Goal: Task Accomplishment & Management: Manage account settings

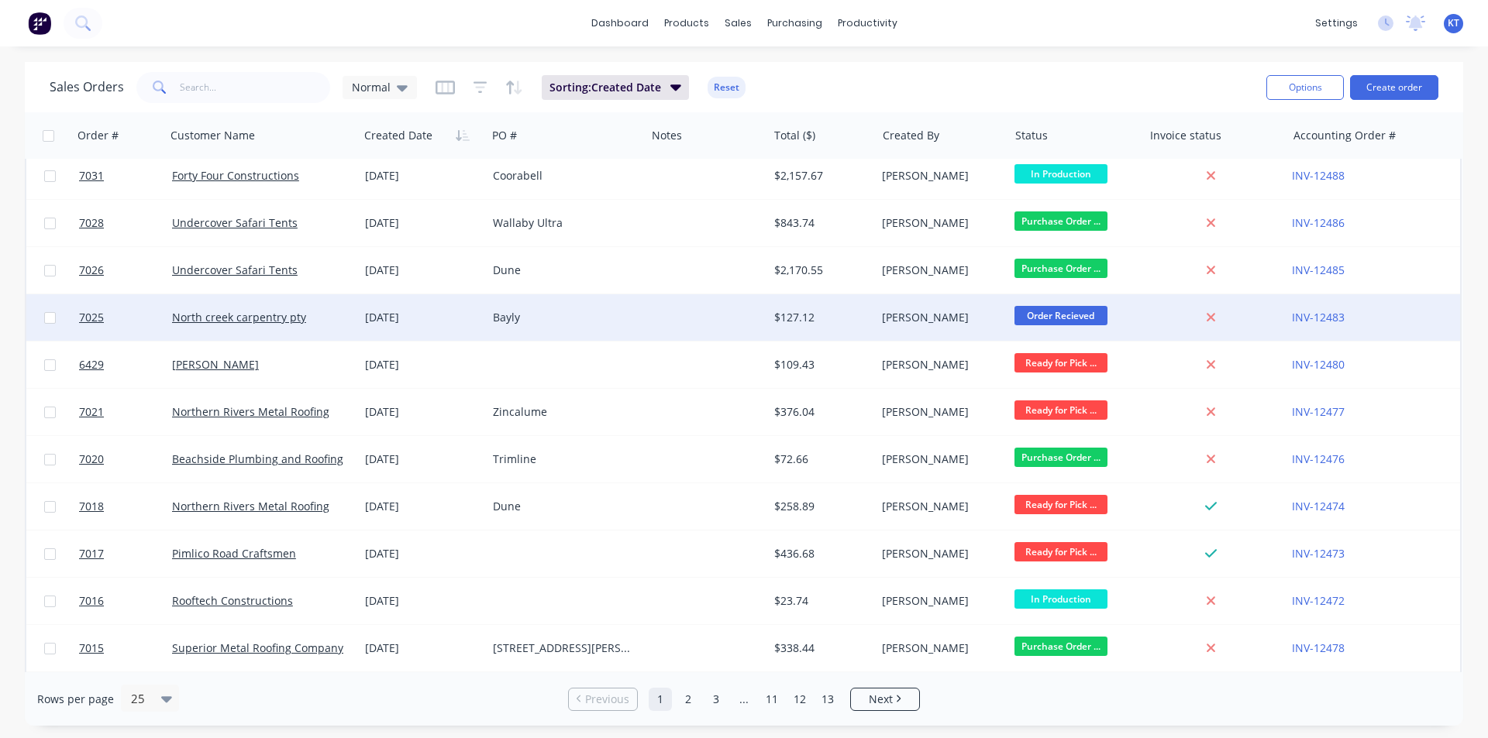
scroll to position [155, 0]
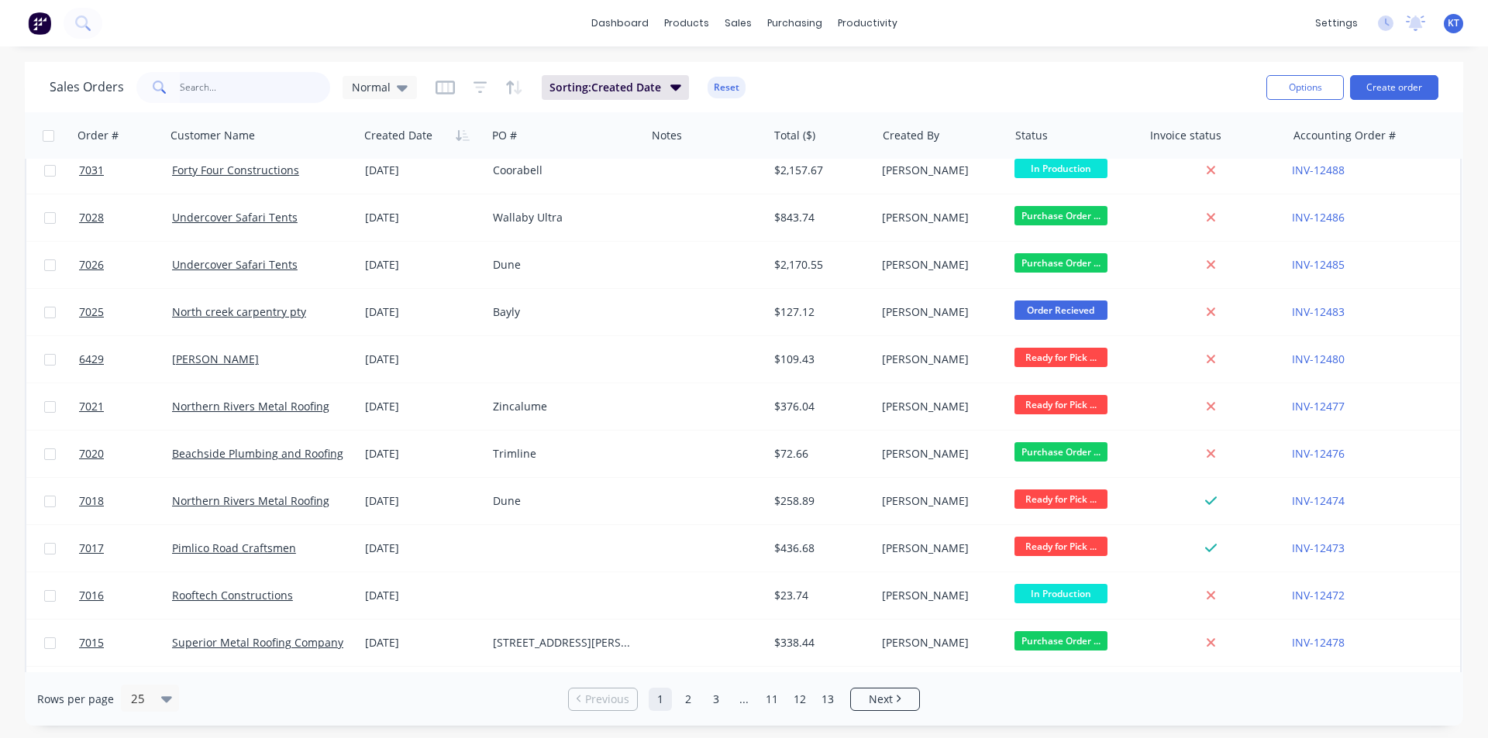
click at [192, 81] on input "text" at bounding box center [255, 87] width 151 height 31
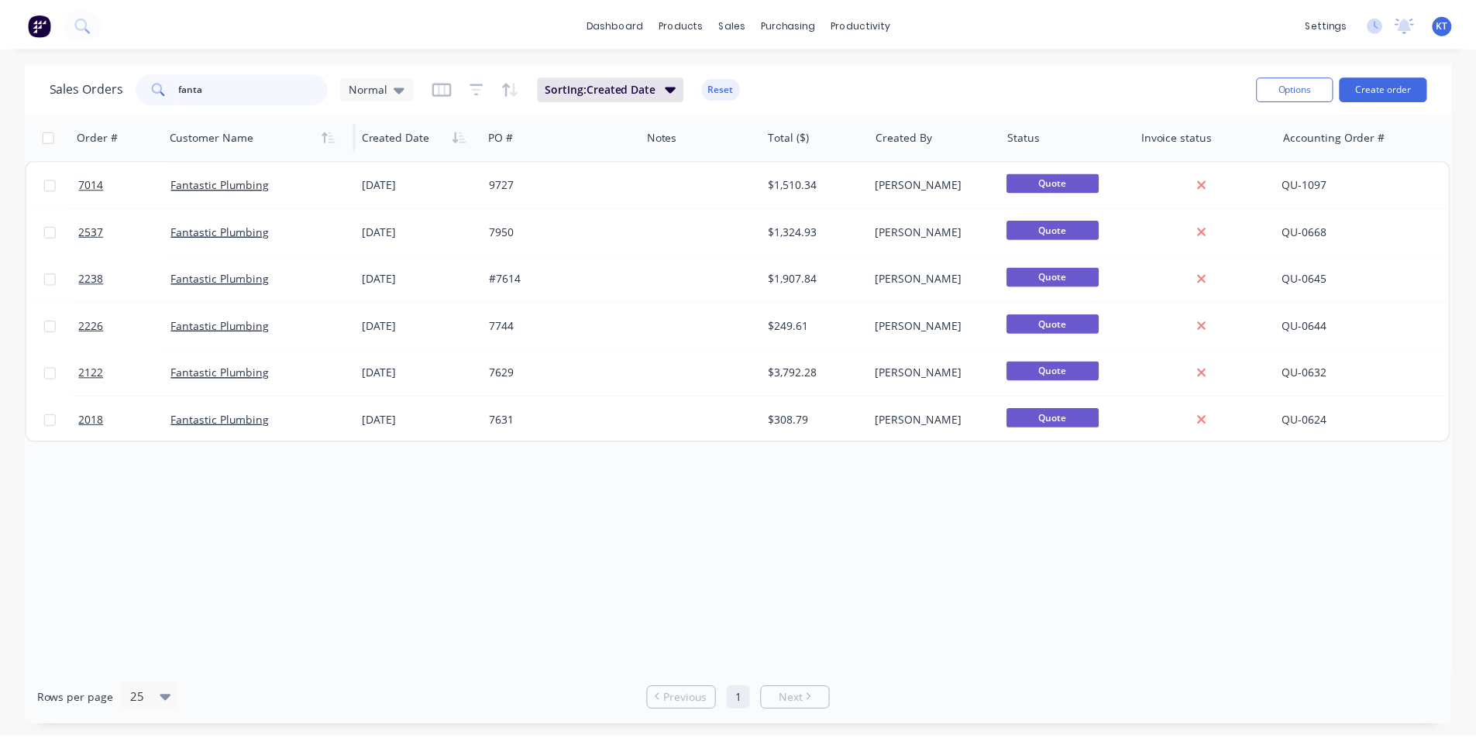
scroll to position [0, 0]
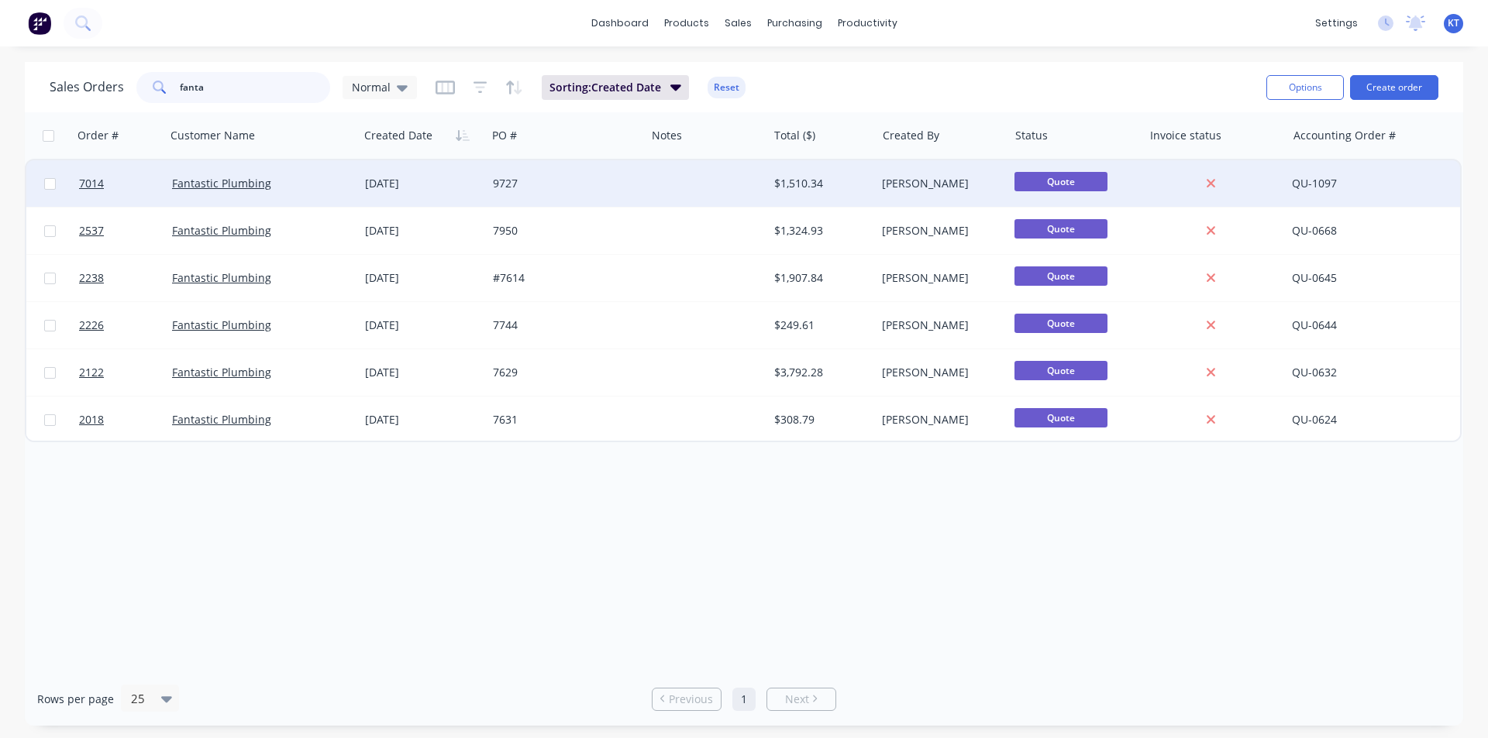
type input "fanta"
click at [475, 179] on div "[DATE]" at bounding box center [422, 183] width 115 height 15
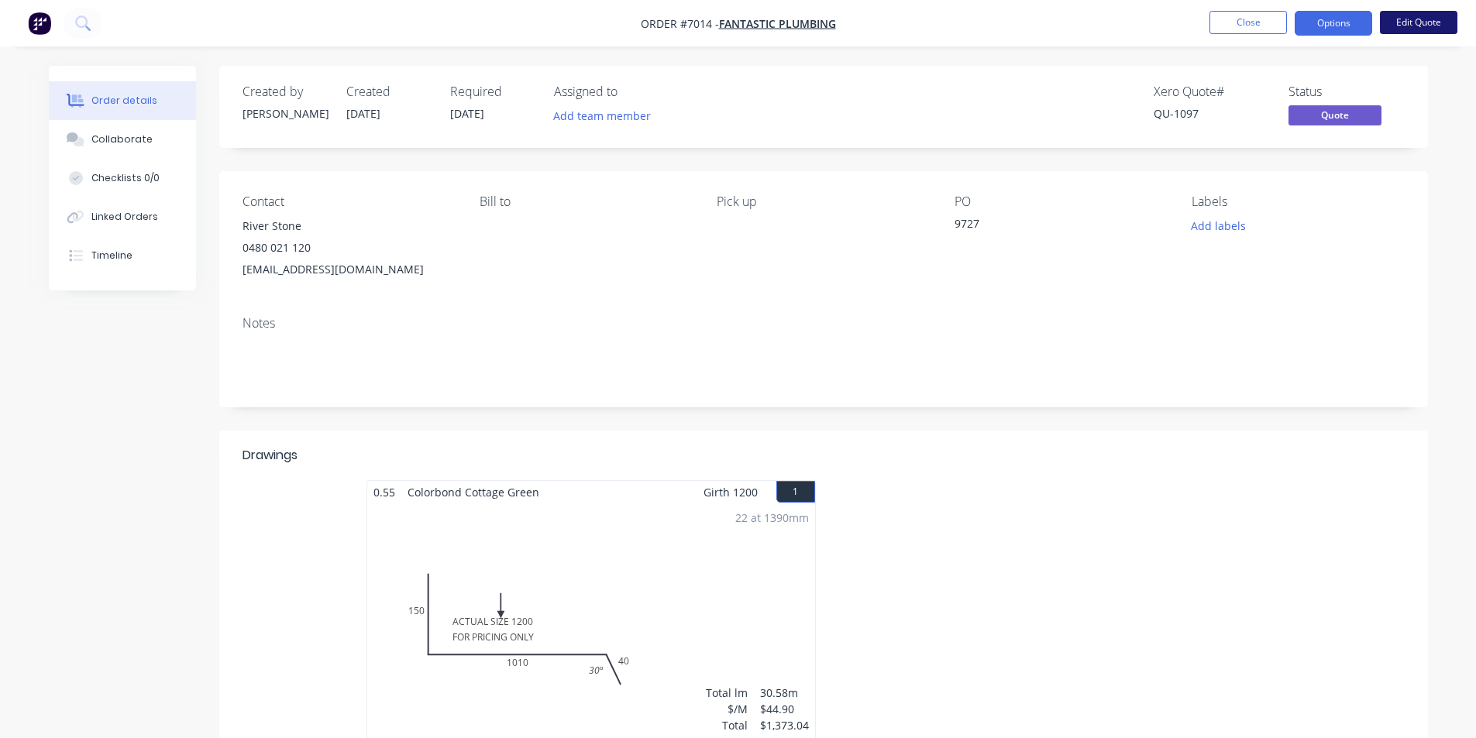
click at [1399, 28] on button "Edit Quote" at bounding box center [1418, 22] width 77 height 23
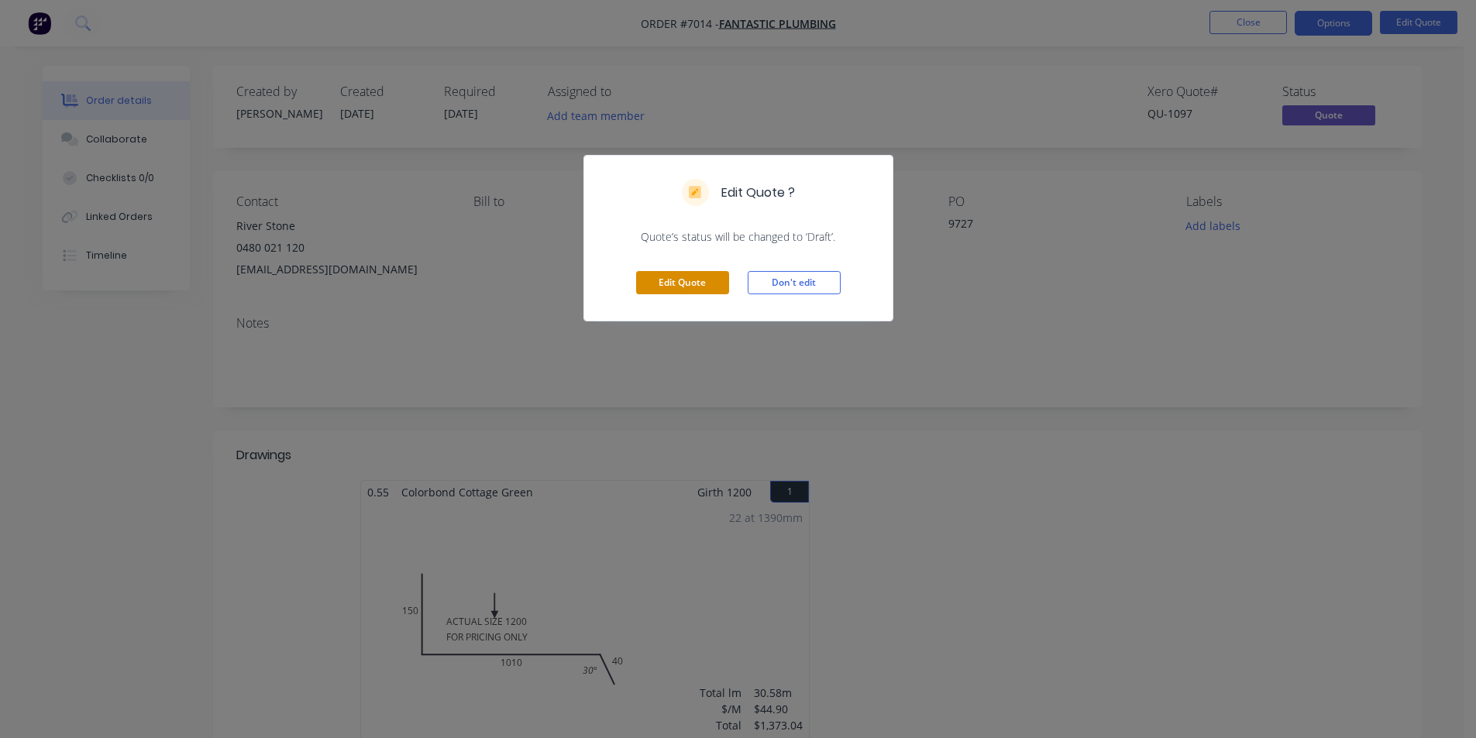
drag, startPoint x: 689, startPoint y: 280, endPoint x: 777, endPoint y: 240, distance: 97.1
click at [688, 280] on button "Edit Quote" at bounding box center [682, 282] width 93 height 23
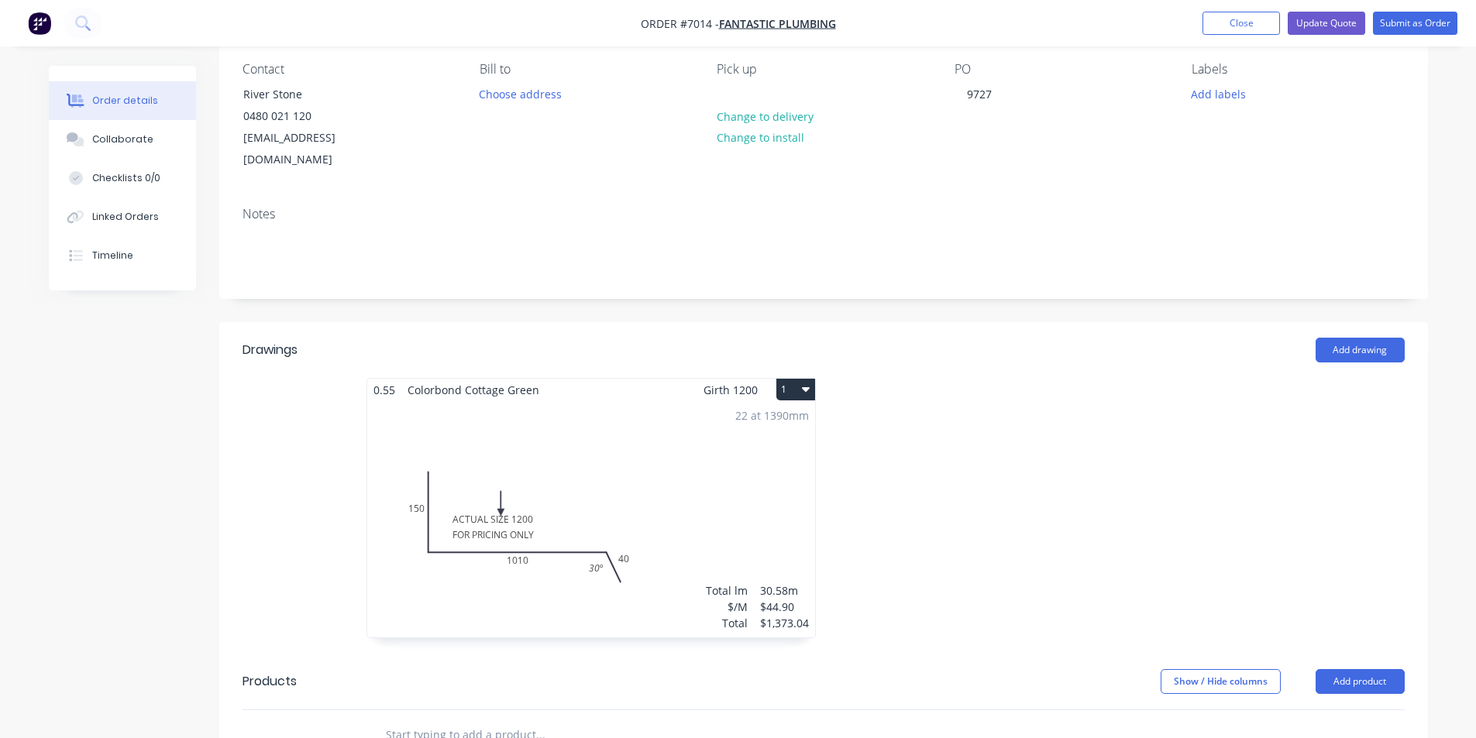
scroll to position [310, 0]
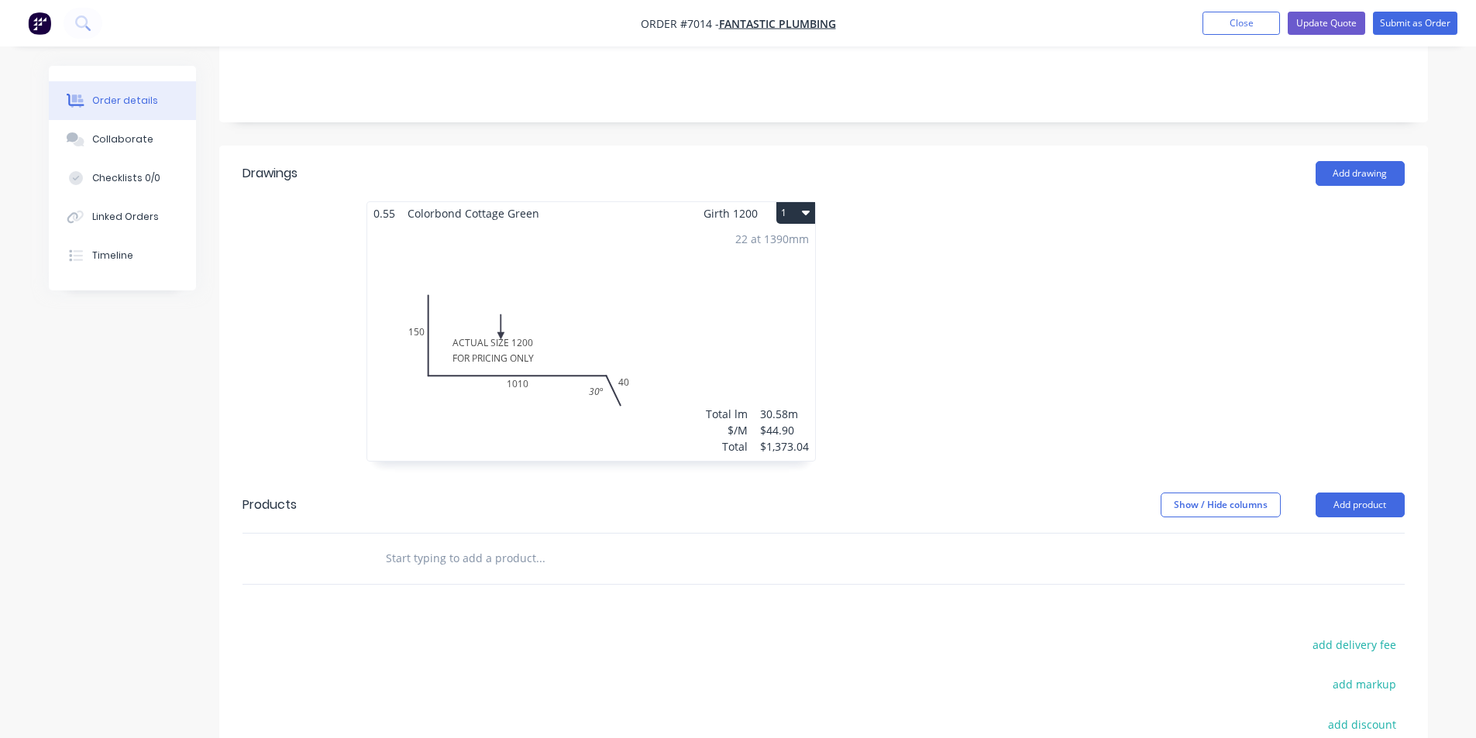
click at [727, 239] on div "22 at 1390mm Total lm $/M Total 30.58m $44.90 $1,373.04" at bounding box center [591, 343] width 448 height 236
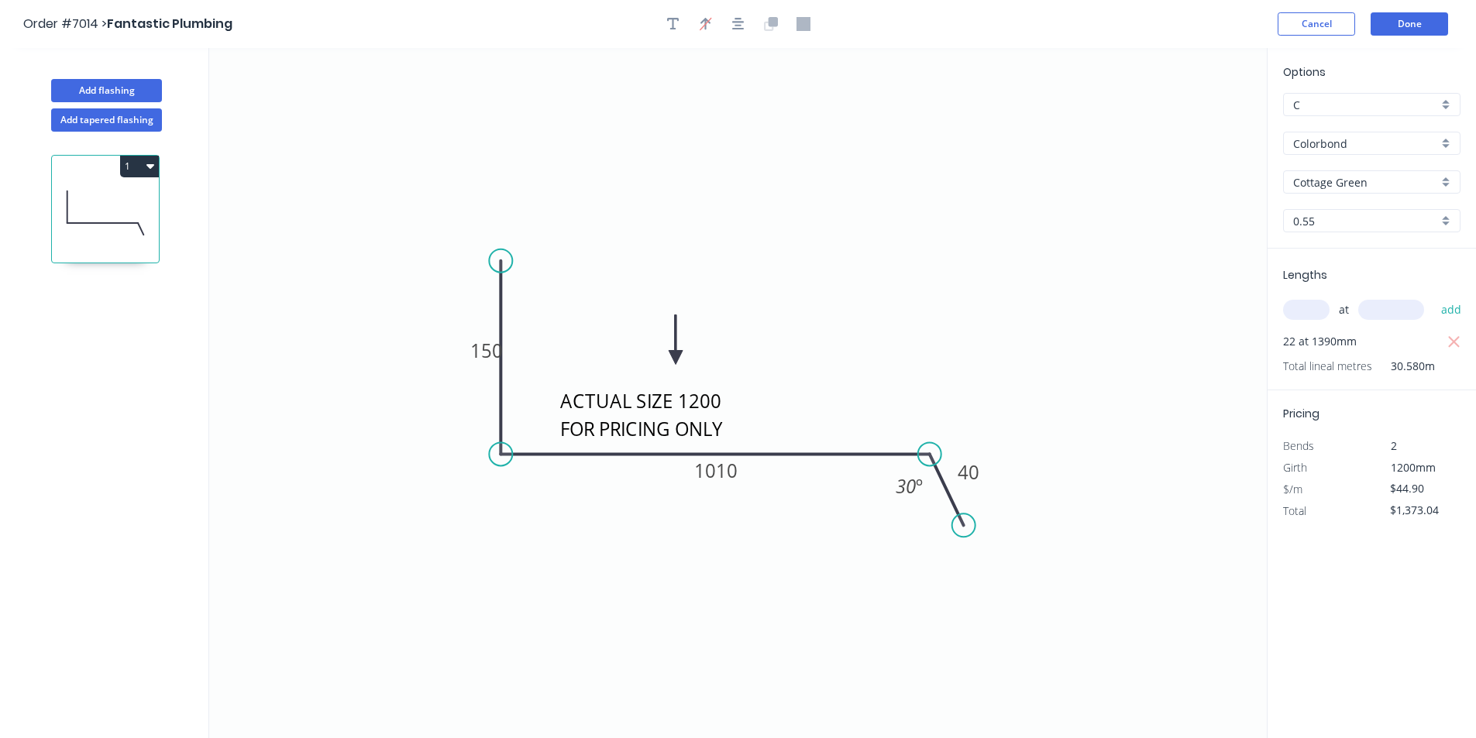
click at [1289, 311] on input "text" at bounding box center [1306, 310] width 46 height 20
type input "23"
type input "1390"
click at [1433, 297] on button "add" at bounding box center [1451, 310] width 36 height 26
click at [1453, 336] on icon "button" at bounding box center [1454, 342] width 14 height 19
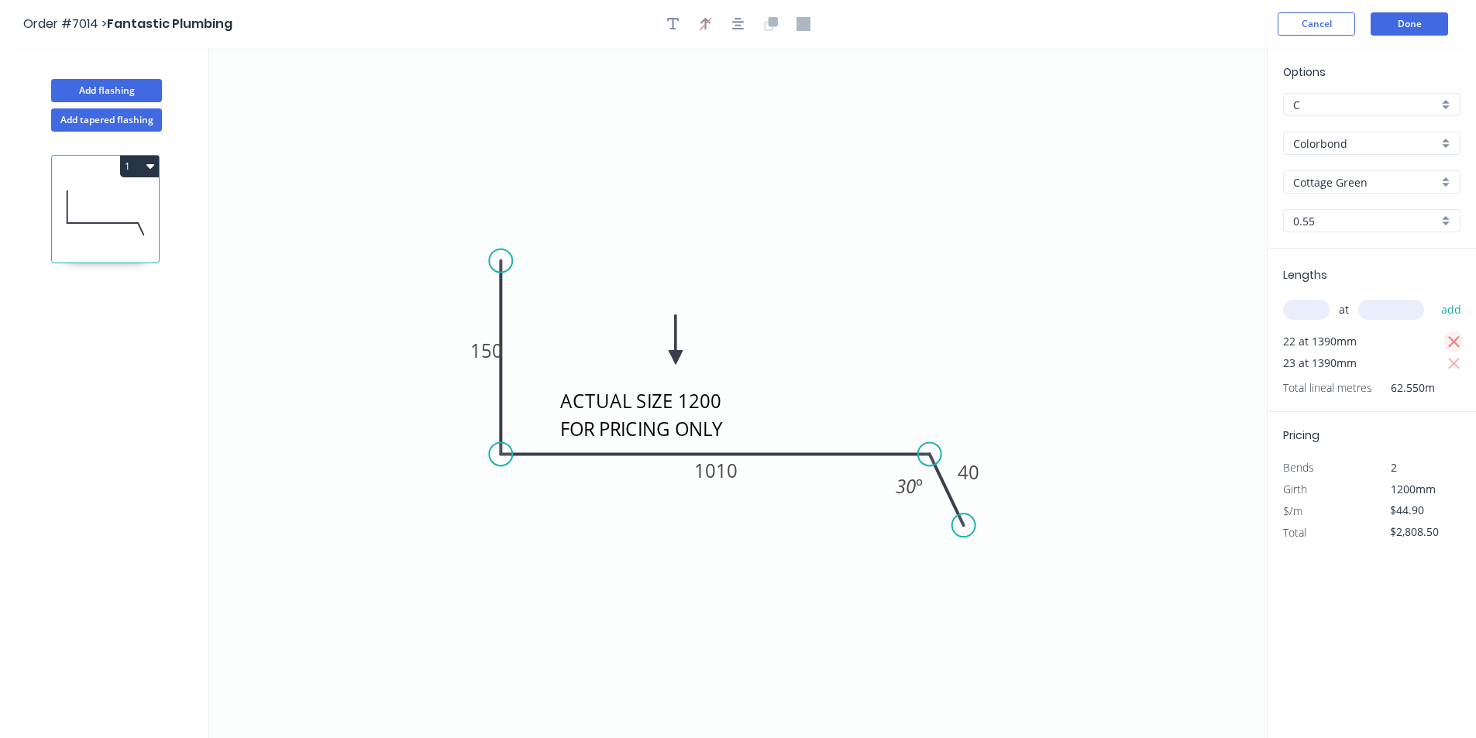
type input "$1,435.45"
click at [1416, 13] on button "Done" at bounding box center [1409, 23] width 77 height 23
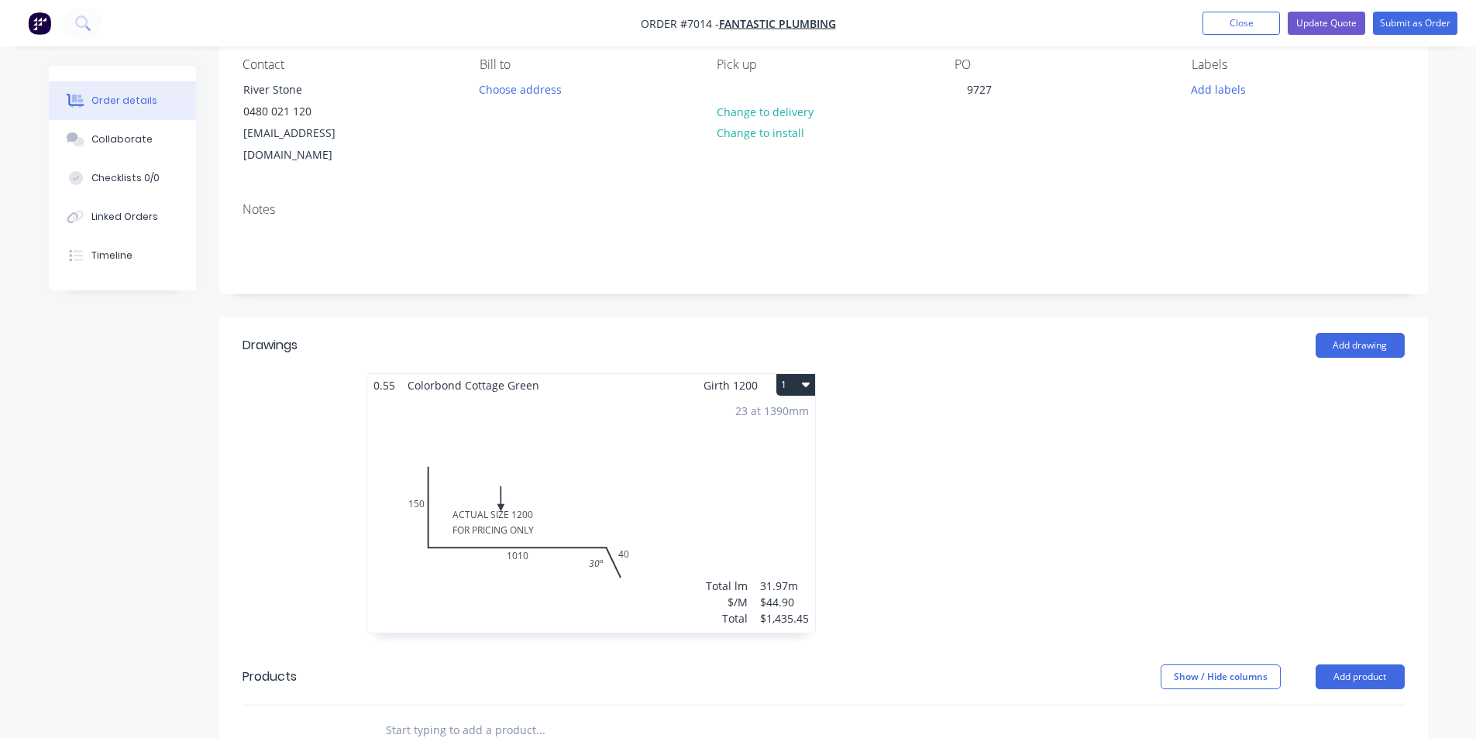
scroll to position [232, 0]
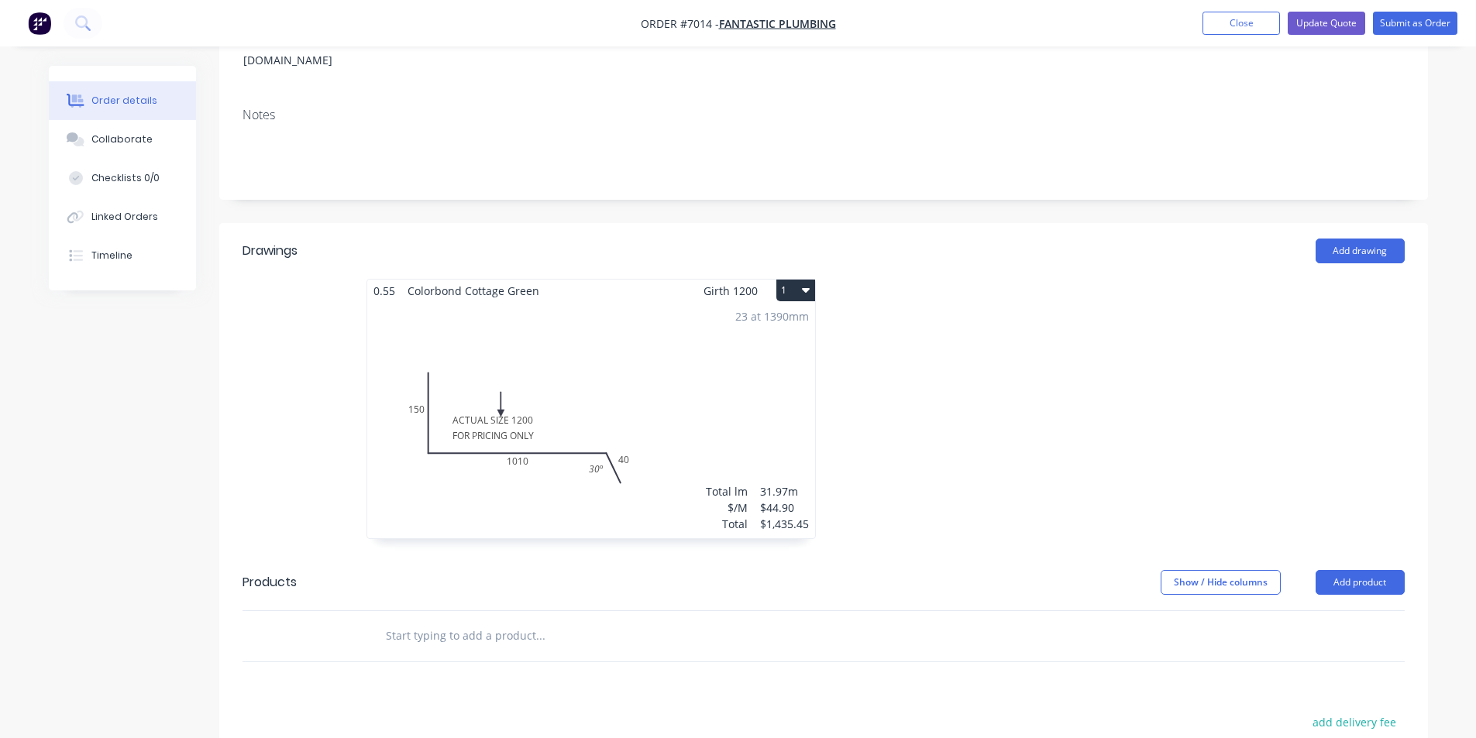
click at [745, 308] on div "23 at 1390mm" at bounding box center [772, 316] width 74 height 16
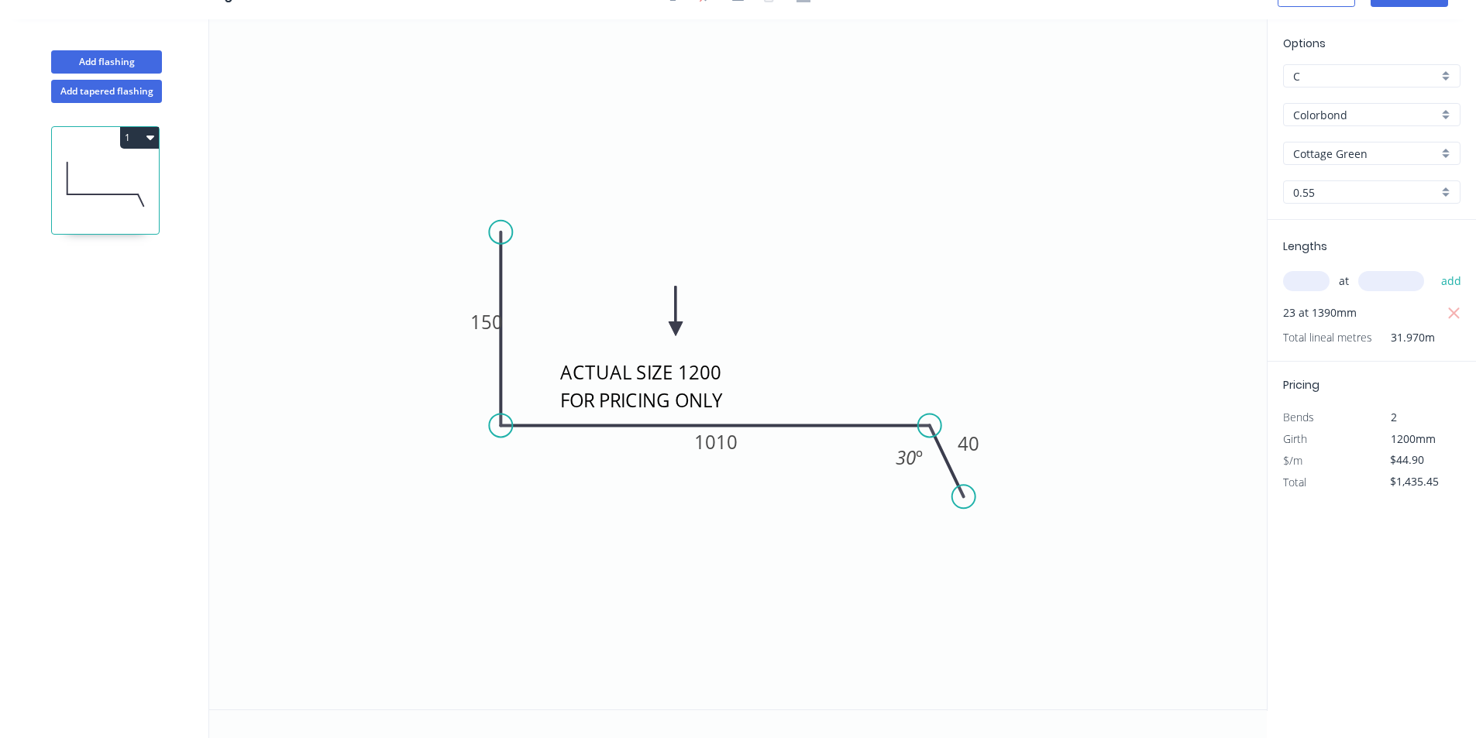
scroll to position [29, 0]
click at [1333, 81] on input "C" at bounding box center [1365, 76] width 145 height 16
click at [1342, 140] on div "B" at bounding box center [1372, 132] width 176 height 27
type input "B"
type input "$40.55"
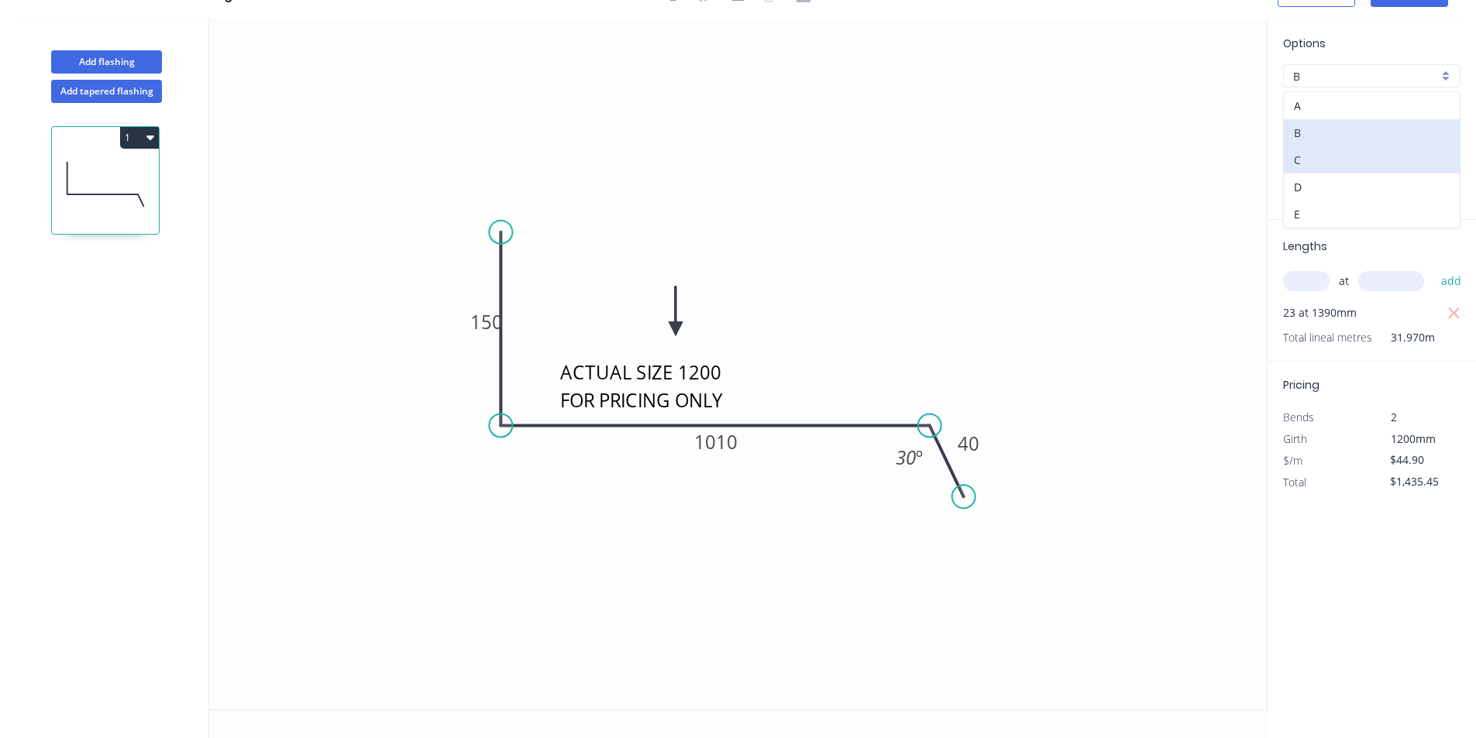
type input "$1,296.38"
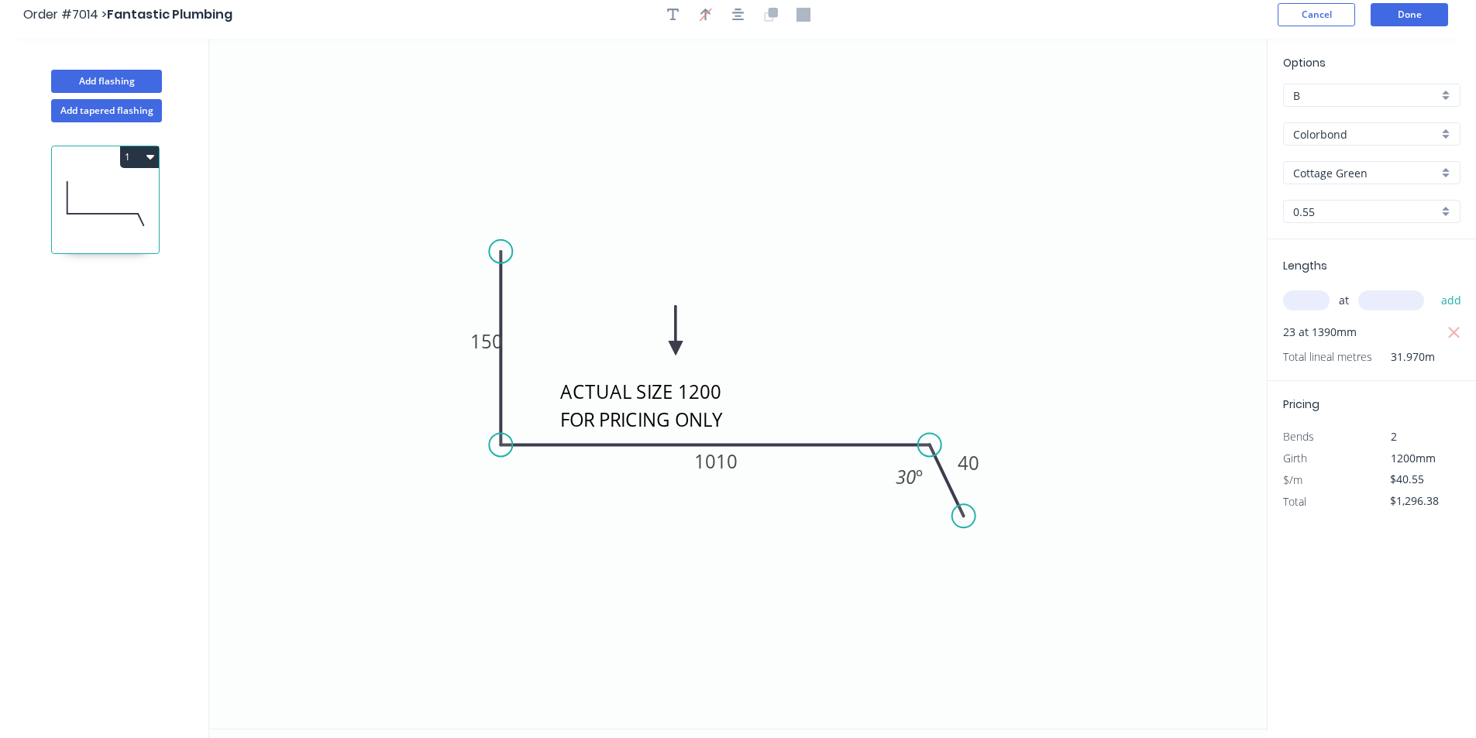
scroll to position [0, 0]
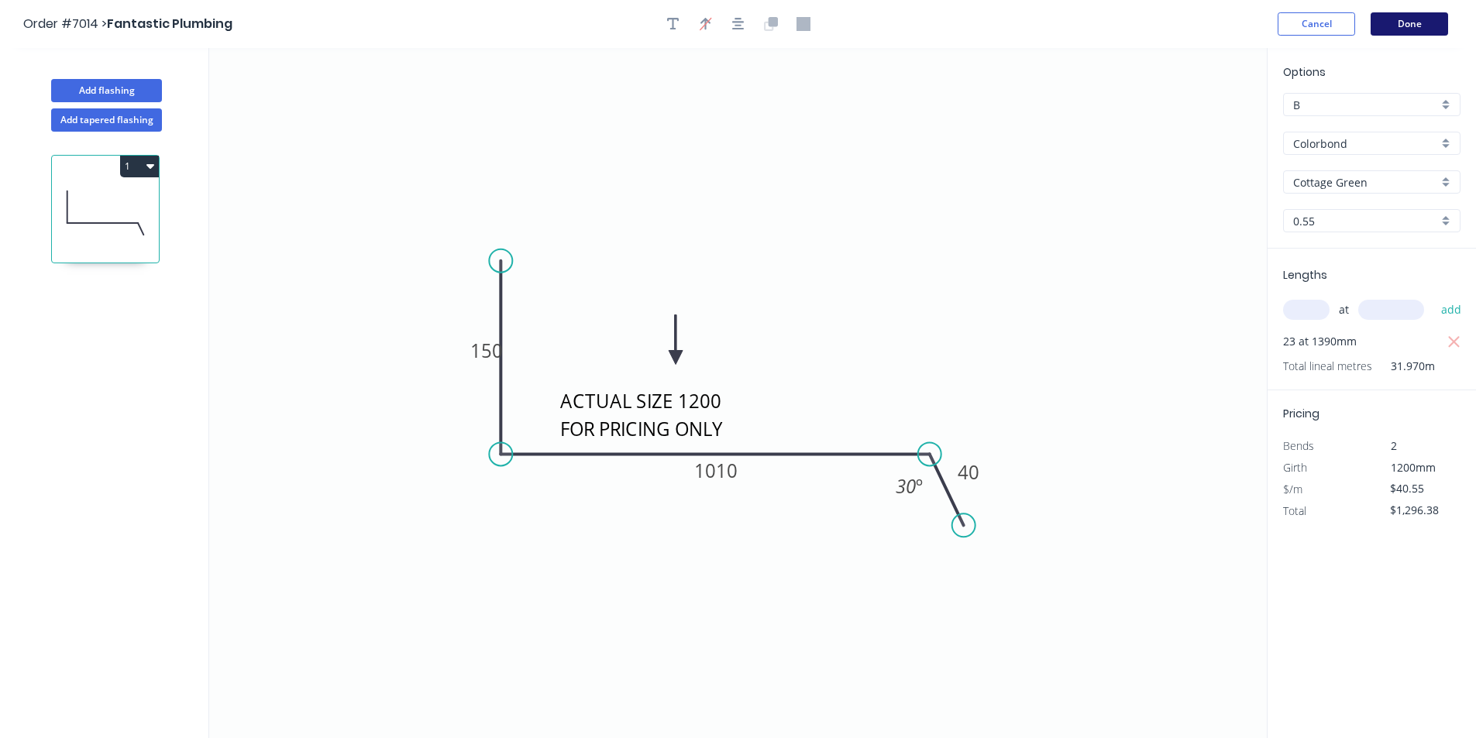
click at [1407, 21] on button "Done" at bounding box center [1409, 23] width 77 height 23
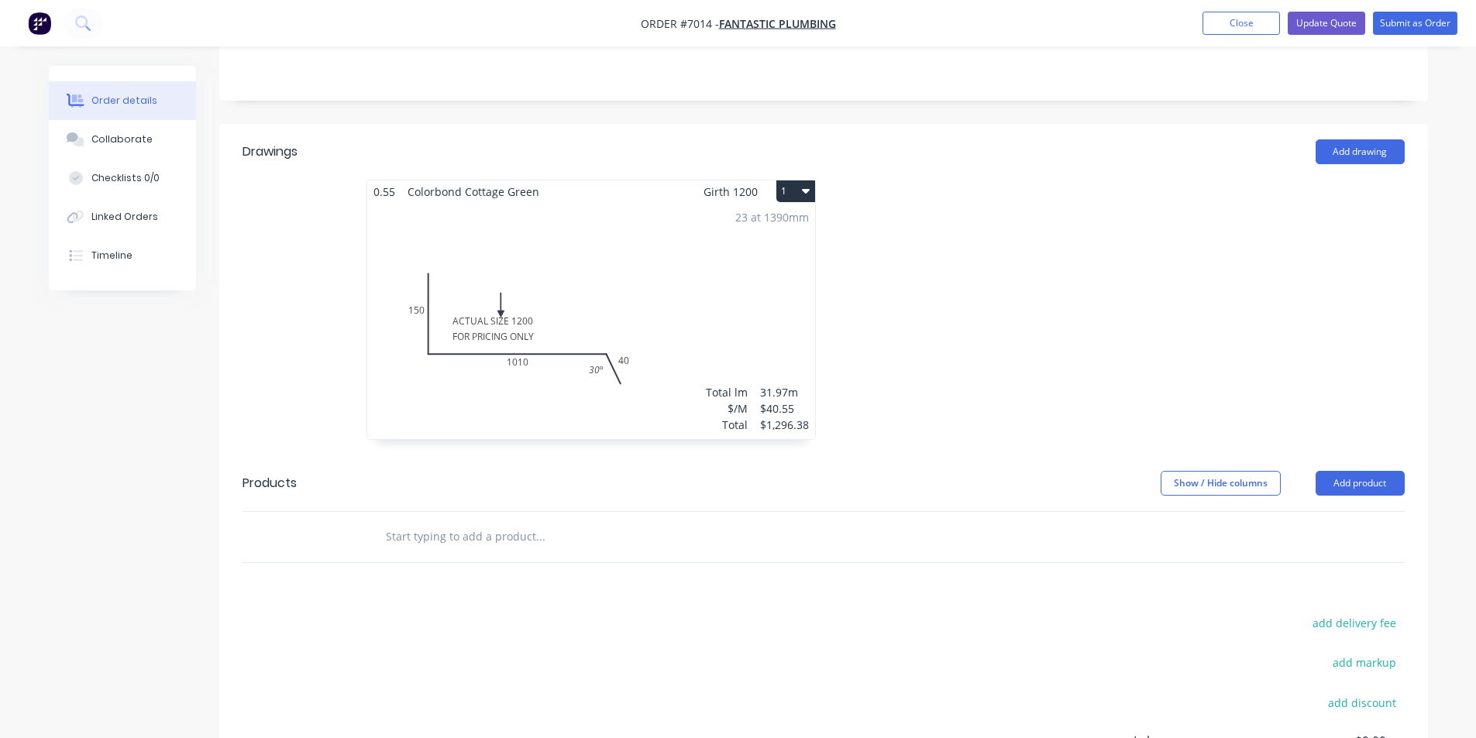
scroll to position [298, 0]
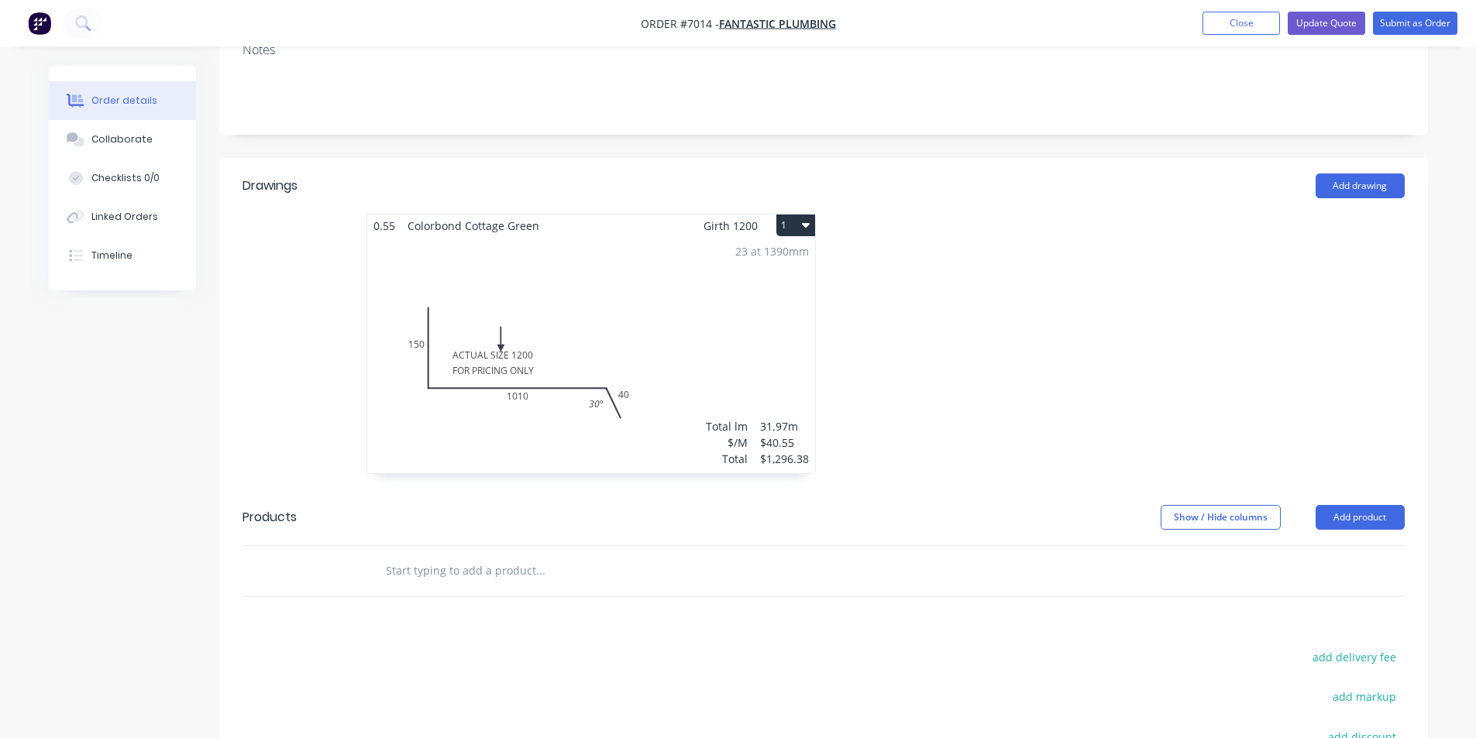
click at [603, 305] on div "23 at 1390mm Total lm $/M Total 31.97m $40.55 $1,296.38" at bounding box center [591, 355] width 448 height 236
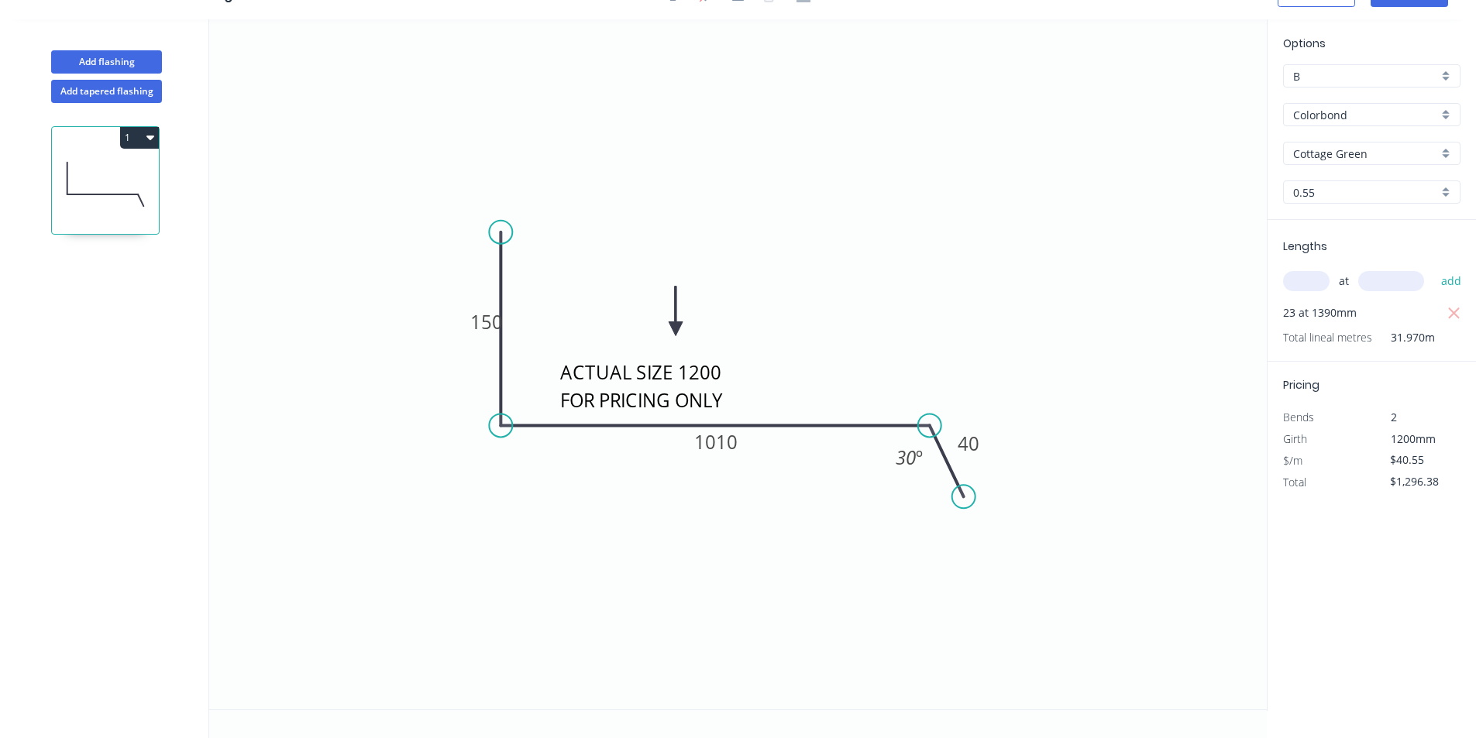
scroll to position [29, 0]
click at [1213, 117] on icon "ACTUAL SIZE 1200 FOR PRICING ONLY 150 1010 40 30 º" at bounding box center [738, 364] width 1058 height 690
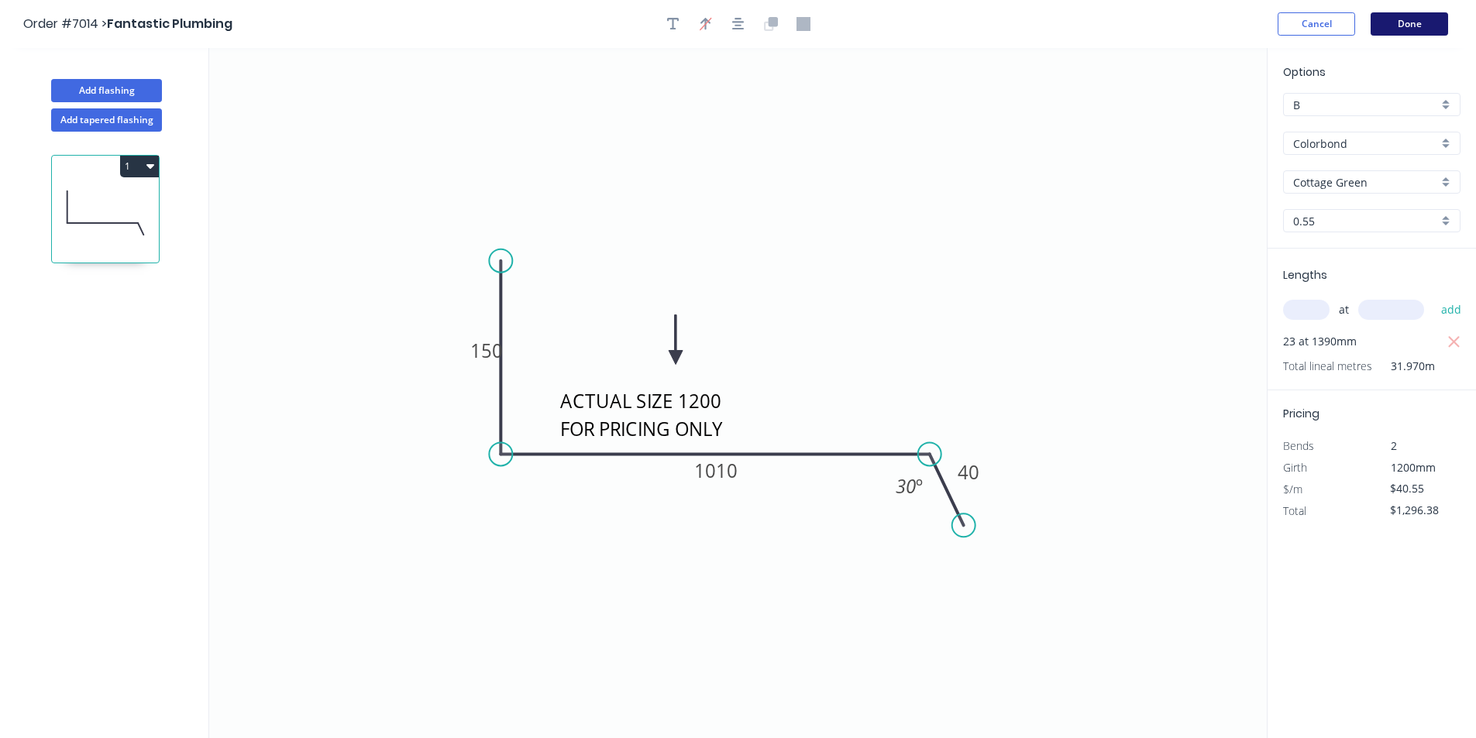
click at [1430, 13] on button "Done" at bounding box center [1409, 23] width 77 height 23
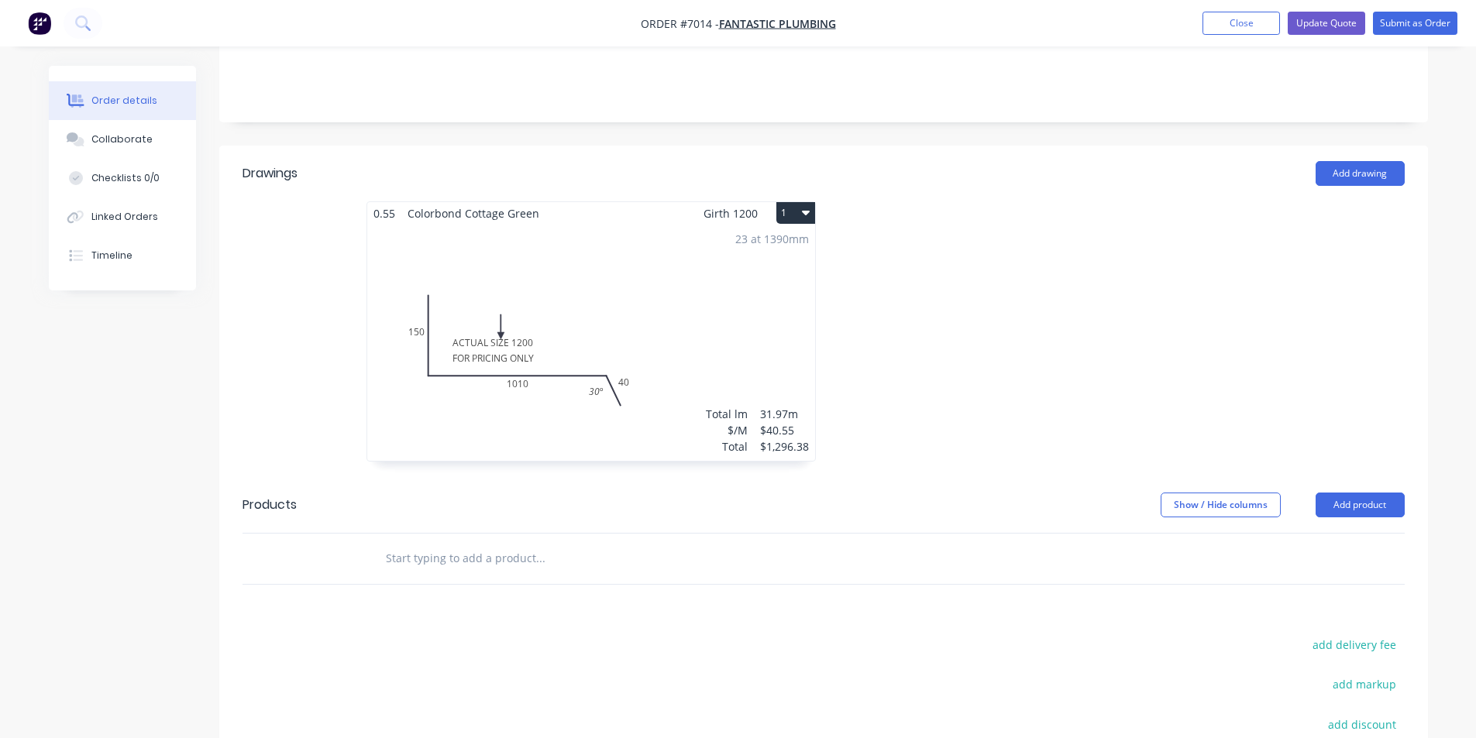
scroll to position [530, 0]
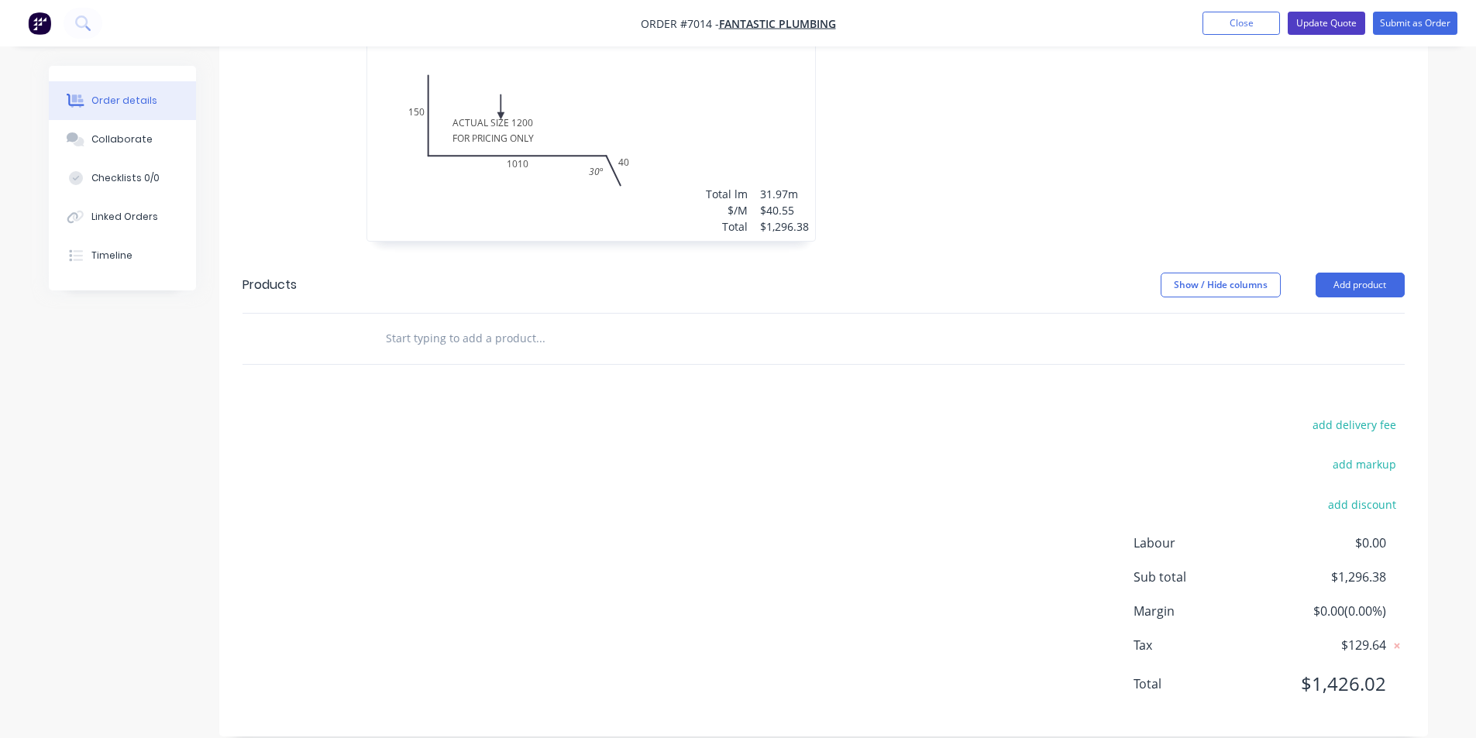
click at [1337, 13] on button "Update Quote" at bounding box center [1326, 23] width 77 height 23
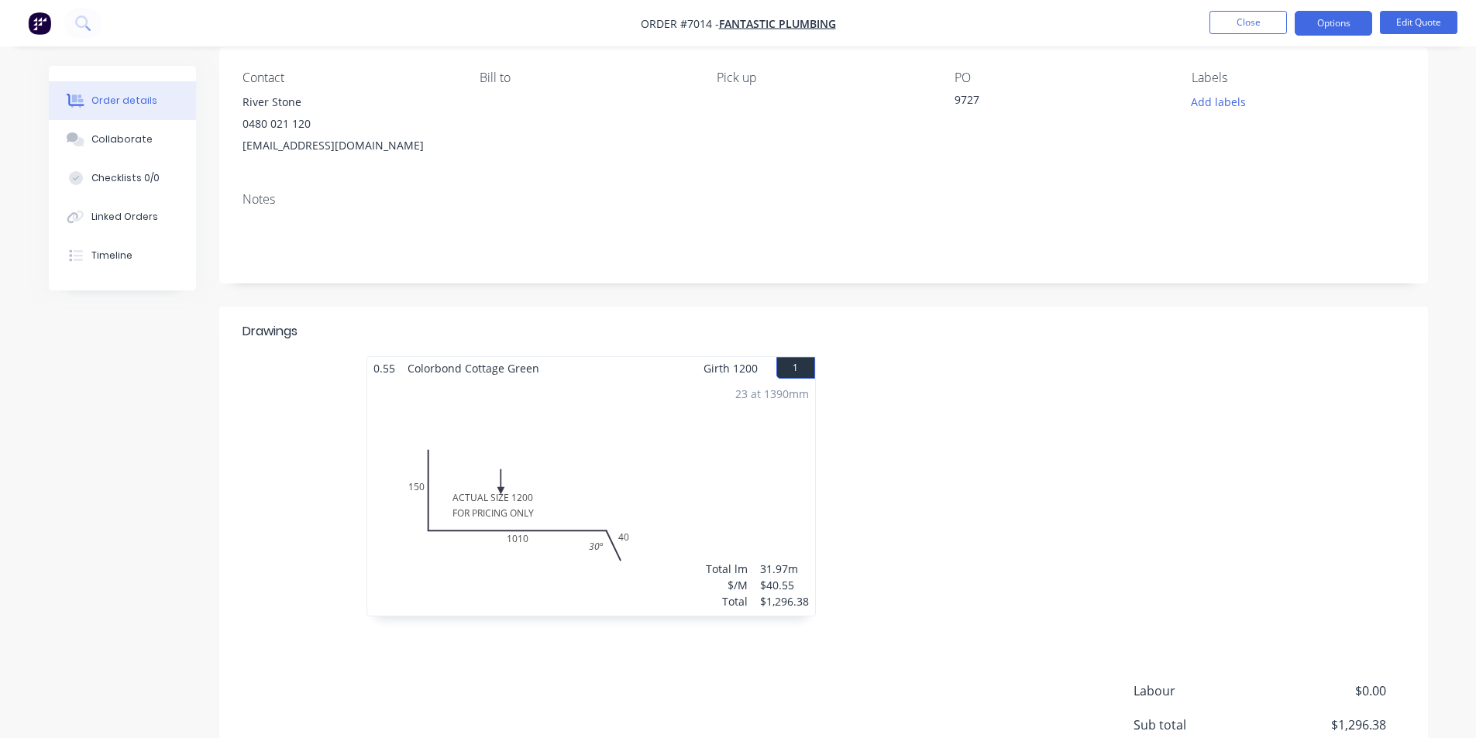
scroll to position [0, 0]
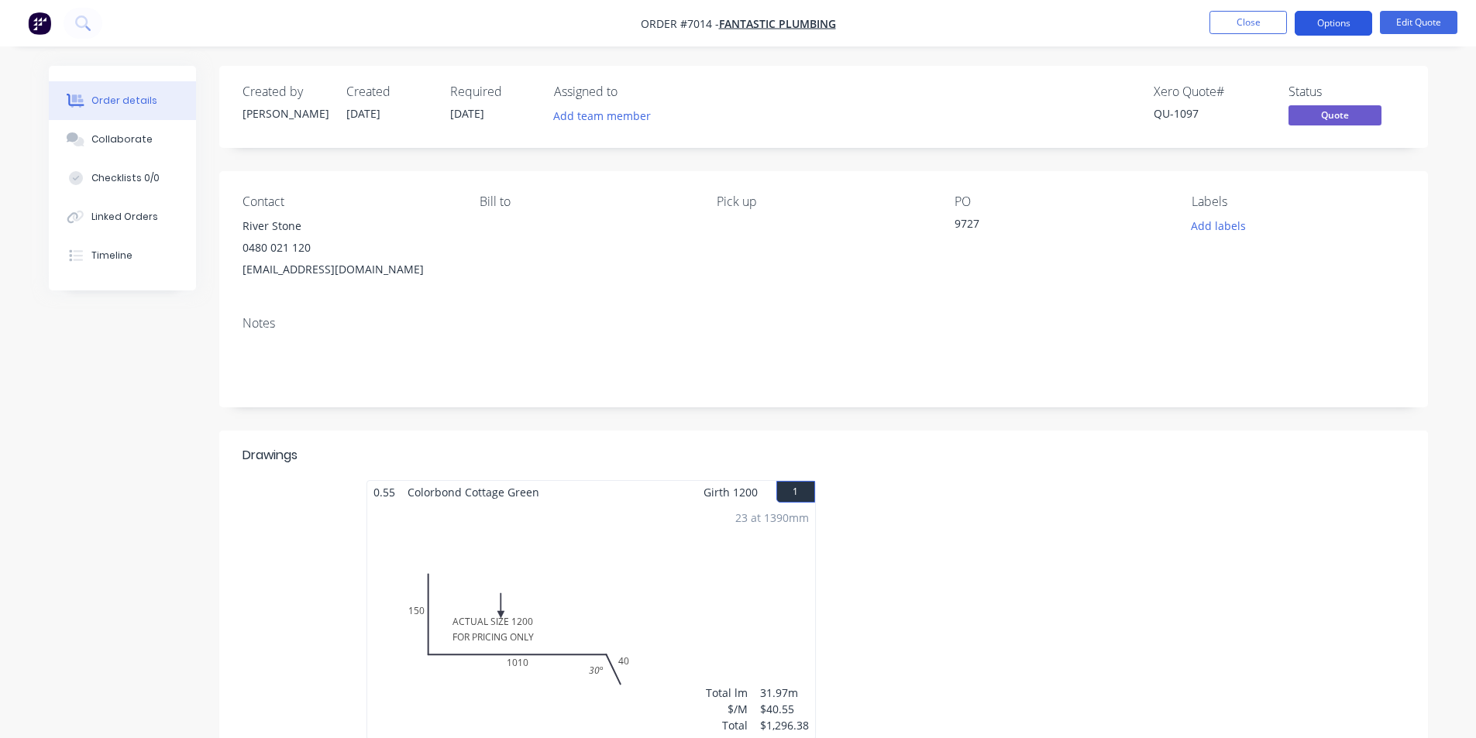
click at [1328, 12] on button "Options" at bounding box center [1333, 23] width 77 height 25
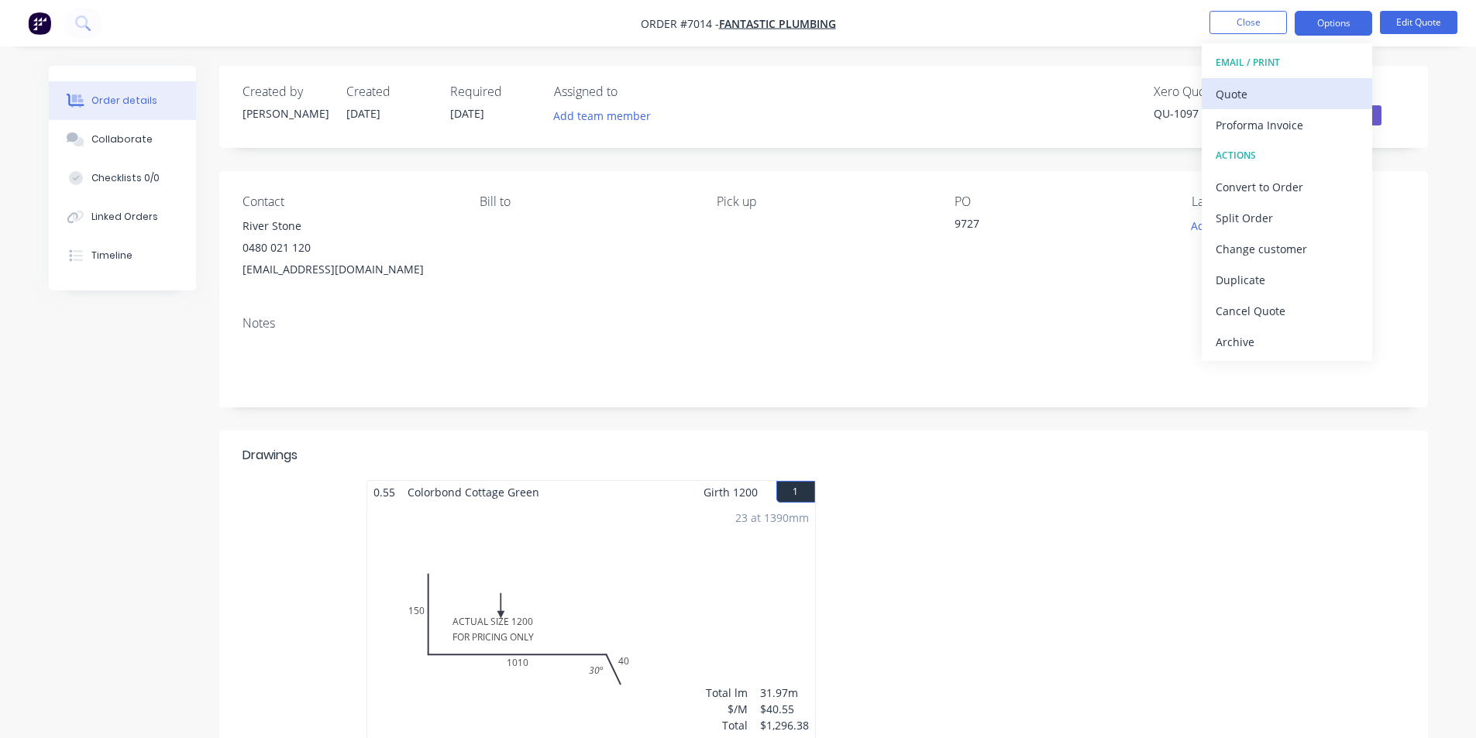
click at [1282, 88] on div "Quote" at bounding box center [1287, 94] width 143 height 22
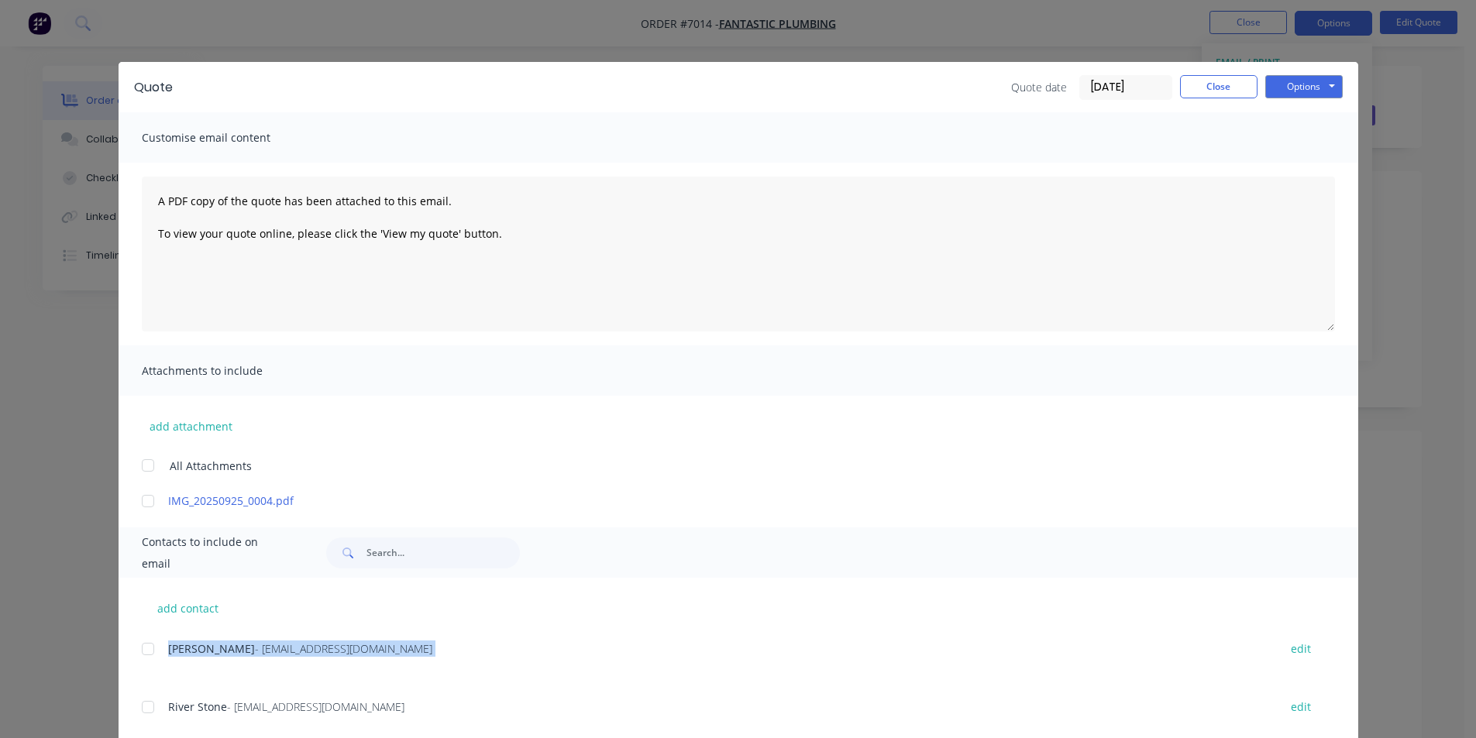
click at [136, 705] on div "add contact [PERSON_NAME] - [EMAIL_ADDRESS][DOMAIN_NAME] edit River Stone - [EM…" at bounding box center [739, 695] width 1240 height 235
click at [143, 707] on div at bounding box center [147, 707] width 31 height 31
click at [1265, 86] on button "Options" at bounding box center [1303, 86] width 77 height 23
click at [1285, 165] on button "Email" at bounding box center [1314, 166] width 99 height 26
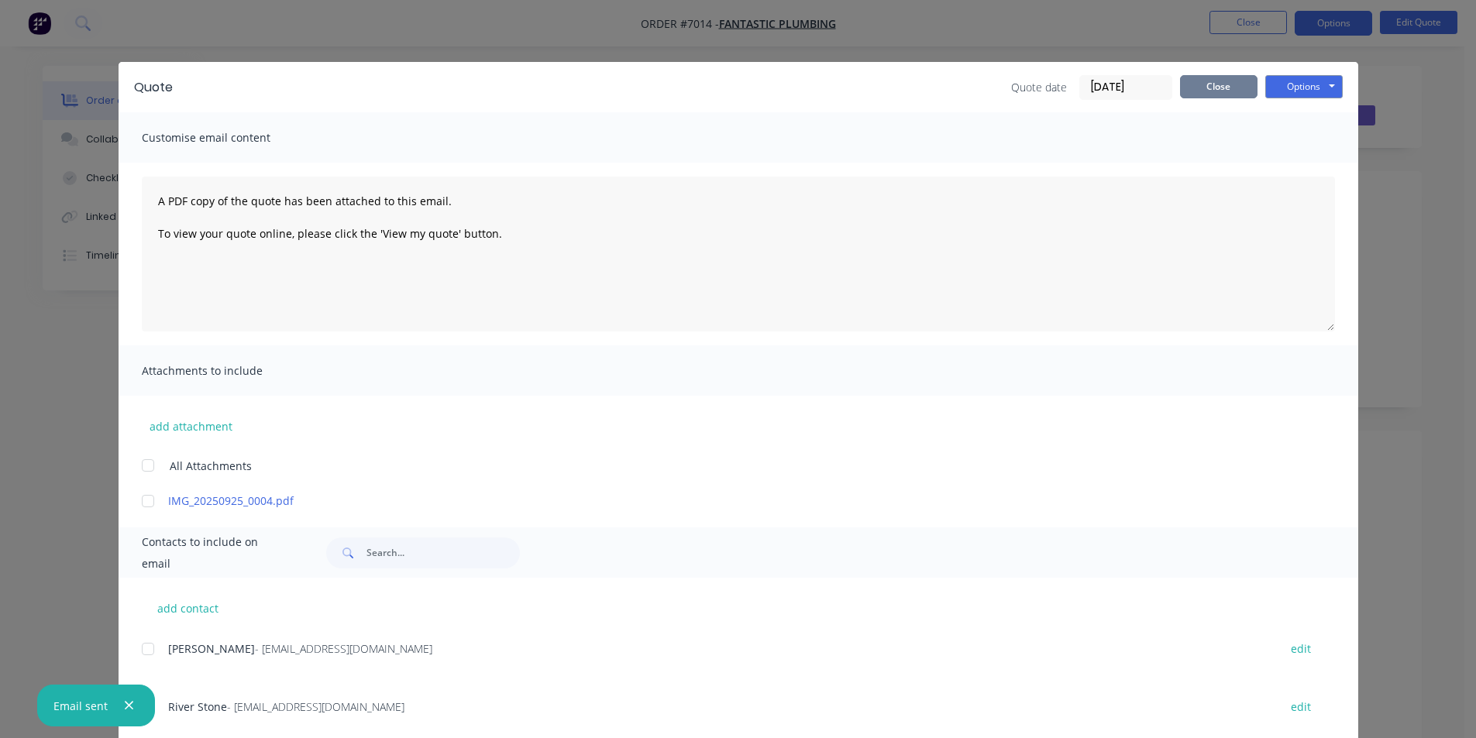
click at [1241, 87] on button "Close" at bounding box center [1218, 86] width 77 height 23
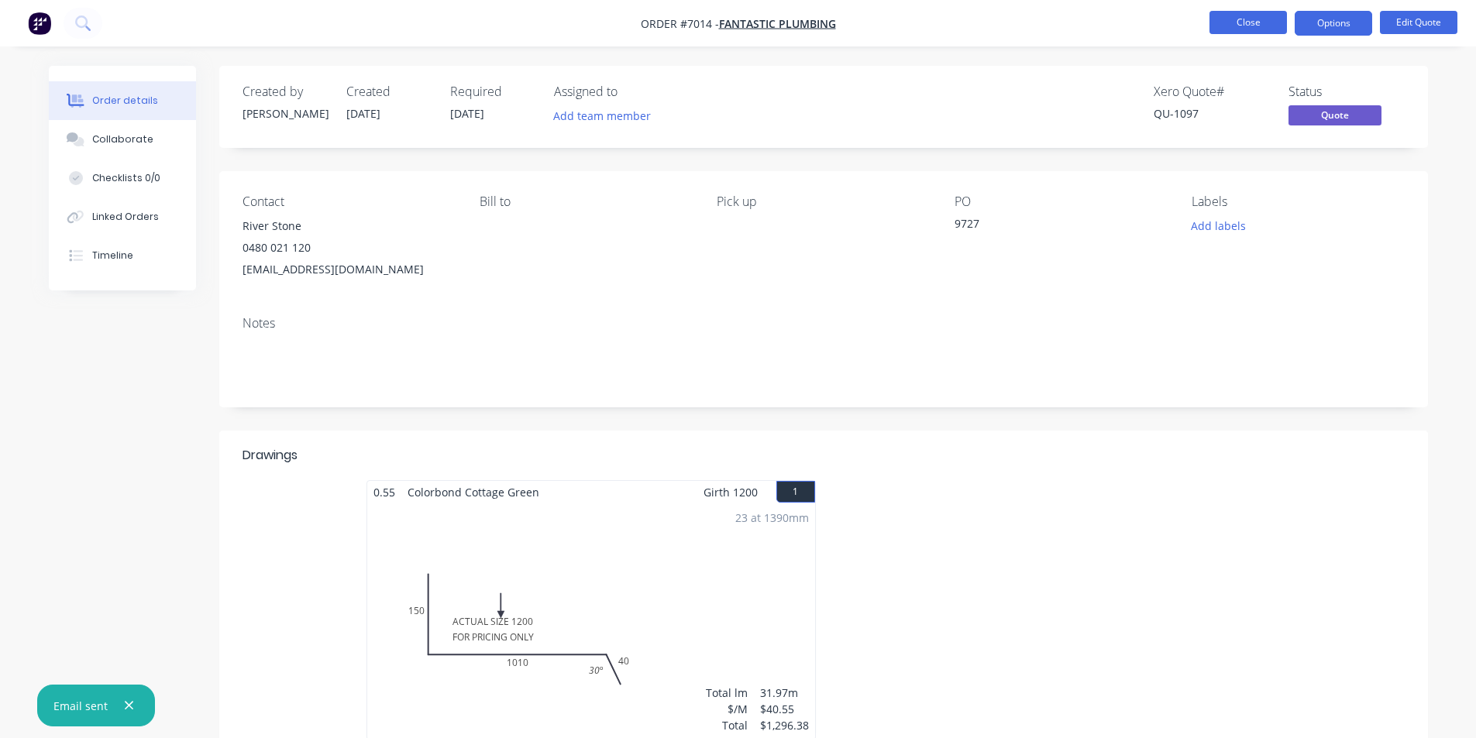
click at [1272, 19] on button "Close" at bounding box center [1248, 22] width 77 height 23
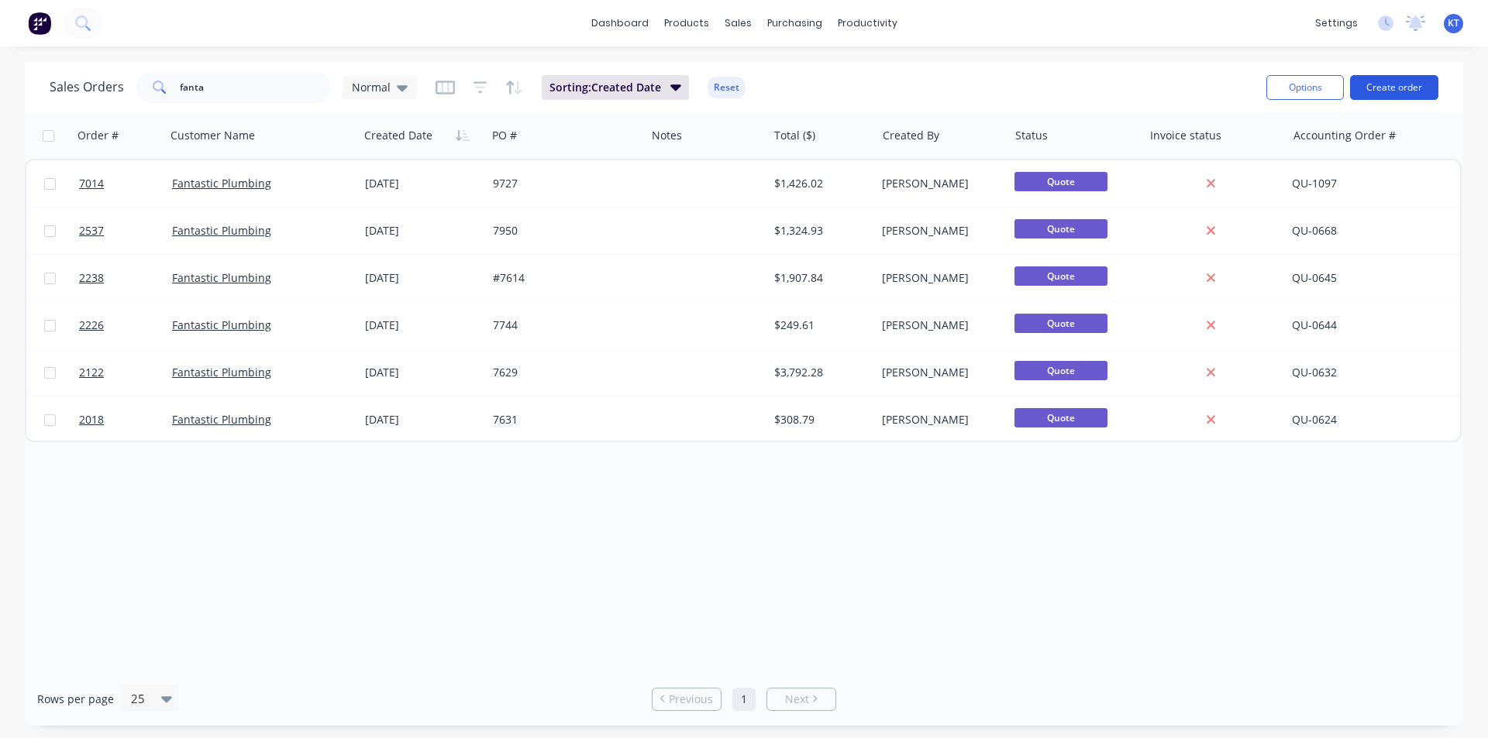
click at [1383, 85] on button "Create order" at bounding box center [1394, 87] width 88 height 25
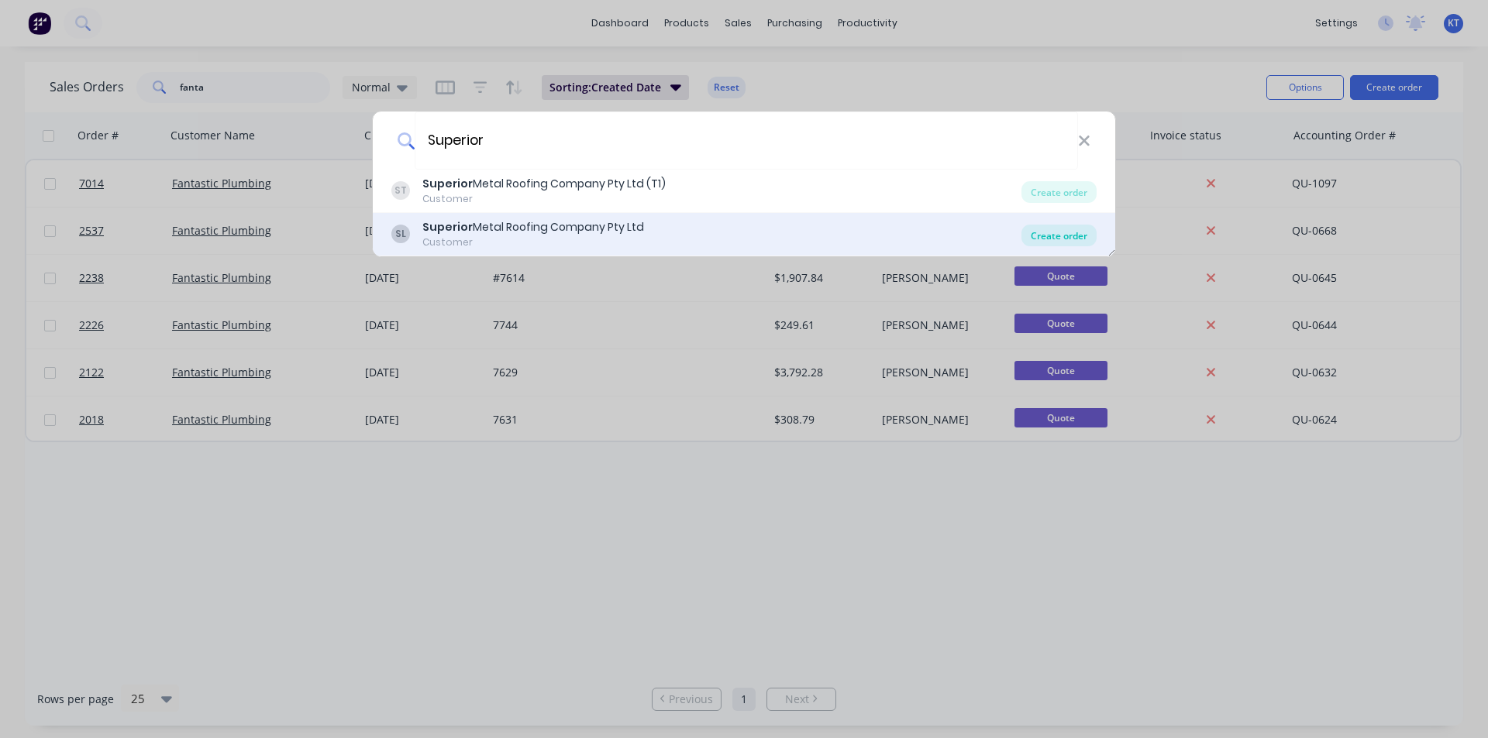
type input "Superior"
click at [1069, 234] on div "Create order" at bounding box center [1058, 236] width 75 height 22
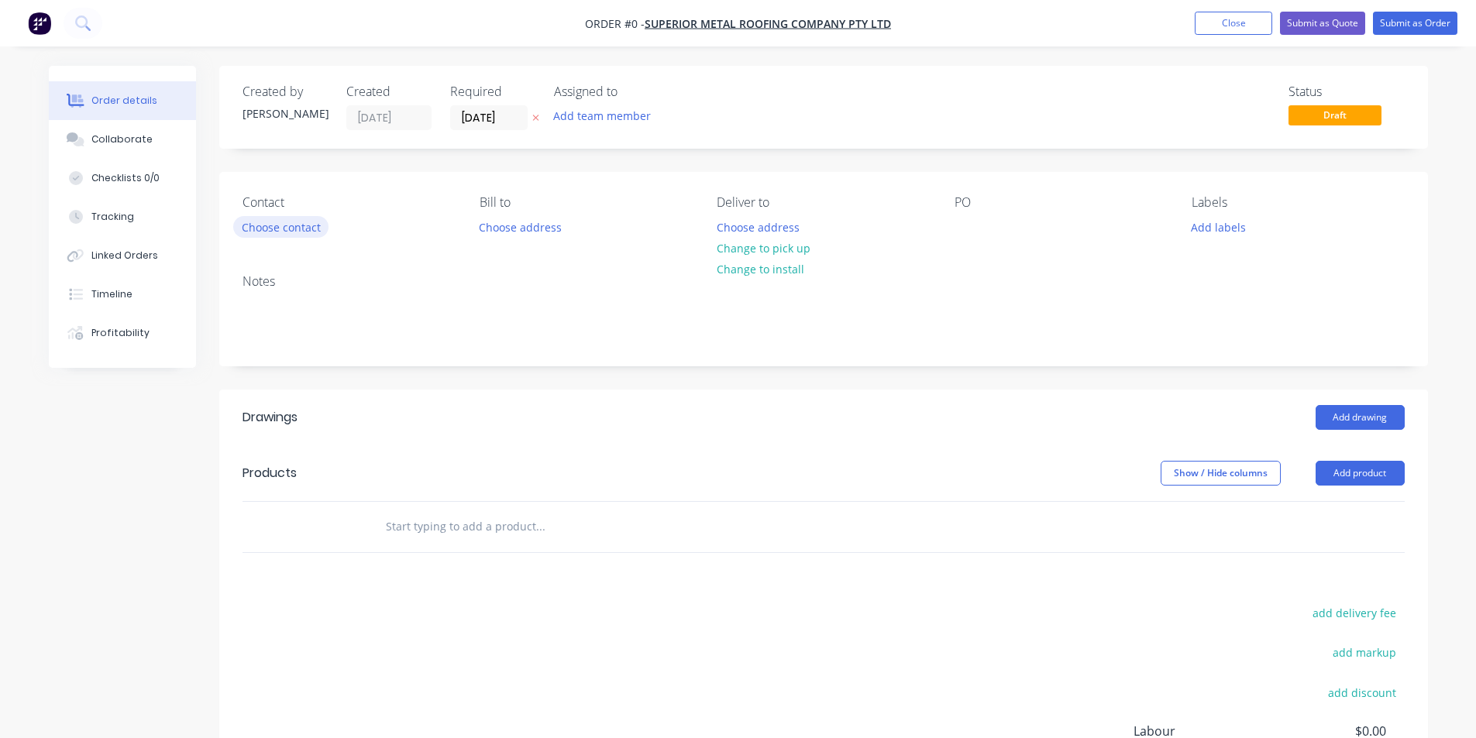
click at [303, 235] on button "Choose contact" at bounding box center [280, 226] width 95 height 21
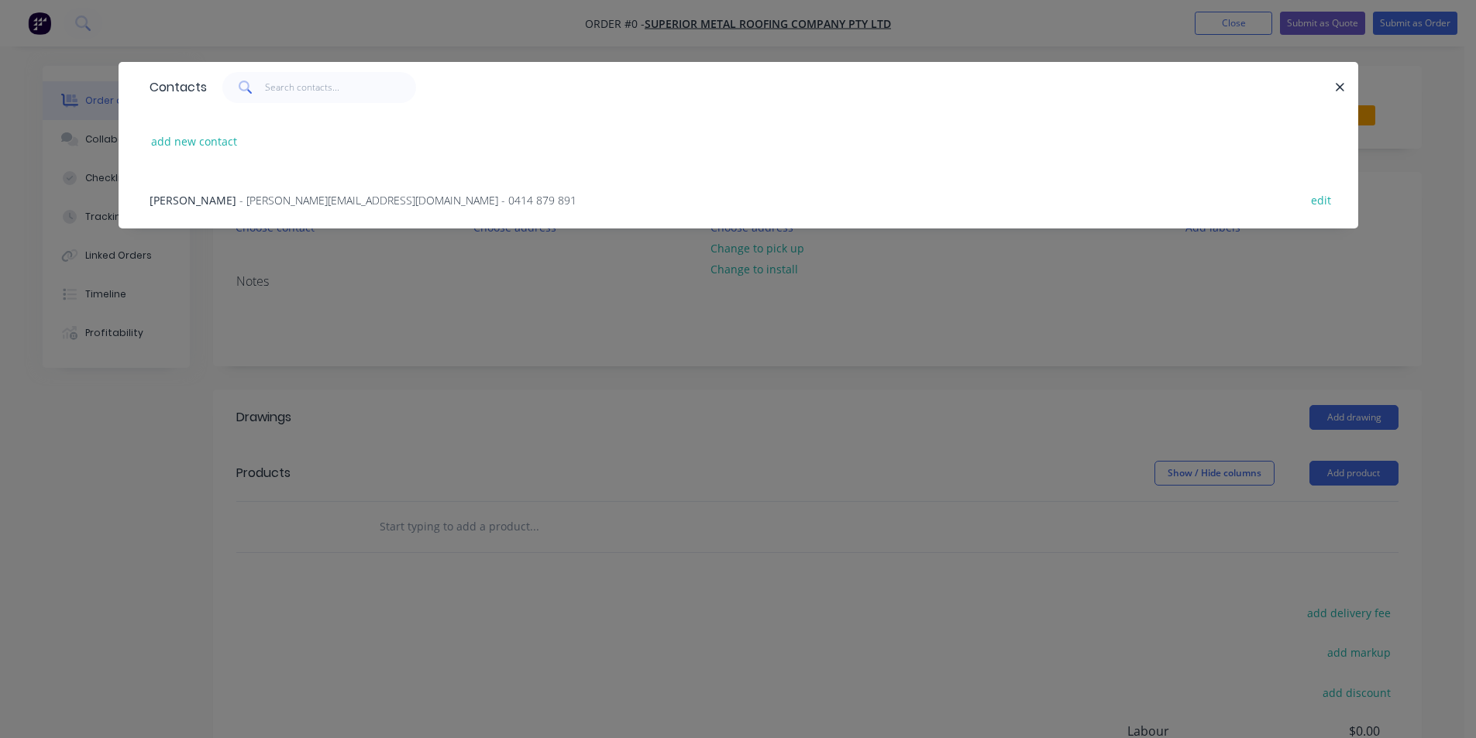
click at [327, 194] on span "- [PERSON_NAME][EMAIL_ADDRESS][DOMAIN_NAME] - 0414 879 891" at bounding box center [407, 200] width 337 height 15
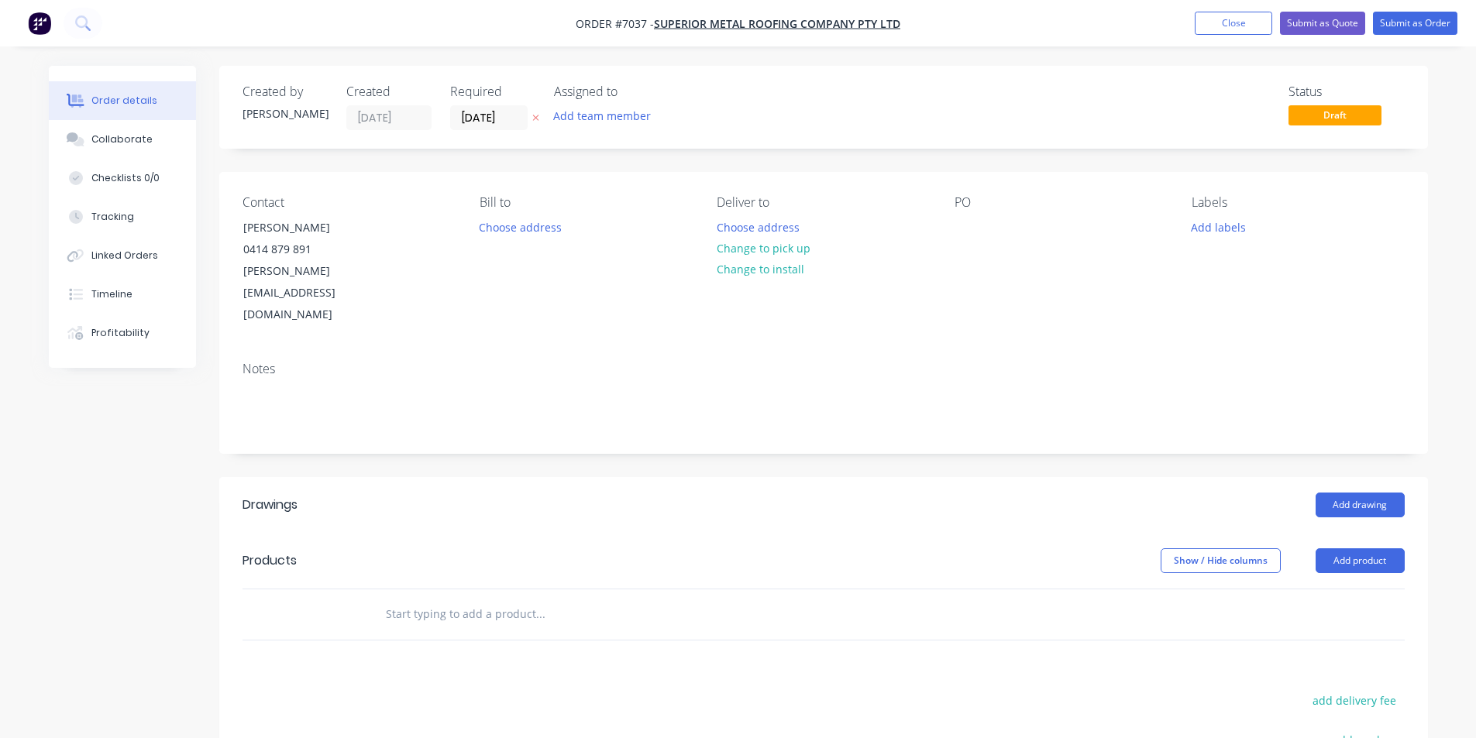
drag, startPoint x: 751, startPoint y: 249, endPoint x: 824, endPoint y: 241, distance: 73.2
click at [751, 248] on button "Change to pick up" at bounding box center [763, 248] width 110 height 21
click at [972, 222] on div at bounding box center [967, 227] width 25 height 22
click at [1373, 493] on button "Add drawing" at bounding box center [1360, 505] width 89 height 25
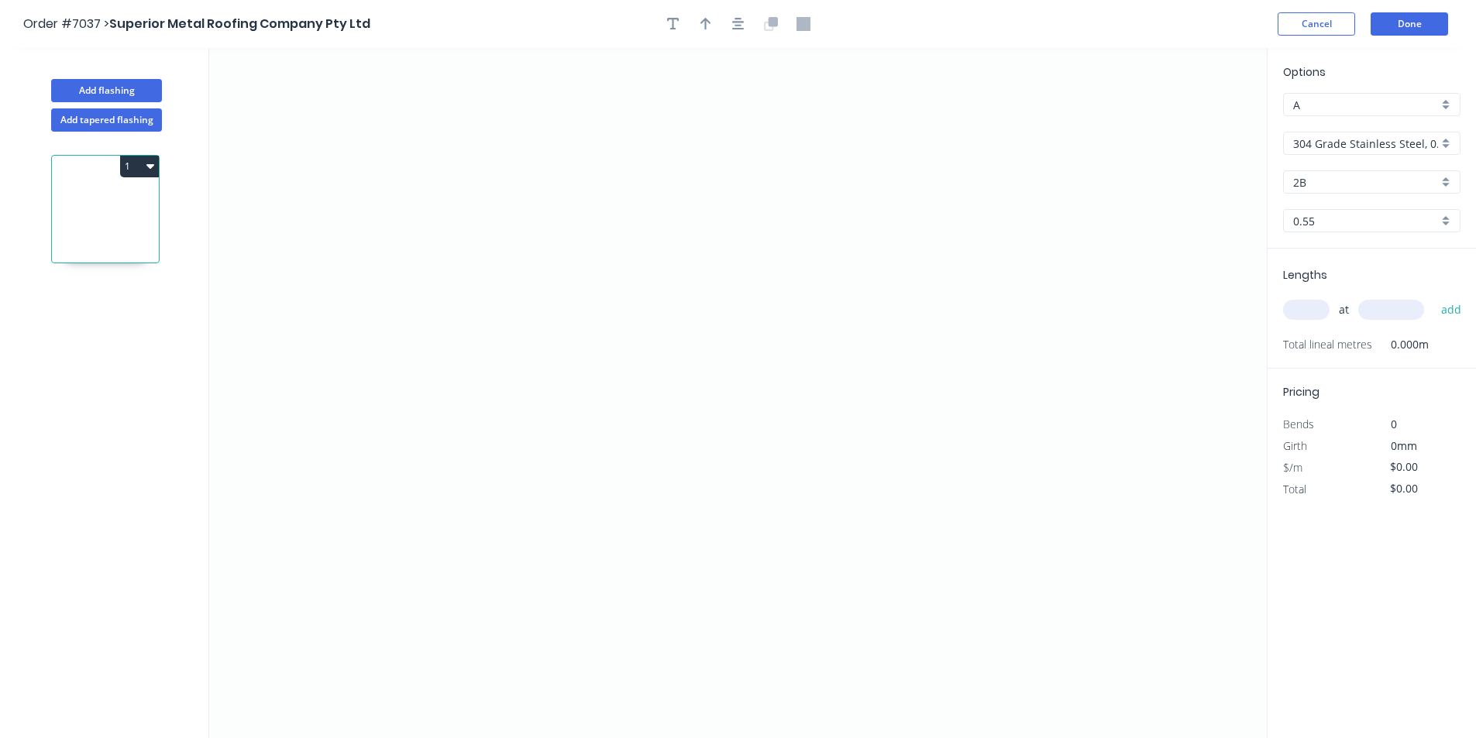
click at [1447, 143] on div "304 Grade Stainless Steel, 0.9mm Perforated Pattern 208 - 2mm hole" at bounding box center [1371, 143] width 177 height 23
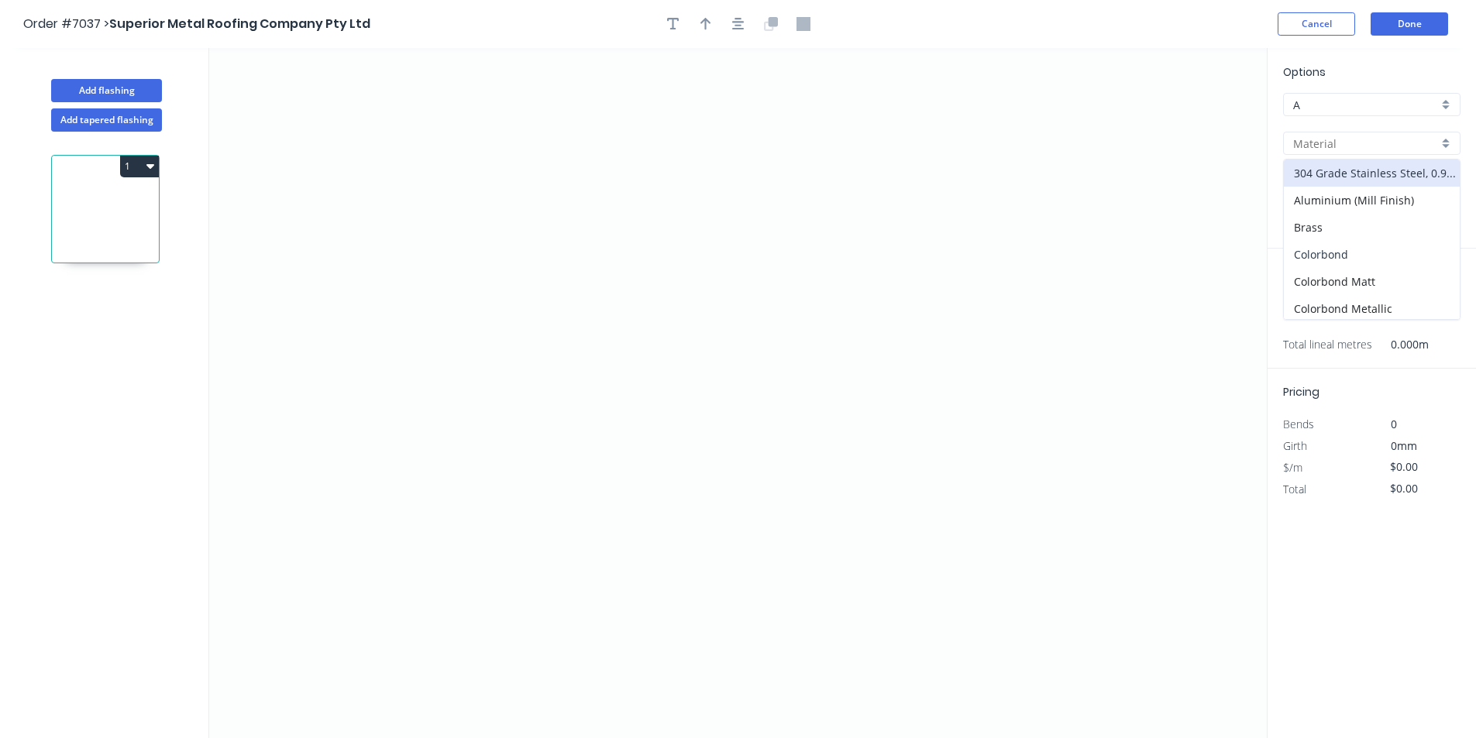
click at [1379, 262] on div "Colorbond" at bounding box center [1372, 254] width 176 height 27
type input "Colorbond"
type input "Basalt"
click at [1382, 190] on input "Basalt" at bounding box center [1365, 182] width 145 height 16
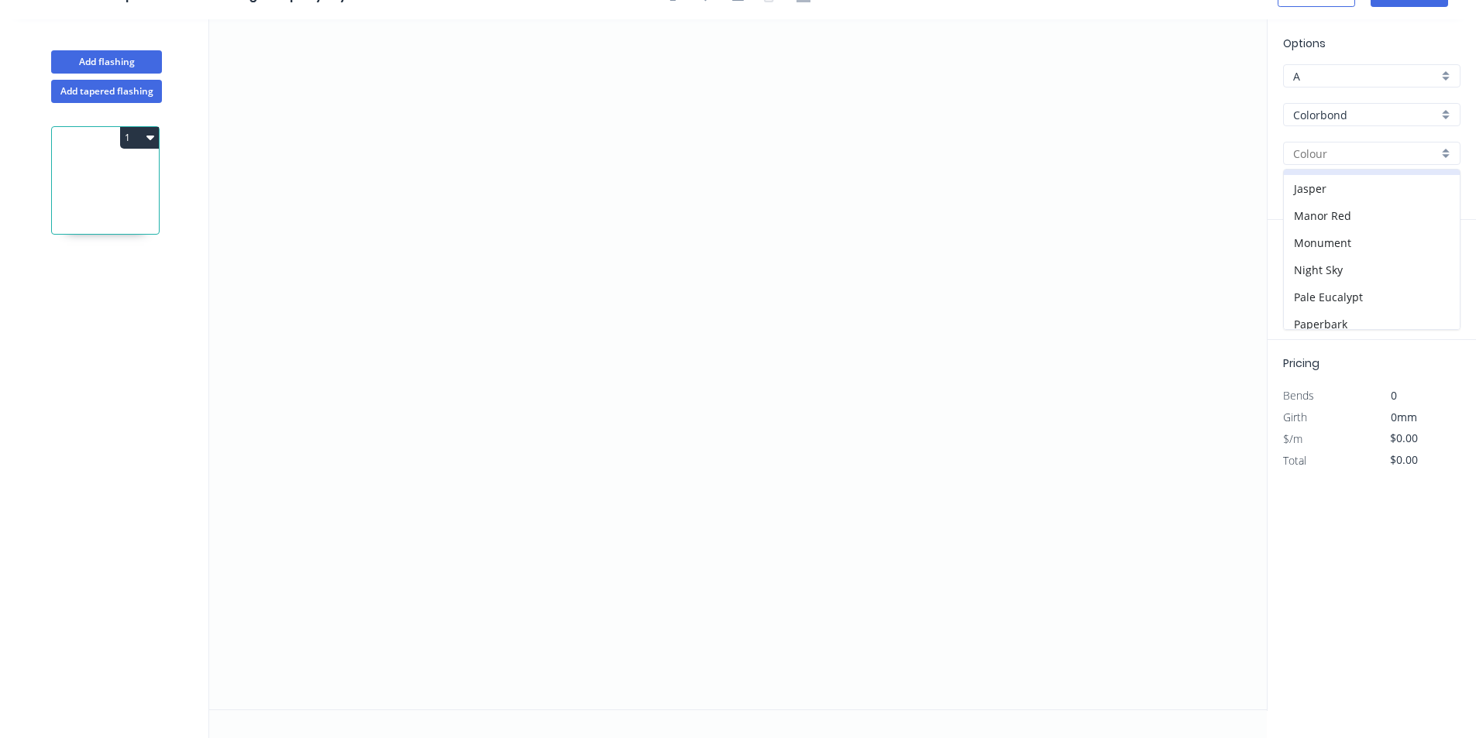
scroll to position [282, 0]
click at [1341, 250] on div "Night Sky" at bounding box center [1372, 253] width 176 height 27
type input "Night Sky"
click at [519, 510] on icon "0" at bounding box center [738, 364] width 1058 height 690
click at [536, 432] on icon at bounding box center [527, 470] width 17 height 78
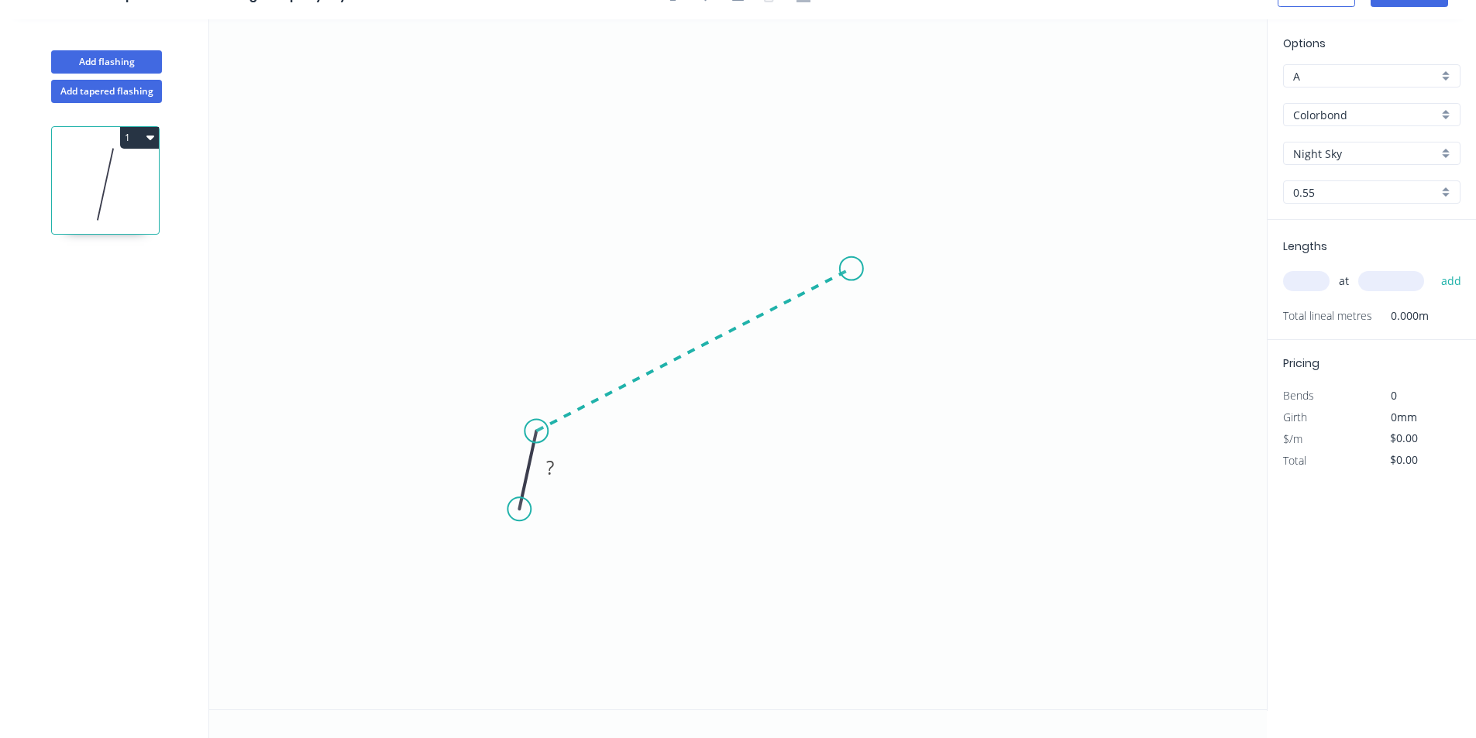
click at [852, 269] on icon "0 ?" at bounding box center [738, 364] width 1058 height 690
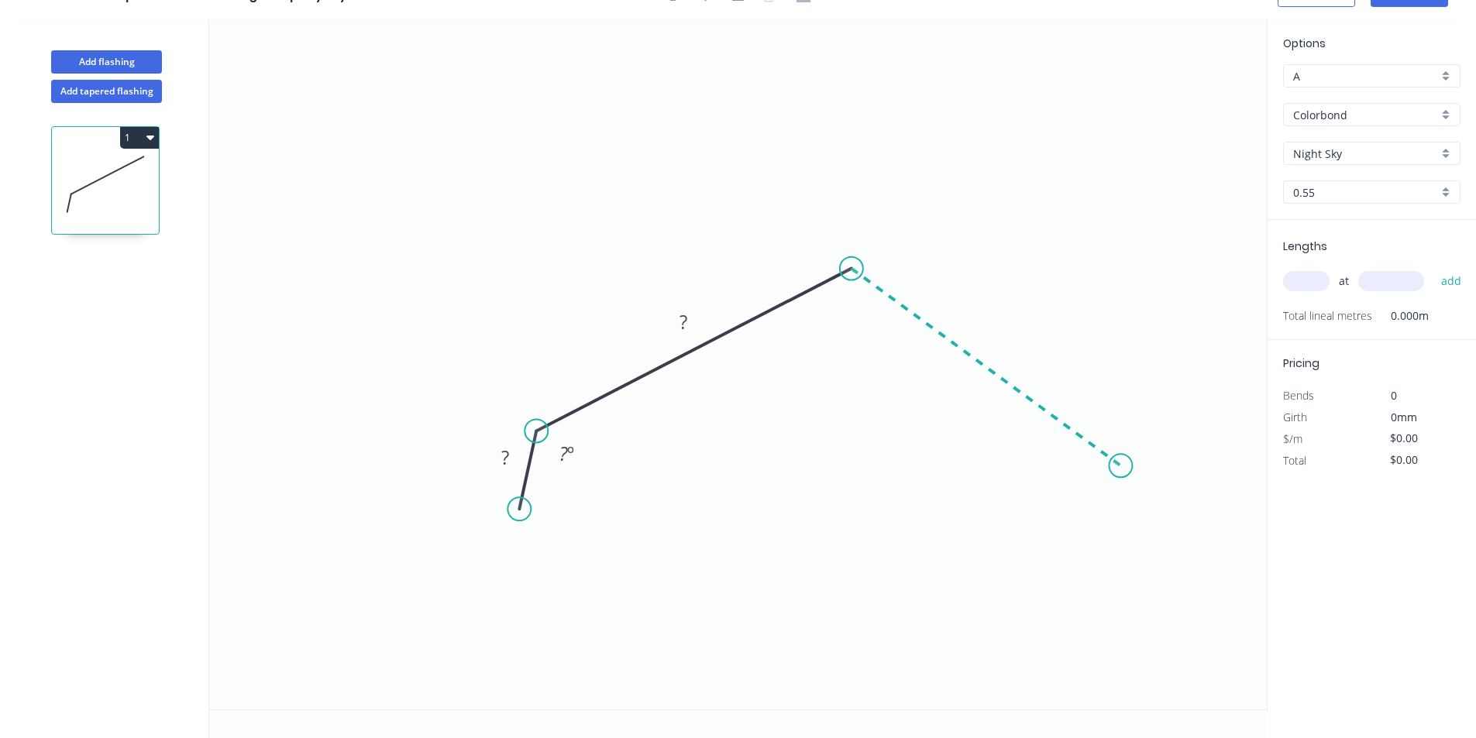
click at [1121, 466] on icon "0 ? ? ? º" at bounding box center [738, 364] width 1058 height 690
click at [1128, 561] on icon "0 ? ? ? ? º ? º" at bounding box center [738, 364] width 1058 height 690
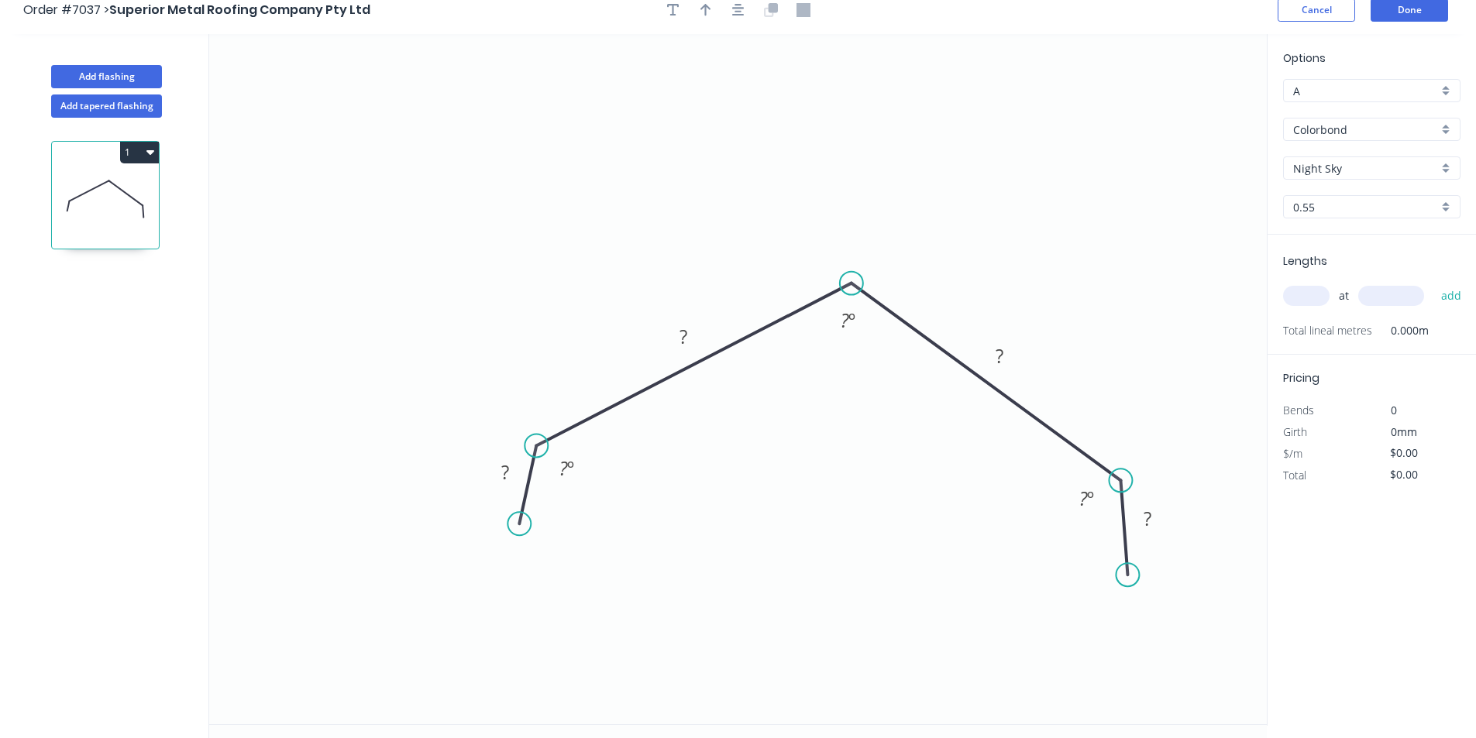
scroll to position [0, 0]
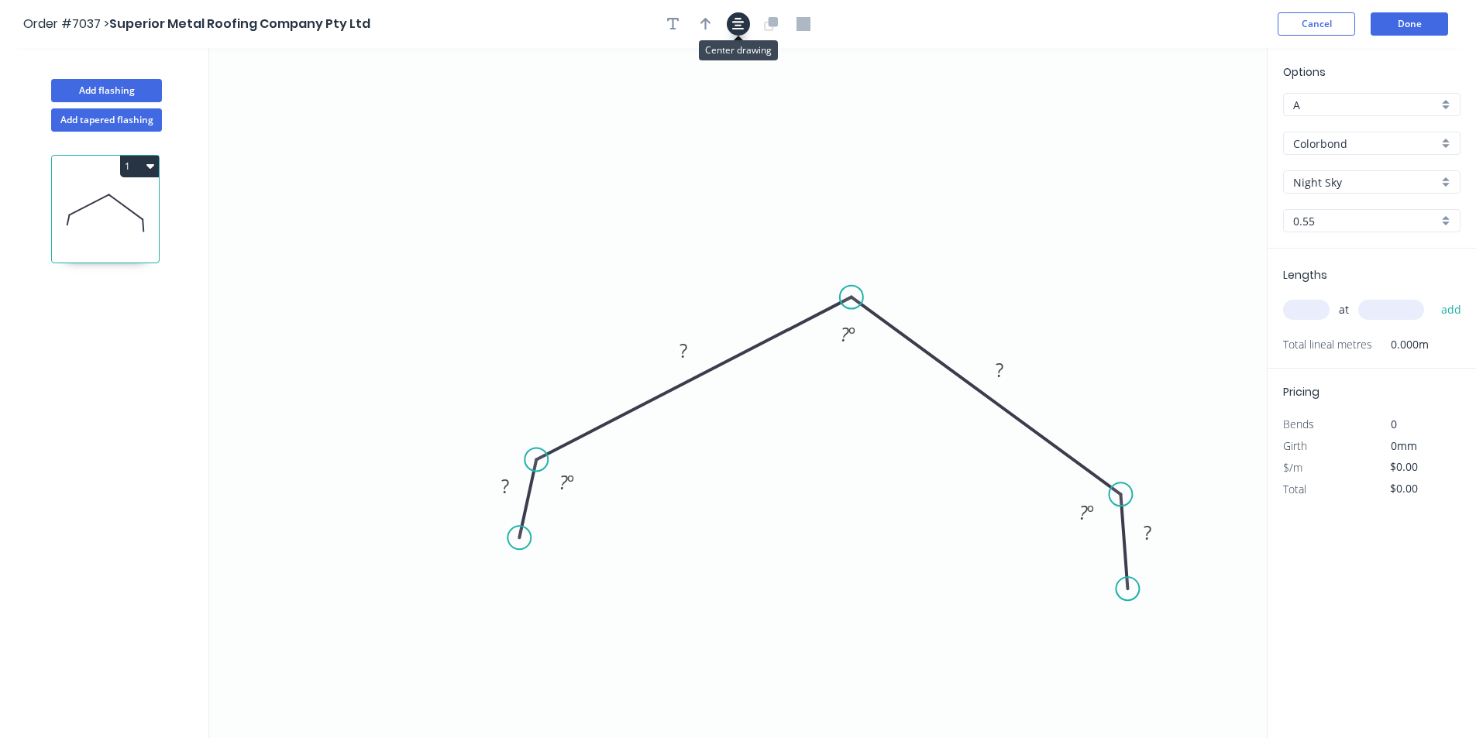
click at [737, 18] on icon "button" at bounding box center [738, 24] width 12 height 12
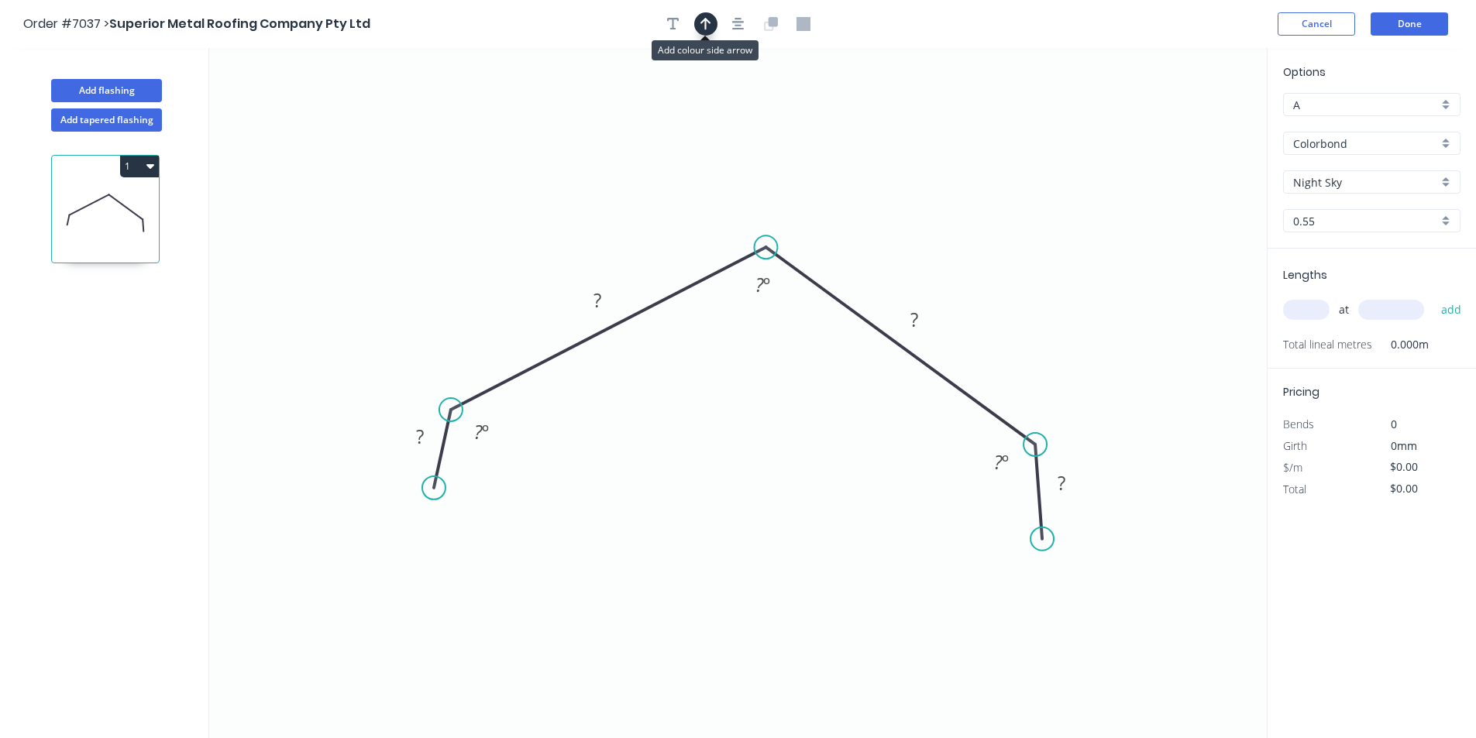
click at [698, 19] on button "button" at bounding box center [705, 23] width 23 height 23
drag, startPoint x: 1194, startPoint y: 125, endPoint x: 1123, endPoint y: 141, distance: 73.1
click at [1123, 141] on icon "0 ? ? ? ? ? º ? º ? º" at bounding box center [738, 393] width 1058 height 690
drag, startPoint x: 883, startPoint y: 196, endPoint x: 814, endPoint y: 219, distance: 71.8
click at [814, 219] on icon at bounding box center [814, 201] width 14 height 50
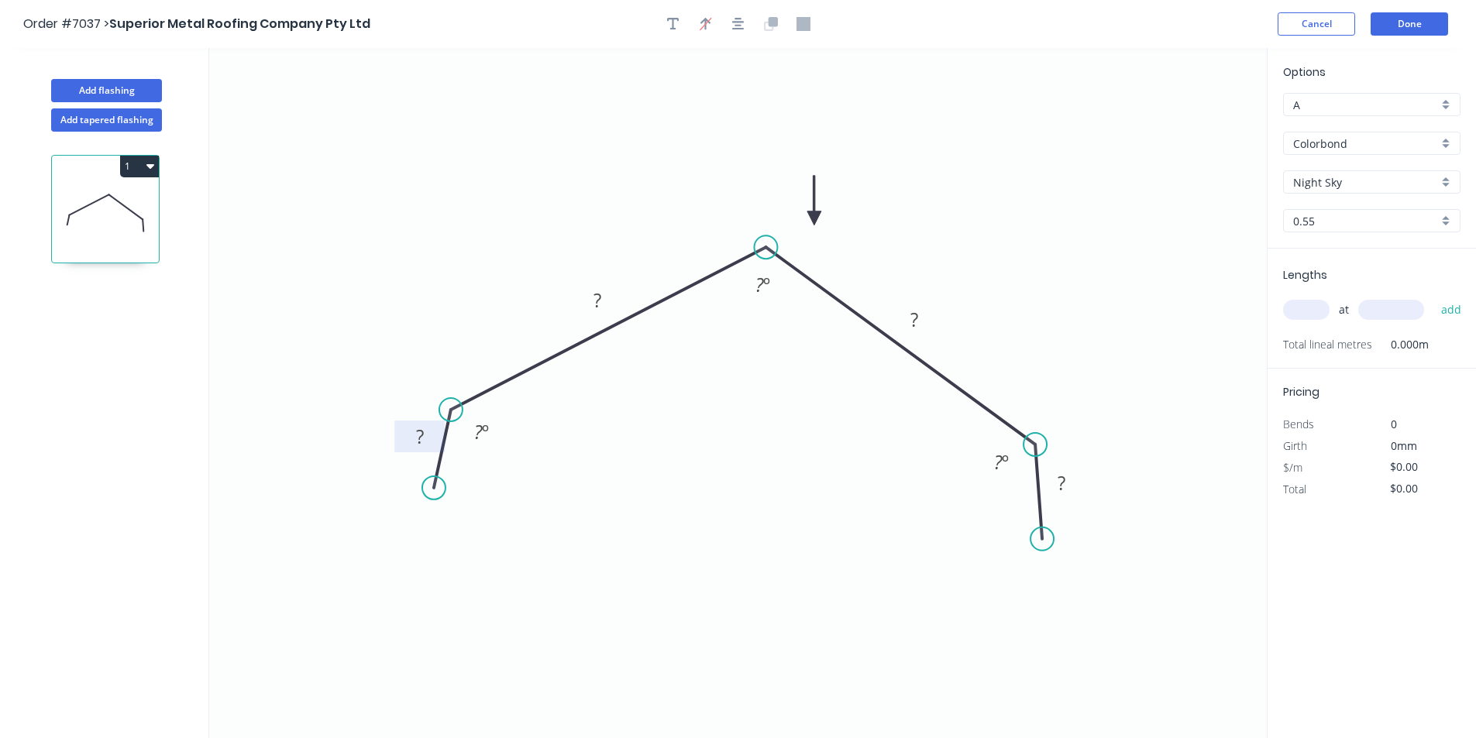
click at [441, 439] on rect at bounding box center [419, 437] width 50 height 32
click at [428, 439] on rect at bounding box center [419, 438] width 31 height 22
type input "$17.56"
click at [1318, 301] on input "text" at bounding box center [1306, 310] width 46 height 20
type input "1"
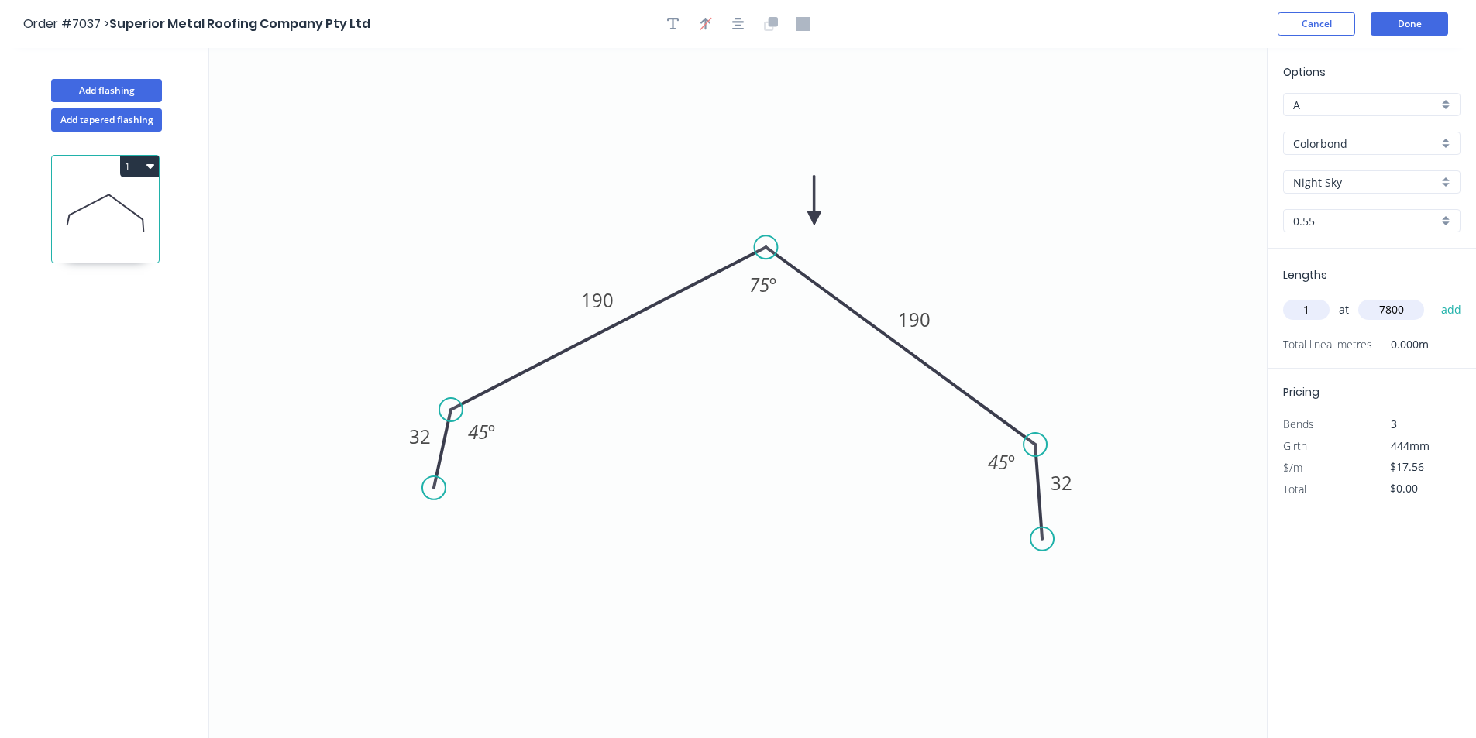
type input "7800"
click at [1433, 297] on button "add" at bounding box center [1451, 310] width 36 height 26
type input "$136.97"
type input "1"
type input "7000"
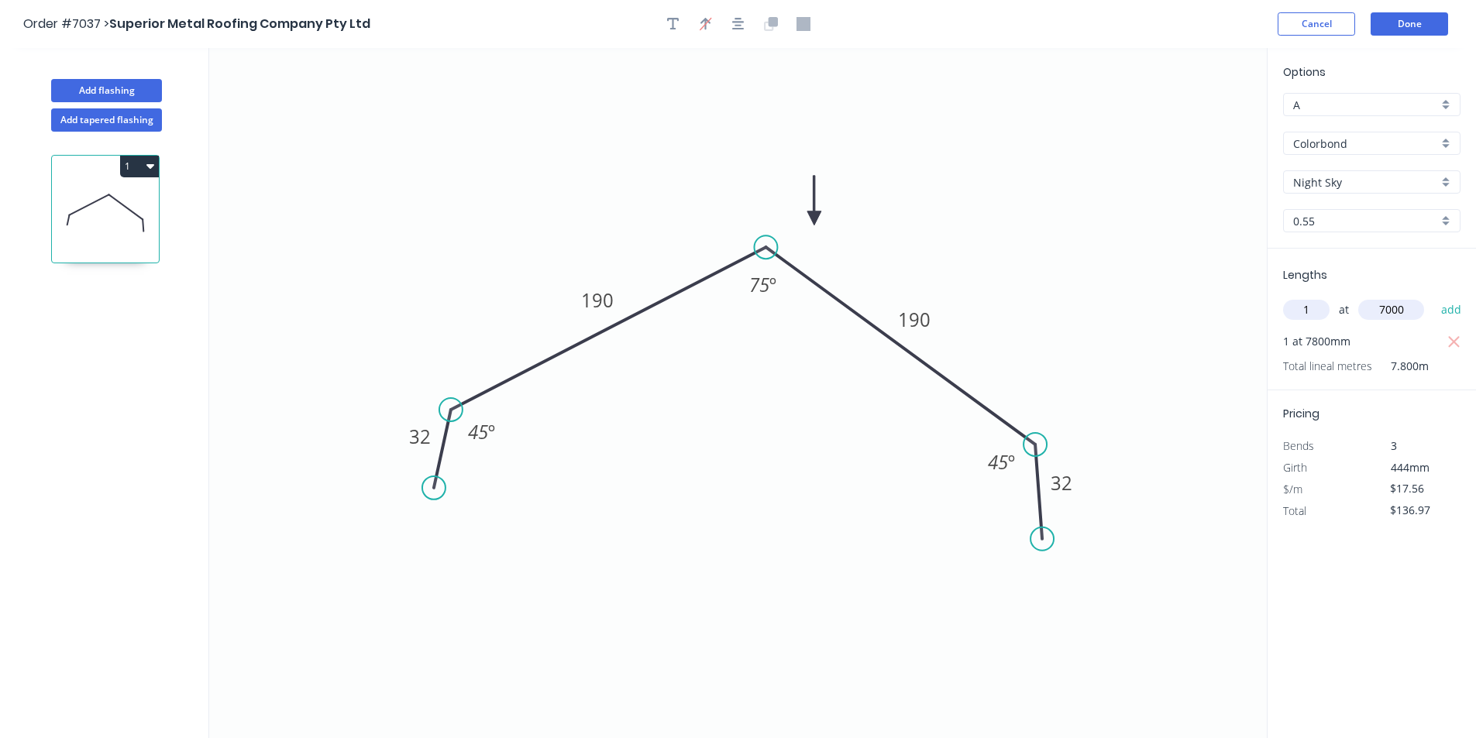
click at [1433, 297] on button "add" at bounding box center [1451, 310] width 36 height 26
type input "$259.89"
click at [1447, 25] on button "Done" at bounding box center [1409, 23] width 77 height 23
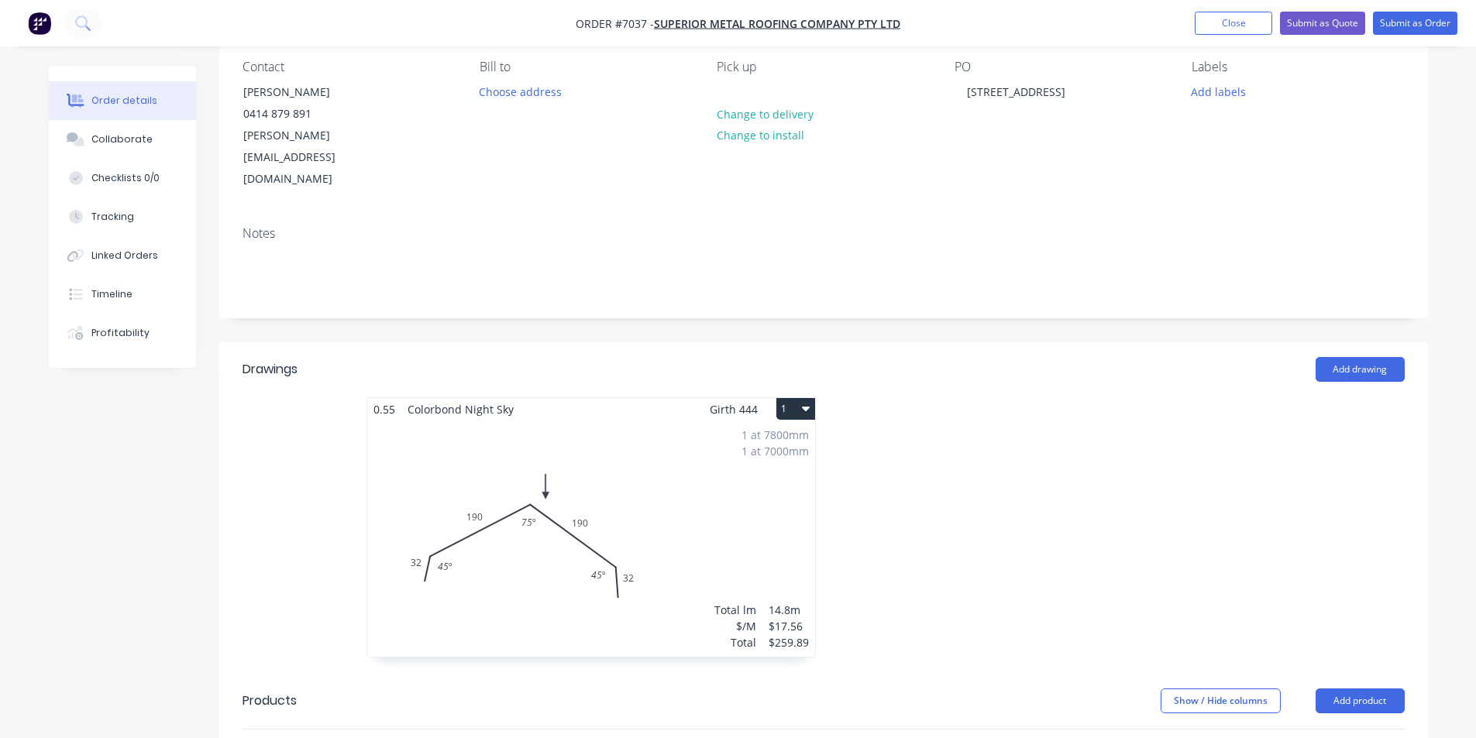
scroll to position [310, 0]
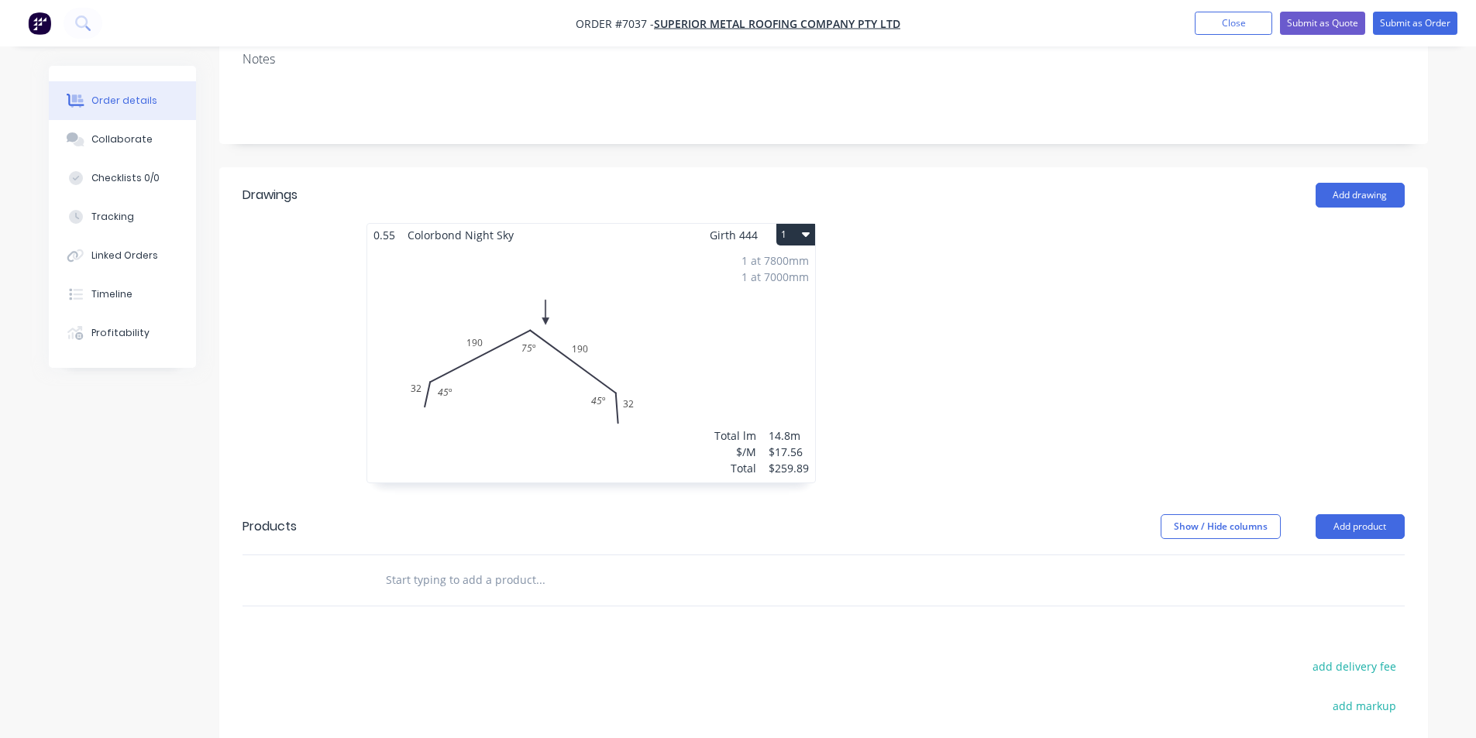
click at [718, 304] on div "1 at 7800mm 1 at 7000mm Total lm $/M Total 14.8m $17.56 $259.89" at bounding box center [591, 364] width 448 height 236
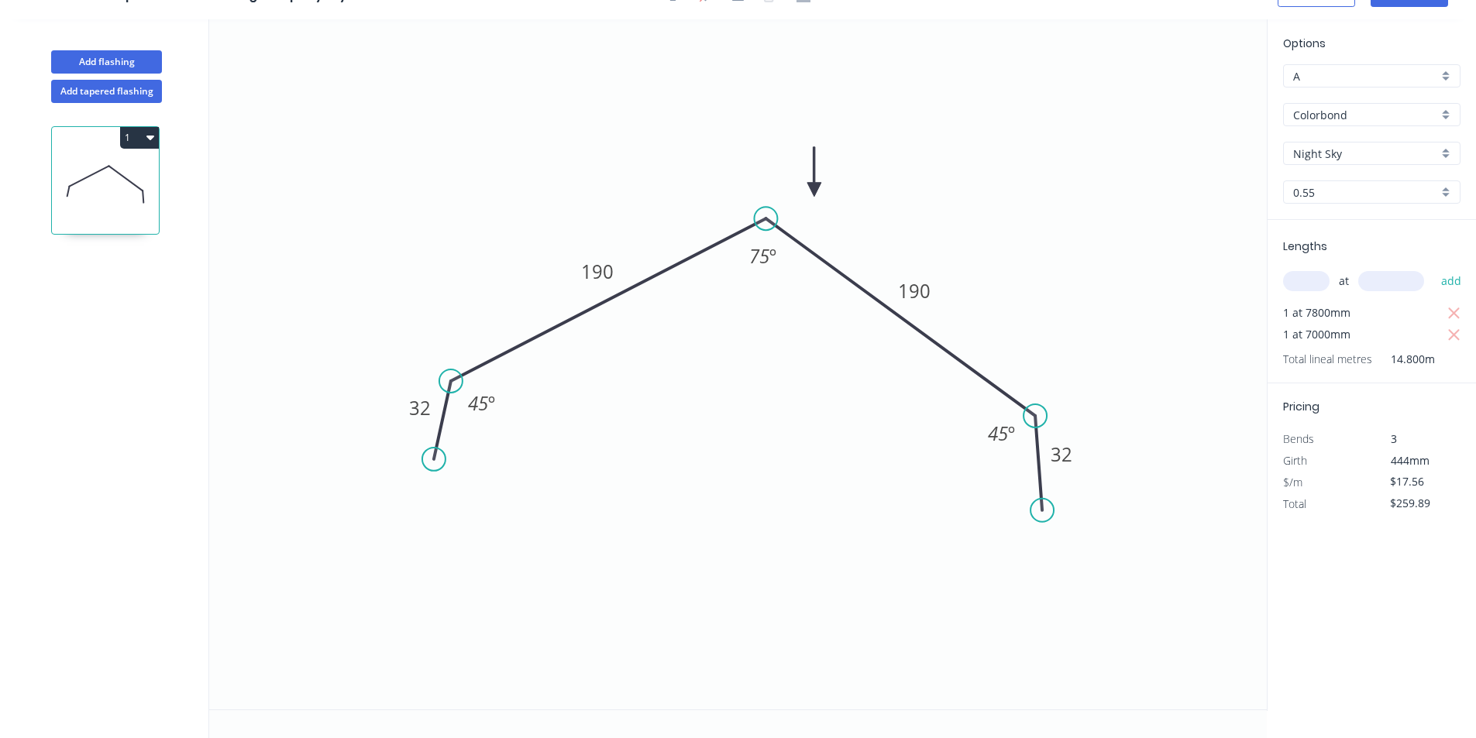
click at [1320, 281] on input "text" at bounding box center [1306, 281] width 46 height 20
type input "4"
type input "7000"
click at [1433, 268] on button "add" at bounding box center [1451, 281] width 36 height 26
click at [1456, 330] on icon "button" at bounding box center [1454, 335] width 14 height 19
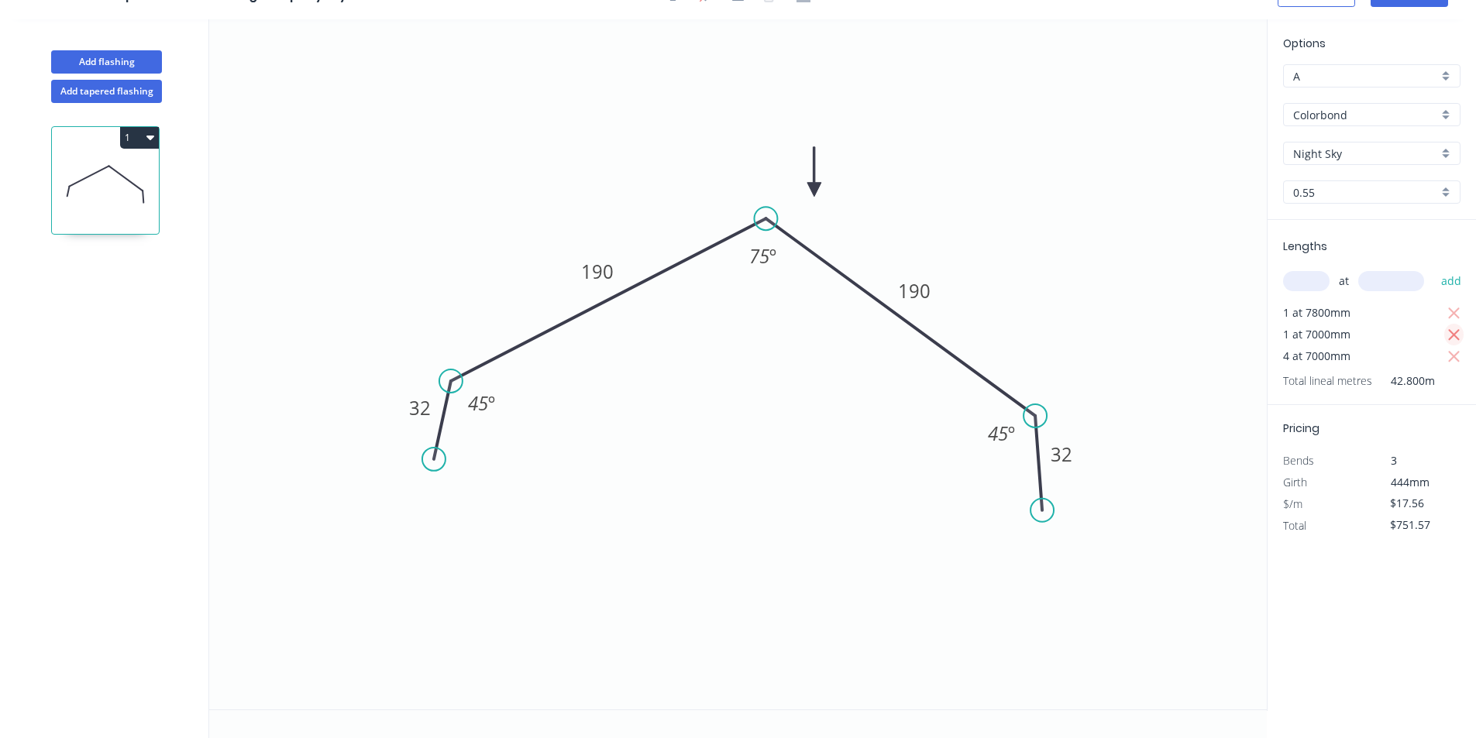
type input "$628.65"
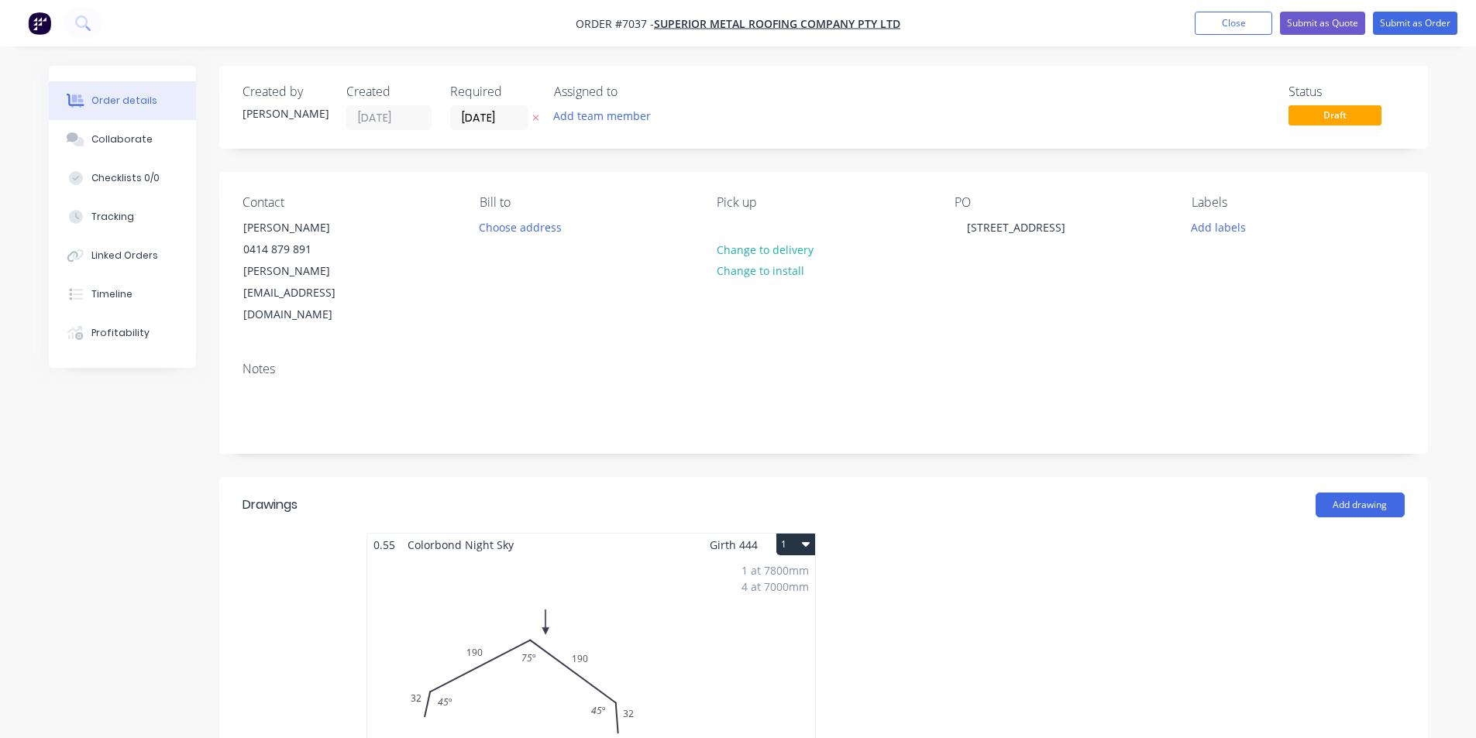
click at [487, 663] on div "1 at 7800mm 4 at 7000mm Total lm $/M Total 35.8m $17.56 $628.65" at bounding box center [591, 674] width 448 height 236
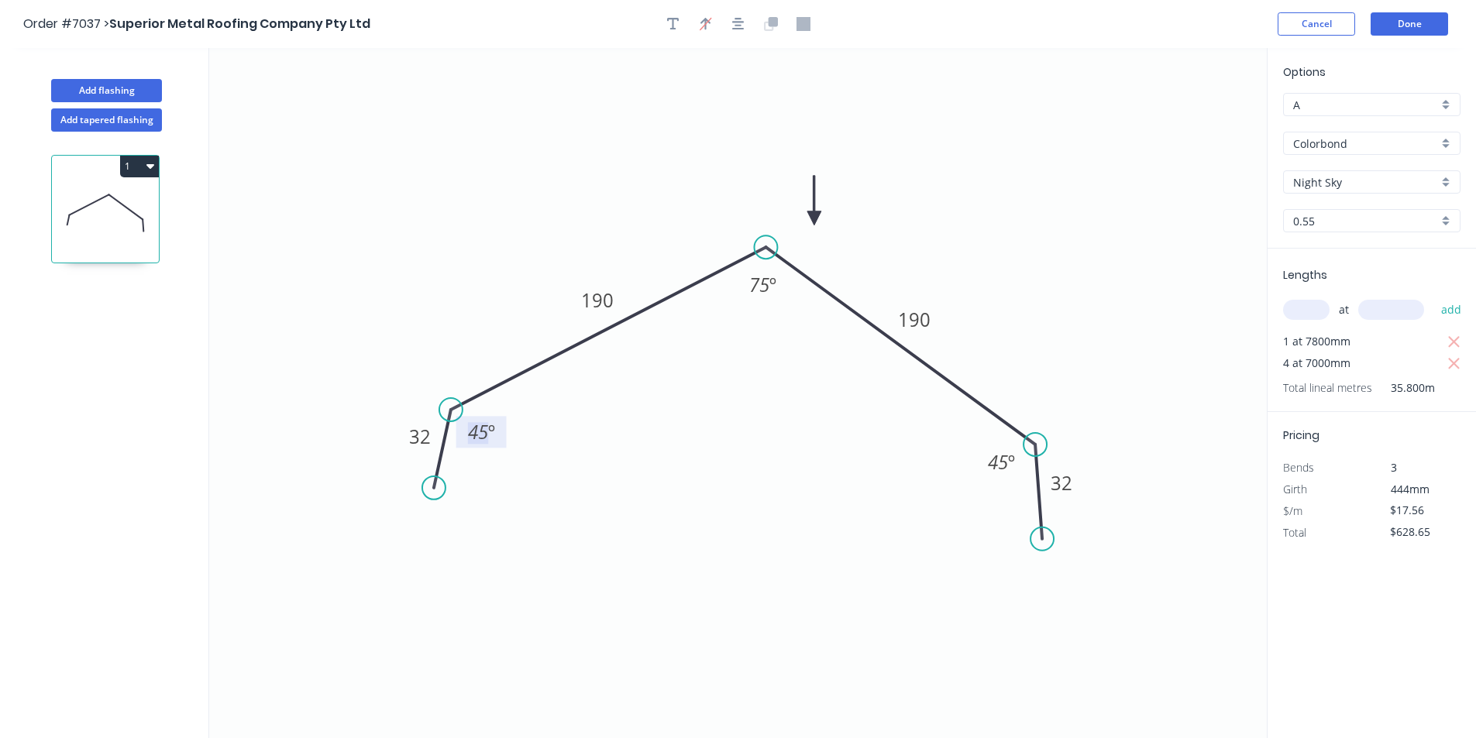
click at [483, 433] on tspan "45" at bounding box center [478, 432] width 20 height 26
click at [1433, 28] on button "Done" at bounding box center [1409, 23] width 77 height 23
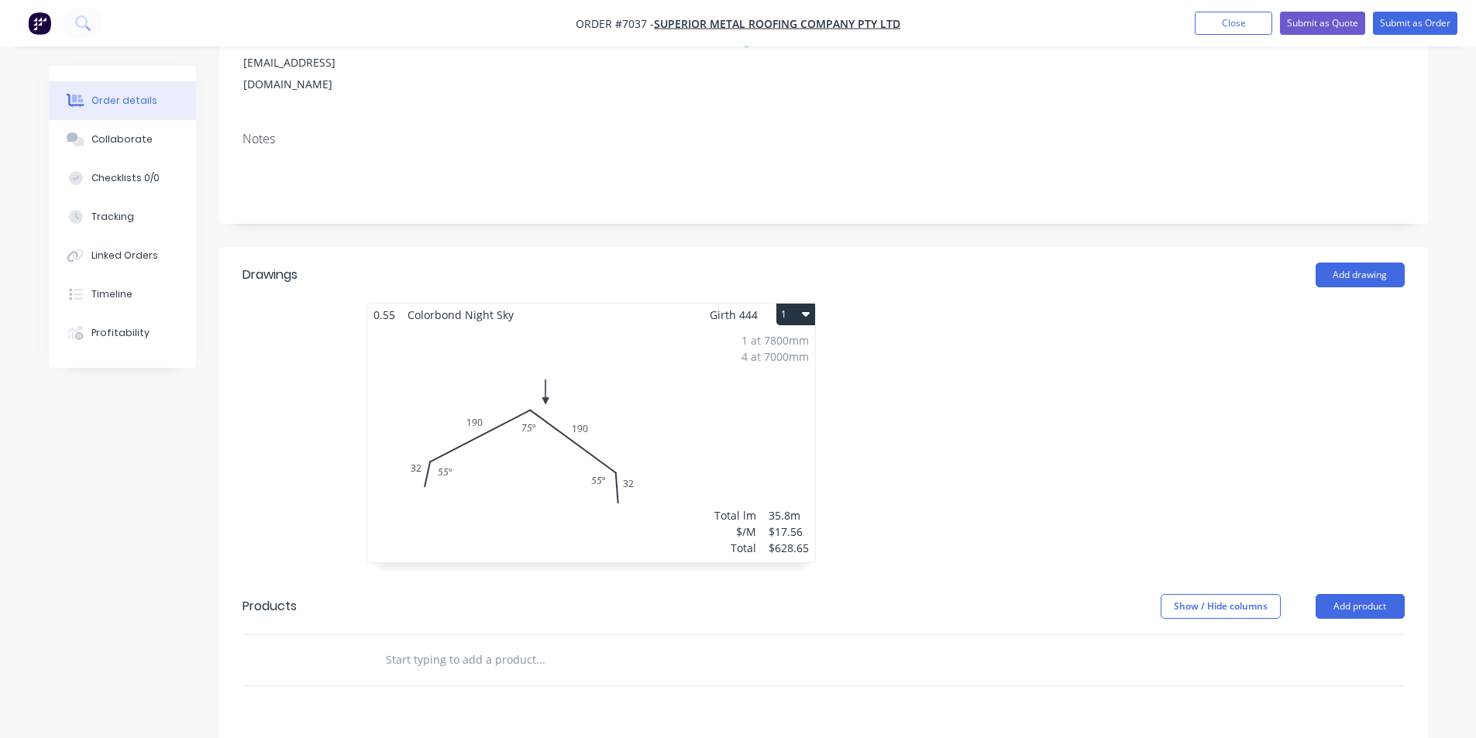
scroll to position [232, 0]
click at [1360, 592] on button "Add product" at bounding box center [1360, 604] width 89 height 25
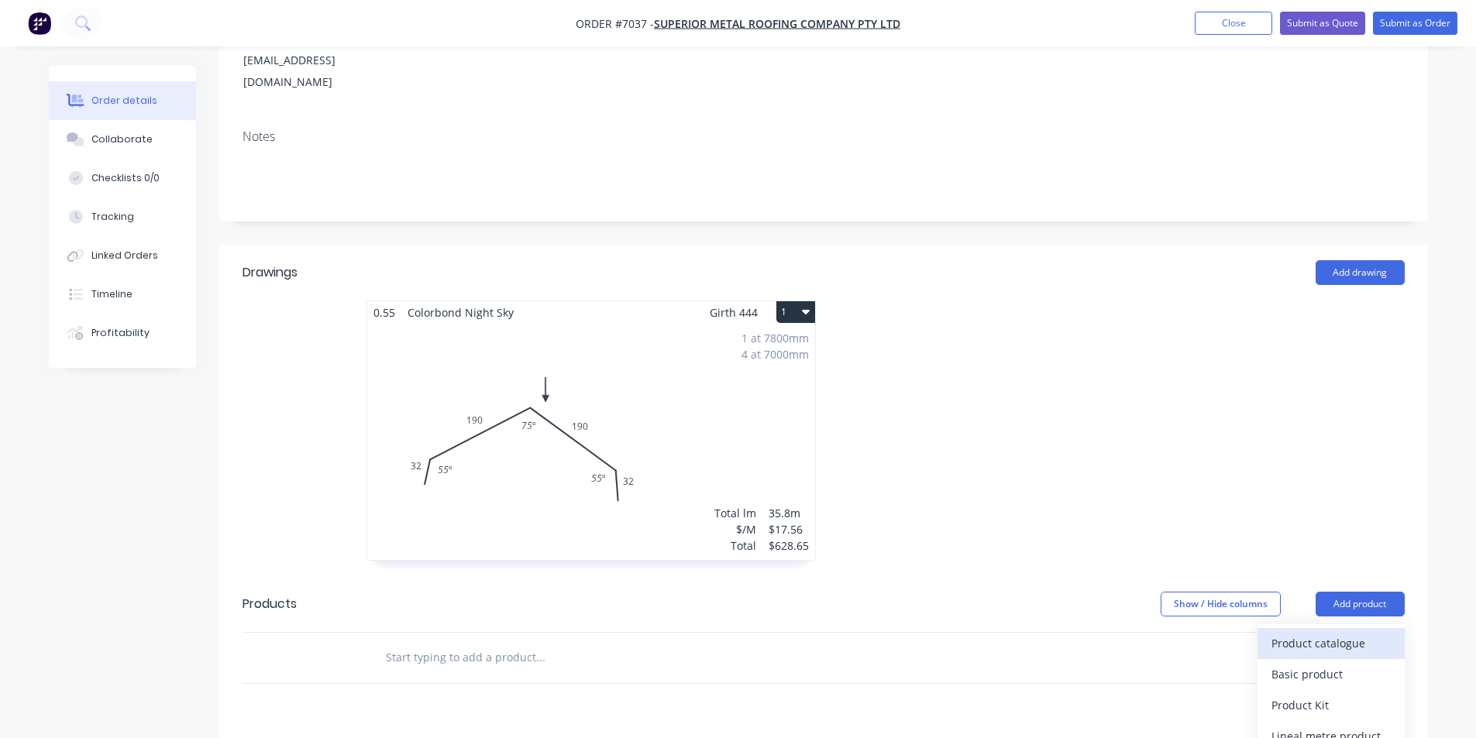
click at [1320, 632] on div "Product catalogue" at bounding box center [1331, 643] width 119 height 22
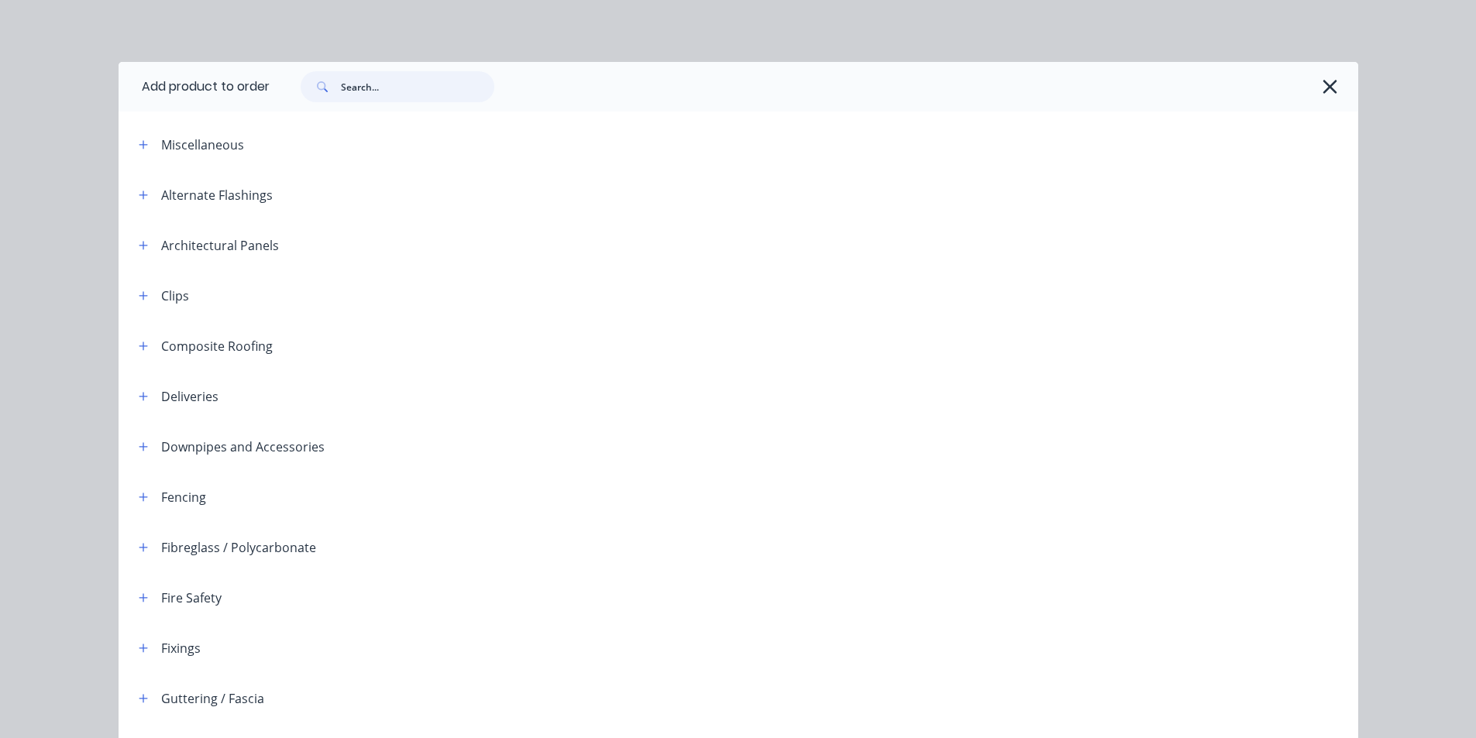
click at [363, 87] on input "text" at bounding box center [417, 86] width 153 height 31
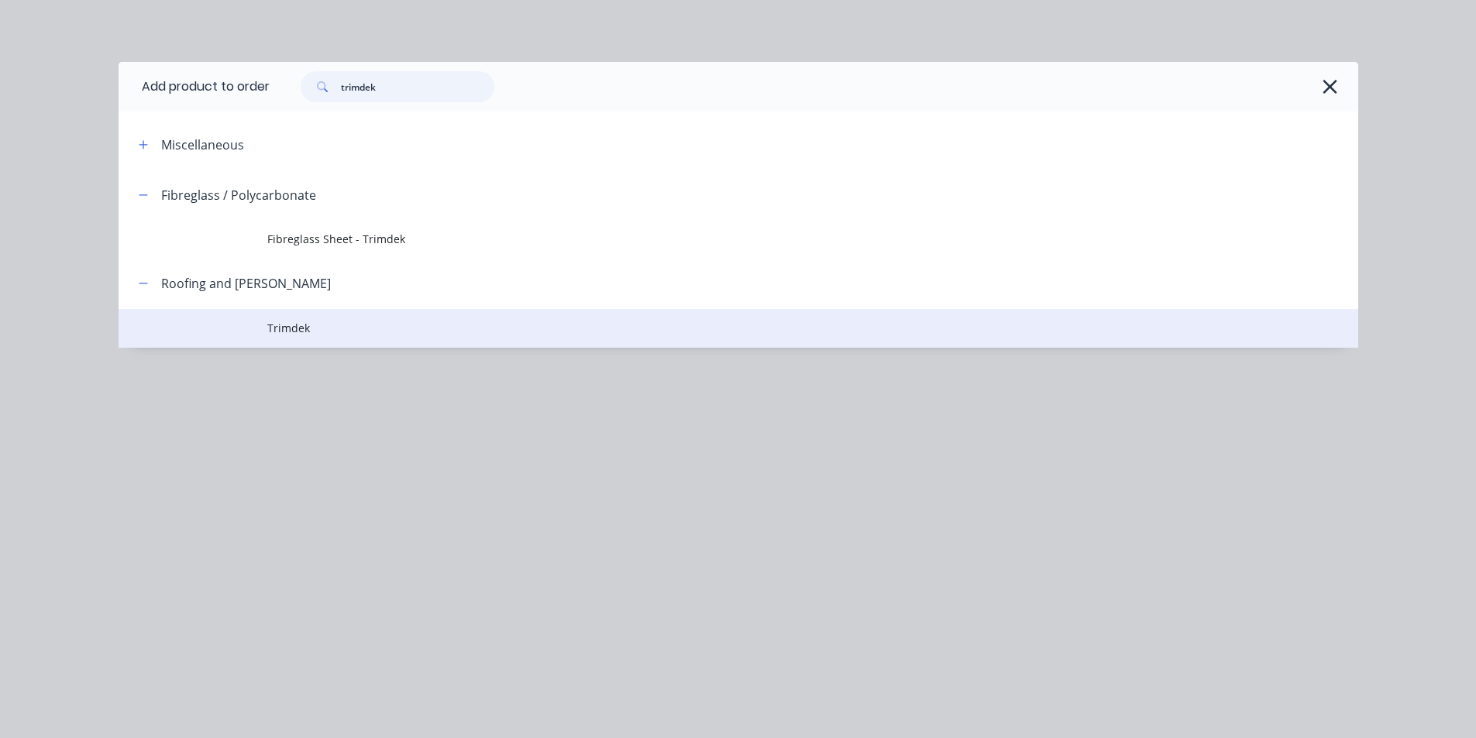
type input "trimdek"
click at [339, 329] on span "Trimdek" at bounding box center [703, 328] width 872 height 16
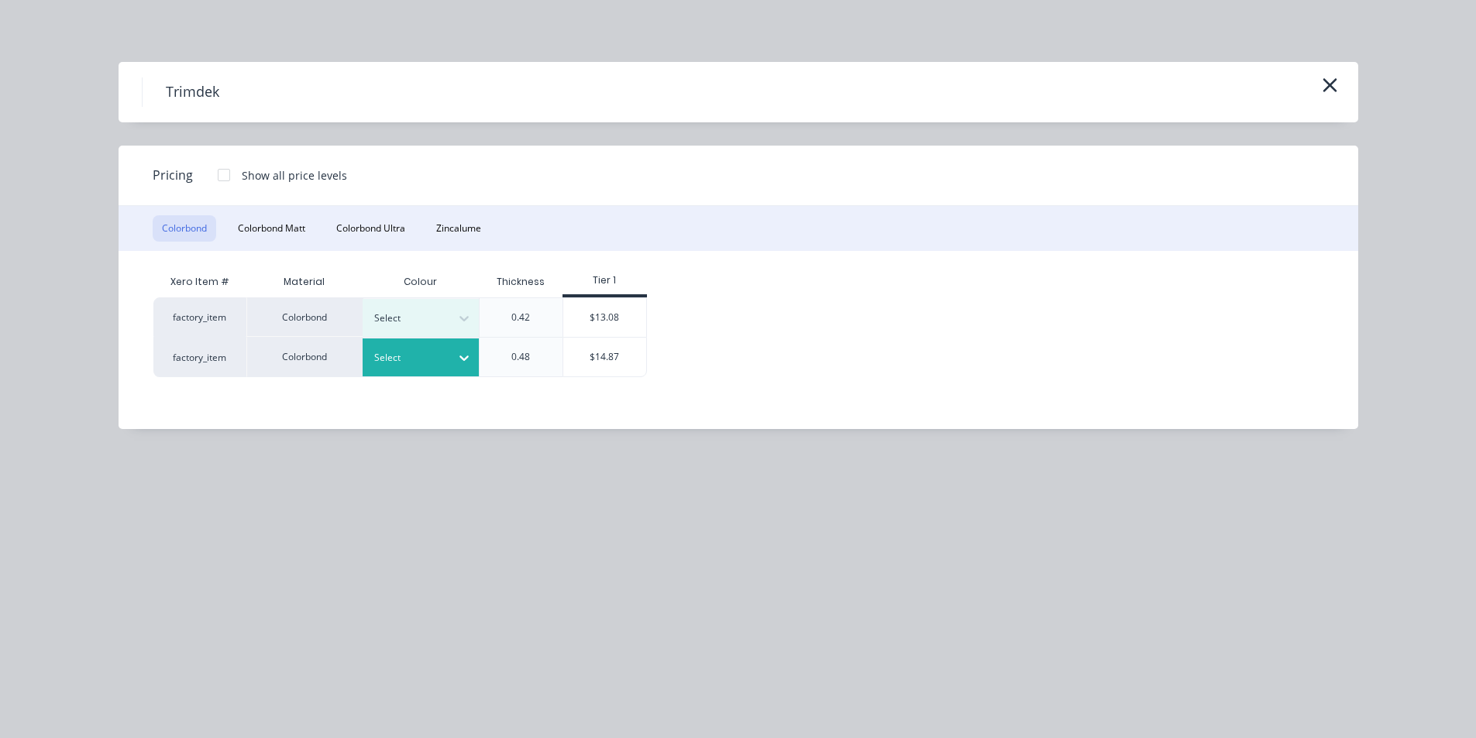
click at [461, 366] on div at bounding box center [464, 358] width 28 height 25
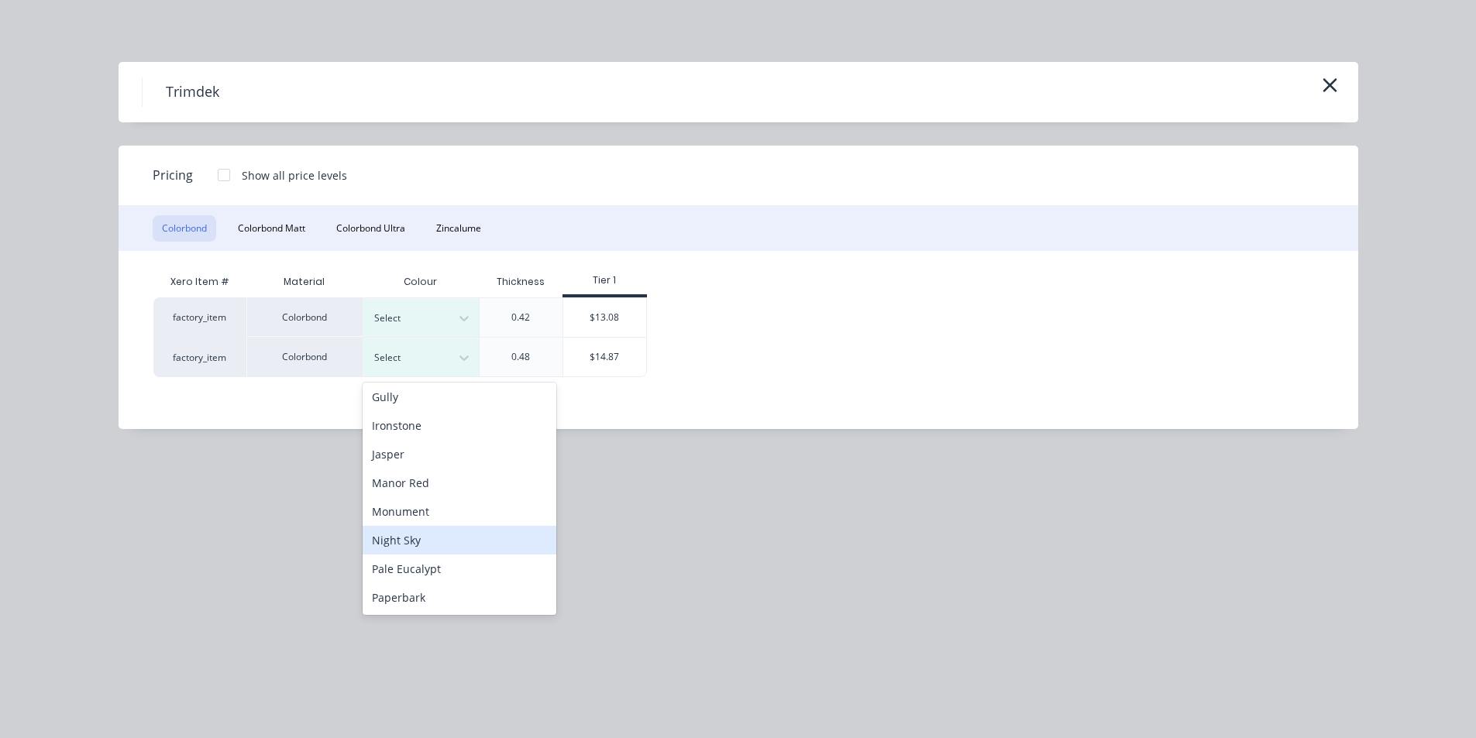
click at [406, 531] on div "Night Sky" at bounding box center [460, 540] width 194 height 29
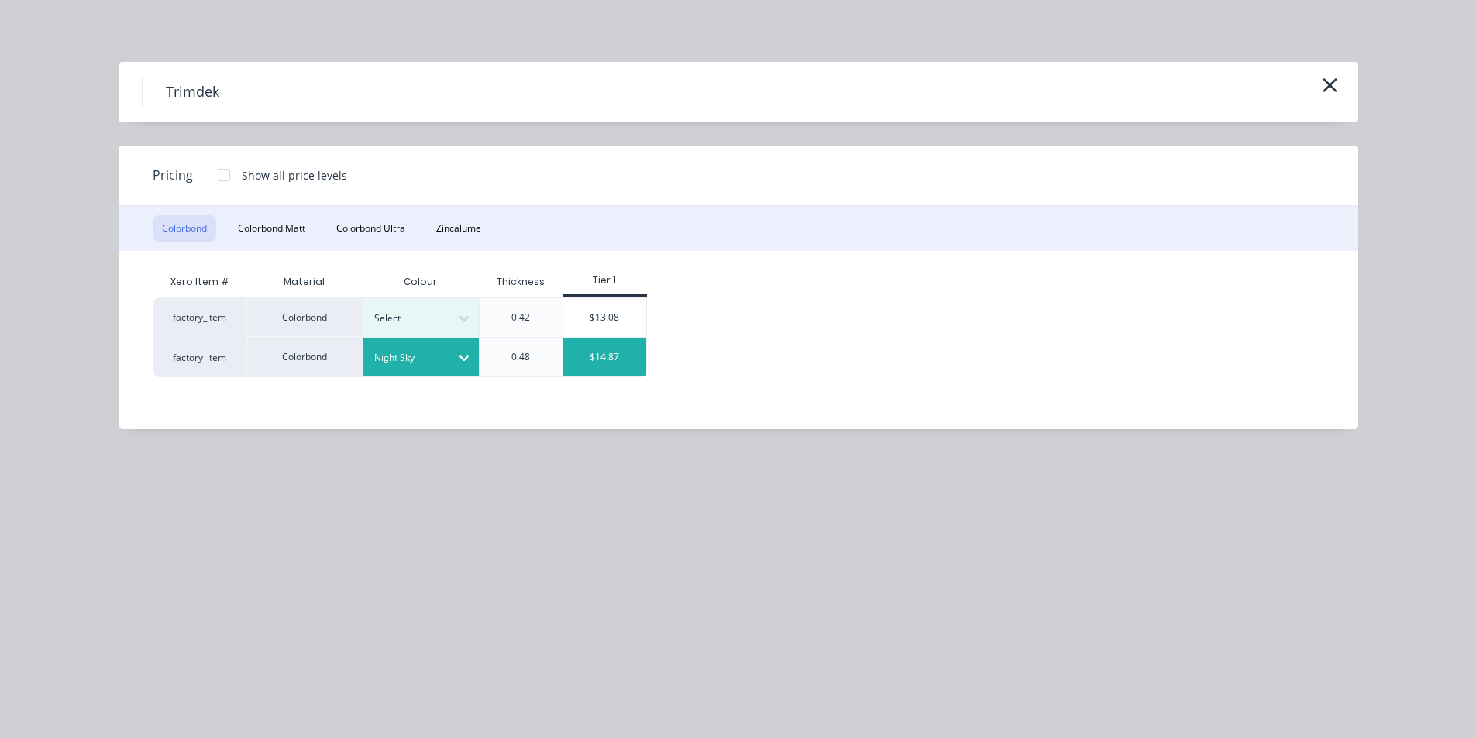
click at [625, 363] on div "$14.87" at bounding box center [604, 357] width 83 height 39
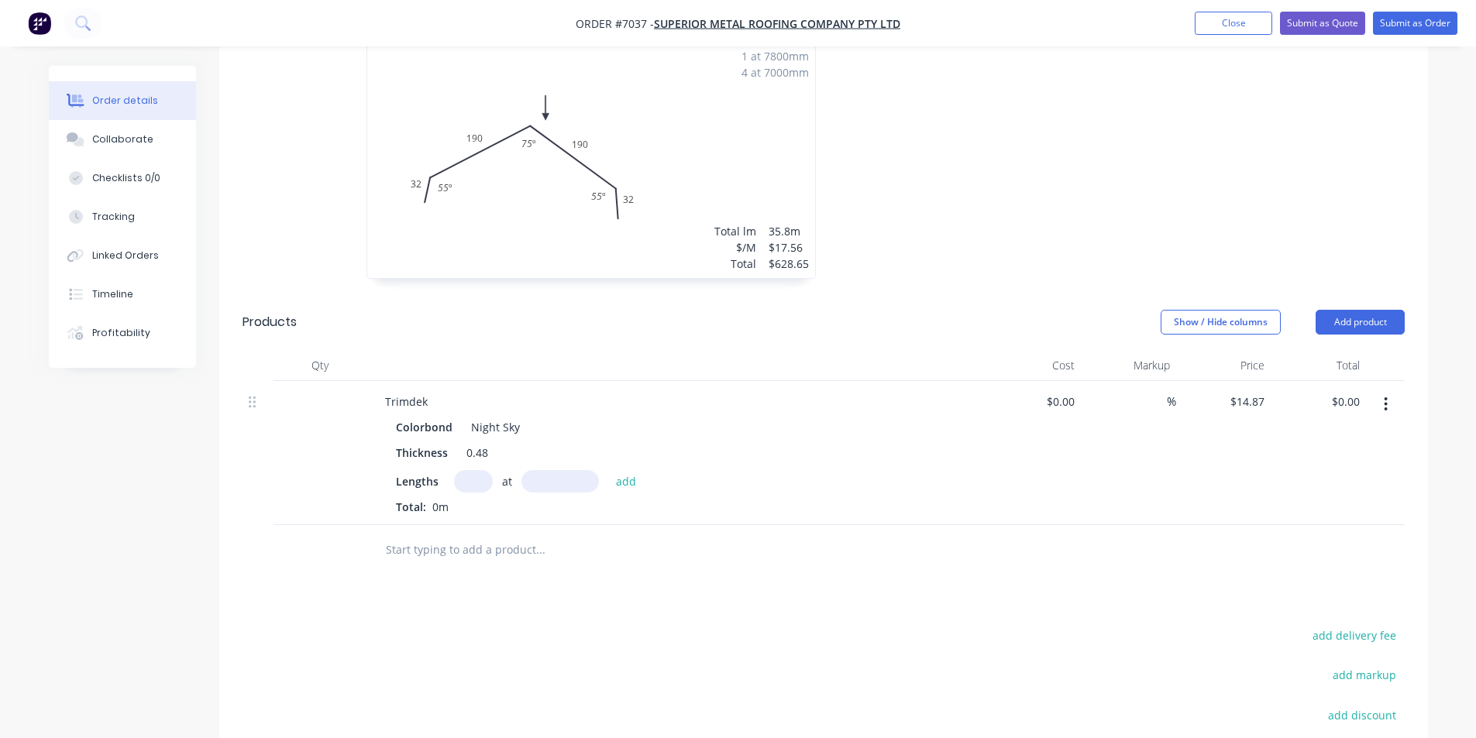
scroll to position [542, 0]
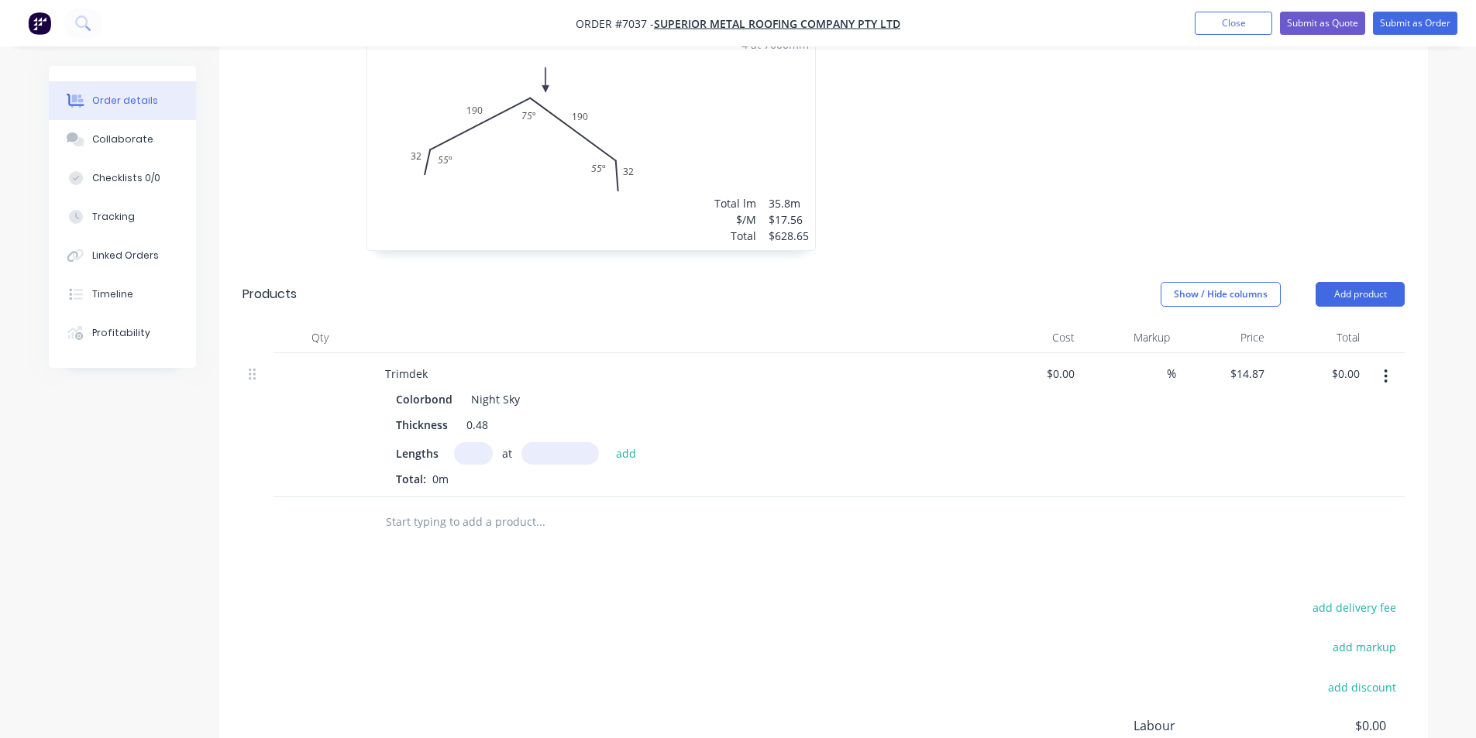
click at [477, 442] on input "text" at bounding box center [473, 453] width 39 height 22
type input "88"
type input "6025"
click at [608, 442] on button "add" at bounding box center [626, 452] width 36 height 21
type input "$7,884.07"
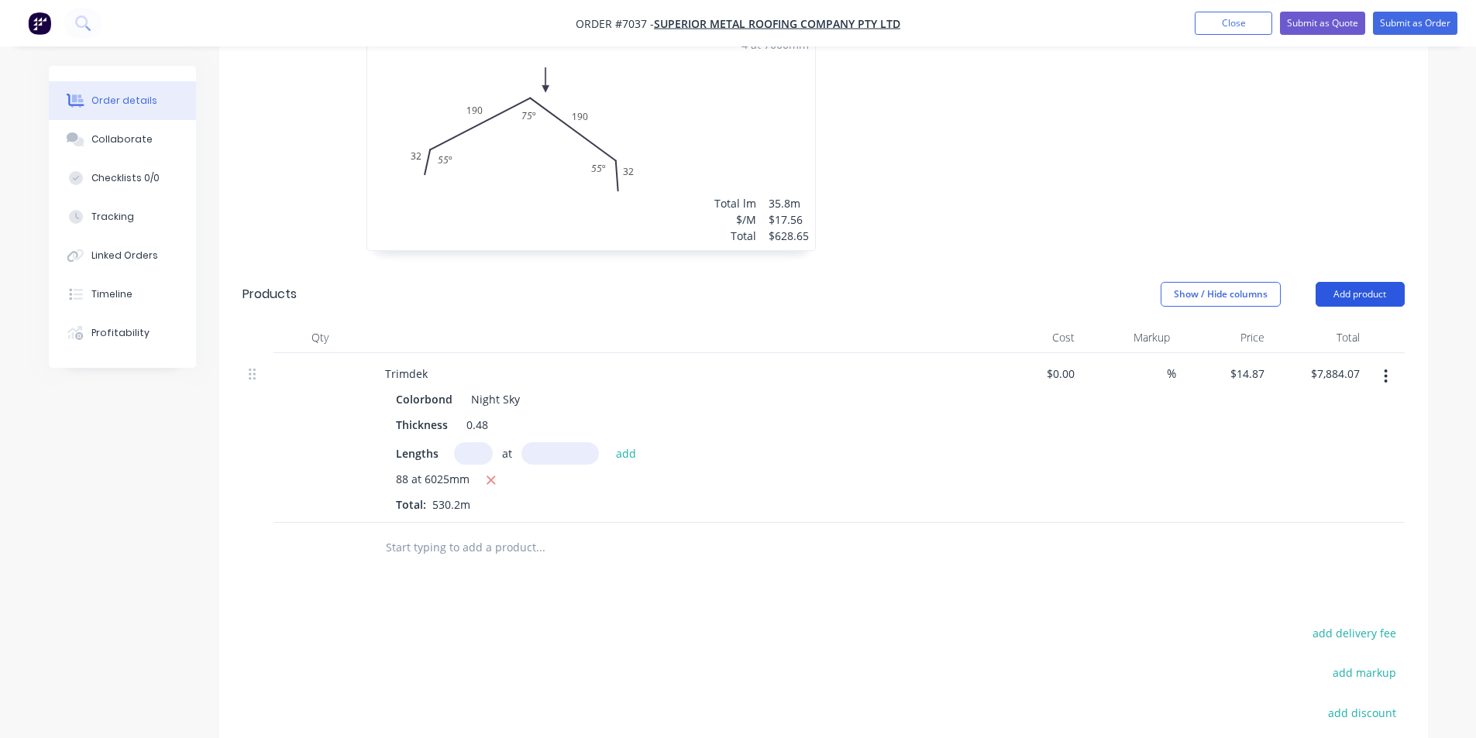
click at [1341, 282] on button "Add product" at bounding box center [1360, 294] width 89 height 25
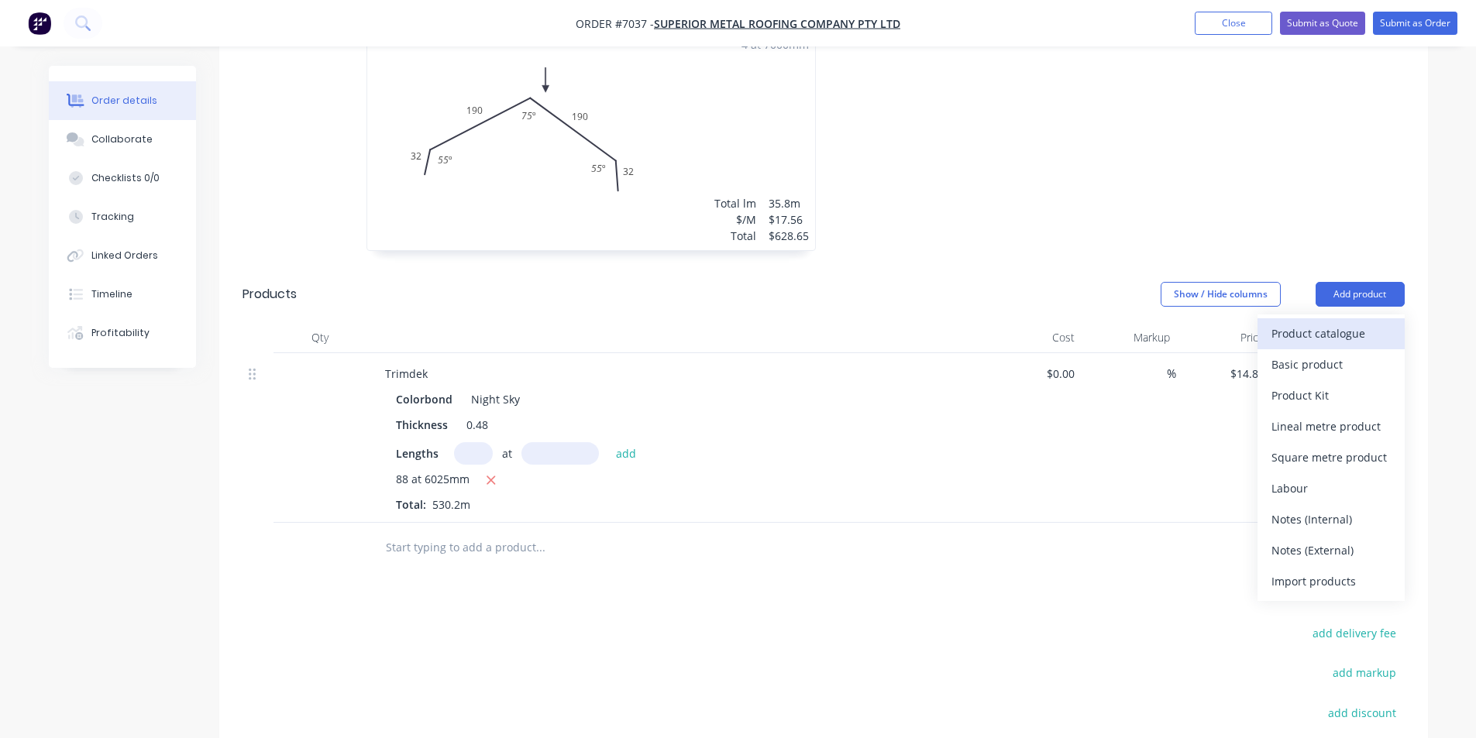
click at [1308, 318] on button "Product catalogue" at bounding box center [1331, 333] width 147 height 31
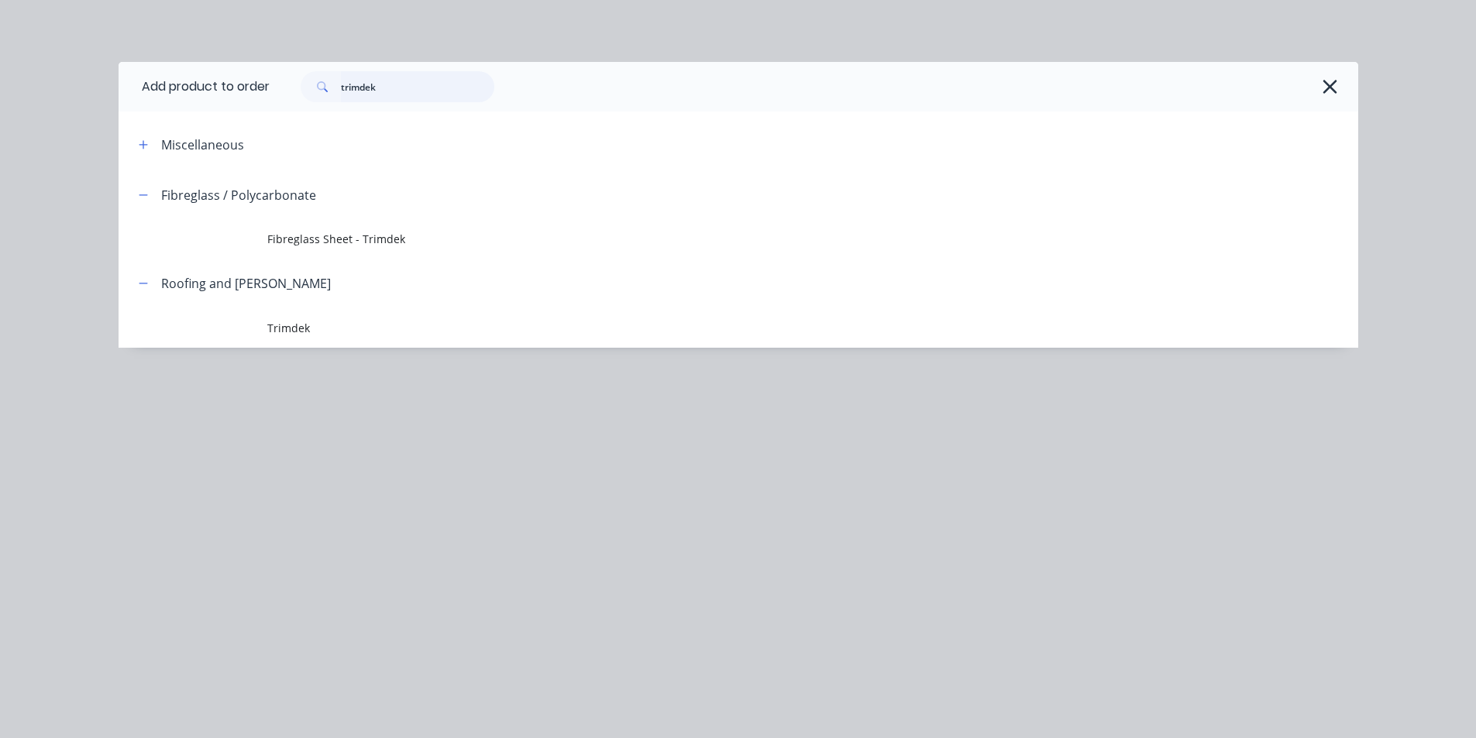
click at [425, 95] on input "trimdek" at bounding box center [417, 86] width 153 height 31
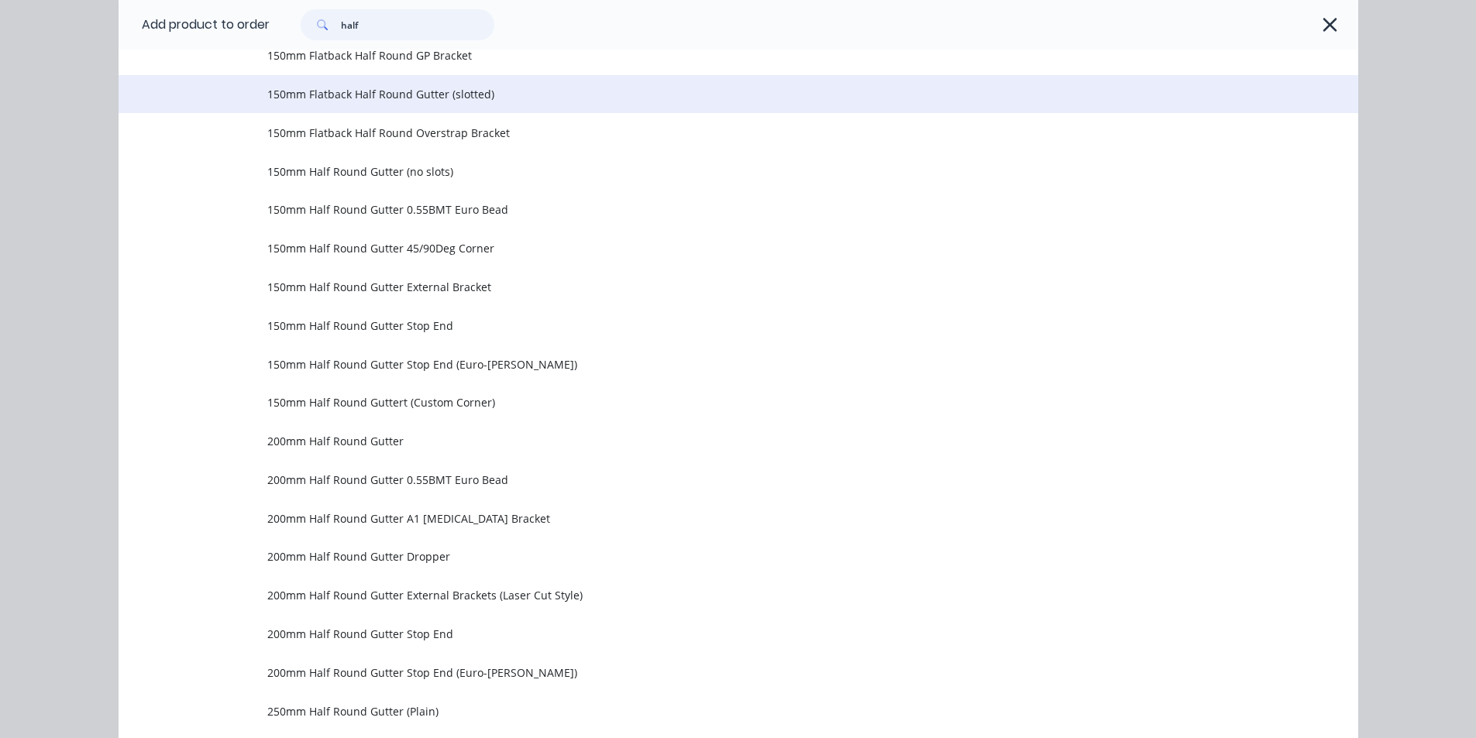
scroll to position [387, 0]
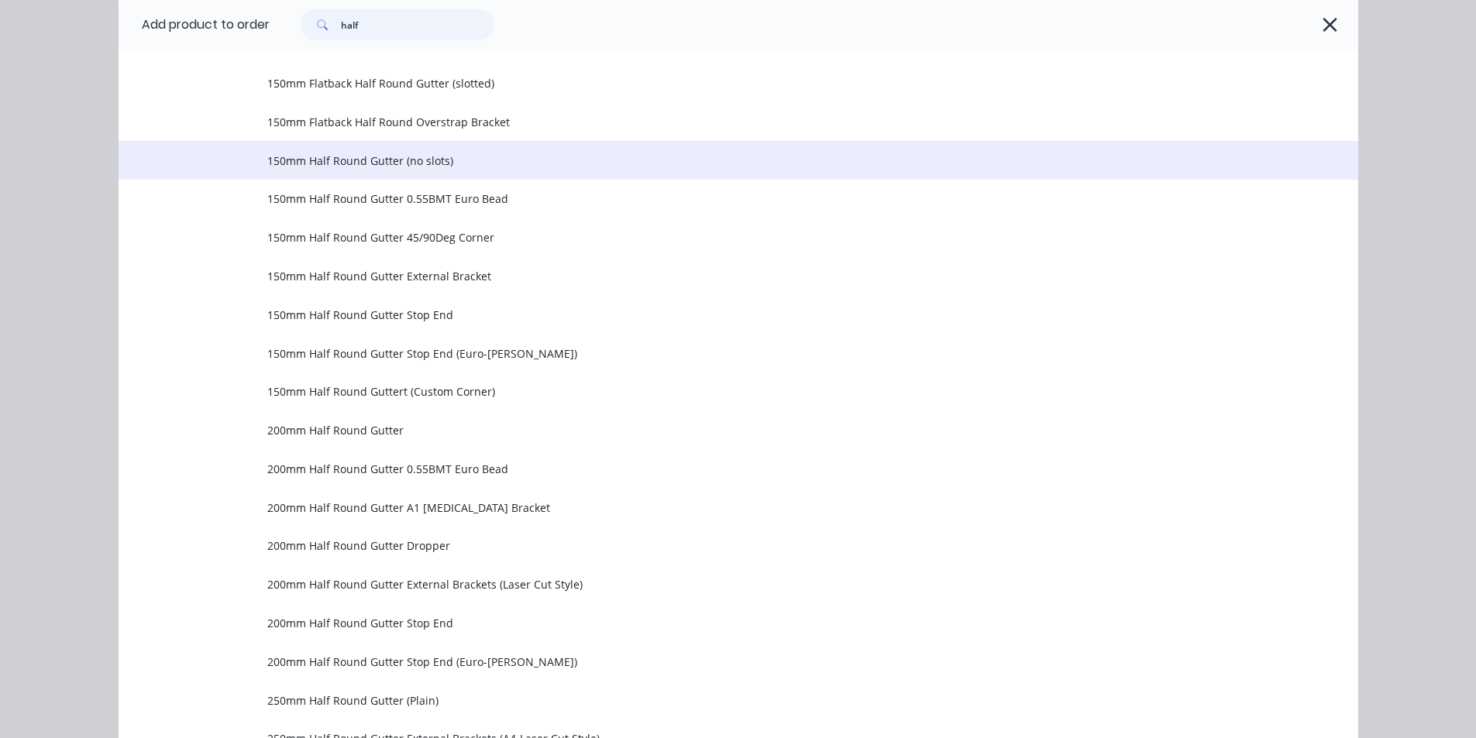
type input "half"
click at [402, 171] on td "150mm Half Round Gutter (no slots)" at bounding box center [812, 160] width 1091 height 39
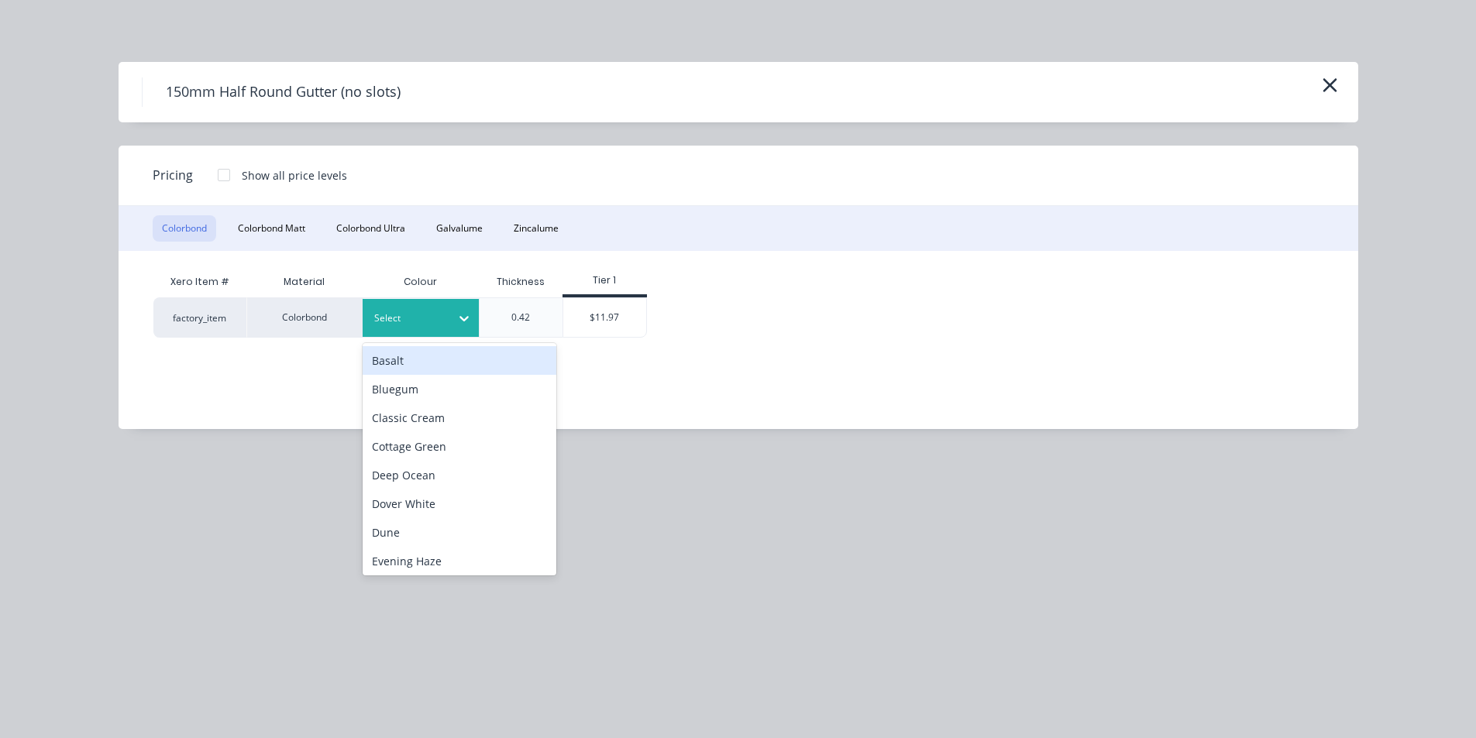
click at [455, 318] on div at bounding box center [464, 318] width 28 height 25
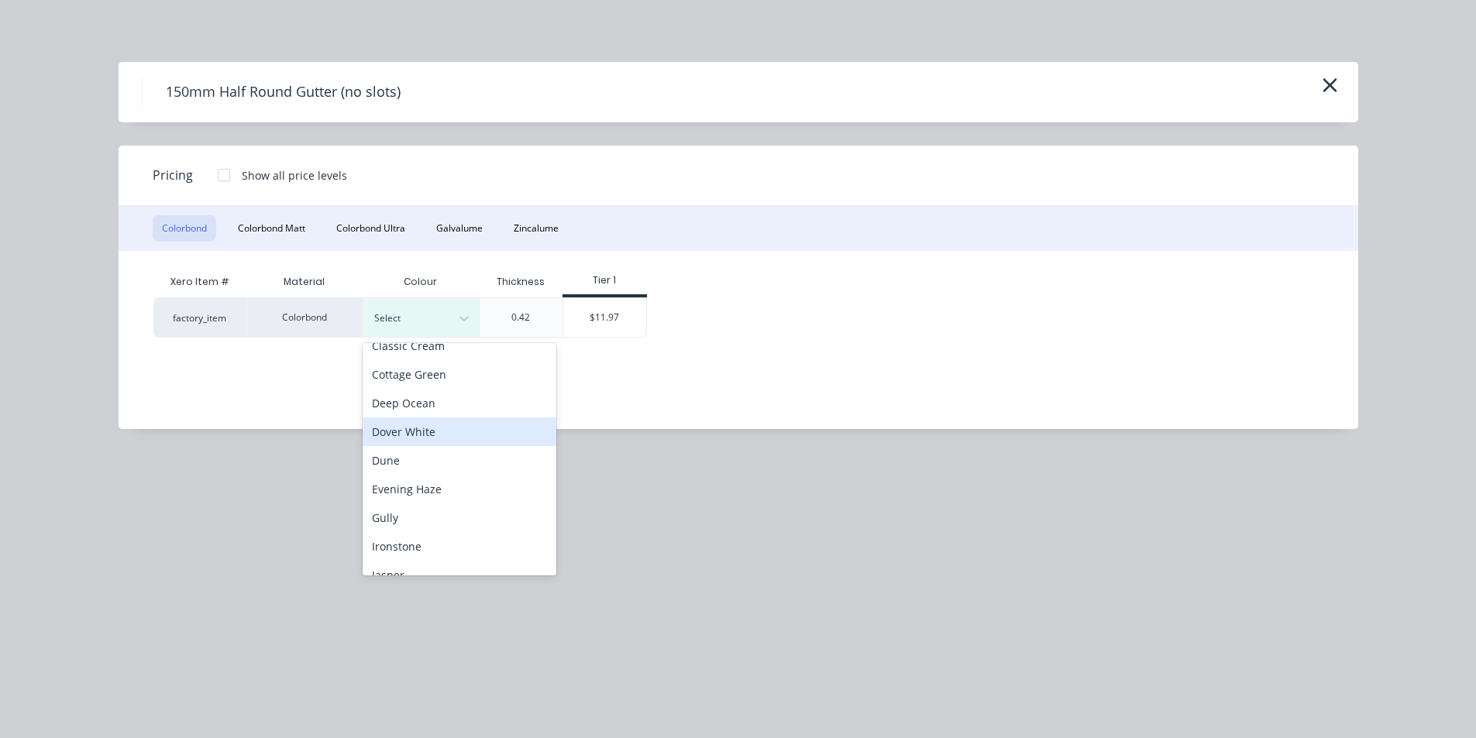
scroll to position [232, 0]
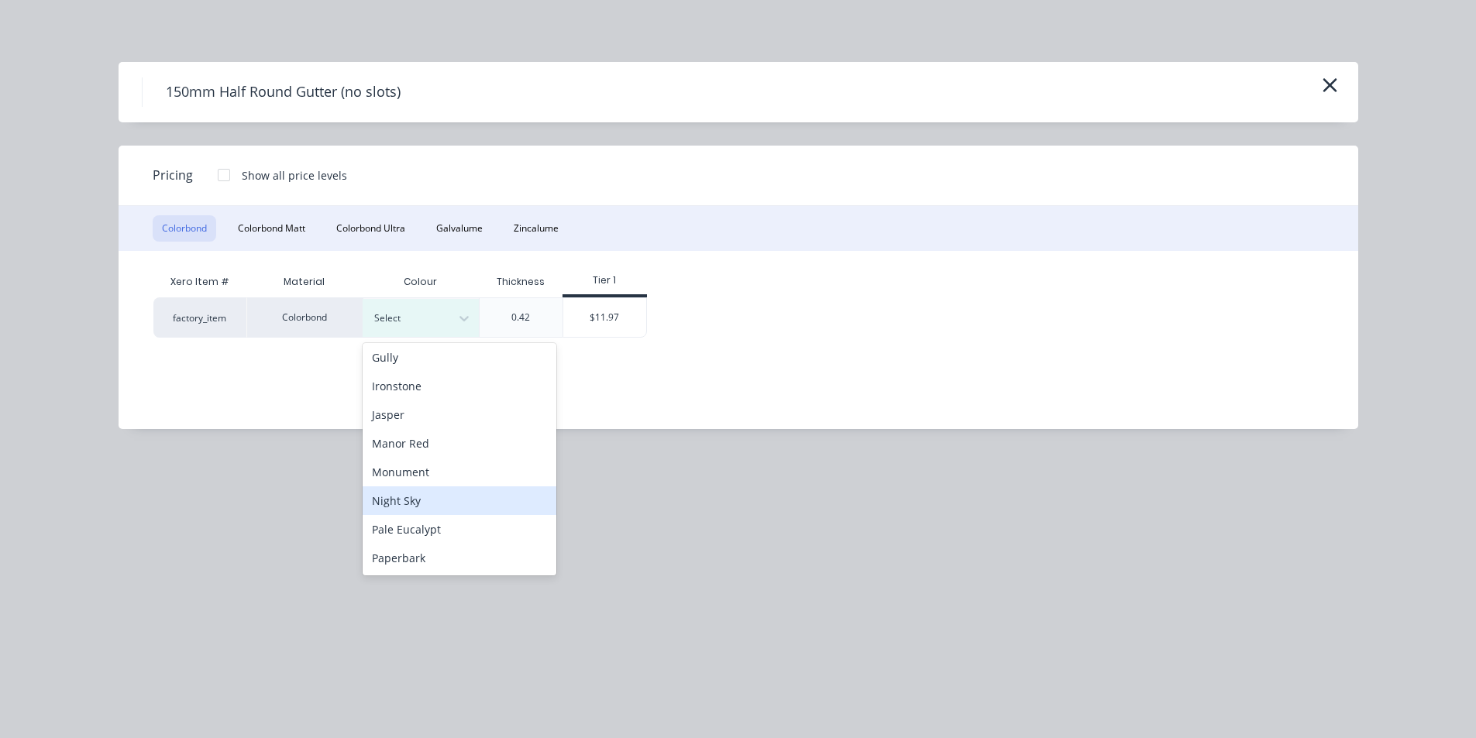
click at [411, 492] on div "Night Sky" at bounding box center [460, 501] width 194 height 29
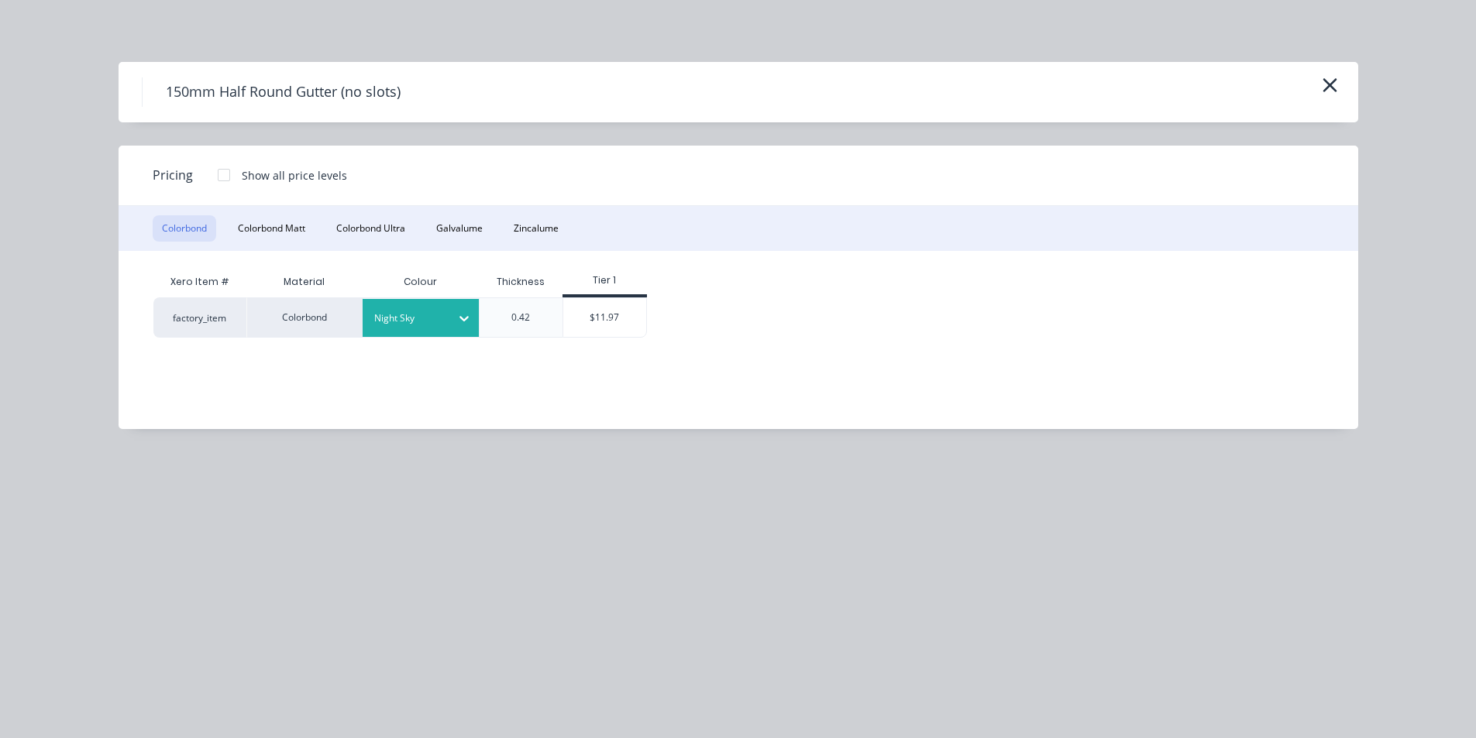
click at [618, 296] on div "Tier 1" at bounding box center [605, 282] width 84 height 31
click at [611, 310] on div "$11.97" at bounding box center [604, 317] width 83 height 39
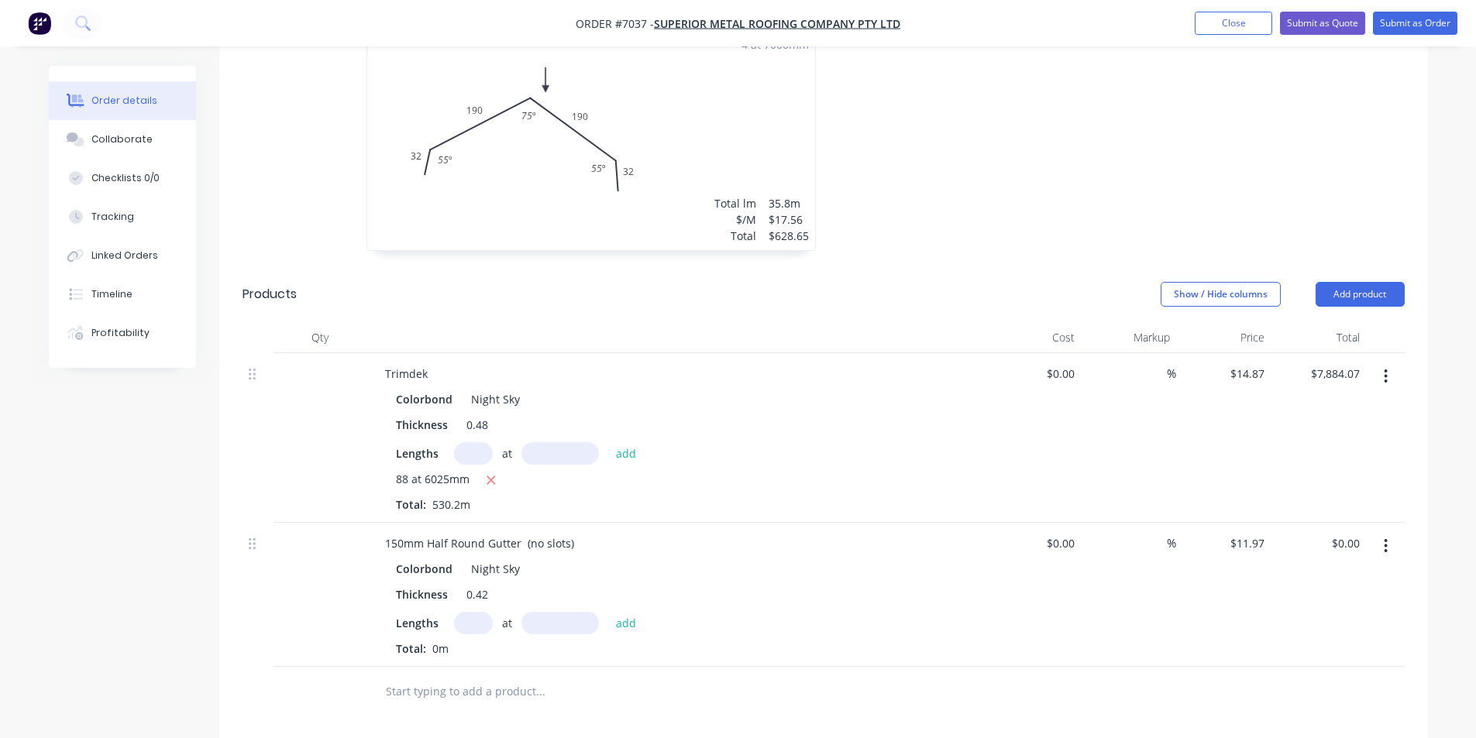
click at [470, 612] on input "text" at bounding box center [473, 623] width 39 height 22
type input "8"
type input "7200"
click at [608, 612] on button "add" at bounding box center [626, 622] width 36 height 21
type input "$689.47"
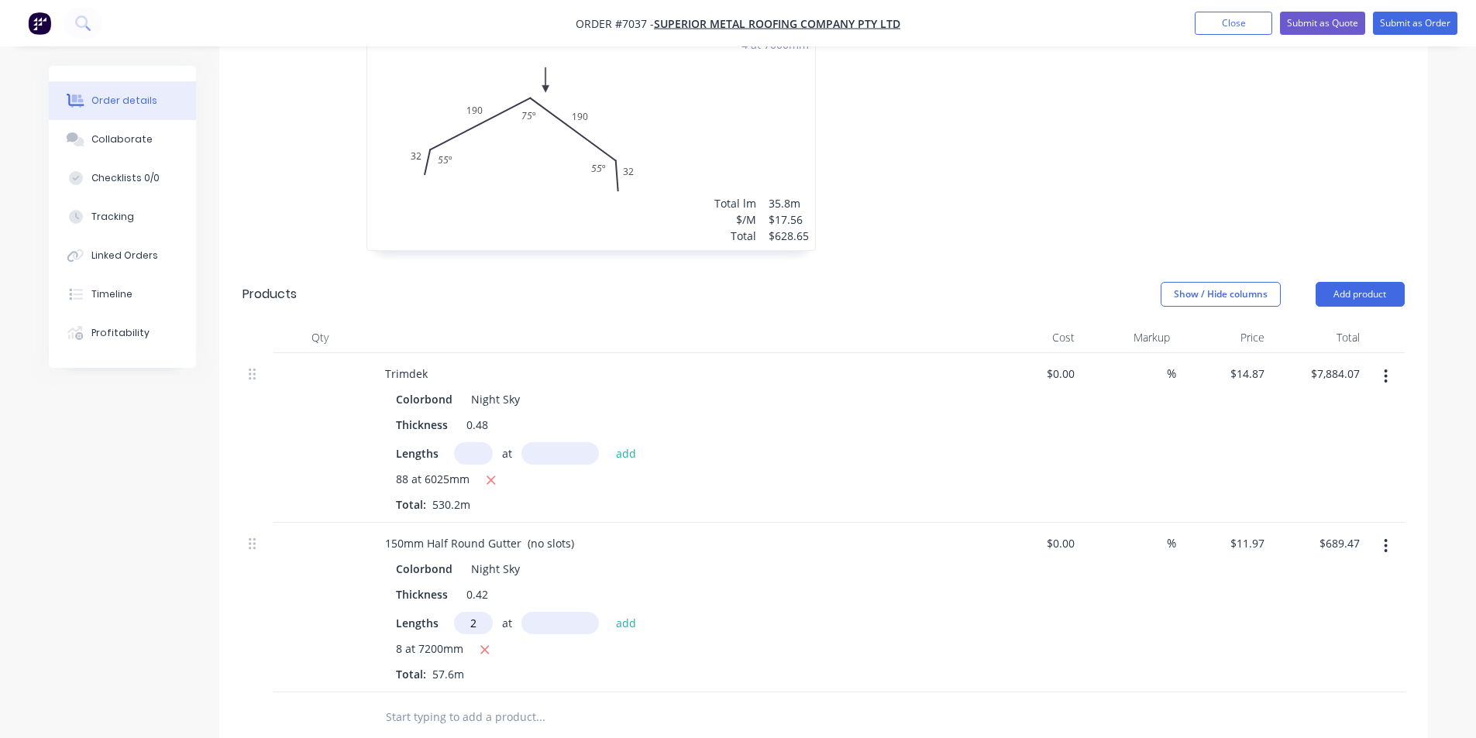
type input "2"
type input "7800"
click at [608, 612] on button "add" at bounding box center [626, 622] width 36 height 21
type input "$876.20"
click at [1386, 282] on button "Add product" at bounding box center [1360, 294] width 89 height 25
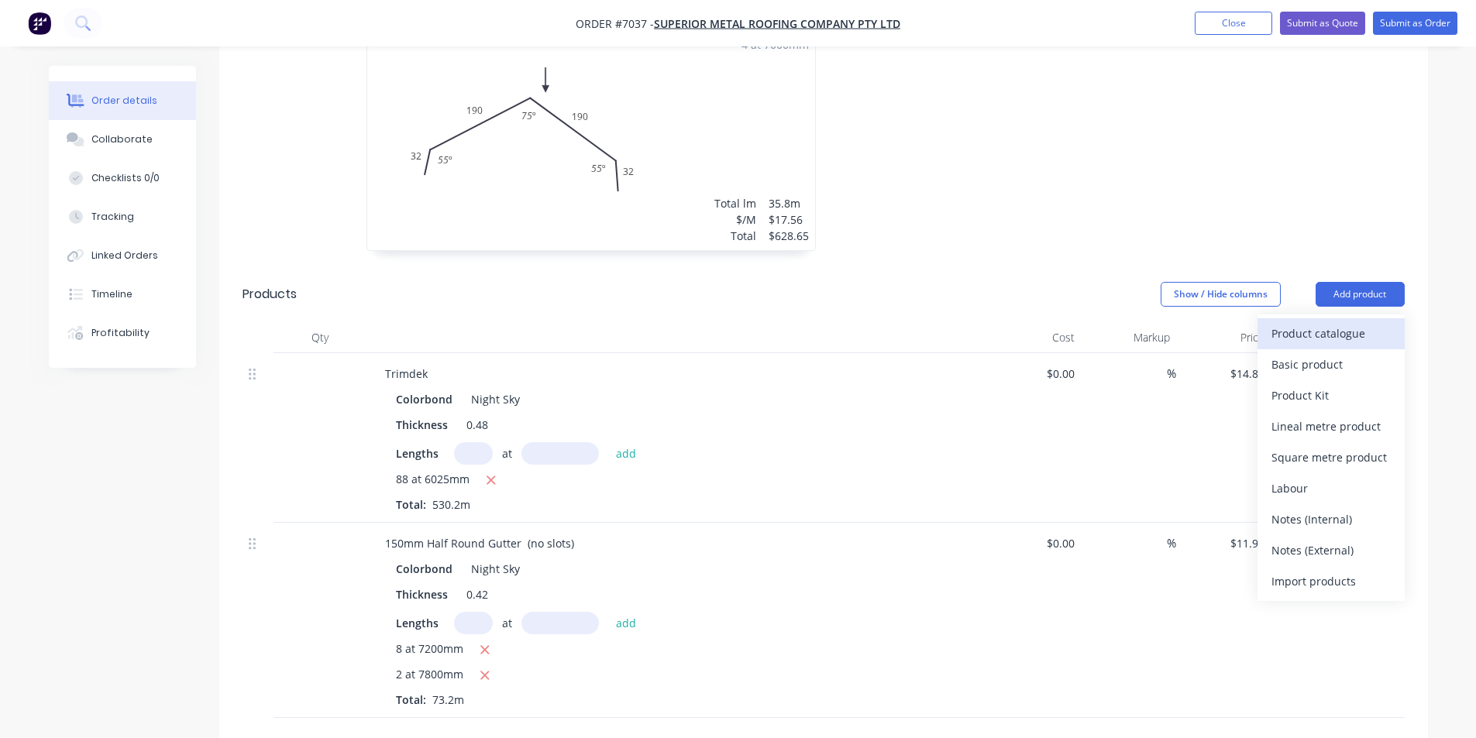
click at [1322, 322] on div "Product catalogue" at bounding box center [1331, 333] width 119 height 22
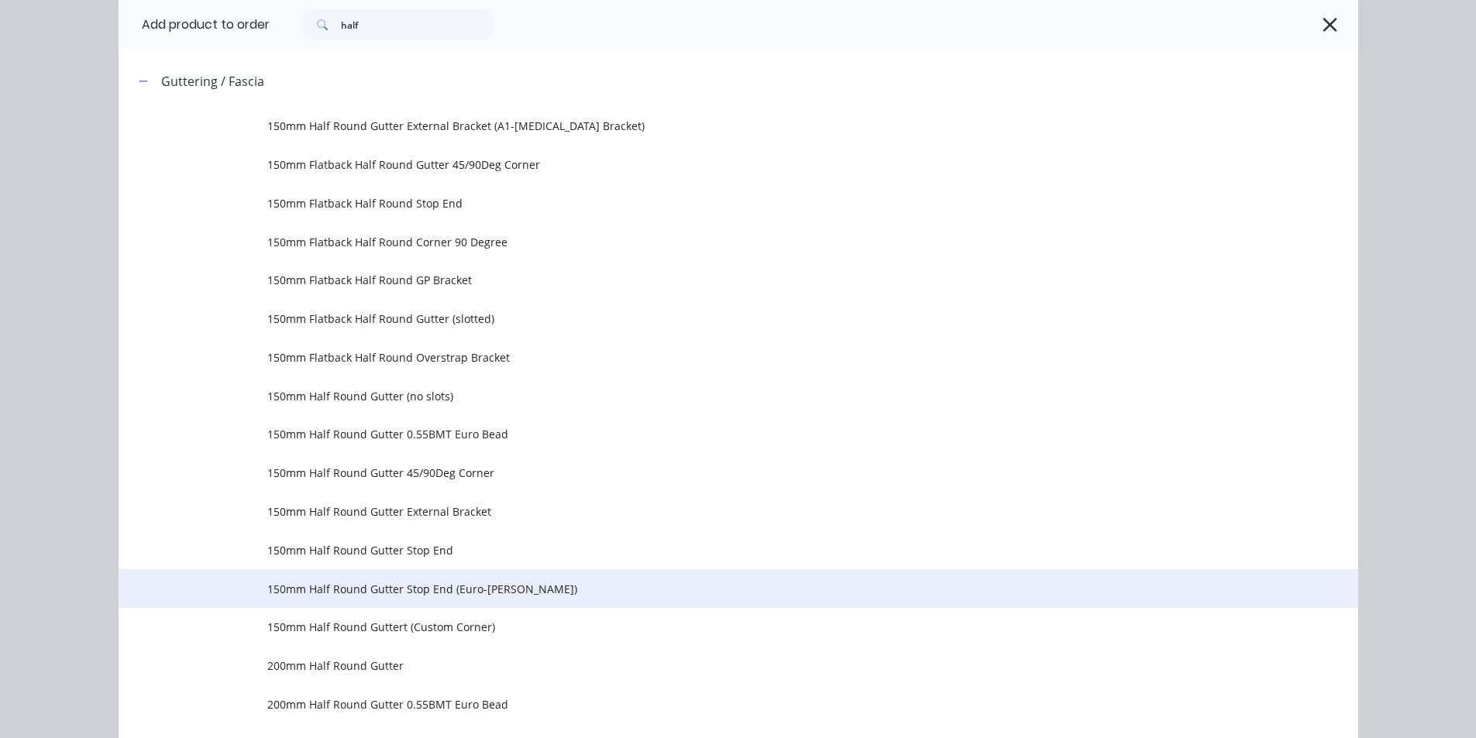
scroll to position [155, 0]
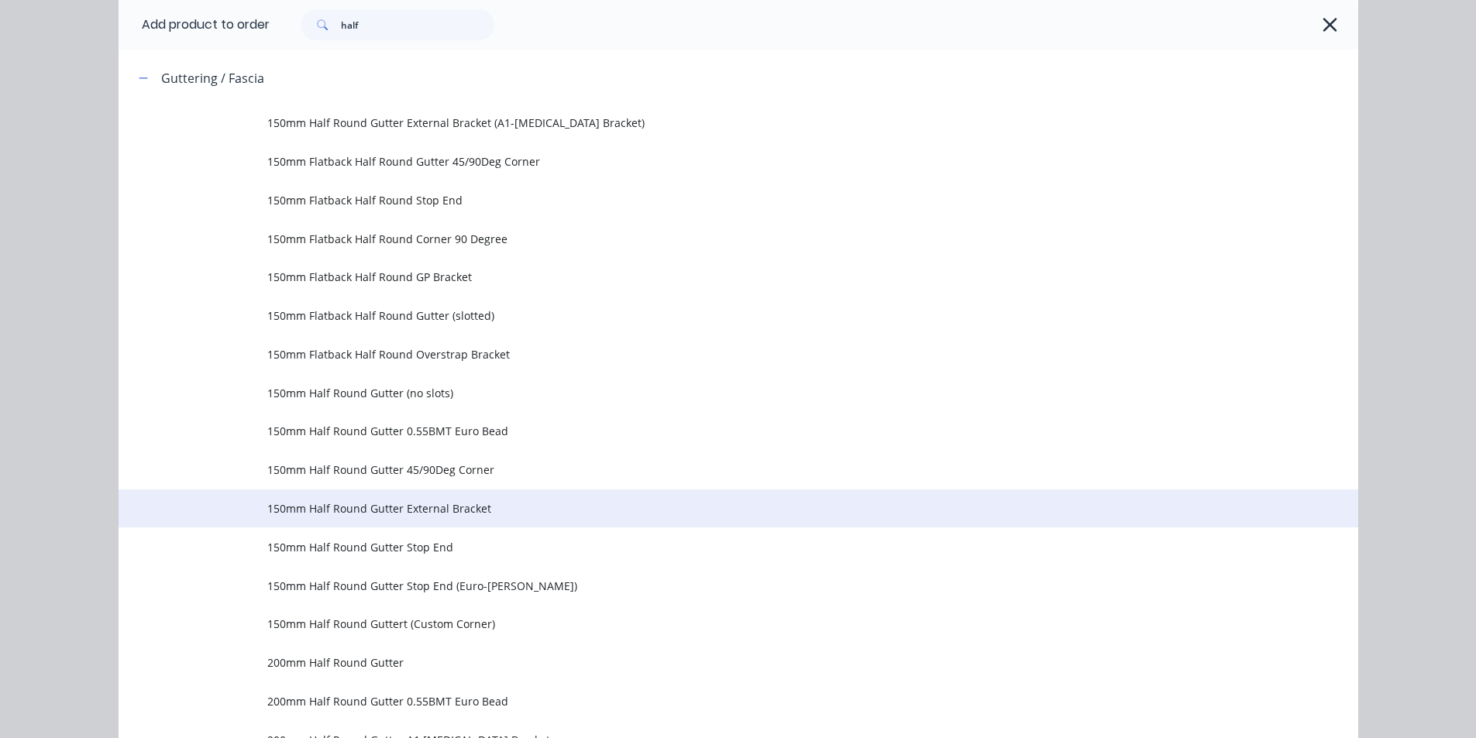
click at [449, 504] on span "150mm Half Round Gutter External Bracket" at bounding box center [703, 509] width 872 height 16
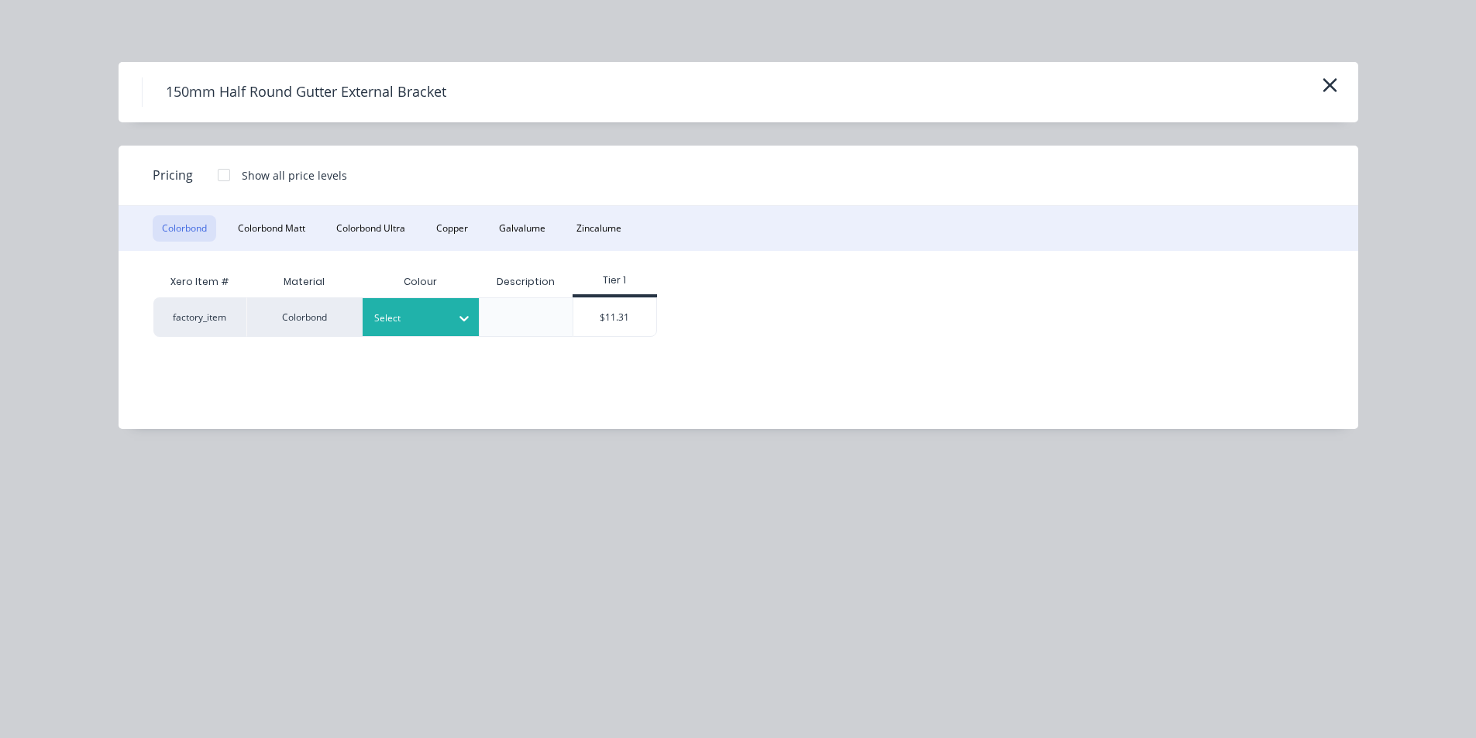
click at [455, 331] on div at bounding box center [464, 318] width 28 height 38
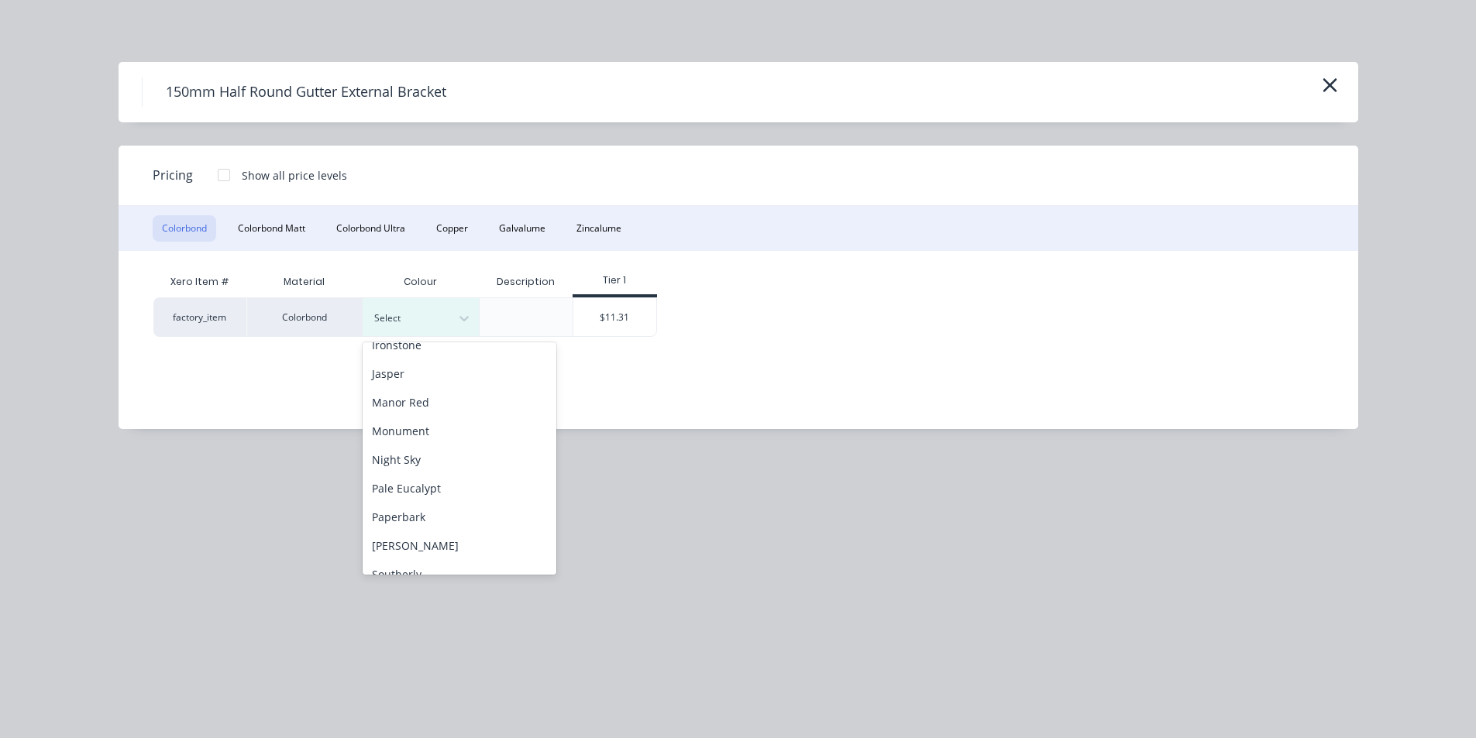
scroll to position [310, 0]
click at [423, 423] on div "Night Sky" at bounding box center [460, 422] width 194 height 29
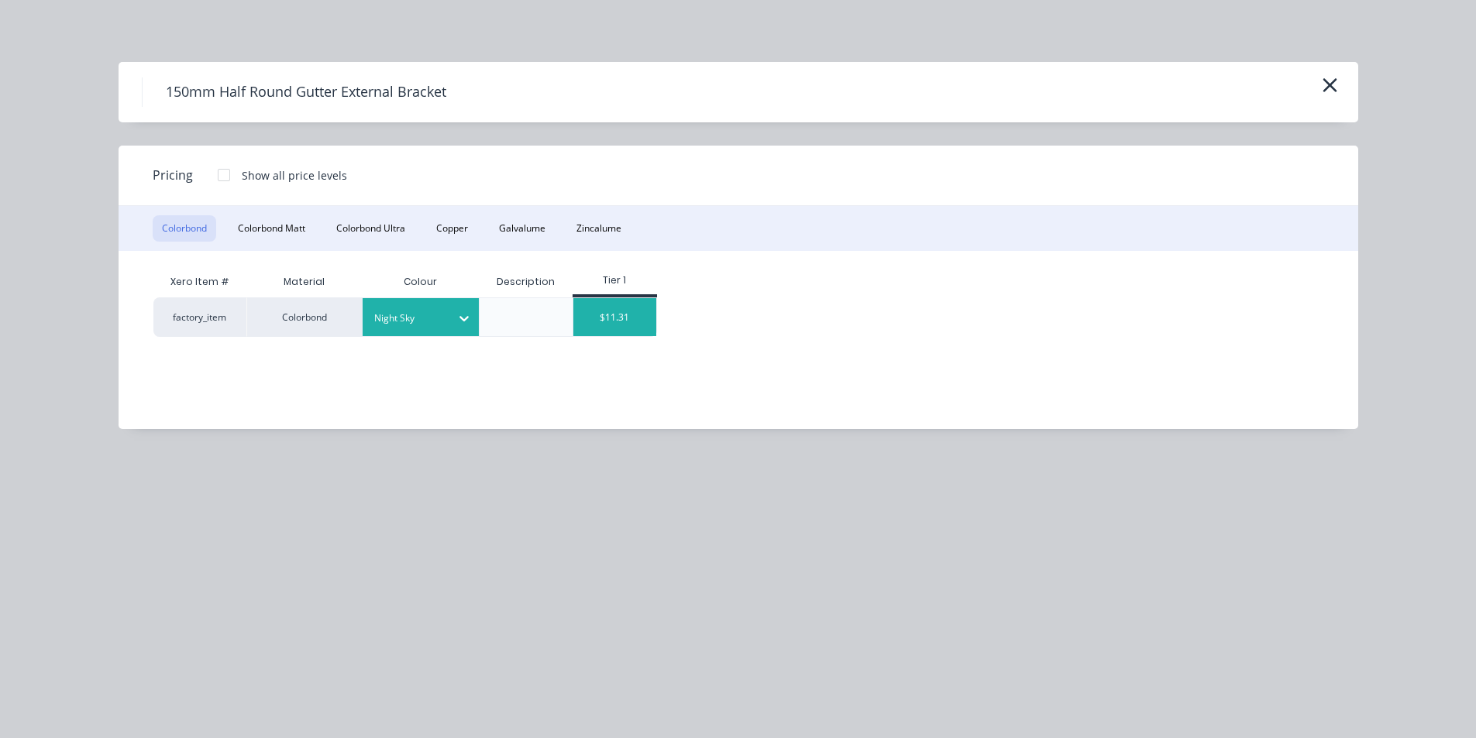
click at [626, 315] on div "$11.31" at bounding box center [614, 317] width 83 height 38
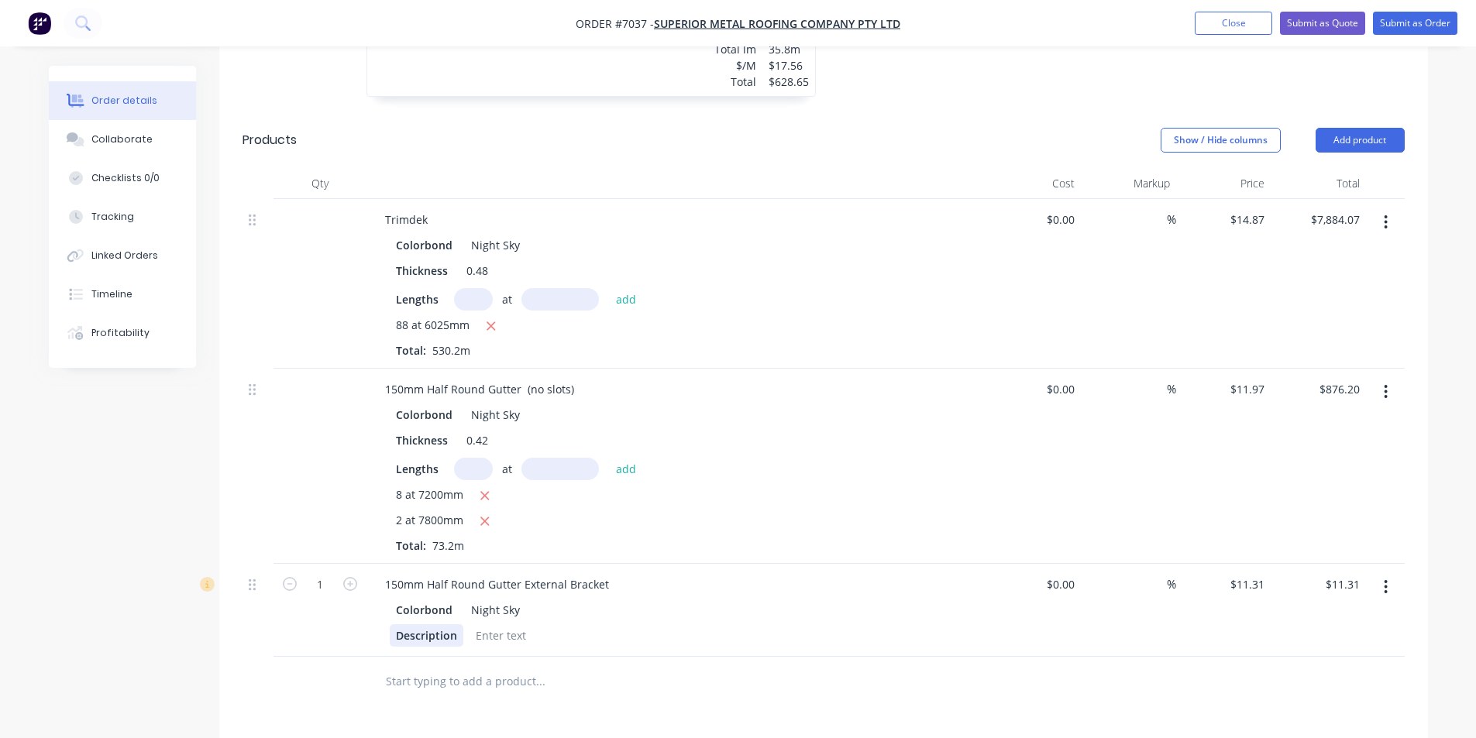
scroll to position [697, 0]
click at [332, 573] on input "1" at bounding box center [320, 584] width 40 height 23
type input "65"
type input "$735.15"
click at [779, 573] on div "150mm Half Round Gutter External Bracket" at bounding box center [676, 584] width 607 height 22
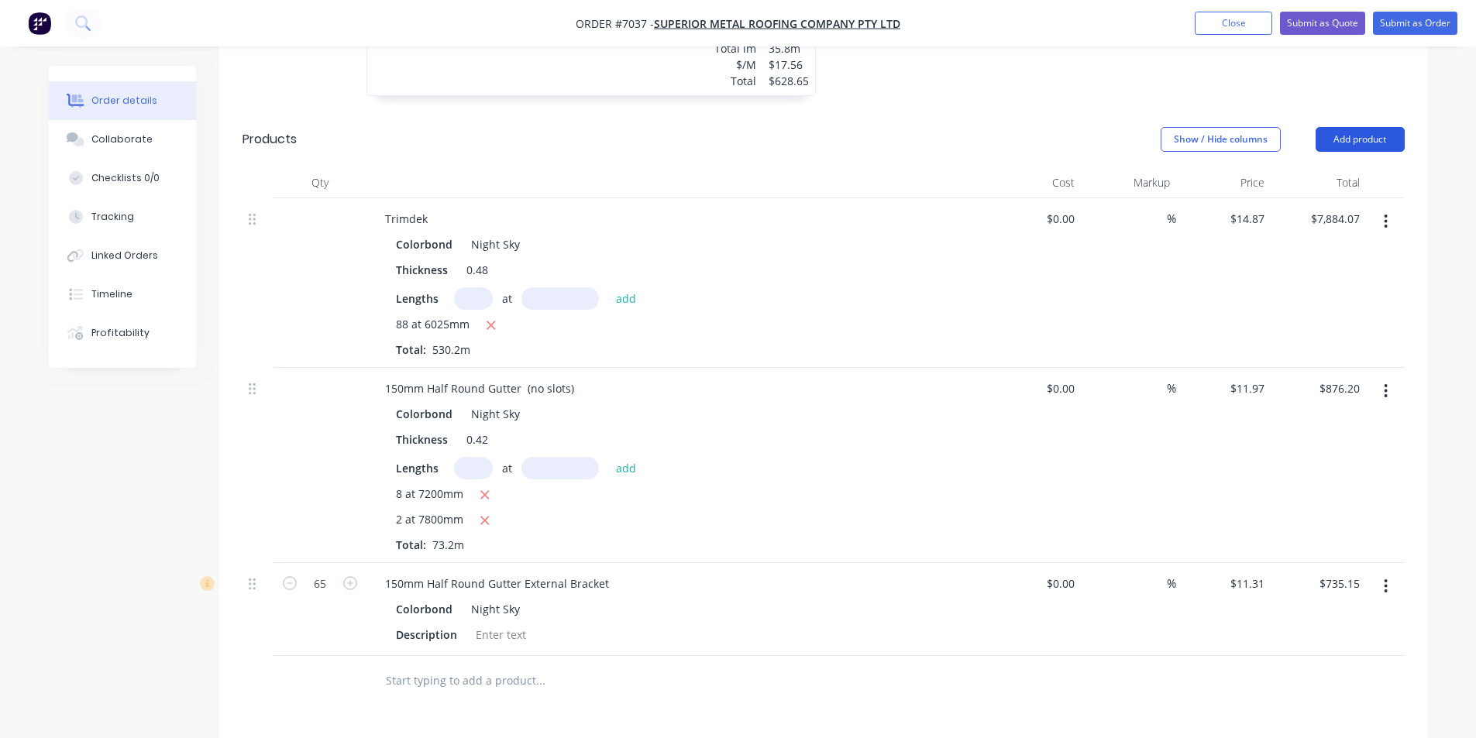
click at [1349, 127] on button "Add product" at bounding box center [1360, 139] width 89 height 25
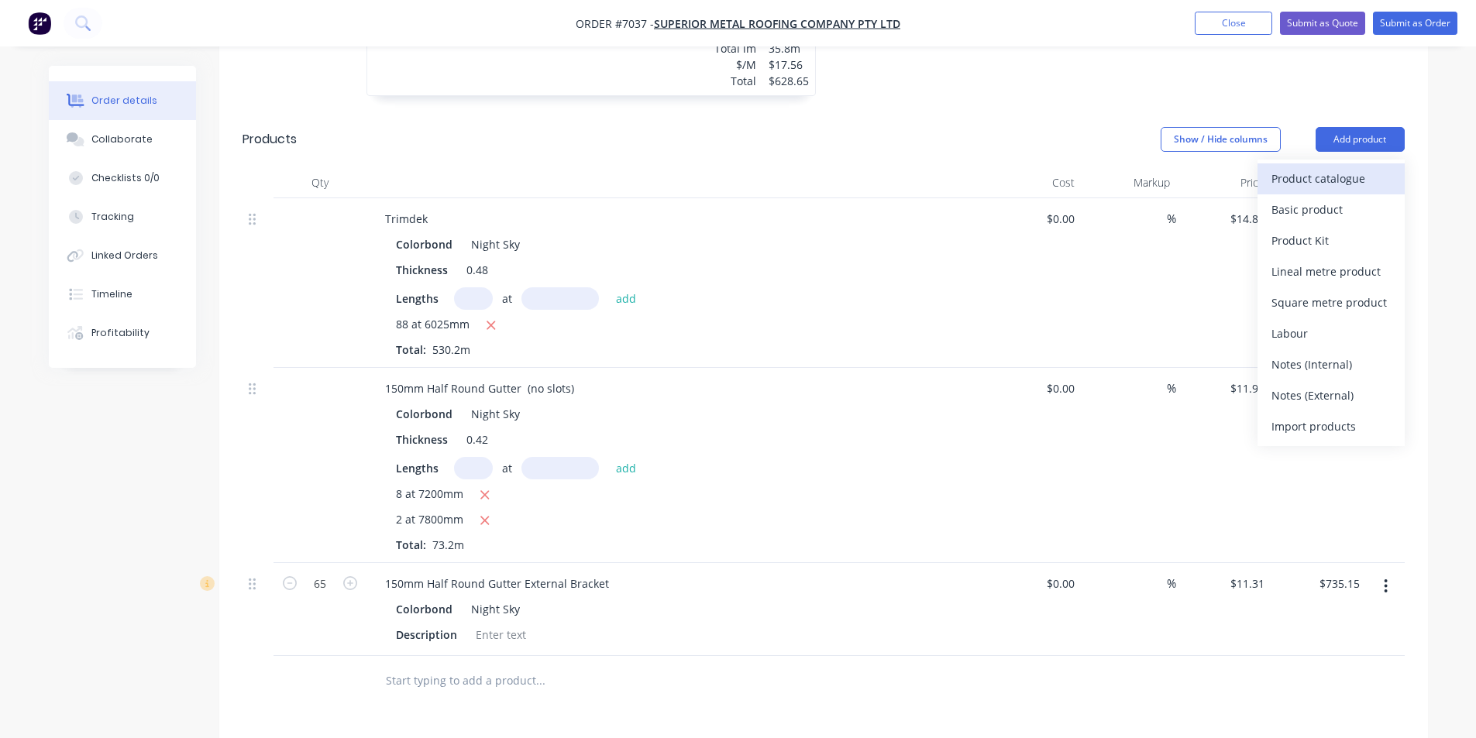
click at [1336, 163] on button "Product catalogue" at bounding box center [1331, 178] width 147 height 31
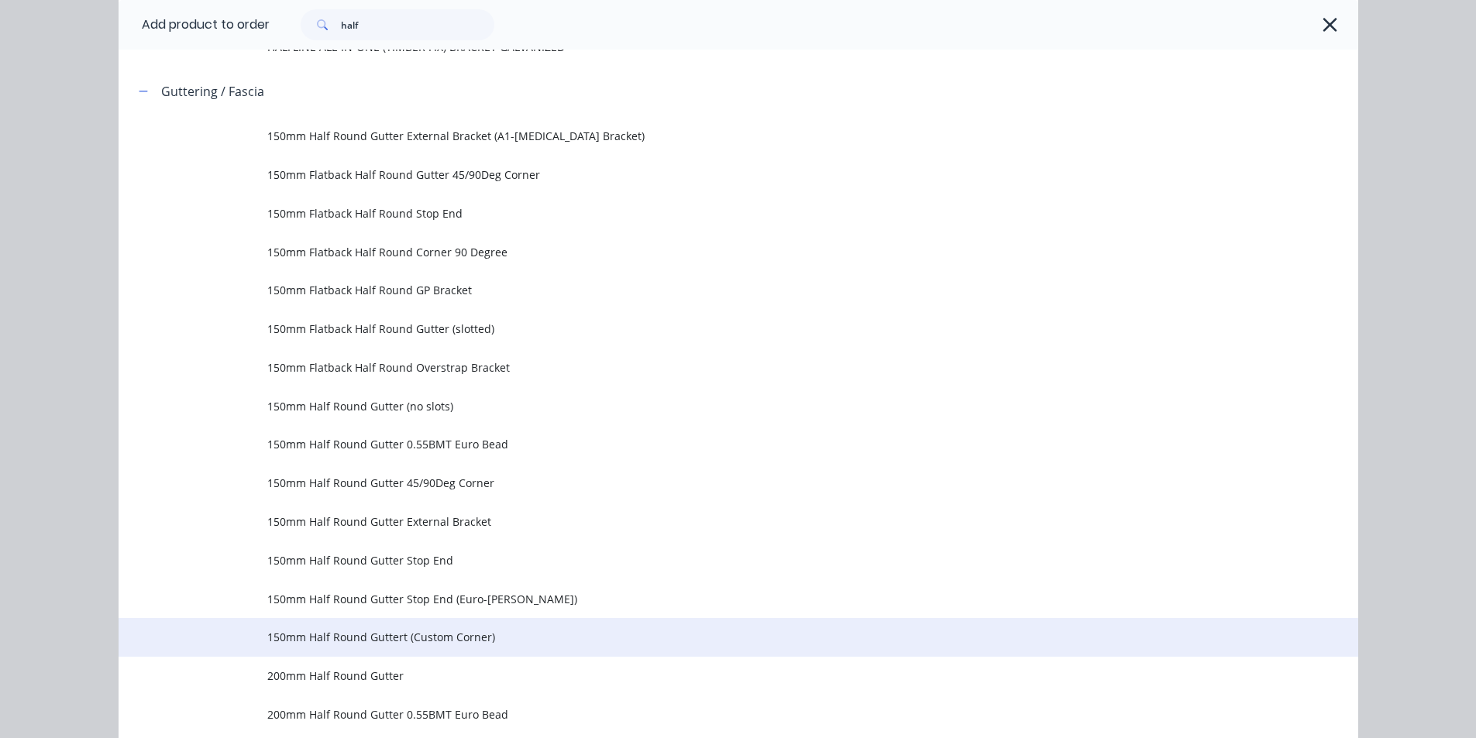
scroll to position [155, 0]
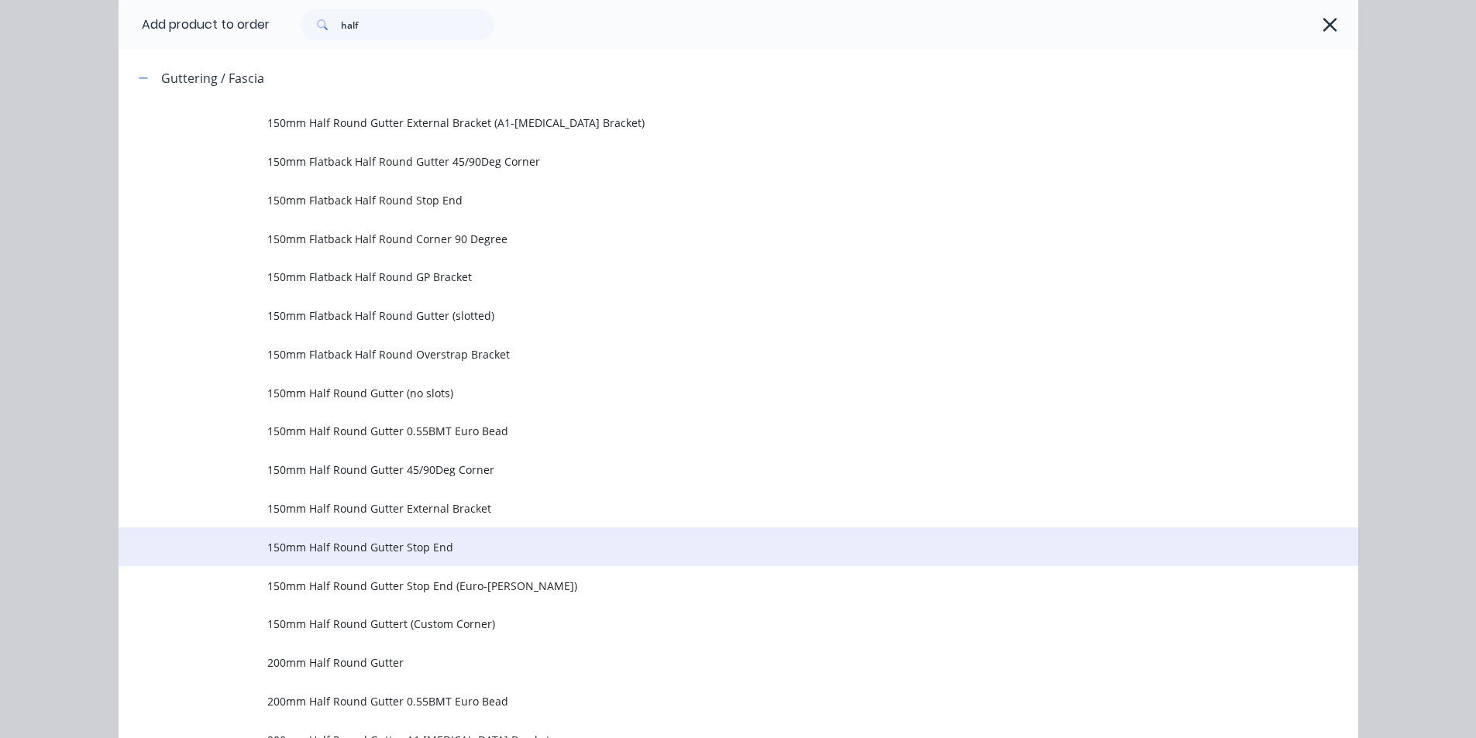
click at [424, 542] on span "150mm Half Round Gutter Stop End" at bounding box center [703, 547] width 872 height 16
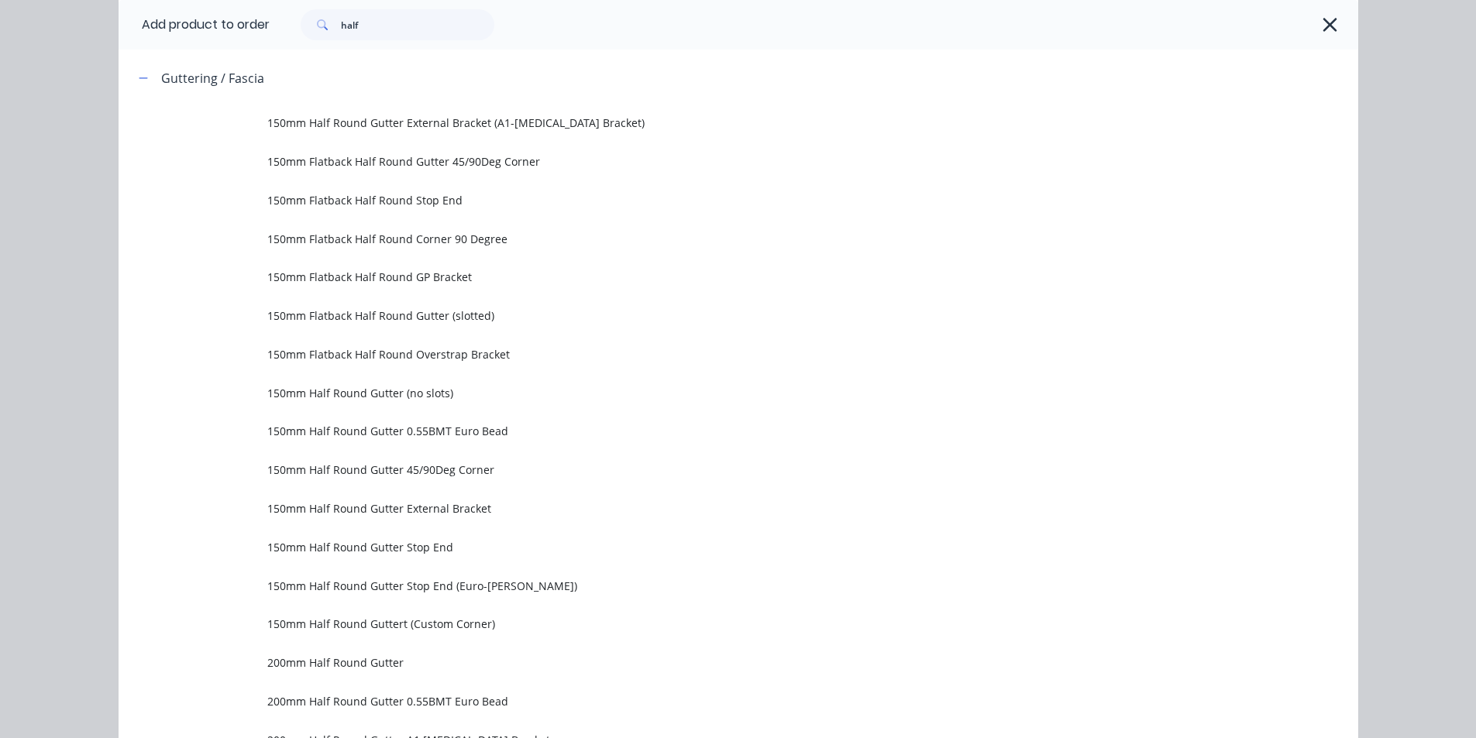
scroll to position [0, 0]
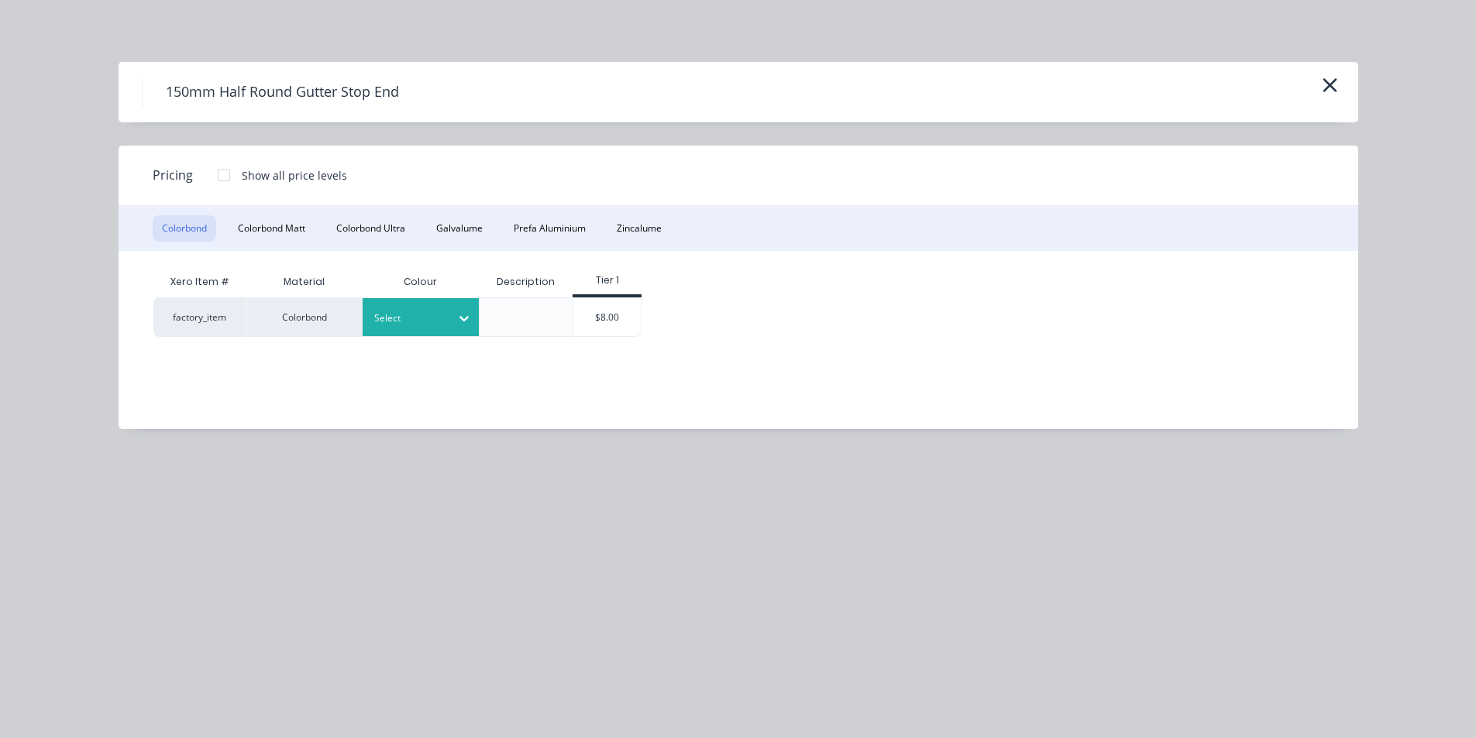
click at [439, 314] on div at bounding box center [409, 318] width 70 height 17
click at [194, 142] on div "Night Sky" at bounding box center [97, 127] width 194 height 29
click at [620, 314] on div "$8.00" at bounding box center [606, 317] width 67 height 38
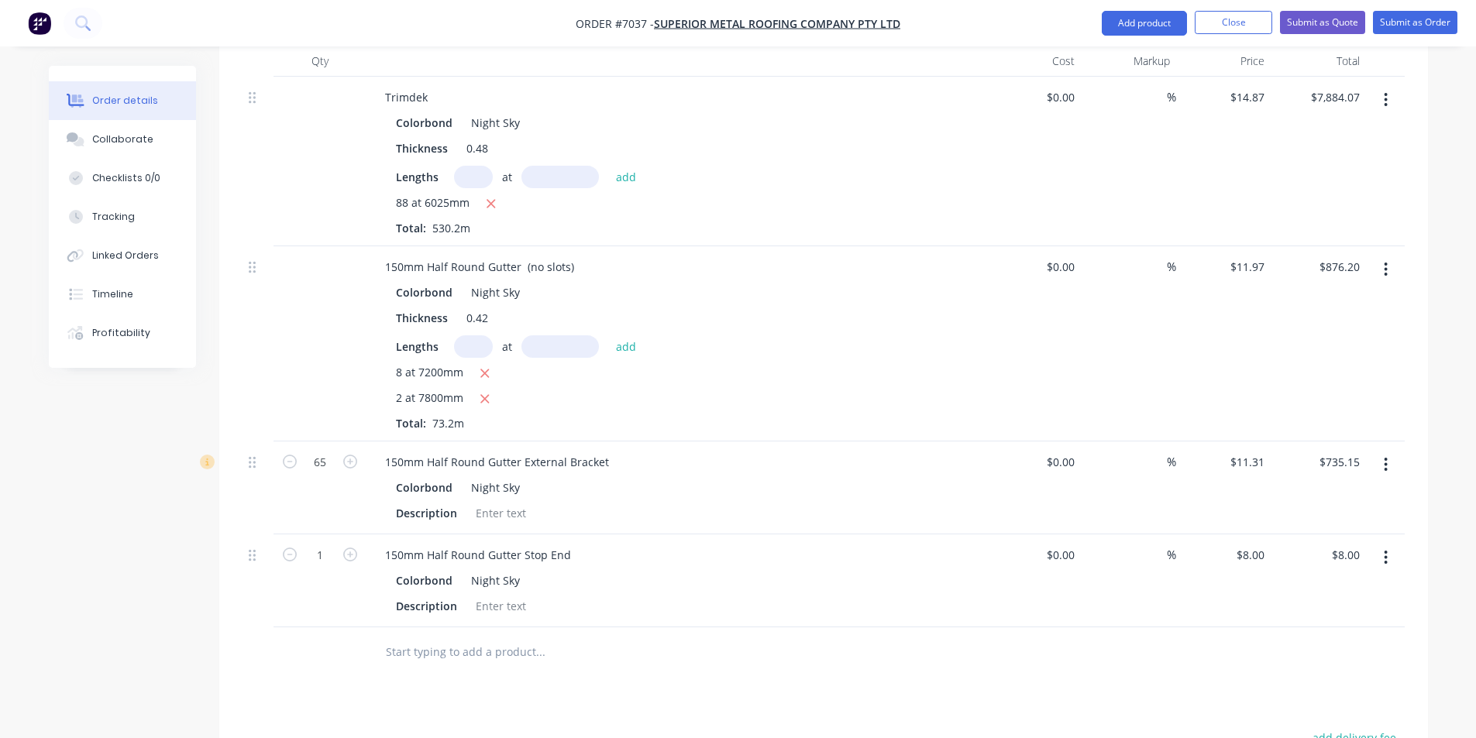
scroll to position [930, 0]
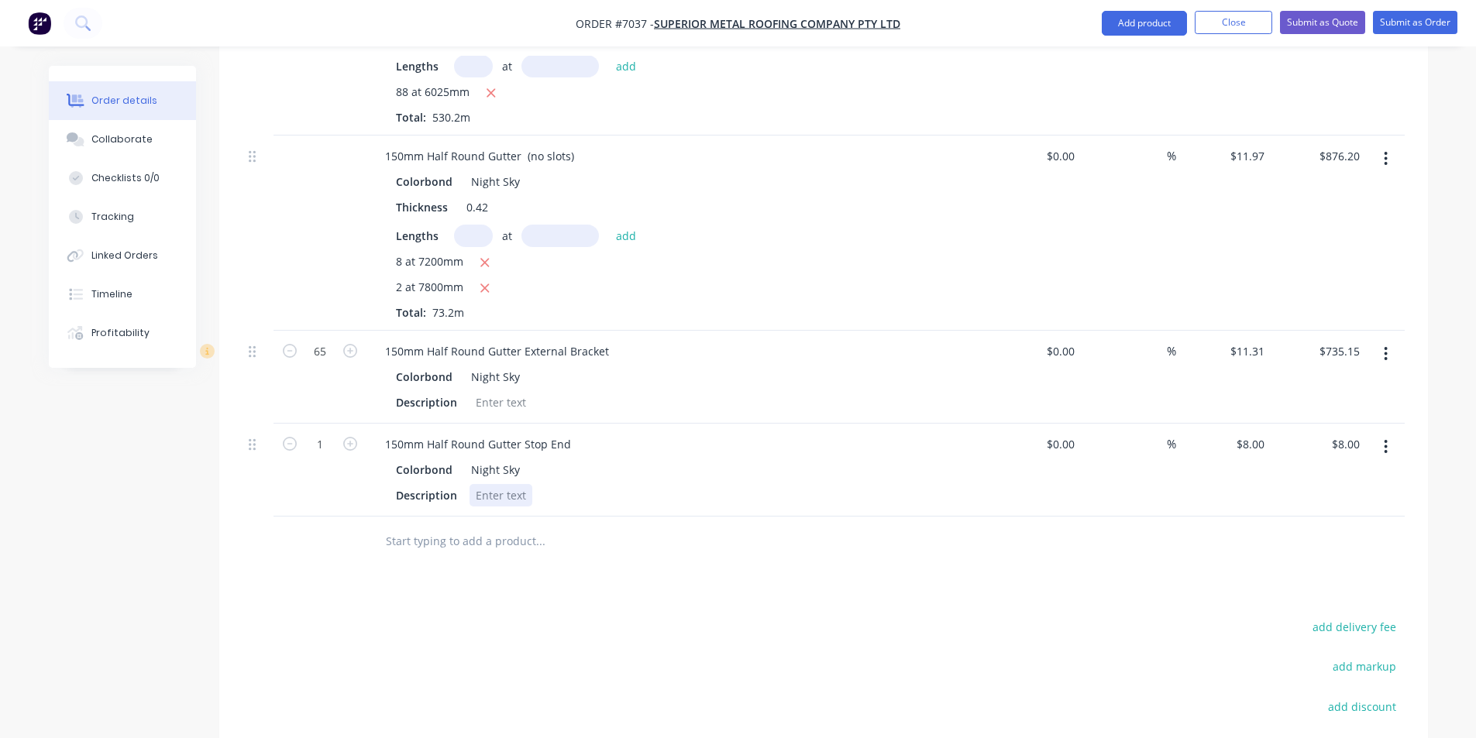
click at [490, 484] on div at bounding box center [501, 495] width 63 height 22
click at [322, 433] on input "1" at bounding box center [320, 444] width 40 height 23
type input "8"
type input "$64.00"
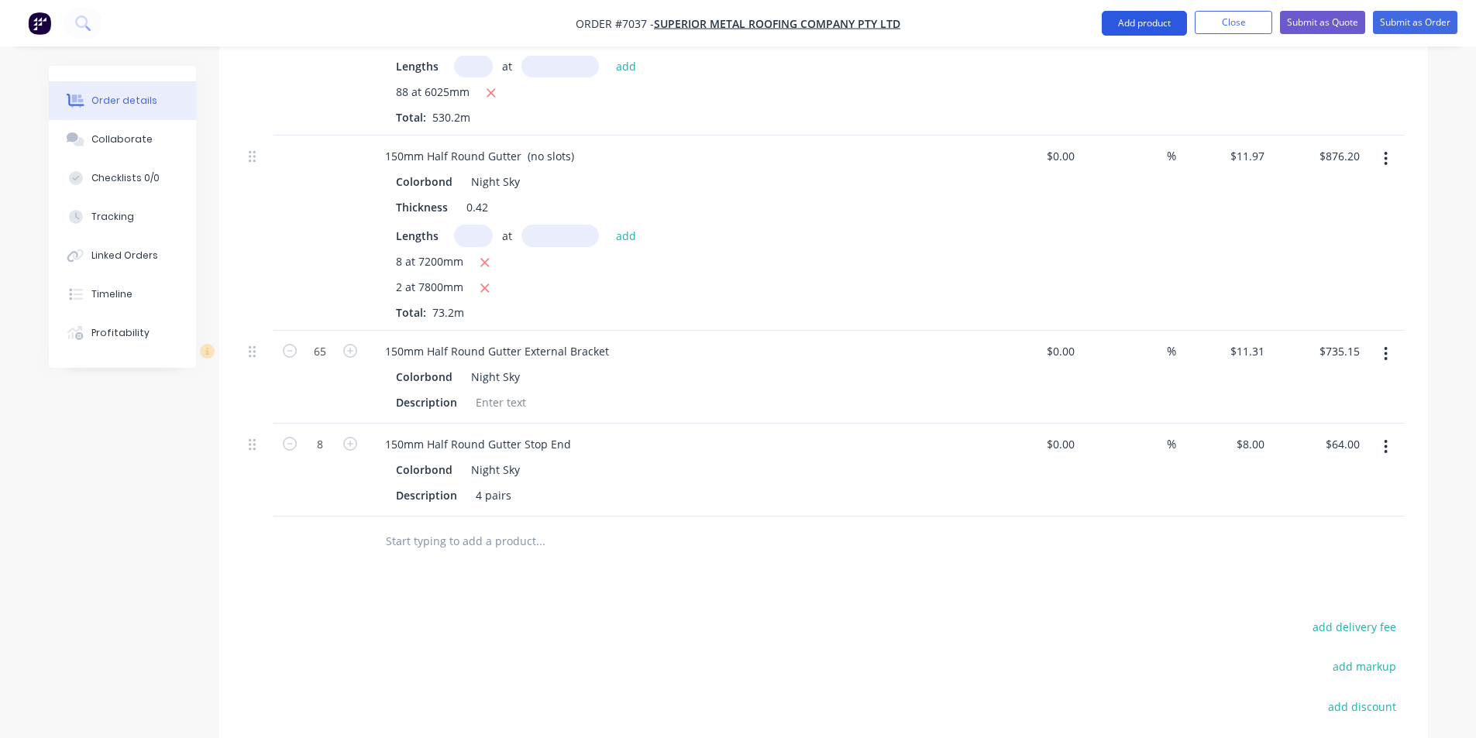
click at [1124, 17] on button "Add product" at bounding box center [1144, 23] width 85 height 25
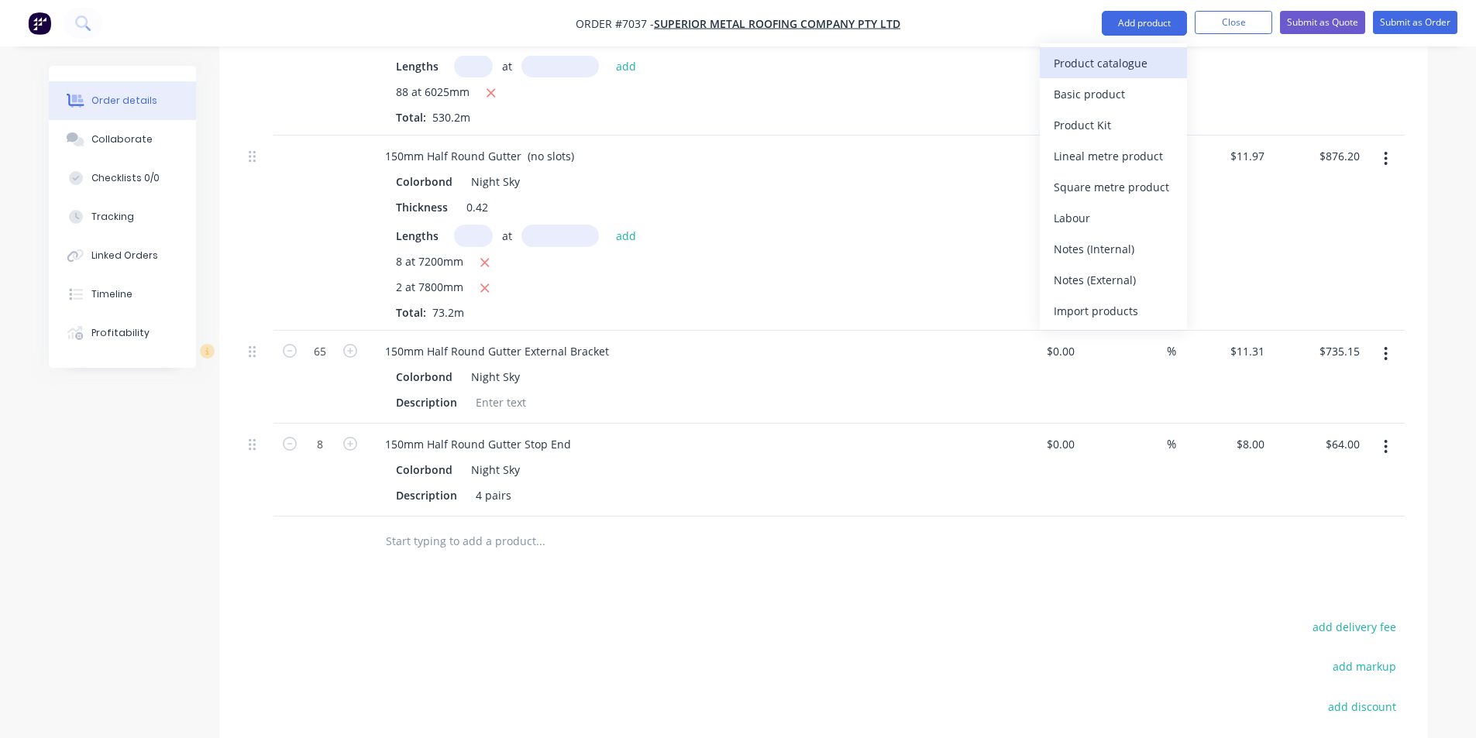
click at [1131, 67] on div "Product catalogue" at bounding box center [1113, 63] width 119 height 22
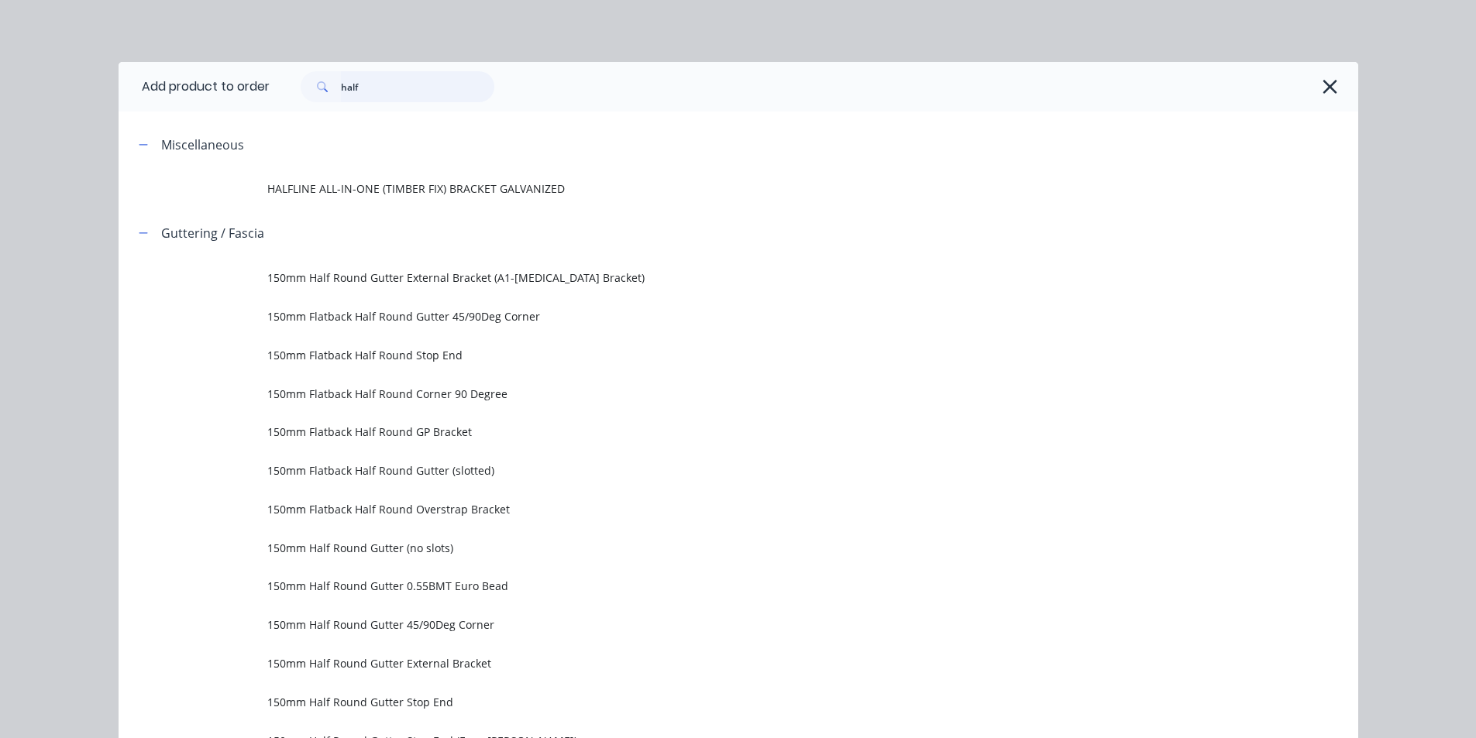
click at [433, 97] on input "half" at bounding box center [417, 86] width 153 height 31
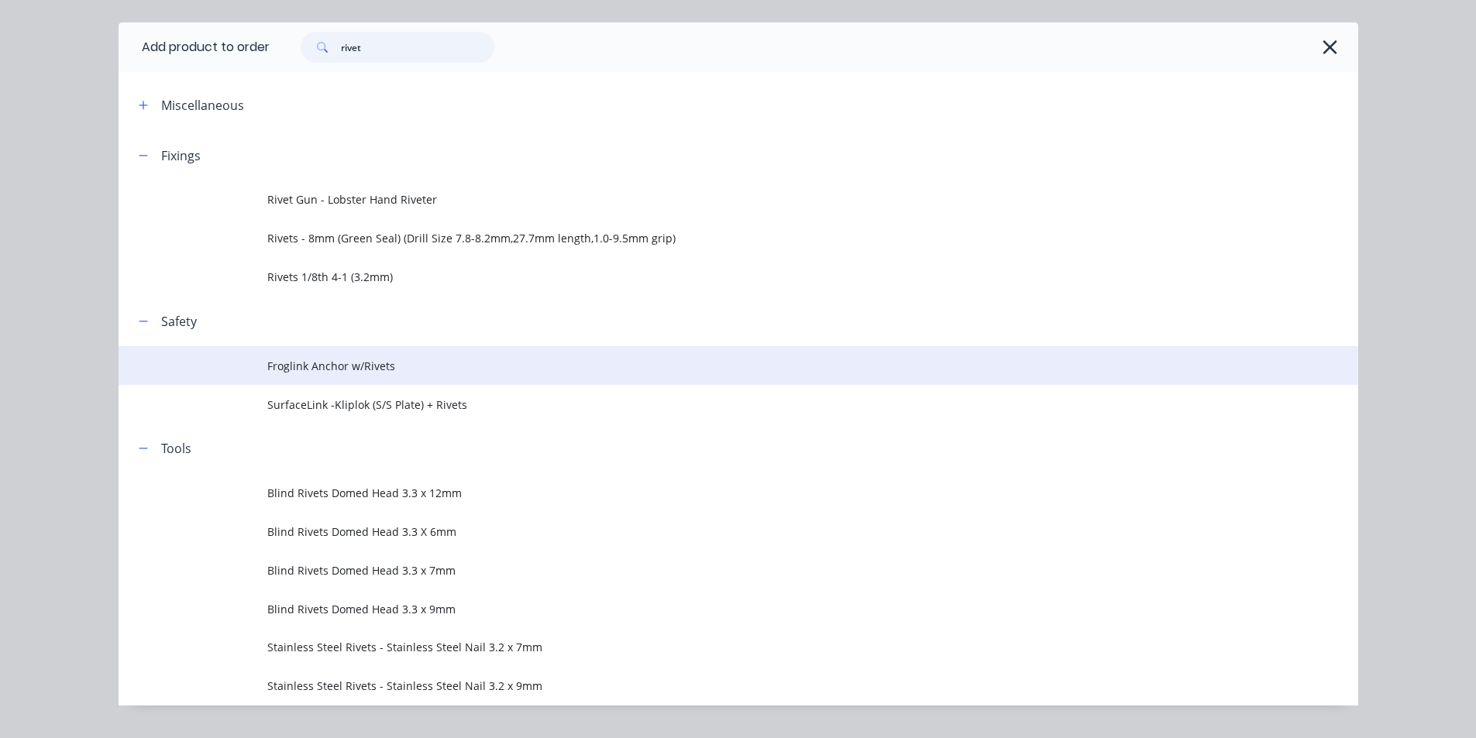
scroll to position [75, 0]
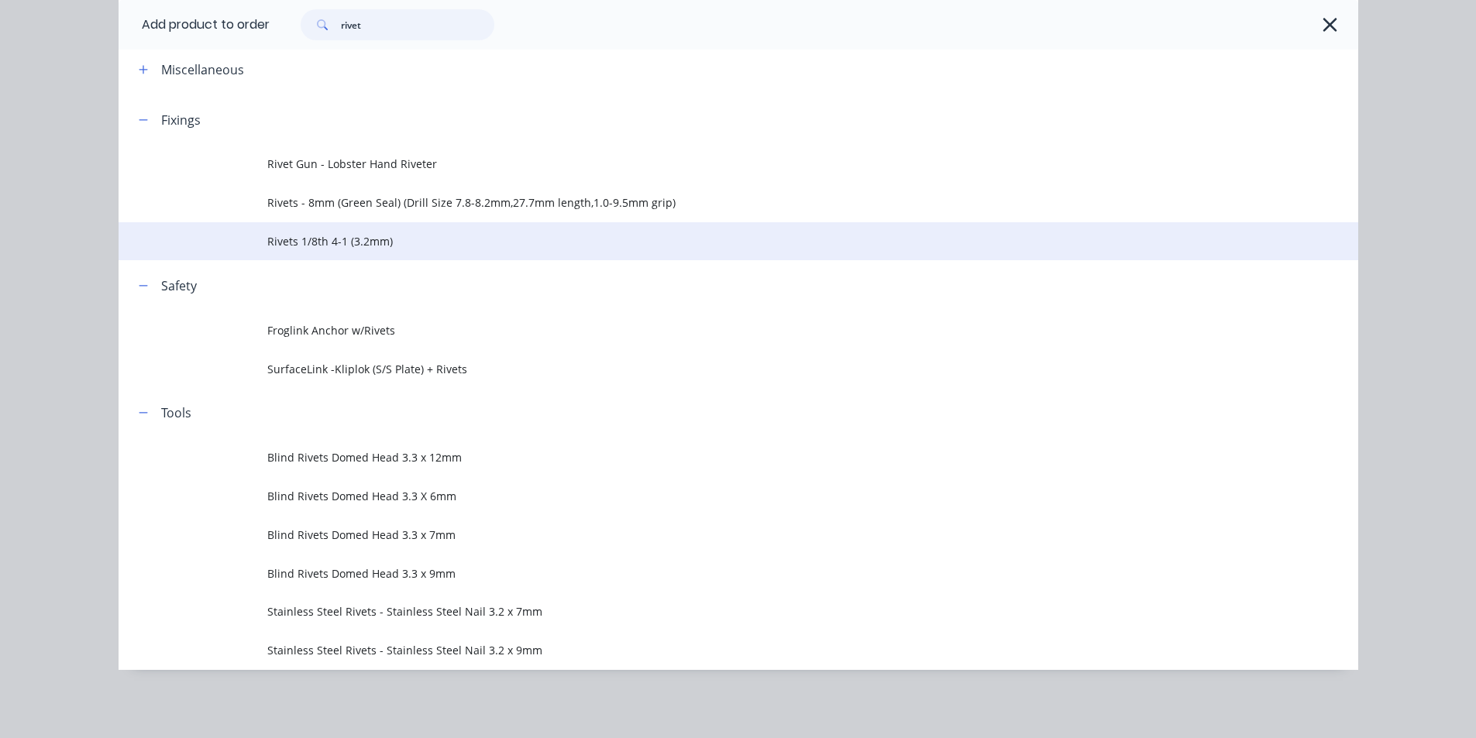
type input "rivet"
click at [338, 248] on span "Rivets 1/8th 4-1 (3.2mm)" at bounding box center [703, 241] width 872 height 16
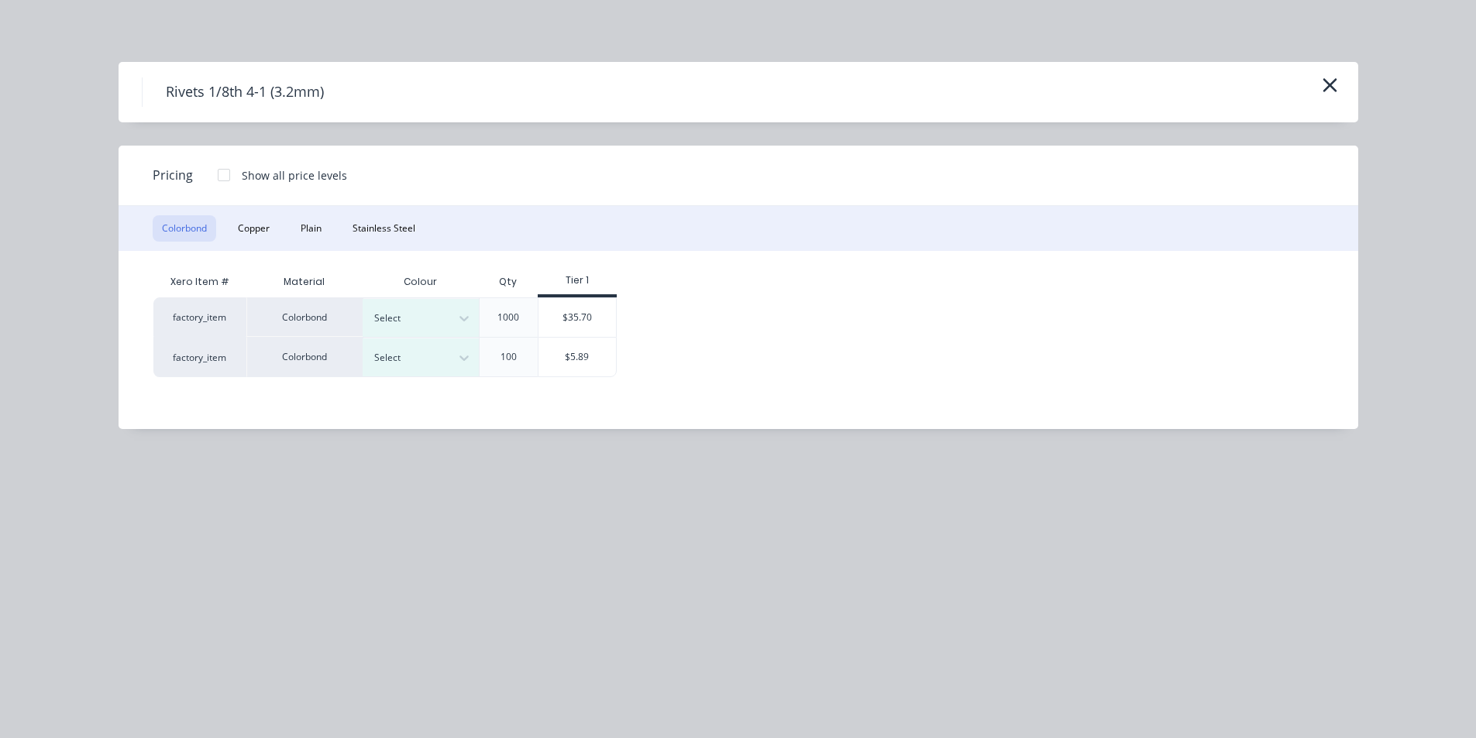
click at [428, 377] on div "Xero Item # Material Colour Qty Tier 1 factory_item Colorbond Select 1000 $35.7…" at bounding box center [727, 328] width 1216 height 155
click at [430, 363] on div at bounding box center [409, 357] width 70 height 17
click at [553, 361] on div "$5.89" at bounding box center [577, 357] width 77 height 39
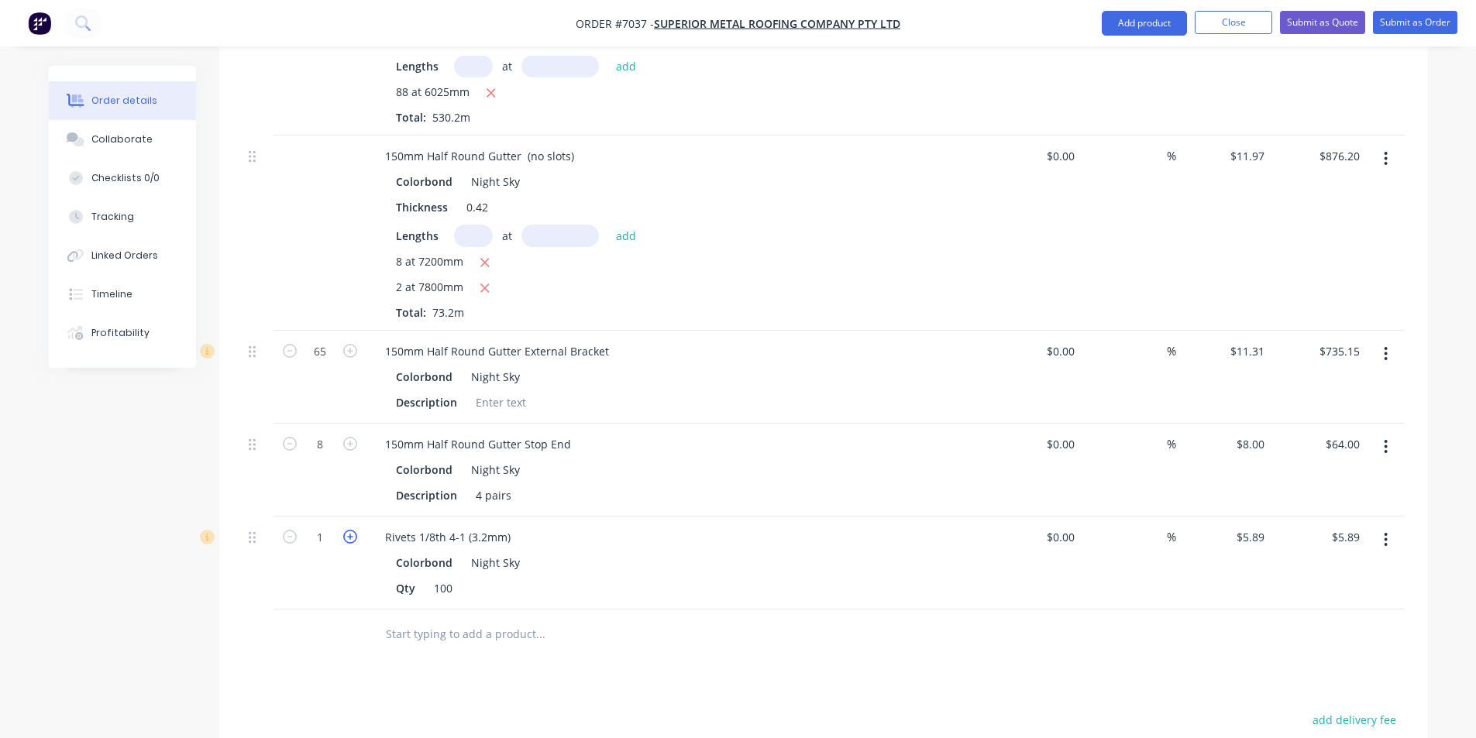
click at [349, 530] on icon "button" at bounding box center [350, 537] width 14 height 14
type input "2"
type input "$11.78"
click at [349, 530] on icon "button" at bounding box center [350, 537] width 14 height 14
type input "3"
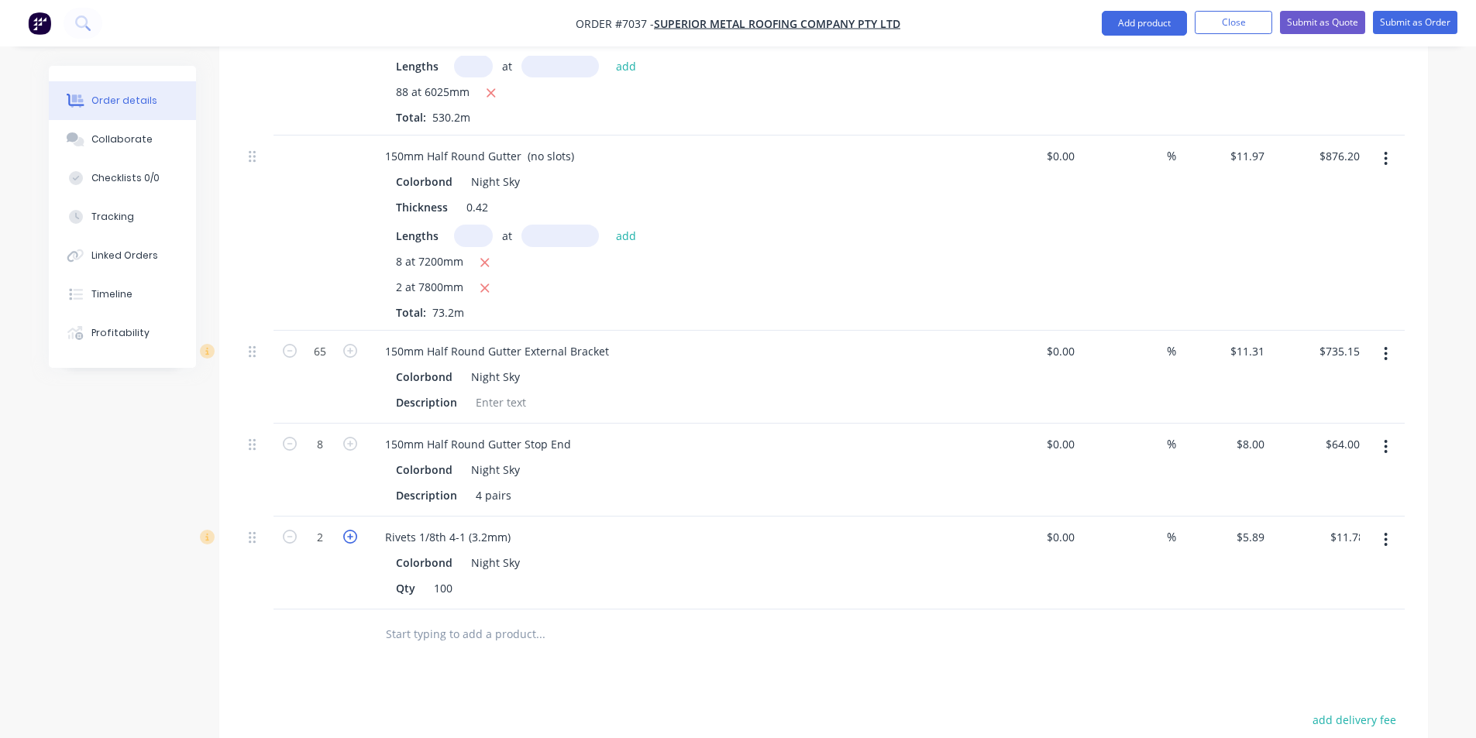
type input "$17.67"
click at [349, 530] on icon "button" at bounding box center [350, 537] width 14 height 14
type input "4"
type input "$23.56"
click at [349, 530] on icon "button" at bounding box center [350, 537] width 14 height 14
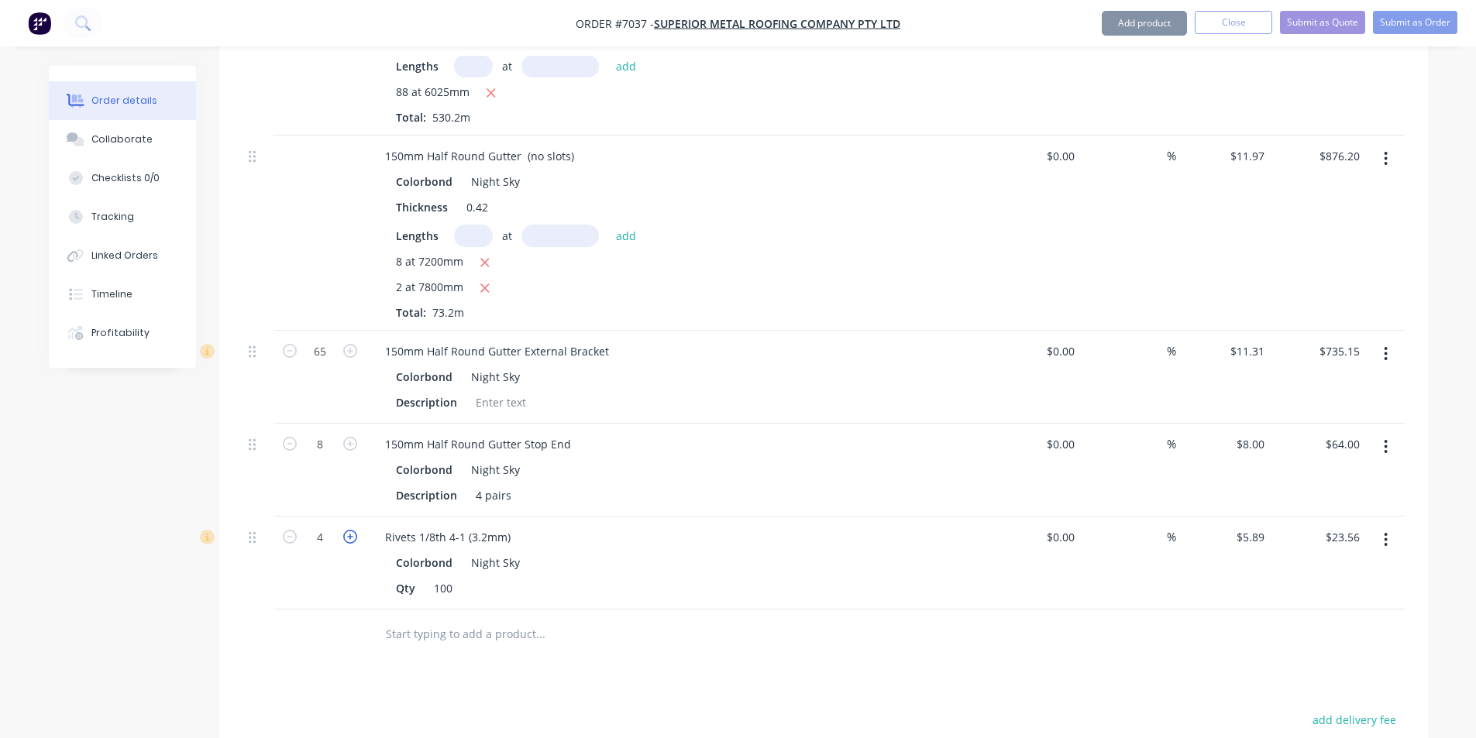
type input "5"
type input "$29.45"
click at [349, 530] on icon "button" at bounding box center [350, 537] width 14 height 14
type input "6"
type input "$35.34"
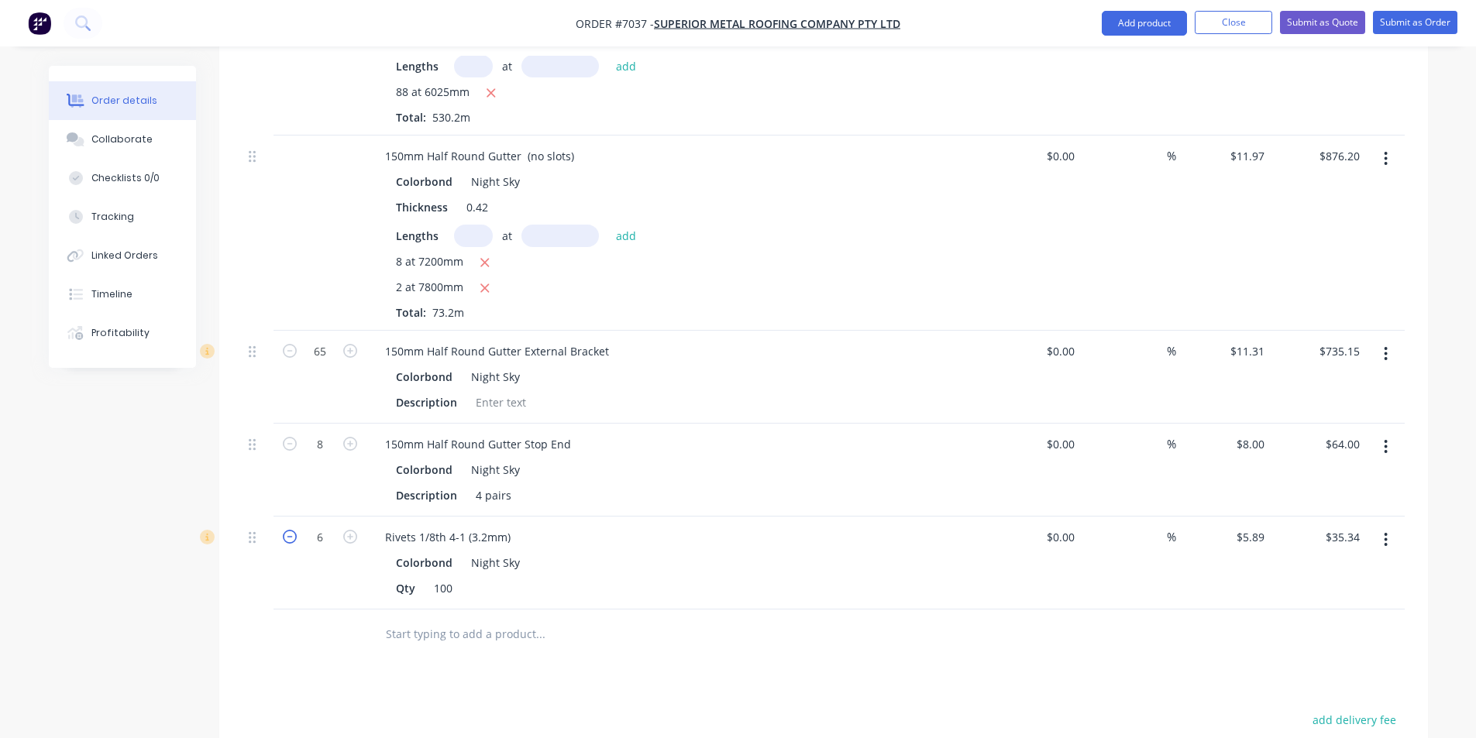
click at [286, 530] on icon "button" at bounding box center [290, 537] width 14 height 14
type input "5"
type input "$29.45"
click at [1152, 29] on button "Add product" at bounding box center [1144, 23] width 85 height 25
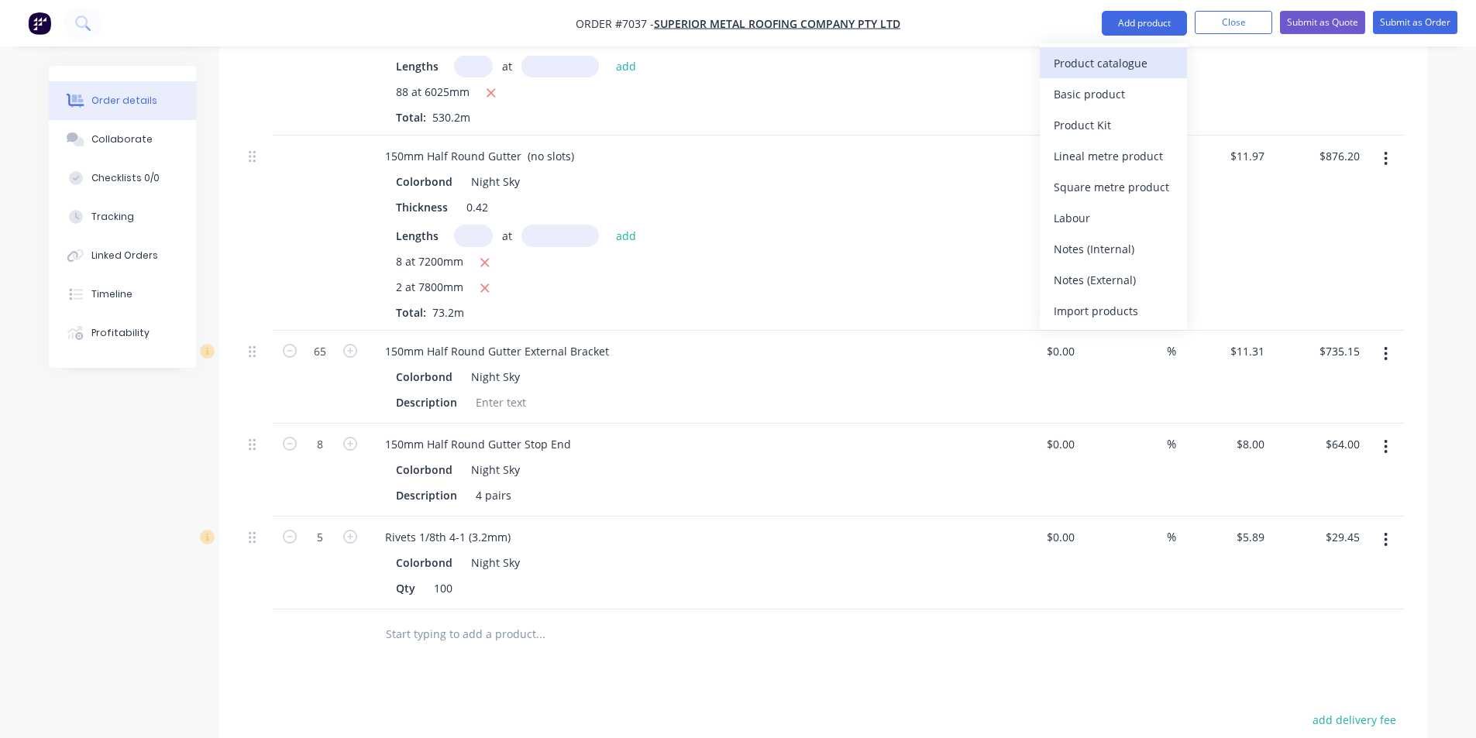
click at [1158, 72] on div "Product catalogue" at bounding box center [1113, 63] width 119 height 22
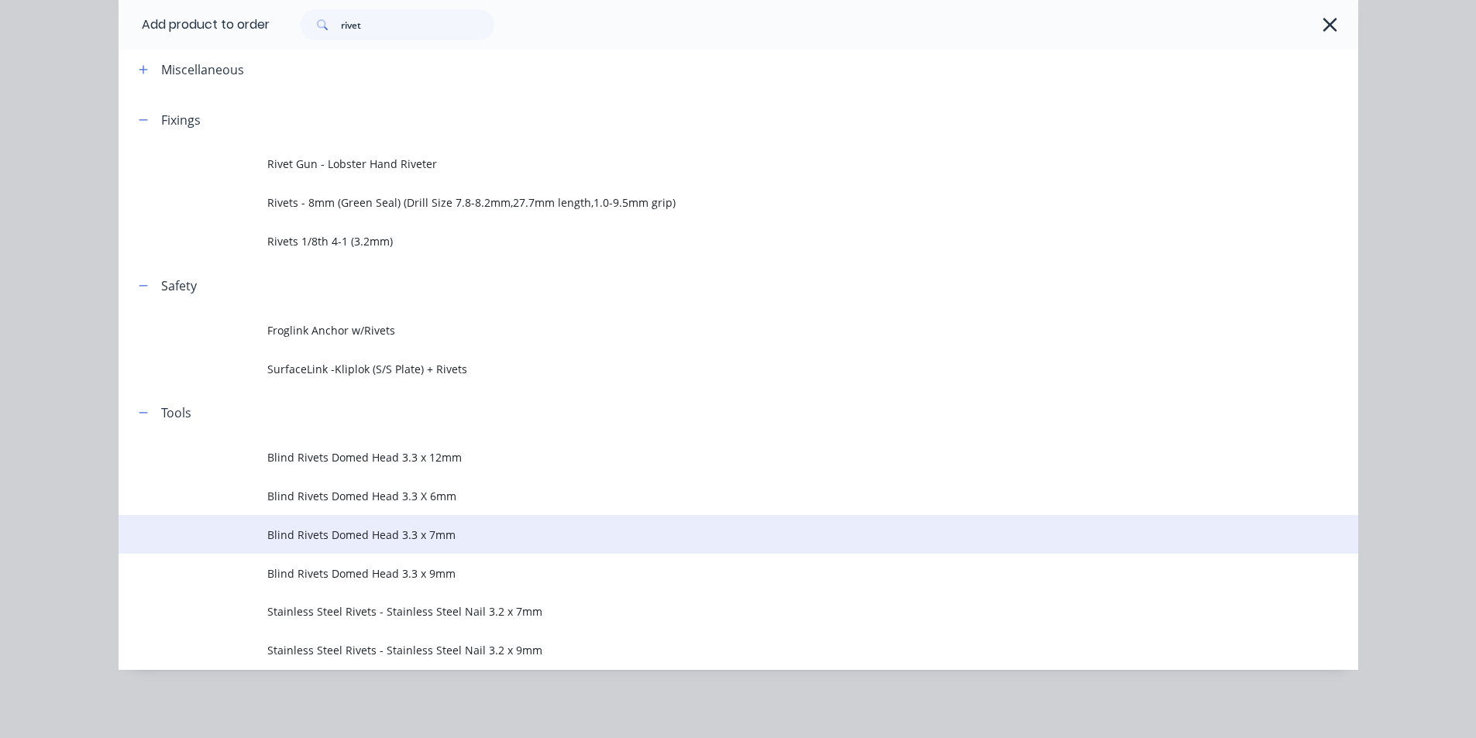
scroll to position [0, 0]
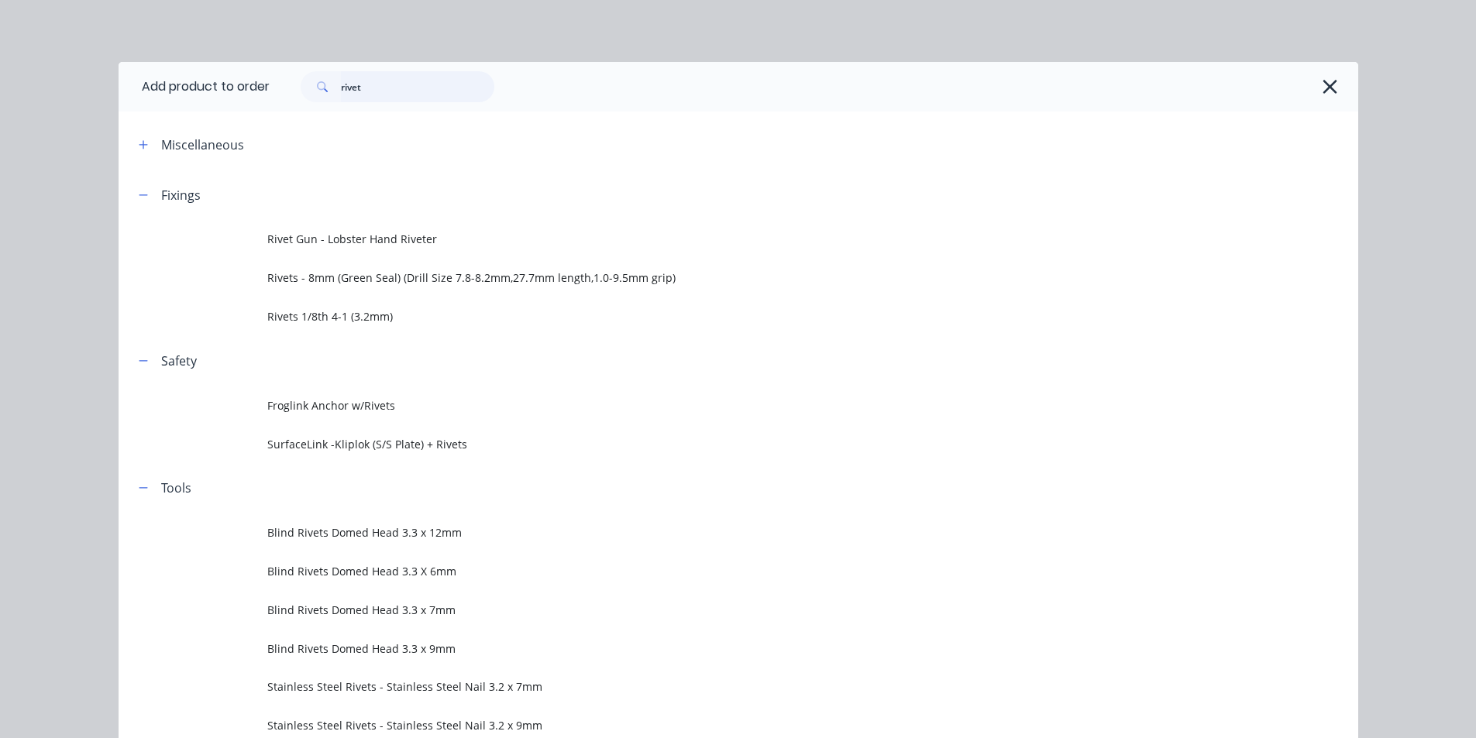
click at [372, 89] on input "rivet" at bounding box center [417, 86] width 153 height 31
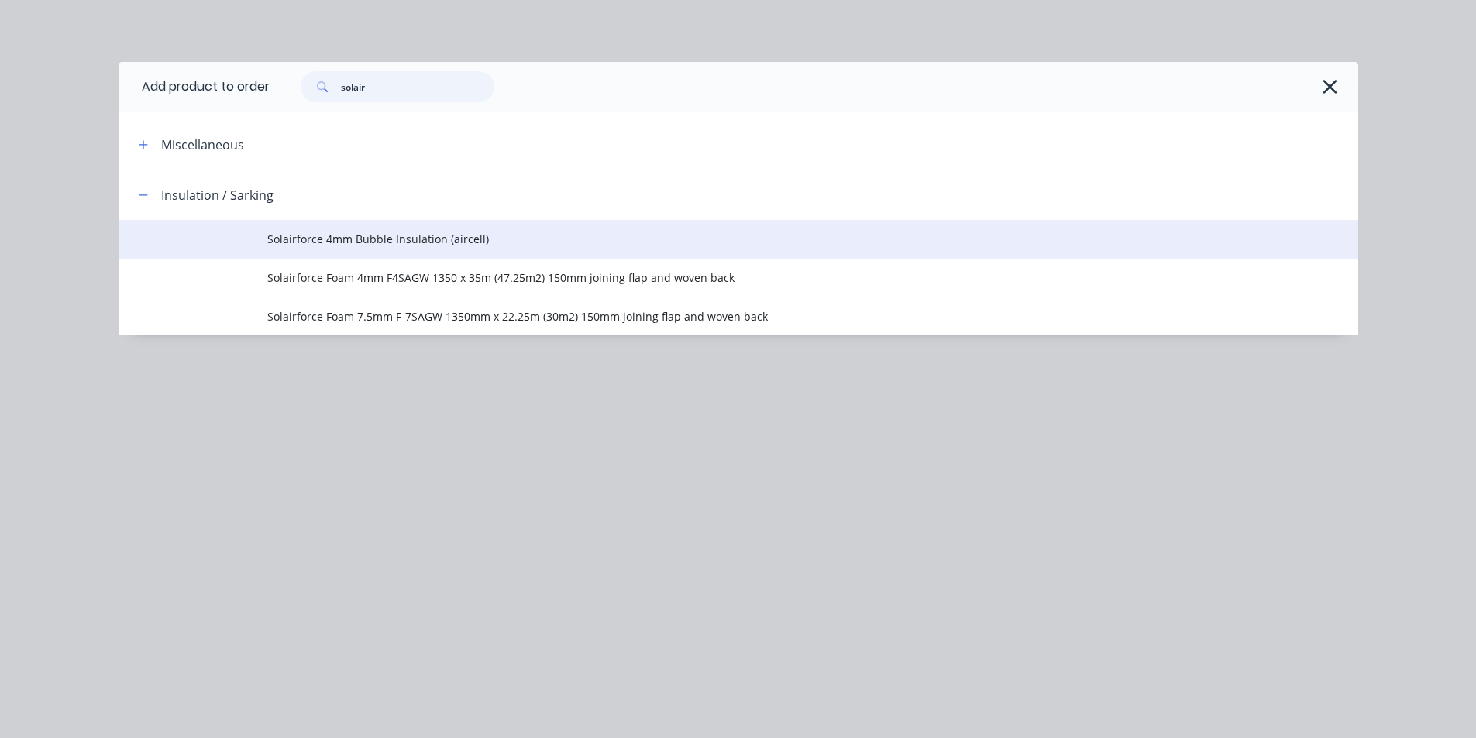
type input "solair"
click at [417, 238] on span "Solairforce 4mm Bubble Insulation (aircell)" at bounding box center [703, 239] width 872 height 16
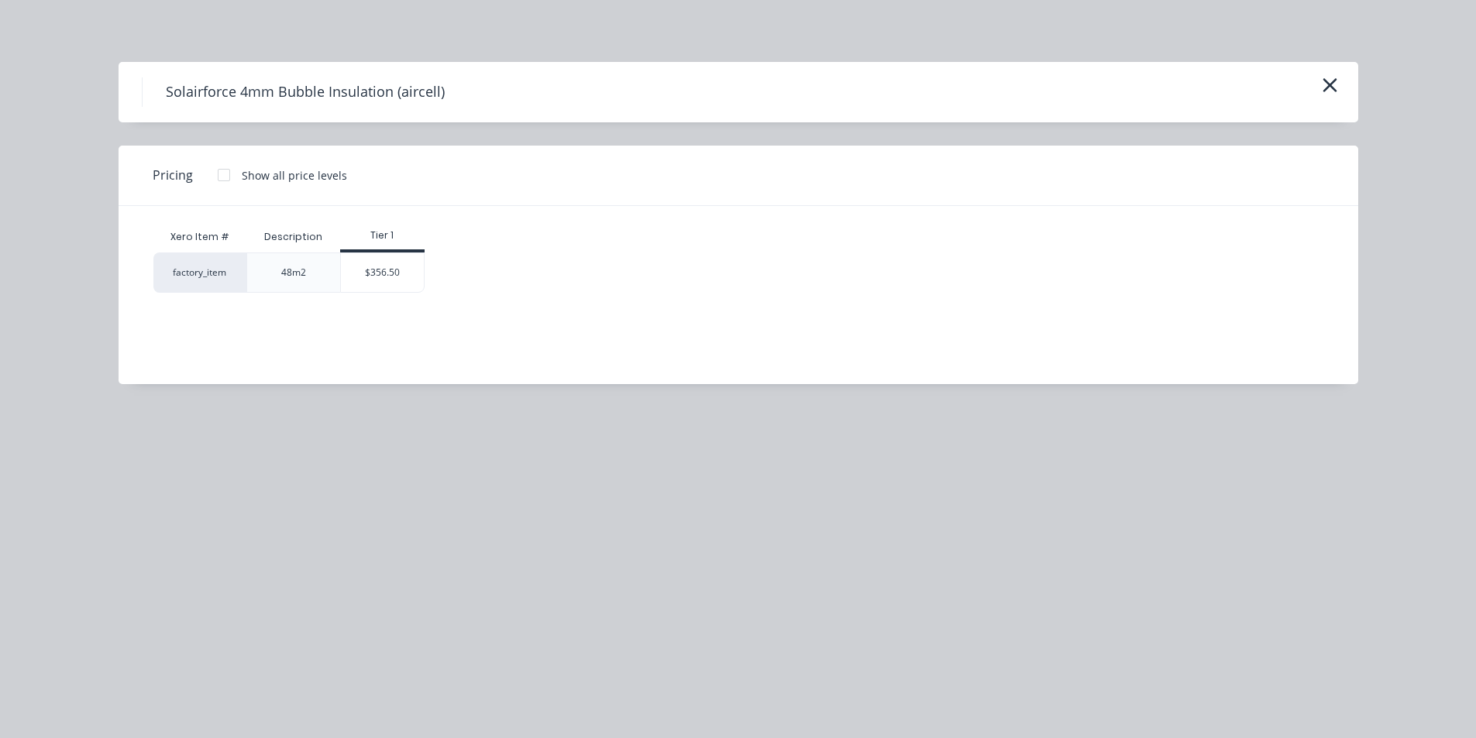
drag, startPoint x: 394, startPoint y: 271, endPoint x: 319, endPoint y: 473, distance: 215.7
click at [394, 270] on div "$356.50" at bounding box center [382, 272] width 83 height 39
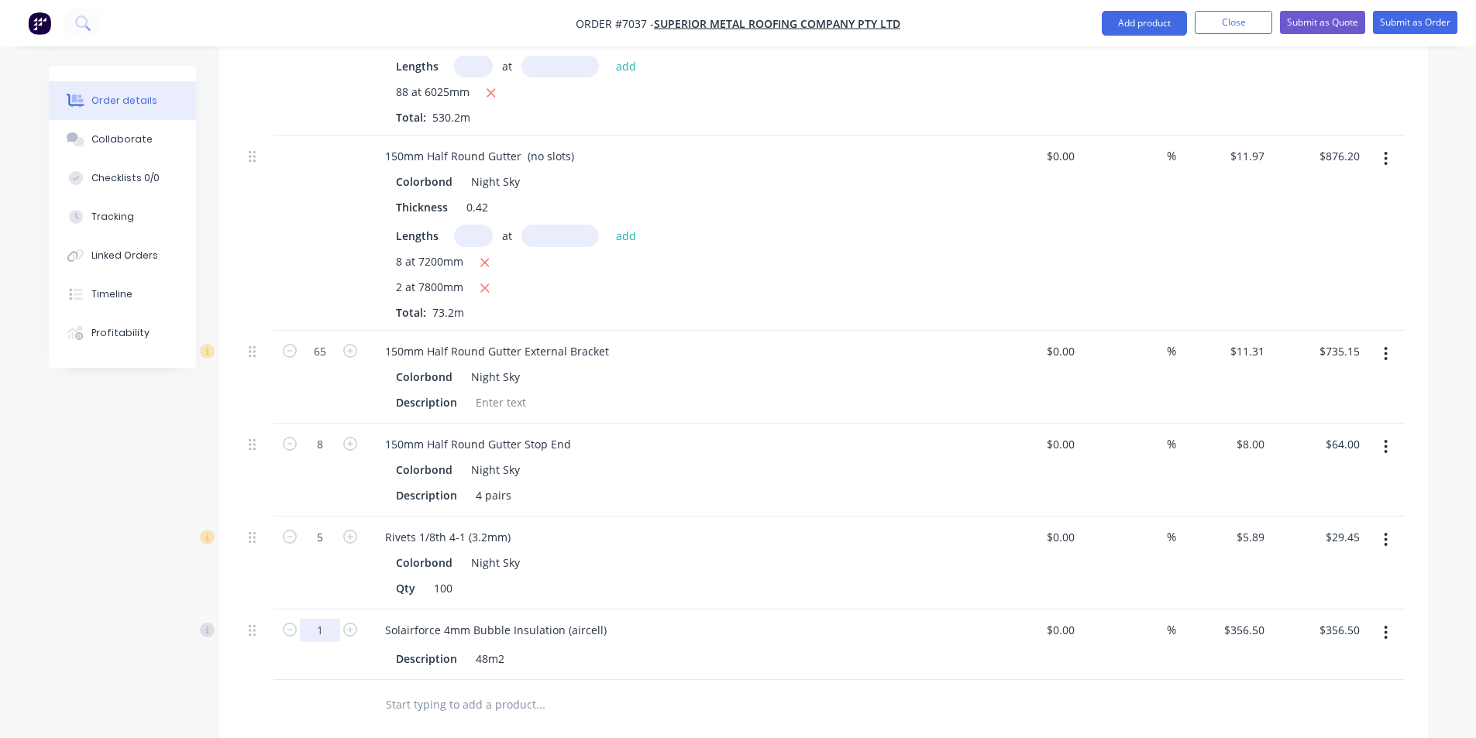
click at [322, 619] on input "1" at bounding box center [320, 630] width 40 height 23
type input "10"
click at [1155, 711] on div "Drawings Add drawing 0.55 Colorbond Night Sky Girth 444 1 0 32 190 190 32 55 º …" at bounding box center [823, 324] width 1209 height 1555
type input "$3,565.00"
click at [1130, 16] on button "Add product" at bounding box center [1144, 23] width 85 height 25
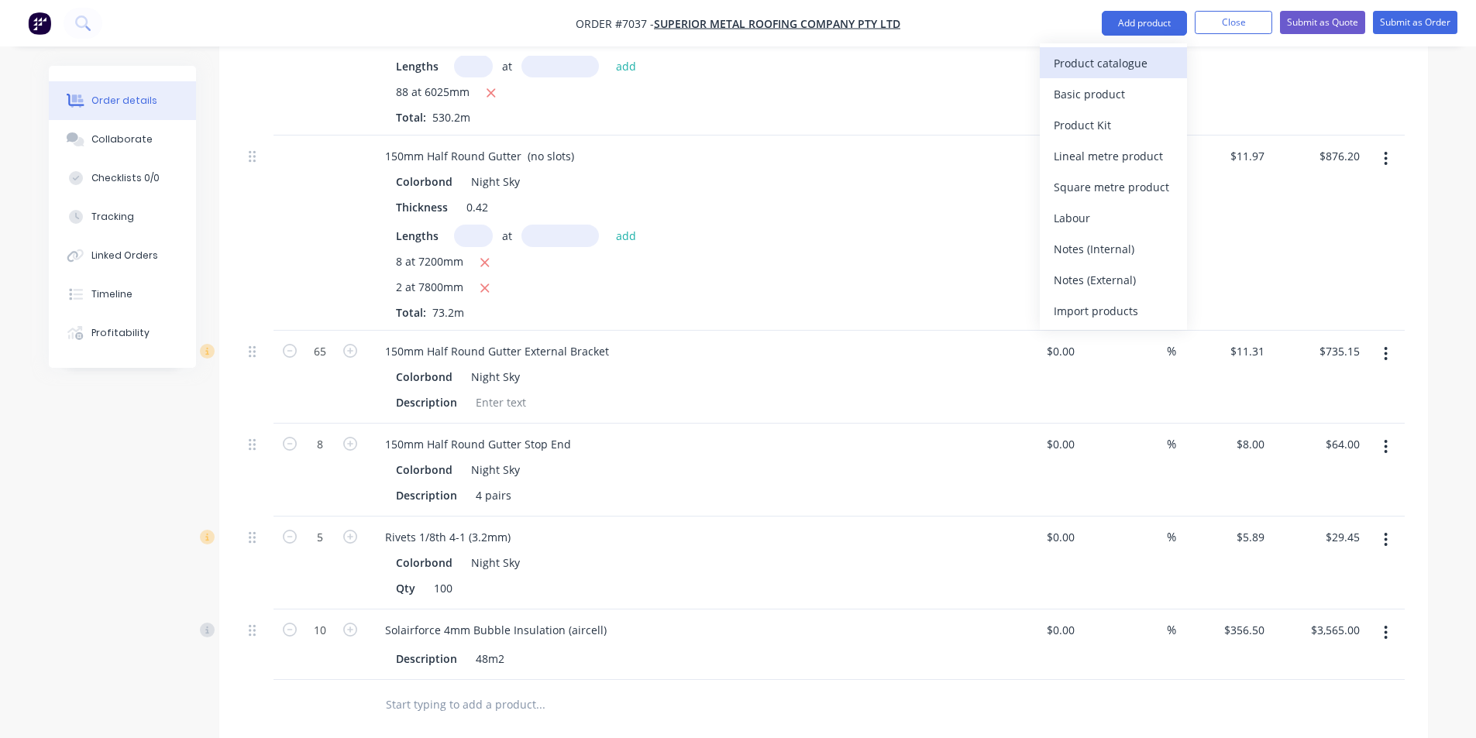
click at [1148, 53] on div "Product catalogue" at bounding box center [1113, 63] width 119 height 22
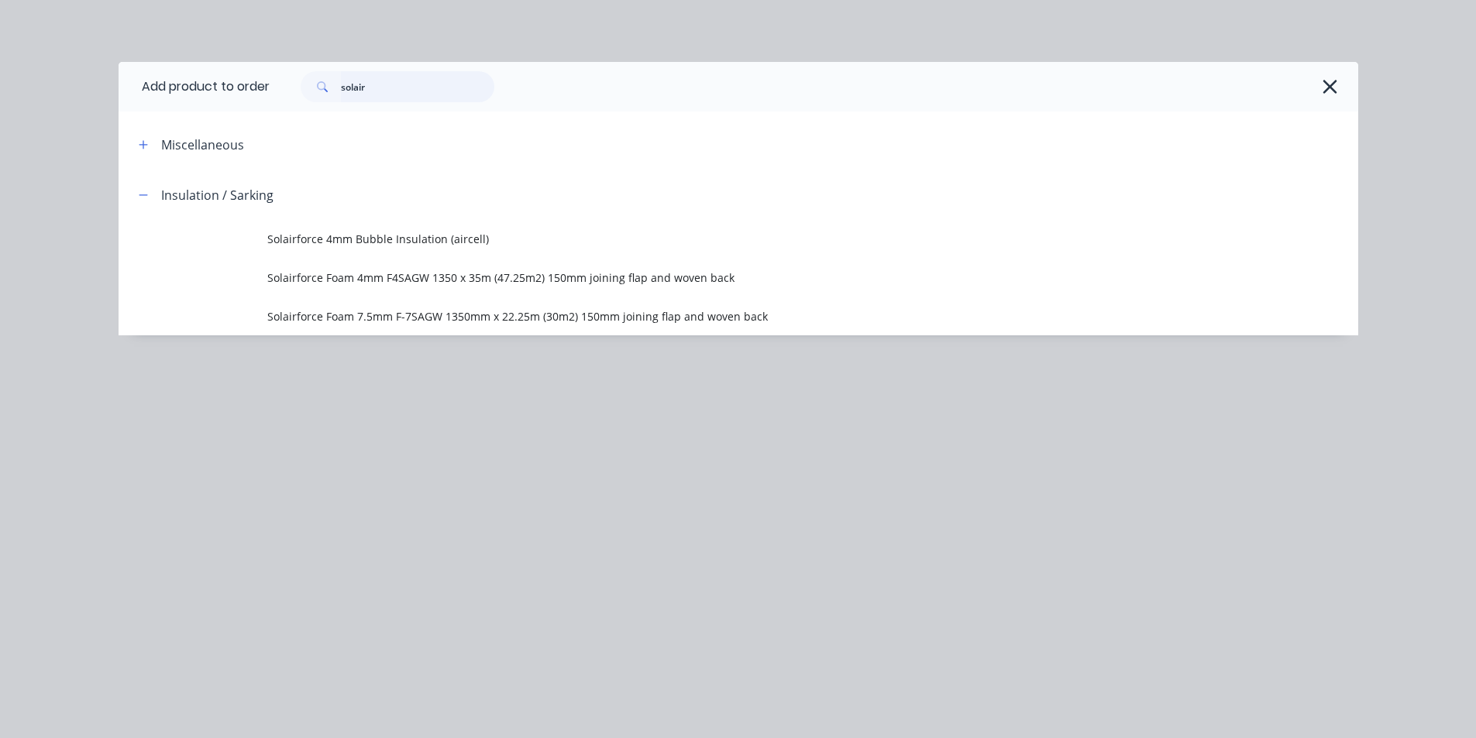
click at [490, 77] on input "solair" at bounding box center [417, 86] width 153 height 31
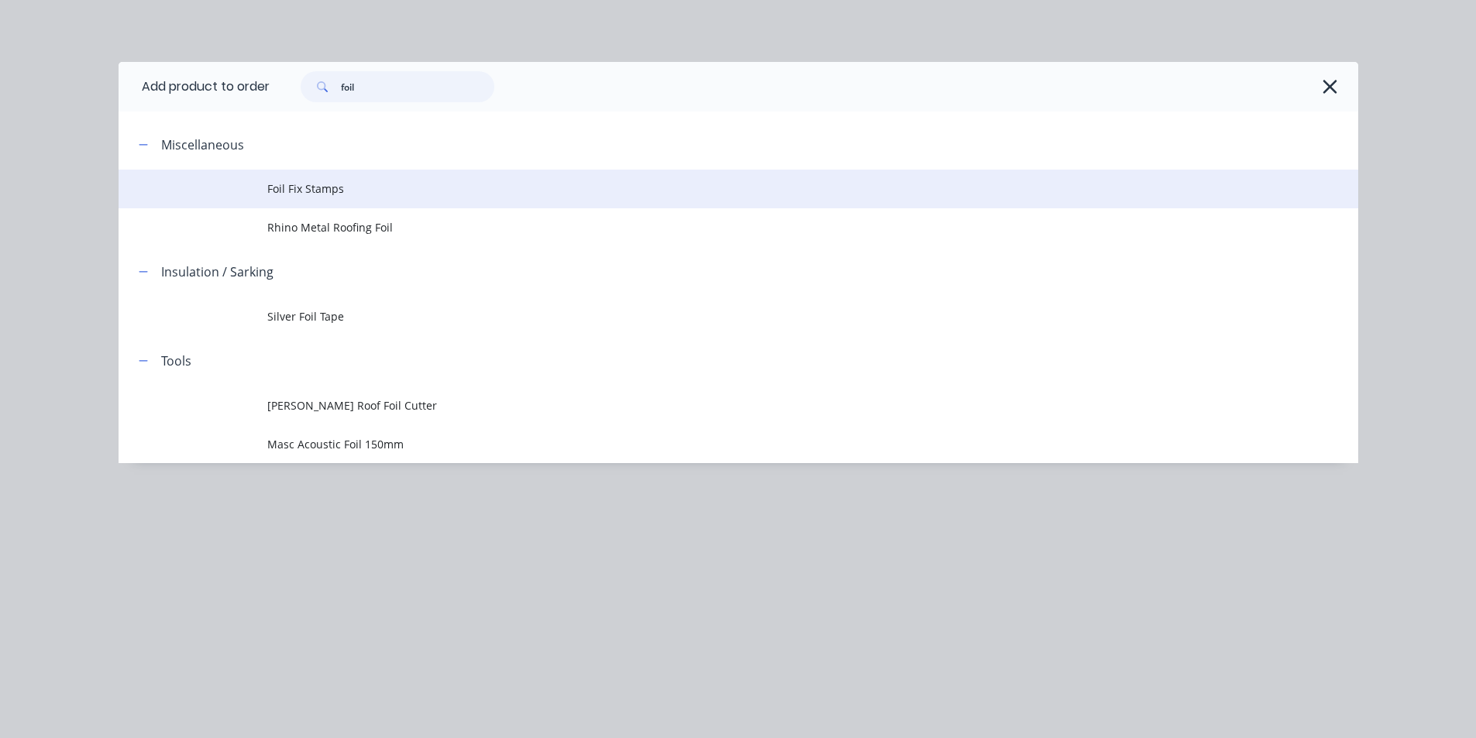
type input "foil"
click at [341, 179] on td "Foil Fix Stamps" at bounding box center [812, 189] width 1091 height 39
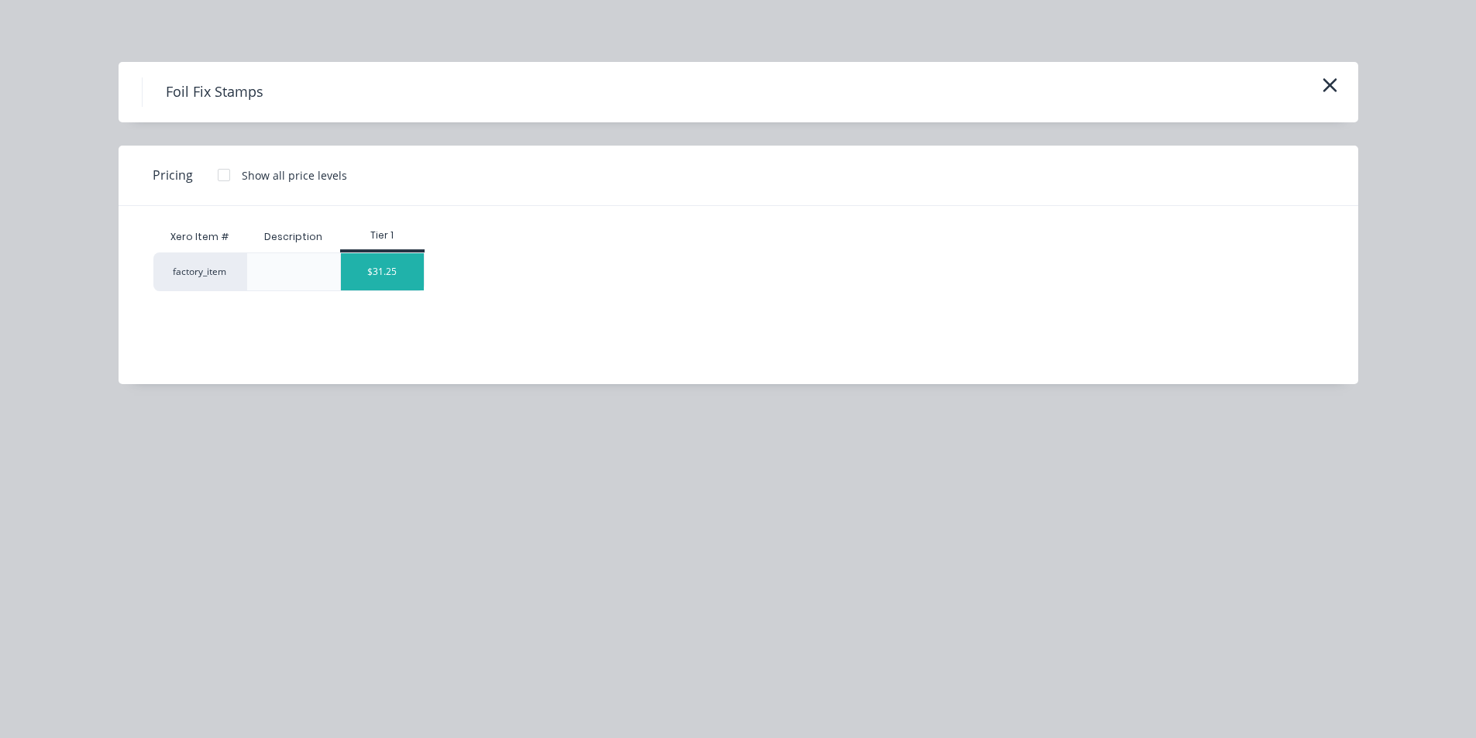
click at [372, 284] on div "$31.25" at bounding box center [382, 271] width 83 height 37
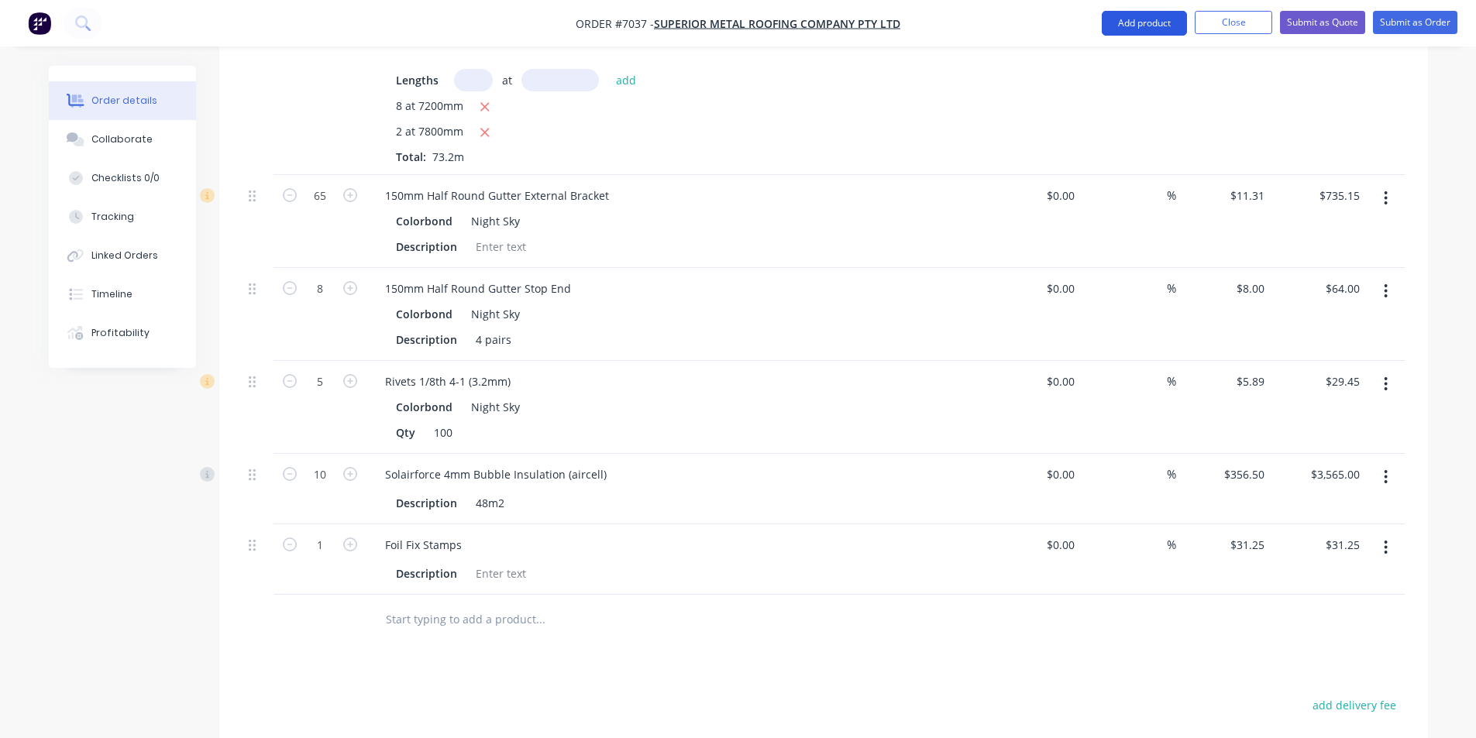
scroll to position [1085, 0]
click at [1166, 25] on button "Add product" at bounding box center [1144, 23] width 85 height 25
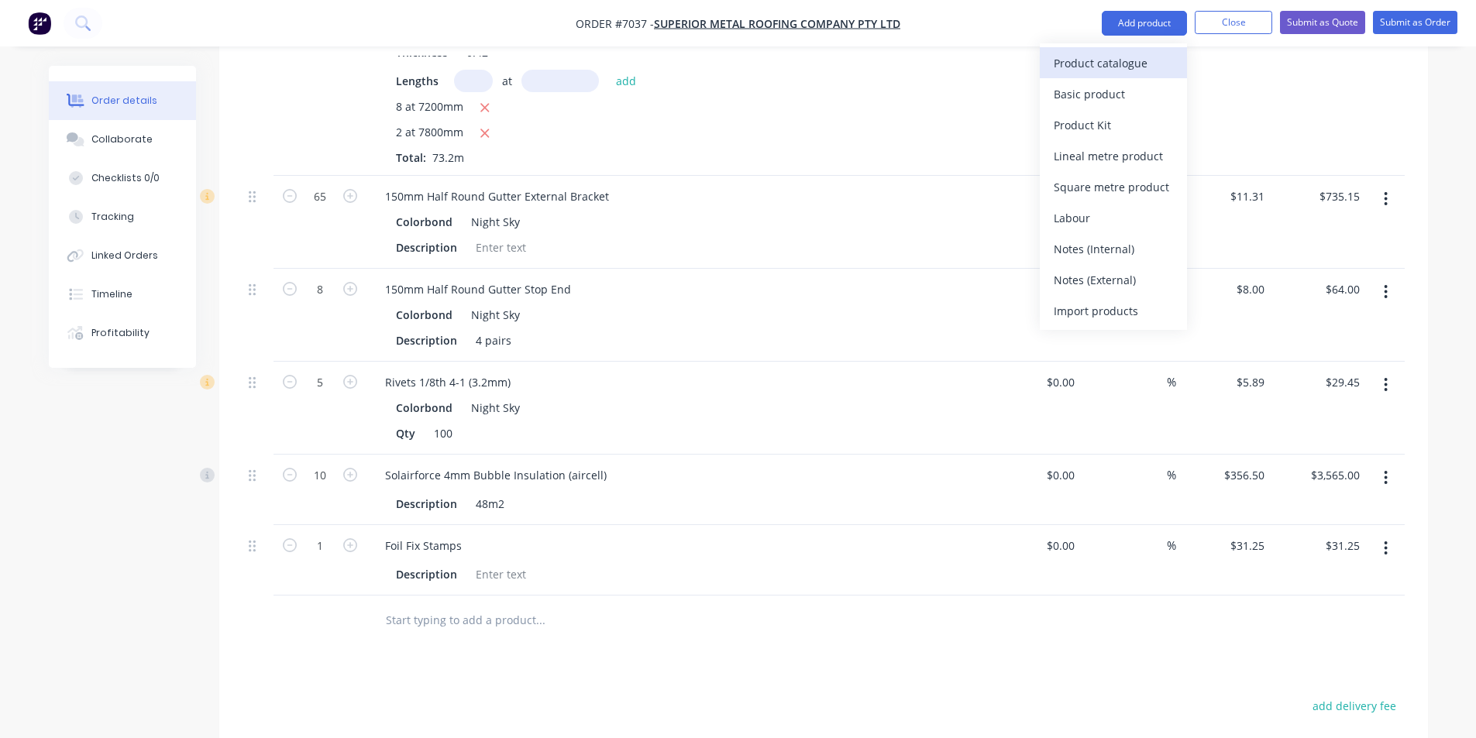
click at [1147, 61] on div "Product catalogue" at bounding box center [1113, 63] width 119 height 22
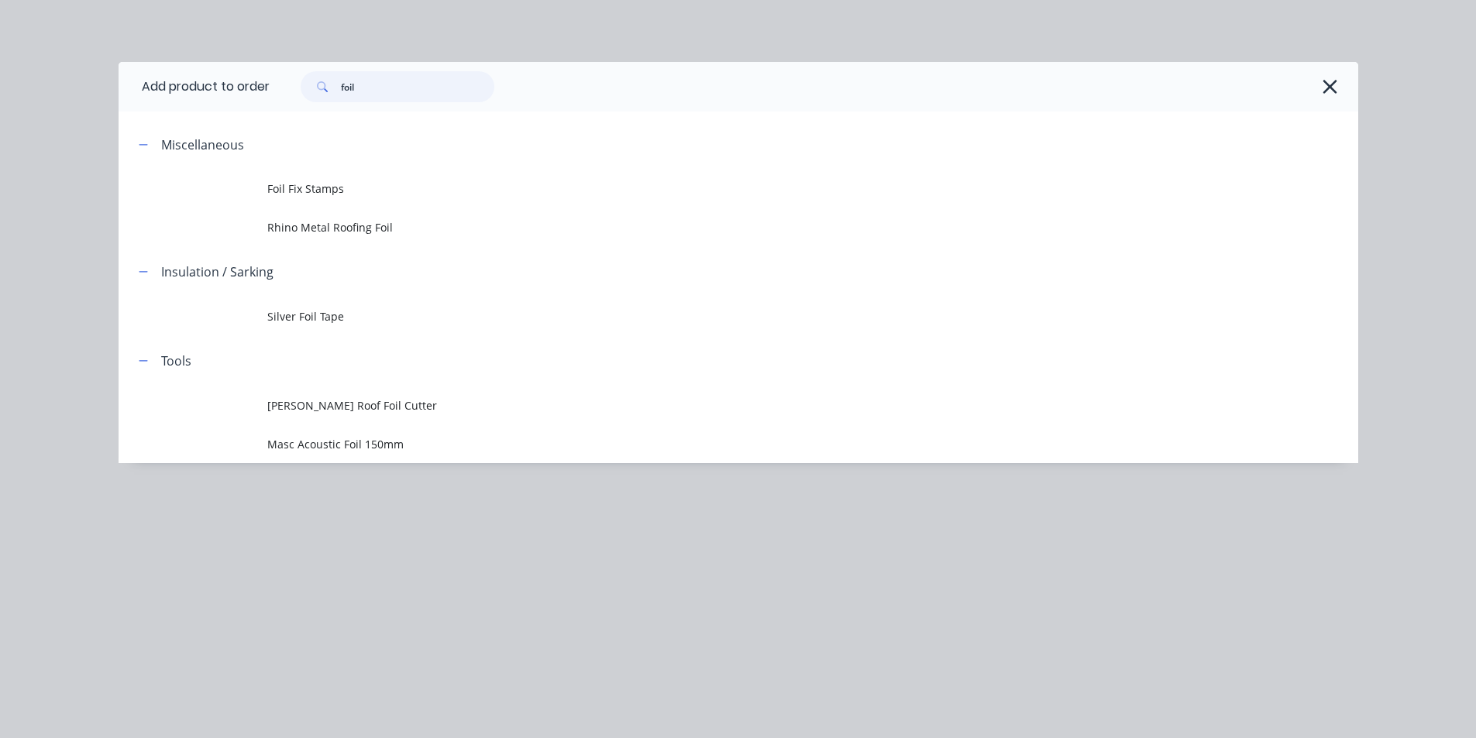
click at [428, 87] on input "foil" at bounding box center [417, 86] width 153 height 31
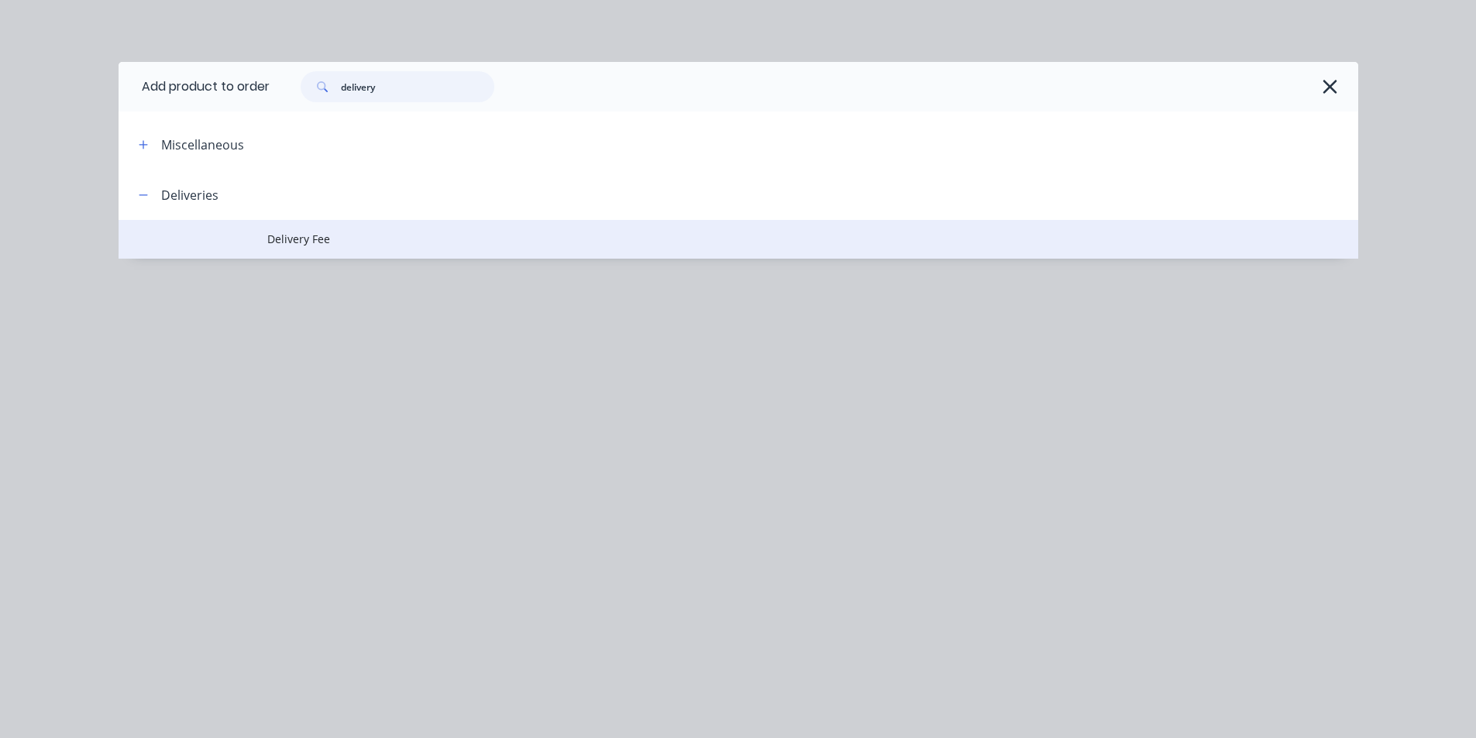
type input "delivery"
click at [311, 243] on span "Delivery Fee" at bounding box center [703, 239] width 872 height 16
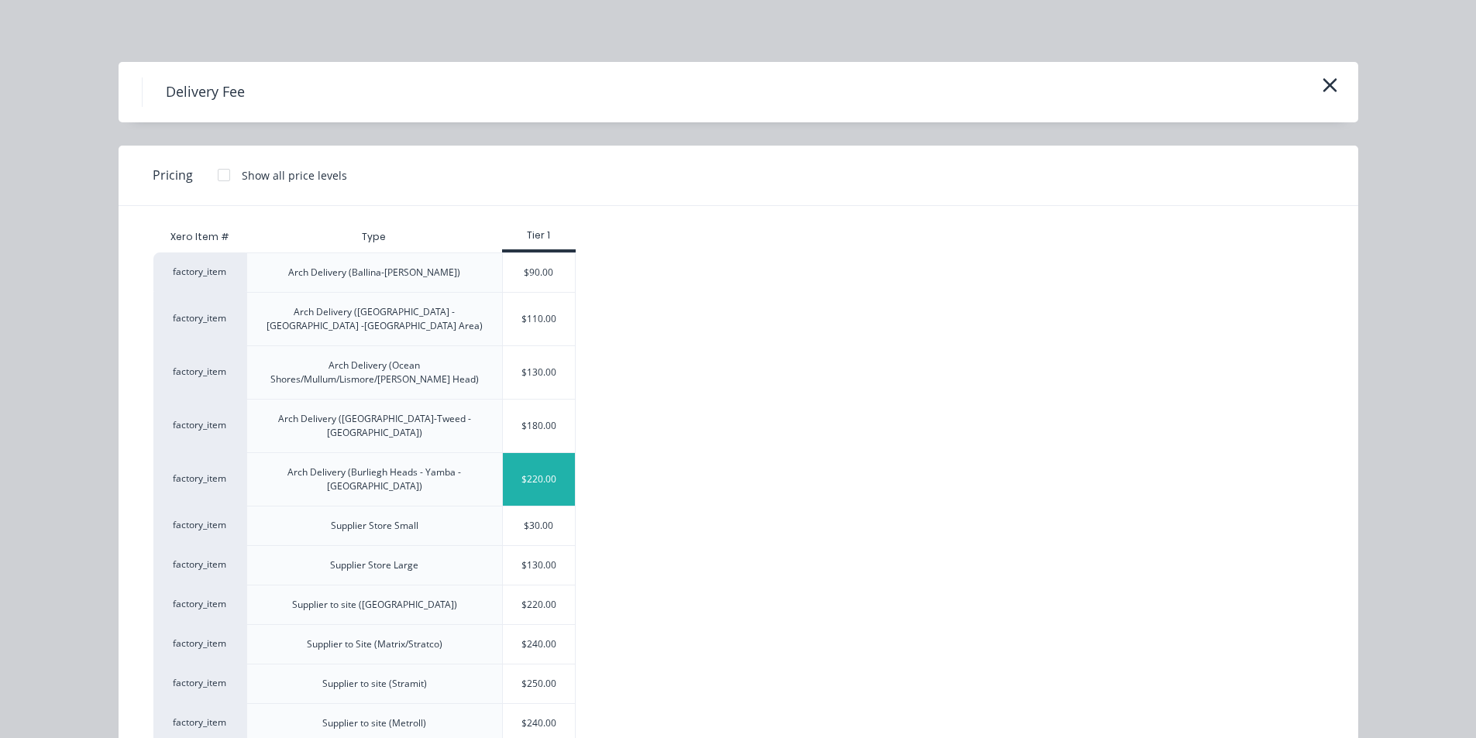
click at [547, 458] on div "$220.00" at bounding box center [539, 479] width 73 height 53
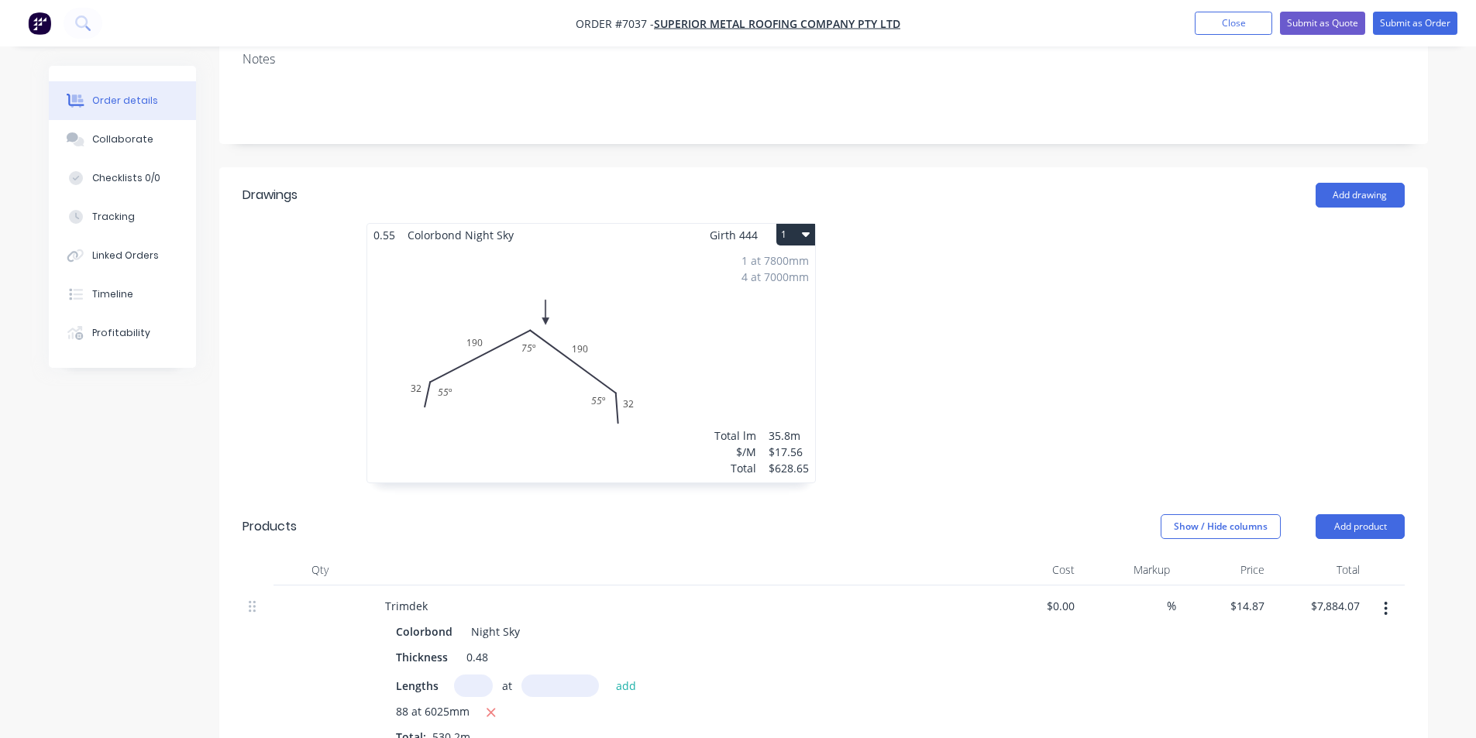
scroll to position [0, 0]
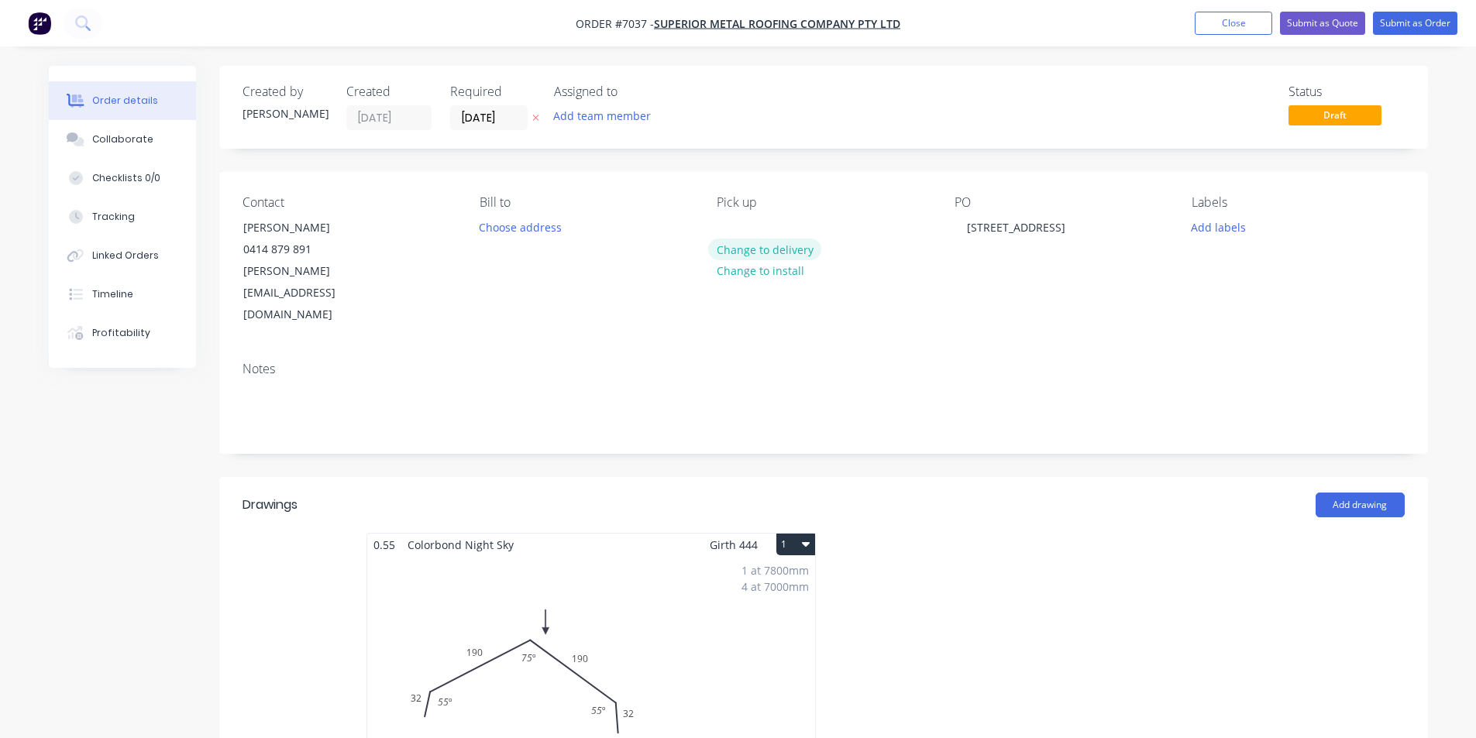
click at [797, 251] on button "Change to delivery" at bounding box center [764, 249] width 113 height 21
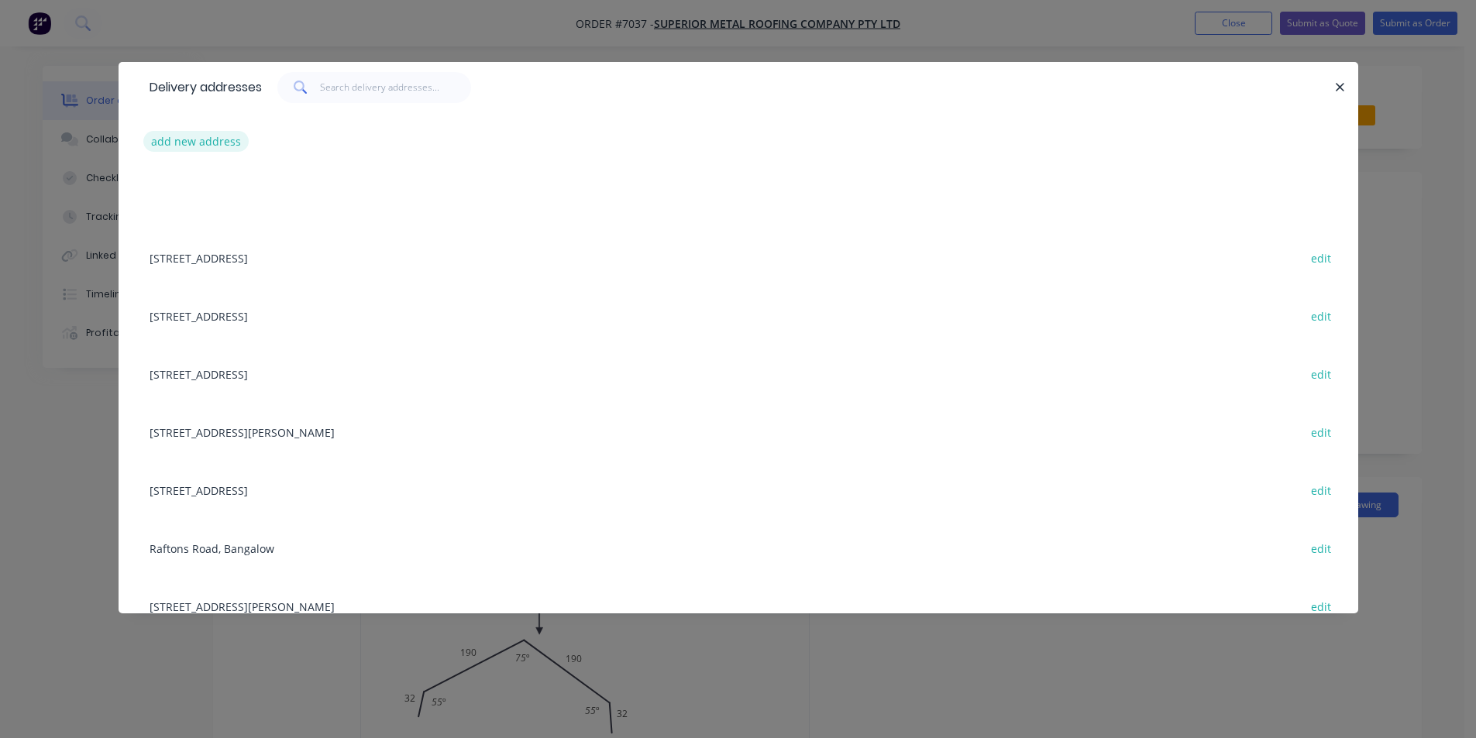
click at [195, 151] on button "add new address" at bounding box center [196, 141] width 106 height 21
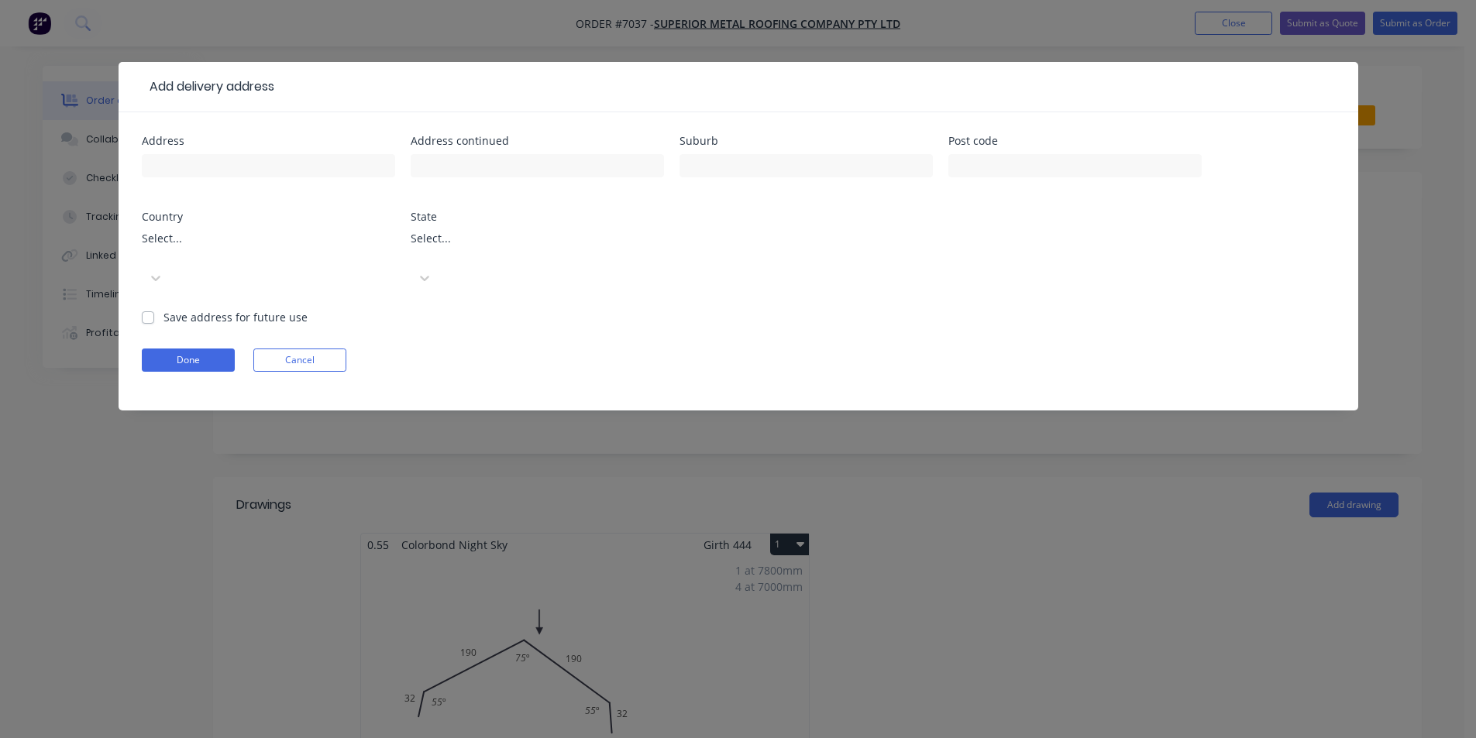
click at [268, 152] on div at bounding box center [268, 173] width 253 height 46
click at [270, 159] on input "text" at bounding box center [268, 165] width 253 height 23
type input "[STREET_ADDRESS]"
click at [833, 170] on input "text" at bounding box center [806, 165] width 253 height 23
type input "Possum Creek"
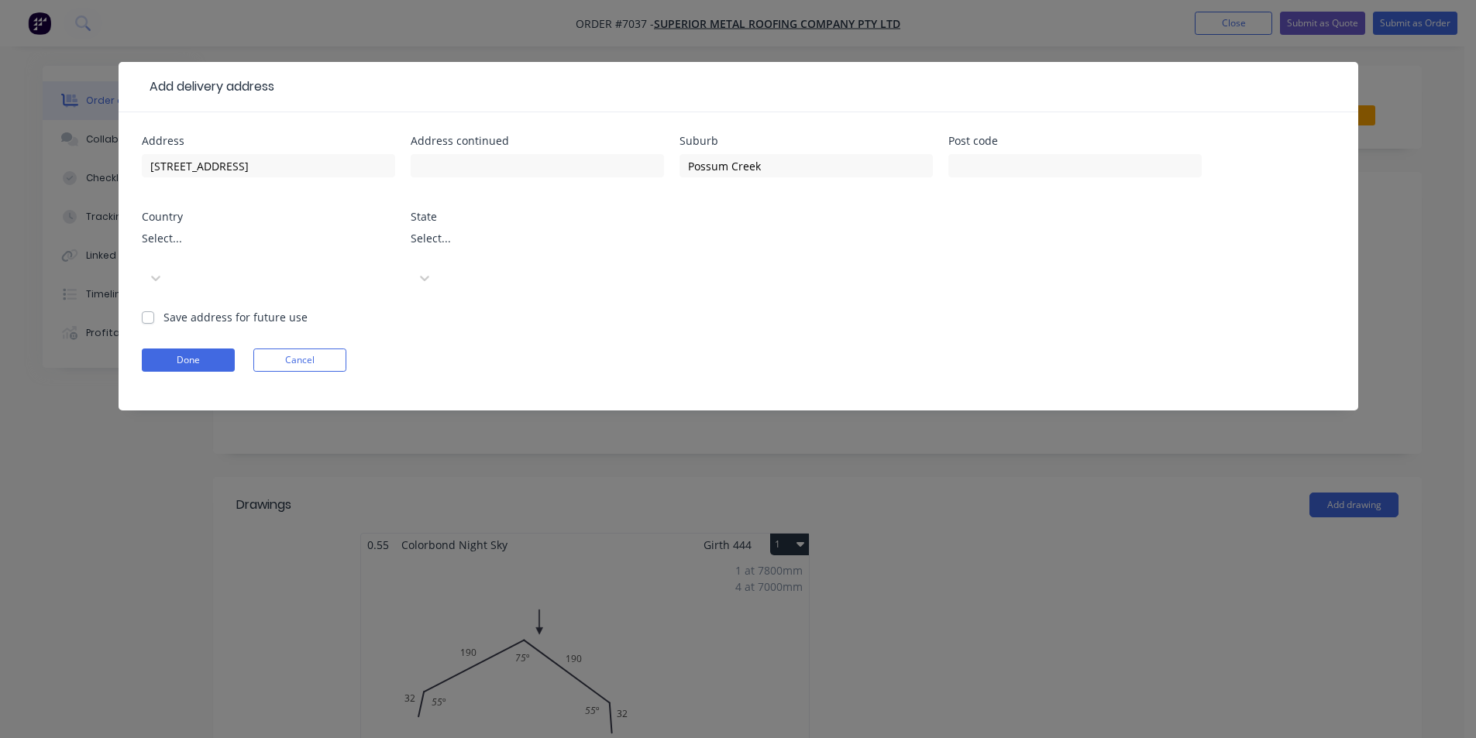
click at [154, 309] on div "Save address for future use" at bounding box center [225, 317] width 166 height 16
click at [163, 309] on label "Save address for future use" at bounding box center [235, 317] width 144 height 16
click at [148, 309] on input "Save address for future use" at bounding box center [148, 316] width 12 height 15
checkbox input "true"
click at [163, 349] on button "Done" at bounding box center [188, 360] width 93 height 23
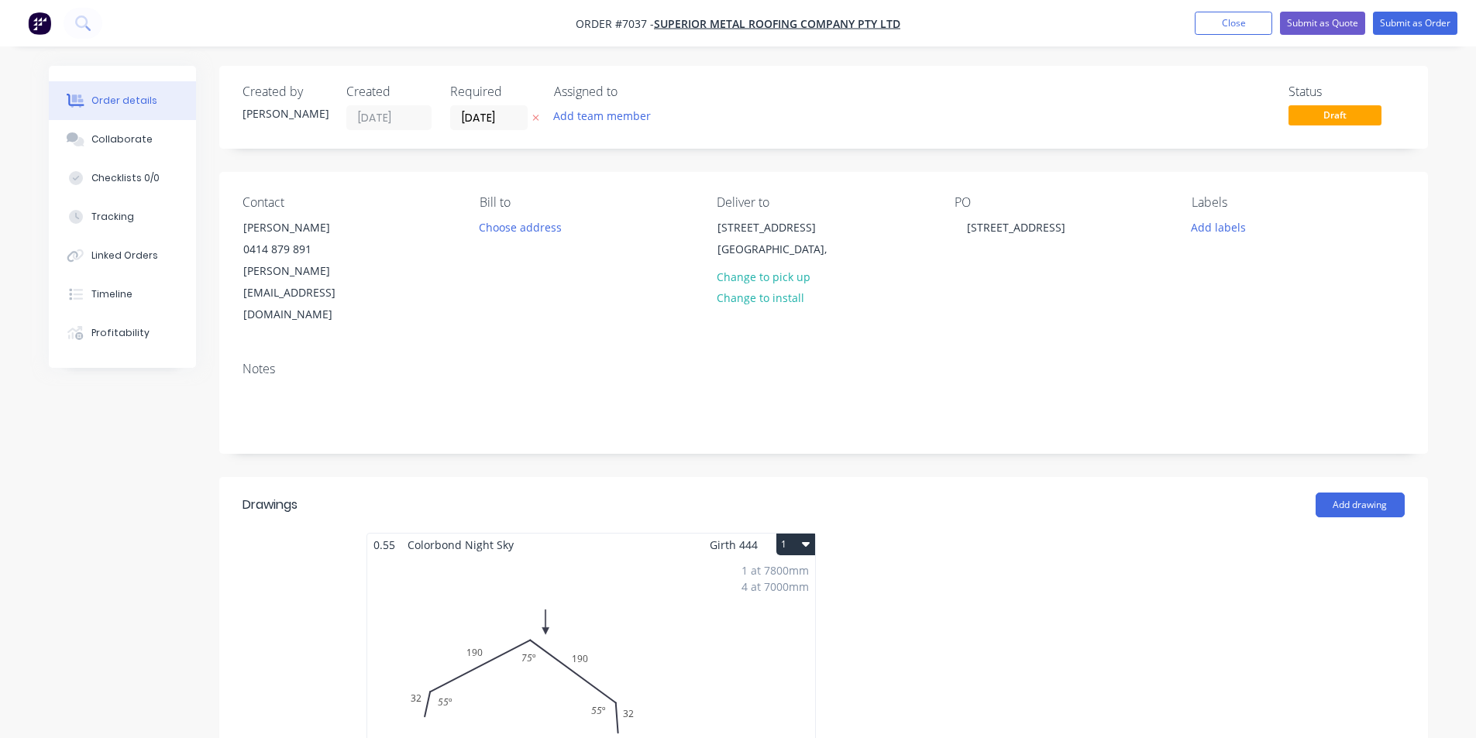
click at [435, 600] on div "1 at 7800mm 4 at 7000mm Total lm $/M Total 35.8m $17.56 $628.65" at bounding box center [591, 674] width 448 height 236
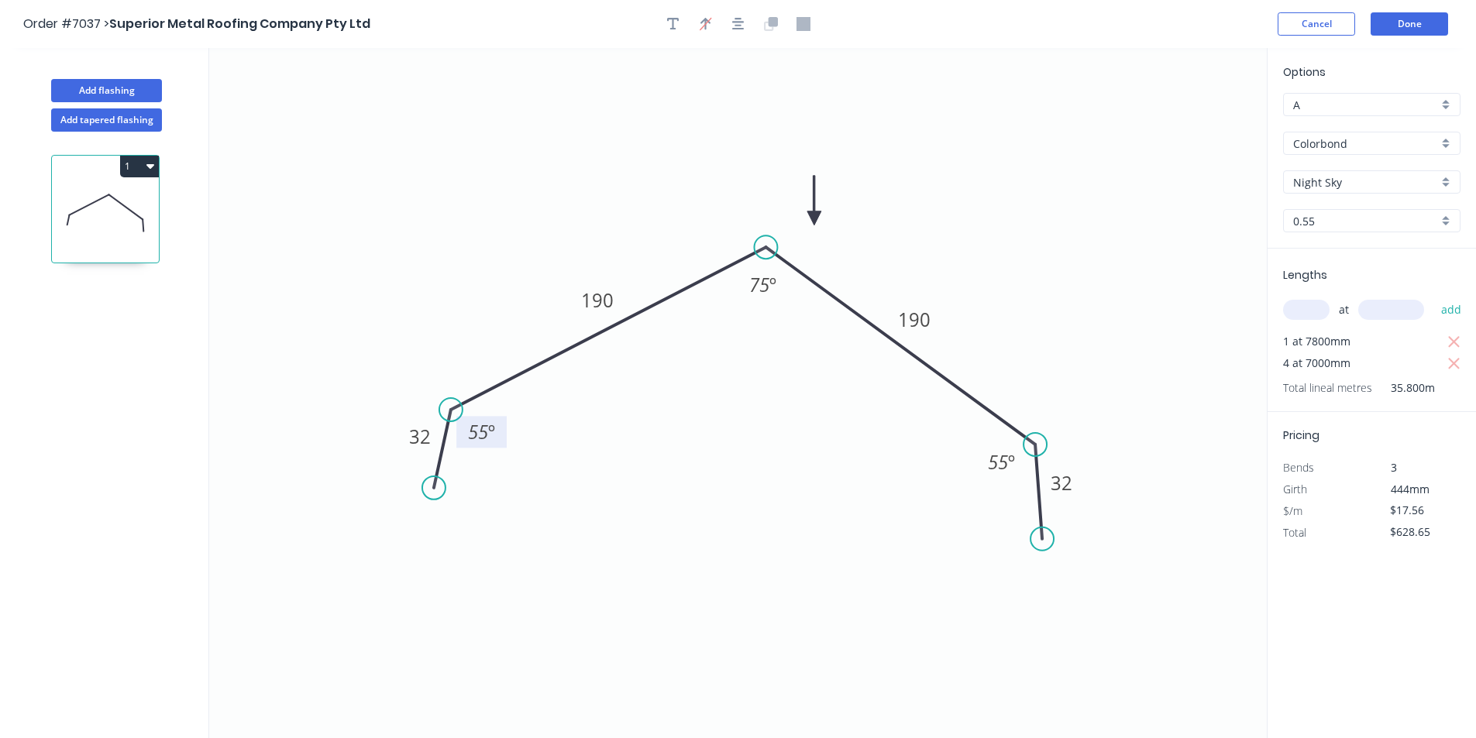
click at [472, 442] on tspan "55" at bounding box center [478, 432] width 20 height 26
click at [1396, 18] on button "Done" at bounding box center [1409, 23] width 77 height 23
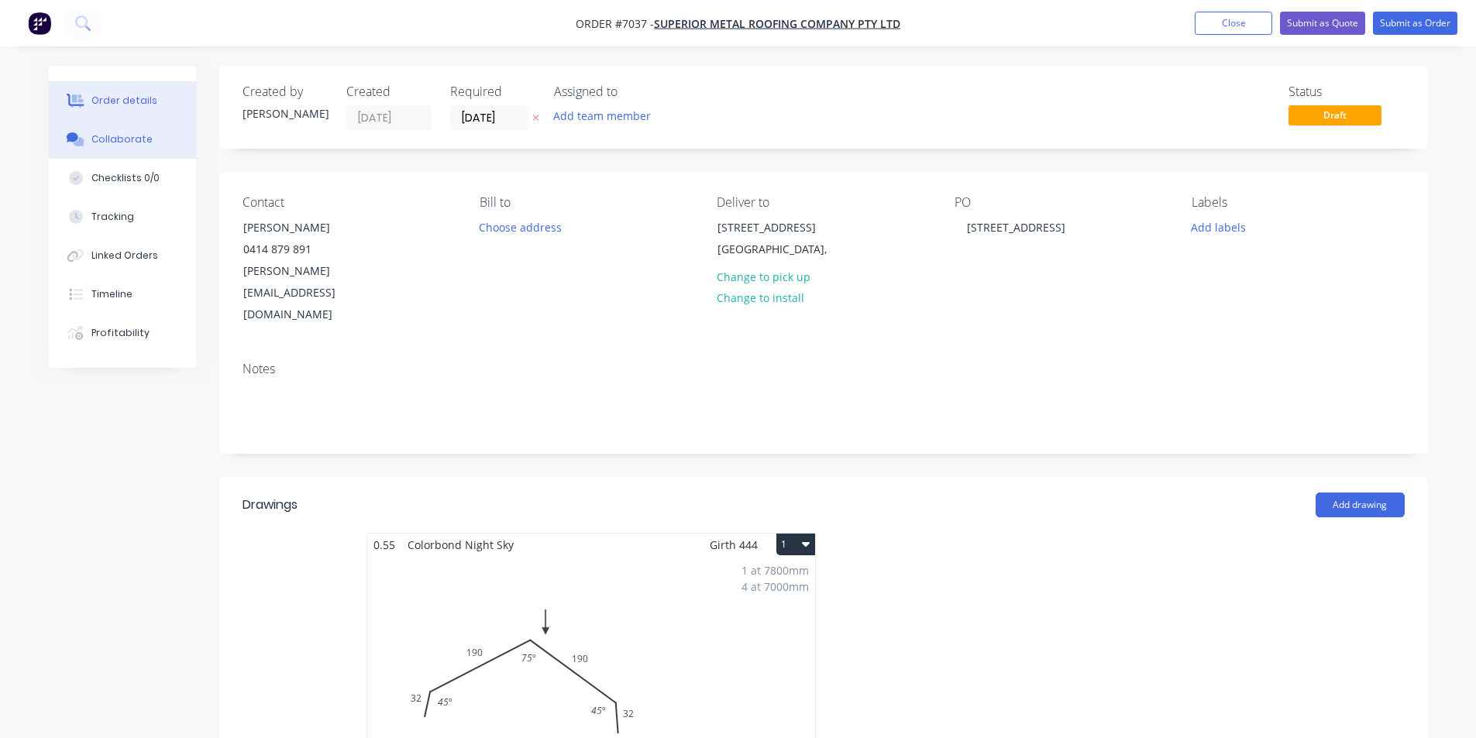
click at [139, 148] on button "Collaborate" at bounding box center [122, 139] width 147 height 39
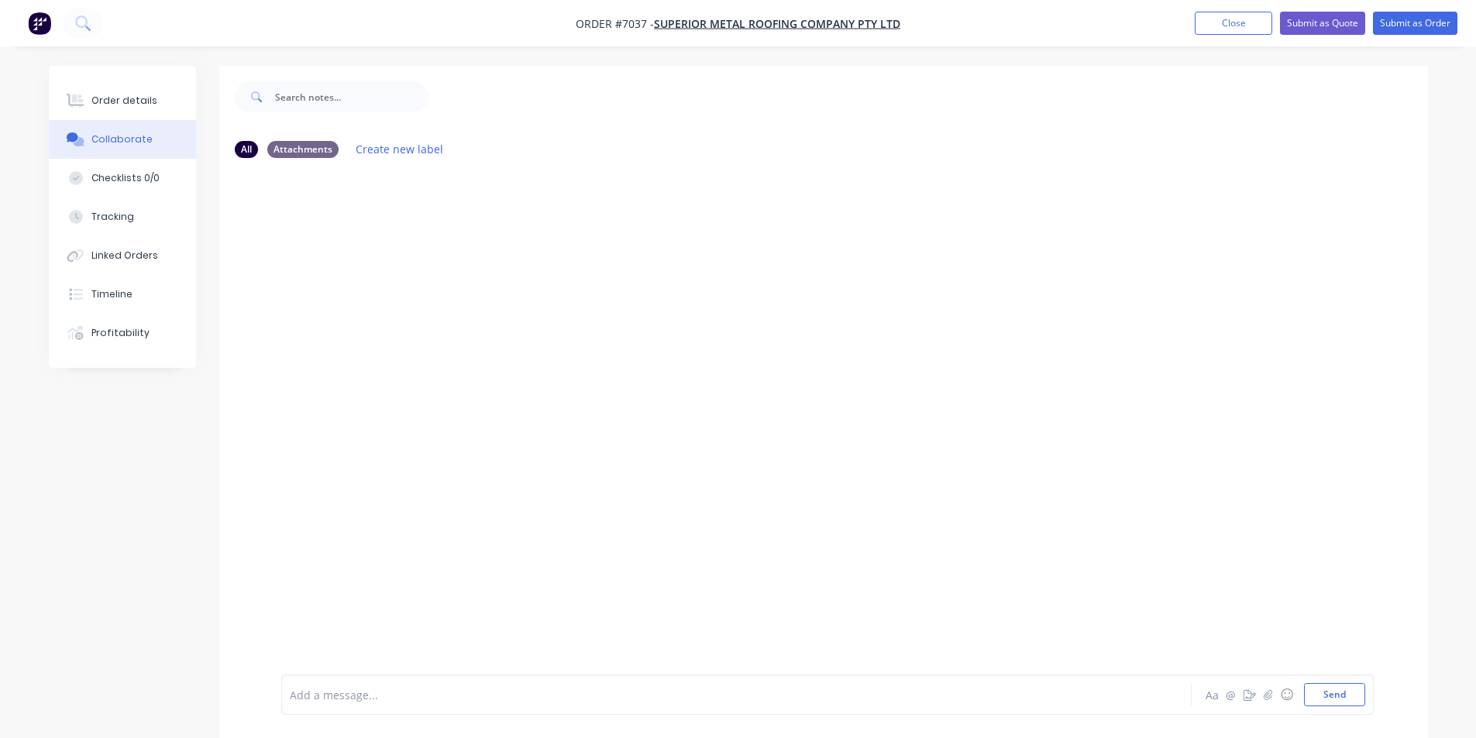
click at [555, 683] on div "Add a message... Aa @ ☺ Send" at bounding box center [827, 695] width 1093 height 40
click at [509, 695] on div "Add a message... Aa @ ☺ Send" at bounding box center [827, 695] width 1093 height 40
click at [1272, 690] on icon "button" at bounding box center [1268, 695] width 9 height 10
click at [1326, 693] on button "Send" at bounding box center [1334, 694] width 61 height 23
click at [99, 107] on div "Order details" at bounding box center [124, 101] width 66 height 14
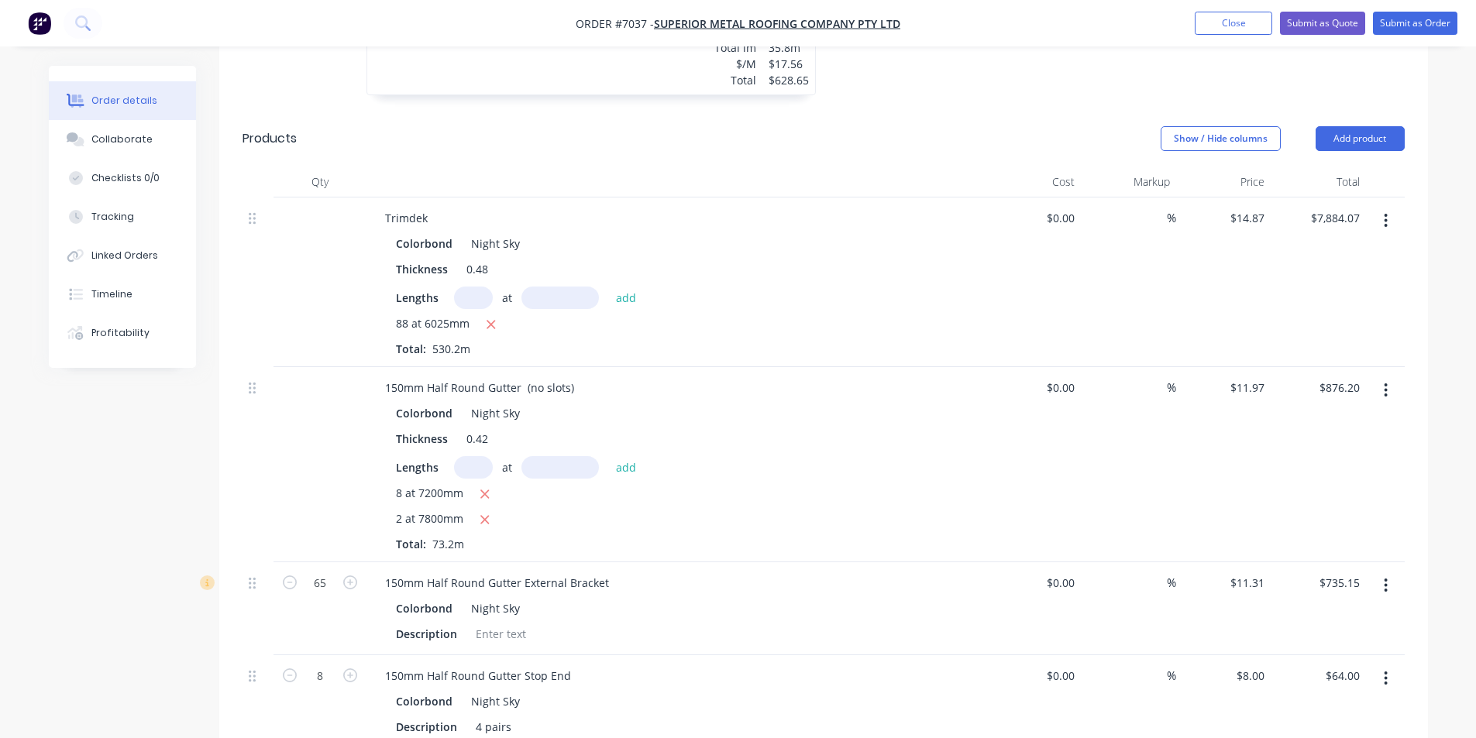
scroll to position [1007, 0]
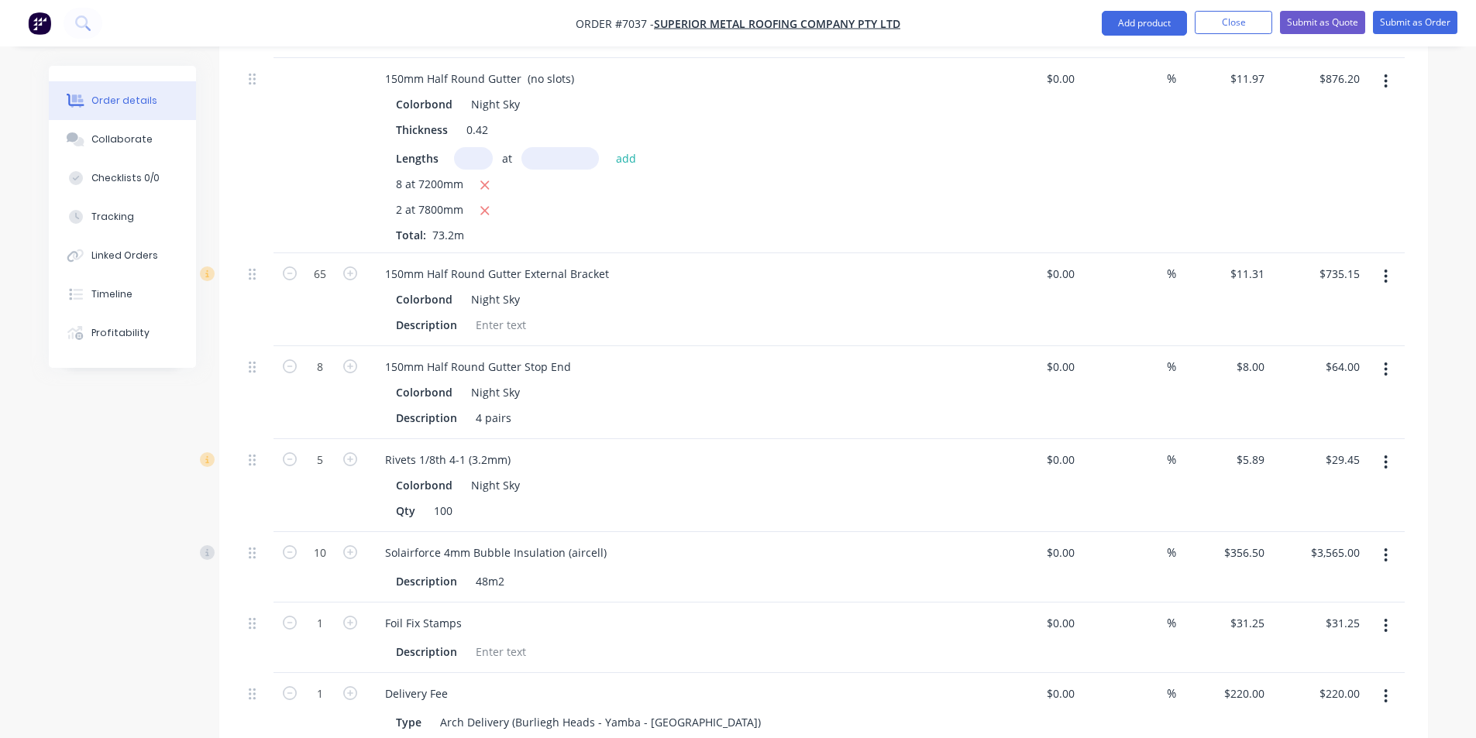
click at [1393, 683] on button "button" at bounding box center [1386, 697] width 36 height 28
click at [1338, 711] on div "Edit" at bounding box center [1331, 737] width 119 height 22
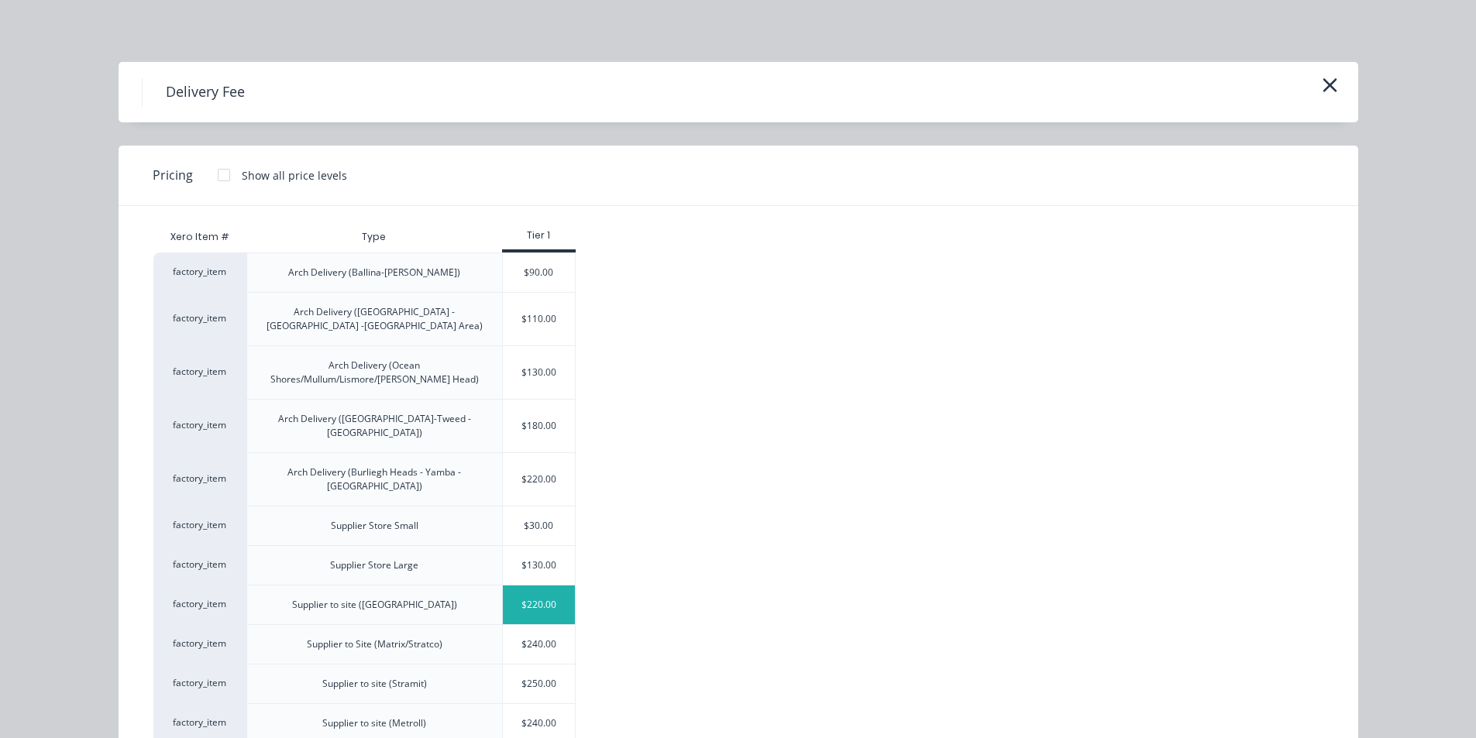
scroll to position [77, 0]
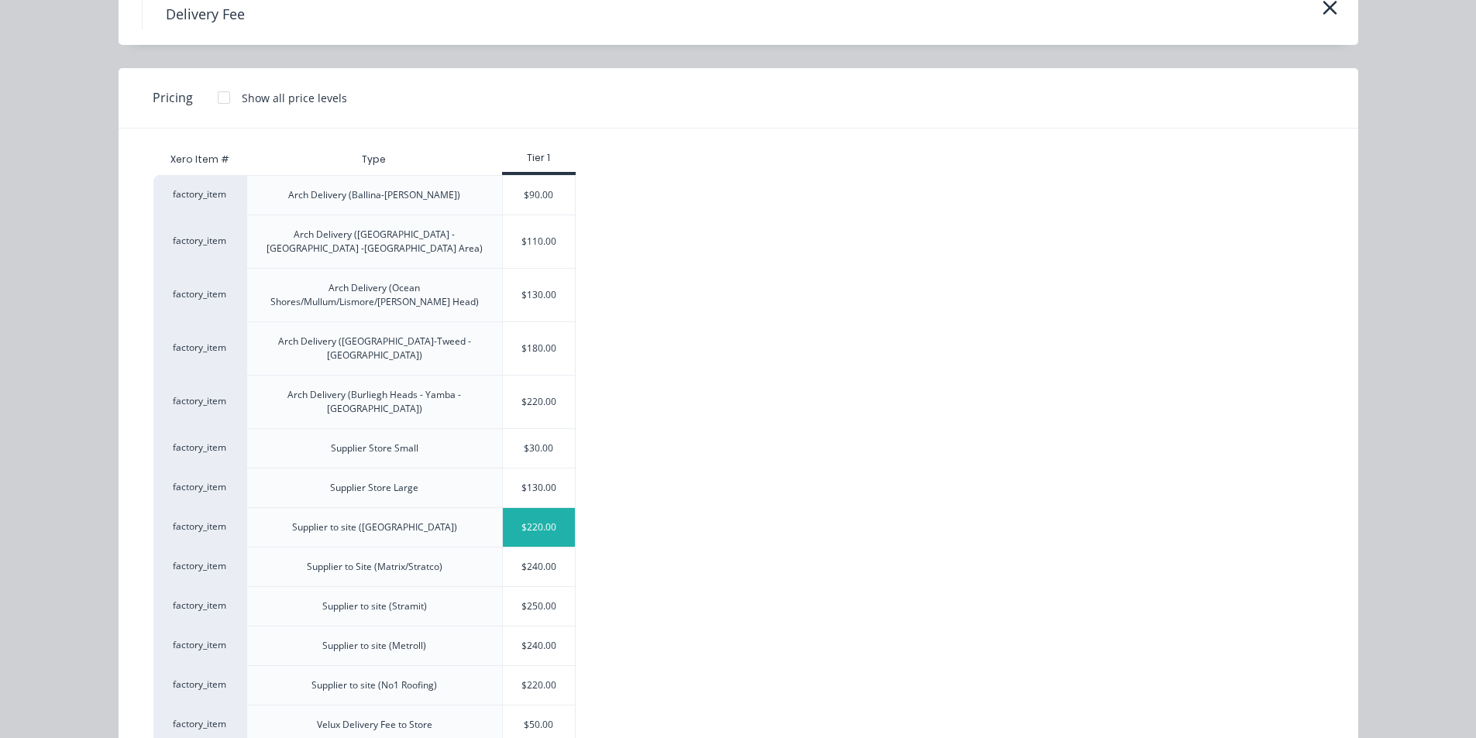
click at [539, 508] on div "$220.00" at bounding box center [539, 527] width 73 height 39
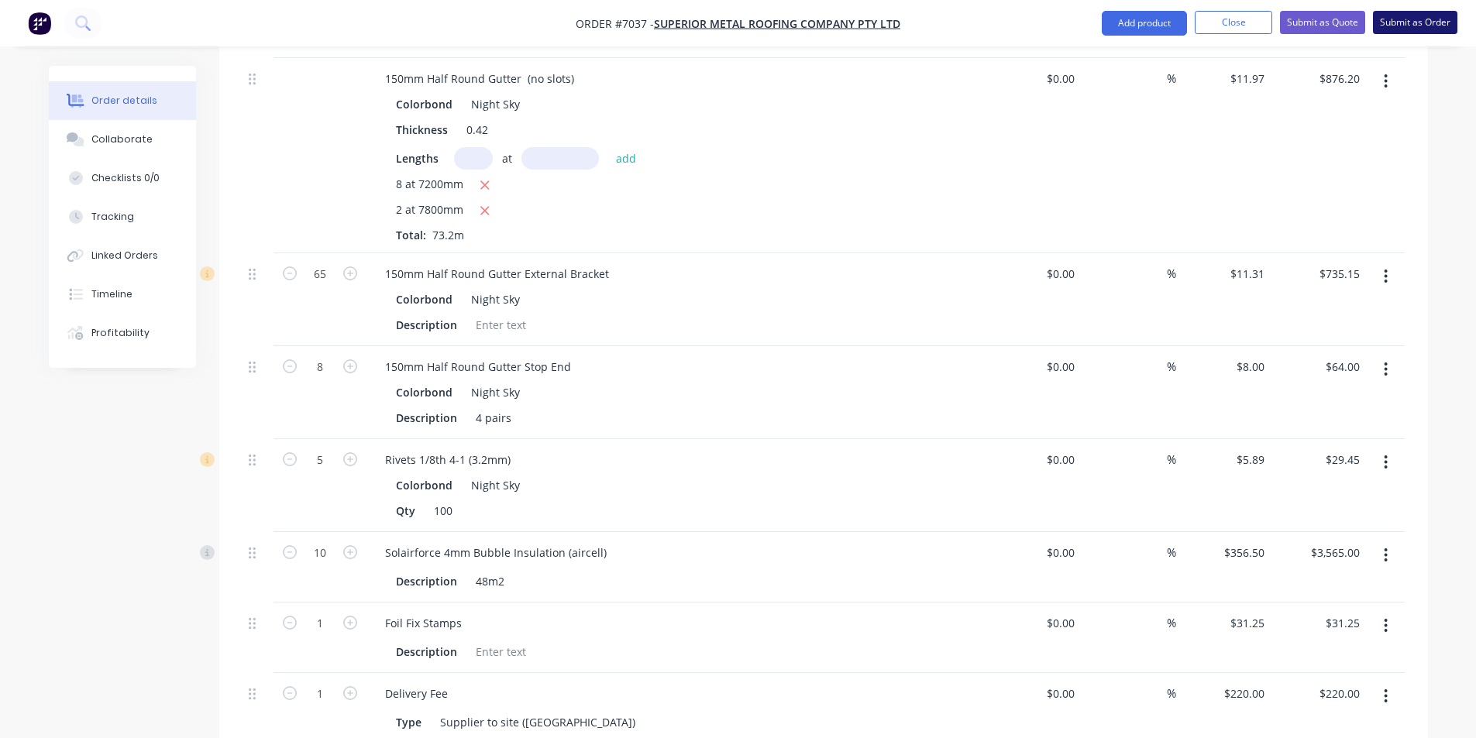
click at [1392, 17] on button "Submit as Order" at bounding box center [1415, 22] width 84 height 23
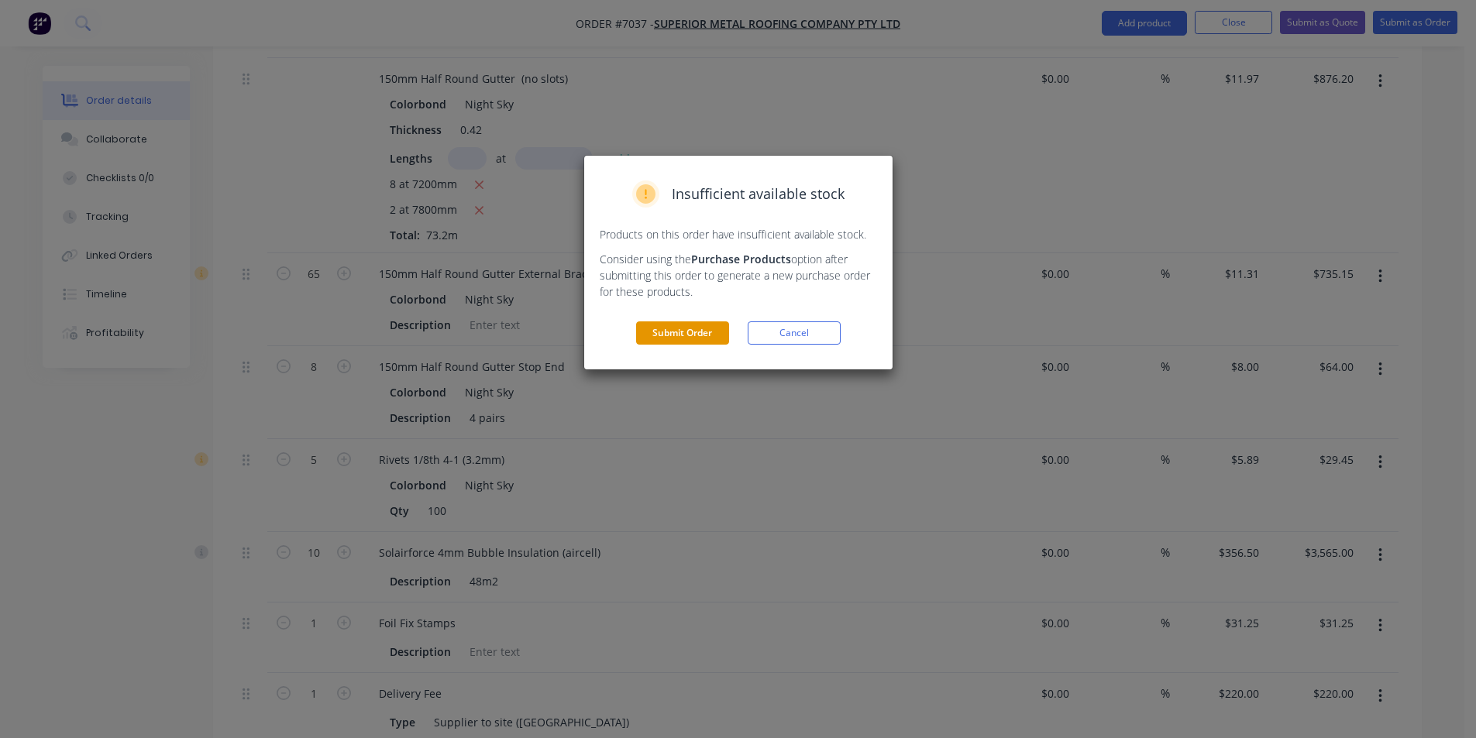
click at [673, 324] on button "Submit Order" at bounding box center [682, 333] width 93 height 23
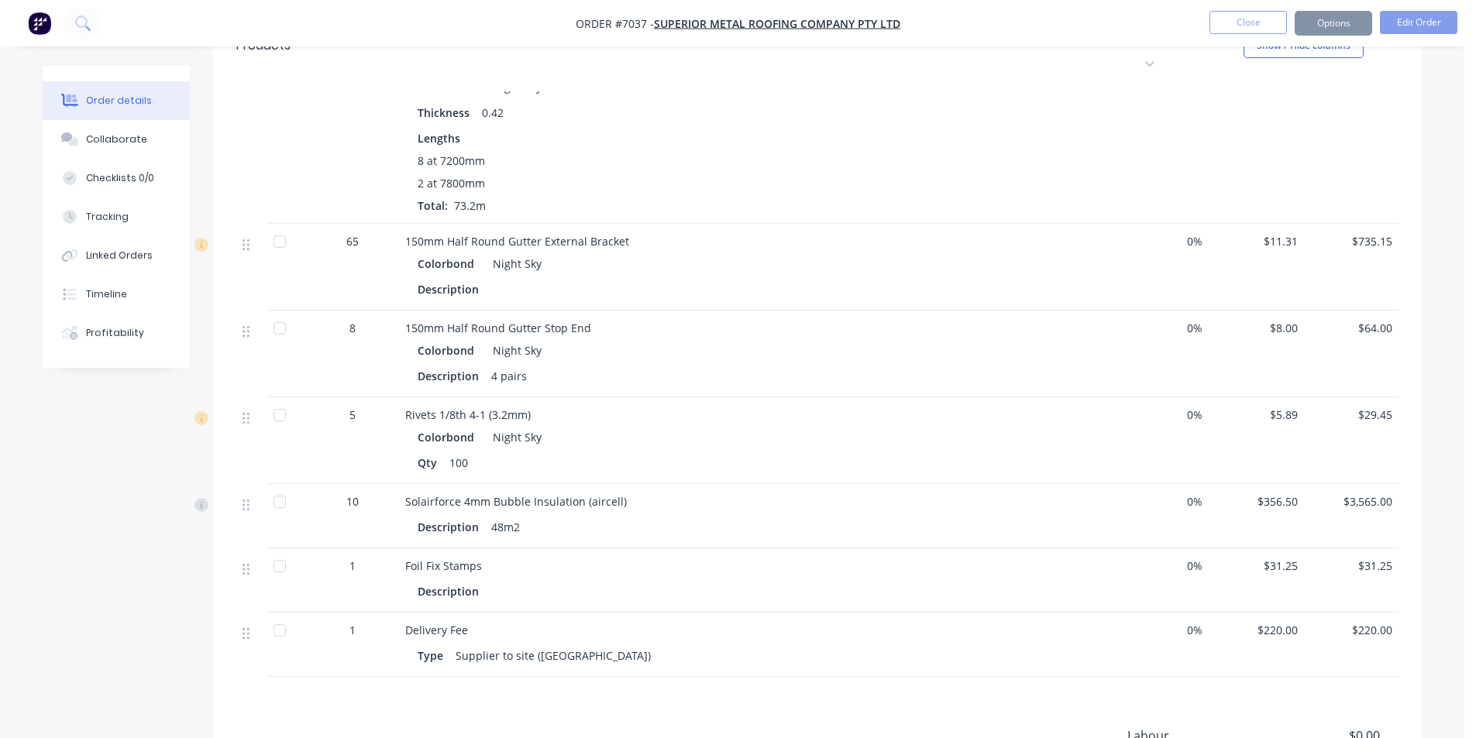
scroll to position [998, 0]
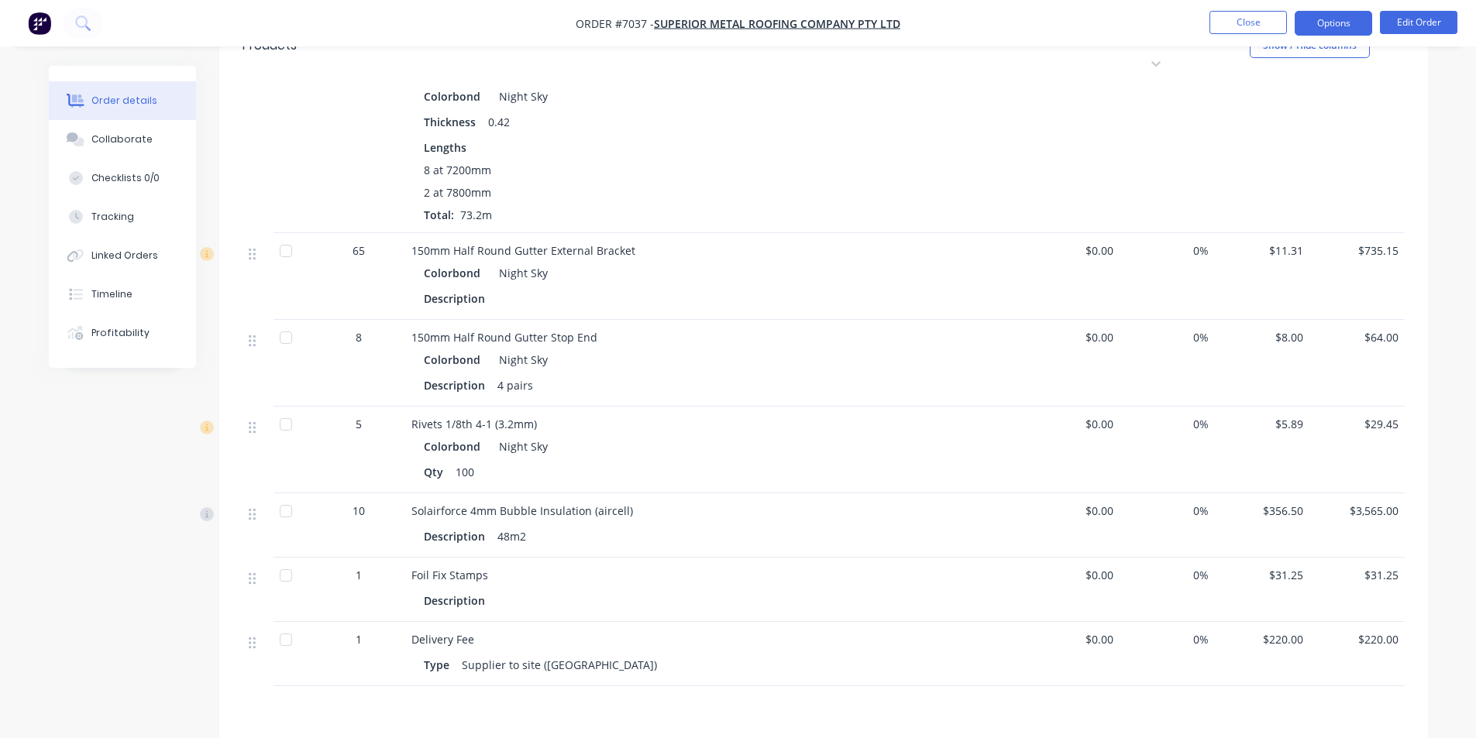
click at [1322, 12] on button "Options" at bounding box center [1333, 23] width 77 height 25
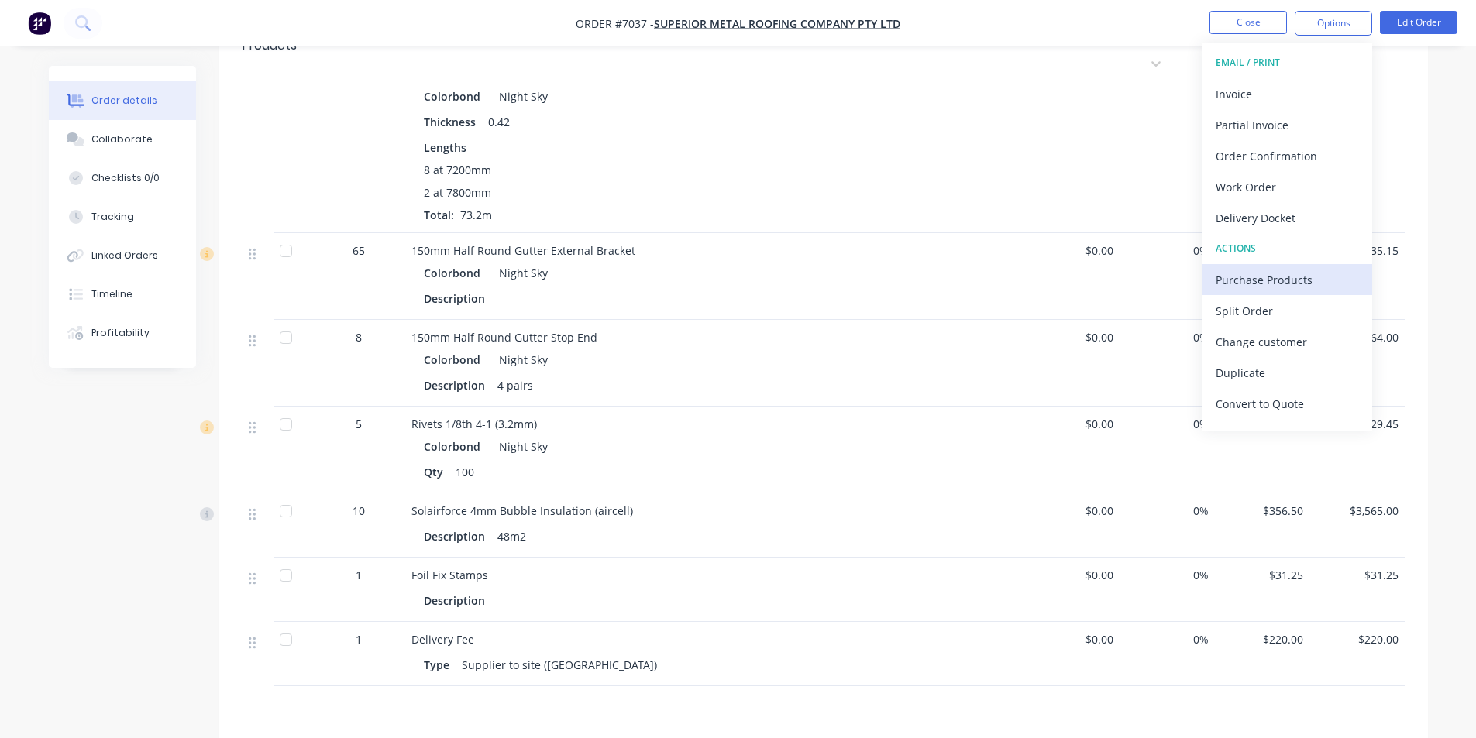
click at [1289, 286] on div "Purchase Products" at bounding box center [1287, 280] width 143 height 22
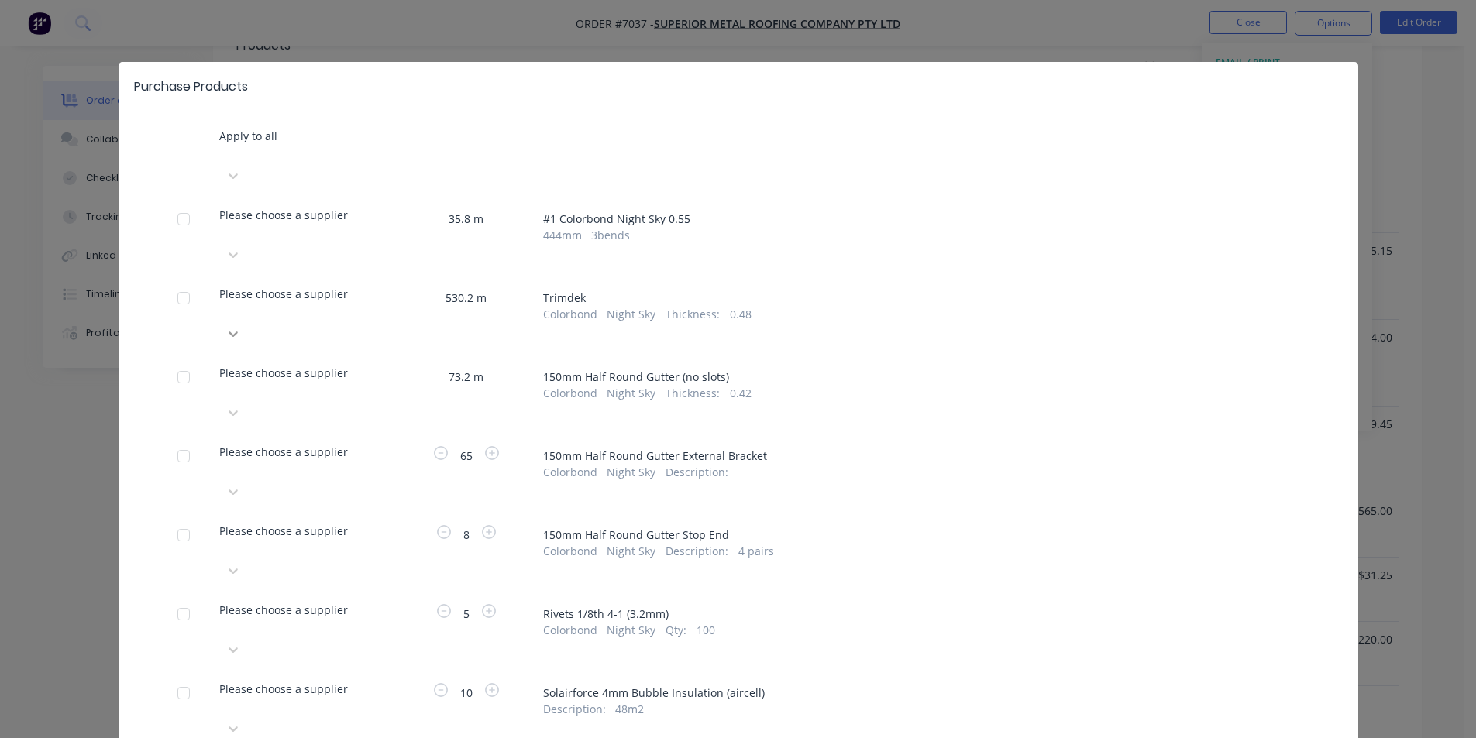
click at [373, 322] on div at bounding box center [304, 334] width 170 height 25
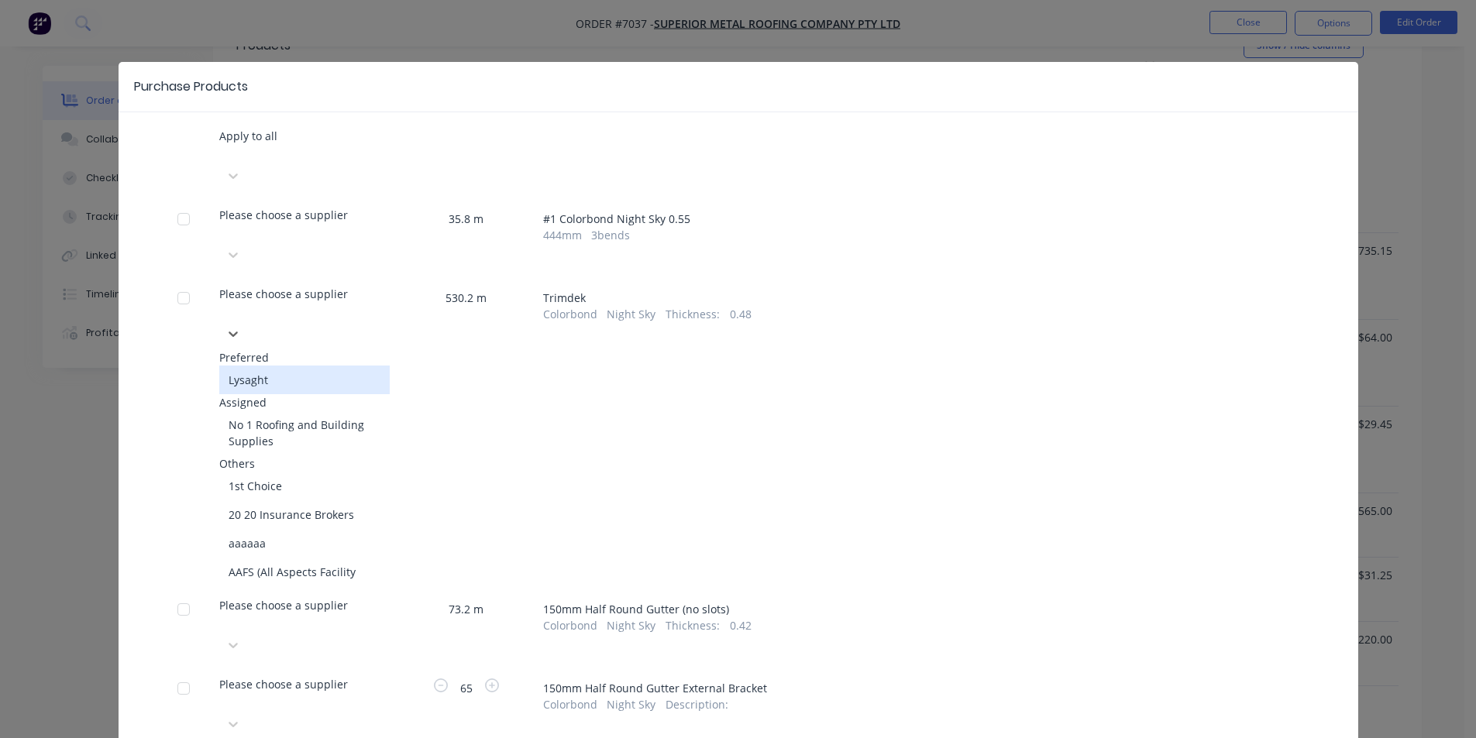
click at [308, 366] on div "Lysaght" at bounding box center [304, 380] width 170 height 29
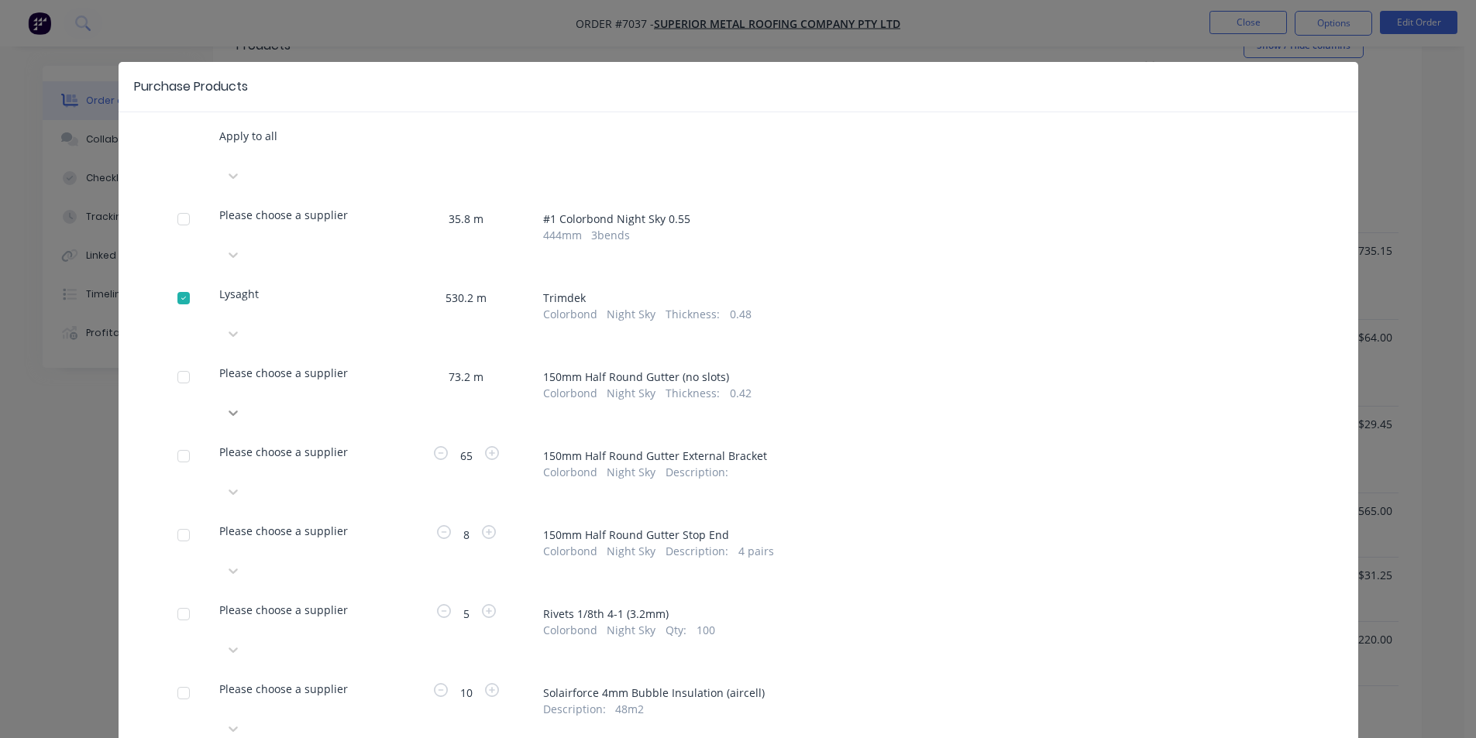
click at [376, 401] on div at bounding box center [304, 413] width 170 height 25
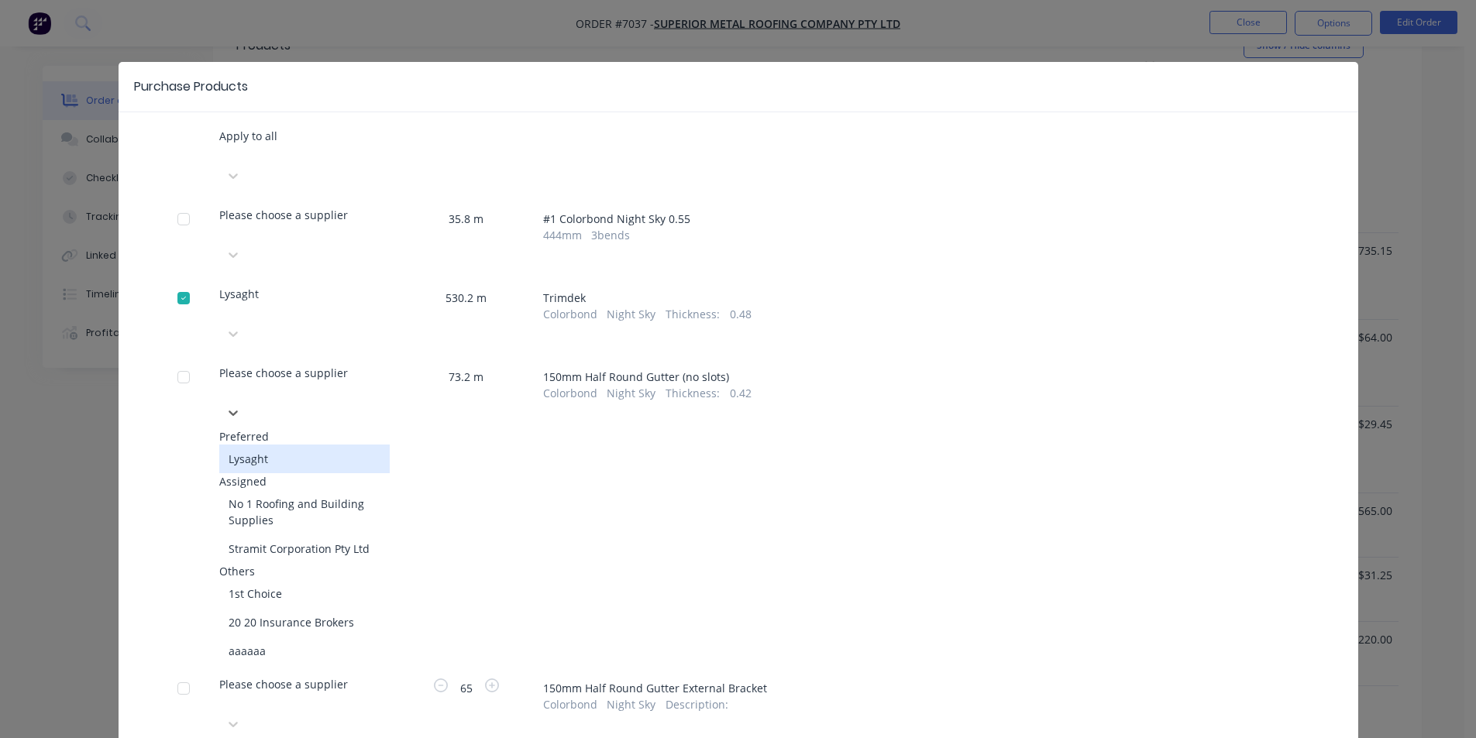
click at [323, 445] on div "Lysaght" at bounding box center [304, 459] width 170 height 29
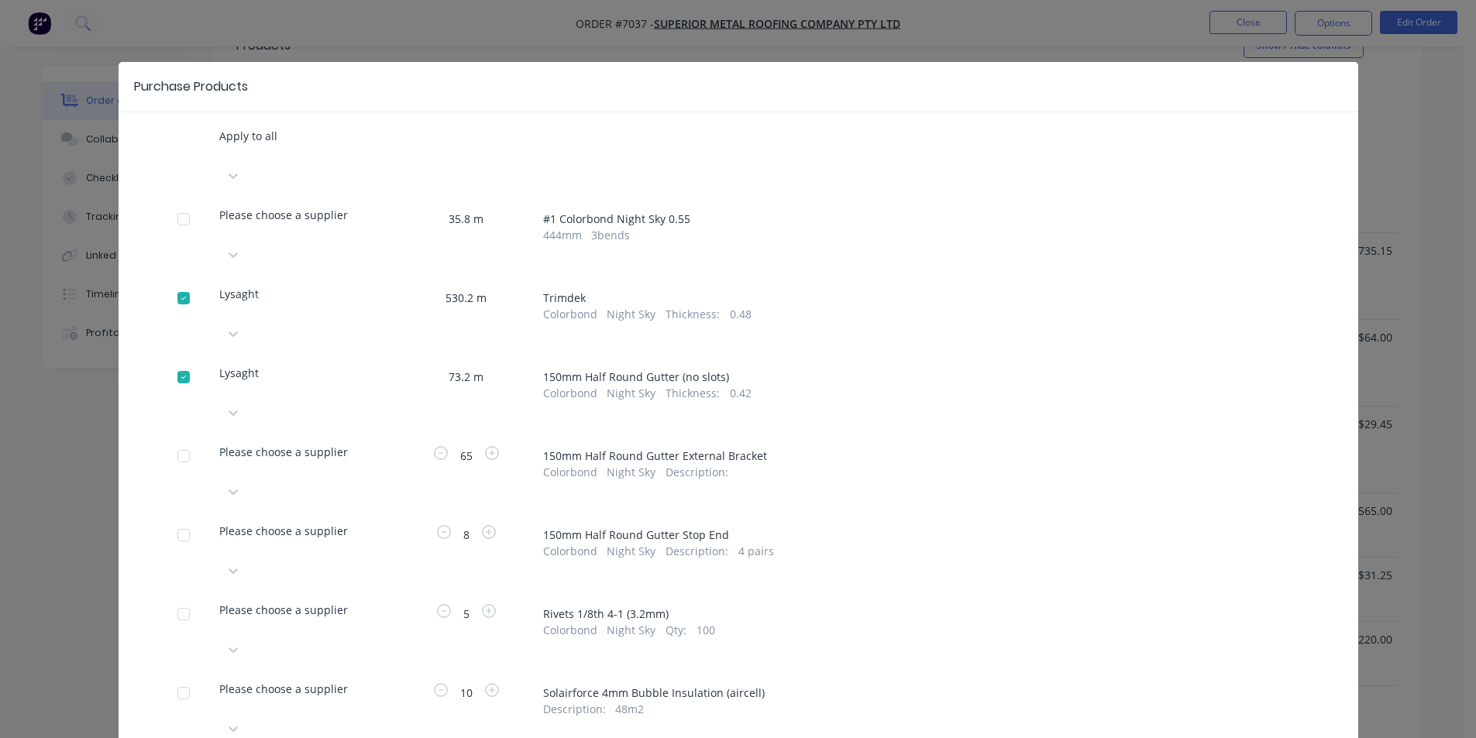
click at [368, 444] on div "Please choose a supplier" at bounding box center [304, 462] width 170 height 36
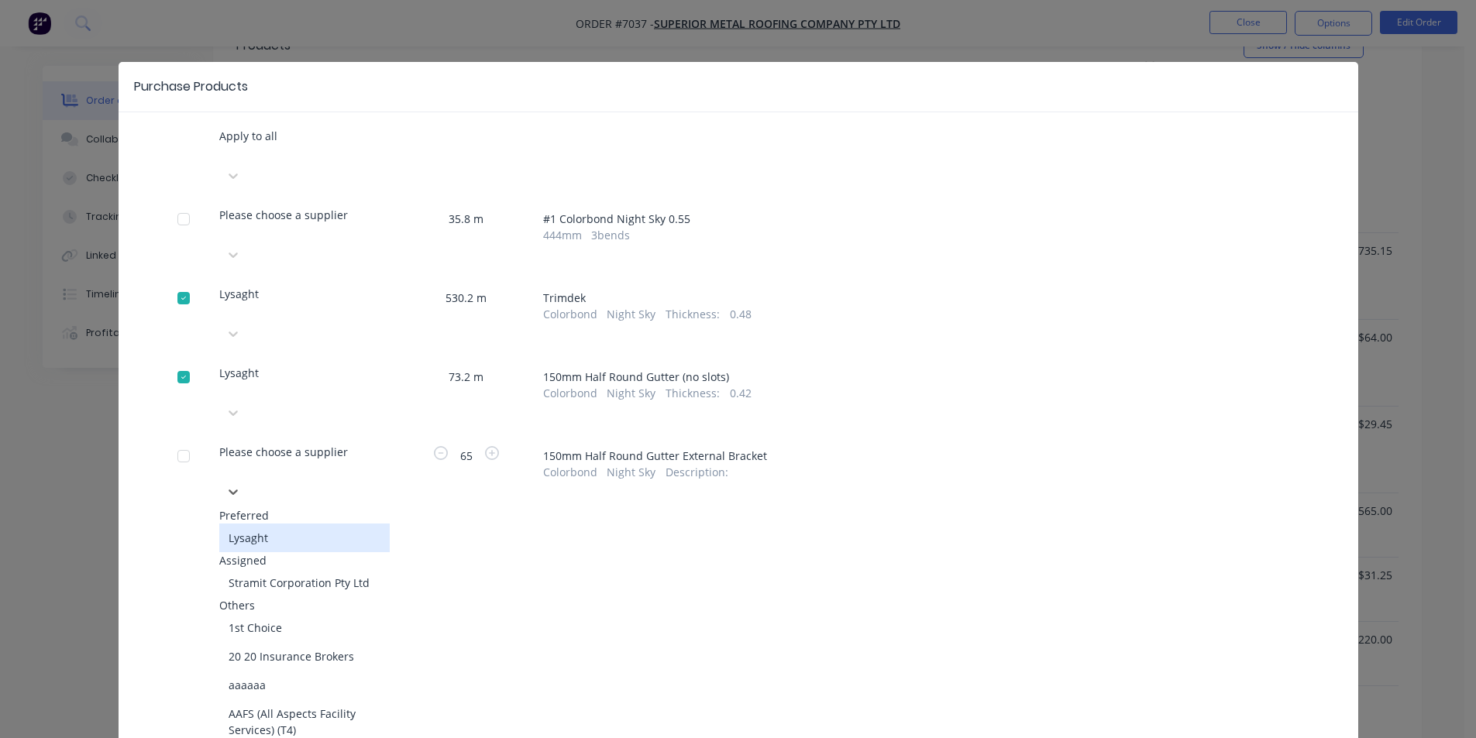
click at [327, 524] on div "Lysaght" at bounding box center [304, 538] width 170 height 29
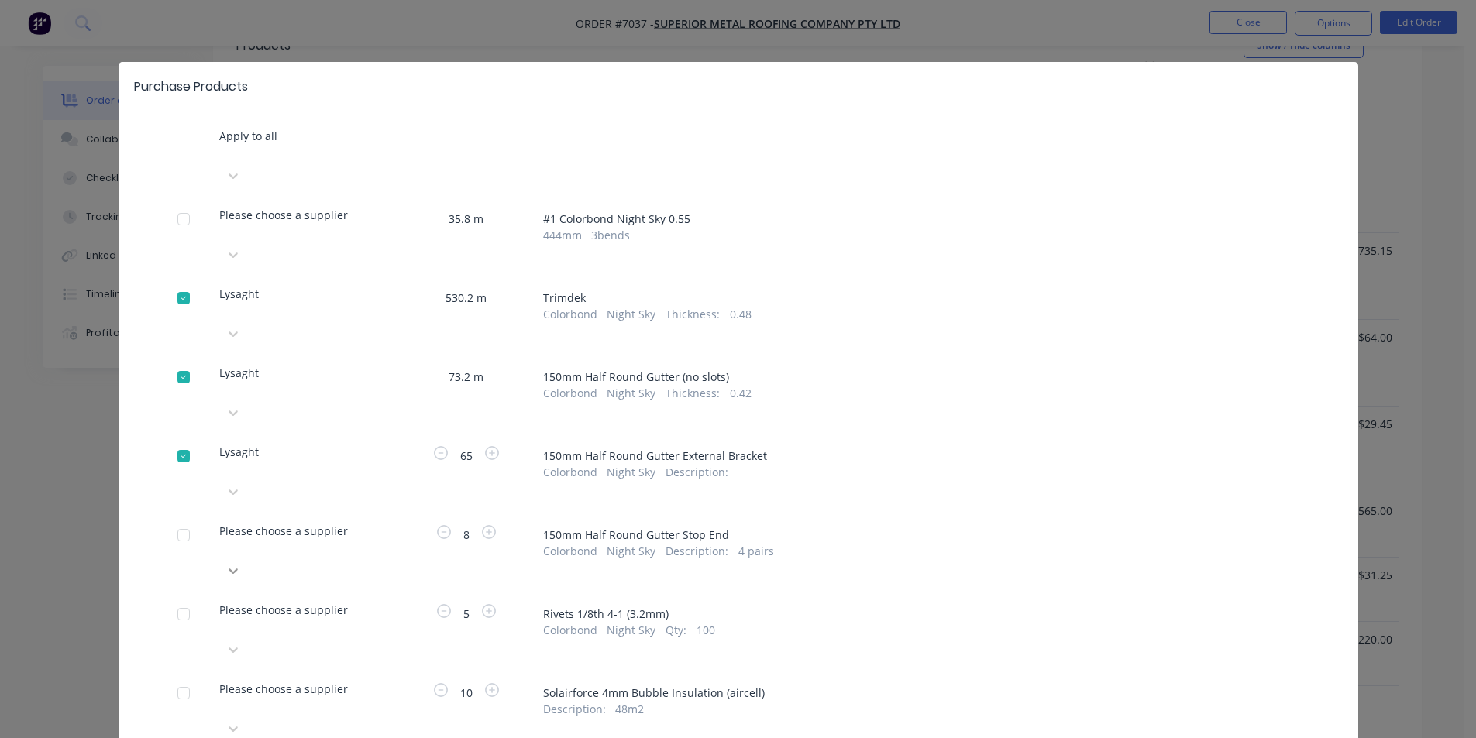
click at [238, 569] on icon at bounding box center [233, 571] width 9 height 5
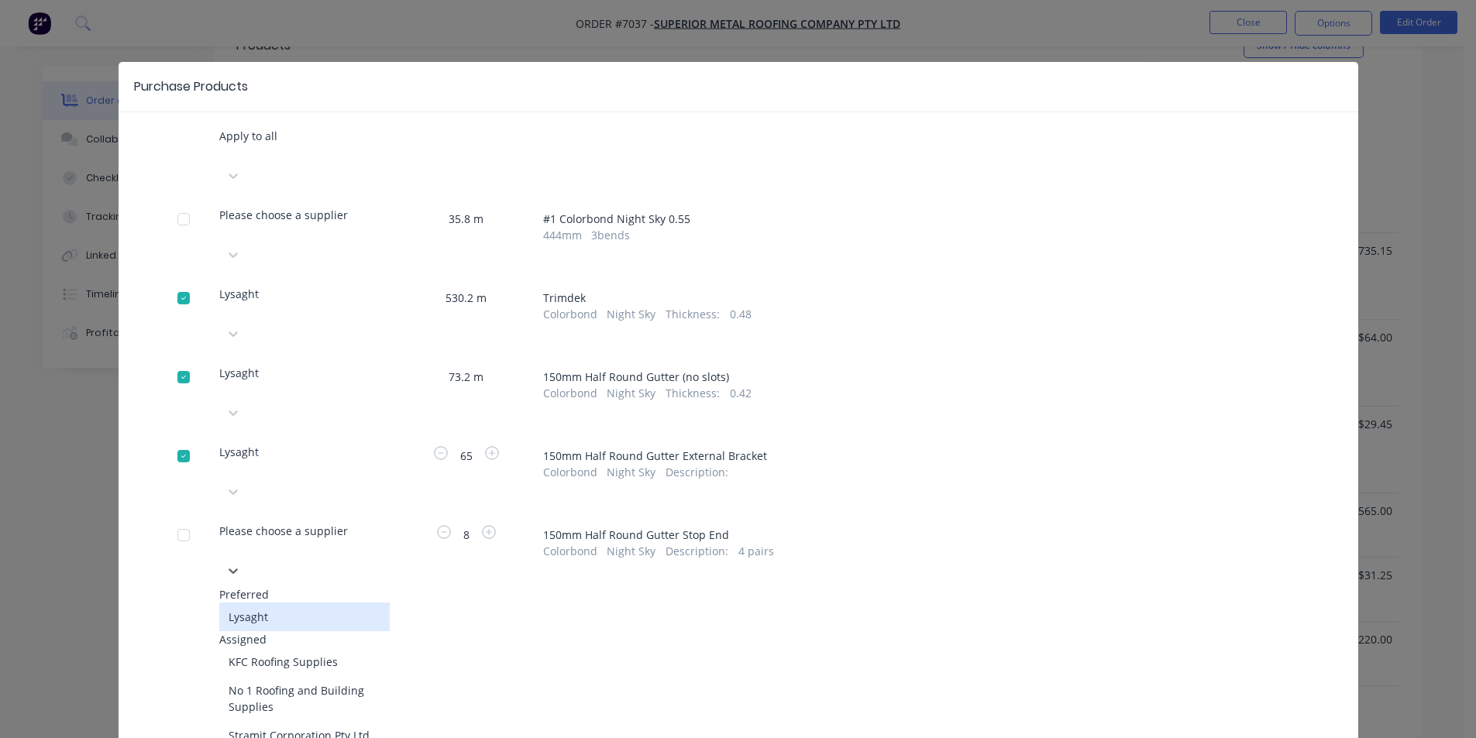
click at [365, 603] on div "Lysaght" at bounding box center [304, 617] width 170 height 29
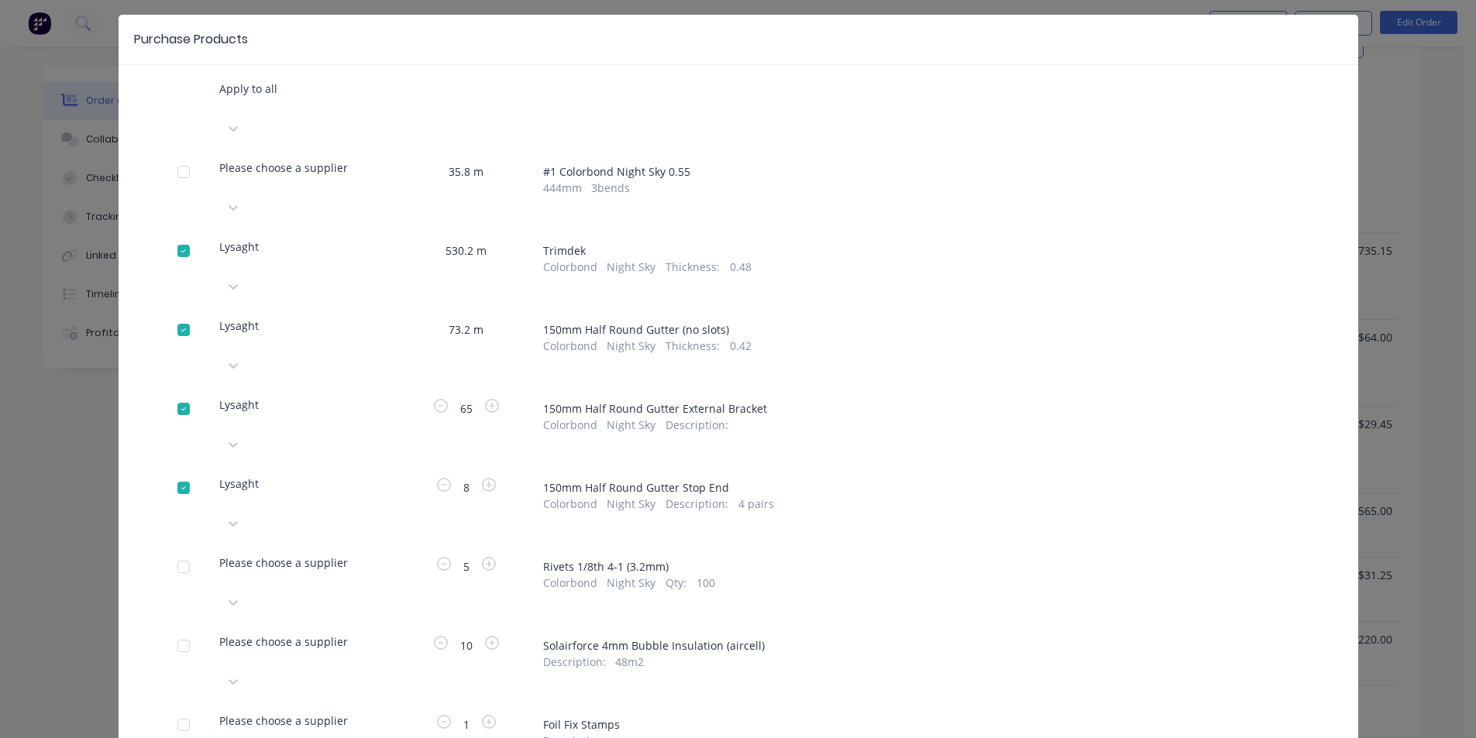
scroll to position [73, 0]
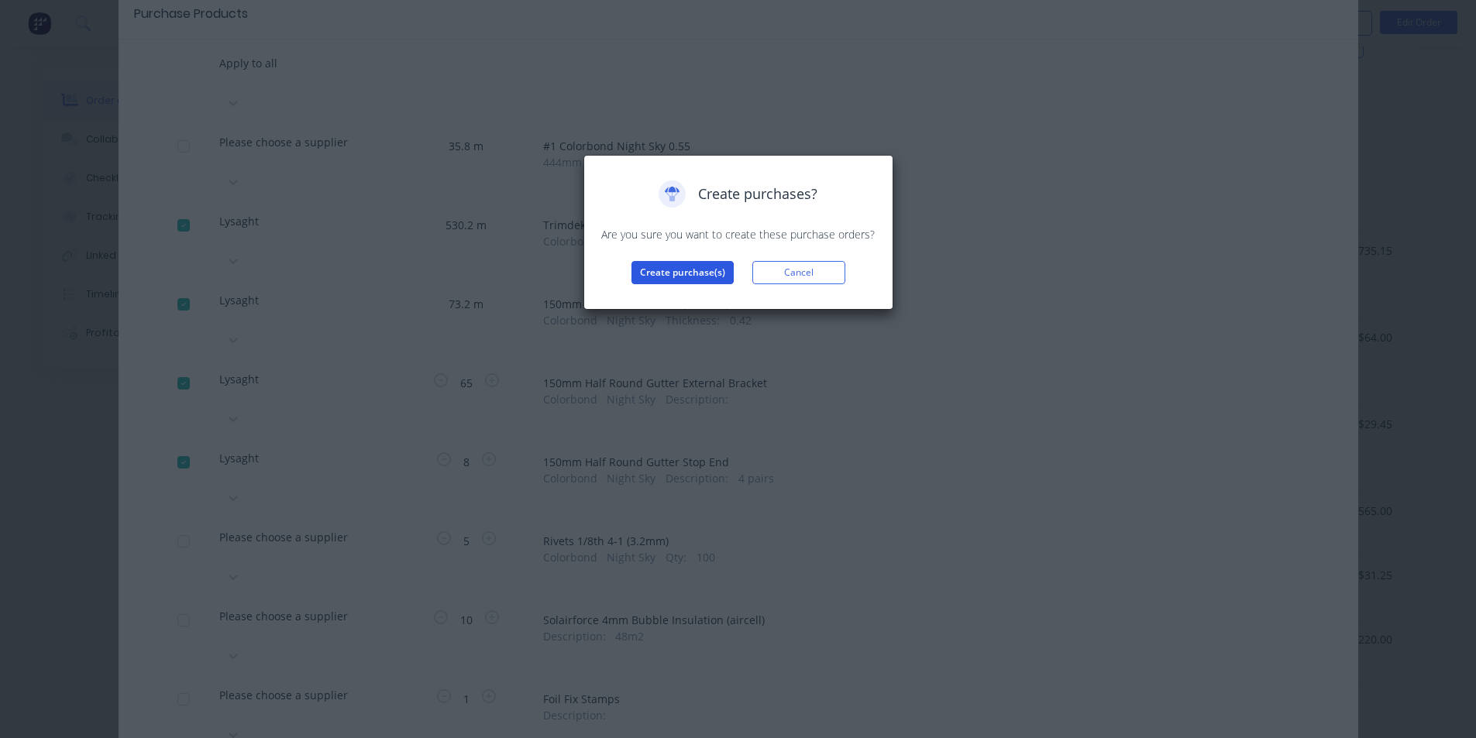
click at [731, 277] on button "Create purchase(s)" at bounding box center [682, 272] width 102 height 23
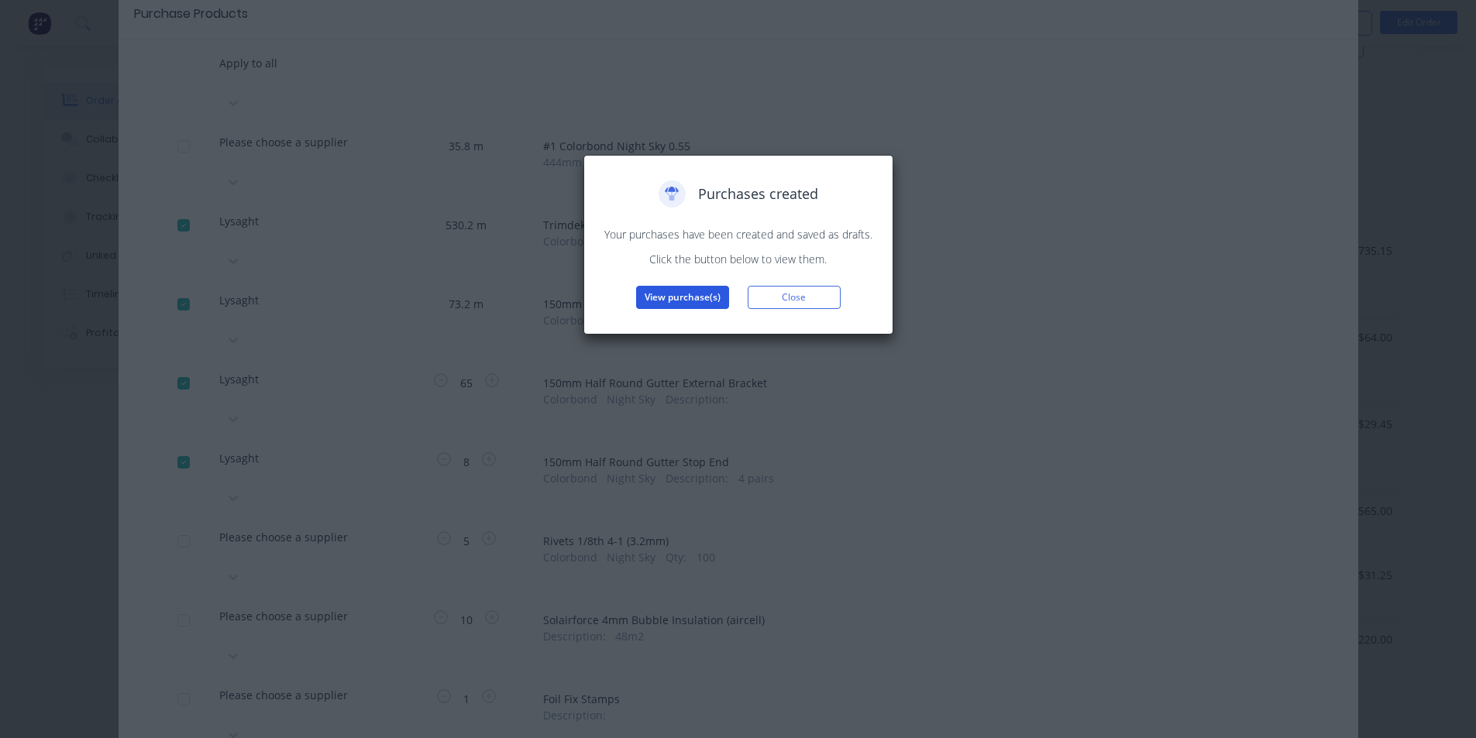
click at [706, 296] on button "View purchase(s)" at bounding box center [682, 297] width 93 height 23
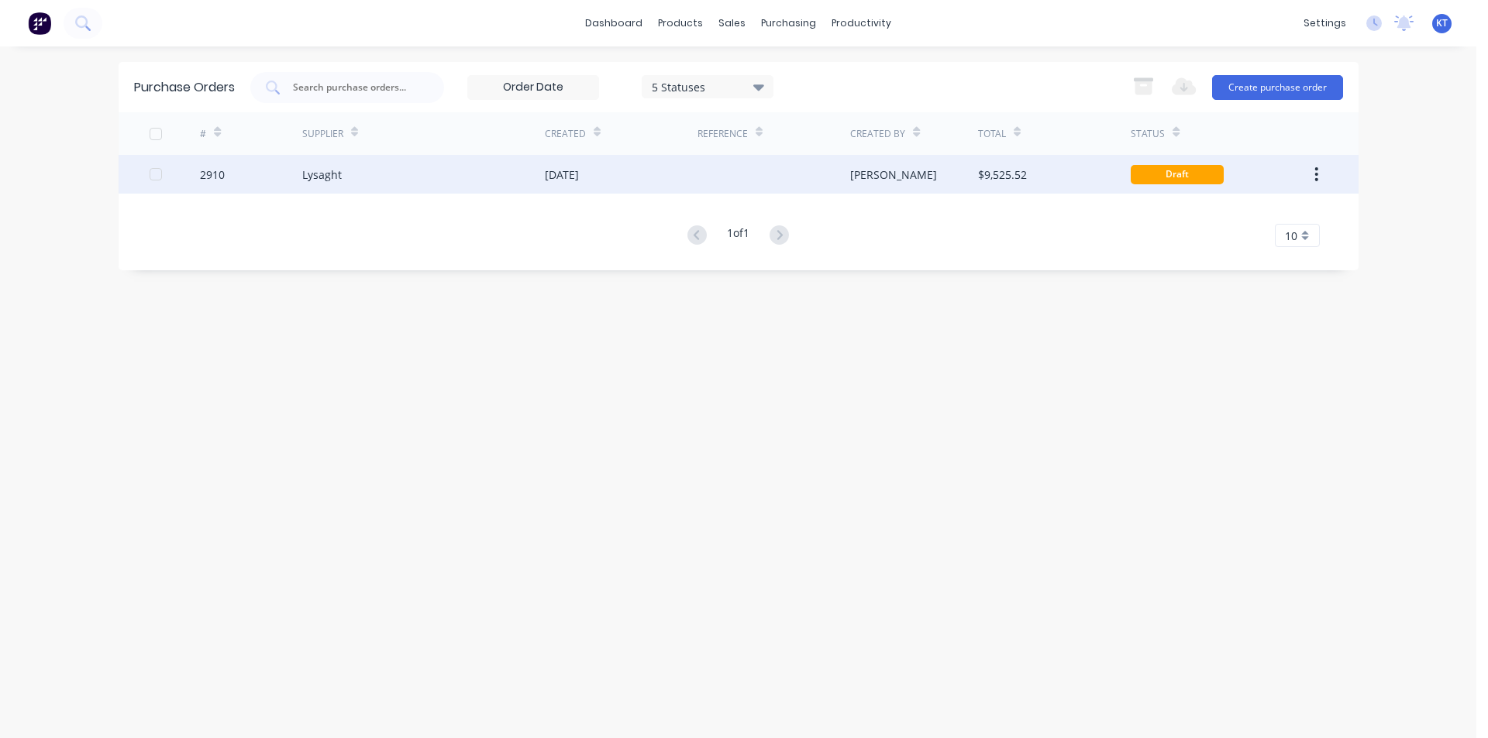
click at [442, 178] on div "Lysaght" at bounding box center [423, 174] width 243 height 39
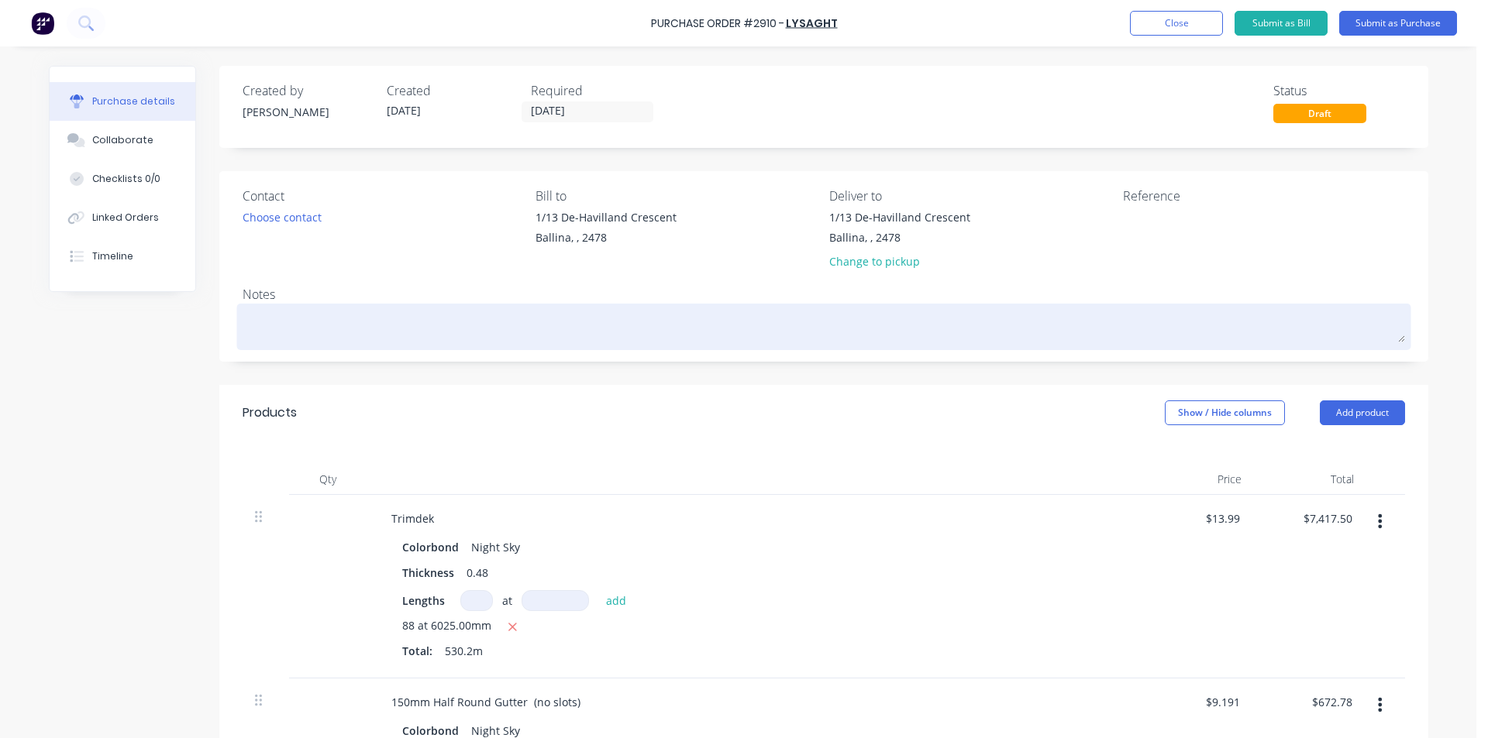
click at [287, 321] on textarea at bounding box center [824, 325] width 1162 height 35
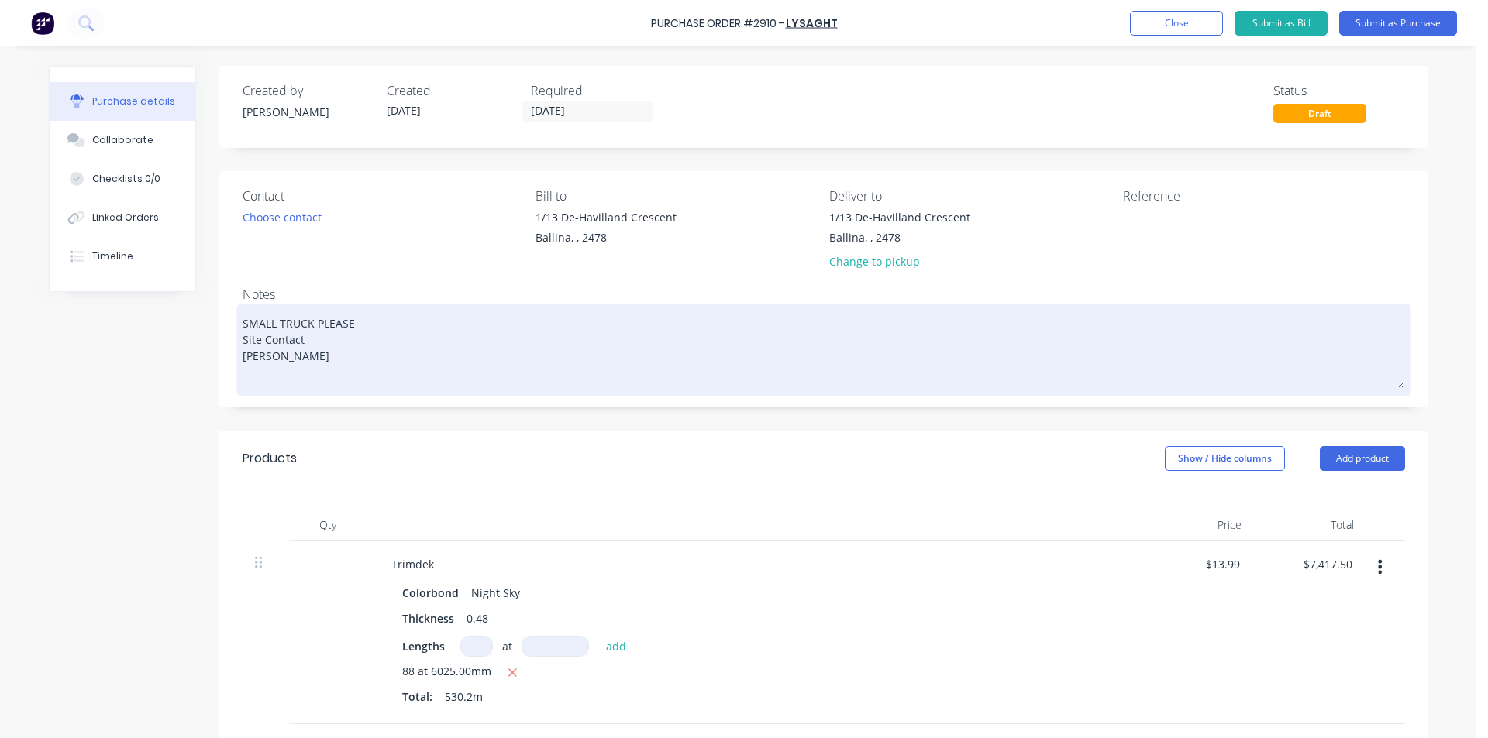
click at [295, 366] on textarea "SMALL TRUCK PLEASE Site Contact [PERSON_NAME]" at bounding box center [824, 348] width 1162 height 81
click at [260, 373] on textarea "SMALL TRUCK PLEASE Site Contact [PERSON_NAME] [PHONE_NUMBER]" at bounding box center [824, 348] width 1162 height 81
click at [270, 370] on textarea "SMALL TRUCK PLEASE Site Contact [PERSON_NAME] [PHONE_NUMBER]" at bounding box center [824, 348] width 1162 height 81
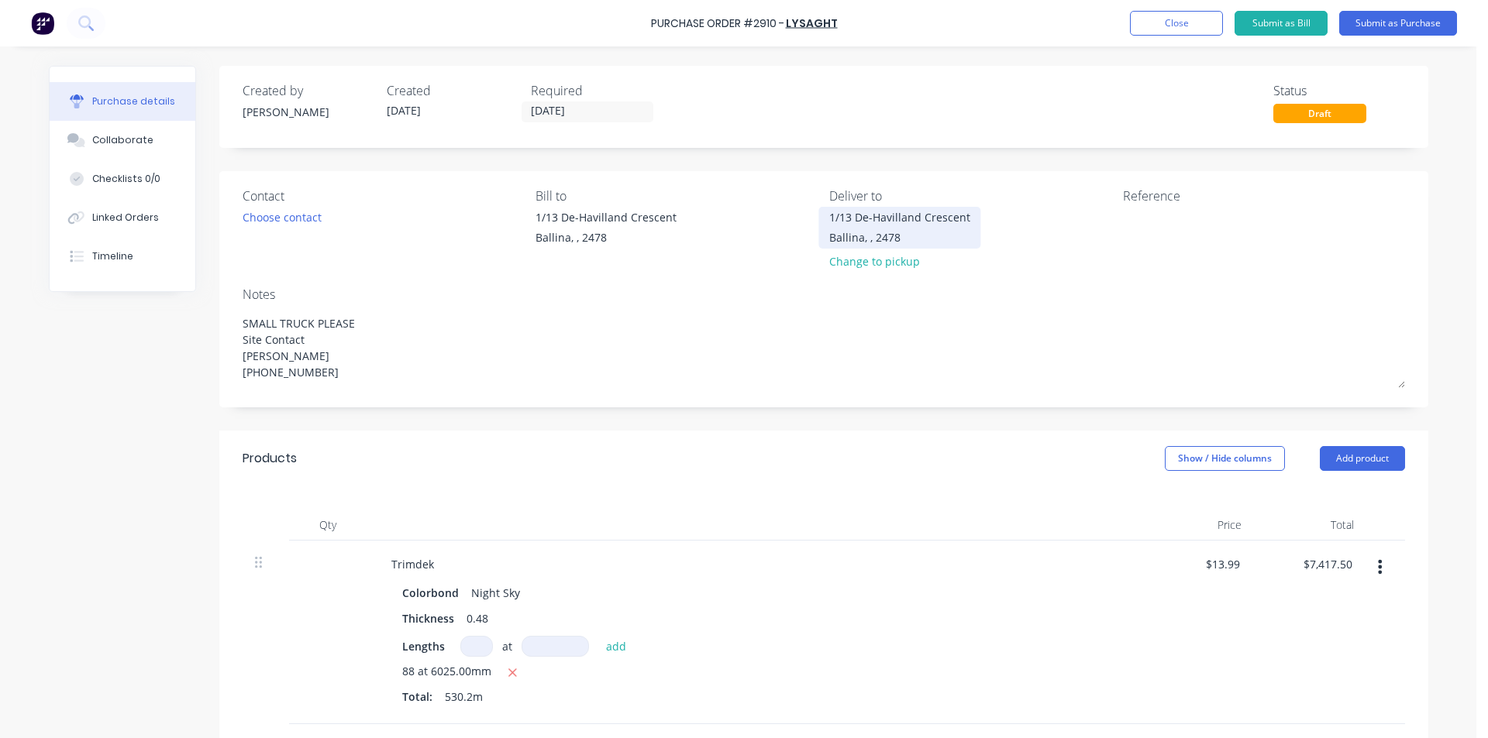
type textarea "SMALL TRUCK PLEASE Site Contact [PERSON_NAME] [PHONE_NUMBER]"
click at [876, 209] on div "1/13 De-Havilland Crescent Ballina, , 2478" at bounding box center [899, 227] width 141 height 36
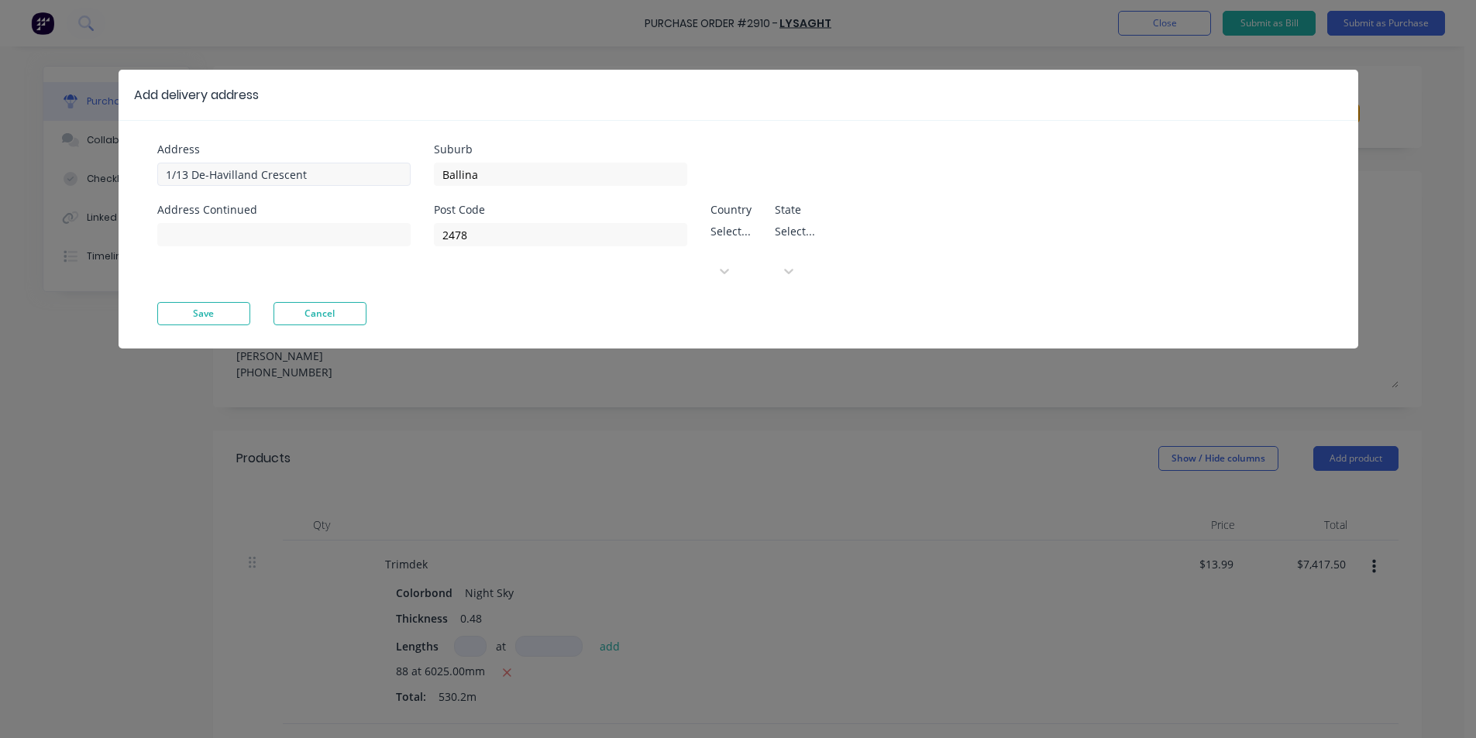
drag, startPoint x: 340, startPoint y: 156, endPoint x: 323, endPoint y: 163, distance: 18.7
click at [325, 163] on div "Address 1/13 De-Havilland Crescent" at bounding box center [283, 165] width 253 height 42
click at [334, 167] on input "1/13 De-Havilland Crescent" at bounding box center [283, 174] width 253 height 23
click at [339, 167] on input "1/13 De-Havilland Crescent" at bounding box center [283, 174] width 253 height 23
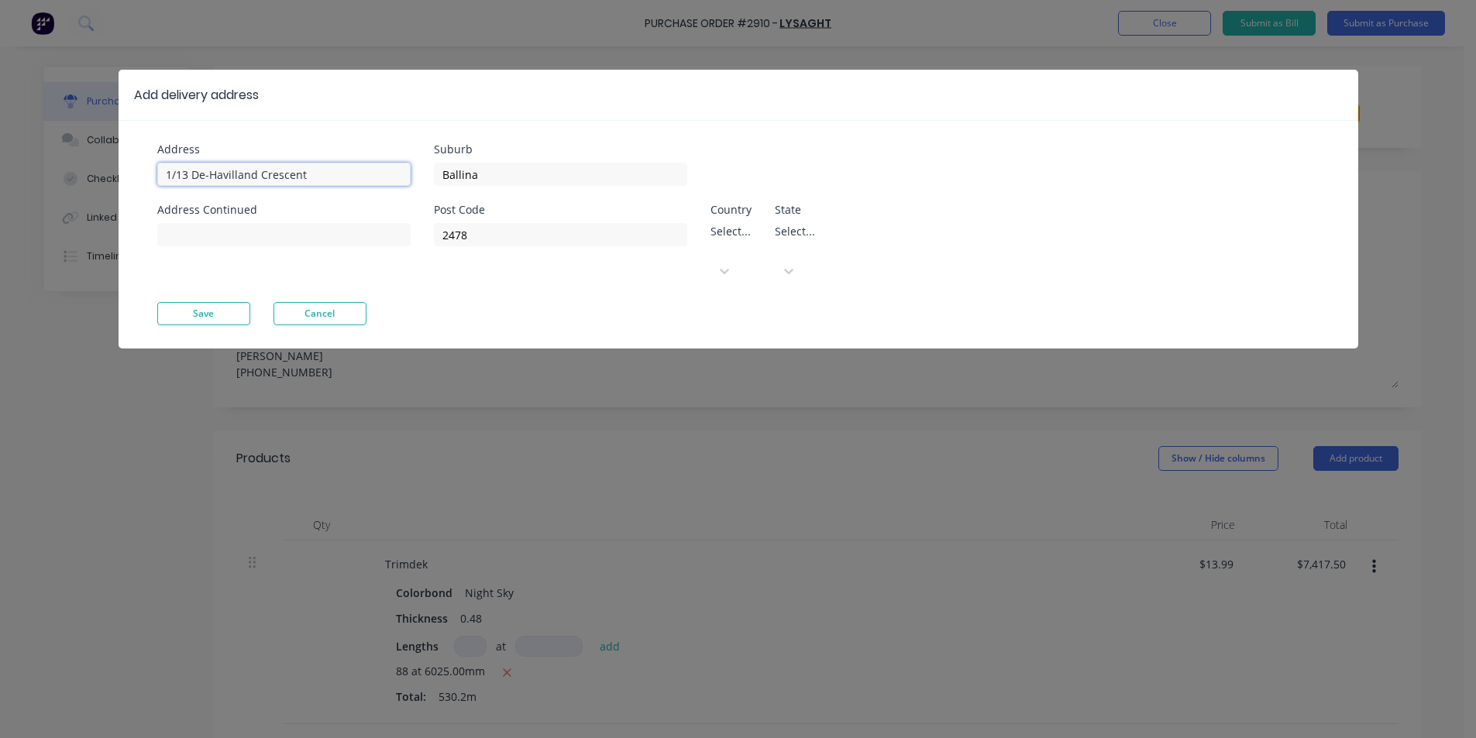
click at [339, 167] on input "1/13 De-Havilland Crescent" at bounding box center [283, 174] width 253 height 23
type input "1"
type input "[STREET_ADDRESS]"
drag, startPoint x: 509, startPoint y: 173, endPoint x: 326, endPoint y: 162, distance: 183.2
click at [326, 162] on div "Address [STREET_ADDRESS] Address Continued Suburb Ballina Post Code 2478 Countr…" at bounding box center [447, 223] width 581 height 158
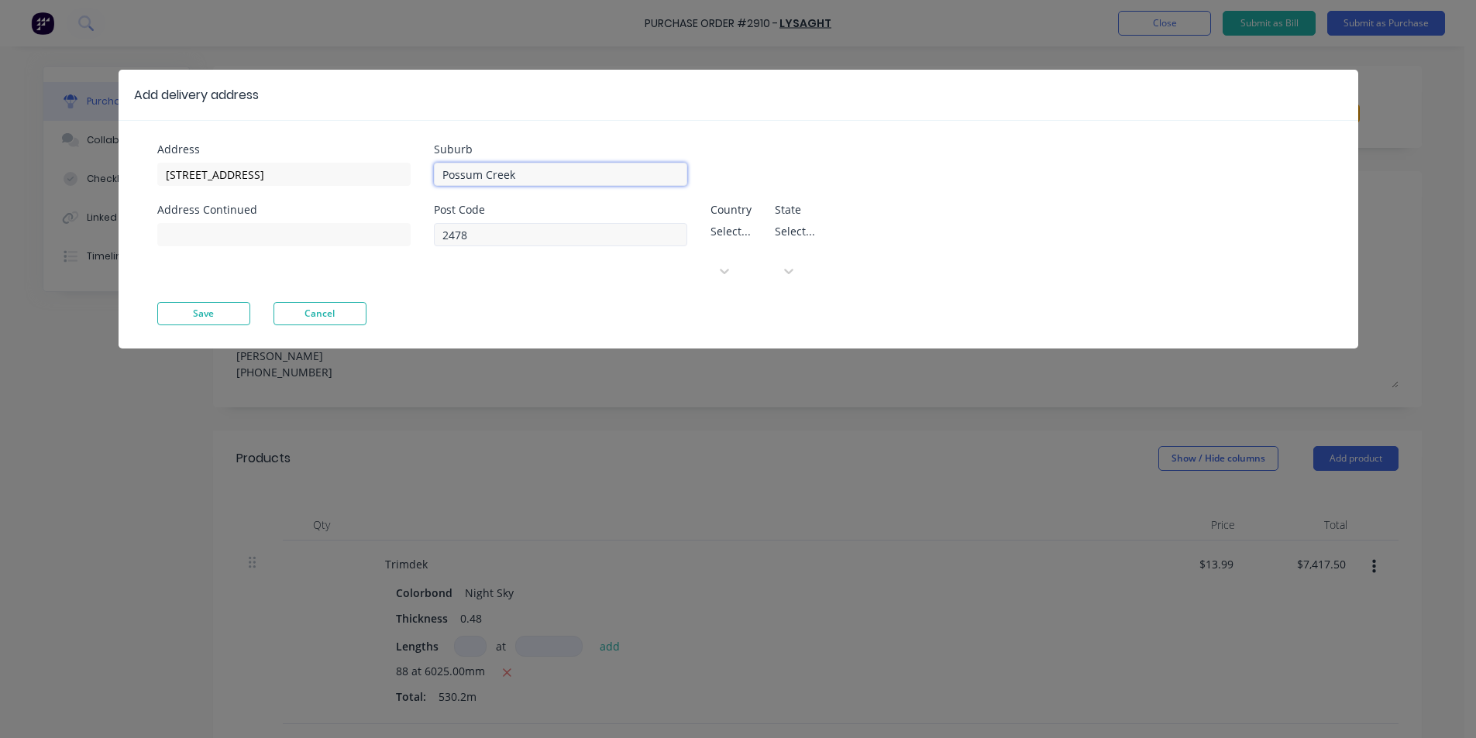
type input "Possum Creek"
drag, startPoint x: 472, startPoint y: 227, endPoint x: 416, endPoint y: 240, distance: 57.3
click at [416, 240] on div "Address [STREET_ADDRESS] Address Continued Suburb [GEOGRAPHIC_DATA] Post Code 2…" at bounding box center [447, 223] width 581 height 158
click at [208, 302] on button "Save" at bounding box center [203, 313] width 93 height 23
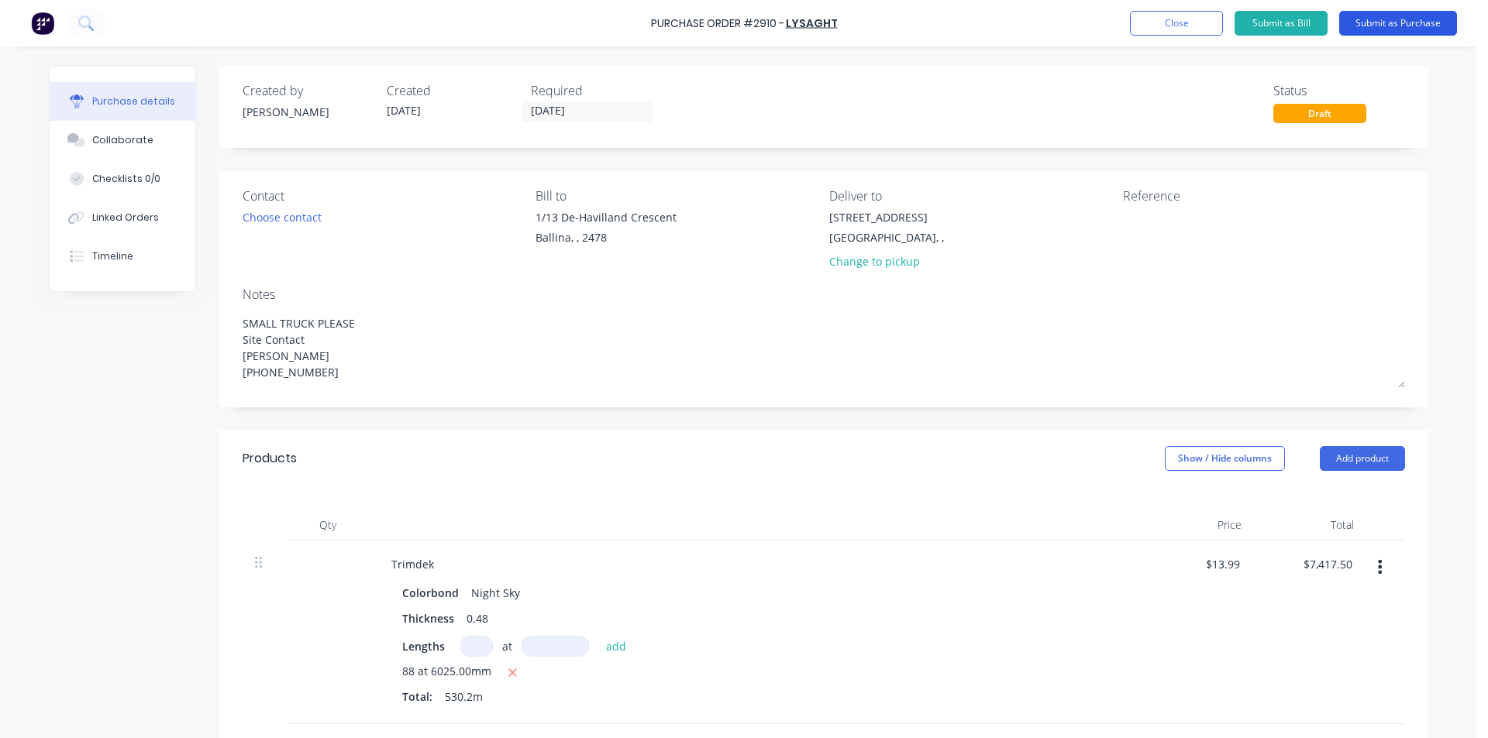
click at [1383, 21] on button "Submit as Purchase" at bounding box center [1398, 23] width 118 height 25
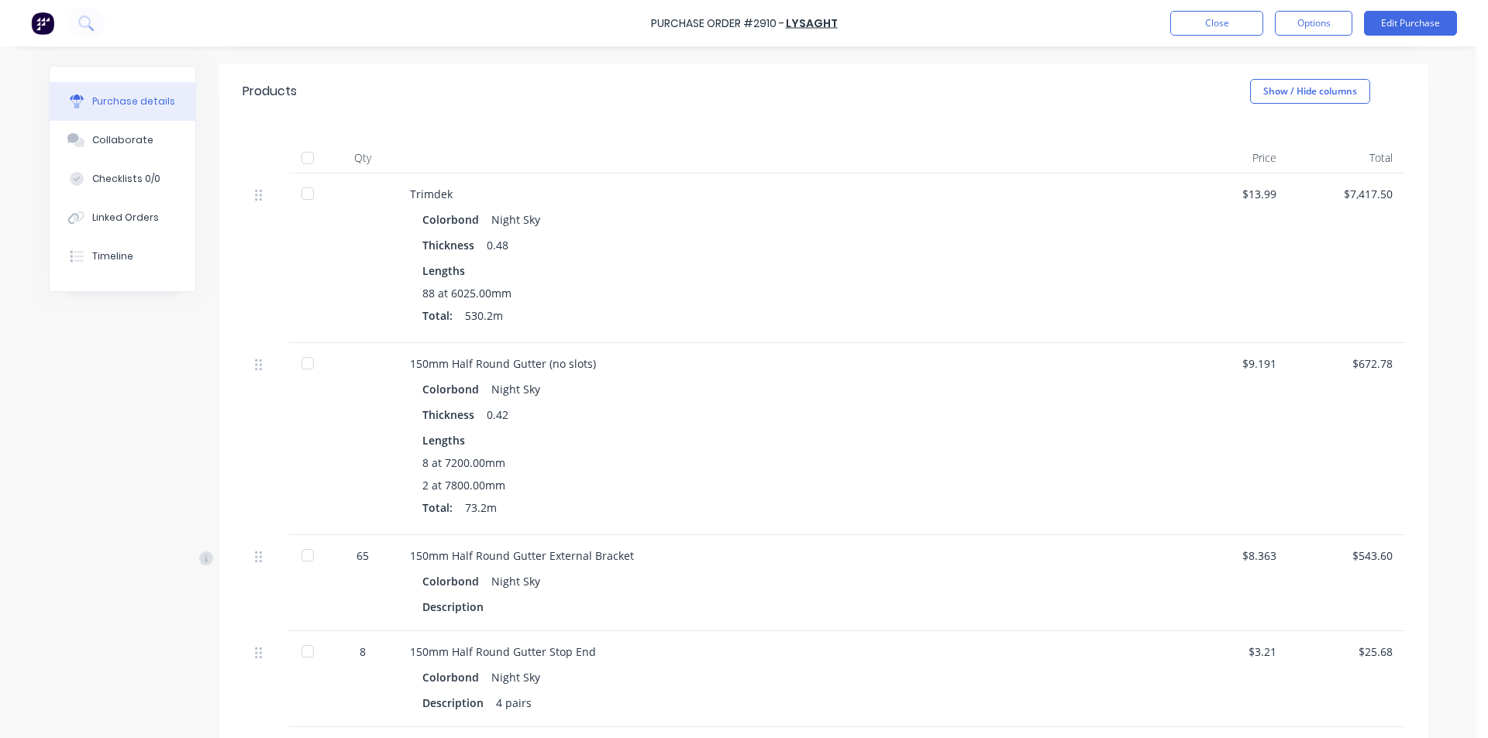
scroll to position [465, 0]
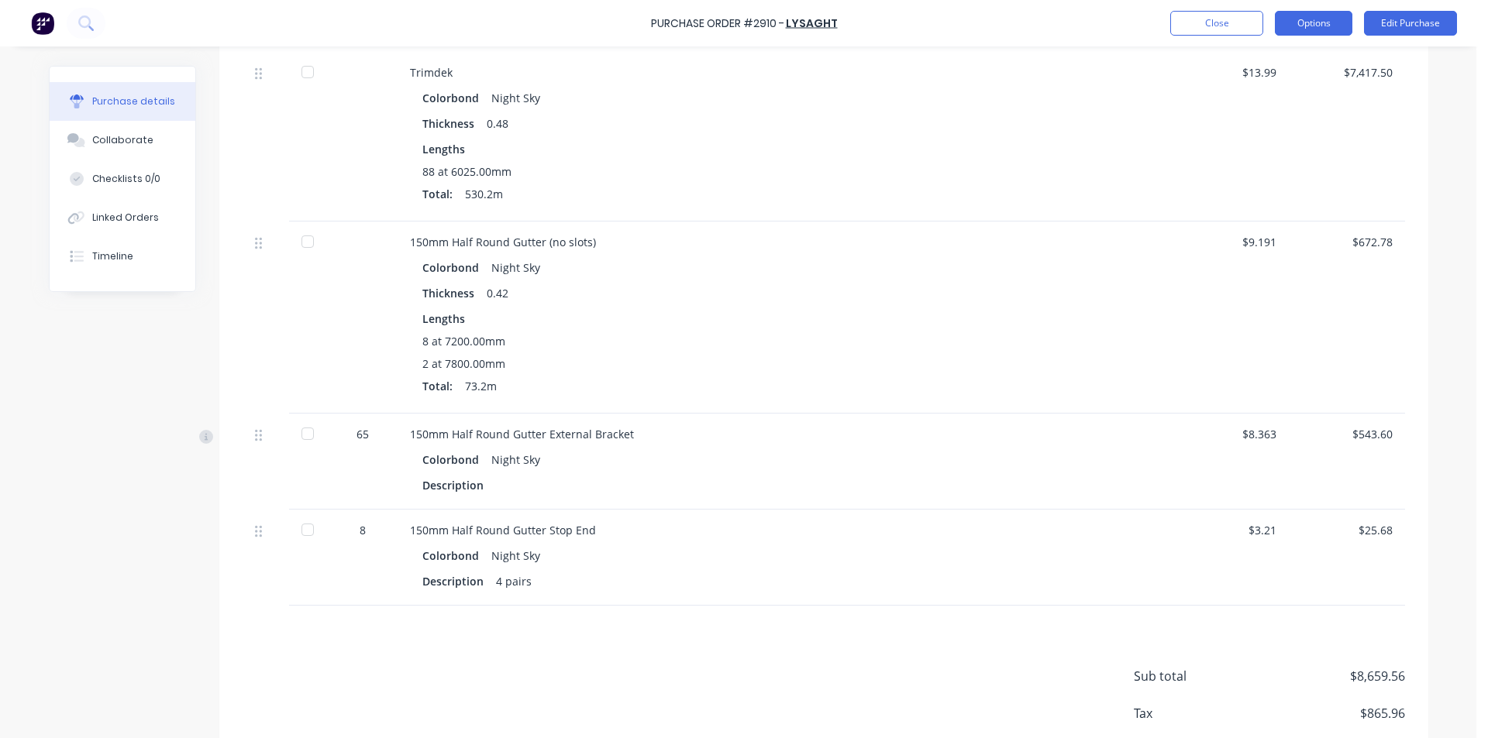
click at [1320, 22] on button "Options" at bounding box center [1313, 23] width 77 height 25
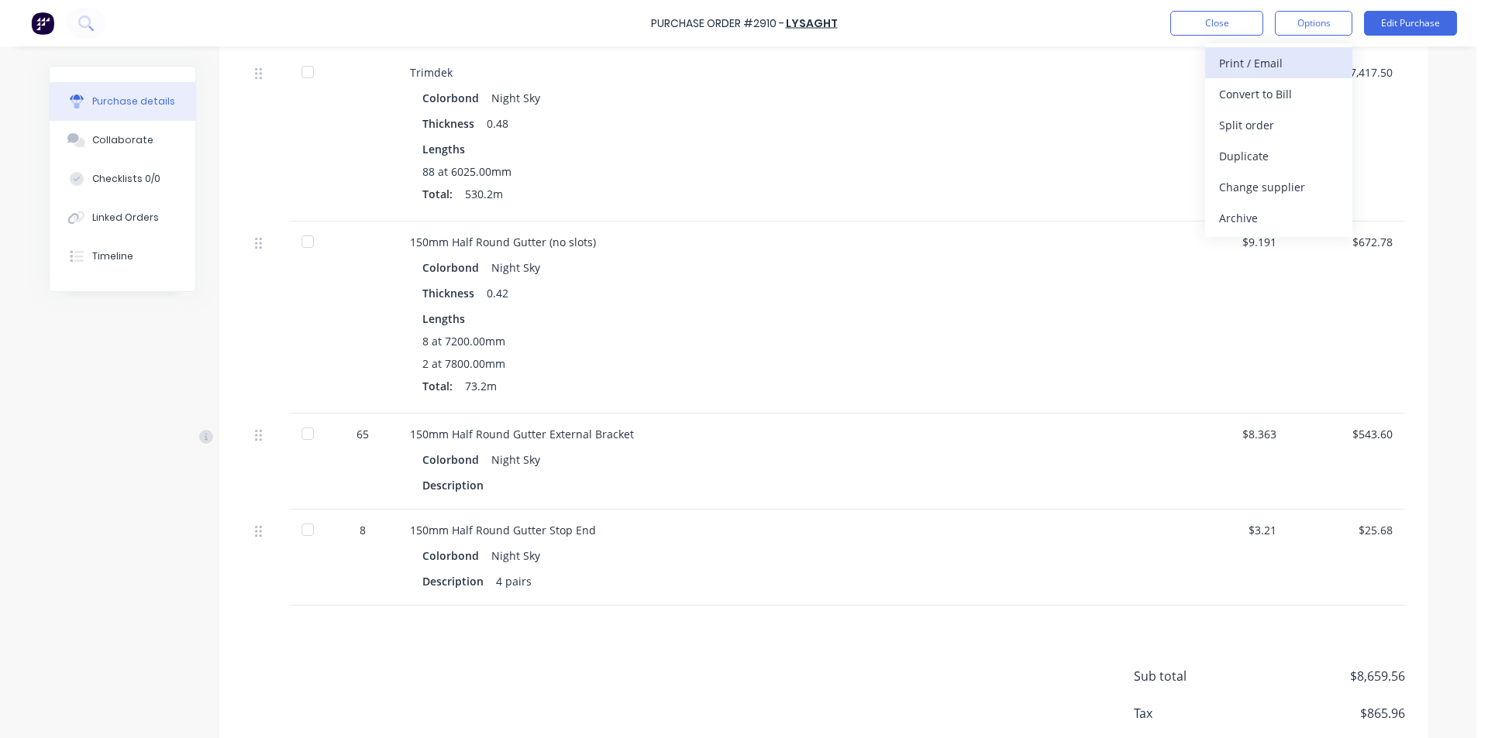
click at [1316, 66] on div "Print / Email" at bounding box center [1278, 63] width 119 height 22
click at [1330, 119] on div "Without pricing" at bounding box center [1278, 125] width 119 height 22
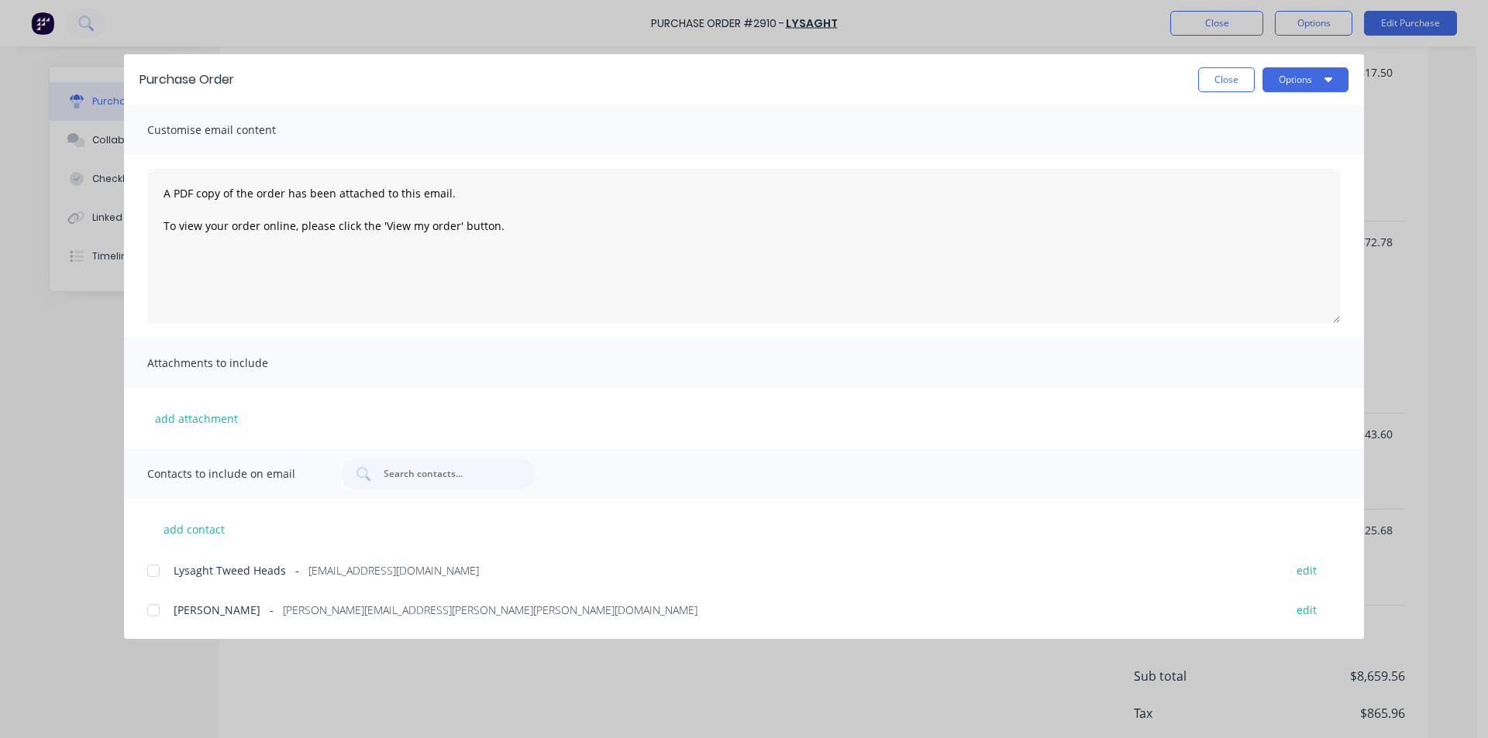
scroll to position [0, 0]
click at [149, 578] on div at bounding box center [153, 571] width 31 height 31
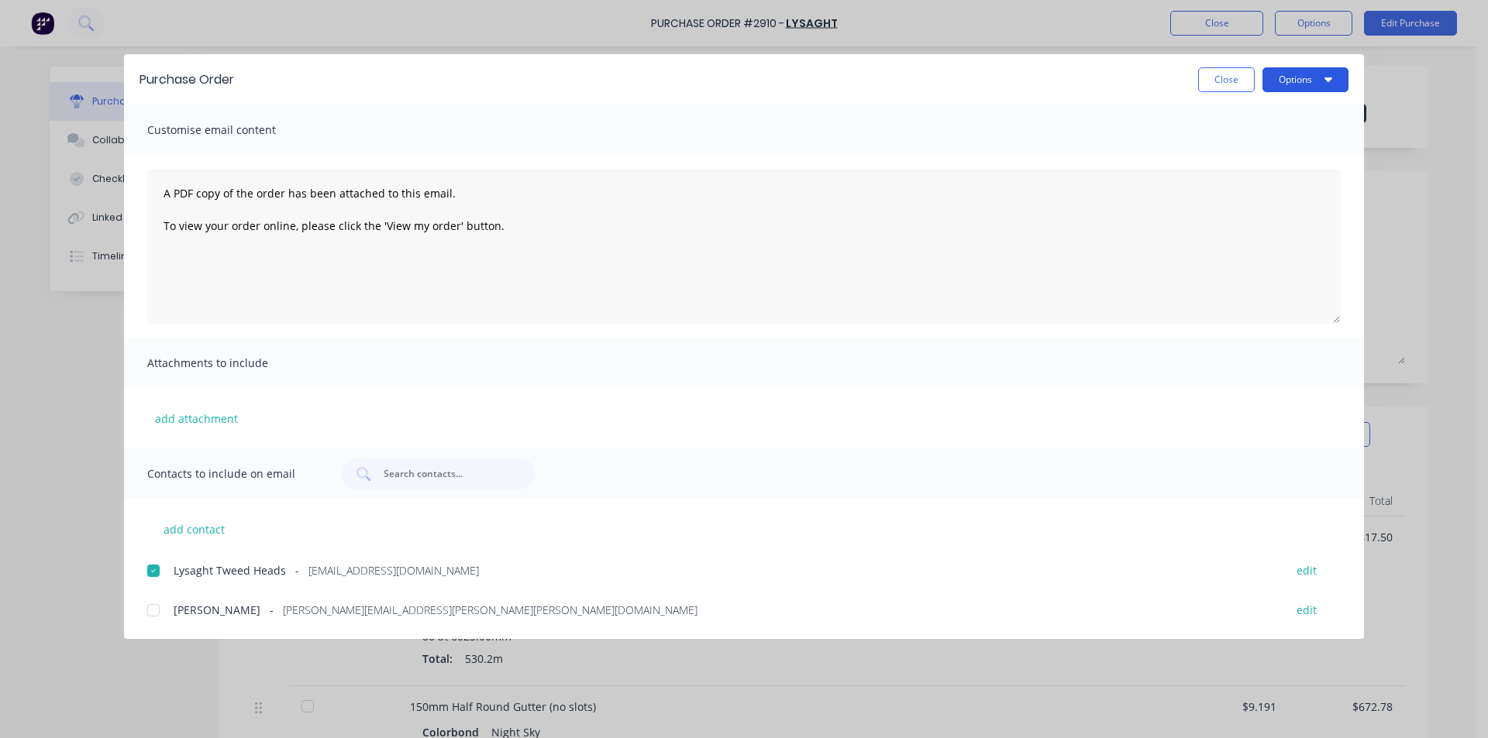
click at [1315, 85] on button "Options" at bounding box center [1305, 79] width 86 height 25
click at [1312, 175] on div "Email" at bounding box center [1274, 181] width 119 height 22
click at [1211, 76] on button "Close" at bounding box center [1226, 79] width 57 height 25
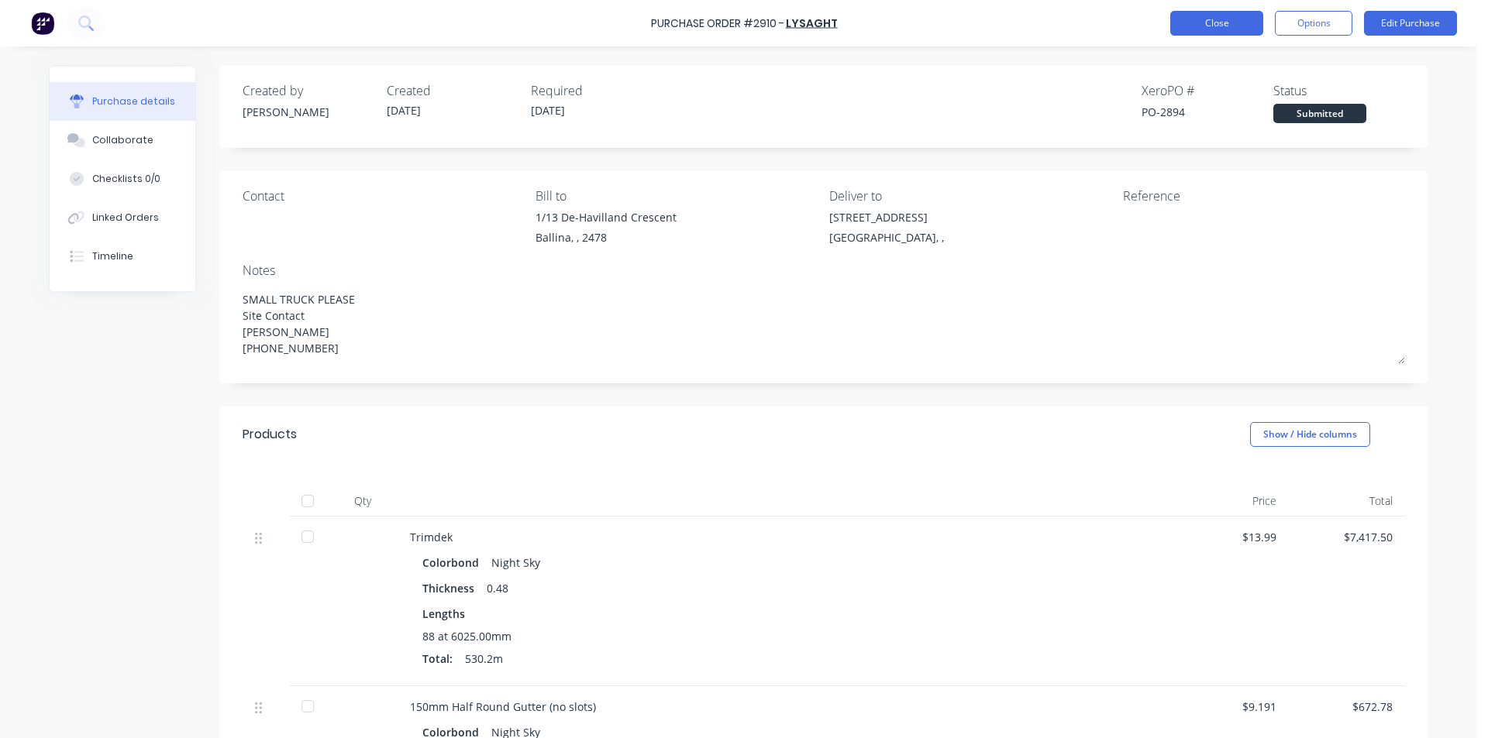
click at [1241, 22] on button "Close" at bounding box center [1216, 23] width 93 height 25
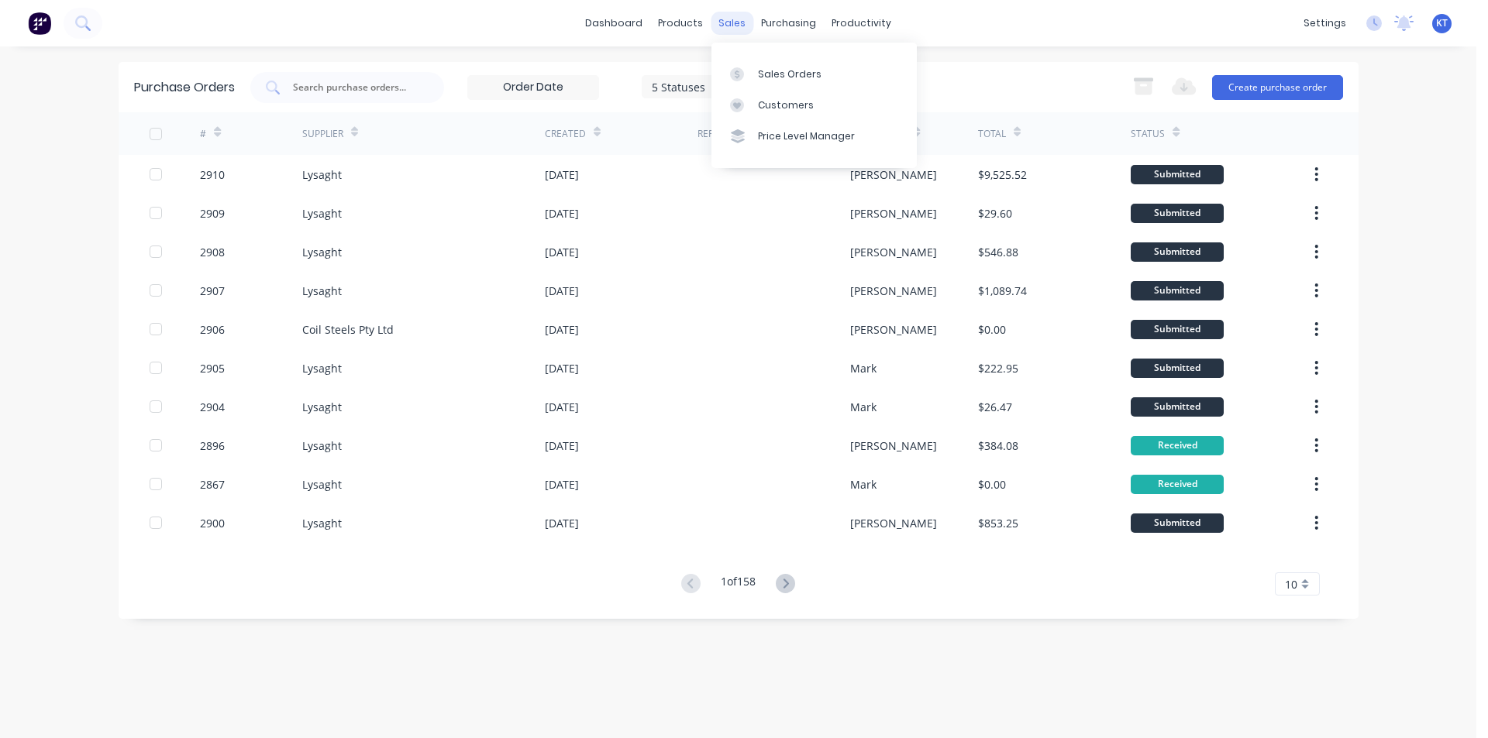
click at [726, 22] on div "sales" at bounding box center [732, 23] width 43 height 23
click at [755, 74] on link "Sales Orders" at bounding box center [813, 73] width 205 height 31
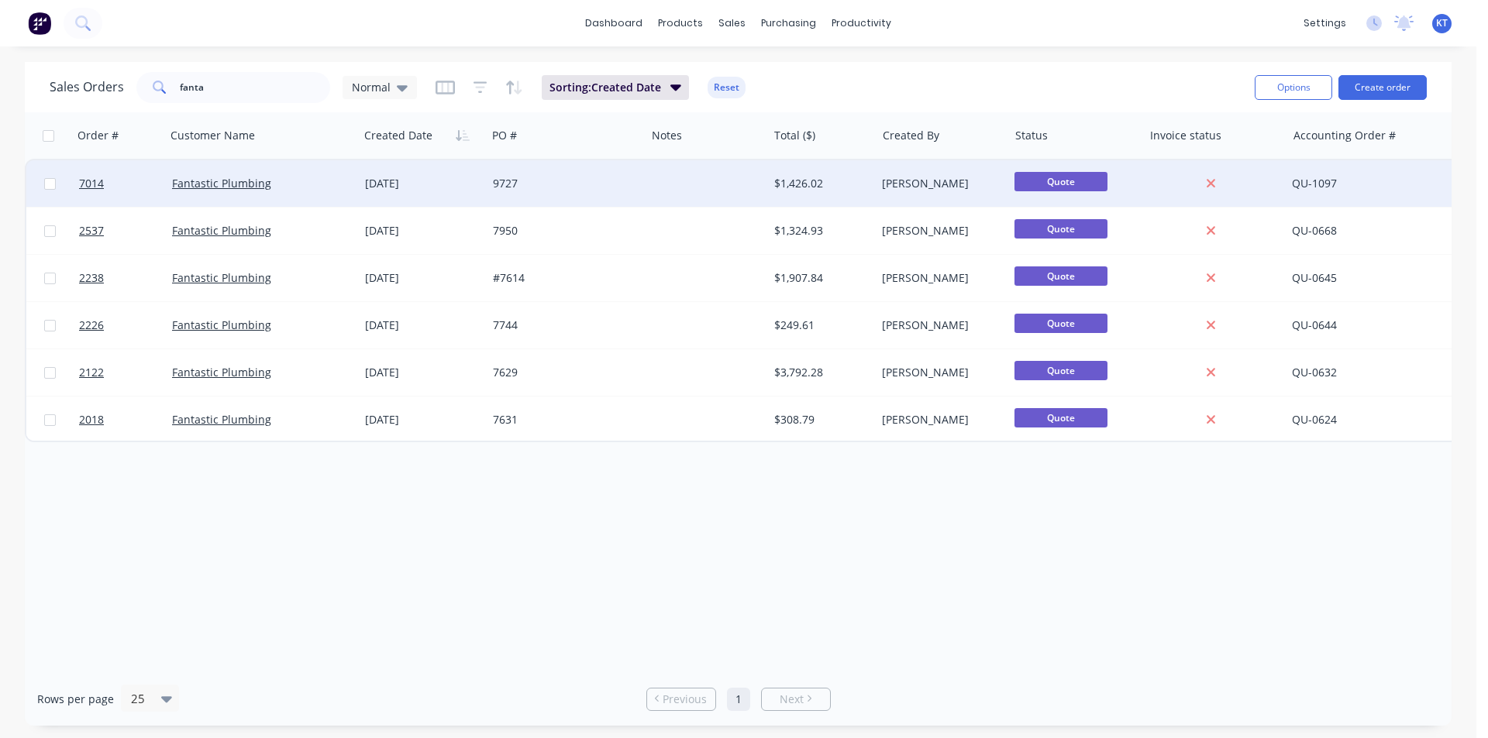
click at [786, 181] on div "$1,426.02" at bounding box center [819, 183] width 91 height 15
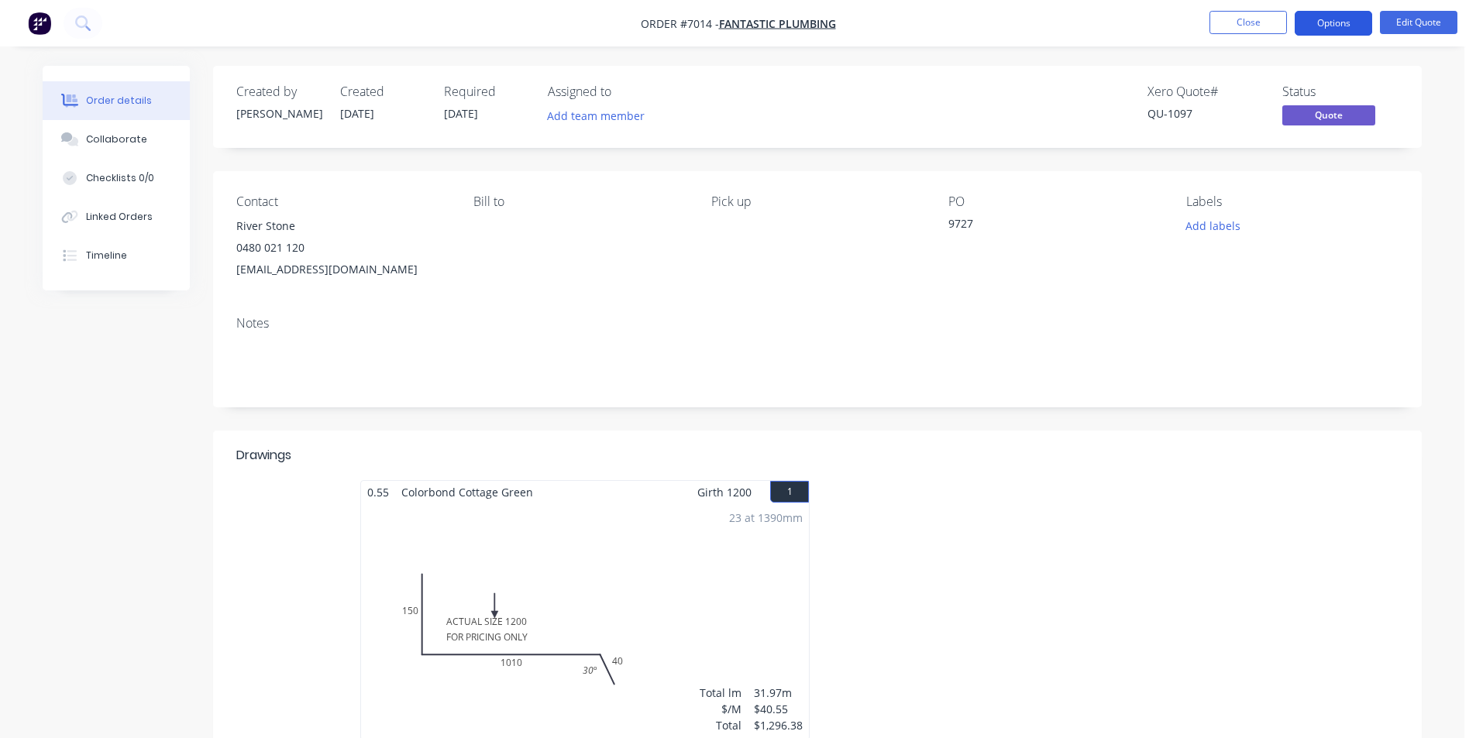
click at [1367, 32] on button "Options" at bounding box center [1333, 23] width 77 height 25
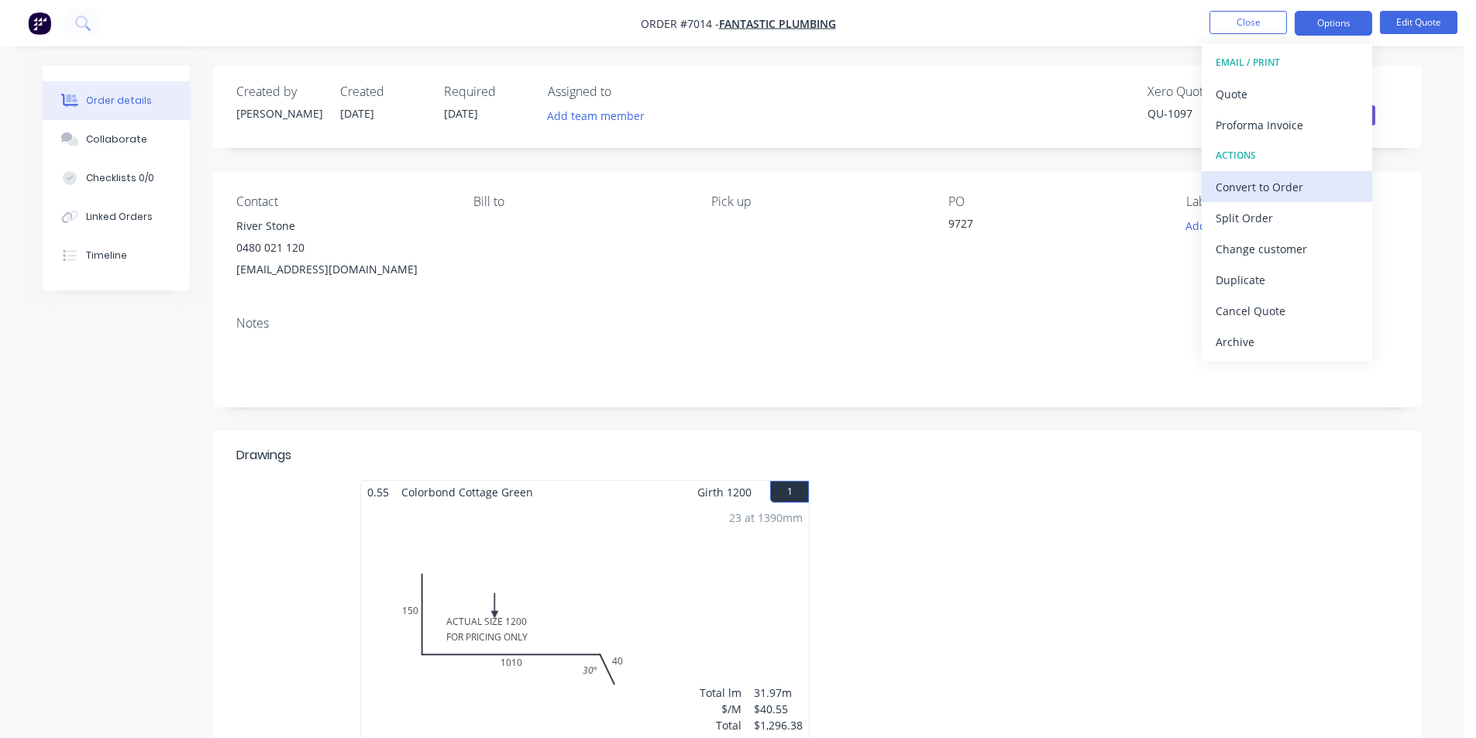
click at [1291, 190] on div "Convert to Order" at bounding box center [1287, 187] width 143 height 22
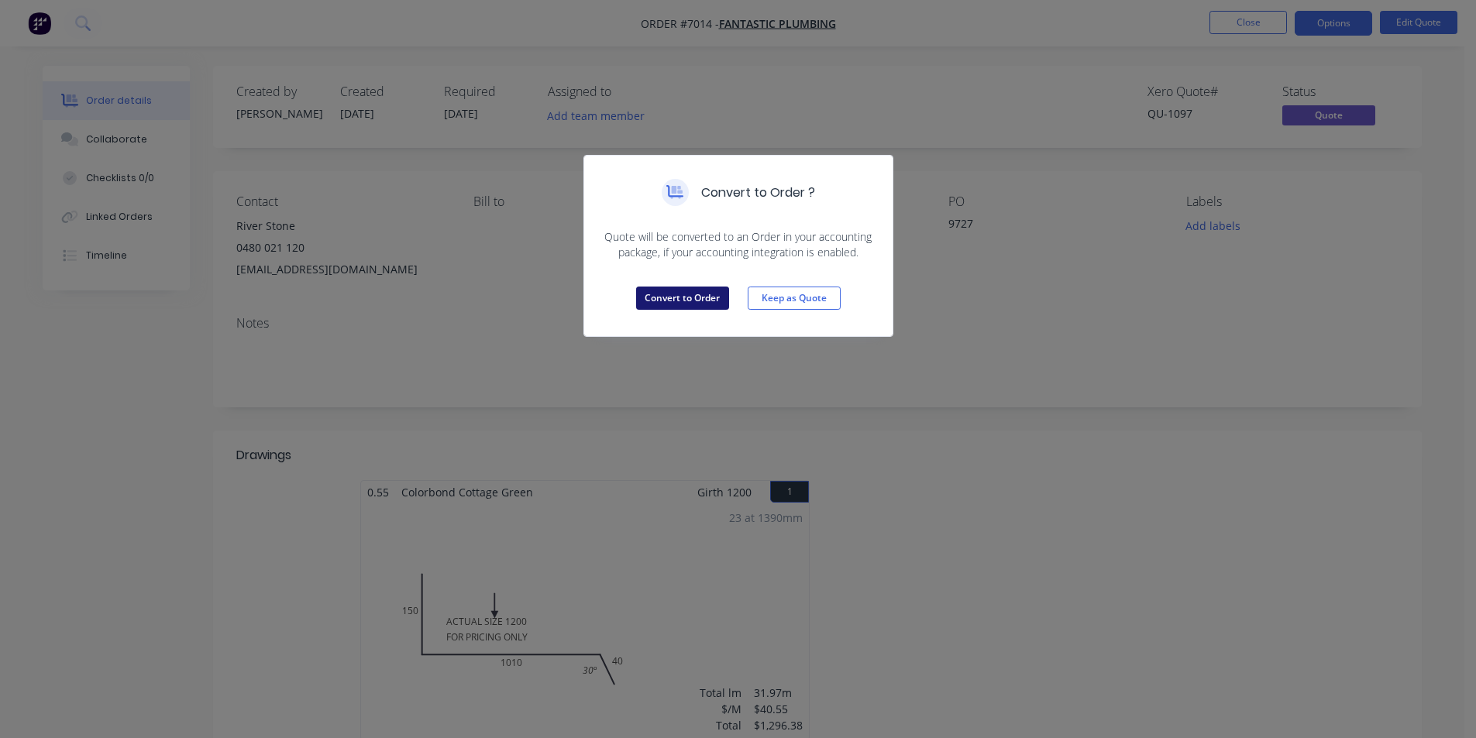
click at [690, 298] on button "Convert to Order" at bounding box center [682, 298] width 93 height 23
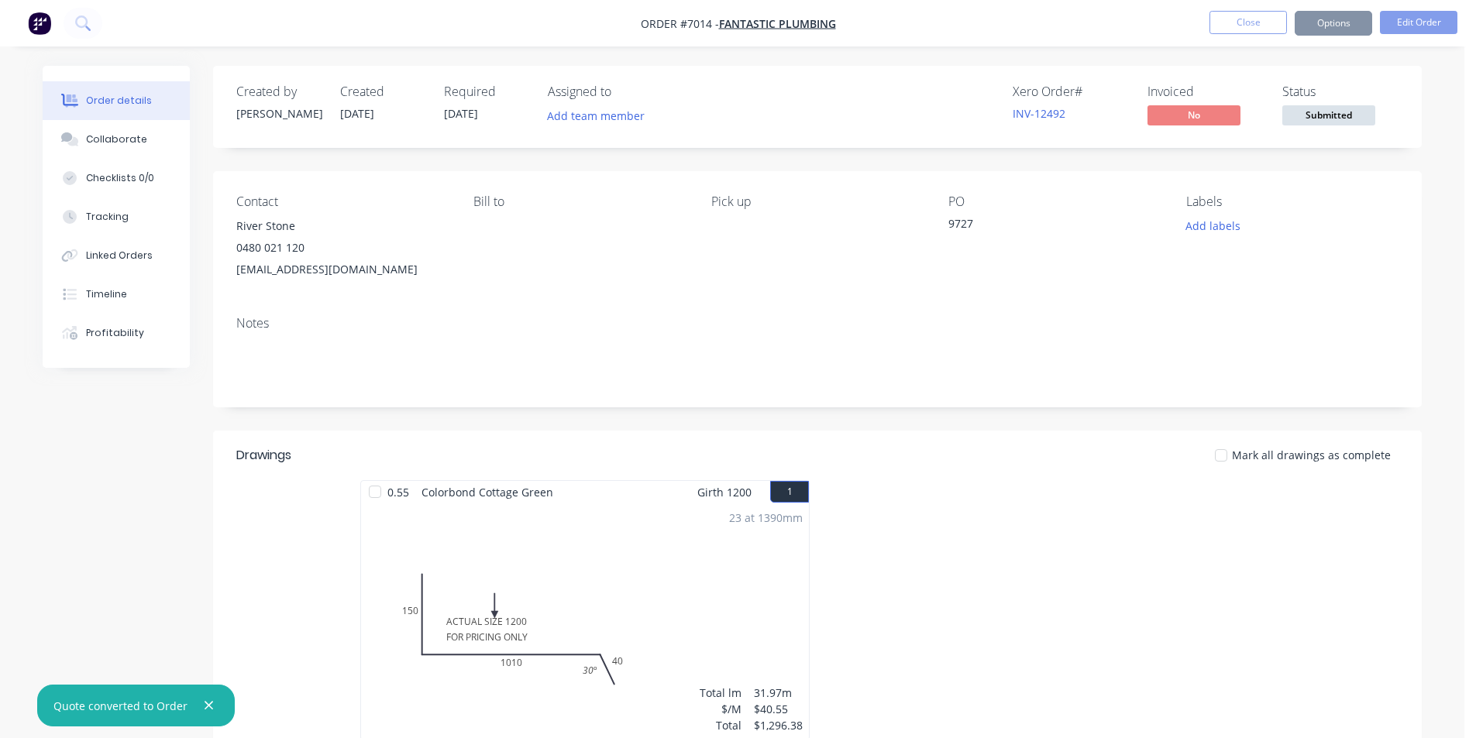
click at [1350, 114] on span "Submitted" at bounding box center [1328, 114] width 93 height 19
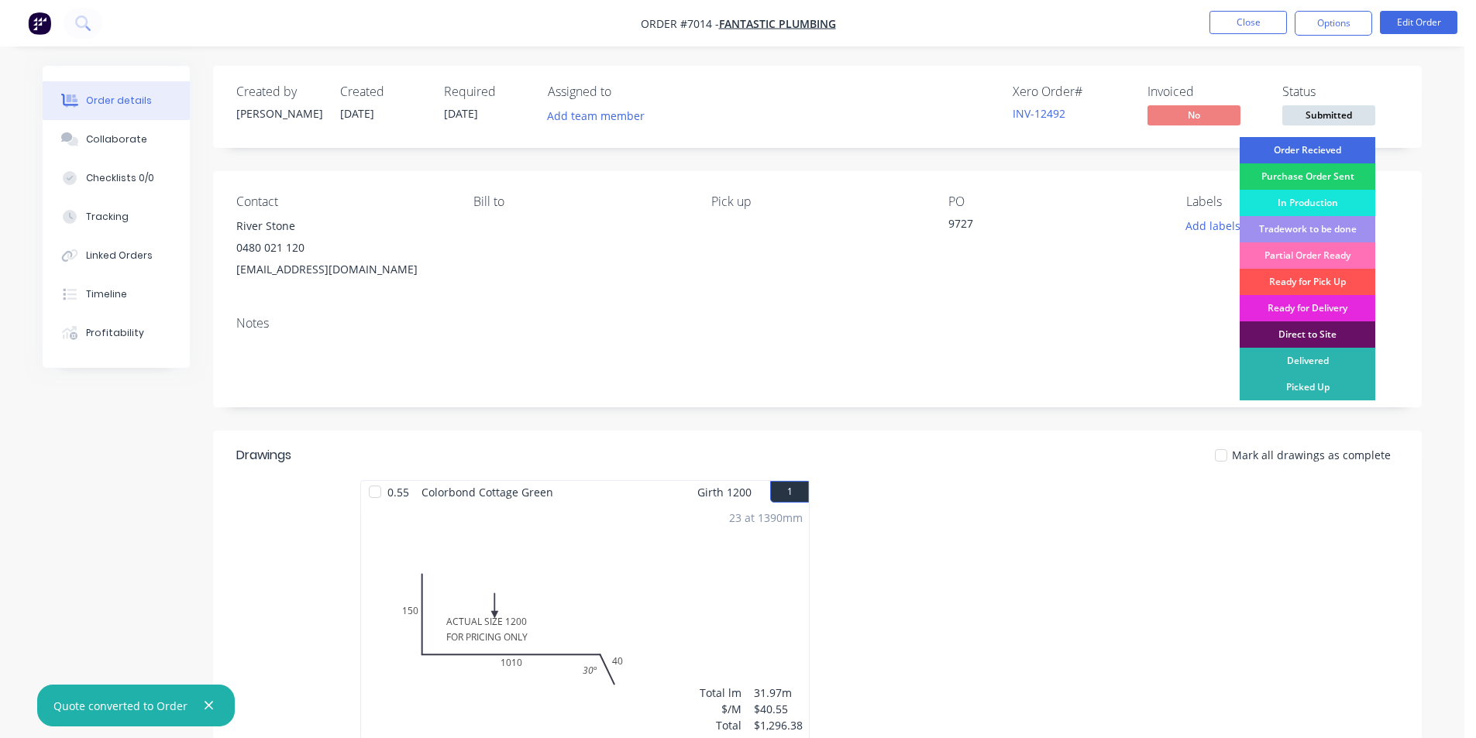
click at [1338, 150] on div "Order Recieved" at bounding box center [1308, 150] width 136 height 26
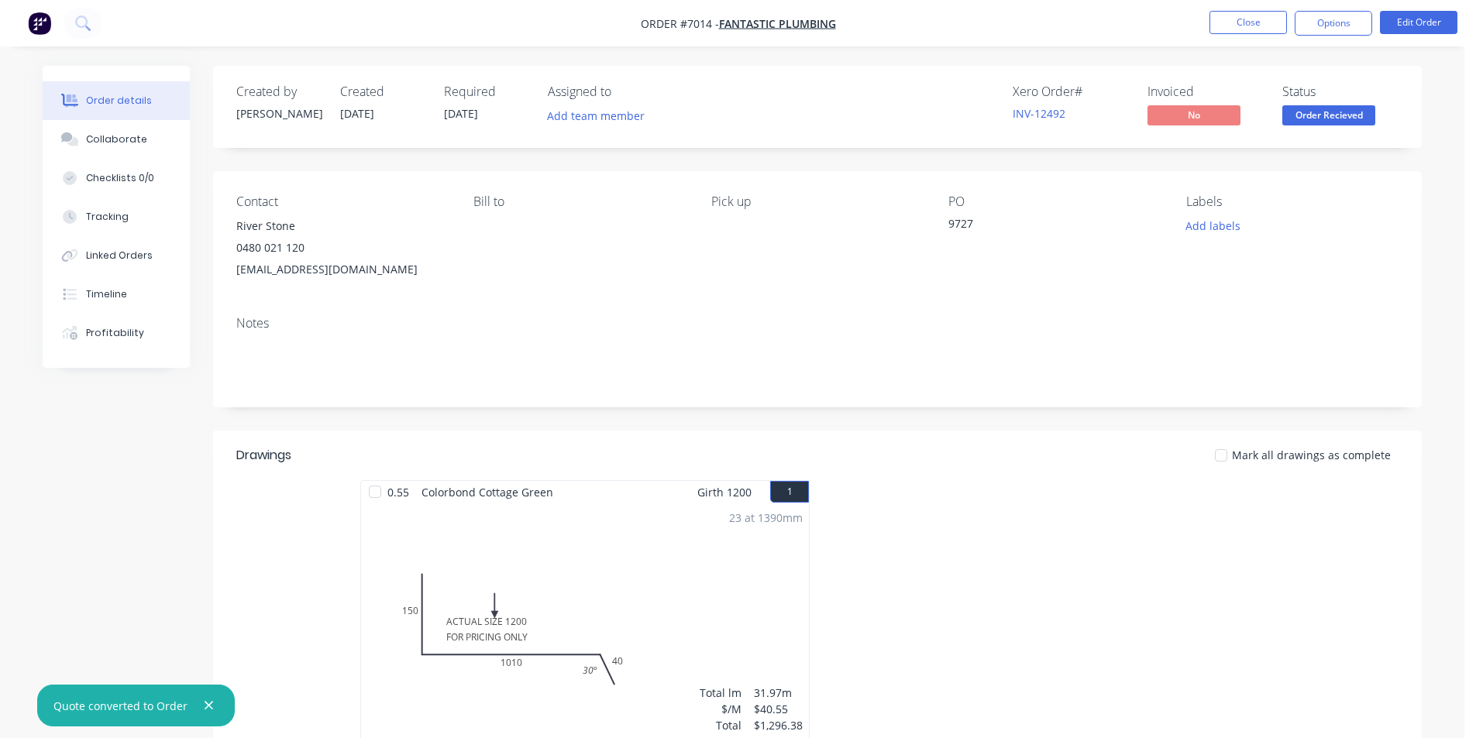
click at [1332, 2] on nav "Order #7014 - Fantastic Plumbing Close Options Edit Order" at bounding box center [738, 23] width 1476 height 46
click at [1332, 16] on button "Options" at bounding box center [1333, 23] width 77 height 25
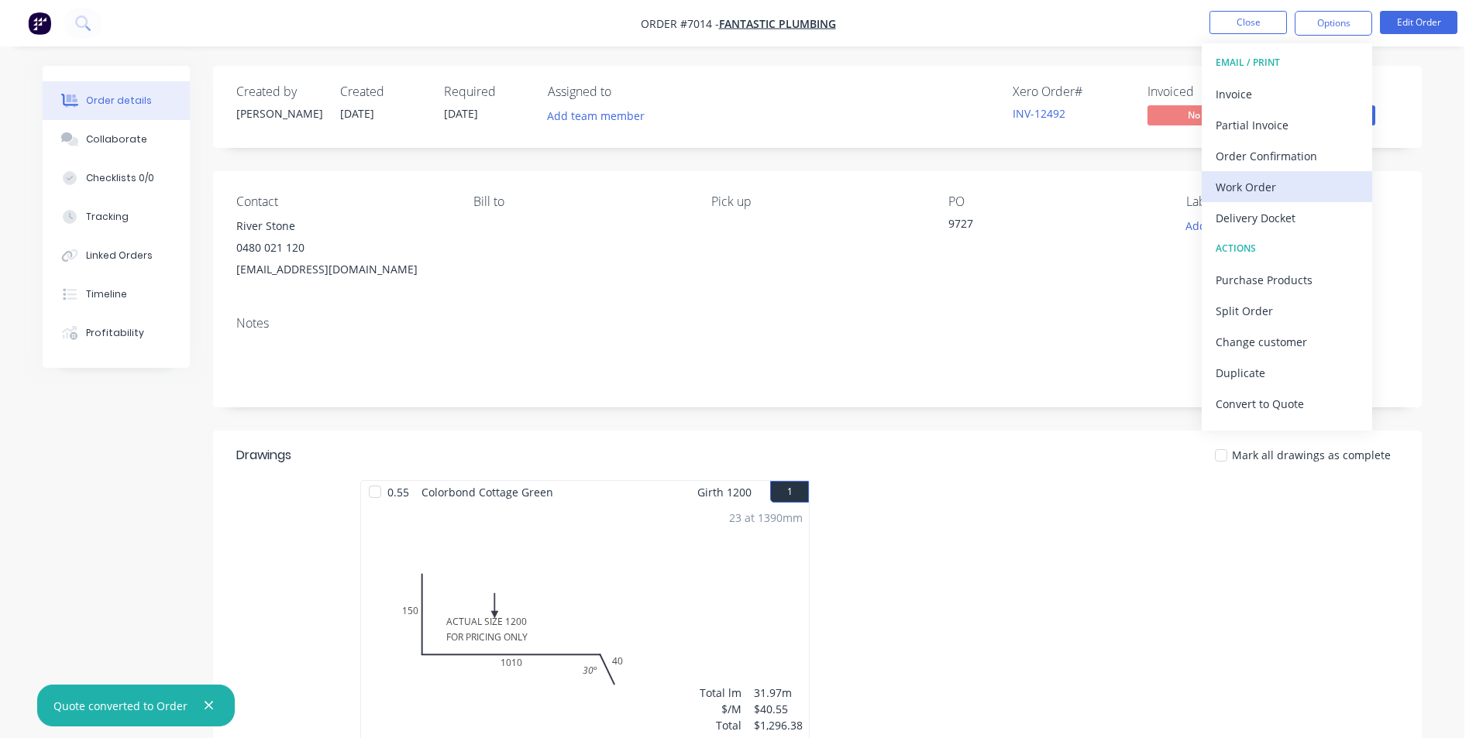
click at [1280, 186] on div "Work Order" at bounding box center [1287, 187] width 143 height 22
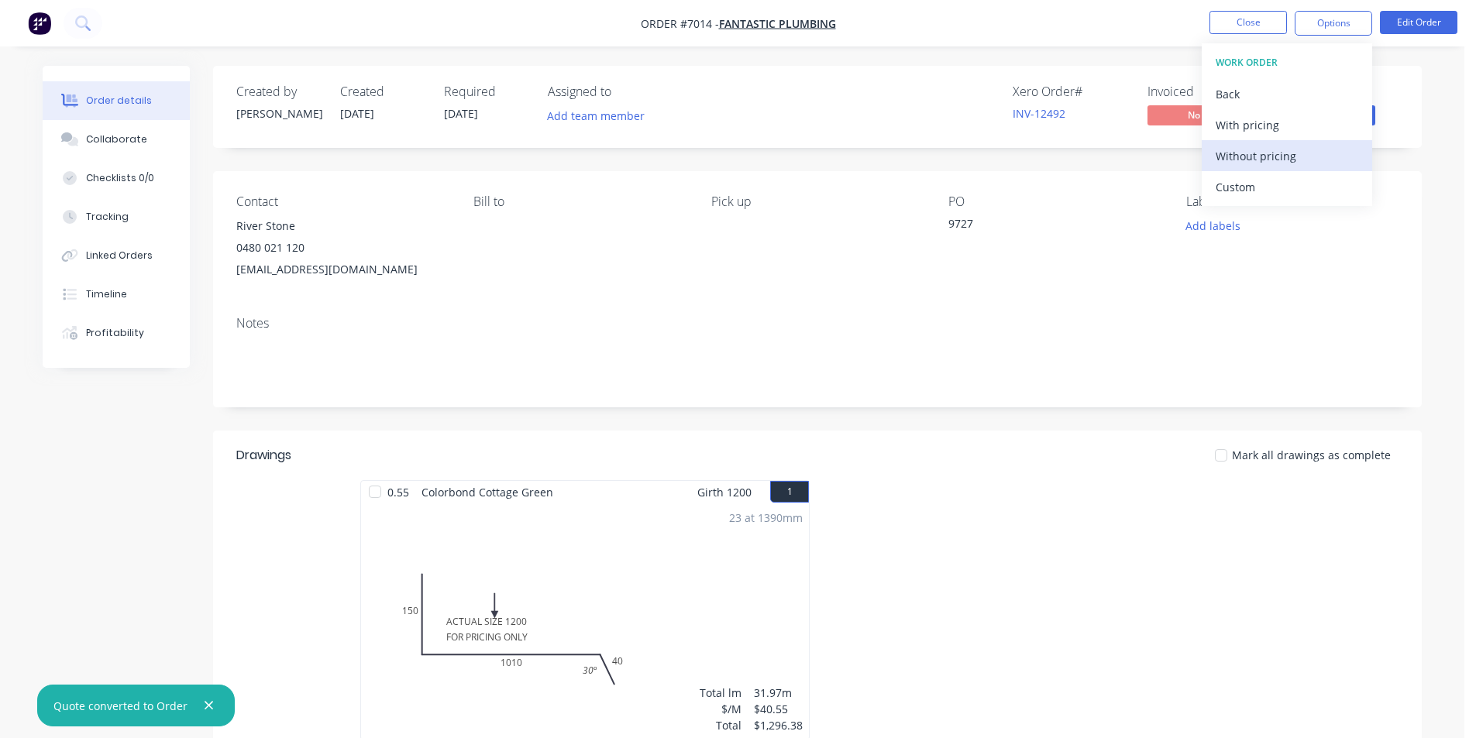
click at [1294, 153] on div "Without pricing" at bounding box center [1287, 156] width 143 height 22
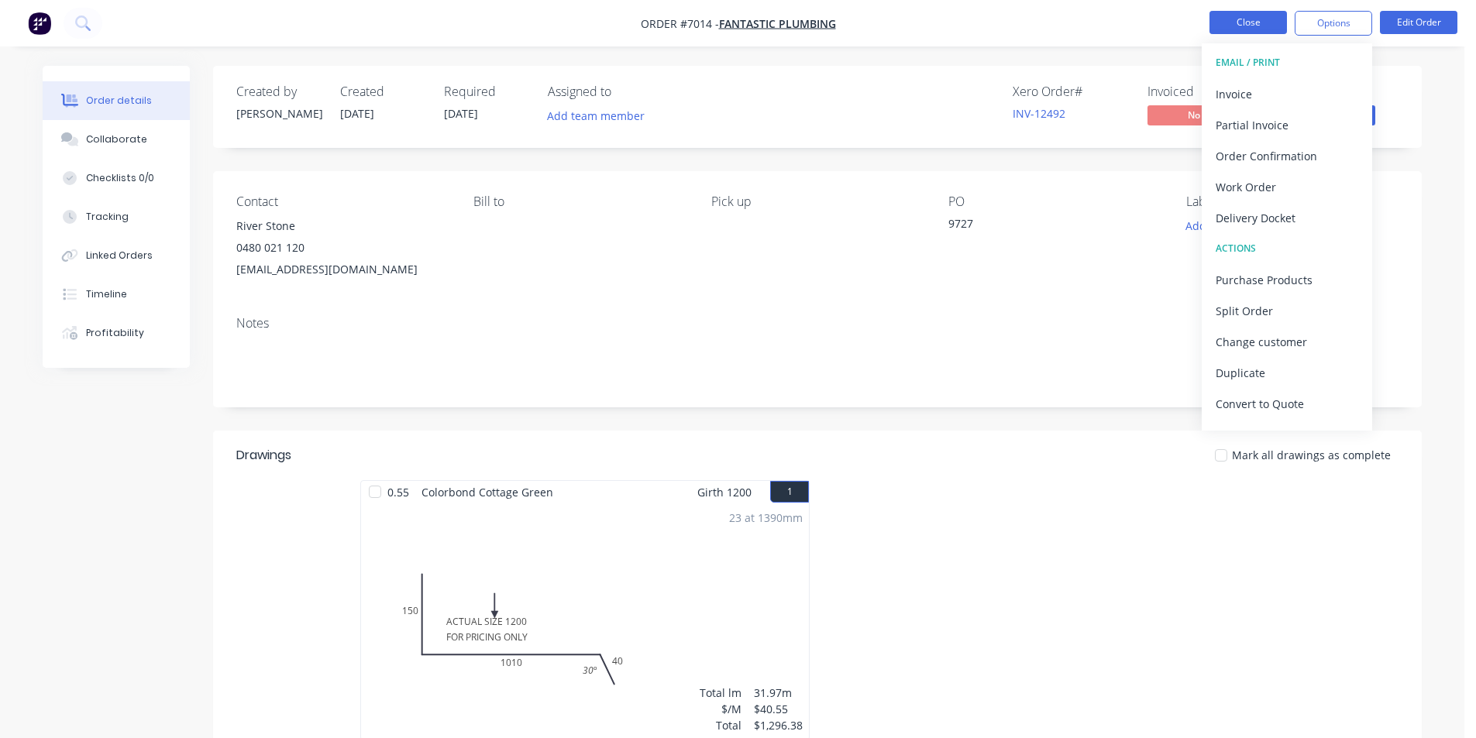
drag, startPoint x: 1239, startPoint y: 2, endPoint x: 1227, endPoint y: 17, distance: 19.4
click at [1239, 3] on nav "Order #7014 - Fantastic Plumbing Close Options EMAIL / PRINT Invoice Partial In…" at bounding box center [738, 23] width 1476 height 46
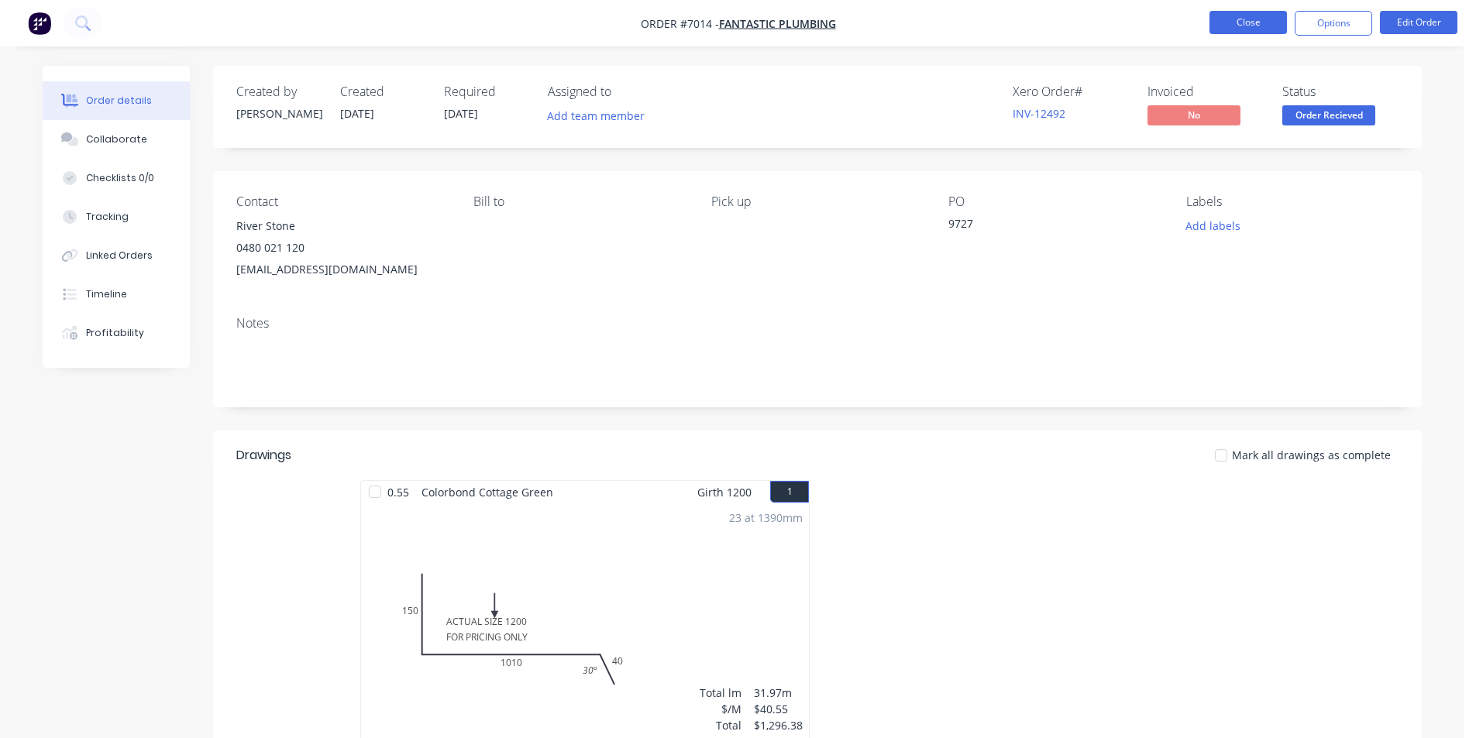
click at [1220, 26] on button "Close" at bounding box center [1248, 22] width 77 height 23
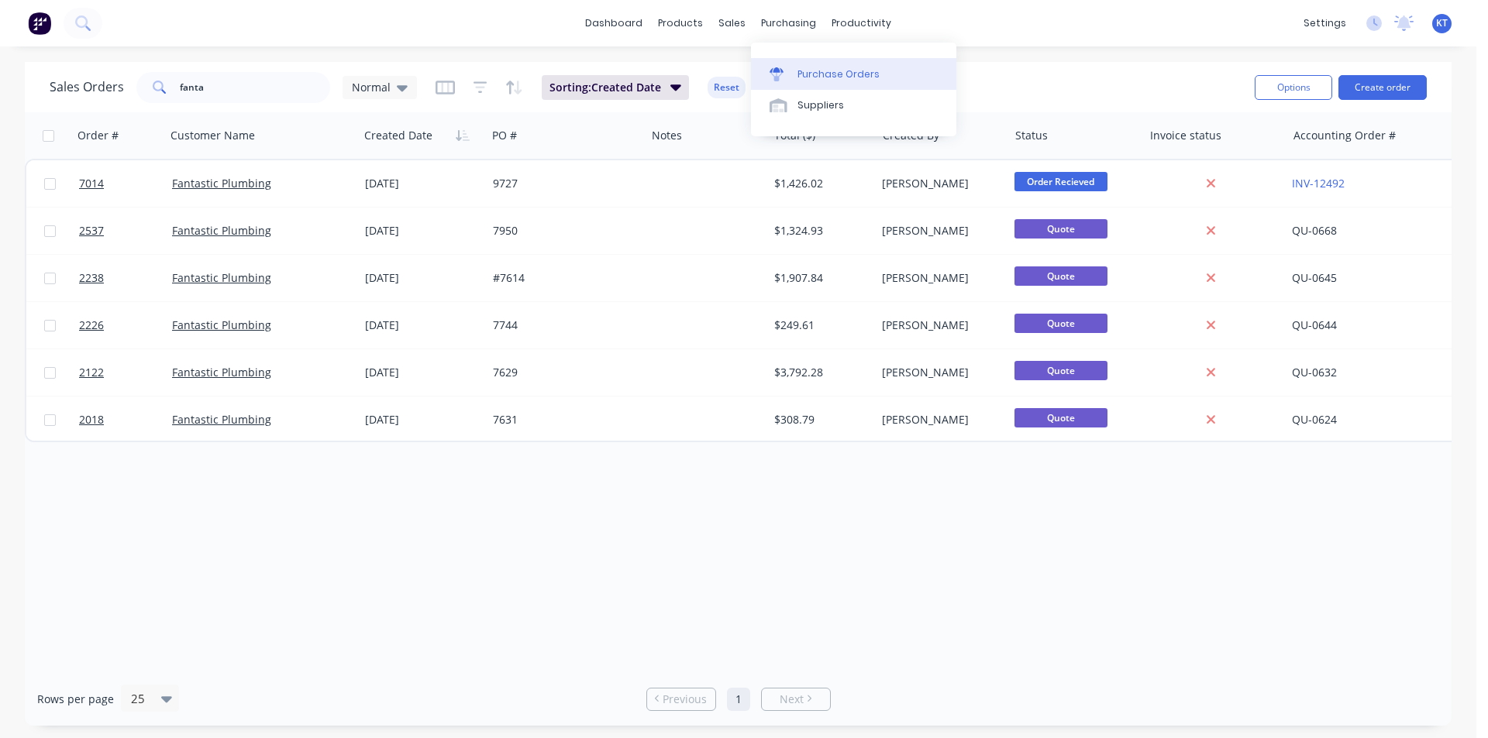
click at [808, 66] on link "Purchase Orders" at bounding box center [853, 73] width 205 height 31
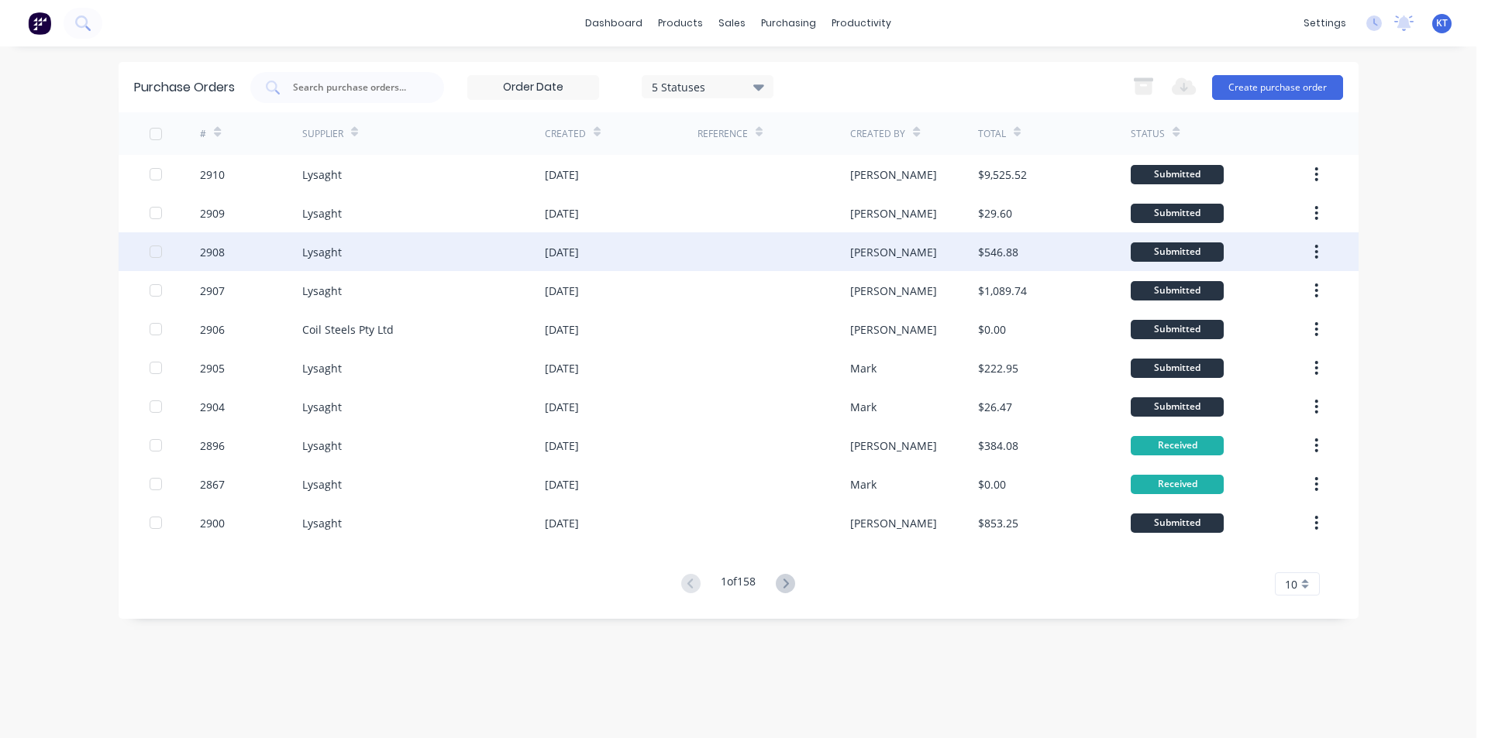
click at [801, 257] on div at bounding box center [773, 251] width 153 height 39
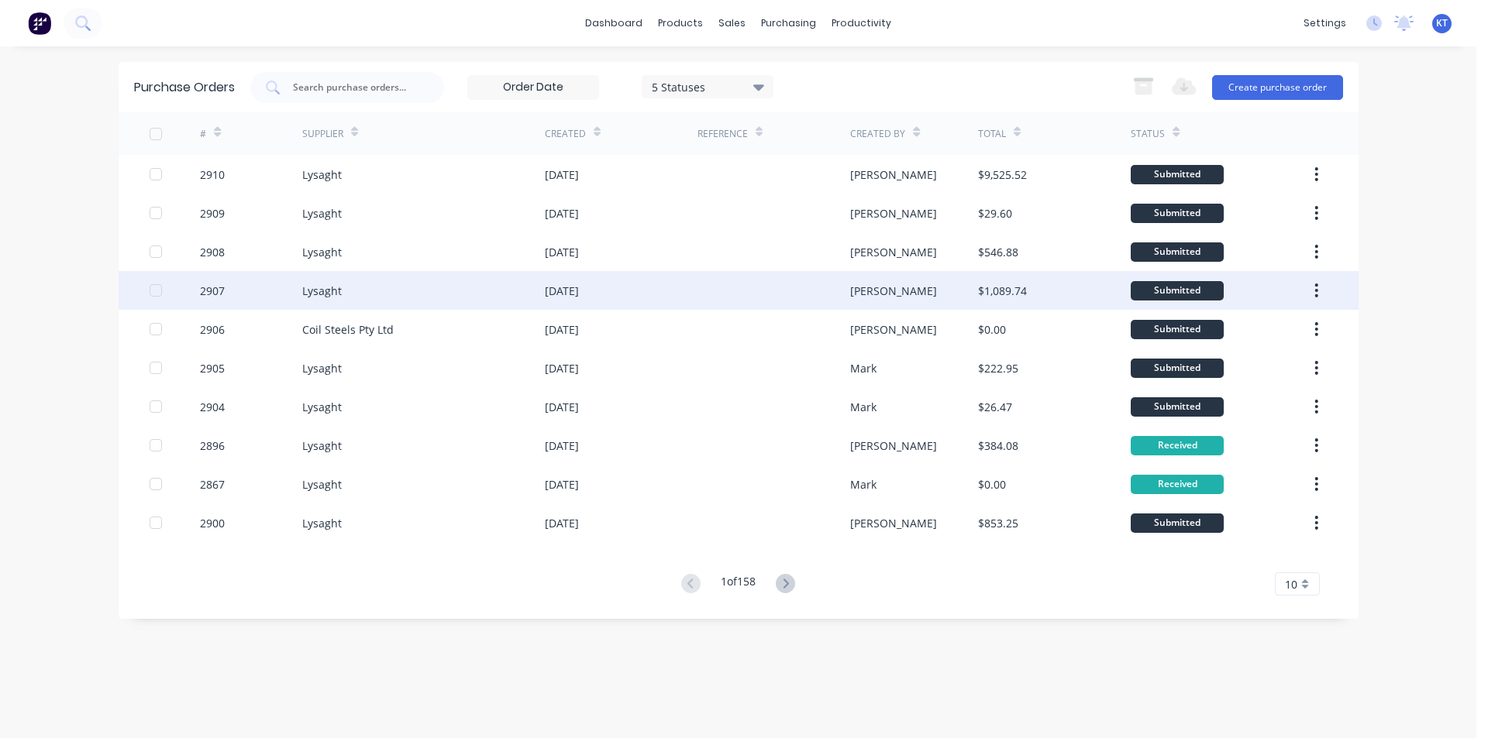
click at [839, 302] on div at bounding box center [773, 290] width 153 height 39
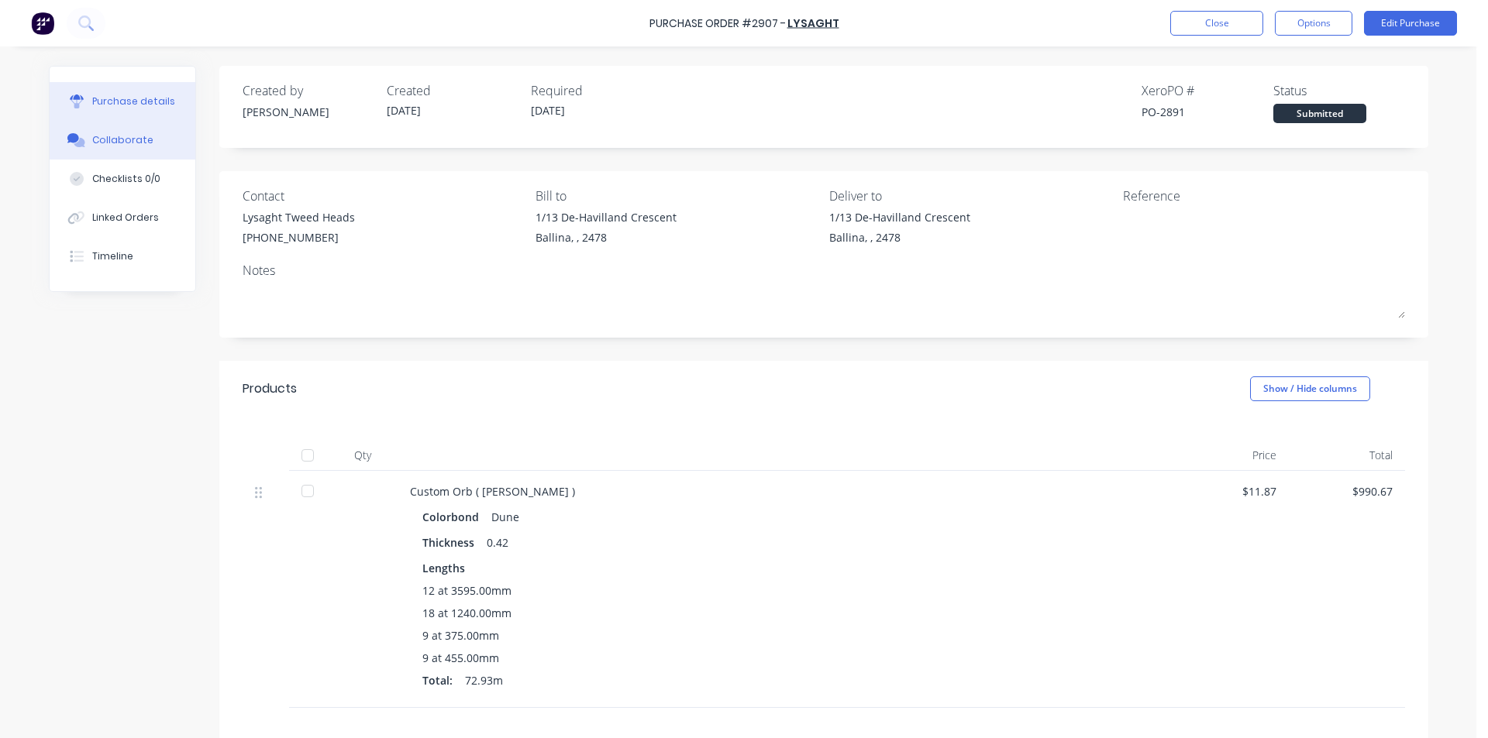
click at [124, 134] on div "Collaborate" at bounding box center [122, 140] width 61 height 14
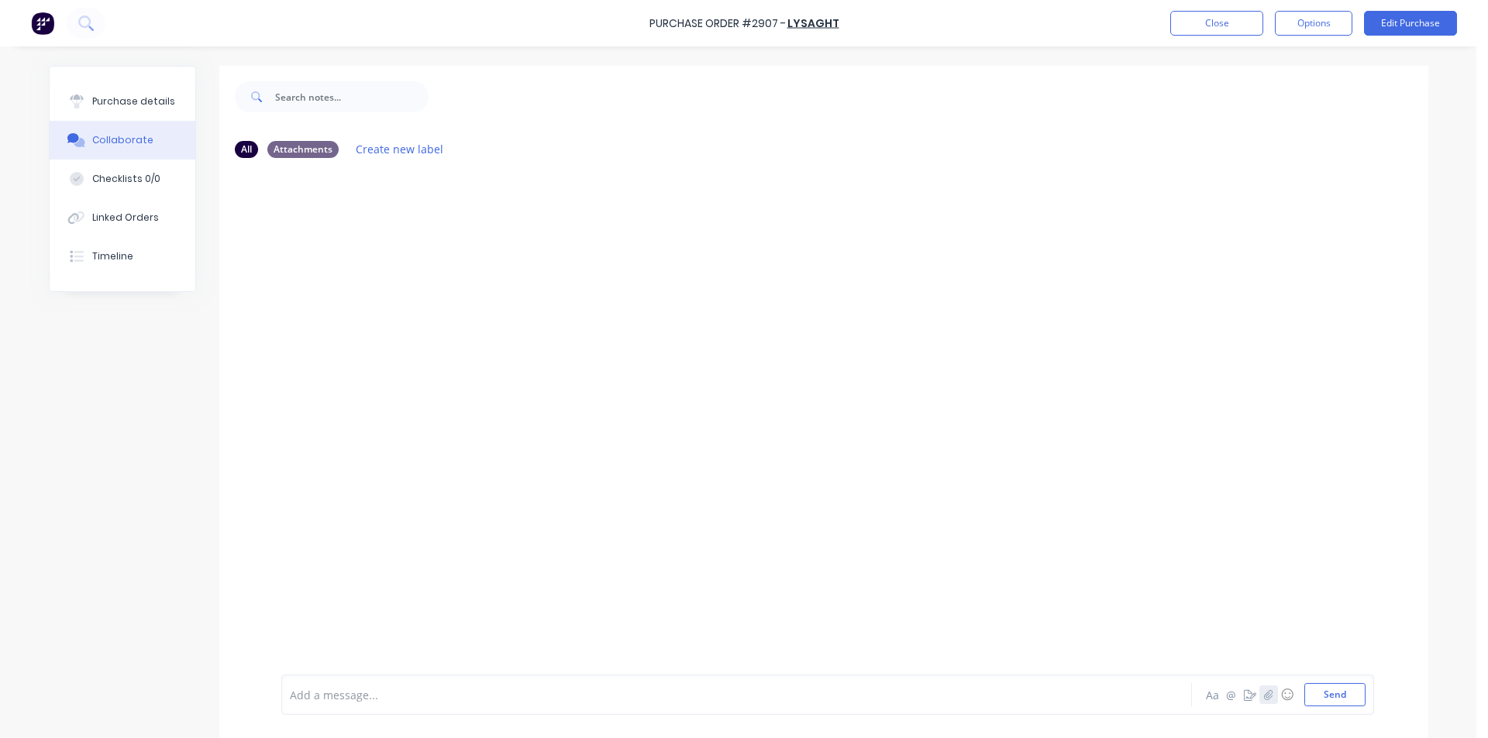
click at [1268, 688] on button "button" at bounding box center [1268, 695] width 19 height 19
click at [1338, 699] on button "Send" at bounding box center [1334, 694] width 61 height 23
click at [1196, 16] on button "Close" at bounding box center [1216, 23] width 93 height 25
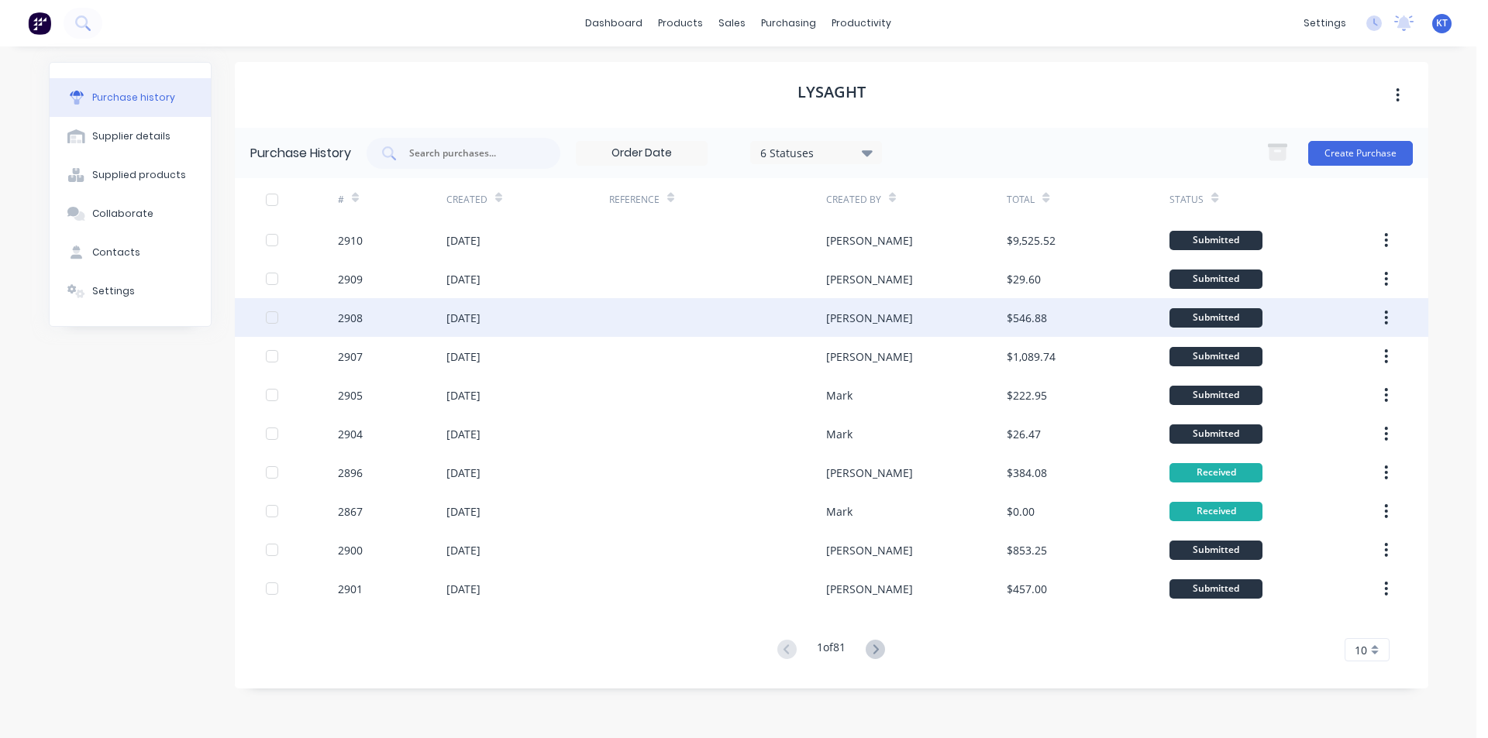
click at [611, 325] on div at bounding box center [717, 317] width 217 height 39
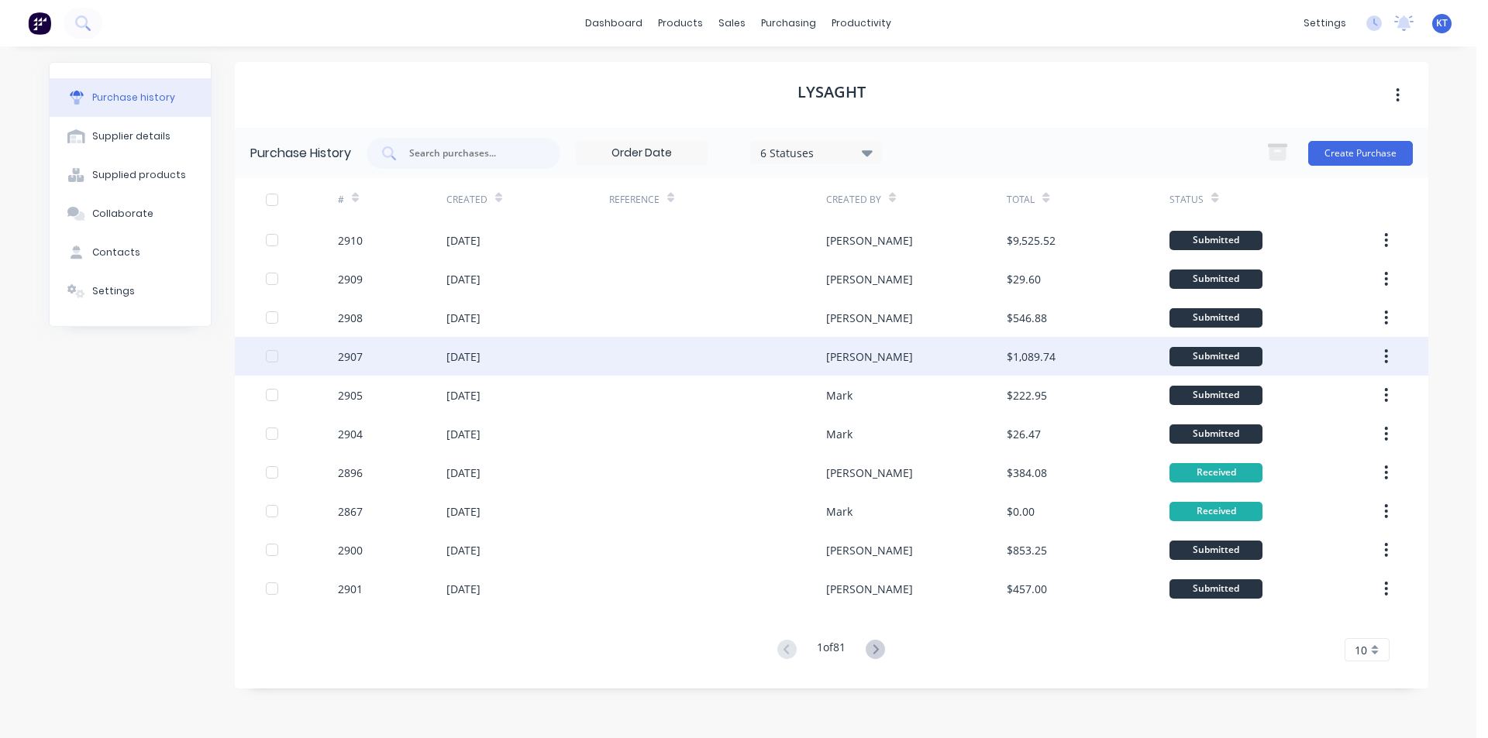
click at [666, 363] on div at bounding box center [717, 356] width 217 height 39
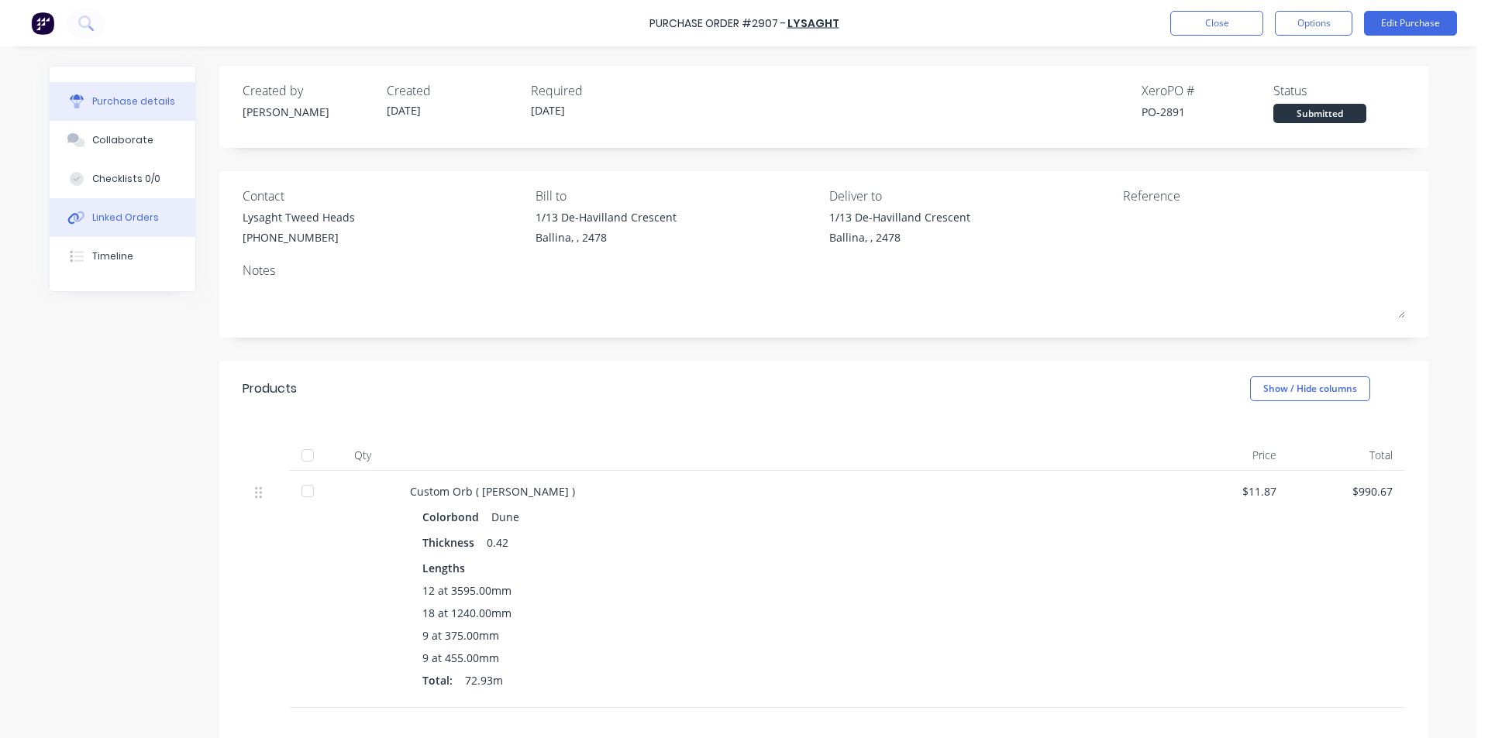
click at [112, 223] on div "Linked Orders" at bounding box center [125, 218] width 67 height 14
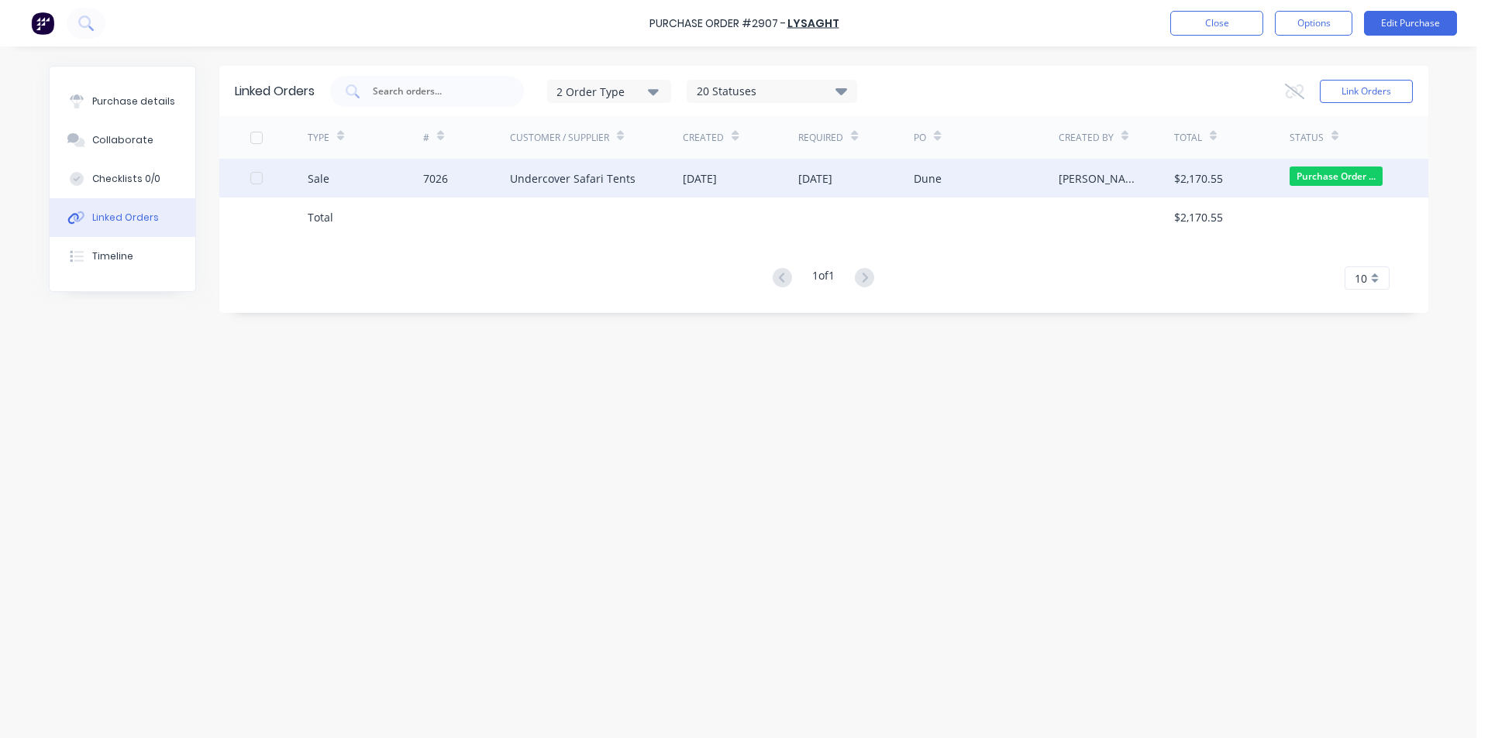
click at [460, 184] on div "7026" at bounding box center [466, 178] width 87 height 39
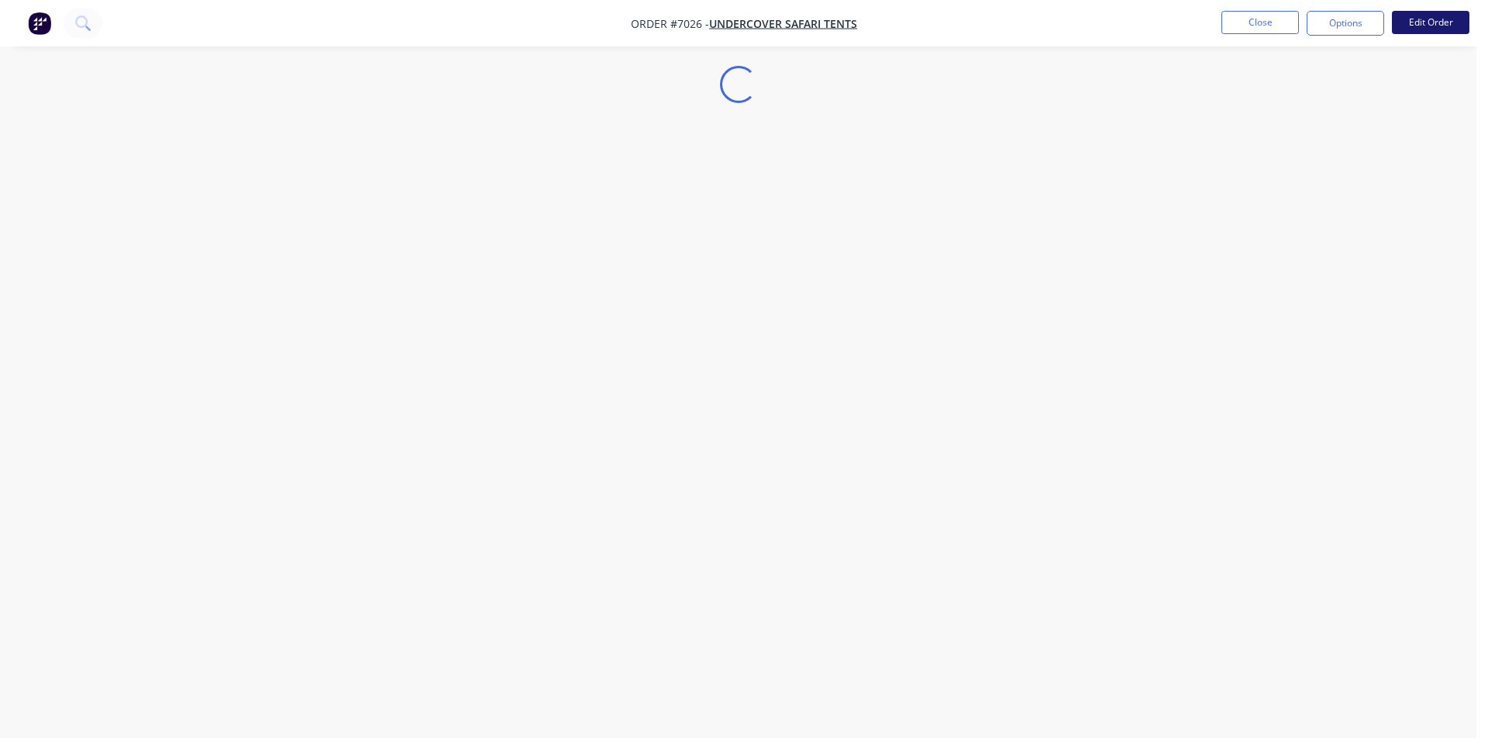
click at [1423, 28] on button "Edit Order" at bounding box center [1430, 22] width 77 height 23
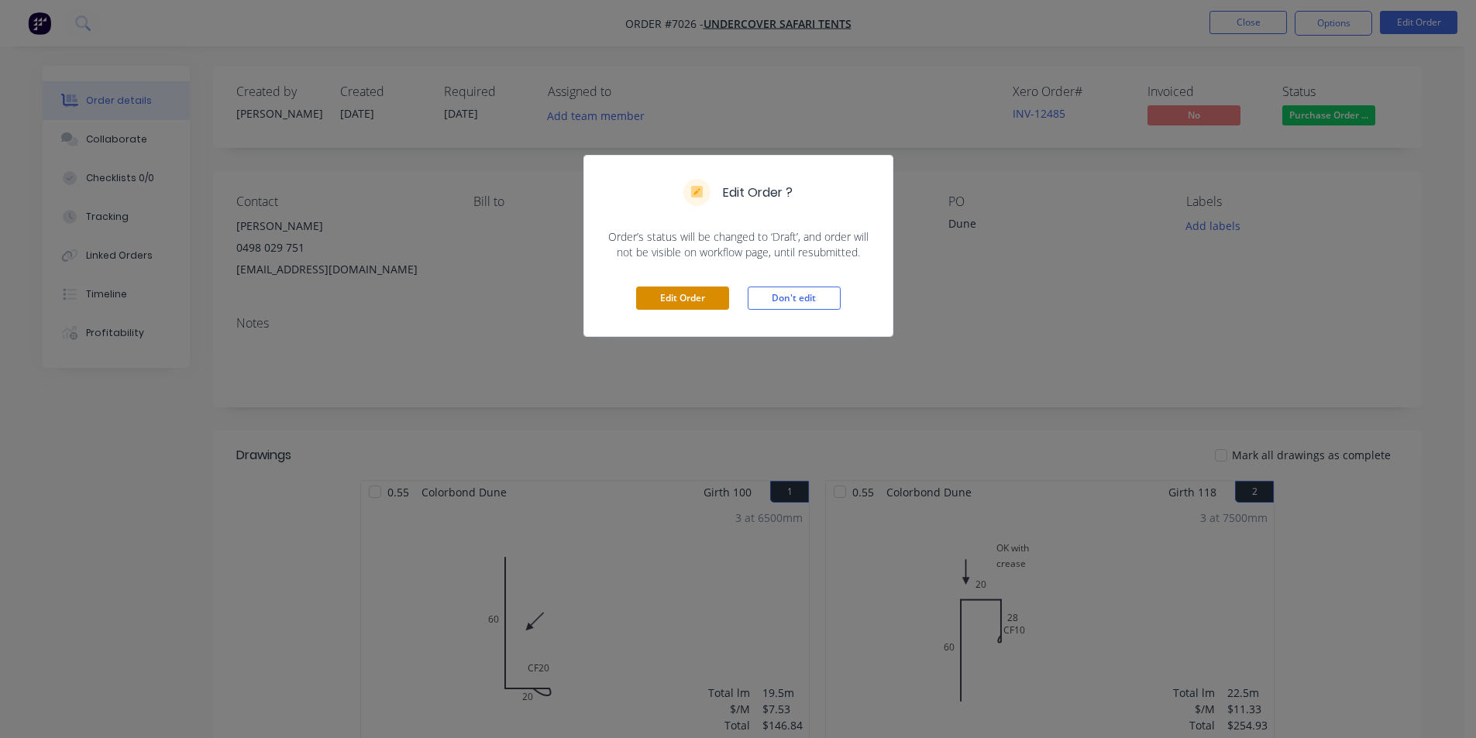
click at [711, 295] on button "Edit Order" at bounding box center [682, 298] width 93 height 23
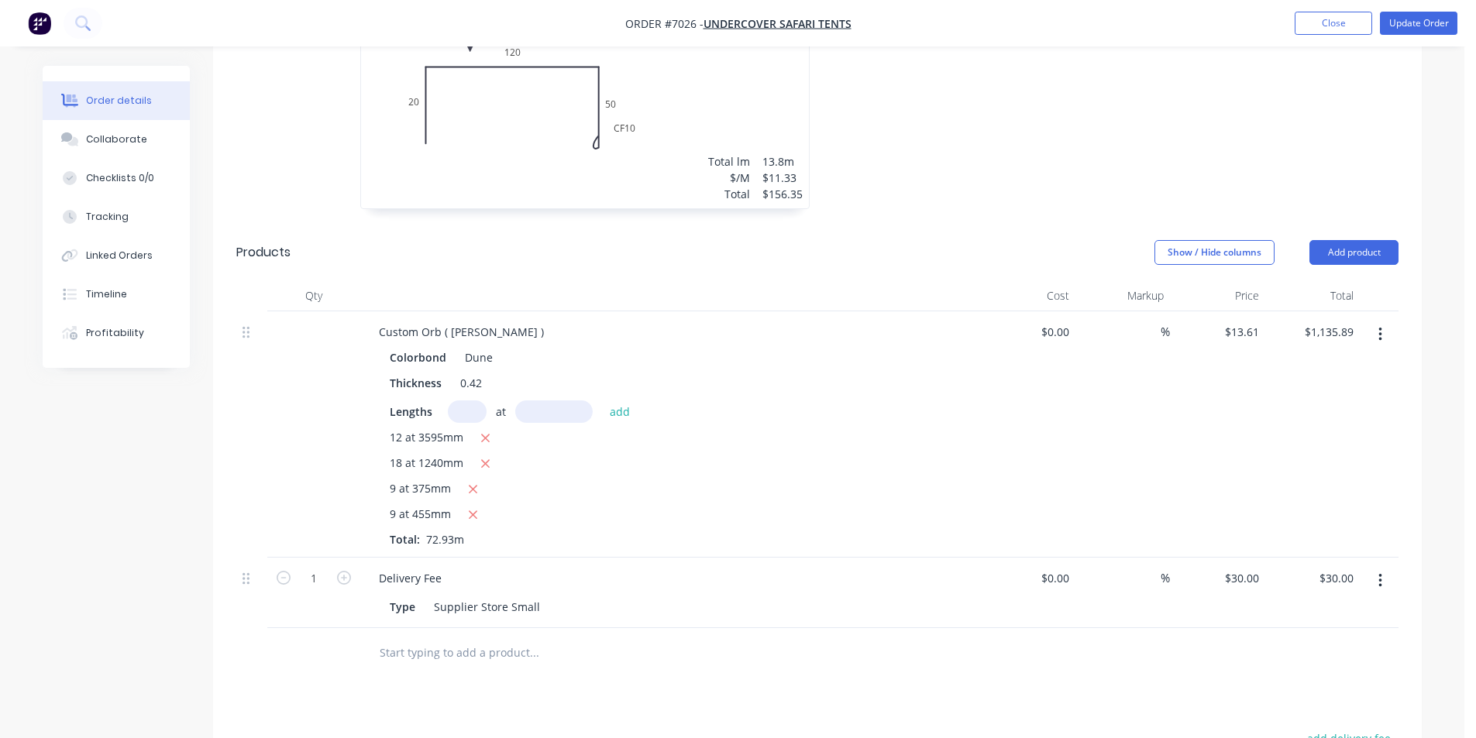
scroll to position [1240, 0]
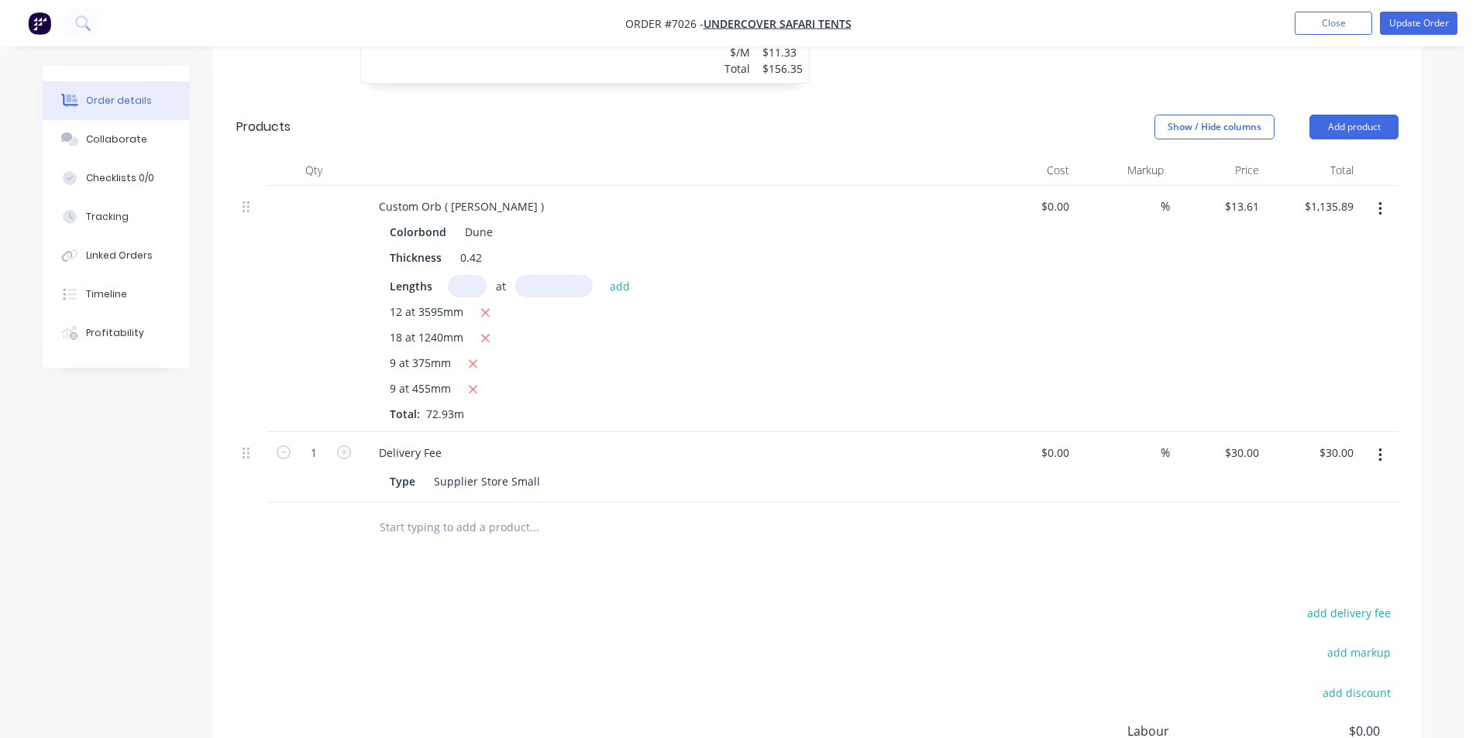
click at [473, 275] on input "text" at bounding box center [467, 286] width 39 height 22
type input "9"
type input "500"
click at [602, 275] on button "add" at bounding box center [620, 285] width 36 height 21
type input "$1,258.38"
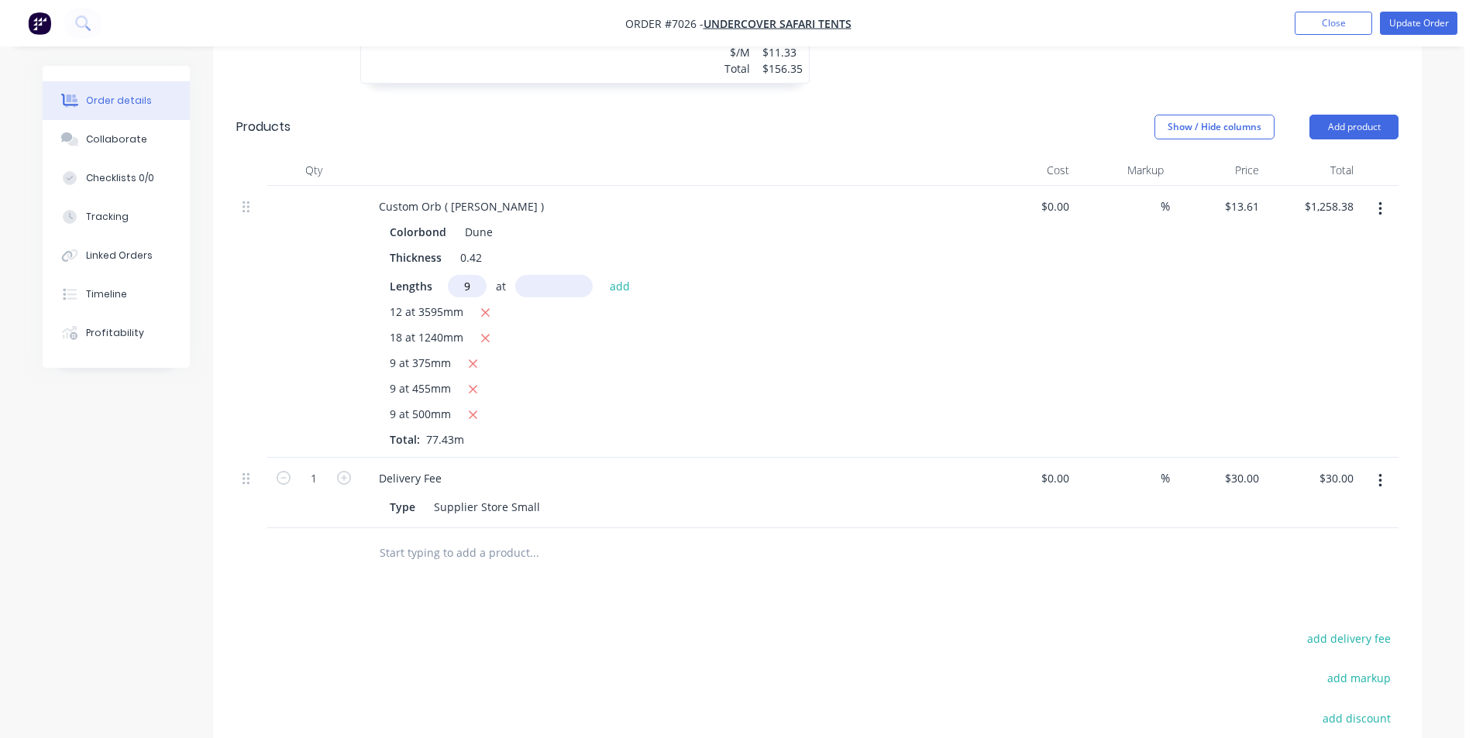
type input "9"
type input "500"
click at [602, 275] on button "add" at bounding box center [620, 285] width 36 height 21
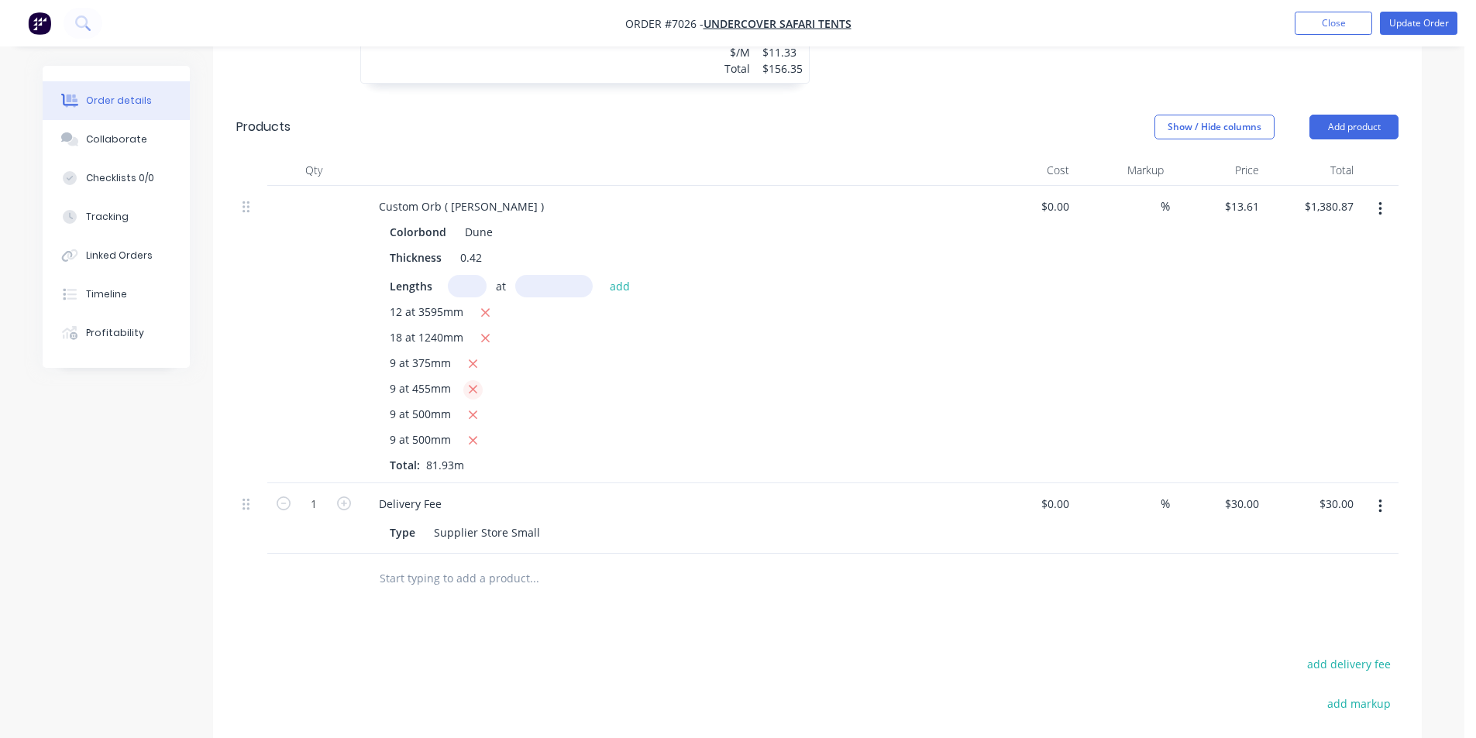
click at [473, 380] on button "button" at bounding box center [472, 389] width 19 height 19
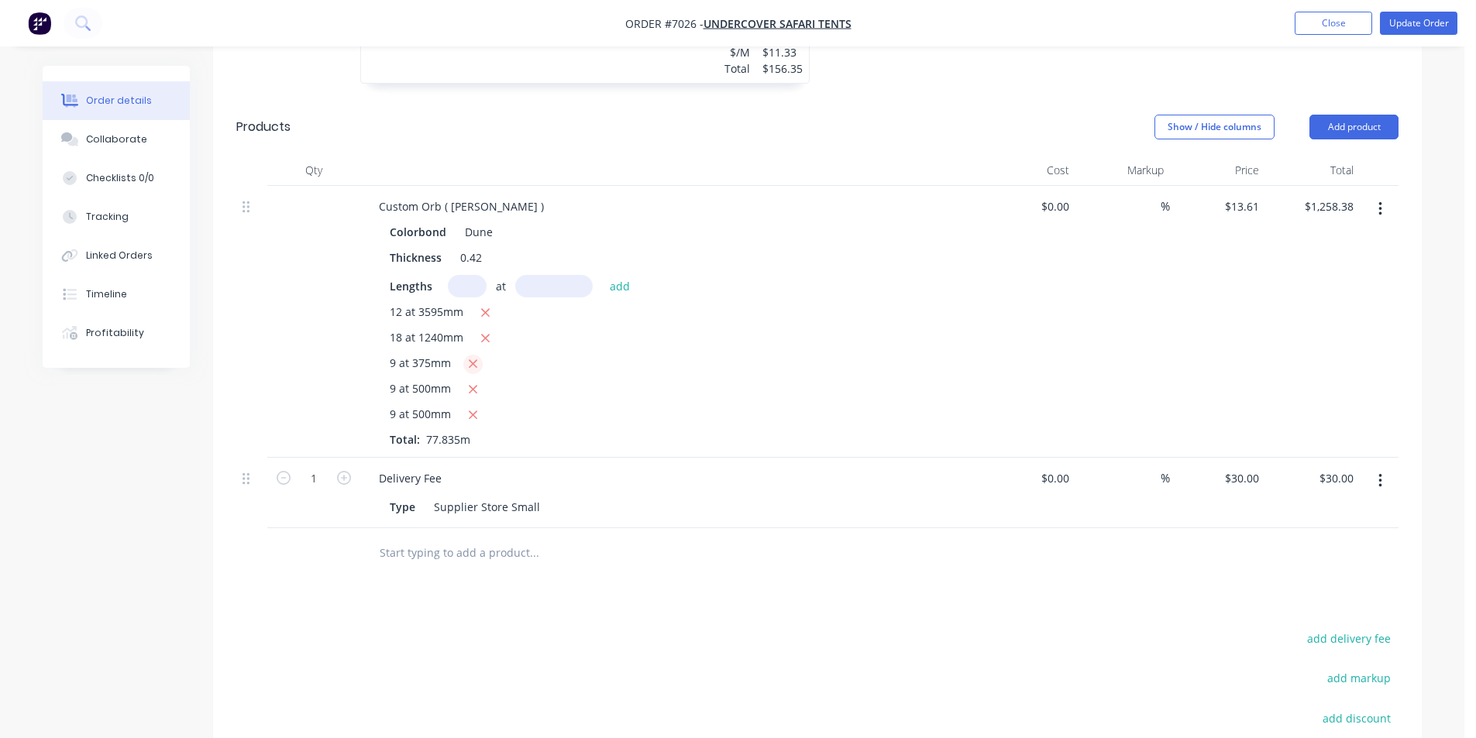
click at [477, 357] on icon "button" at bounding box center [473, 364] width 10 height 14
type input "$1,135.89"
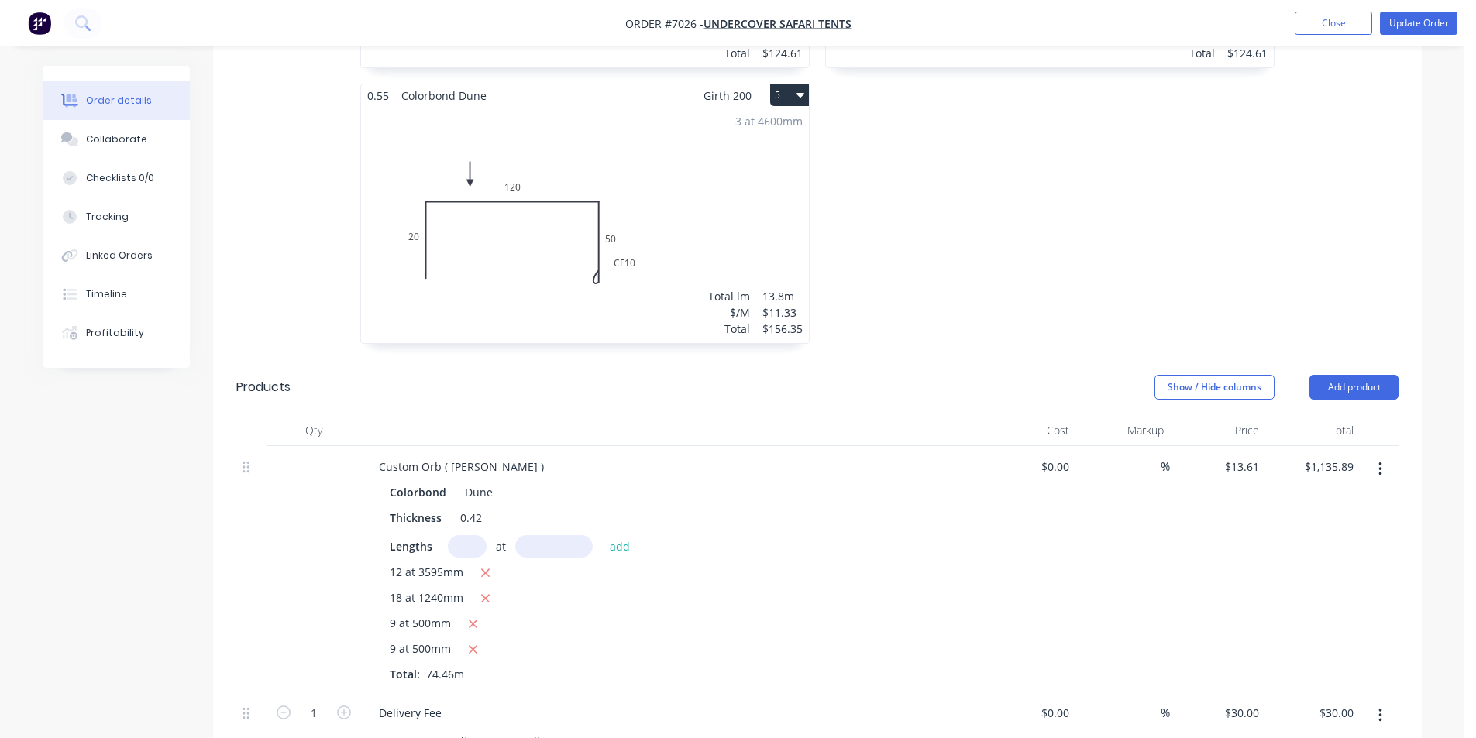
scroll to position [930, 0]
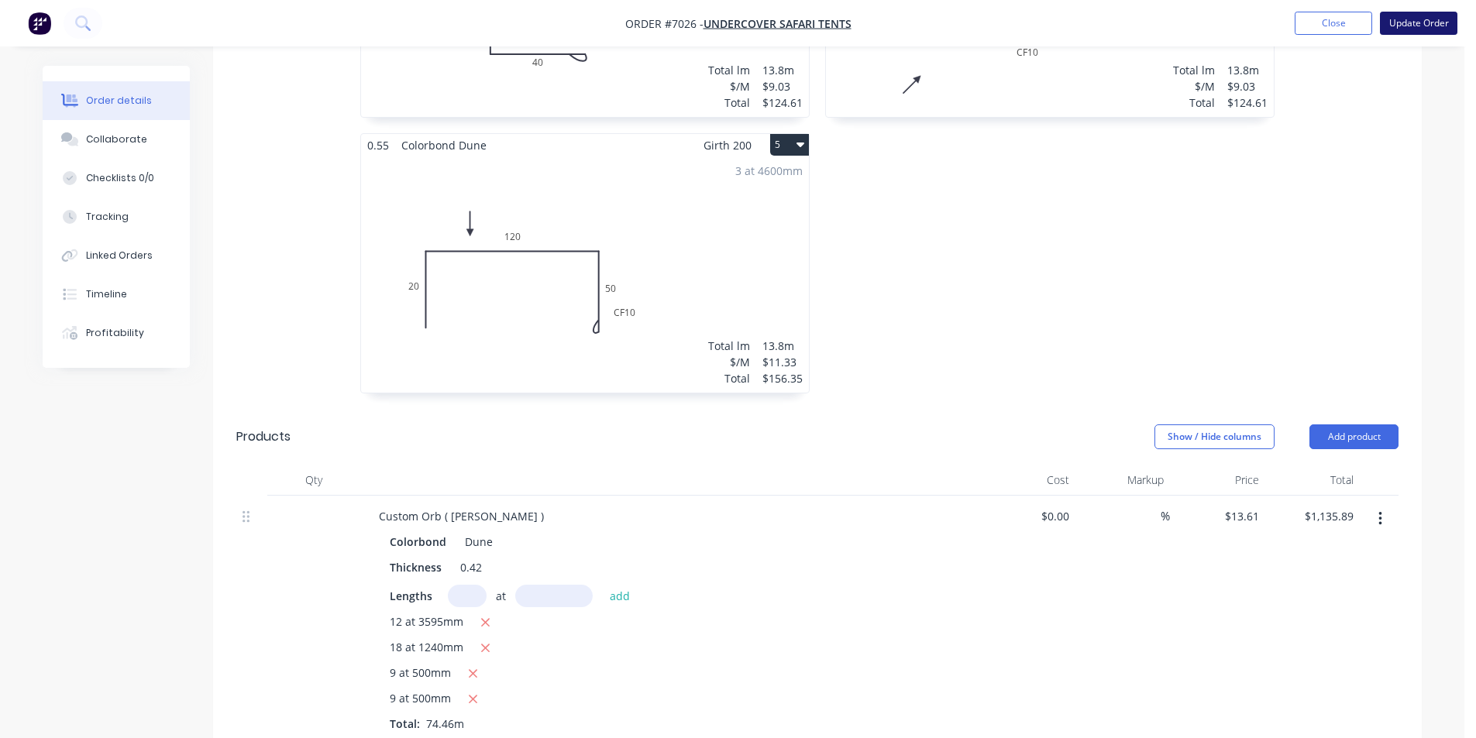
click at [1437, 33] on button "Update Order" at bounding box center [1418, 23] width 77 height 23
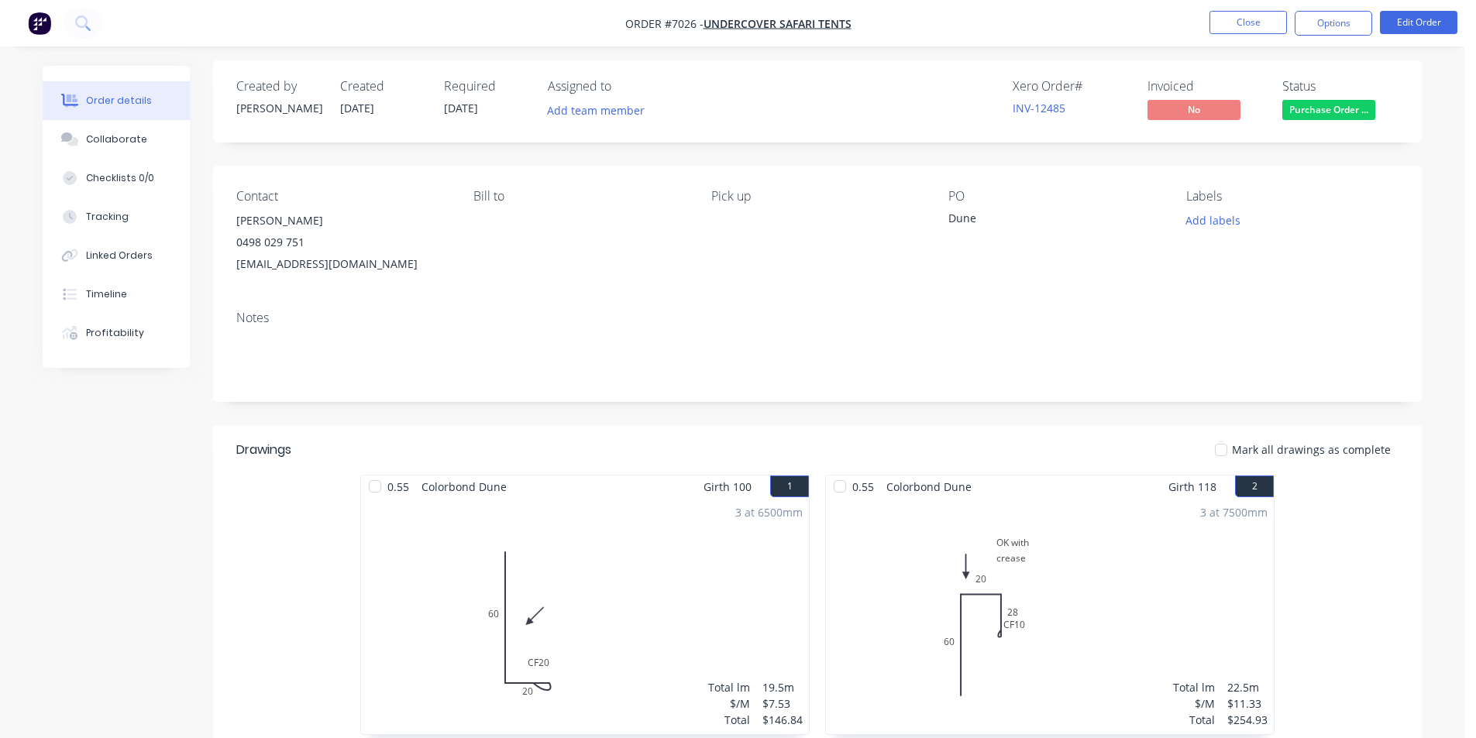
scroll to position [0, 0]
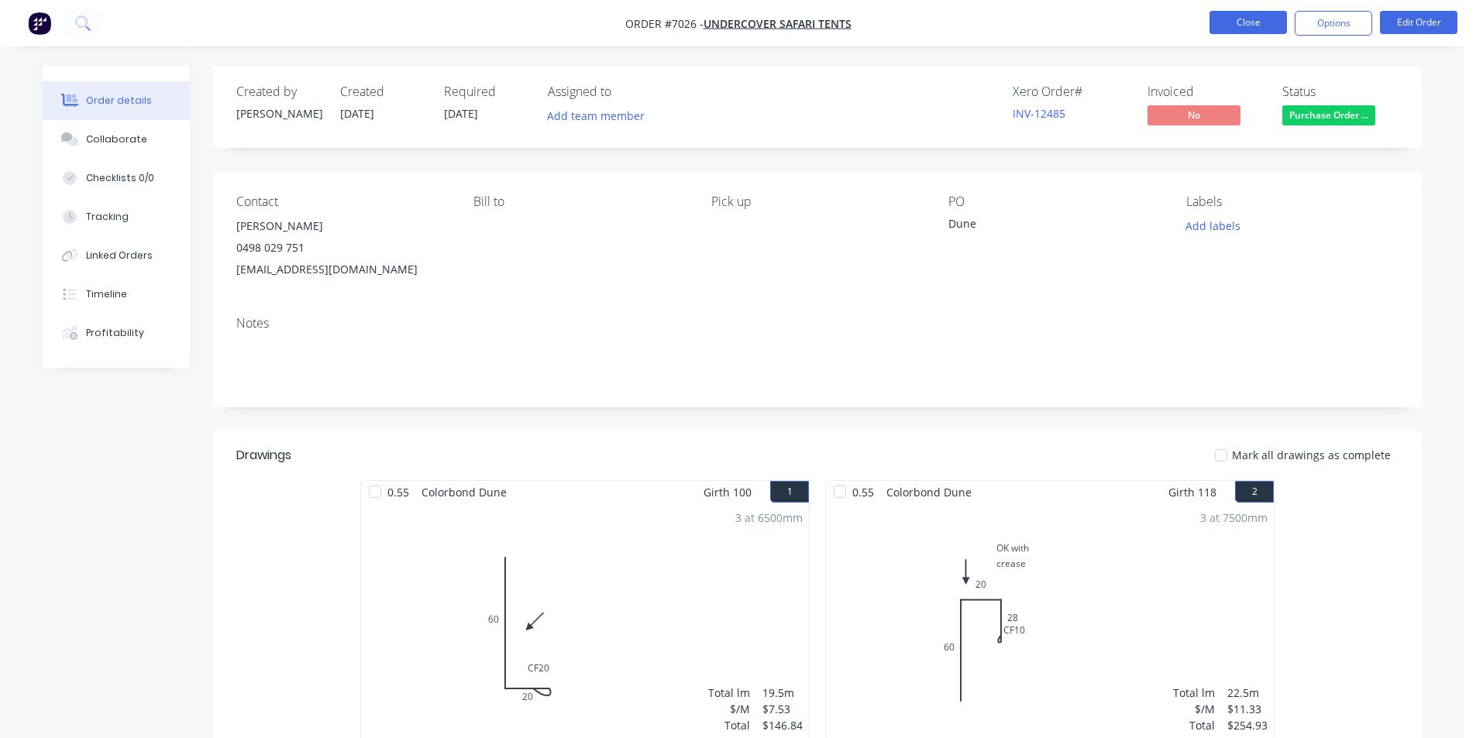
click at [1255, 29] on button "Close" at bounding box center [1248, 22] width 77 height 23
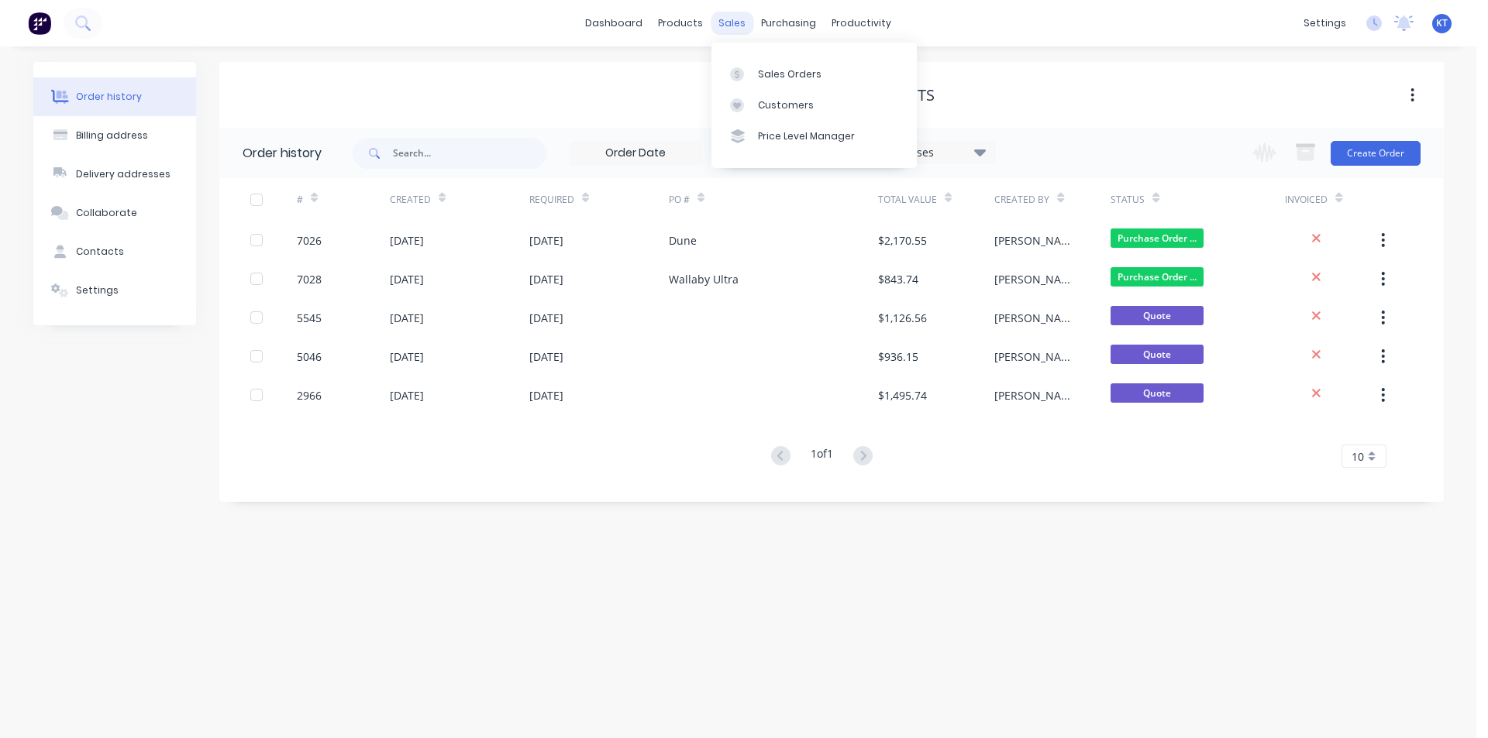
click at [743, 28] on div "sales" at bounding box center [732, 23] width 43 height 23
click at [767, 75] on div "Sales Orders" at bounding box center [790, 74] width 64 height 14
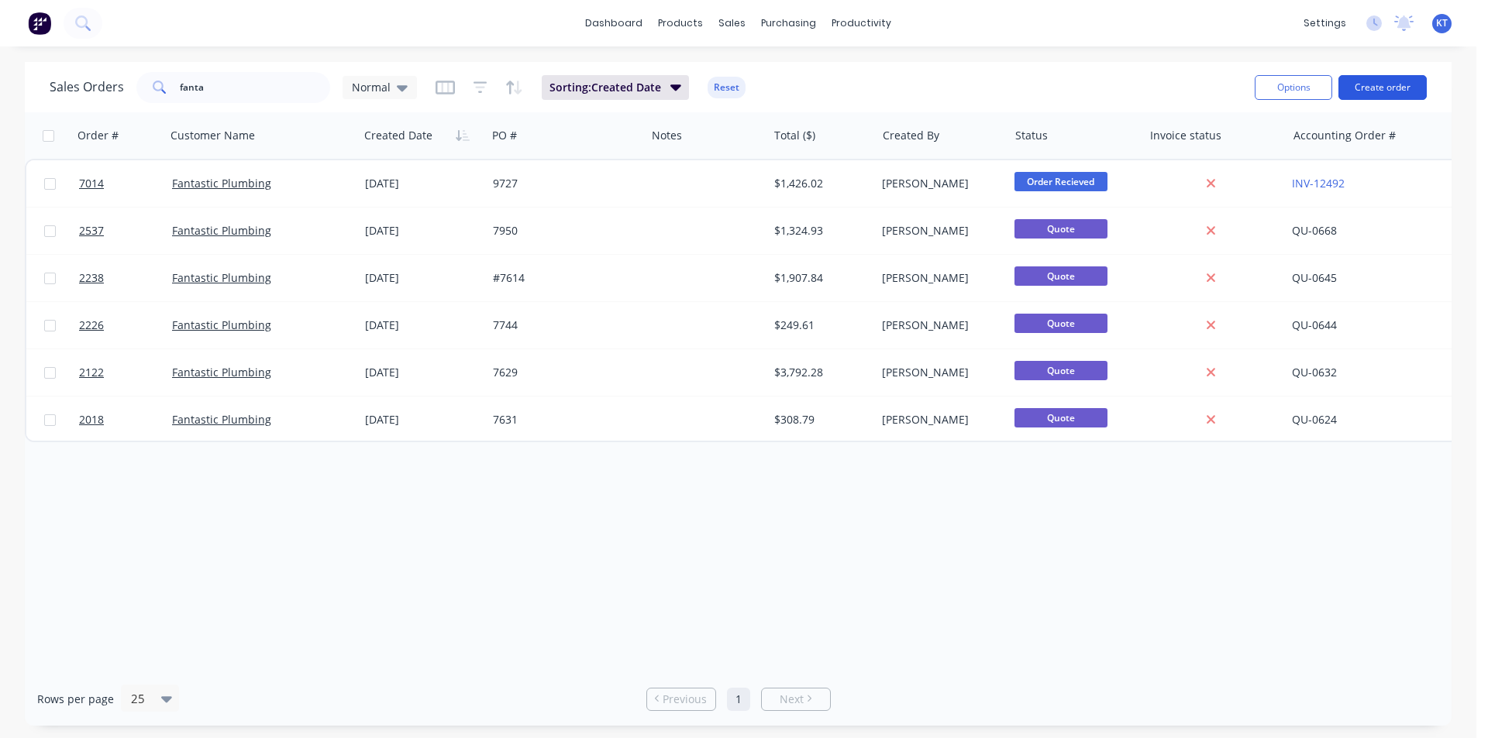
click at [1356, 95] on button "Create order" at bounding box center [1382, 87] width 88 height 25
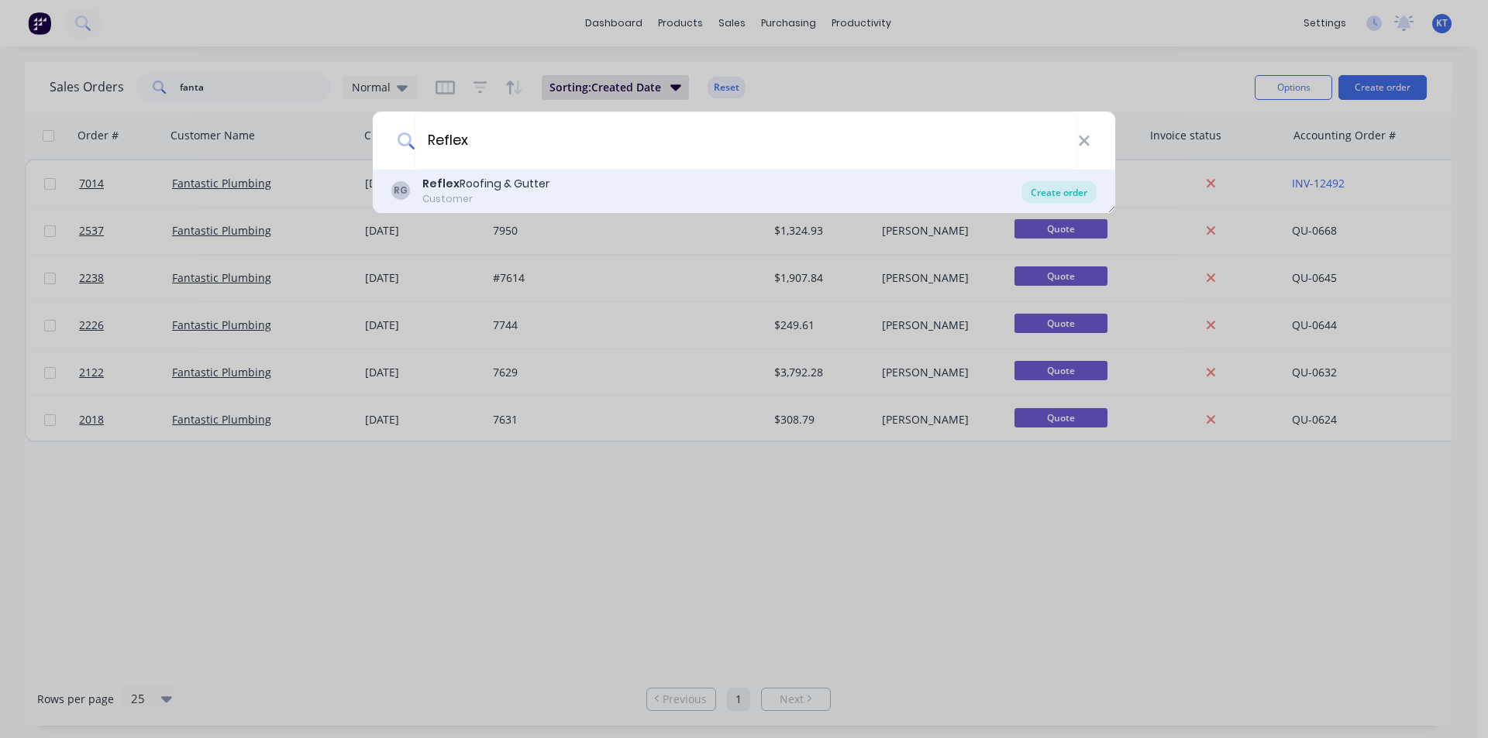
type input "Reflex"
click at [1037, 195] on div "Create order" at bounding box center [1058, 192] width 75 height 22
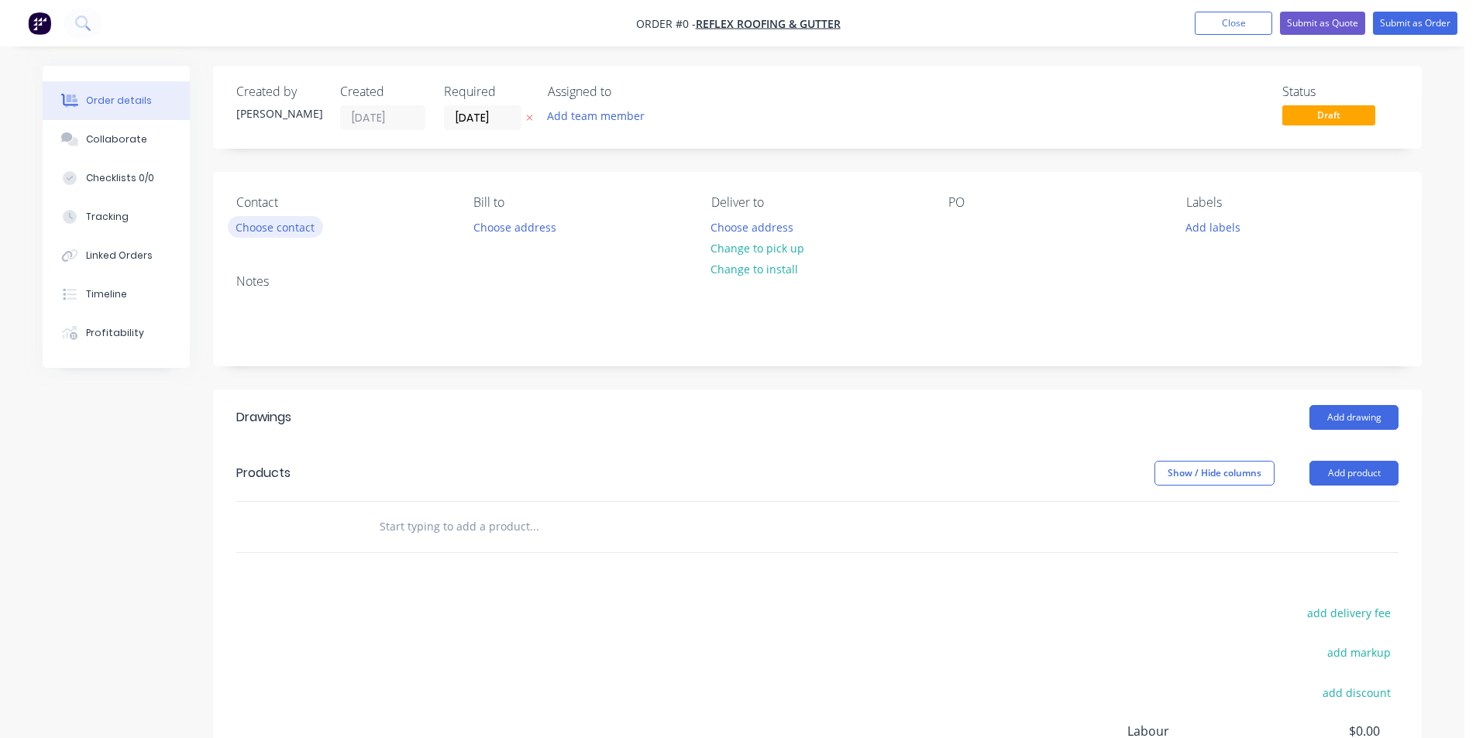
click at [298, 222] on button "Choose contact" at bounding box center [275, 226] width 95 height 21
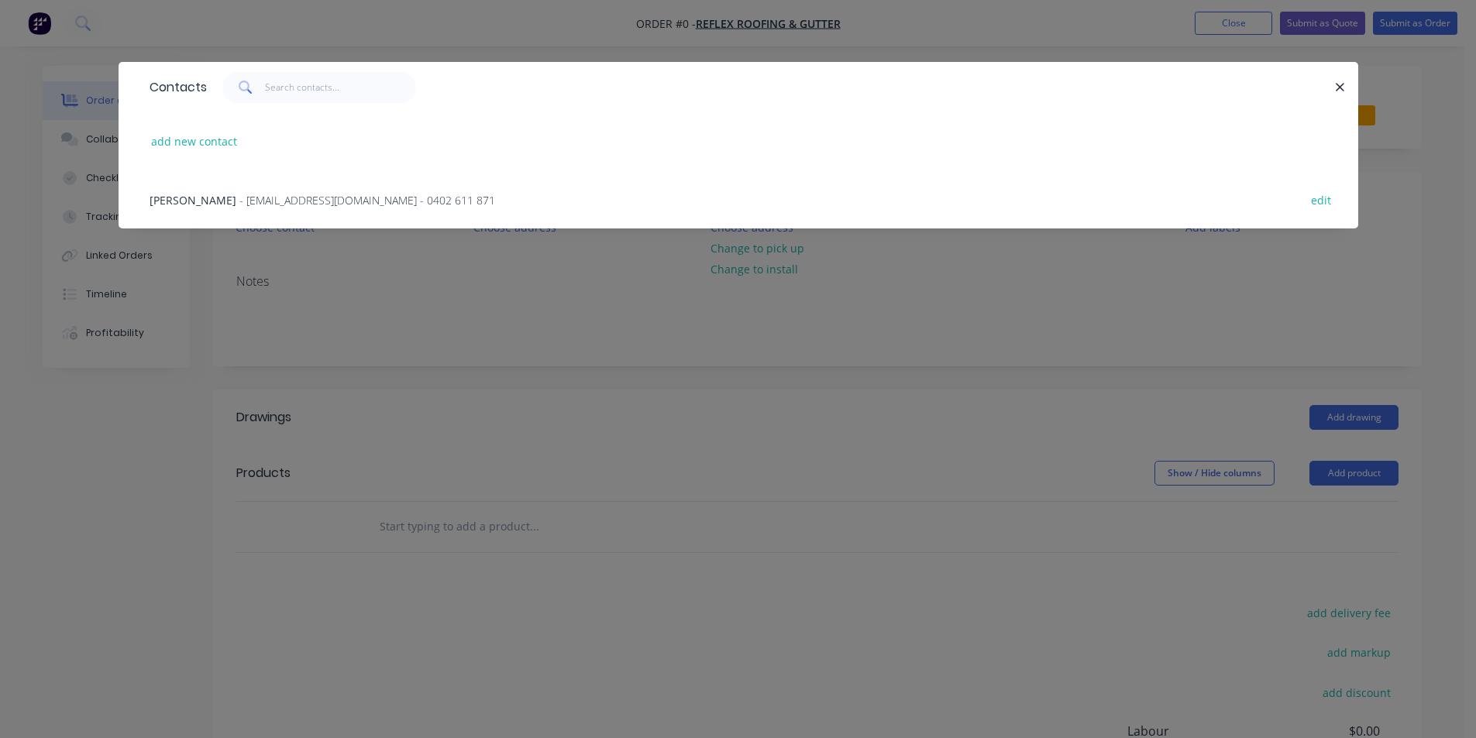
click at [260, 208] on div "[PERSON_NAME] - [EMAIL_ADDRESS][DOMAIN_NAME] - 0402 611 871" at bounding box center [323, 200] width 346 height 16
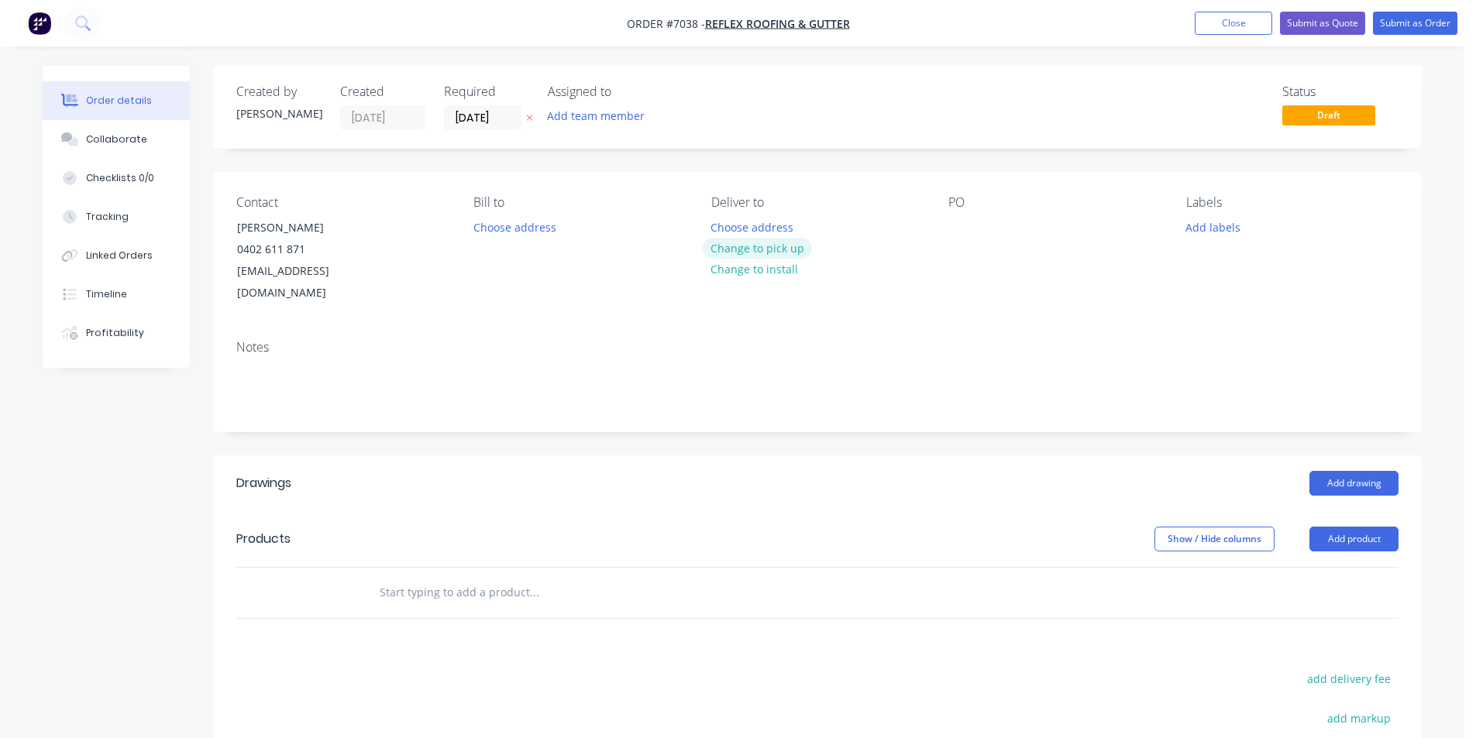
click at [769, 253] on button "Change to pick up" at bounding box center [758, 248] width 110 height 21
click at [950, 221] on div at bounding box center [960, 227] width 25 height 22
click at [1376, 471] on button "Add drawing" at bounding box center [1353, 483] width 89 height 25
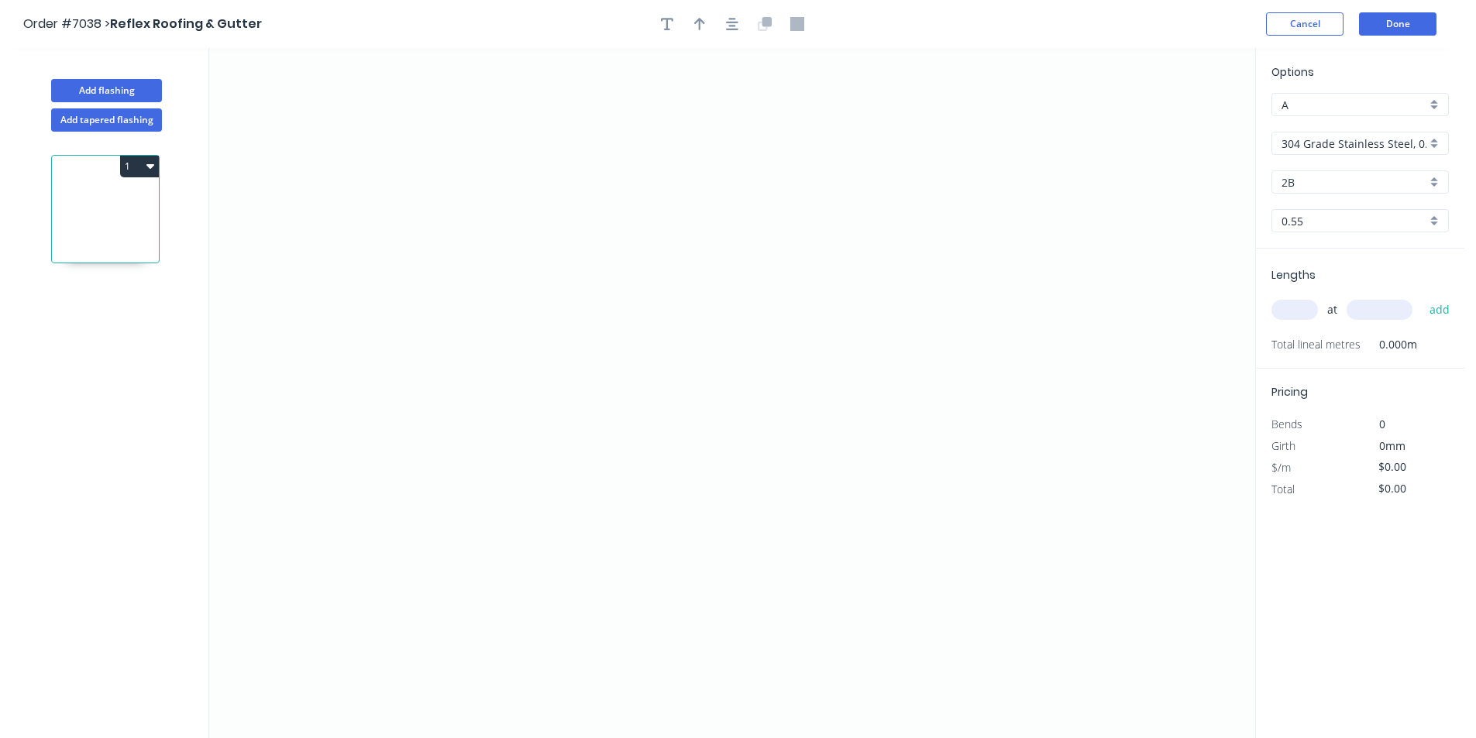
click at [1356, 146] on input "304 Grade Stainless Steel, 0.9mm Perforated Pattern 208 - 2mm hole" at bounding box center [1354, 144] width 145 height 16
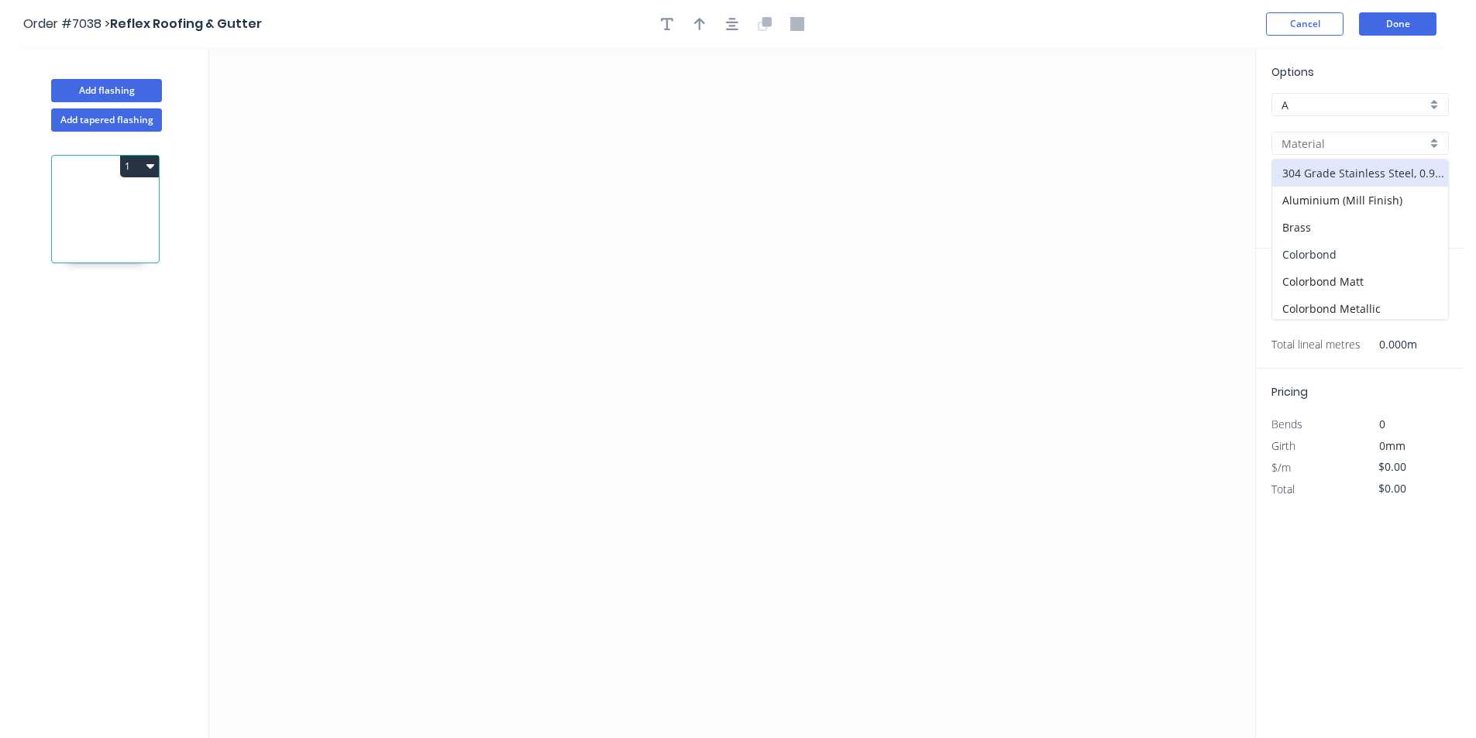
click at [1313, 252] on div "Colorbond" at bounding box center [1360, 254] width 176 height 27
type input "Colorbond"
type input "Basalt"
click at [1323, 188] on input "Basalt" at bounding box center [1354, 182] width 145 height 16
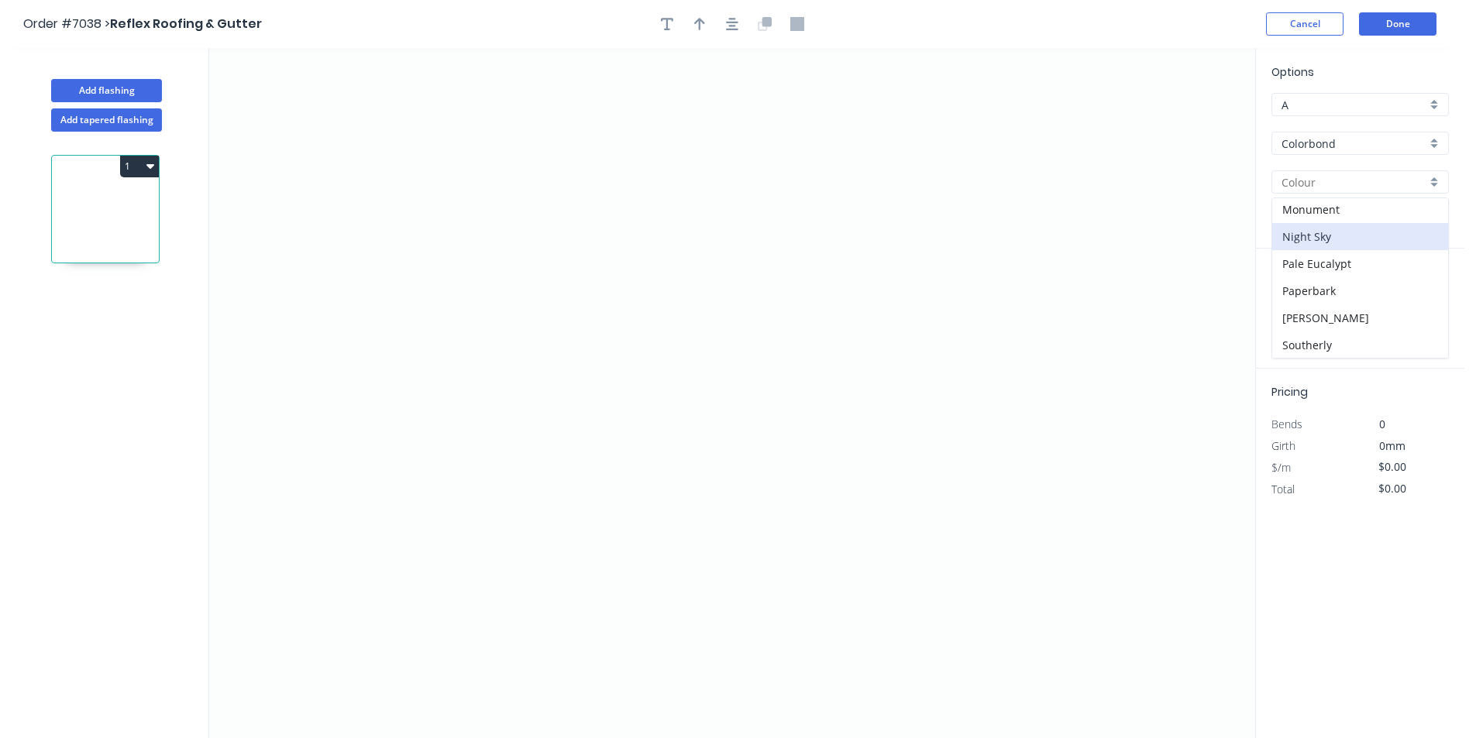
scroll to position [387, 0]
click at [1335, 320] on div "Surfmist" at bounding box center [1360, 312] width 176 height 27
type input "Surfmist"
click at [530, 270] on icon "0" at bounding box center [732, 393] width 1046 height 690
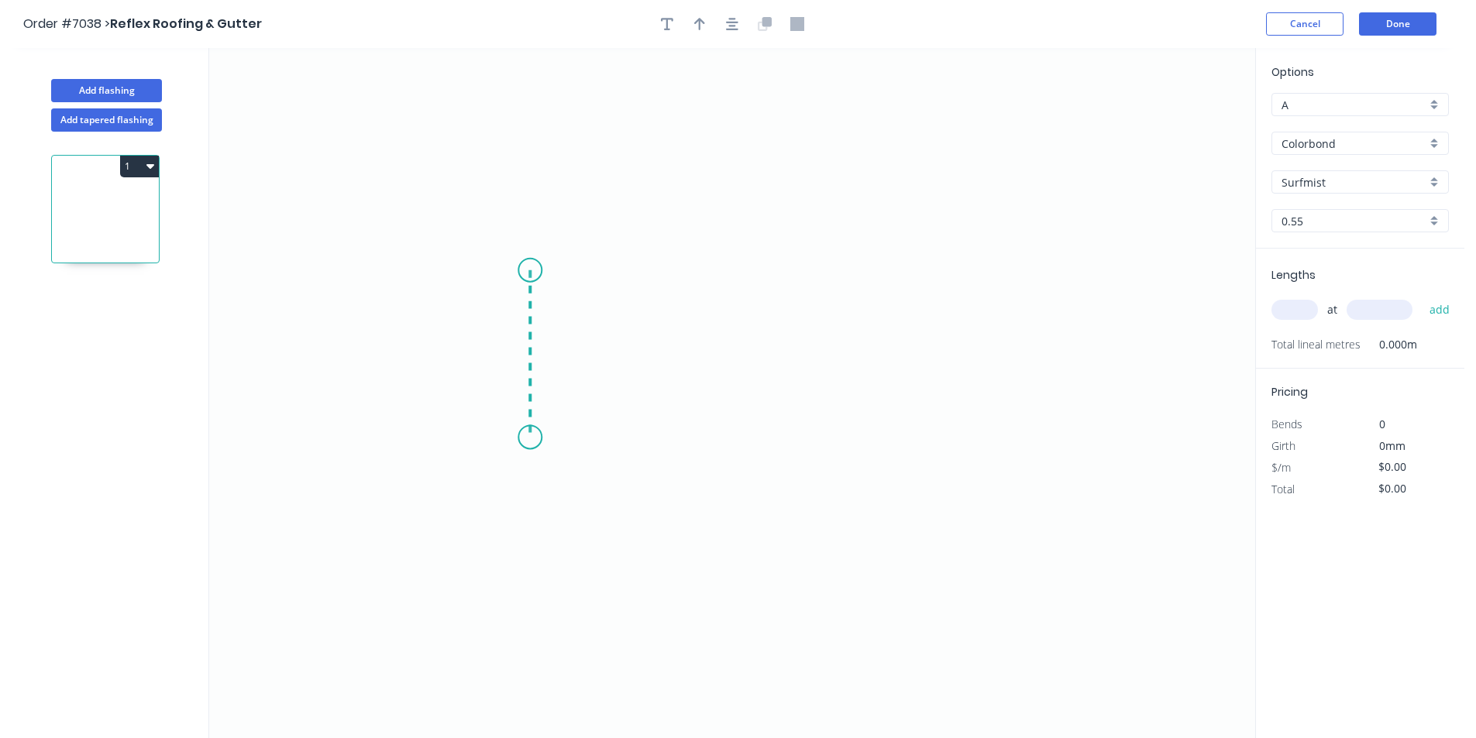
click at [527, 438] on icon "0" at bounding box center [732, 393] width 1046 height 690
click at [922, 520] on icon "0 ?" at bounding box center [732, 393] width 1046 height 690
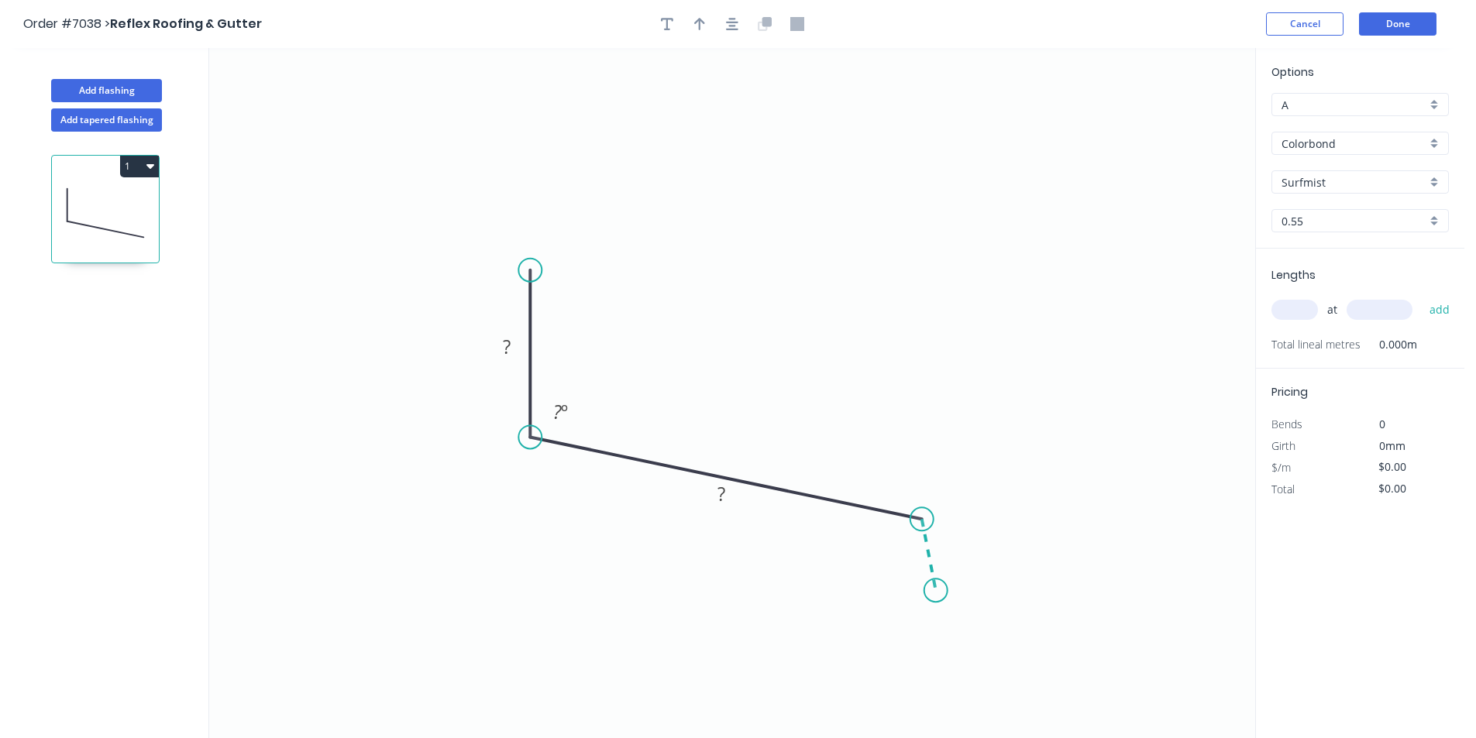
click at [936, 591] on icon "0 ? ? ? º" at bounding box center [732, 393] width 1046 height 690
click at [724, 22] on button "button" at bounding box center [732, 23] width 23 height 23
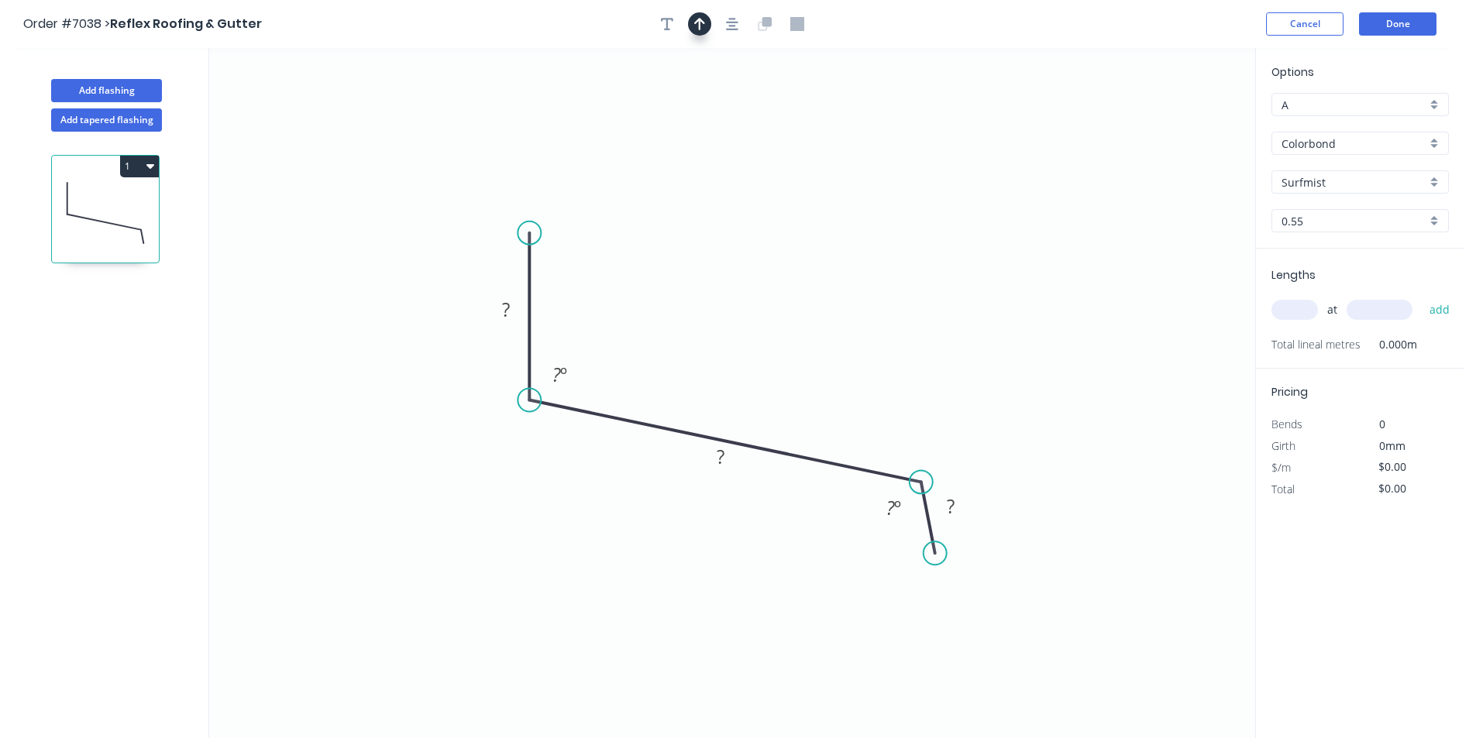
click at [708, 20] on button "button" at bounding box center [699, 23] width 23 height 23
drag, startPoint x: 1179, startPoint y: 127, endPoint x: 656, endPoint y: 320, distance: 557.5
click at [656, 320] on icon at bounding box center [656, 302] width 14 height 50
click at [503, 311] on tspan "?" at bounding box center [506, 310] width 8 height 26
type input "$16.88"
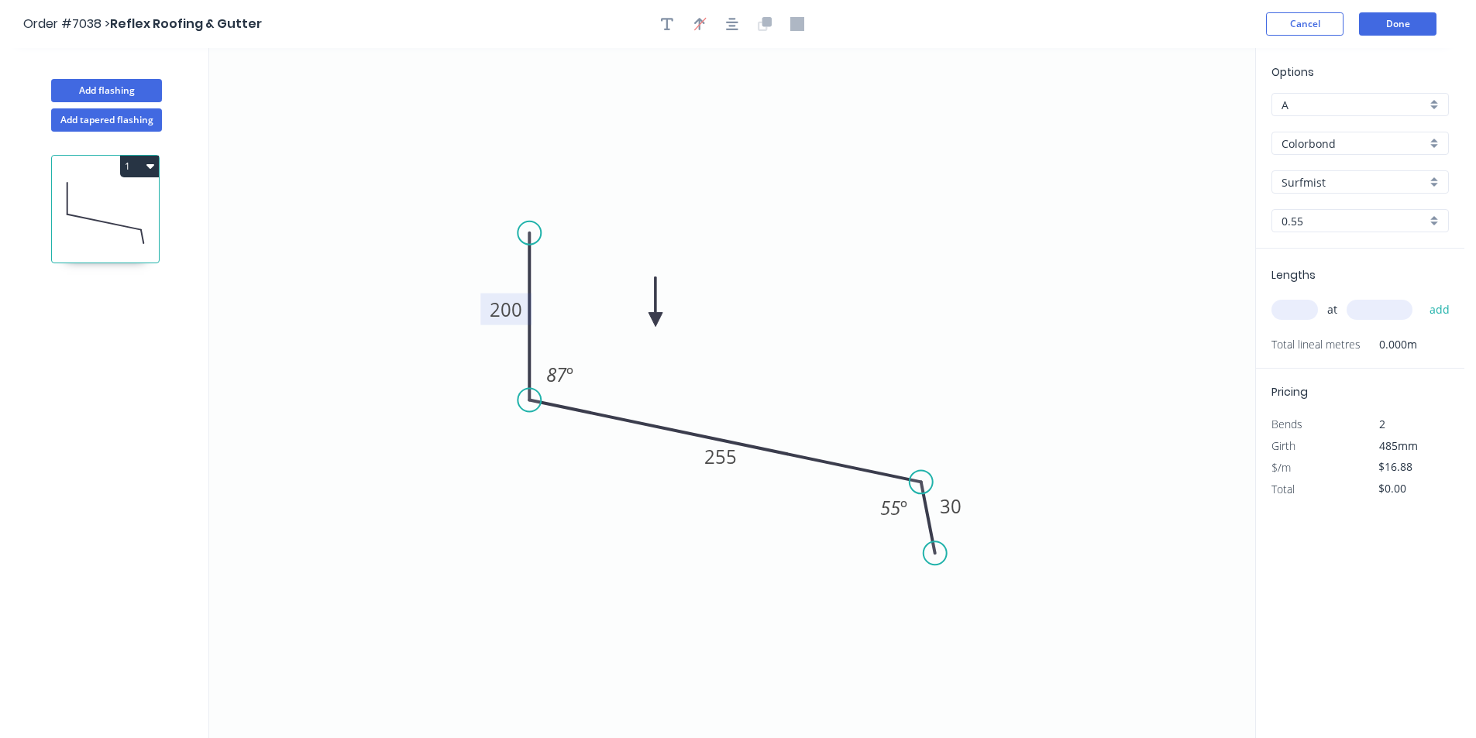
click at [1293, 311] on input "text" at bounding box center [1295, 310] width 46 height 20
type input "1"
type input "1900"
click at [1422, 297] on button "add" at bounding box center [1440, 310] width 36 height 26
type input "$32.07"
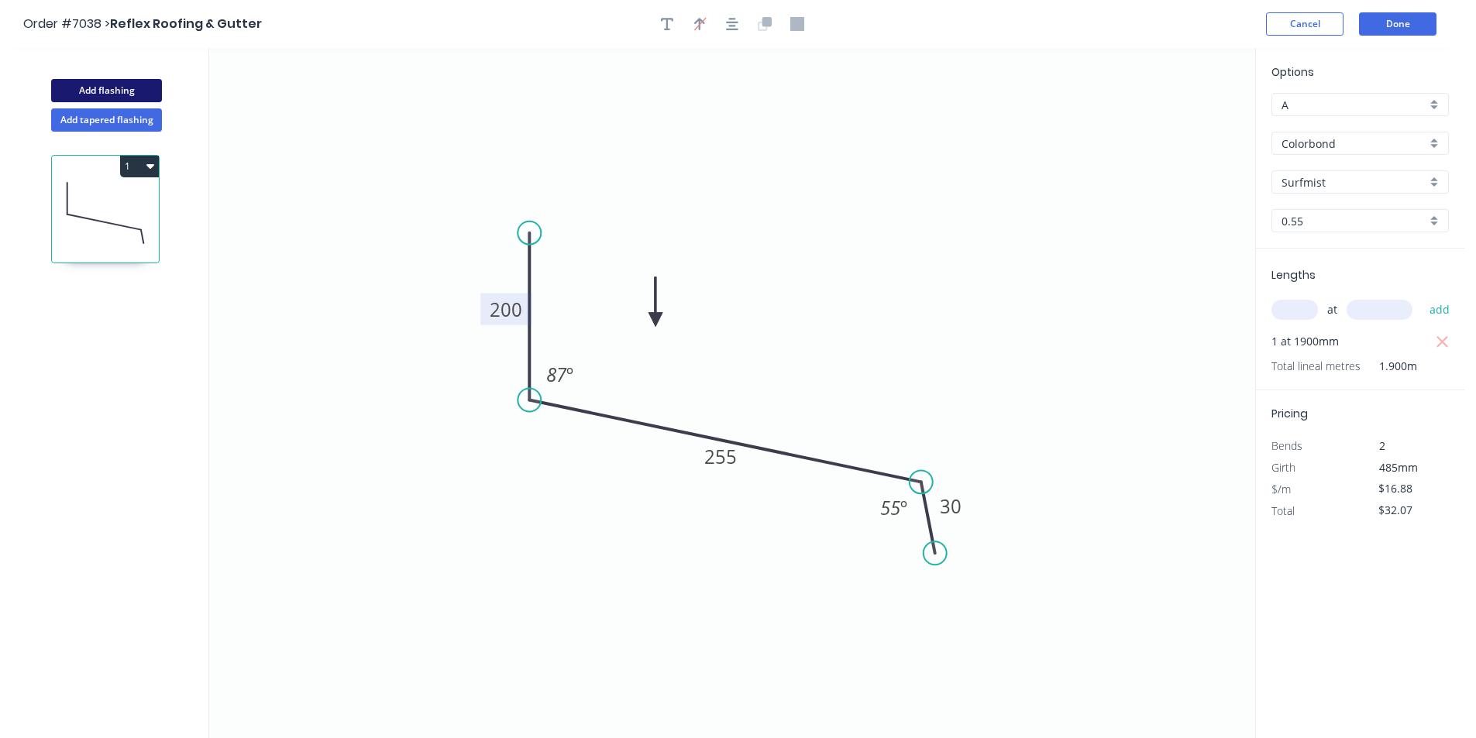
click at [102, 99] on button "Add flashing" at bounding box center [106, 90] width 111 height 23
type input "$0.00"
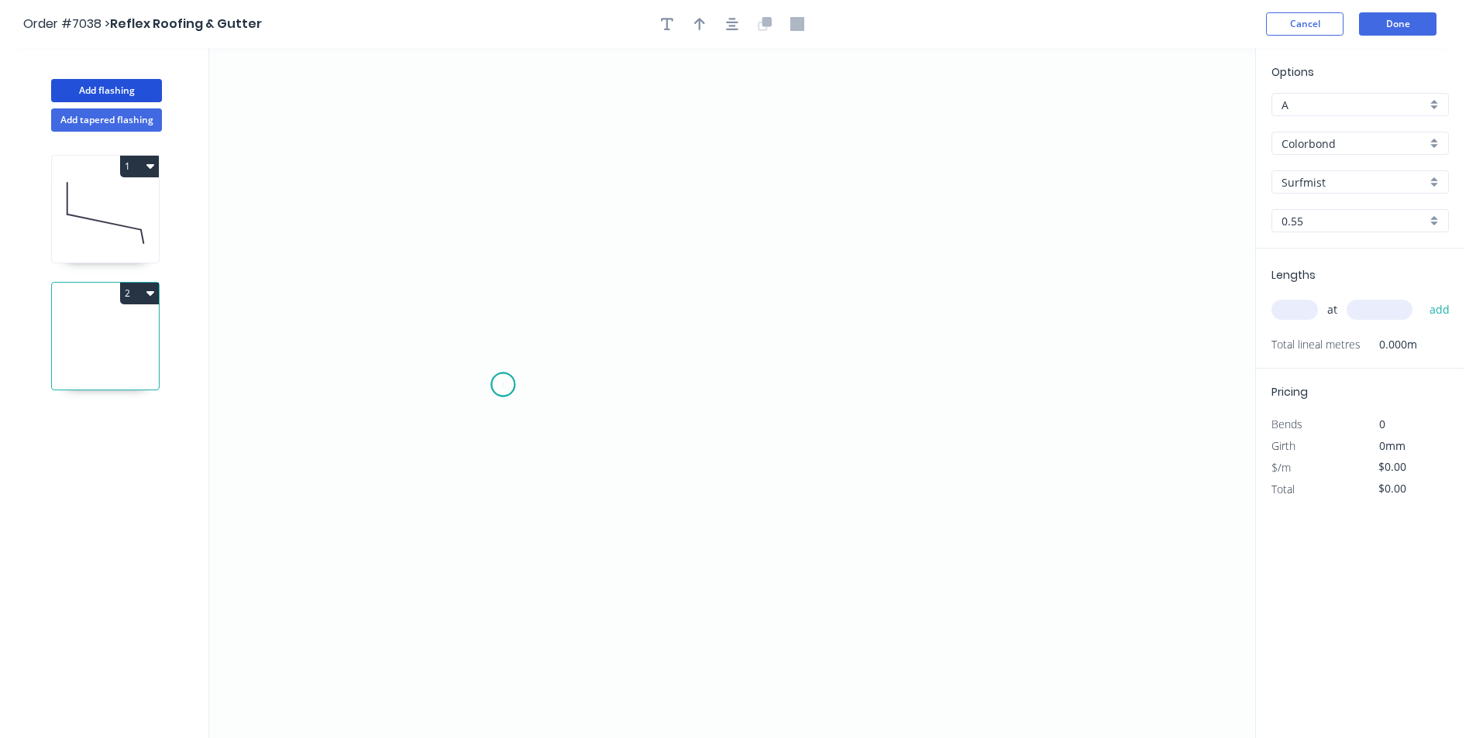
click at [503, 385] on icon "0" at bounding box center [732, 393] width 1046 height 690
click at [521, 332] on icon "0" at bounding box center [732, 393] width 1046 height 690
click at [825, 335] on icon "0 ?" at bounding box center [732, 393] width 1046 height 690
click at [831, 505] on icon "0 ? ? ? º" at bounding box center [732, 393] width 1046 height 690
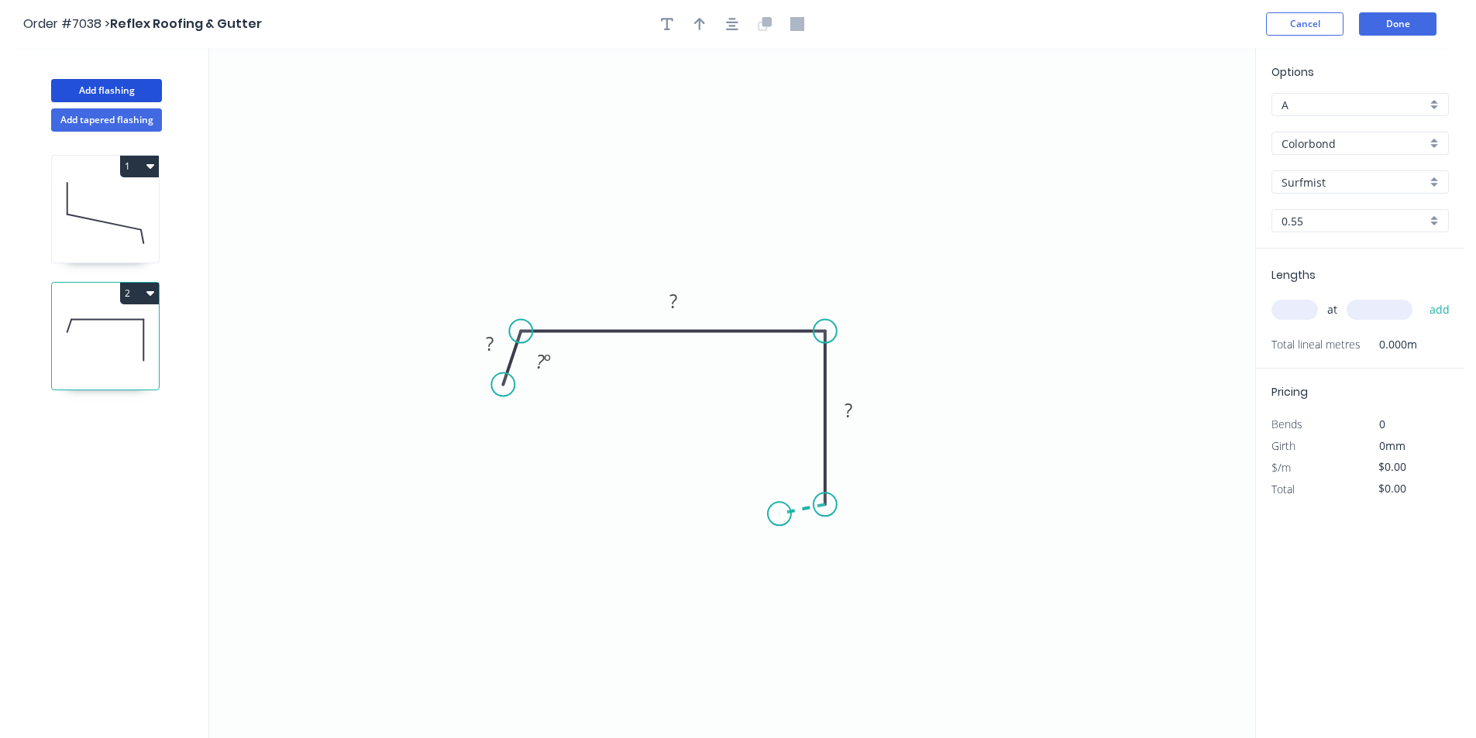
click at [779, 514] on icon "0 ? ? ? ? º" at bounding box center [732, 393] width 1046 height 690
click at [785, 566] on icon "0 ? ? ? ? ? º ? º" at bounding box center [732, 393] width 1046 height 690
click at [778, 506] on circle at bounding box center [777, 504] width 23 height 23
drag, startPoint x: 786, startPoint y: 570, endPoint x: 779, endPoint y: 558, distance: 14.0
click at [779, 558] on circle at bounding box center [777, 556] width 23 height 23
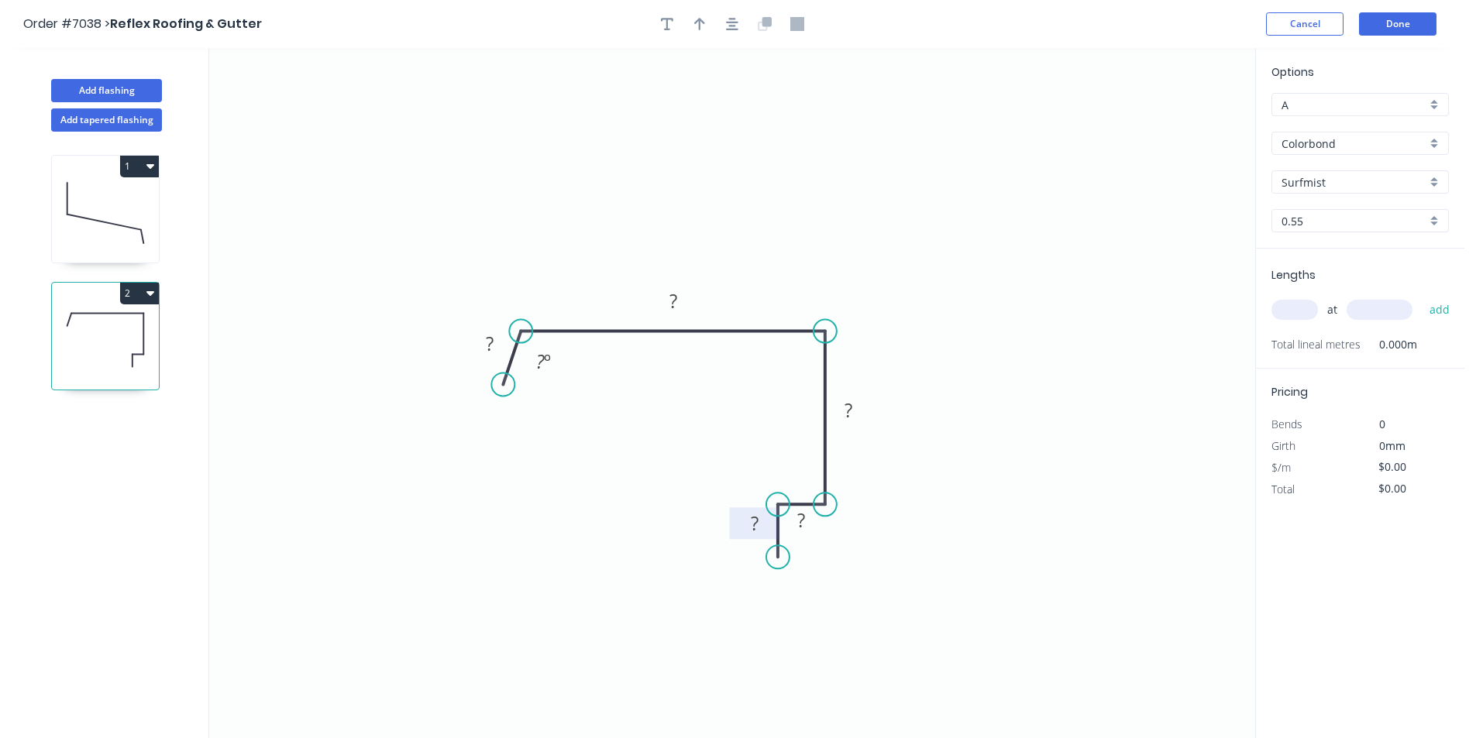
click at [749, 527] on rect at bounding box center [754, 525] width 31 height 22
type input "$18.24"
click at [837, 373] on div "Show angle" at bounding box center [908, 376] width 156 height 32
click at [795, 354] on tspan "?" at bounding box center [794, 358] width 9 height 26
click at [1306, 308] on input "text" at bounding box center [1295, 310] width 46 height 20
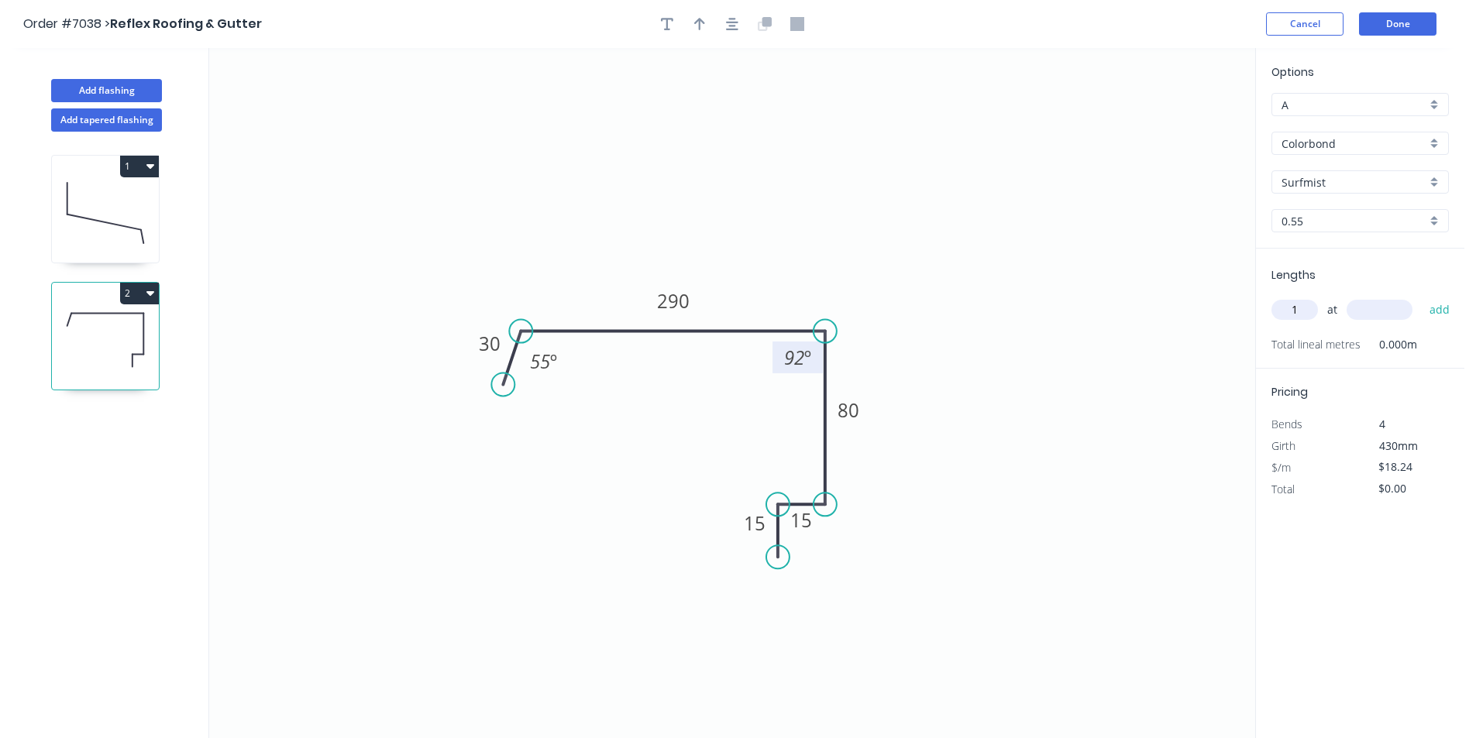
type input "1"
type input "800"
click at [1422, 297] on button "add" at bounding box center [1440, 310] width 36 height 26
type input "$18.24"
click at [1405, 29] on button "Done" at bounding box center [1397, 23] width 77 height 23
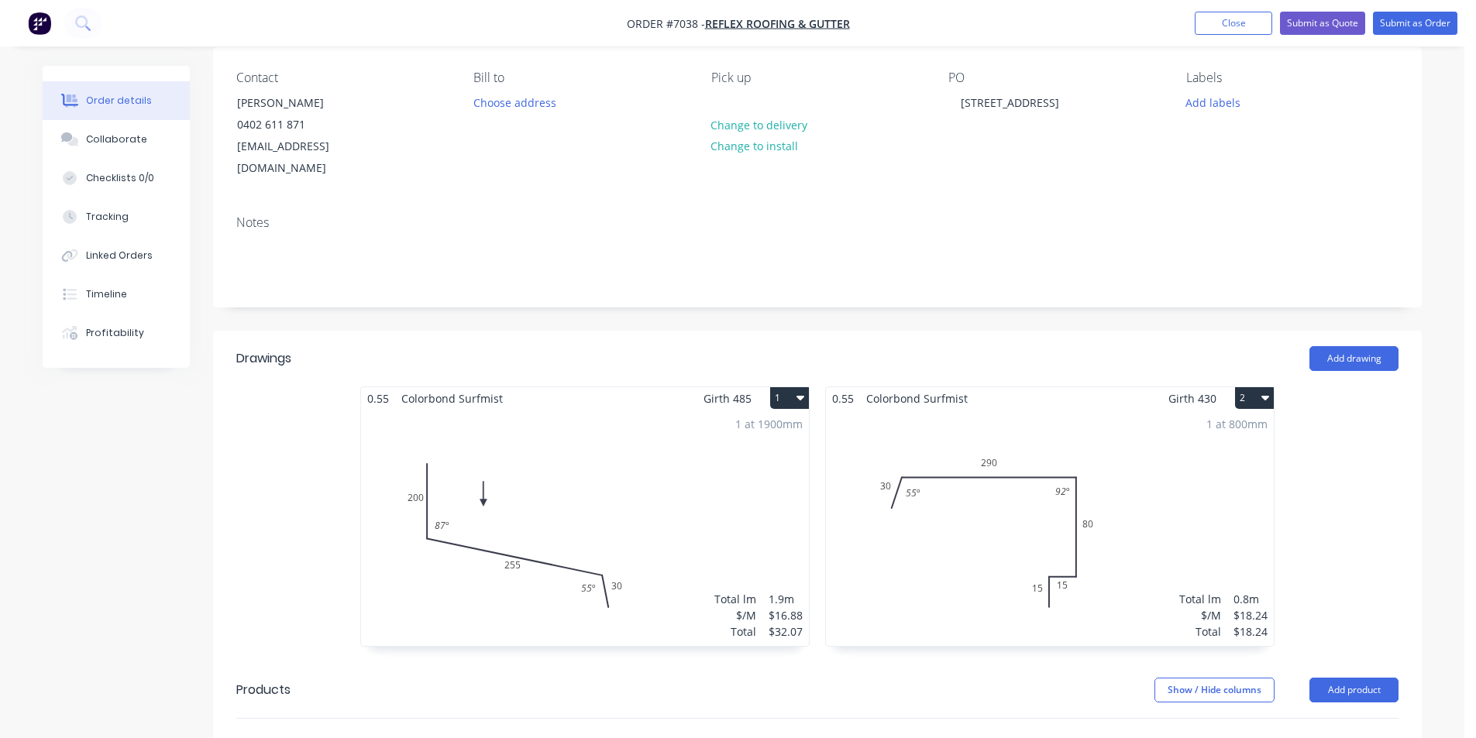
scroll to position [310, 0]
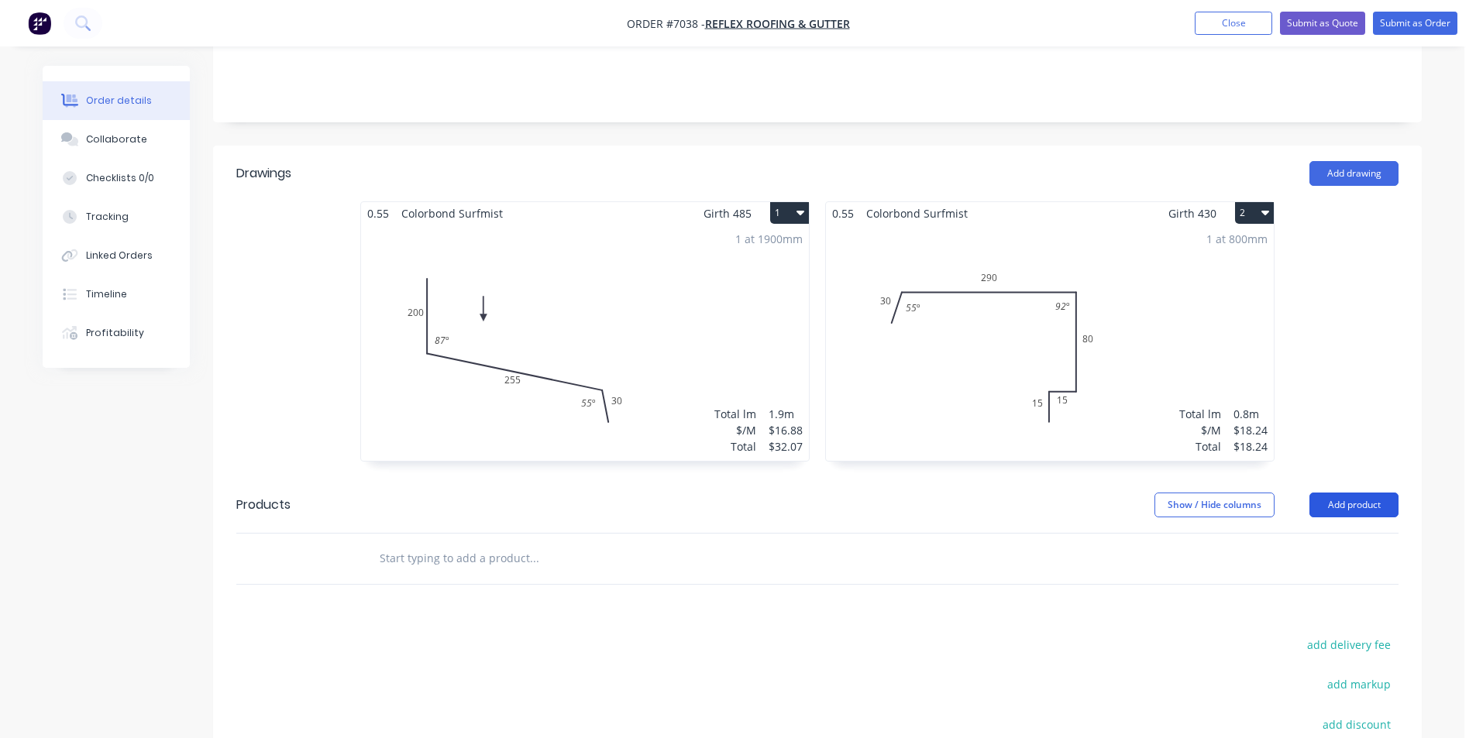
click at [1326, 493] on button "Add product" at bounding box center [1353, 505] width 89 height 25
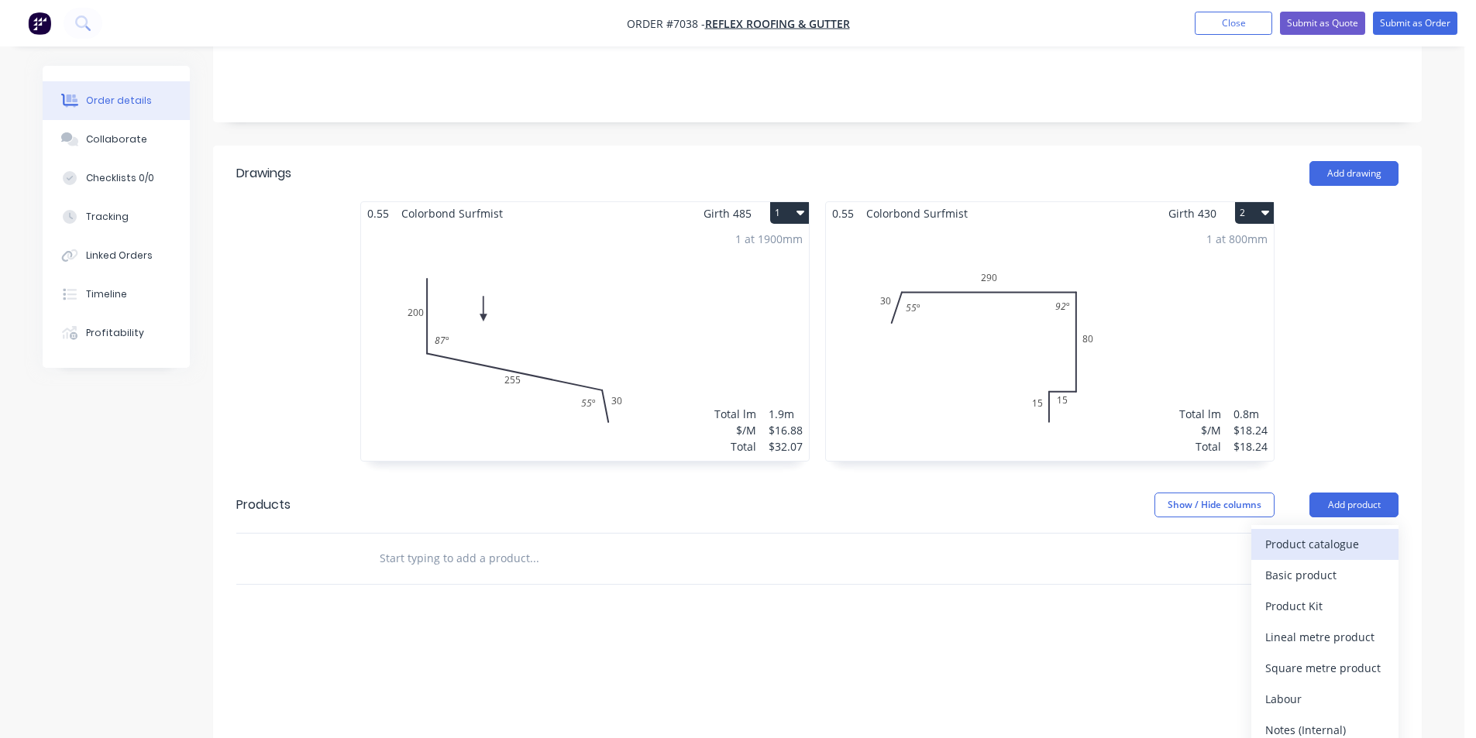
click at [1299, 533] on div "Product catalogue" at bounding box center [1324, 544] width 119 height 22
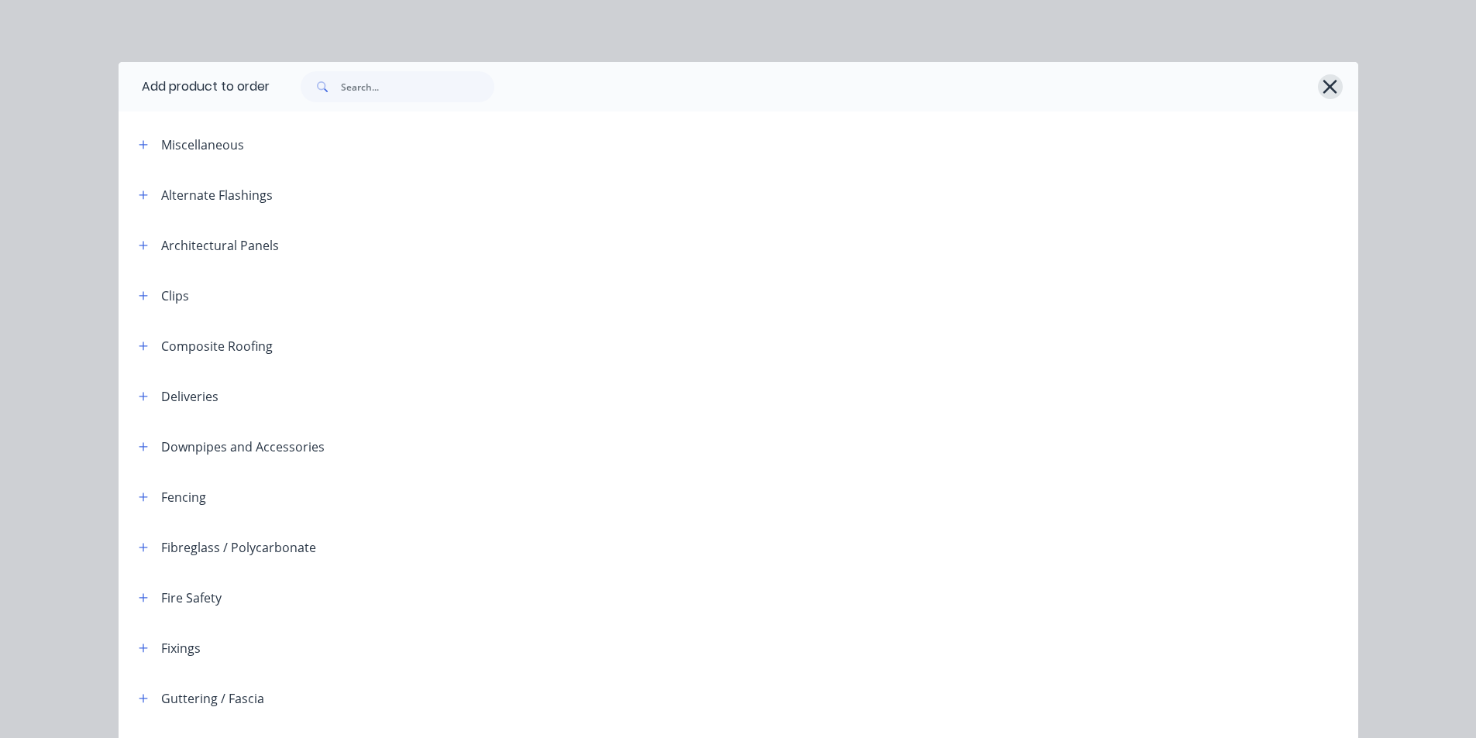
click at [1323, 84] on icon "button" at bounding box center [1330, 87] width 16 height 22
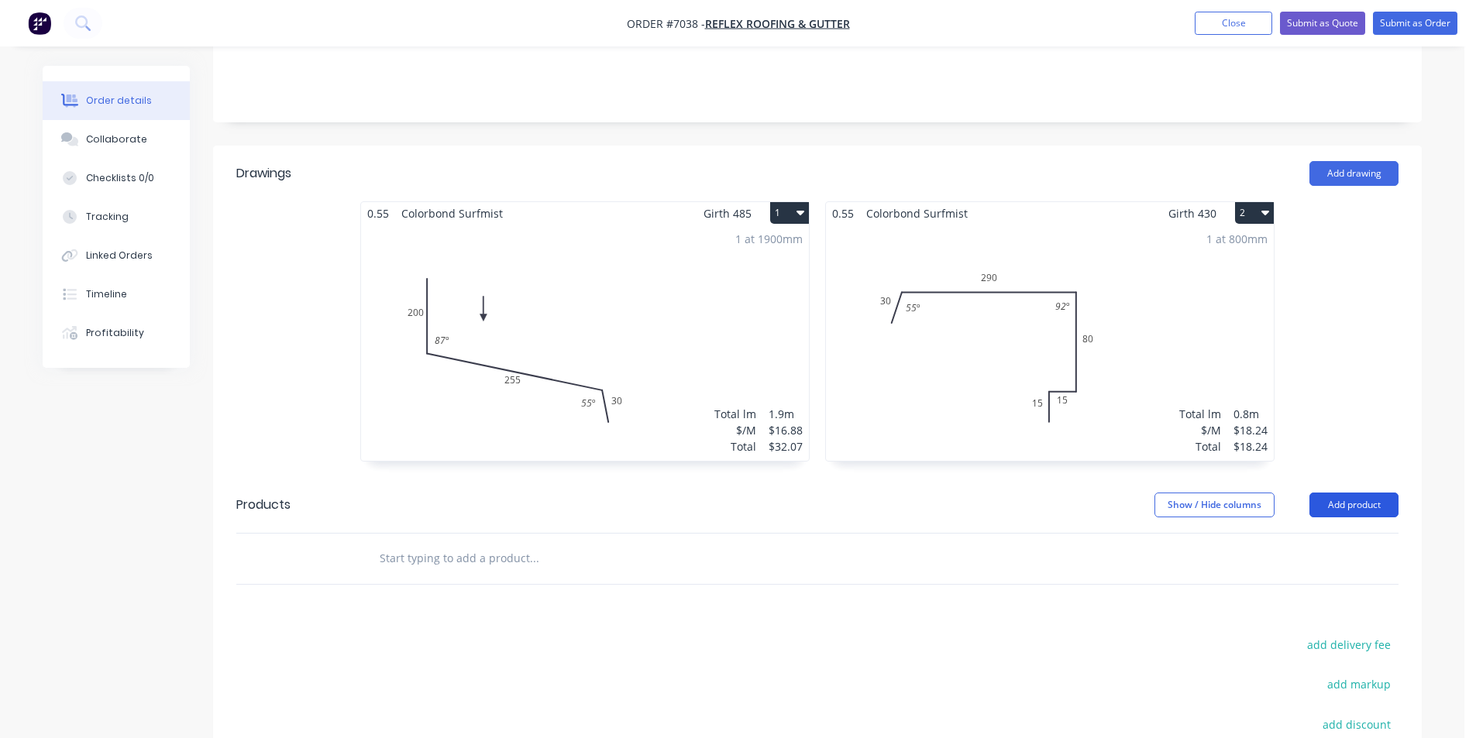
drag, startPoint x: 1365, startPoint y: 456, endPoint x: 1360, endPoint y: 491, distance: 35.3
click at [1365, 477] on header "Products Show / Hide columns Add product" at bounding box center [817, 505] width 1209 height 56
click at [1359, 493] on button "Add product" at bounding box center [1353, 505] width 89 height 25
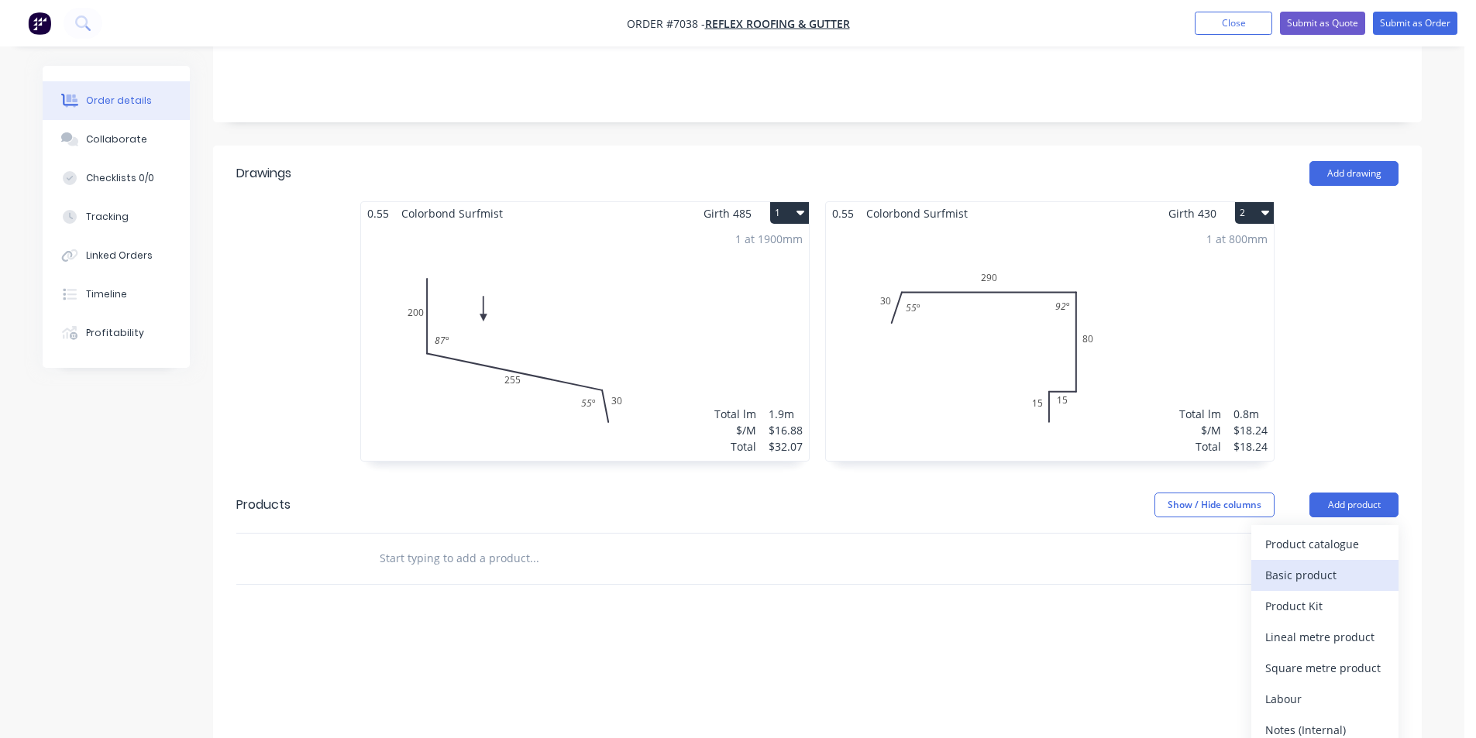
click at [1343, 564] on div "Basic product" at bounding box center [1324, 575] width 119 height 22
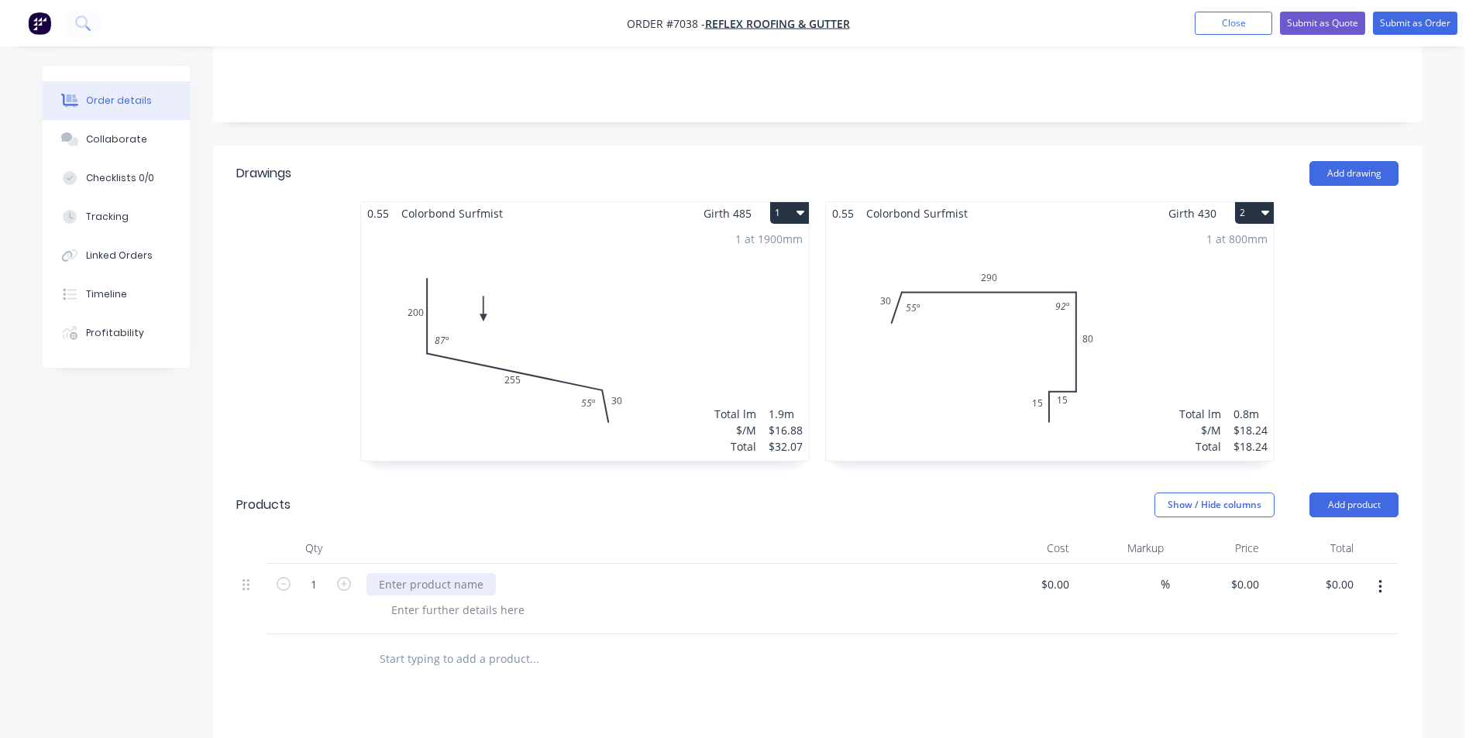
click at [456, 573] on div at bounding box center [430, 584] width 129 height 22
click at [499, 599] on div at bounding box center [458, 610] width 158 height 22
click at [474, 599] on div at bounding box center [458, 610] width 158 height 22
click at [111, 143] on div "Collaborate" at bounding box center [116, 139] width 61 height 14
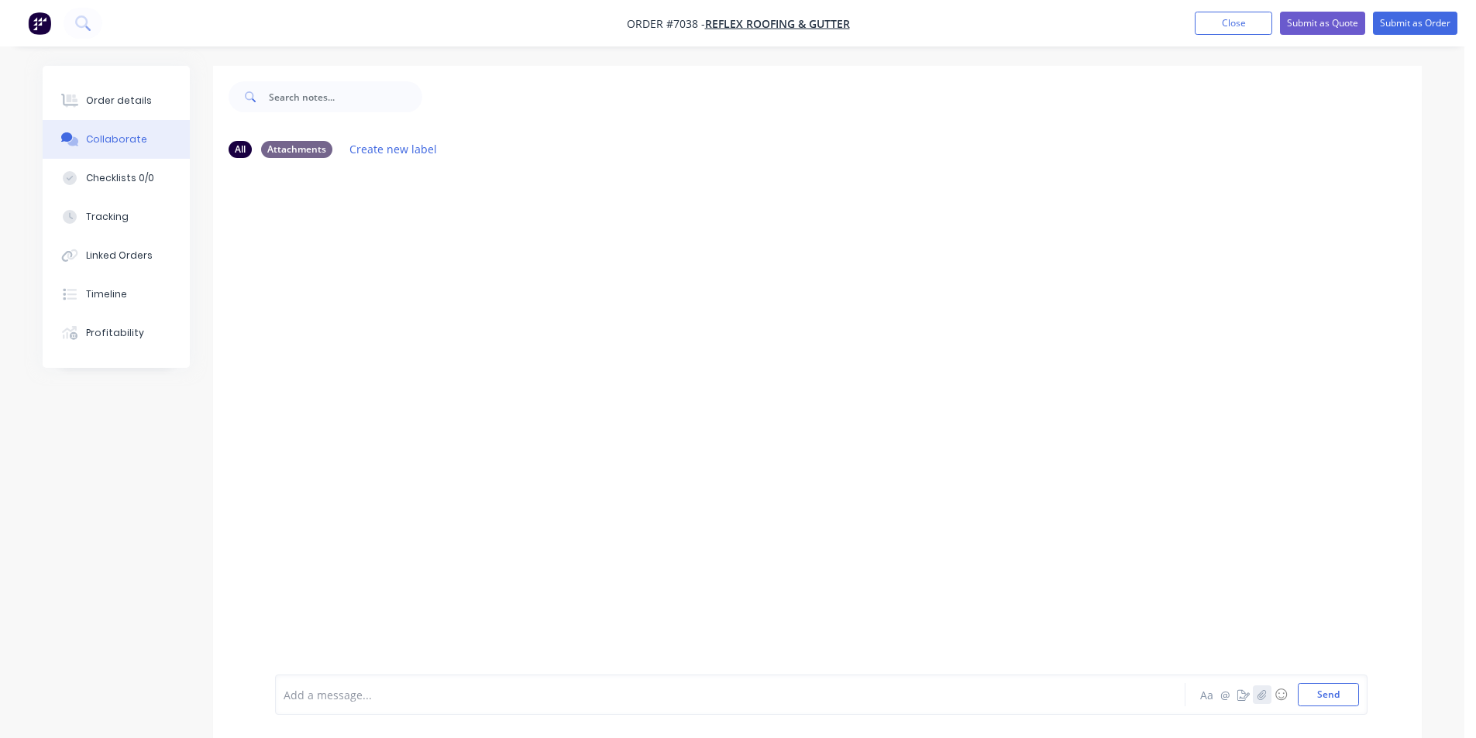
click at [1265, 695] on icon "button" at bounding box center [1262, 695] width 9 height 10
click at [1336, 700] on button "Send" at bounding box center [1328, 694] width 61 height 23
click at [40, 79] on div "Order details Collaborate Checklists 0/0 Tracking Linked Orders Timeline Profit…" at bounding box center [732, 414] width 1410 height 696
drag, startPoint x: 174, startPoint y: 102, endPoint x: 183, endPoint y: 102, distance: 8.5
click at [174, 102] on button "Order details" at bounding box center [116, 100] width 147 height 39
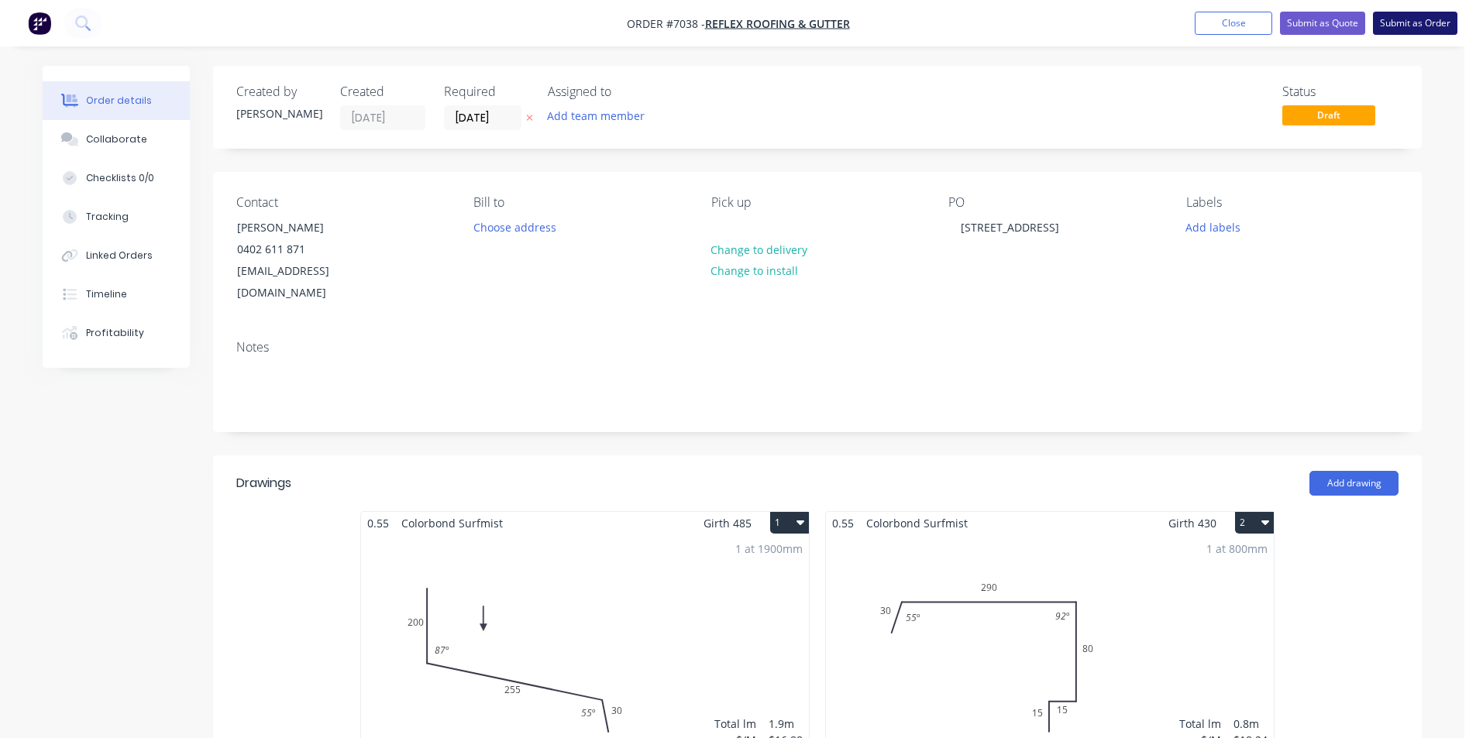
click at [1423, 29] on button "Submit as Order" at bounding box center [1415, 23] width 84 height 23
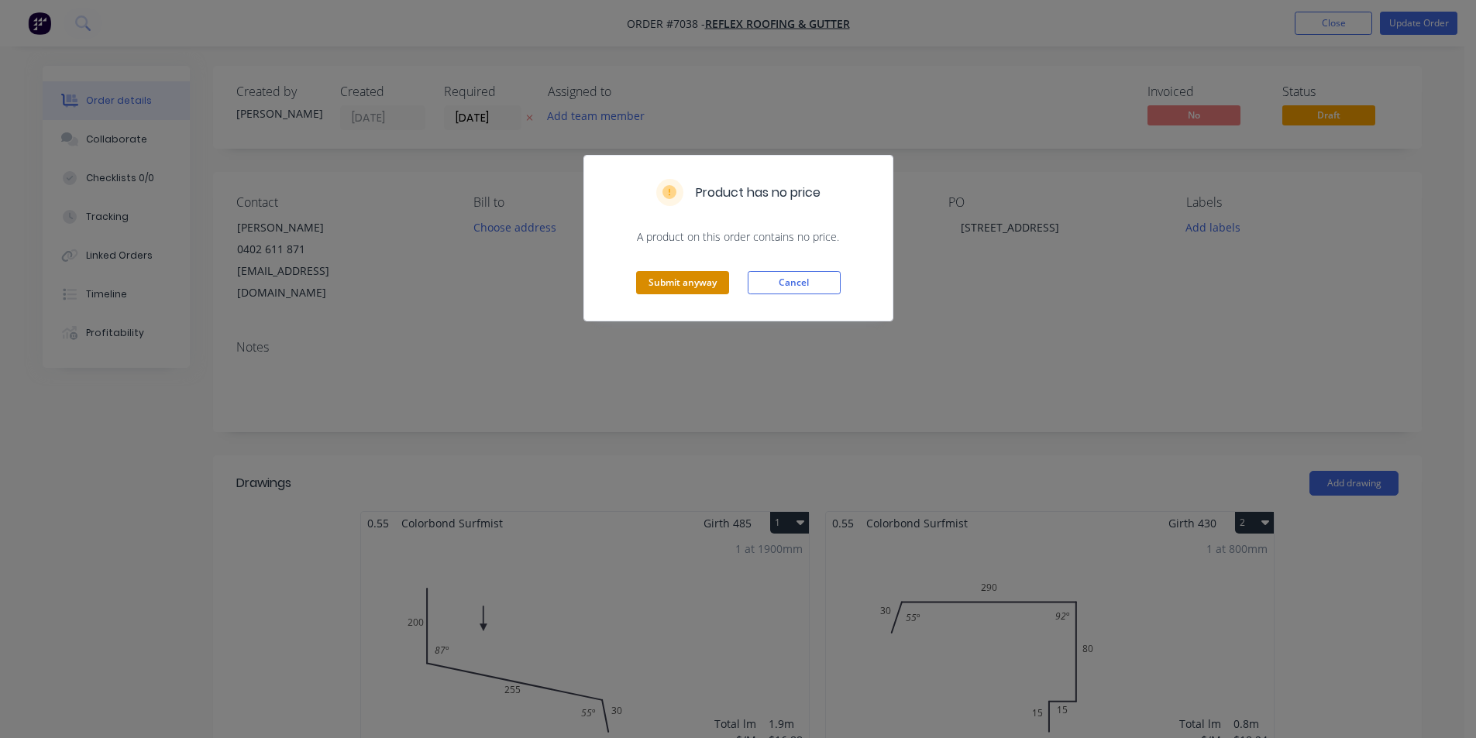
click at [669, 285] on button "Submit anyway" at bounding box center [682, 282] width 93 height 23
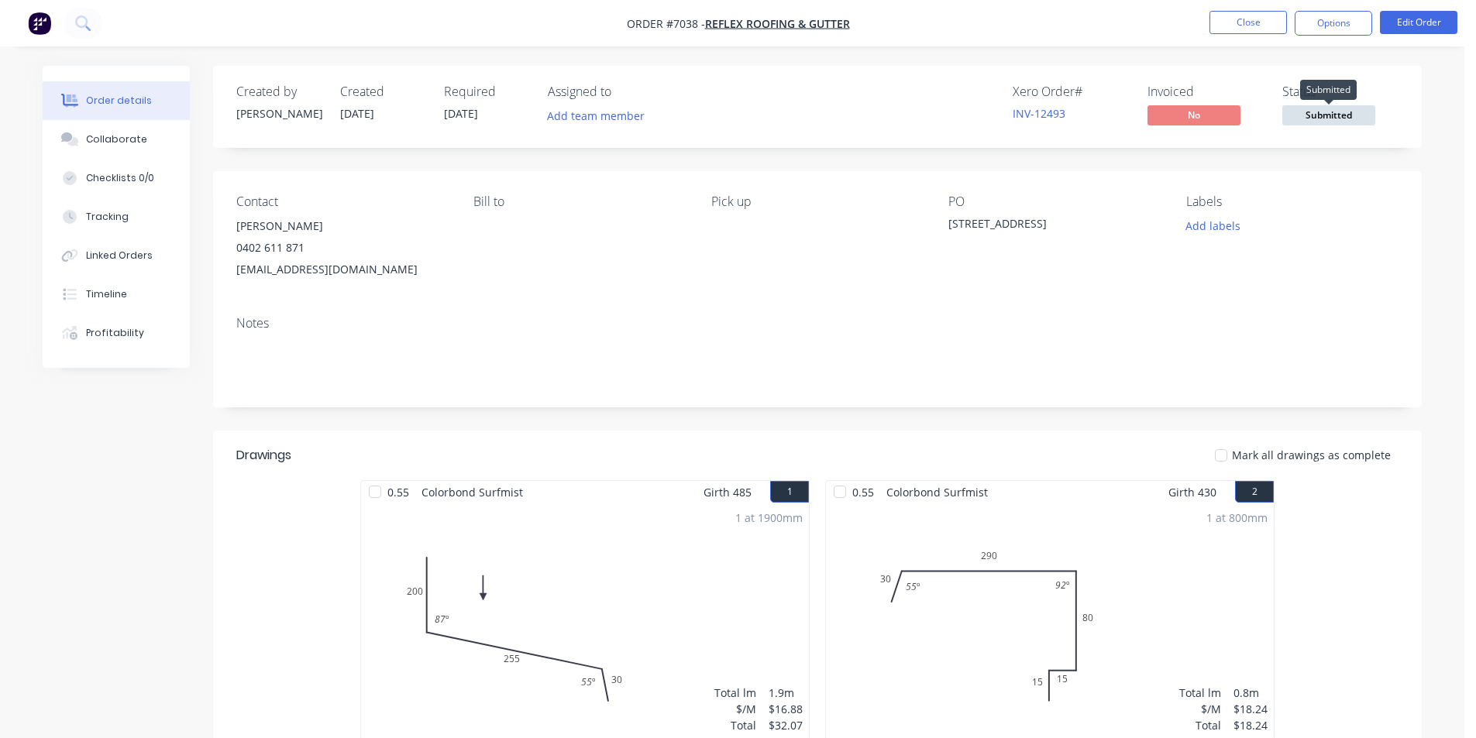
click at [1333, 120] on span "Submitted" at bounding box center [1328, 114] width 93 height 19
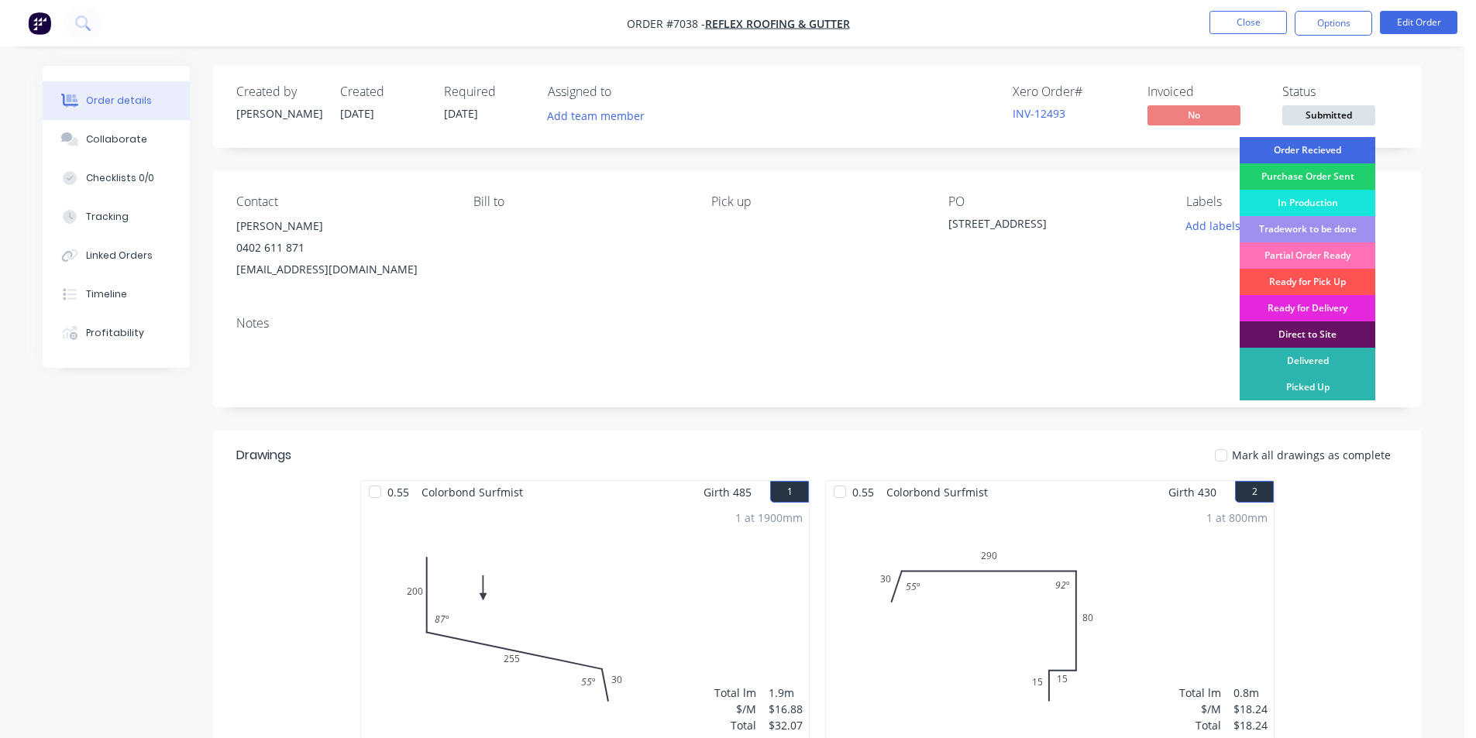
click at [1354, 150] on div "Order Recieved" at bounding box center [1308, 150] width 136 height 26
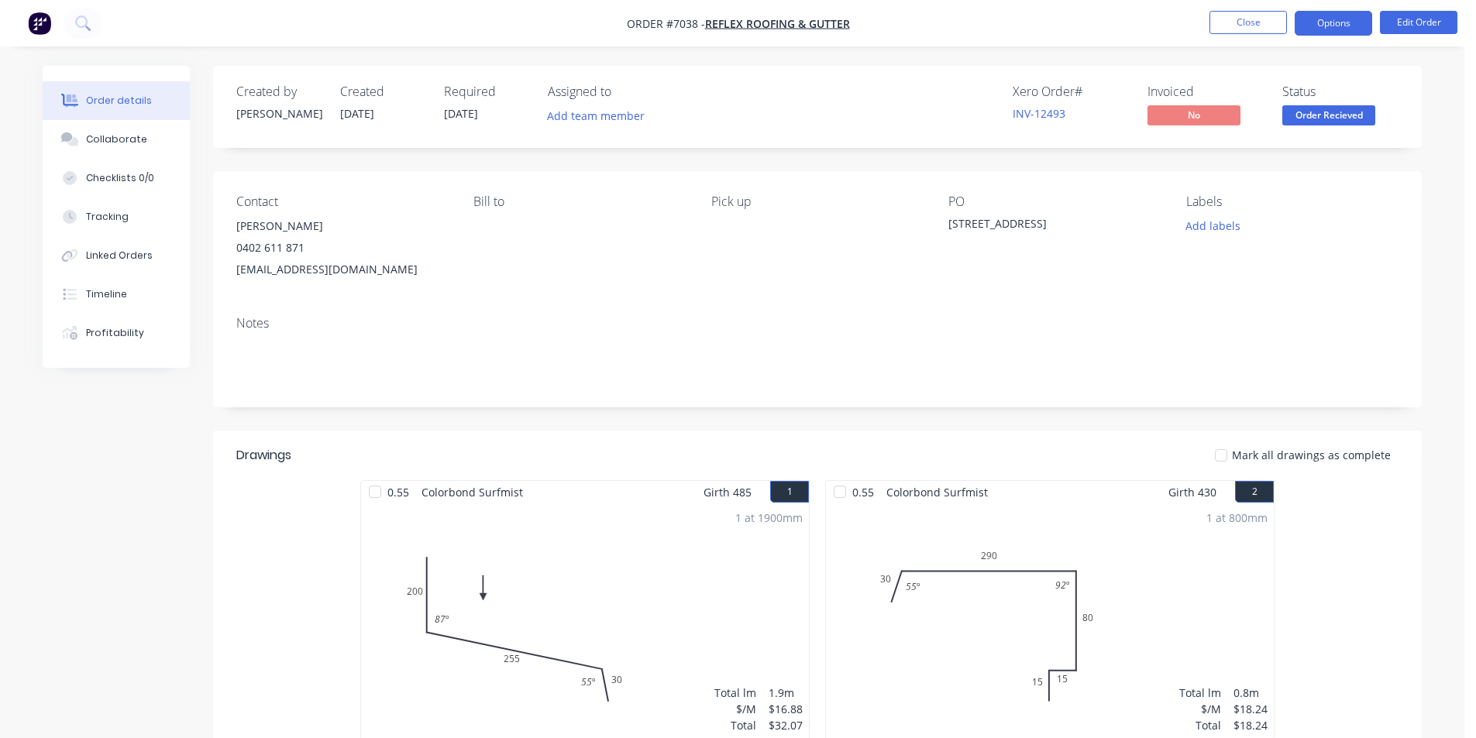
click at [1327, 19] on button "Options" at bounding box center [1333, 23] width 77 height 25
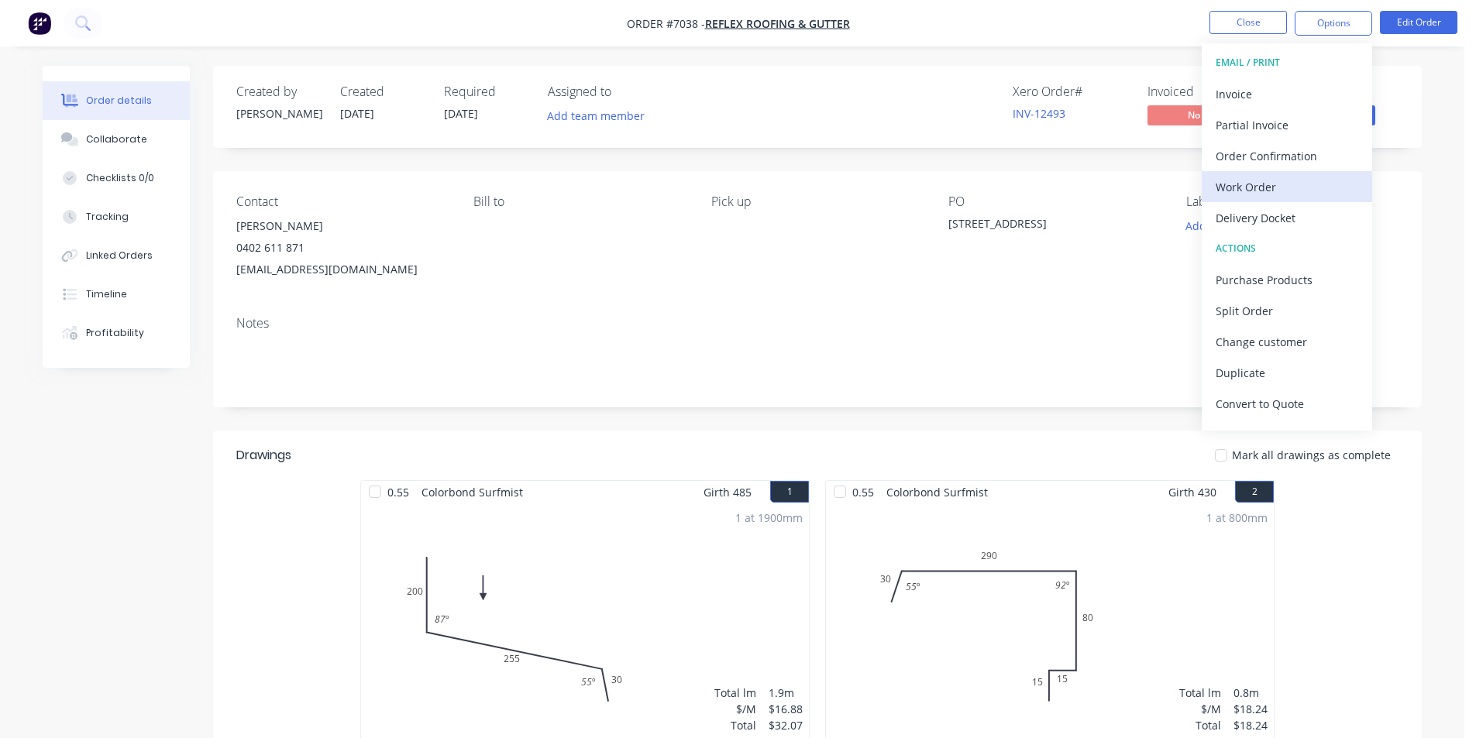
click at [1280, 188] on div "Work Order" at bounding box center [1287, 187] width 143 height 22
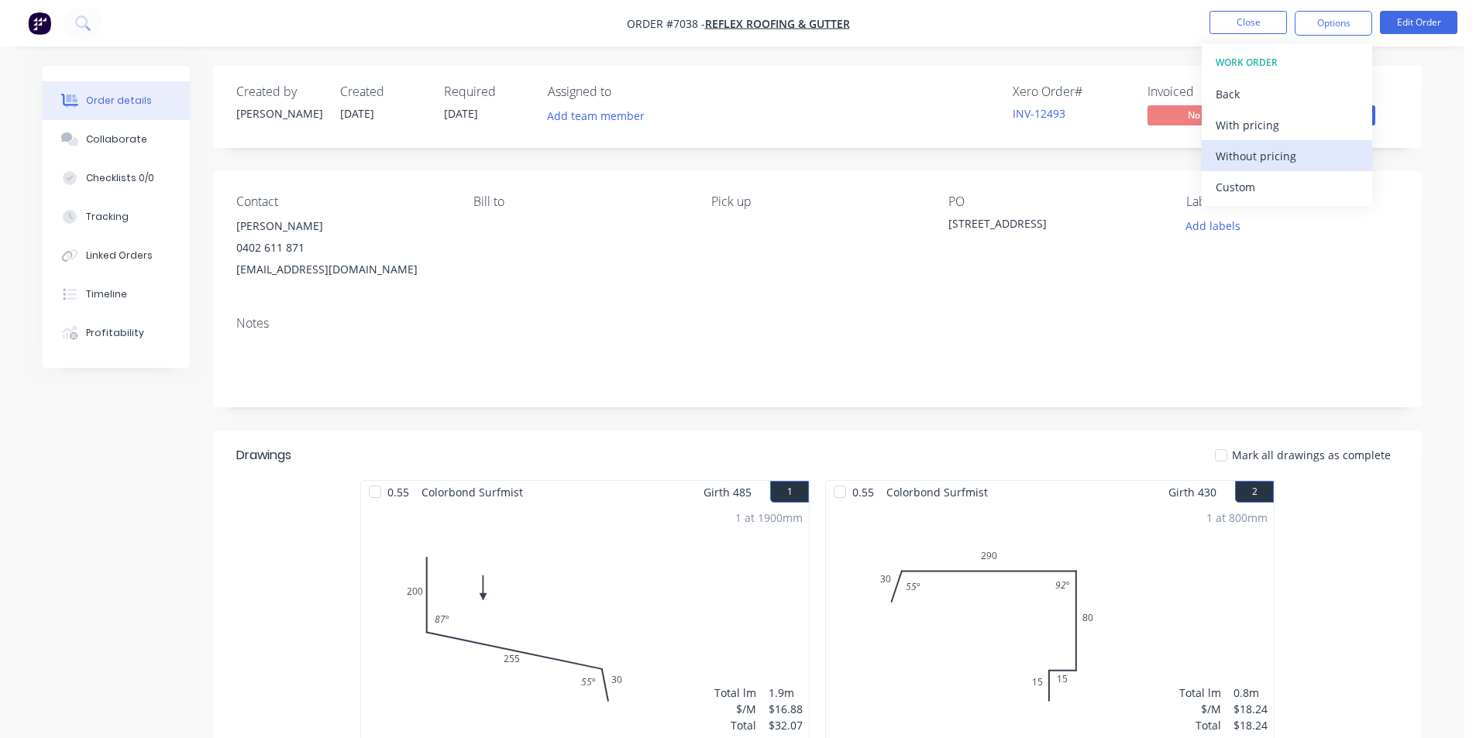
click at [1280, 153] on div "Without pricing" at bounding box center [1287, 156] width 143 height 22
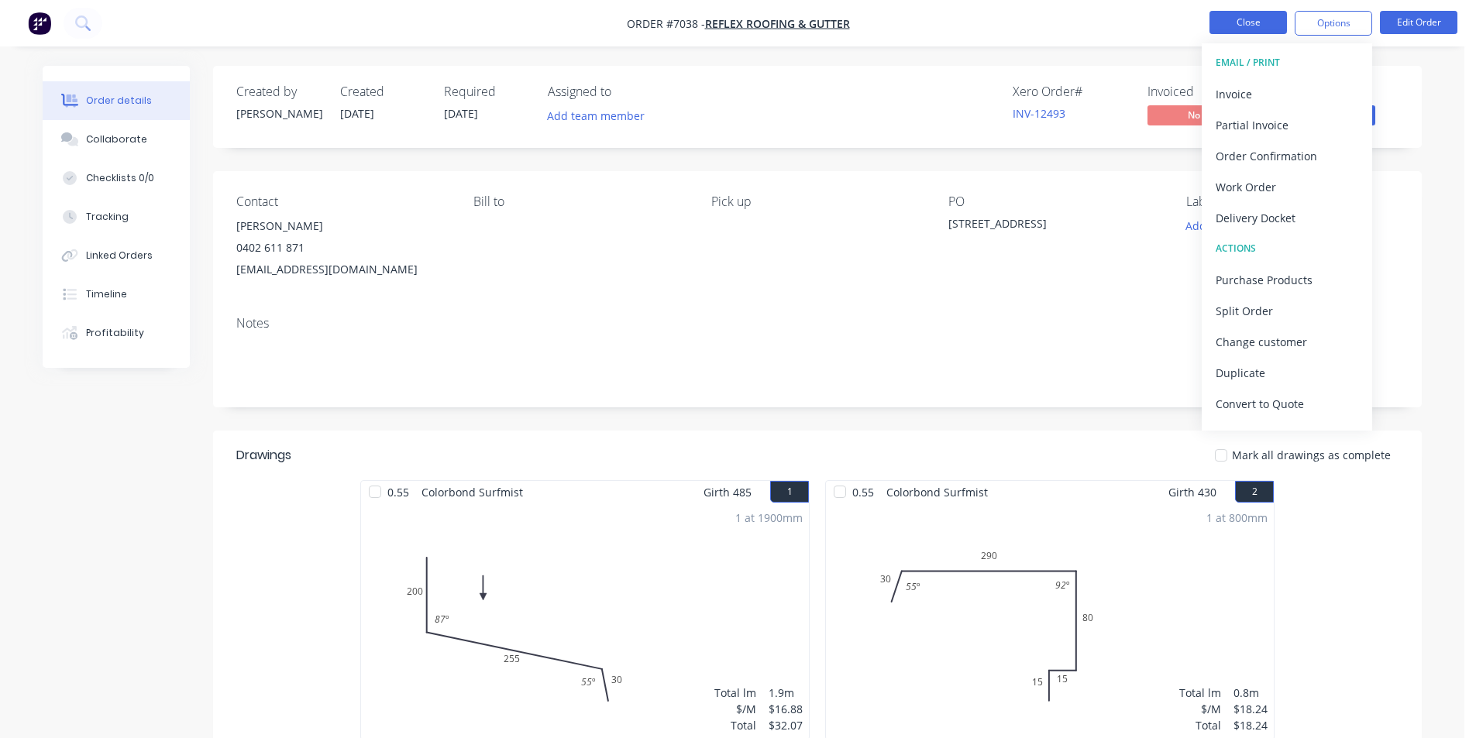
click at [1231, 15] on button "Close" at bounding box center [1248, 22] width 77 height 23
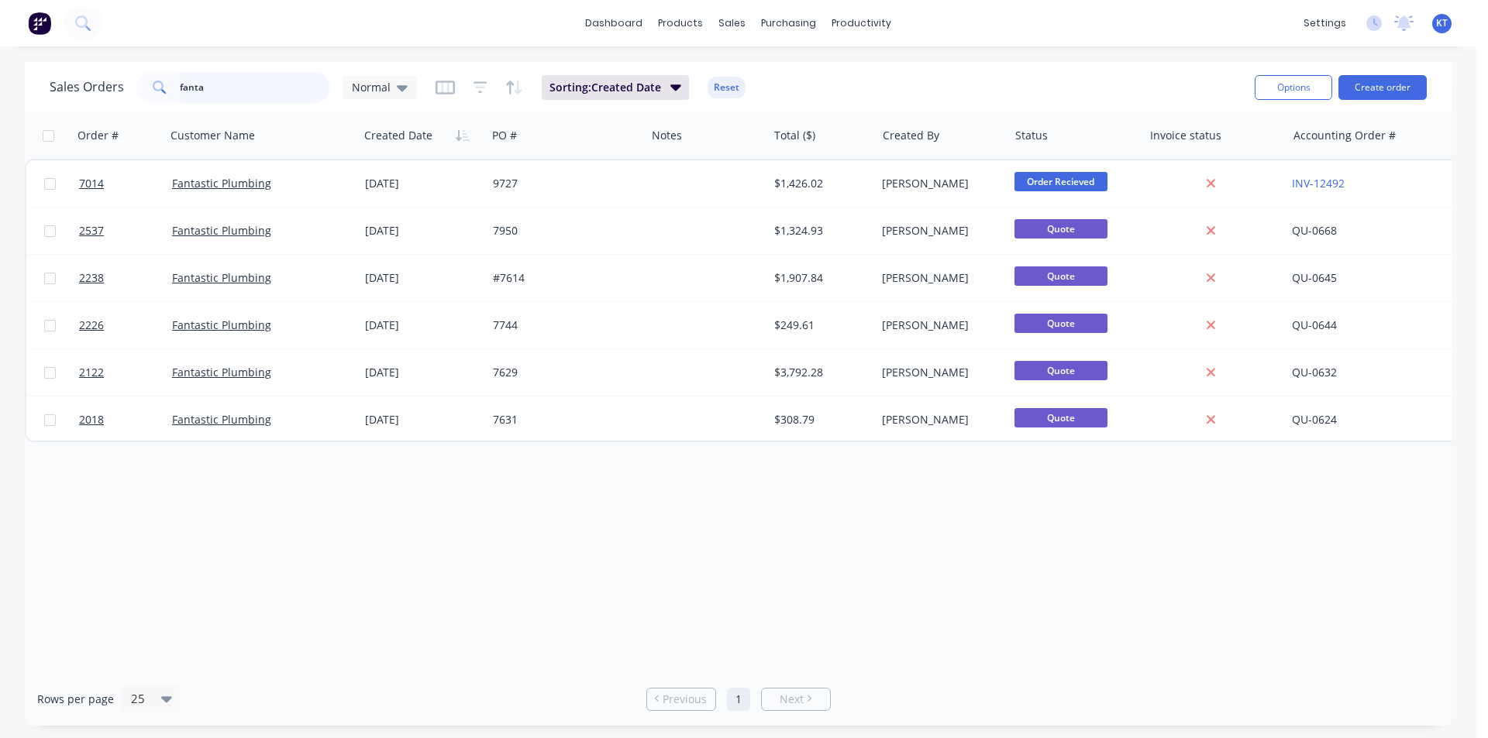
click at [256, 91] on input "fanta" at bounding box center [255, 87] width 151 height 31
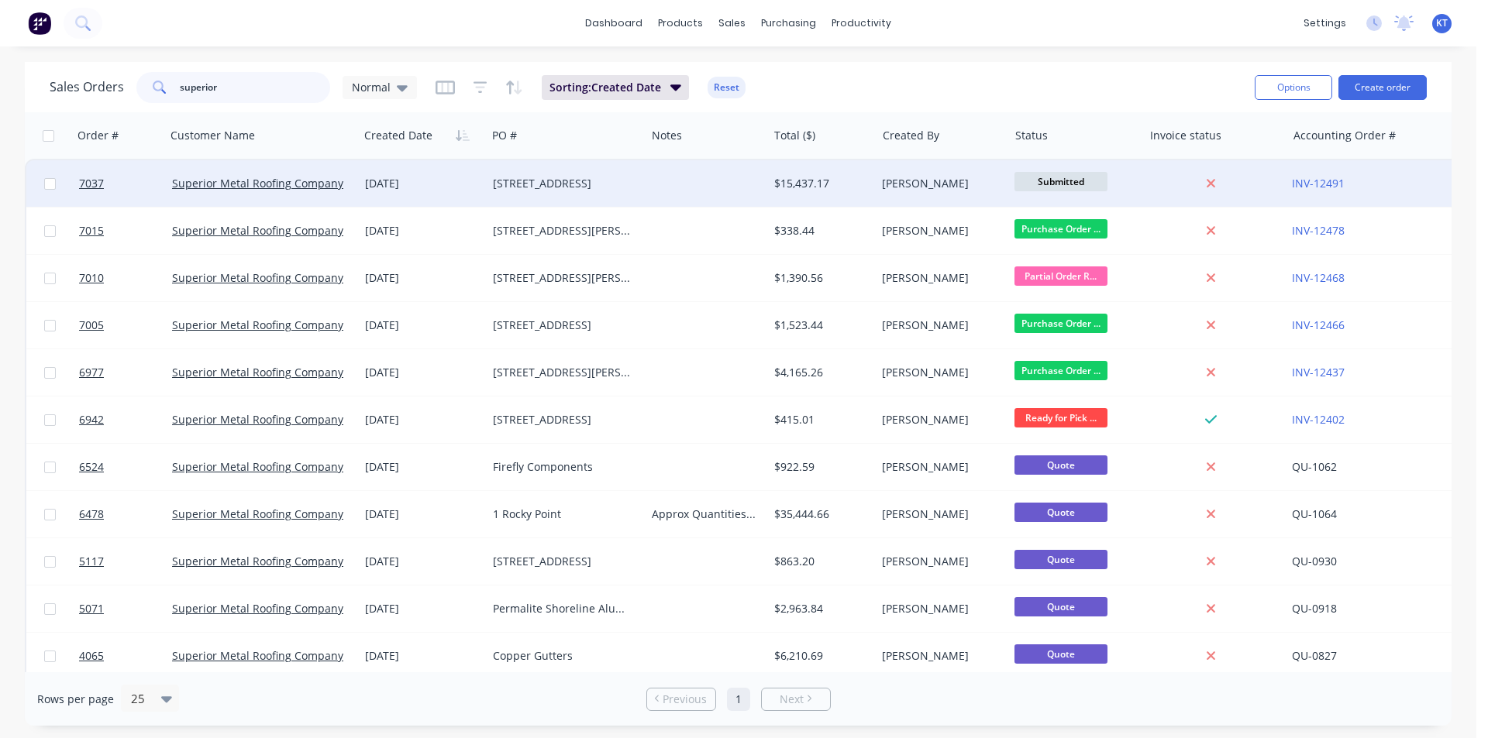
type input "superior"
click at [308, 193] on div "Superior Metal Roofing Company Pty Ltd" at bounding box center [262, 183] width 193 height 46
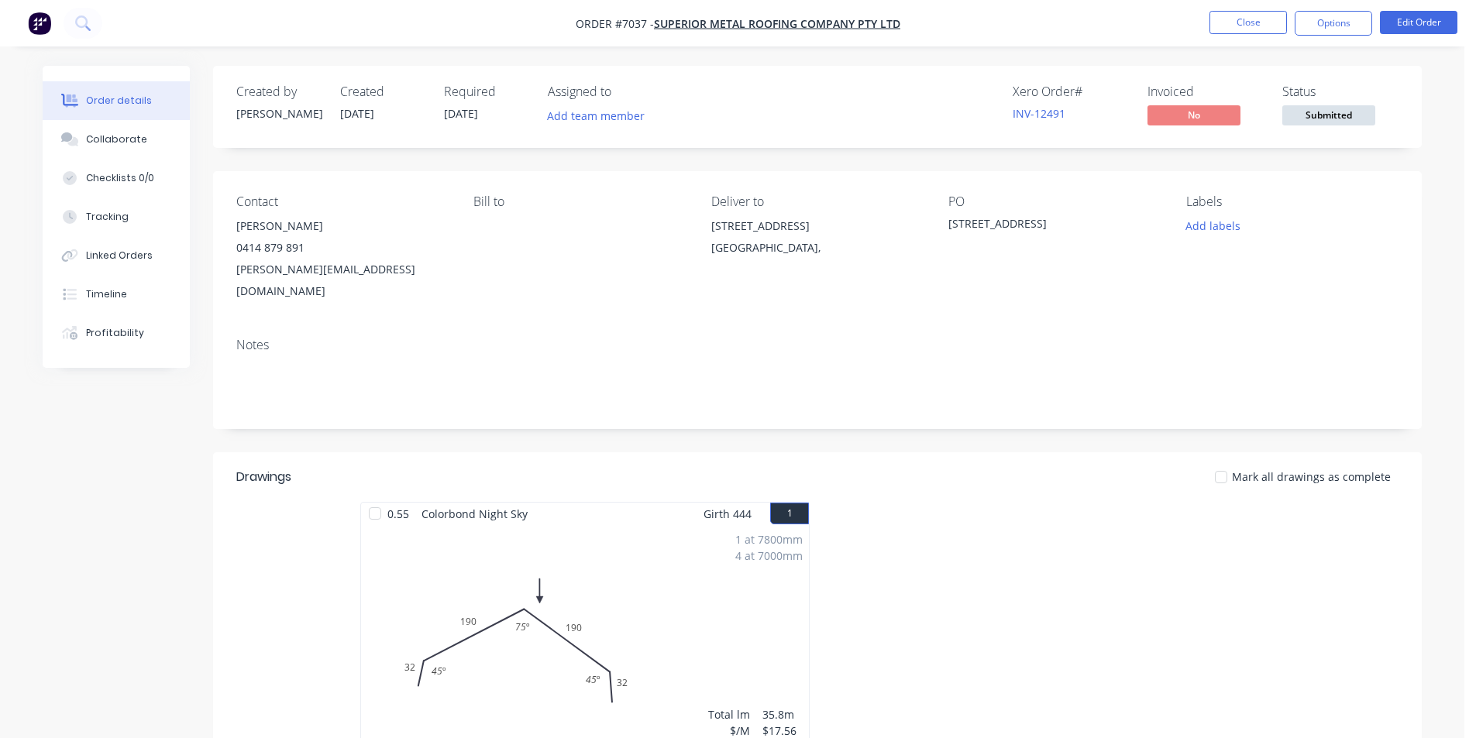
click at [1402, 38] on nav "Order #7037 - Superior Metal Roofing Company Pty Ltd Close Options Edit Order" at bounding box center [738, 23] width 1476 height 46
click at [1415, 21] on button "Edit Order" at bounding box center [1418, 22] width 77 height 23
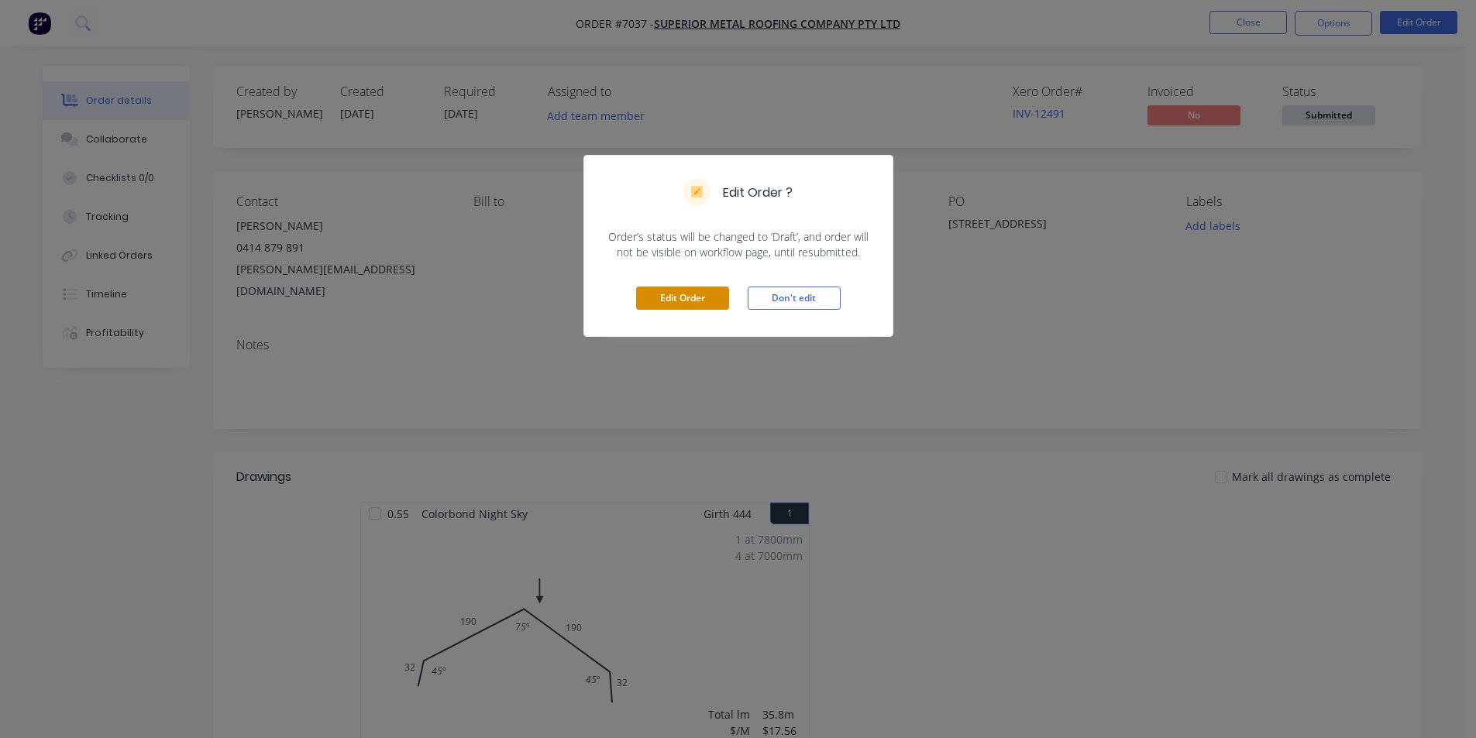
click at [724, 291] on button "Edit Order" at bounding box center [682, 298] width 93 height 23
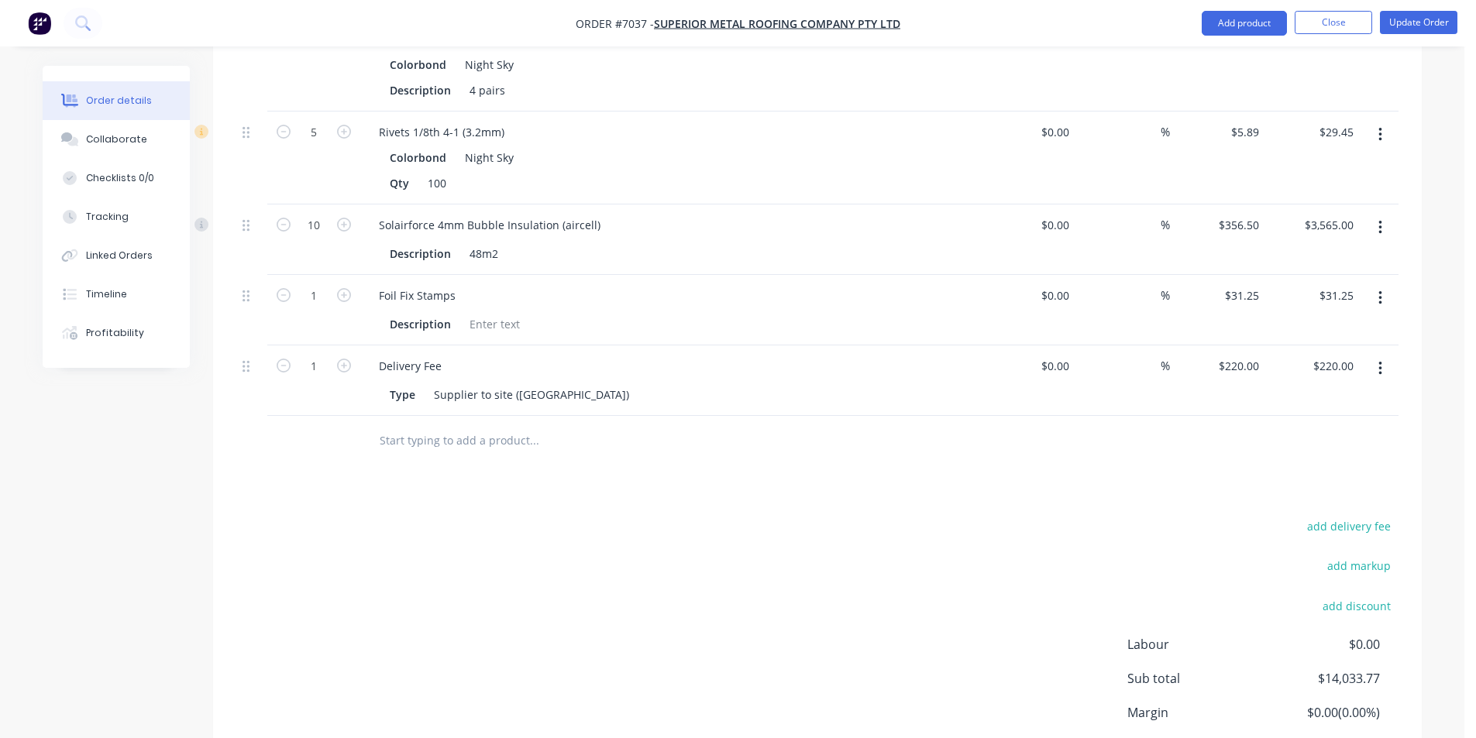
scroll to position [1415, 0]
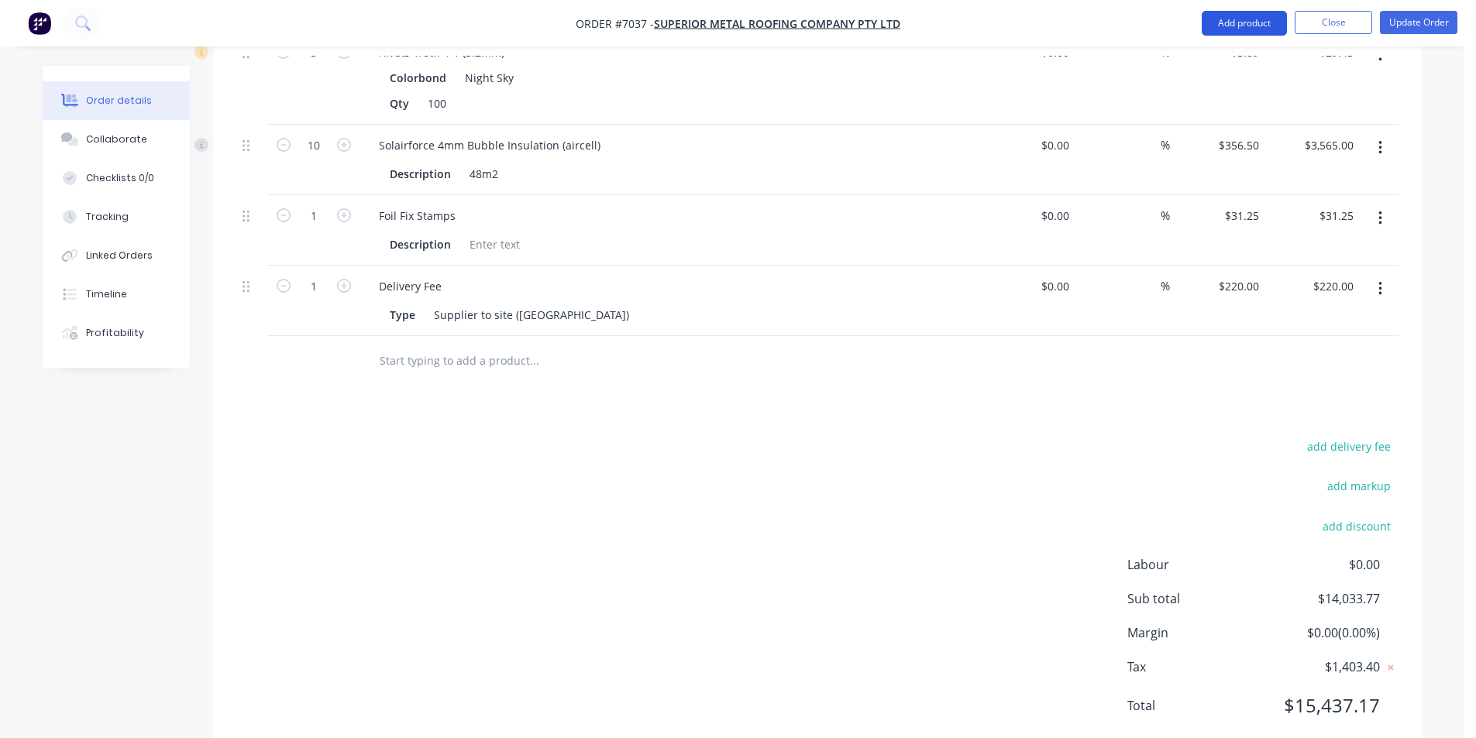
click at [1230, 24] on button "Add product" at bounding box center [1244, 23] width 85 height 25
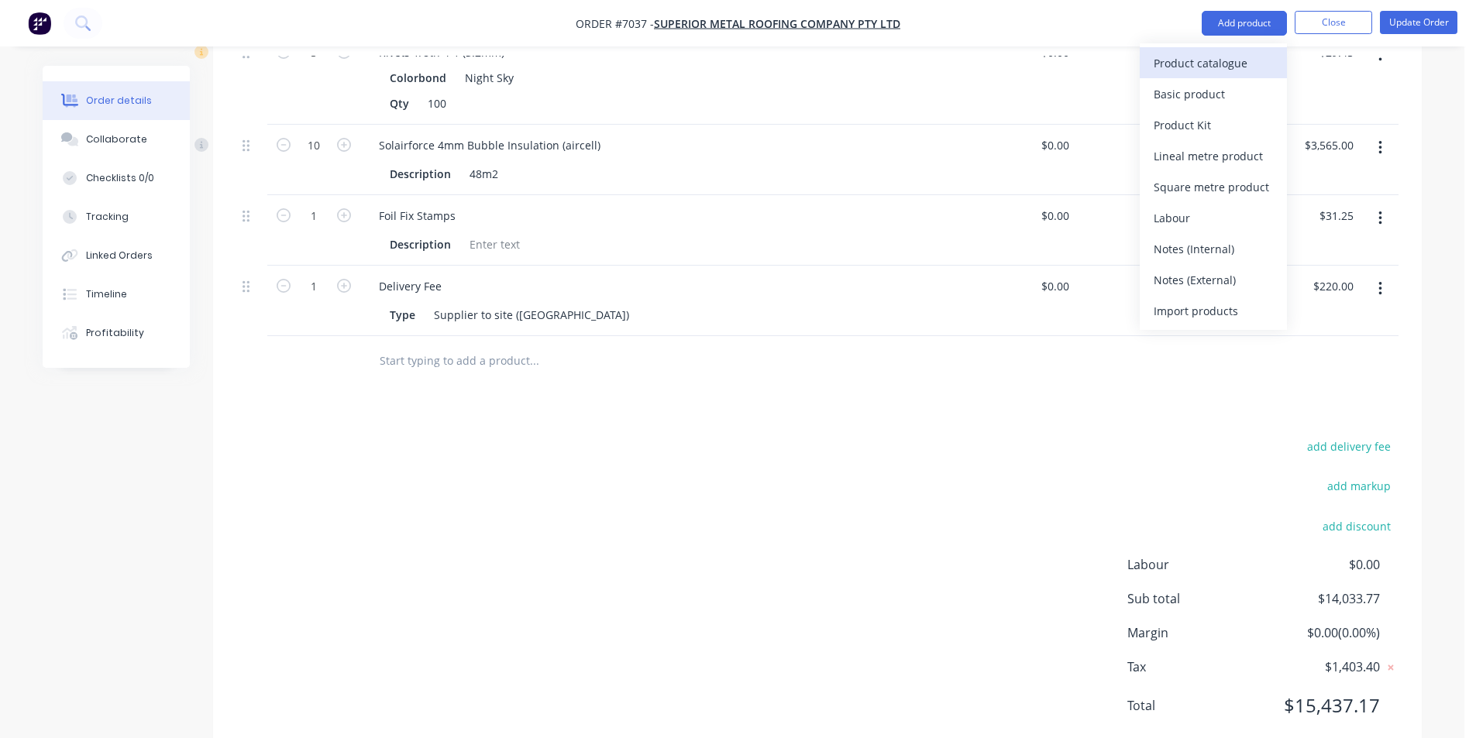
click at [1218, 74] on div "Product catalogue" at bounding box center [1213, 63] width 119 height 22
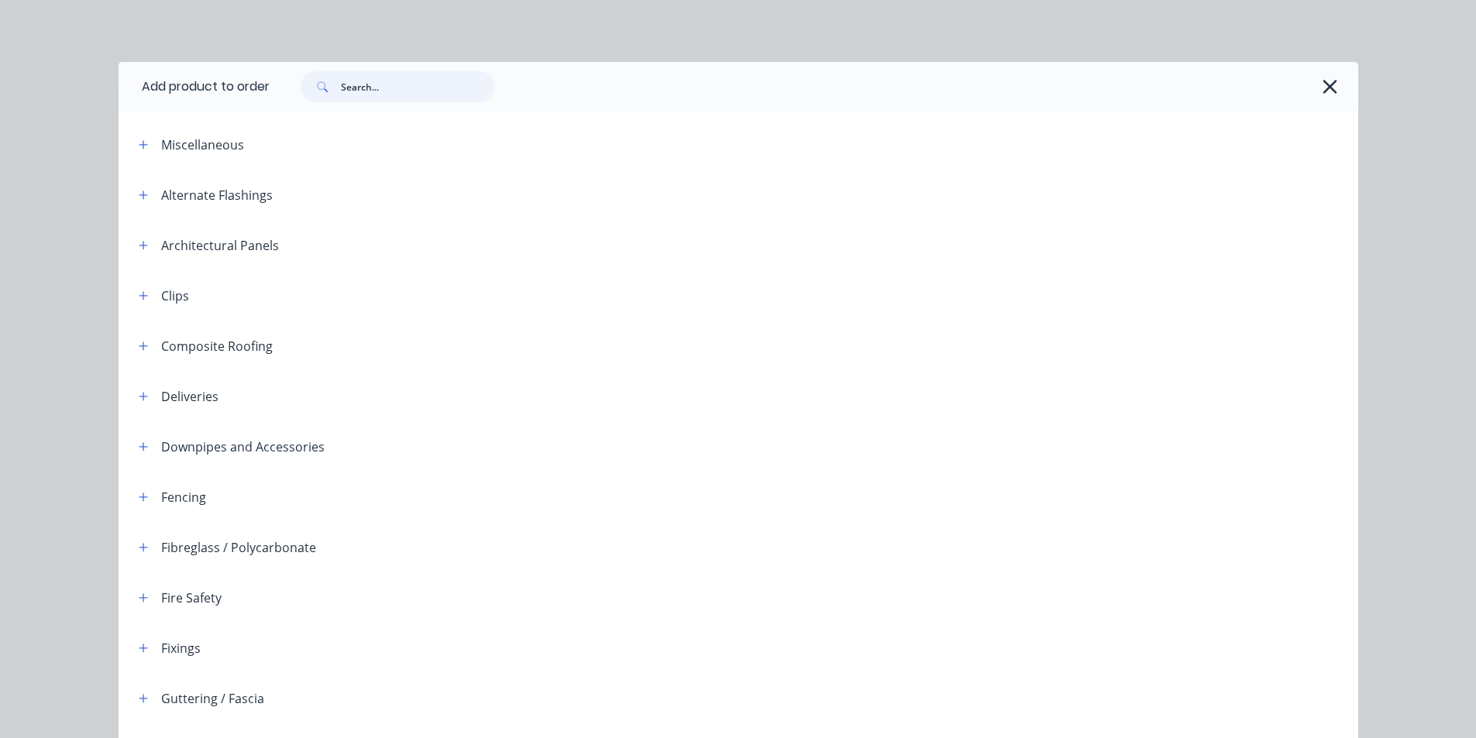
click at [372, 98] on input "text" at bounding box center [417, 86] width 153 height 31
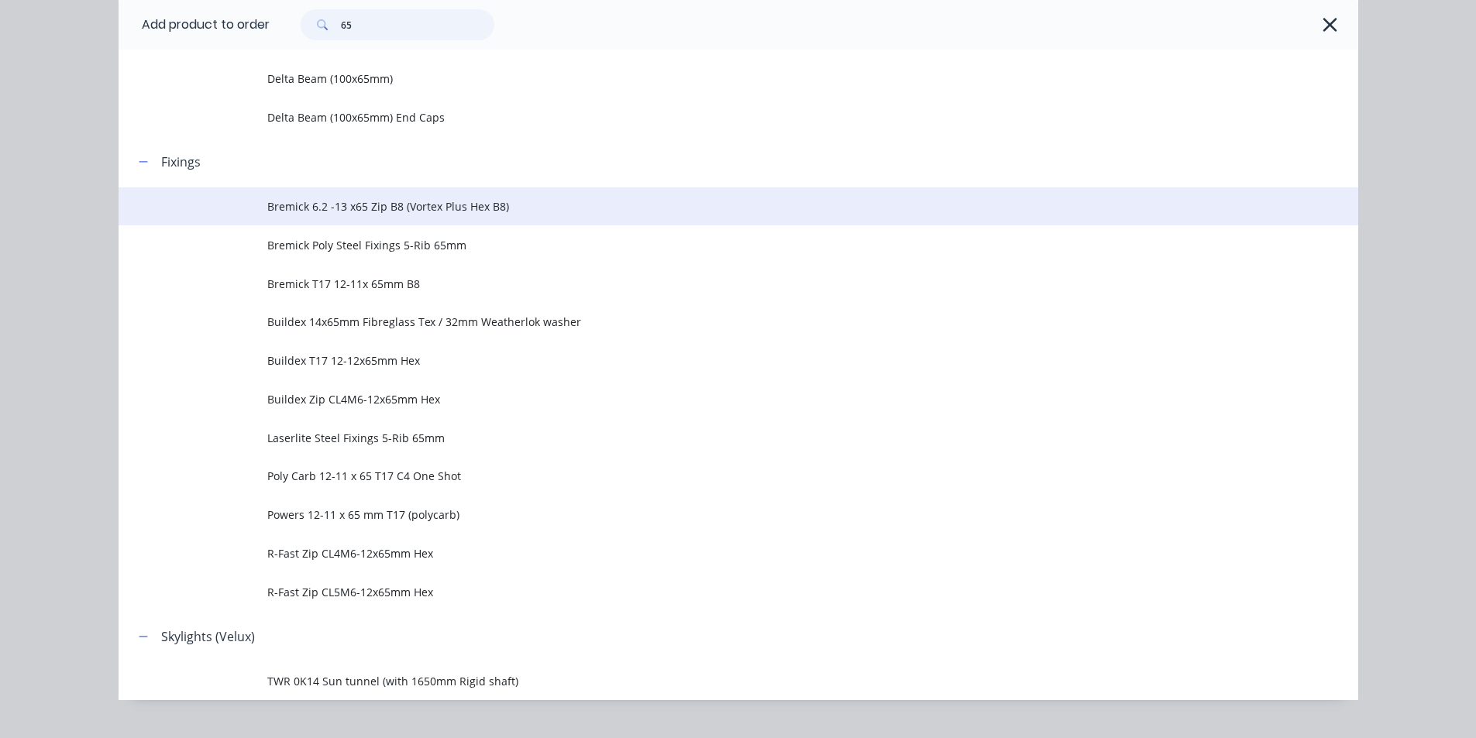
scroll to position [140, 0]
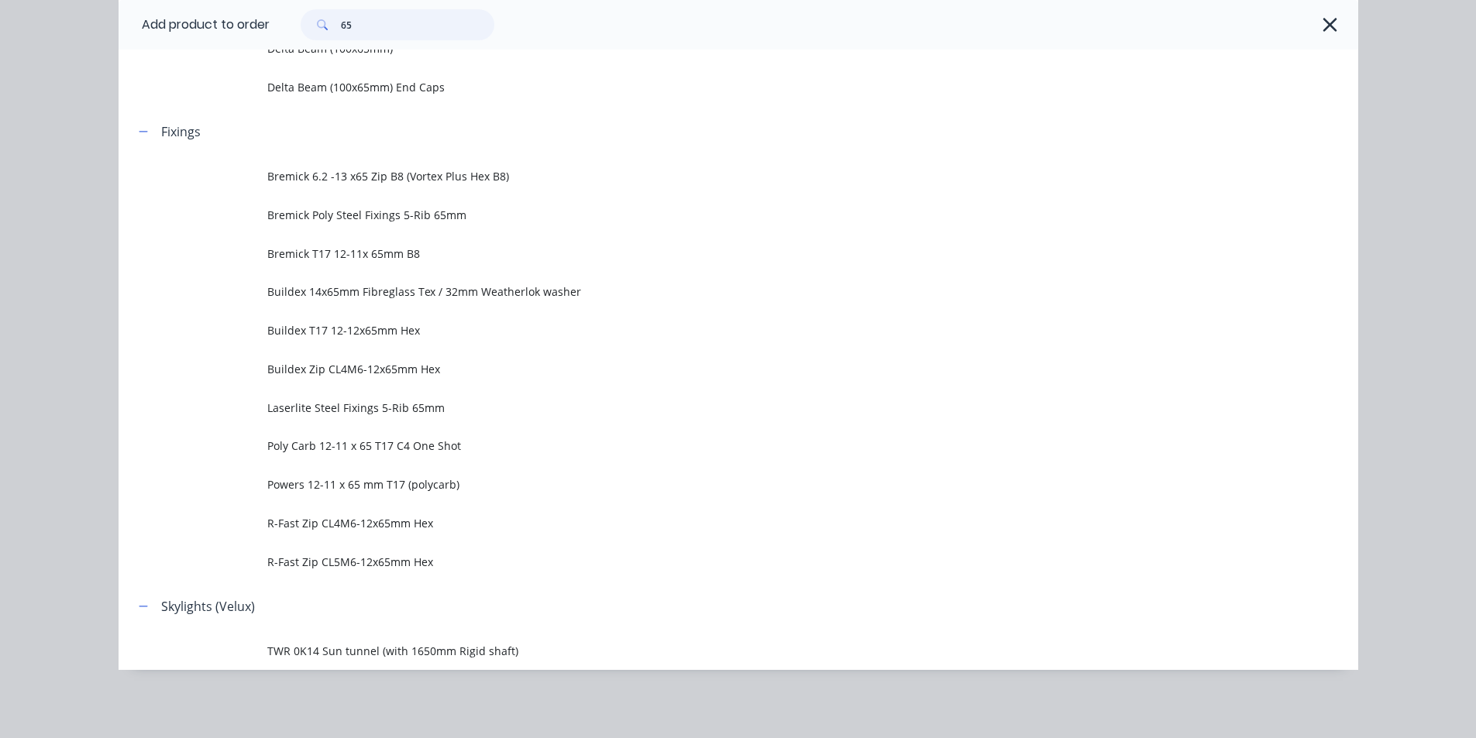
type input "65"
click at [1313, 13] on div "65" at bounding box center [806, 24] width 1073 height 31
click at [1318, 22] on button "button" at bounding box center [1330, 24] width 25 height 25
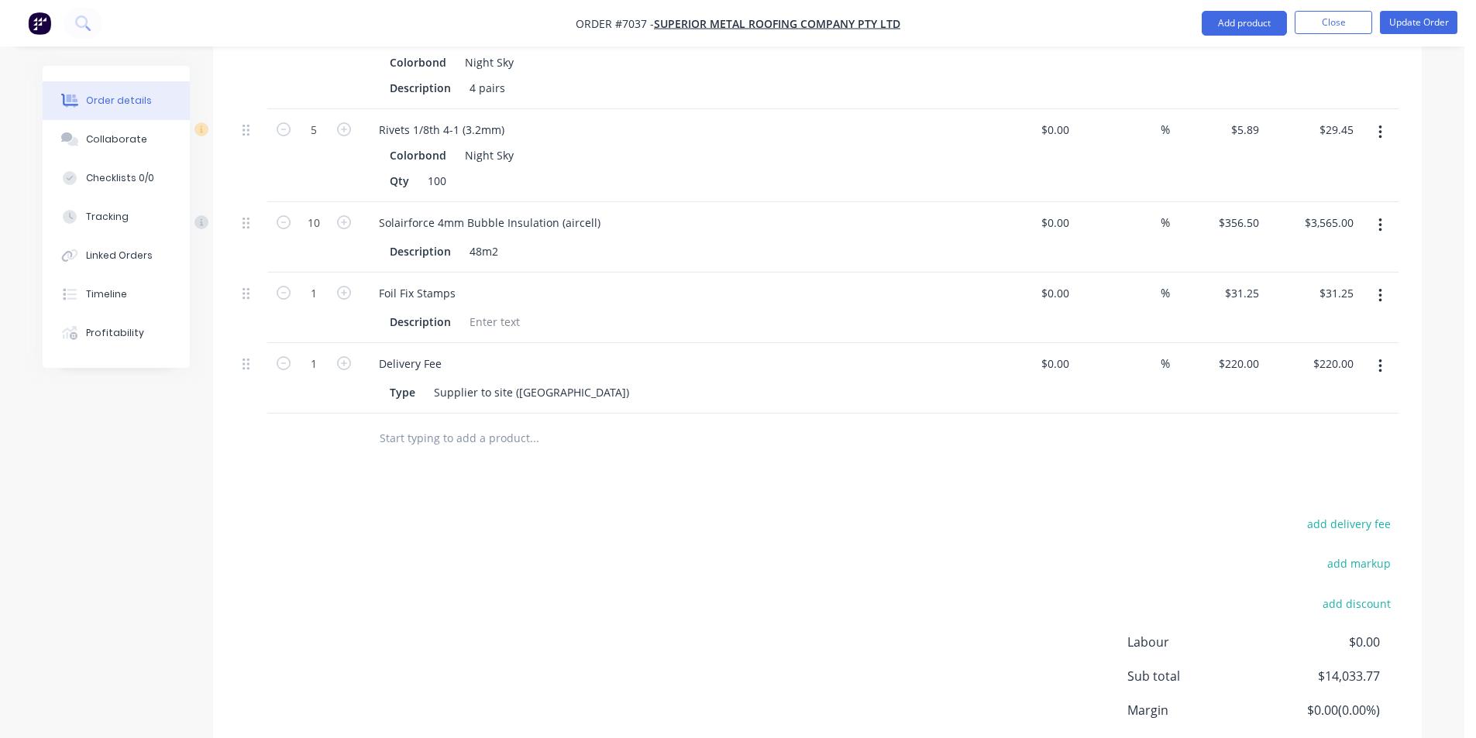
click at [1315, 24] on button "Close" at bounding box center [1333, 22] width 77 height 23
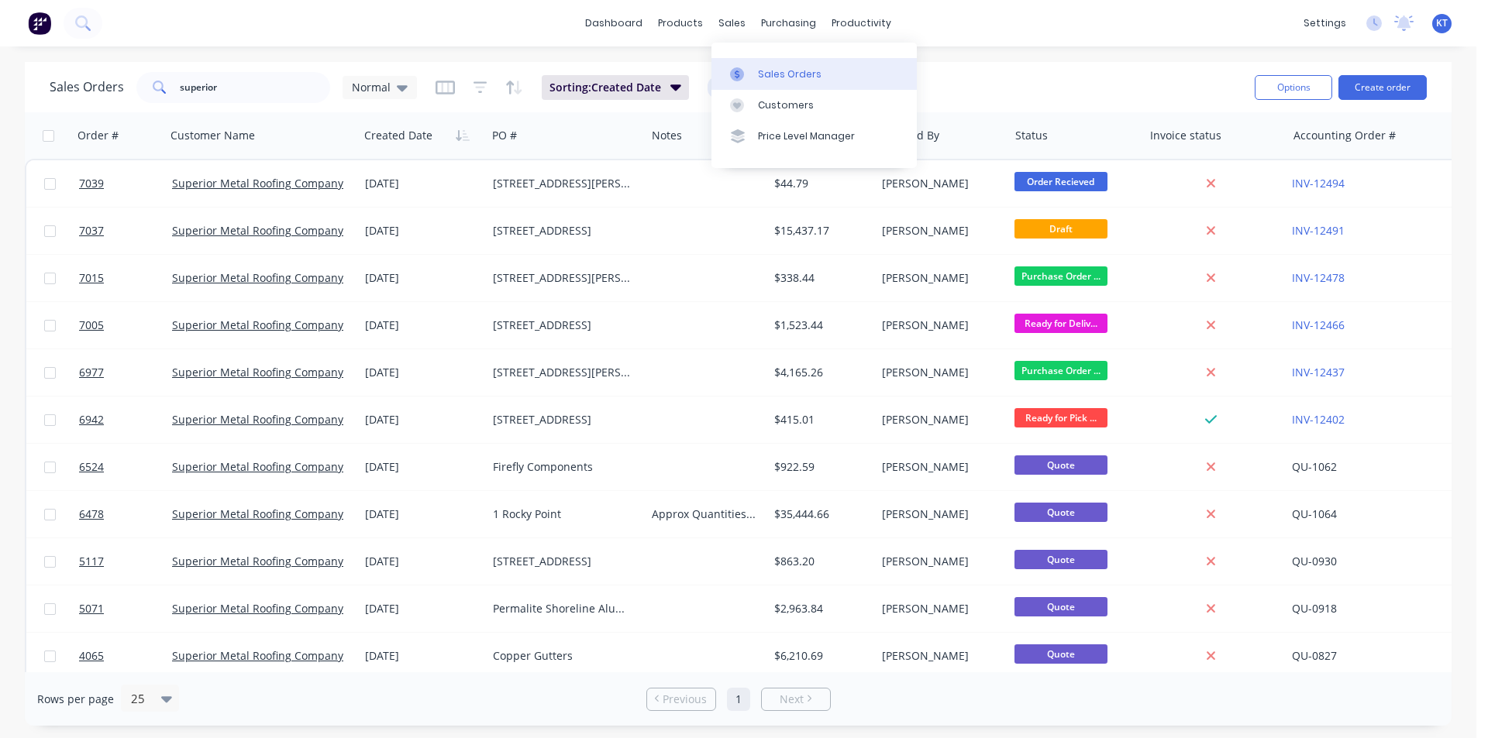
click at [762, 78] on div "Sales Orders" at bounding box center [790, 74] width 64 height 14
click at [249, 95] on input "superior" at bounding box center [255, 87] width 151 height 31
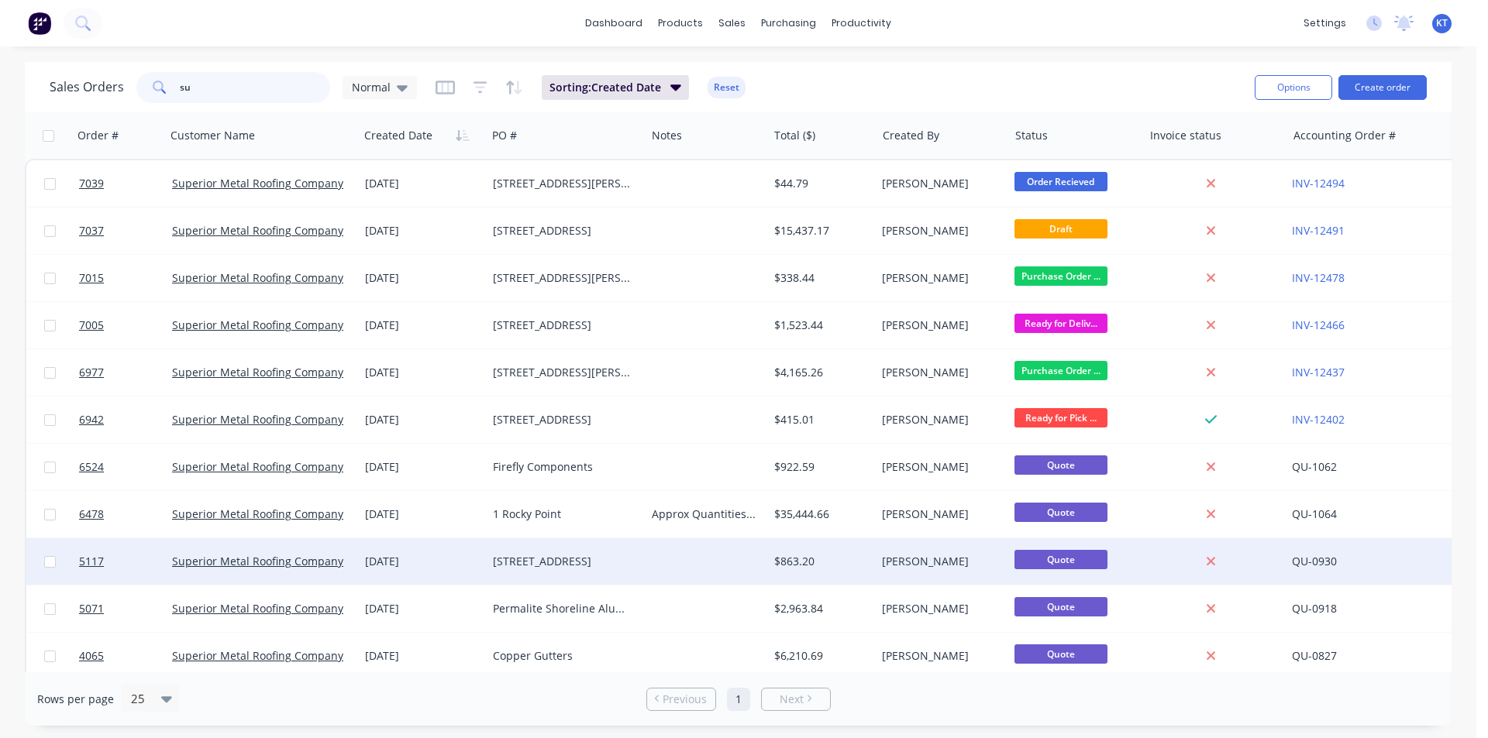
type input "s"
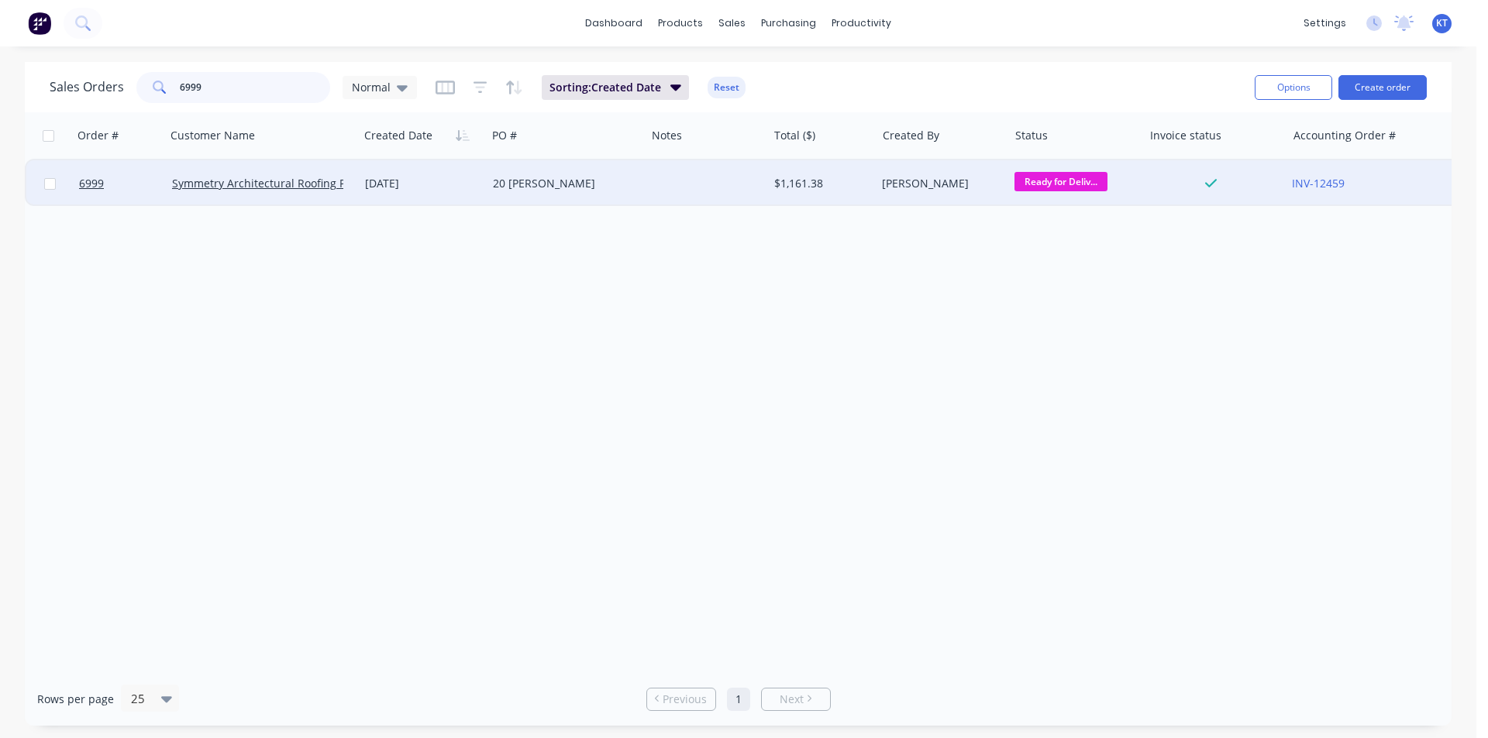
type input "6999"
click at [848, 195] on div "$1,161.38" at bounding box center [822, 183] width 108 height 46
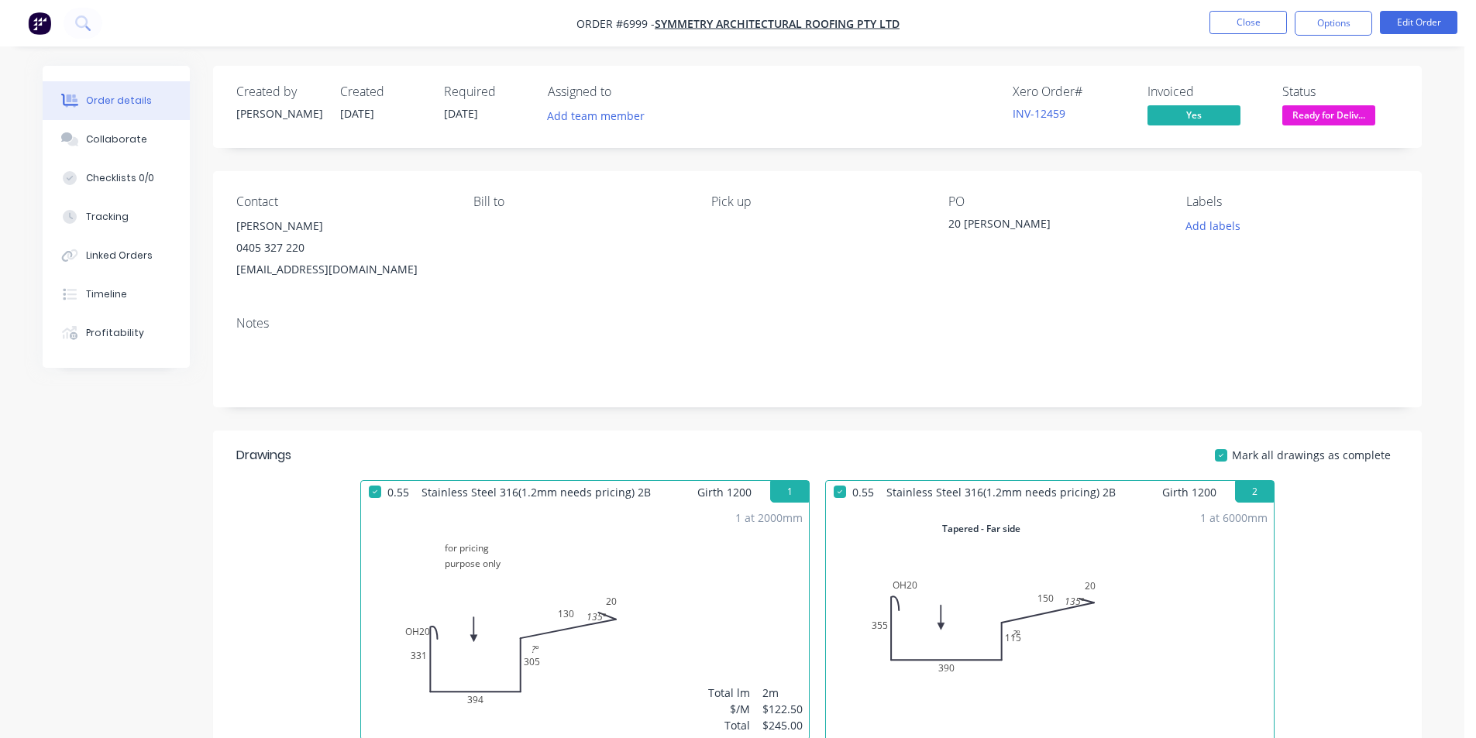
click at [1370, 124] on span "Ready for Deliv..." at bounding box center [1328, 114] width 93 height 19
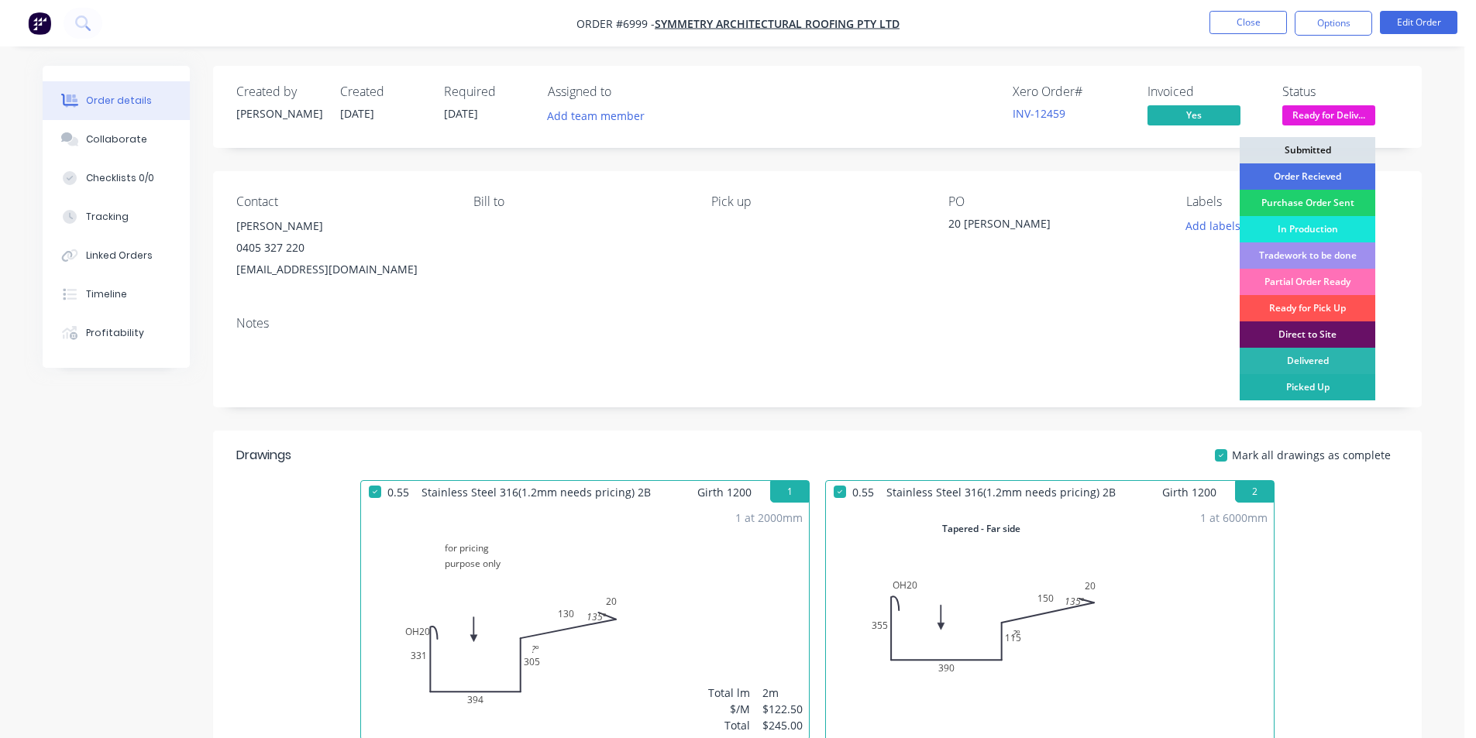
click at [1353, 397] on div "Picked Up" at bounding box center [1308, 387] width 136 height 26
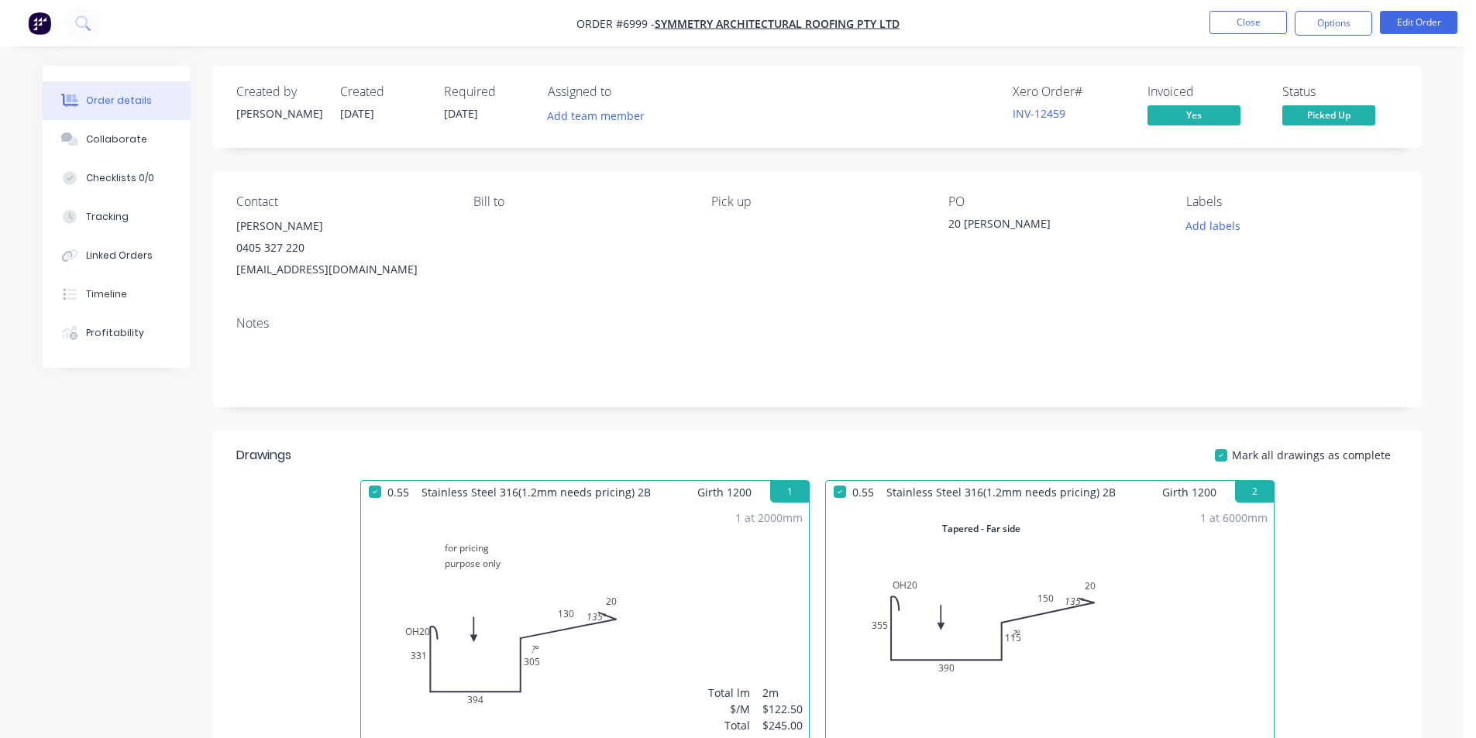
click at [1343, 9] on nav "Order #6999 - Symmetry Architectural Roofing Pty Ltd Close Options Edit Order" at bounding box center [738, 23] width 1476 height 46
click at [1343, 19] on button "Options" at bounding box center [1333, 23] width 77 height 25
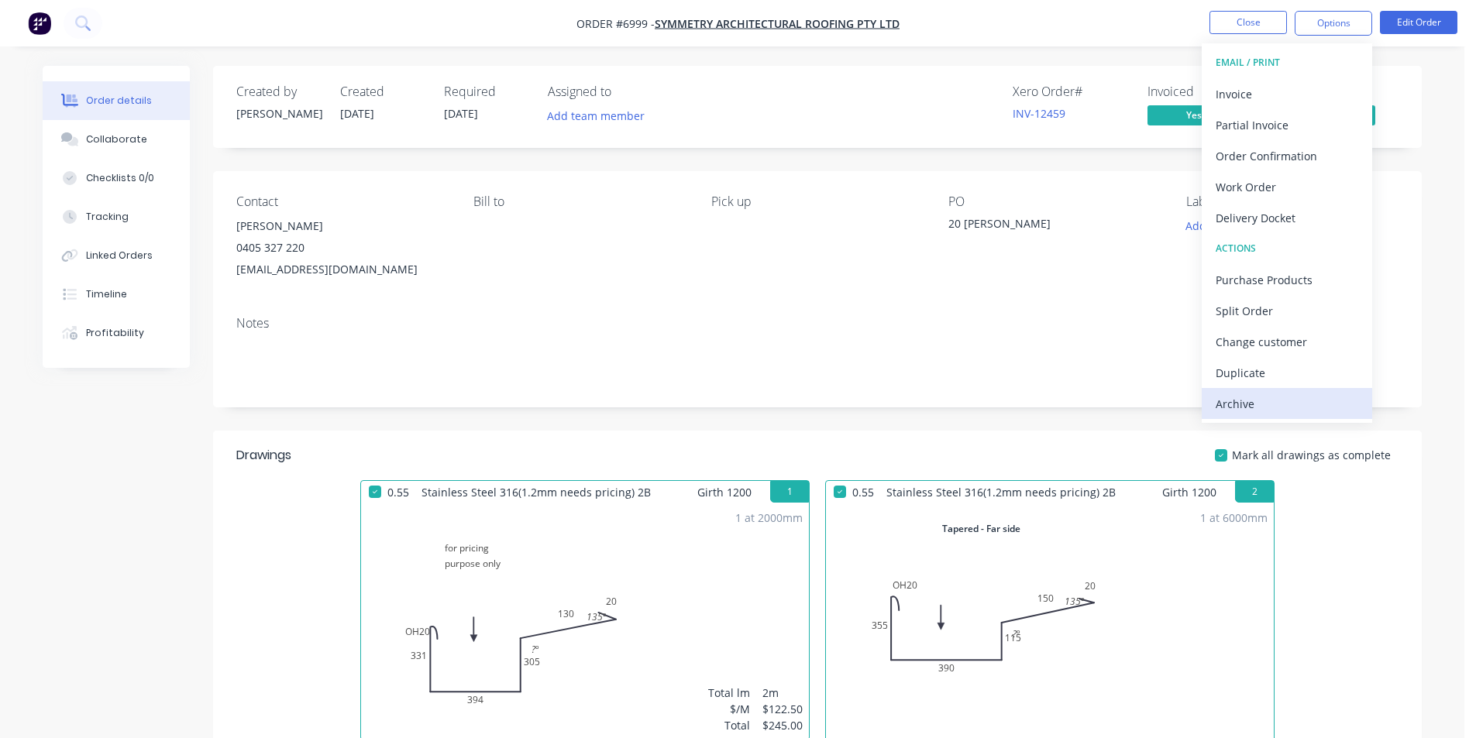
click at [1238, 409] on div "Archive" at bounding box center [1287, 404] width 143 height 22
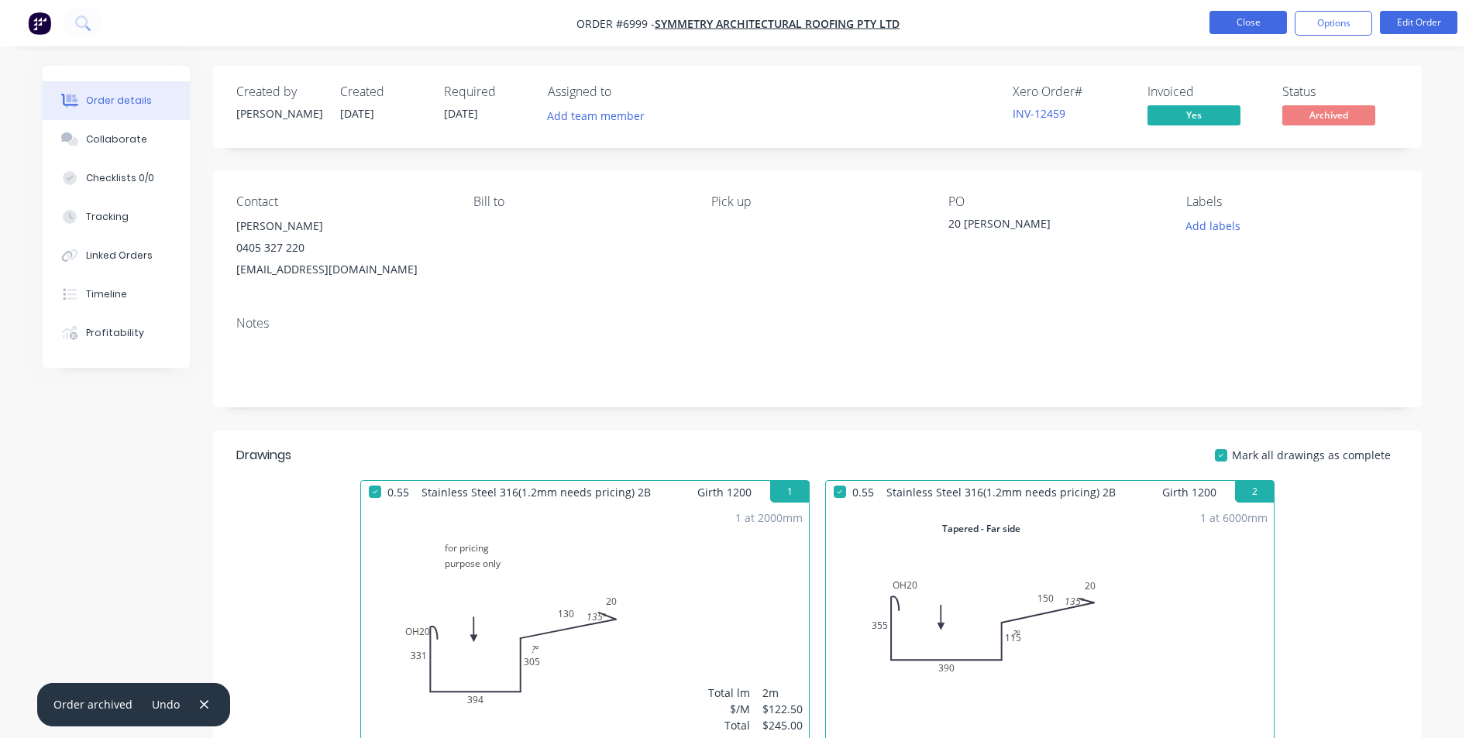
click at [1244, 21] on button "Close" at bounding box center [1248, 22] width 77 height 23
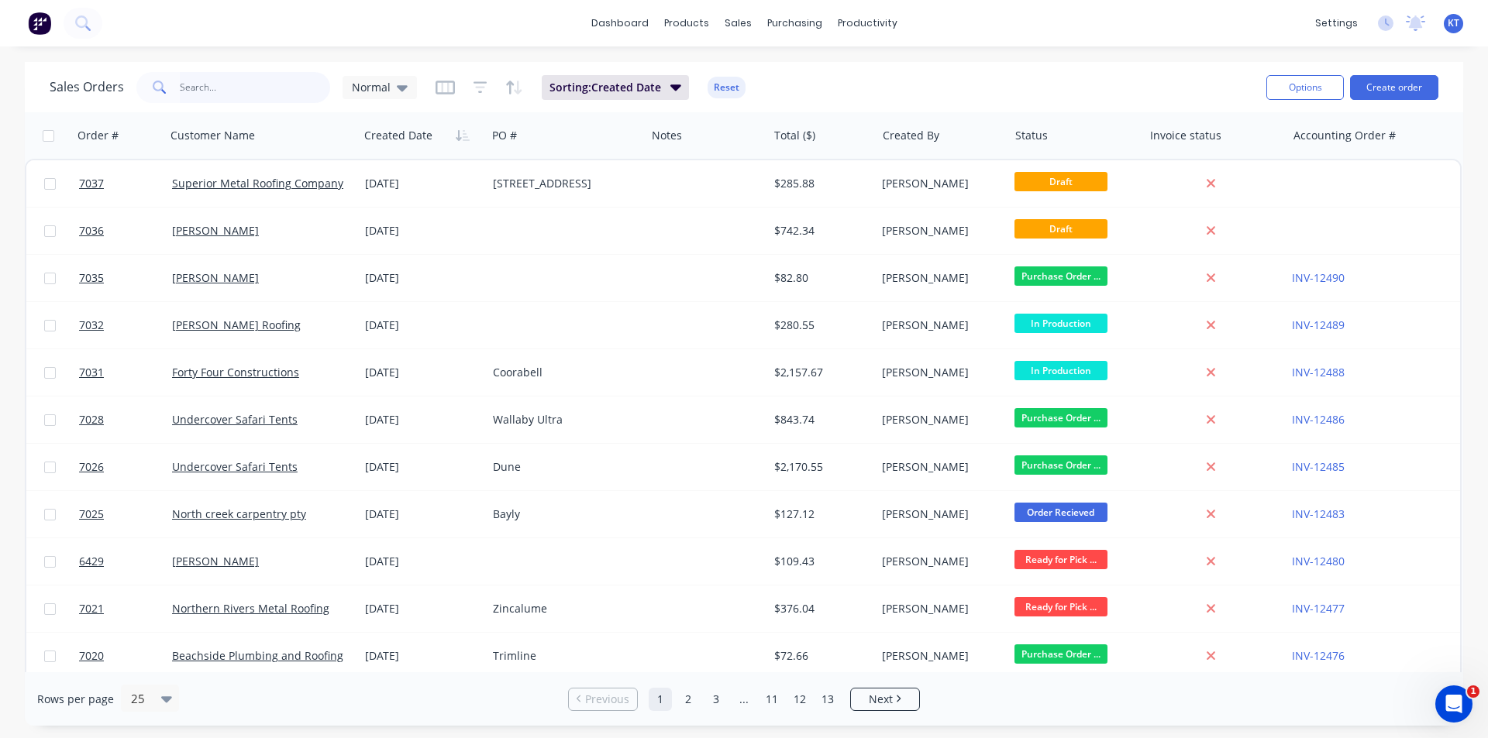
click at [272, 75] on input "text" at bounding box center [255, 87] width 151 height 31
type input "6993"
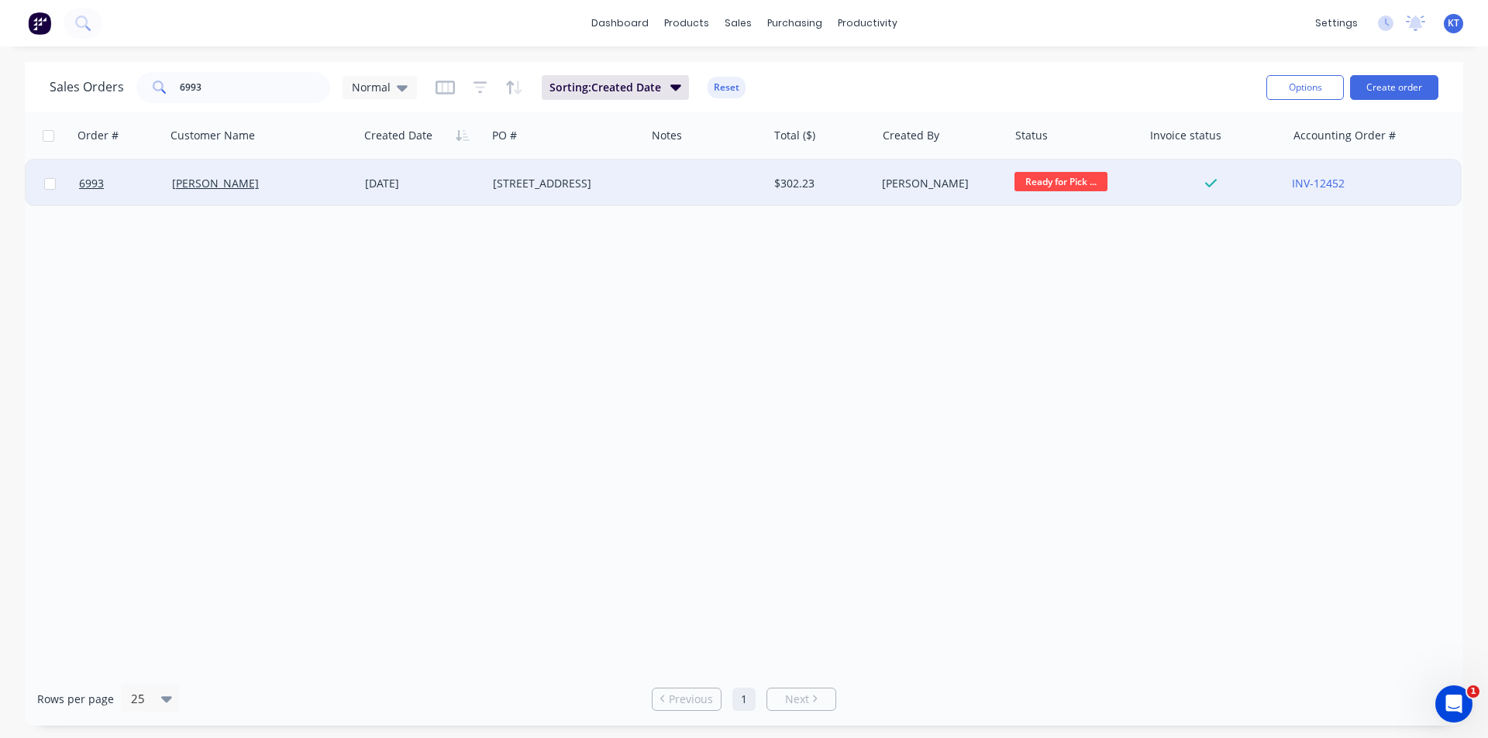
click at [418, 177] on div "[DATE]" at bounding box center [422, 183] width 115 height 15
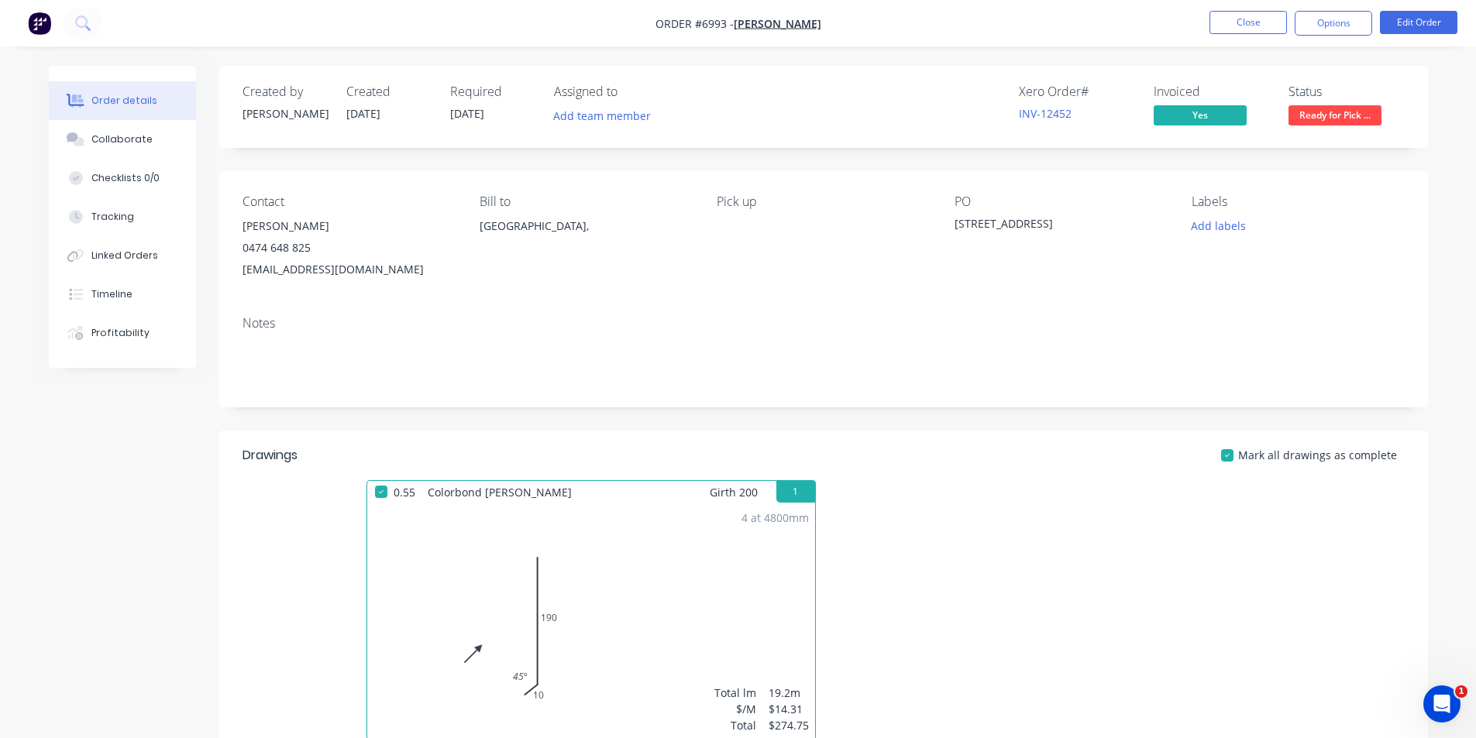
click at [1311, 113] on span "Ready for Pick ..." at bounding box center [1335, 114] width 93 height 19
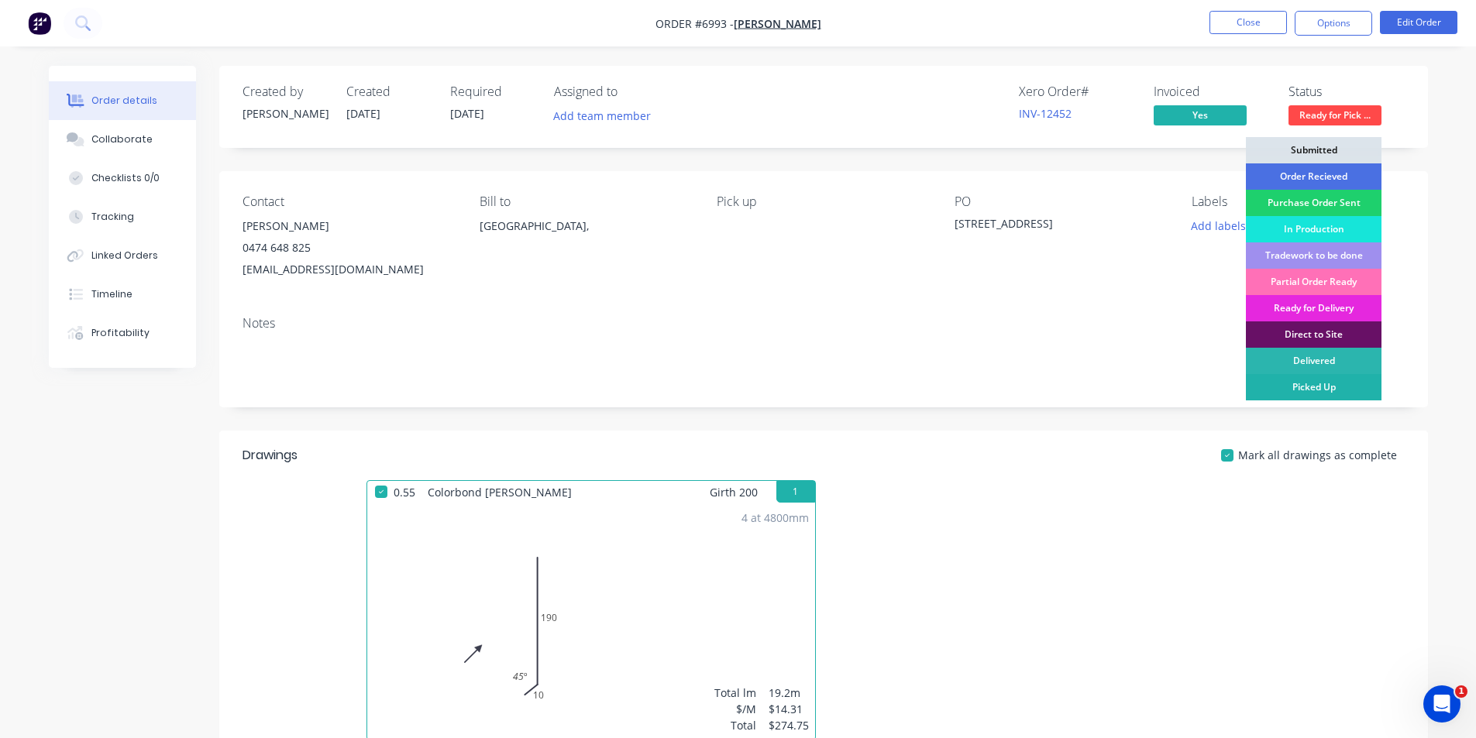
click at [1280, 387] on div "Picked Up" at bounding box center [1314, 387] width 136 height 26
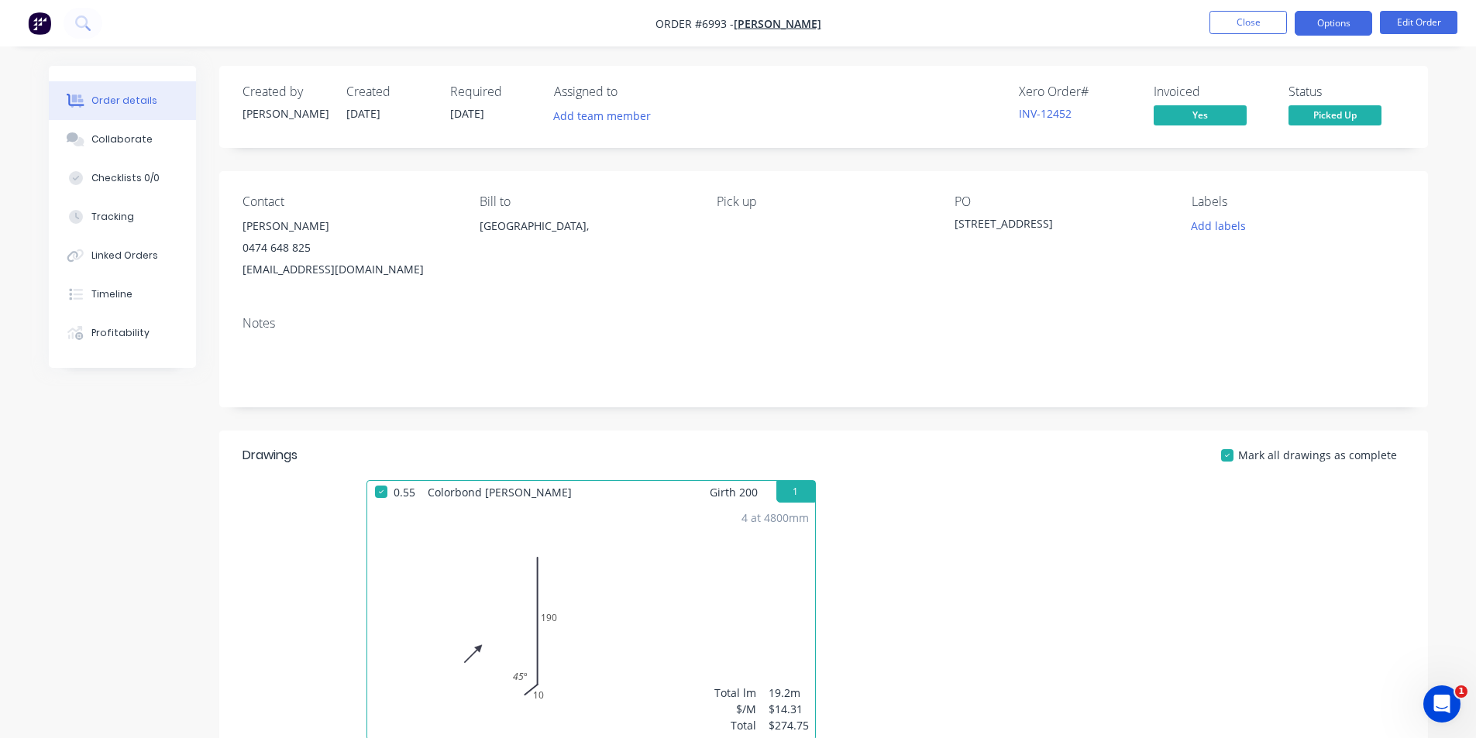
click at [1340, 30] on button "Options" at bounding box center [1333, 23] width 77 height 25
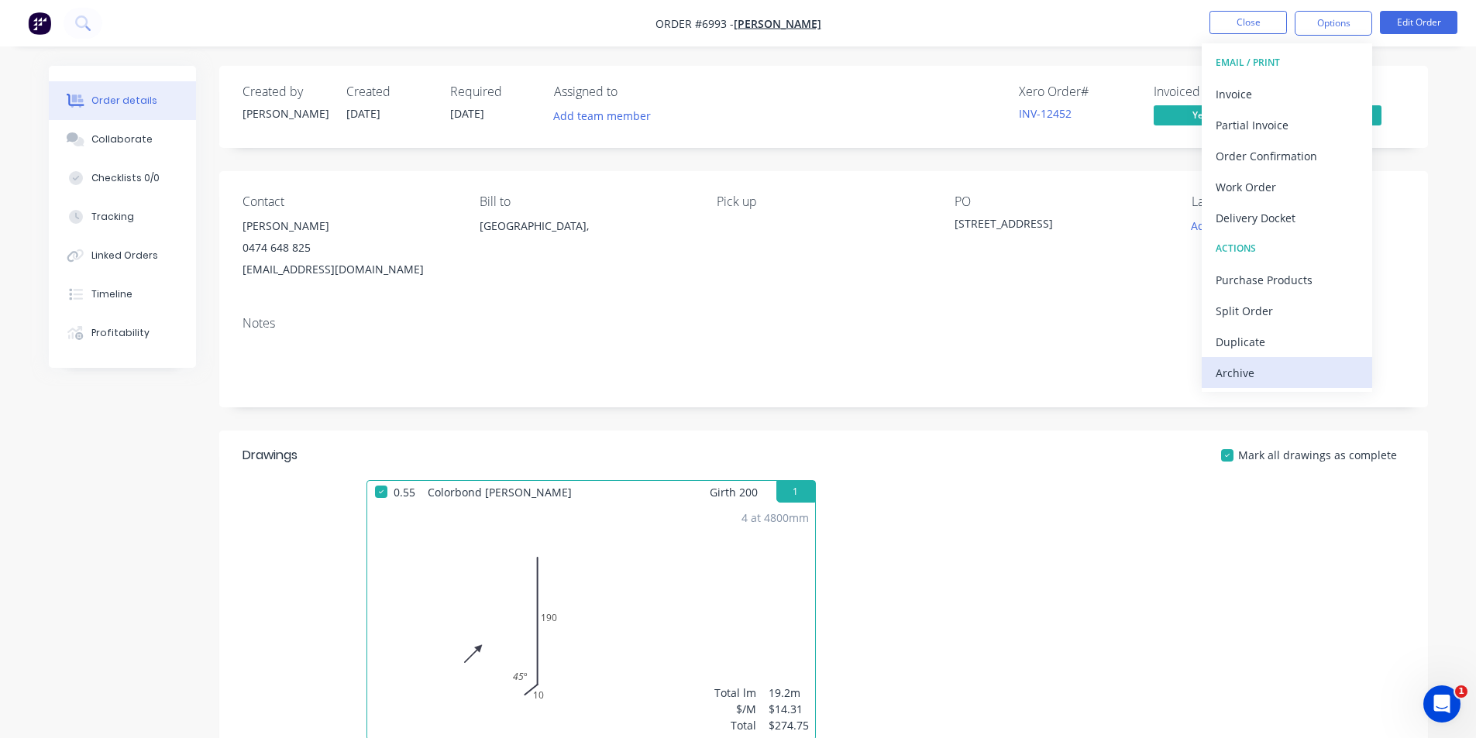
click at [1303, 375] on div "Archive" at bounding box center [1287, 373] width 143 height 22
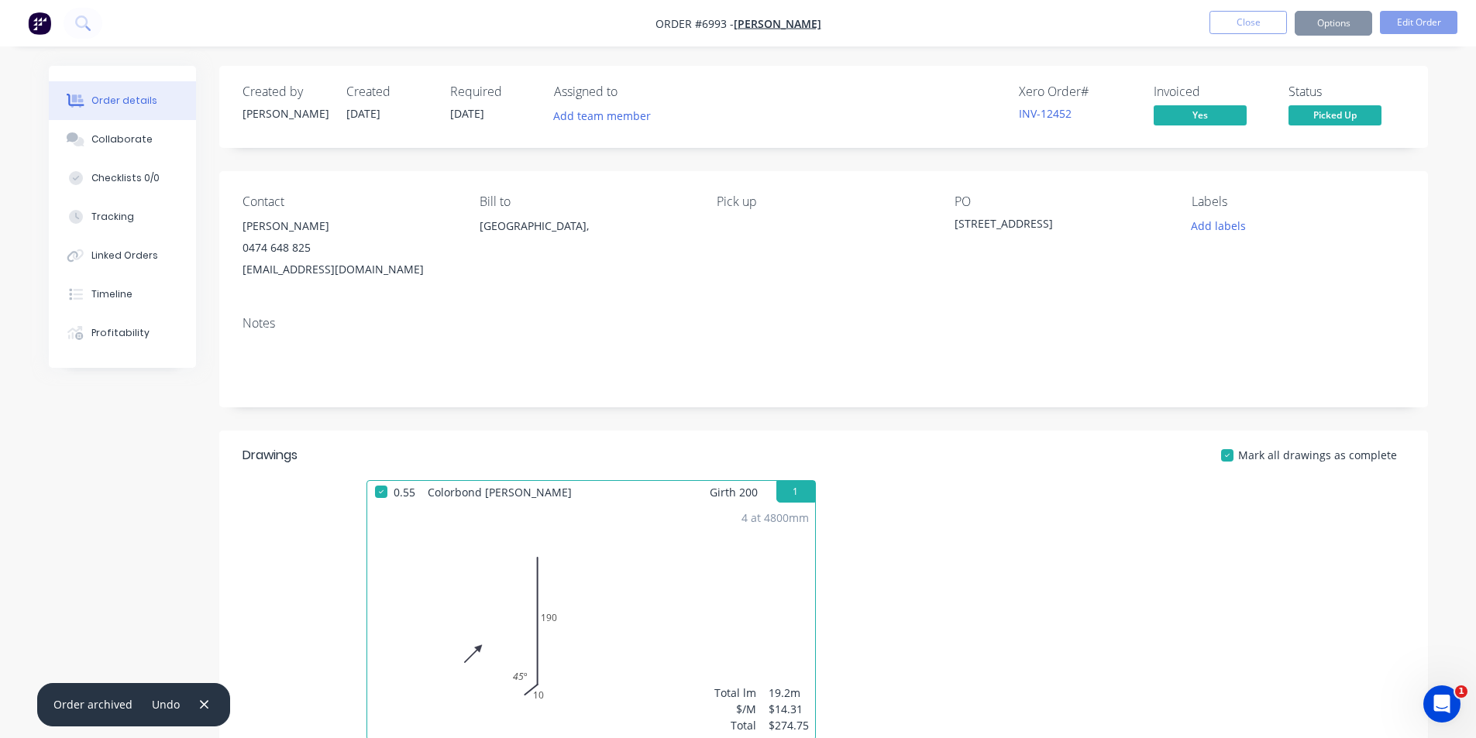
click at [1236, 22] on button "Close" at bounding box center [1248, 22] width 77 height 23
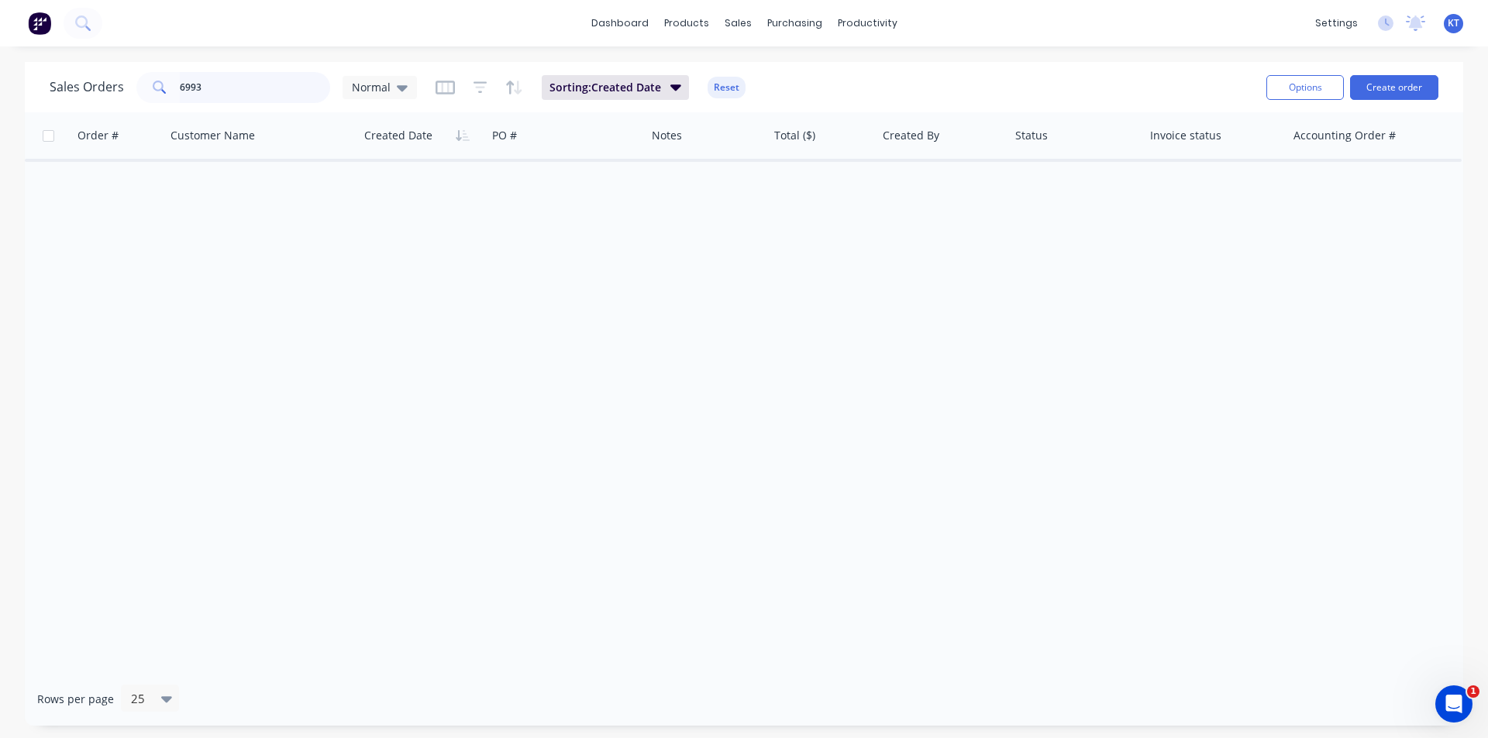
click at [248, 88] on input "6993" at bounding box center [255, 87] width 151 height 31
drag, startPoint x: 817, startPoint y: 80, endPoint x: 819, endPoint y: 71, distance: 9.6
click at [814, 78] on div "Purchase Orders" at bounding box center [845, 74] width 82 height 14
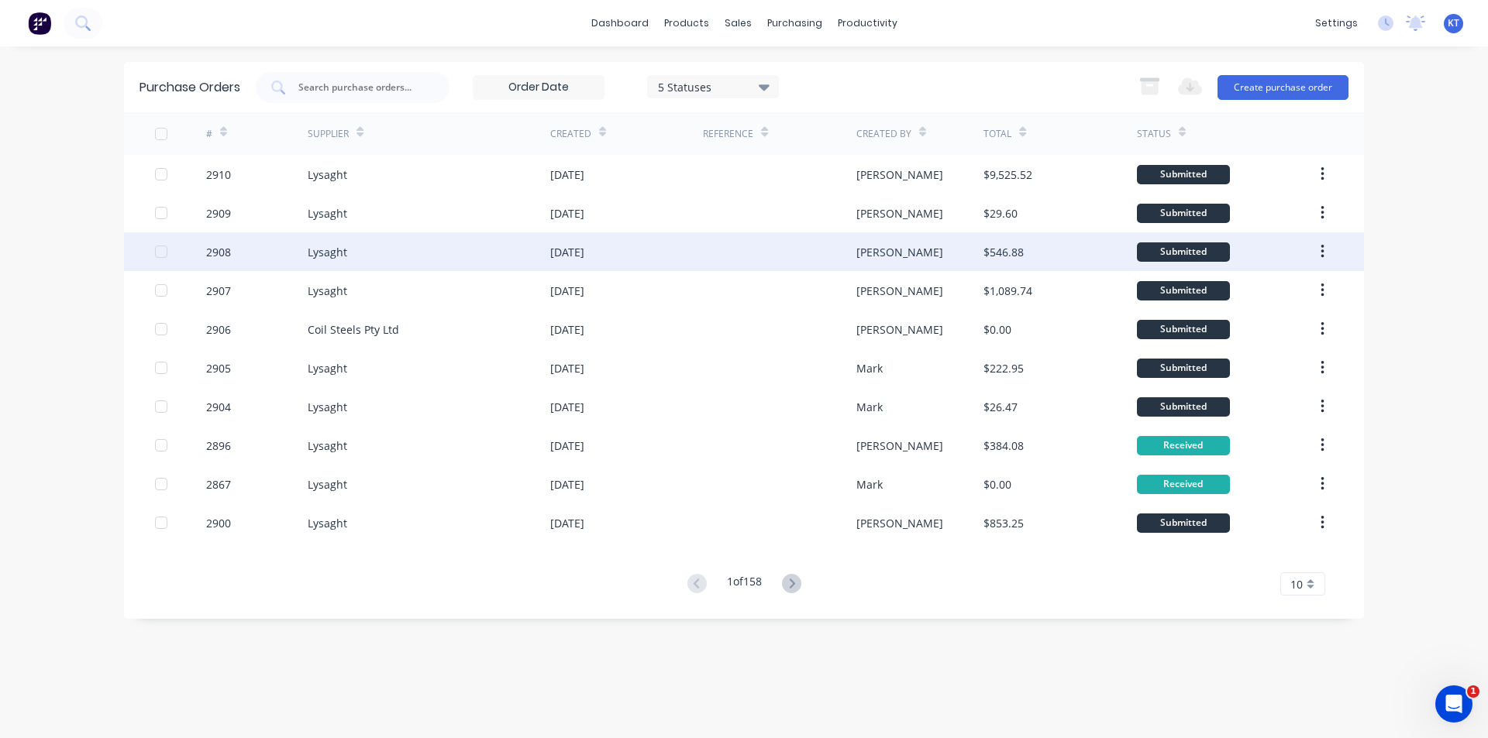
click at [775, 259] on div at bounding box center [779, 251] width 153 height 39
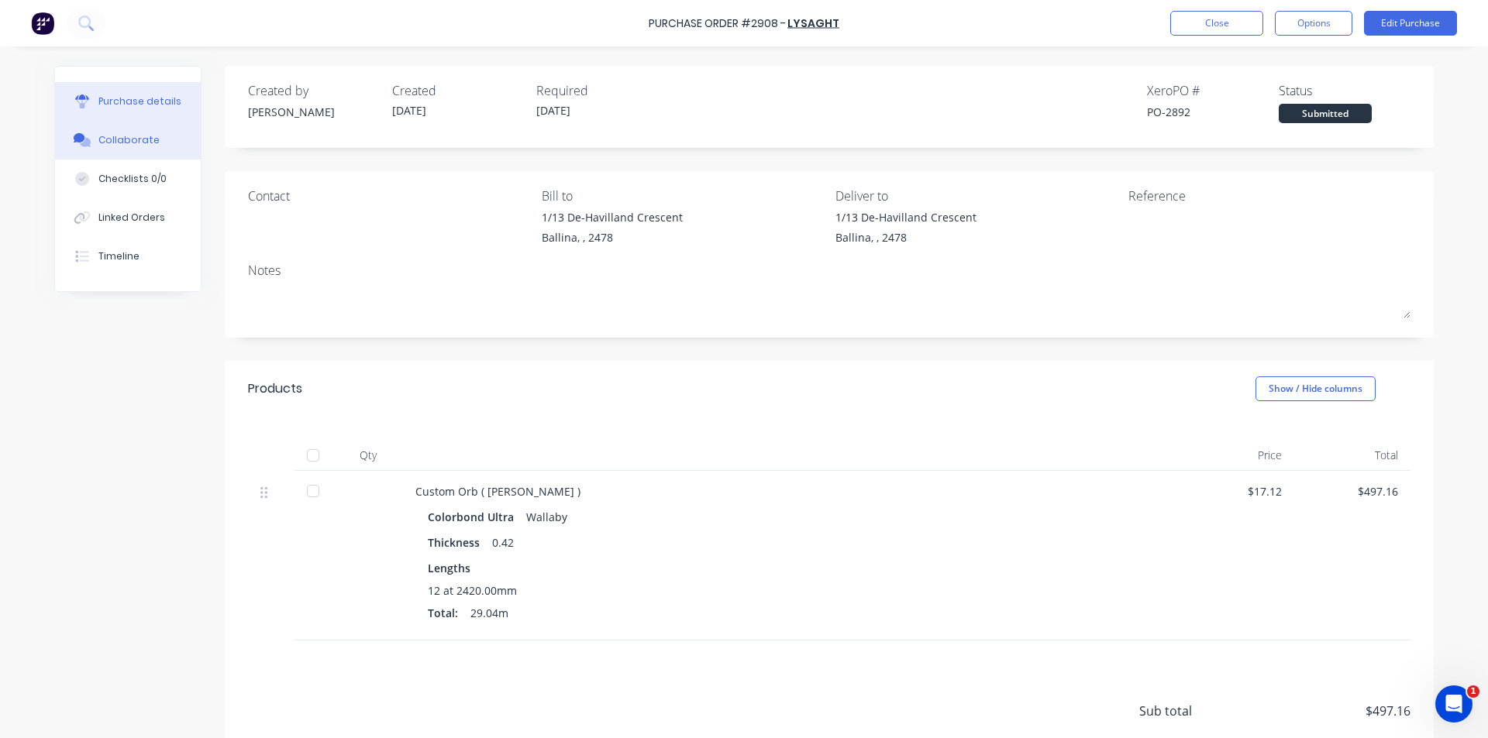
click at [112, 126] on button "Collaborate" at bounding box center [128, 140] width 146 height 39
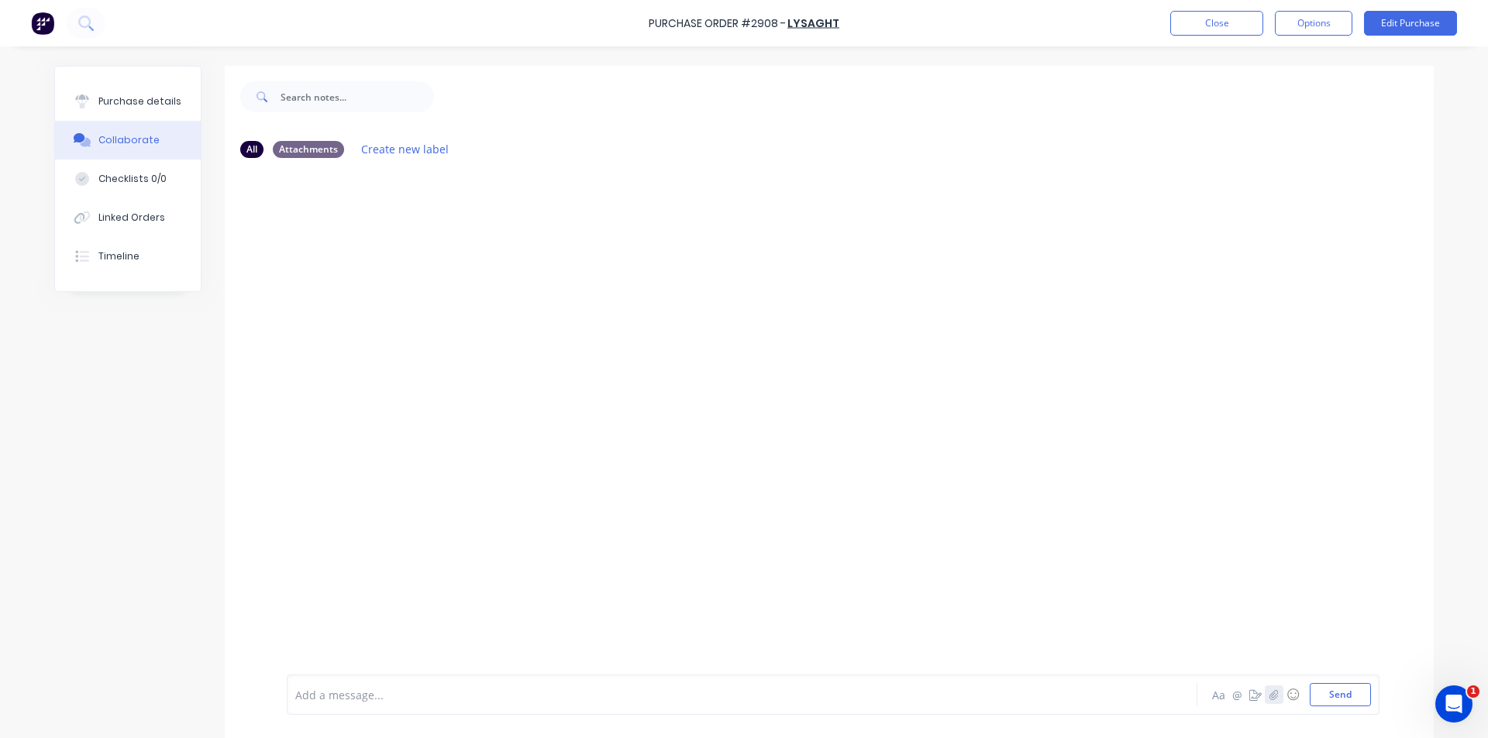
click at [1269, 693] on icon "button" at bounding box center [1273, 695] width 9 height 11
click at [1331, 694] on button "Send" at bounding box center [1339, 694] width 61 height 23
click at [1184, 21] on button "Close" at bounding box center [1216, 23] width 93 height 25
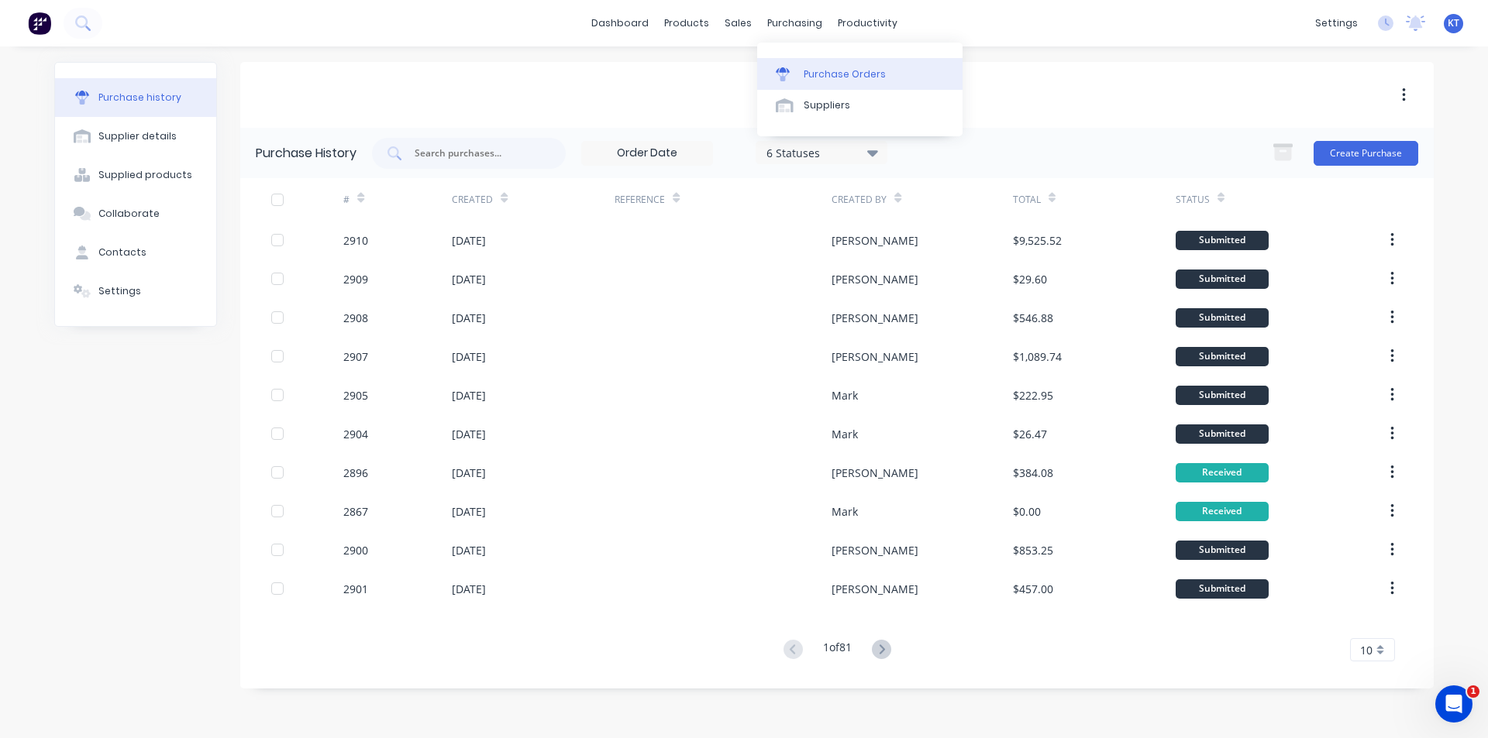
click at [821, 79] on div "Purchase Orders" at bounding box center [845, 74] width 82 height 14
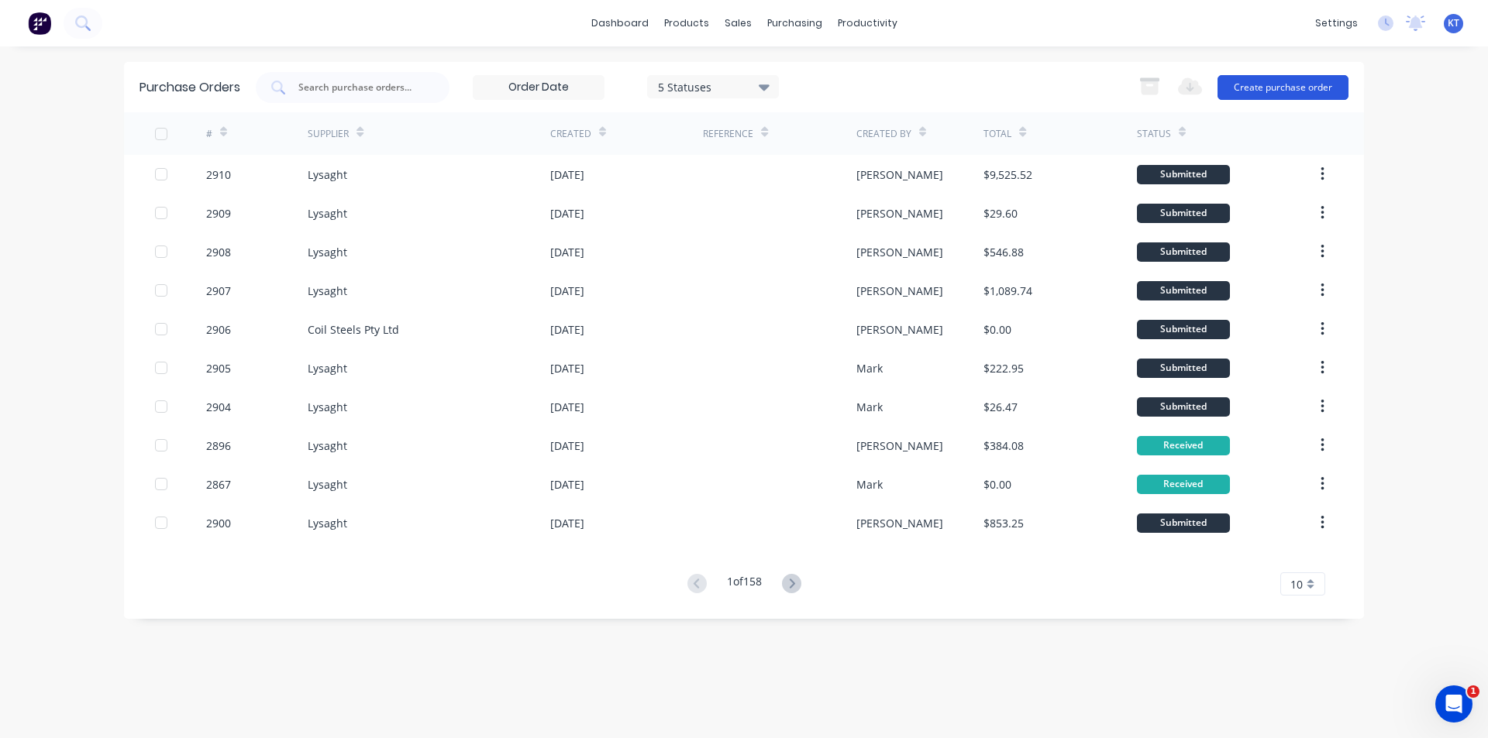
click at [1318, 83] on button "Create purchase order" at bounding box center [1282, 87] width 131 height 25
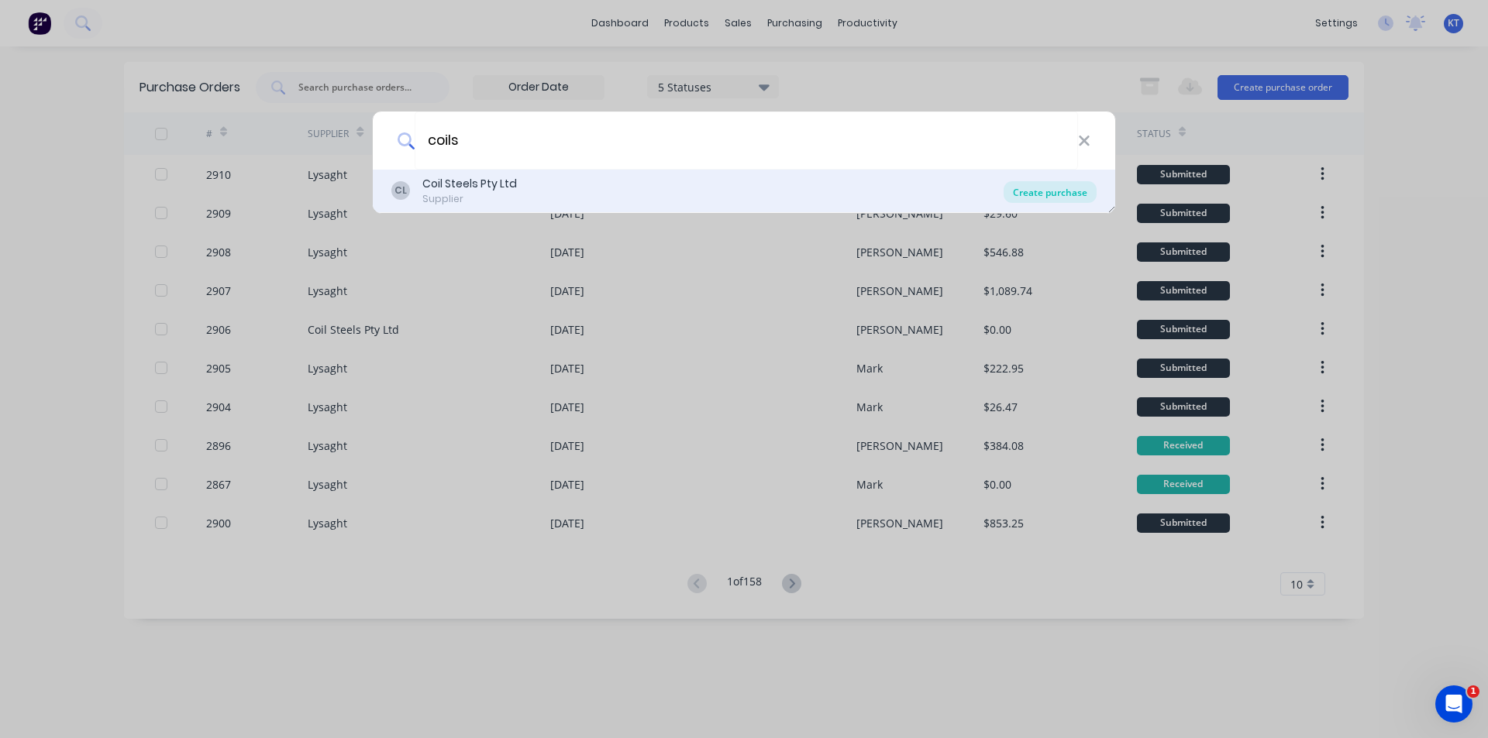
type input "coils"
click at [1086, 198] on div "Create purchase" at bounding box center [1049, 192] width 93 height 22
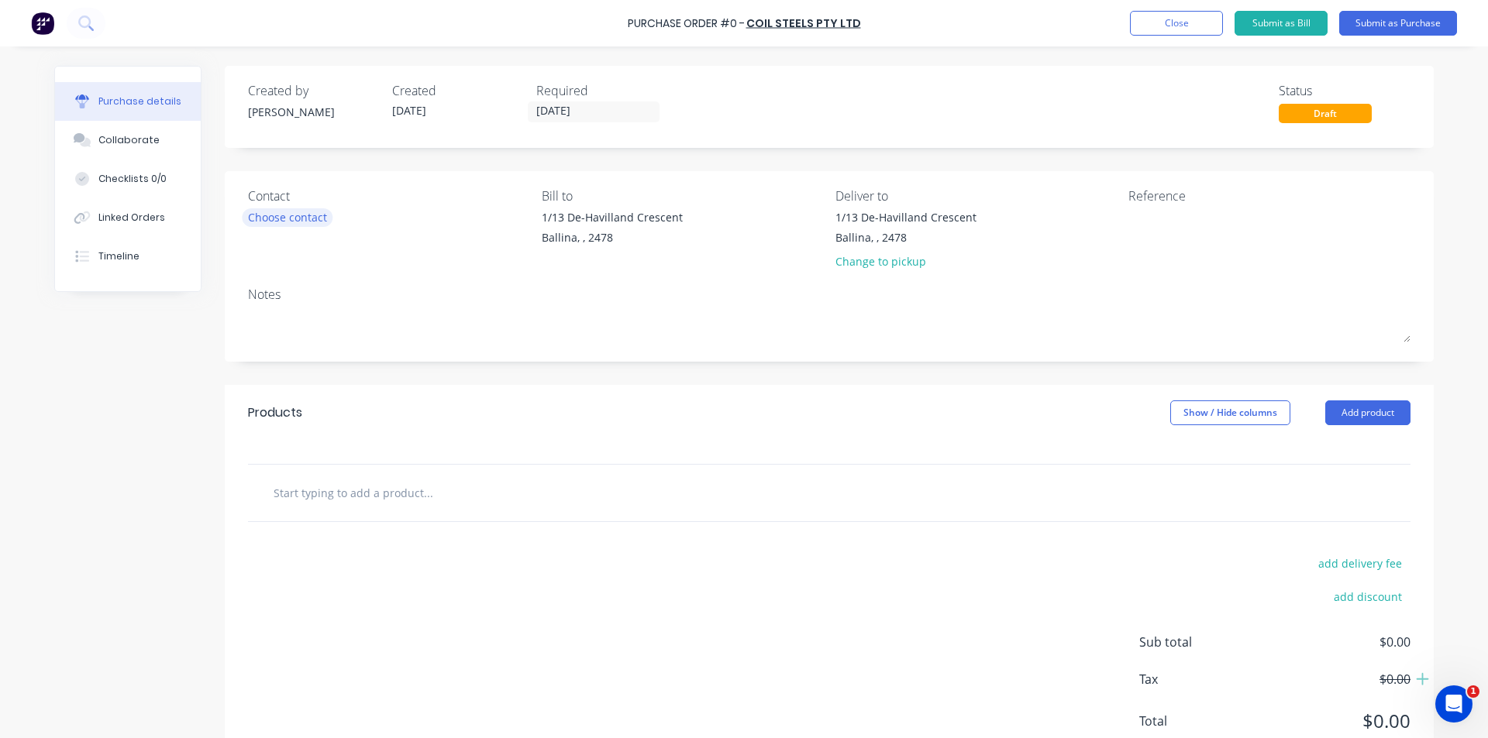
click at [301, 218] on div "Choose contact" at bounding box center [287, 217] width 79 height 16
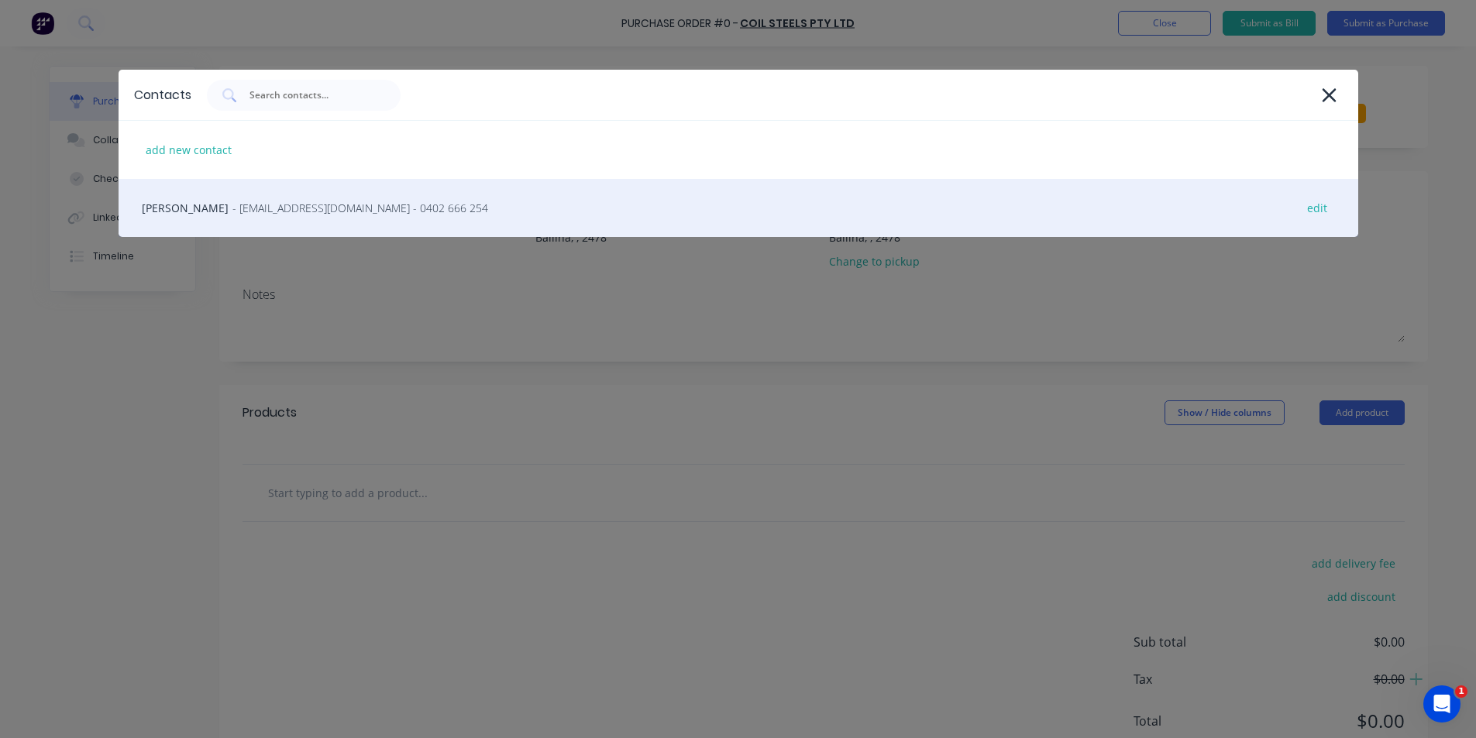
click at [302, 211] on span "- qldsales@coilsteels.com.au - 0402 666 254" at bounding box center [360, 208] width 256 height 16
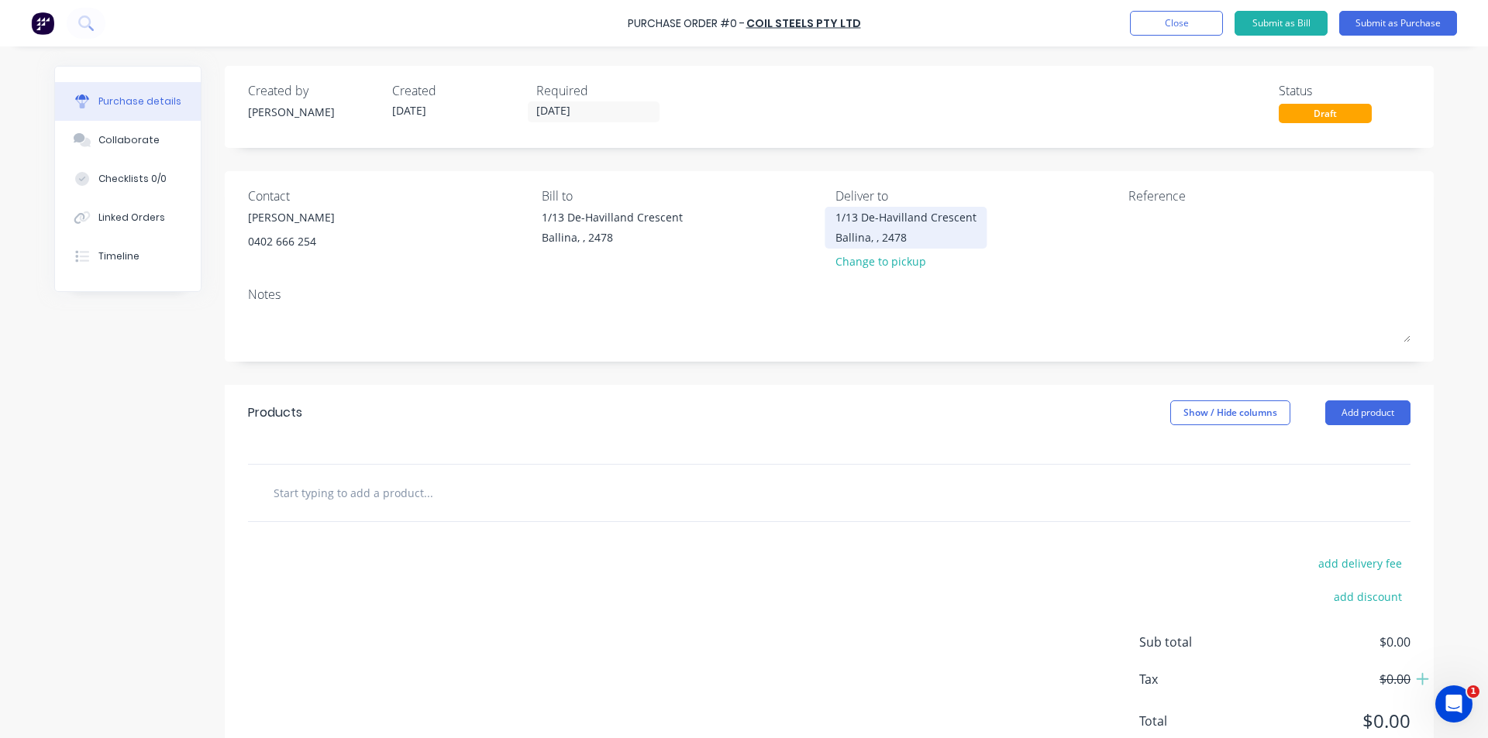
click at [890, 231] on div "Ballina, , 2478" at bounding box center [905, 237] width 141 height 16
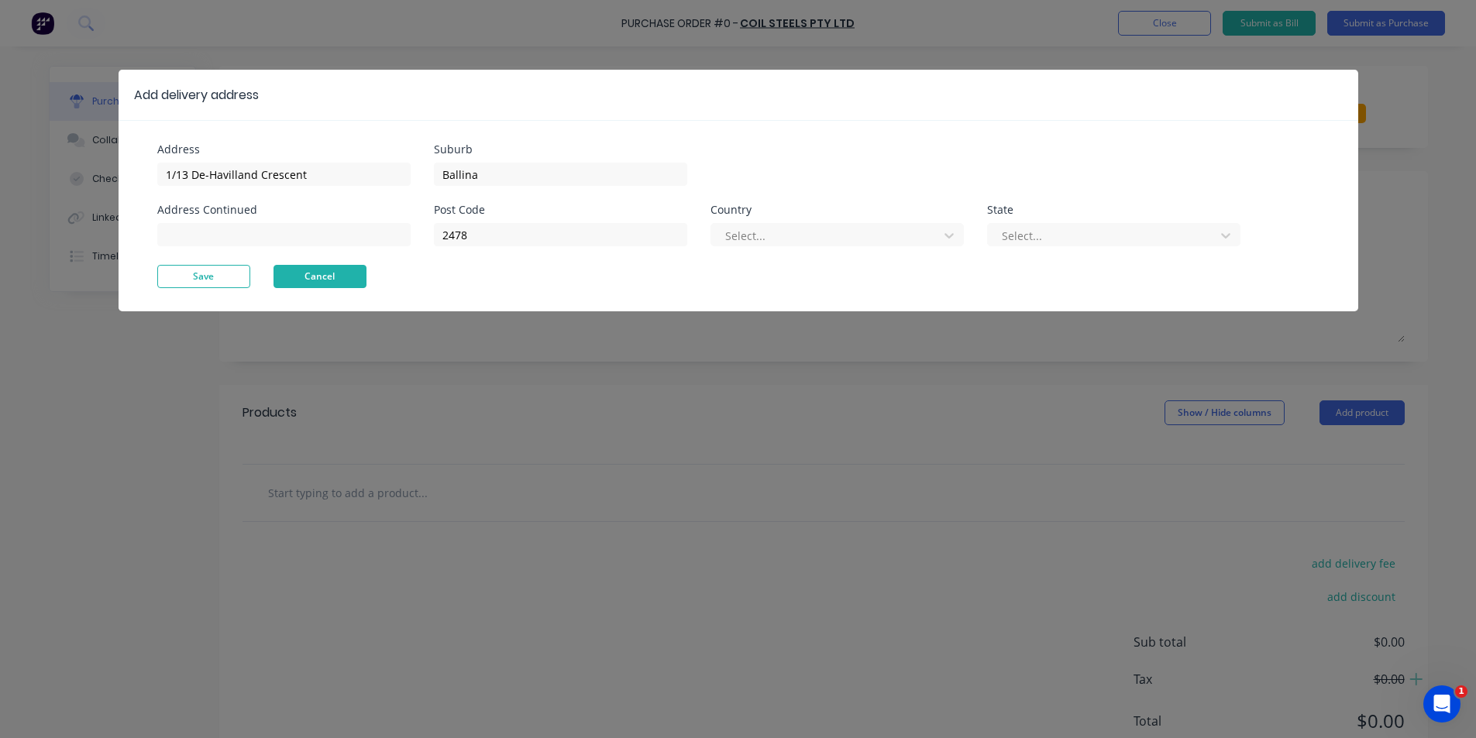
click at [316, 280] on button "Cancel" at bounding box center [320, 276] width 93 height 23
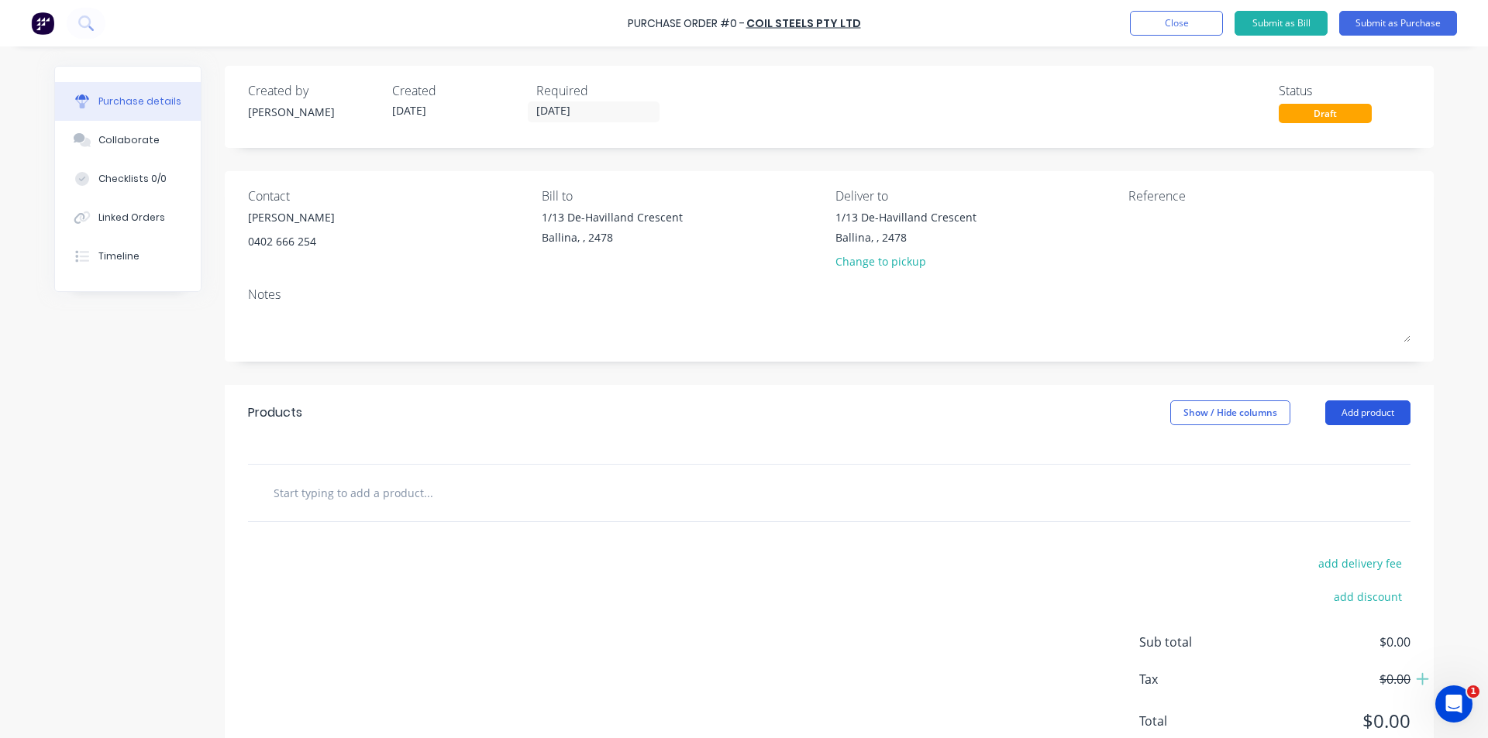
drag, startPoint x: 1354, startPoint y: 408, endPoint x: 1341, endPoint y: 406, distance: 13.3
click at [1353, 408] on button "Add product" at bounding box center [1367, 413] width 85 height 25
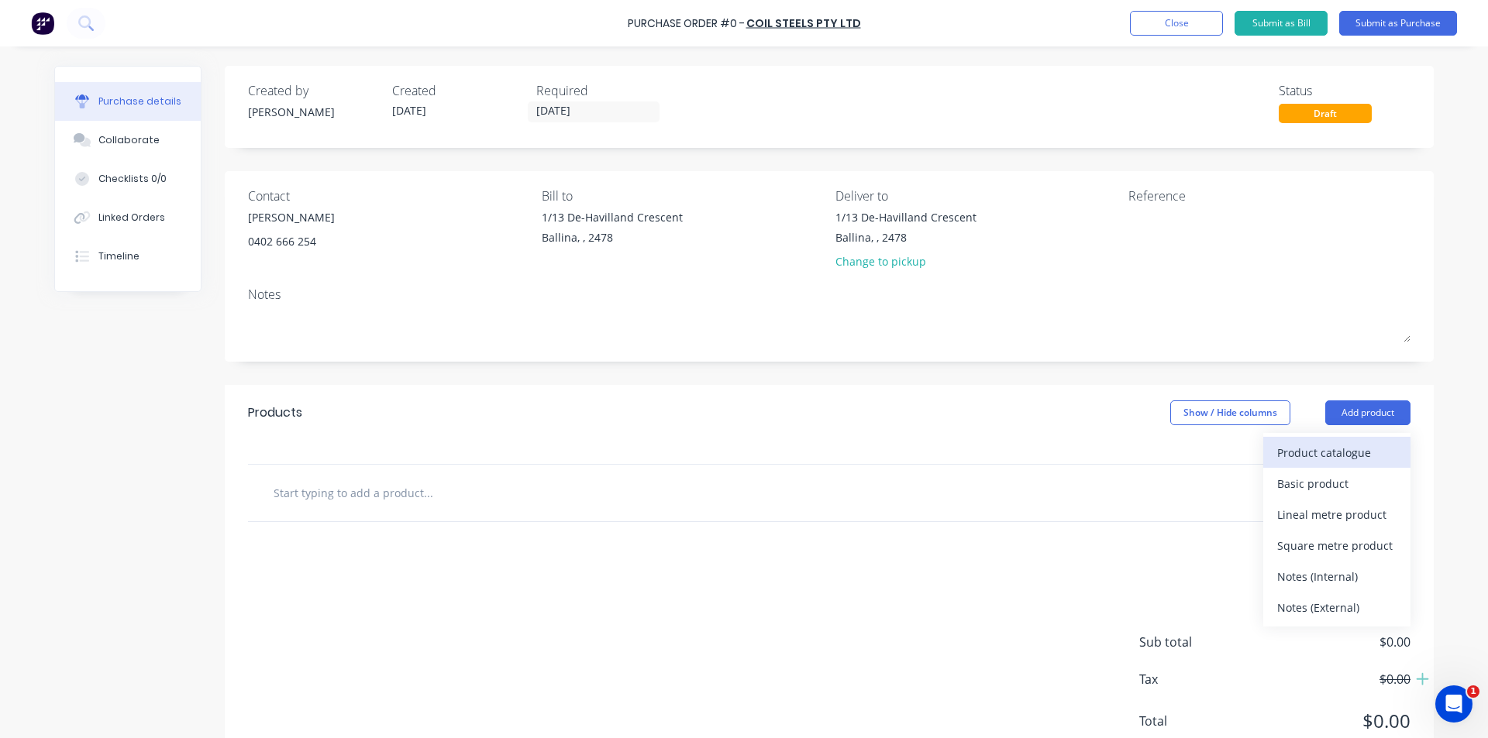
click at [1330, 458] on div "Product catalogue" at bounding box center [1336, 453] width 119 height 22
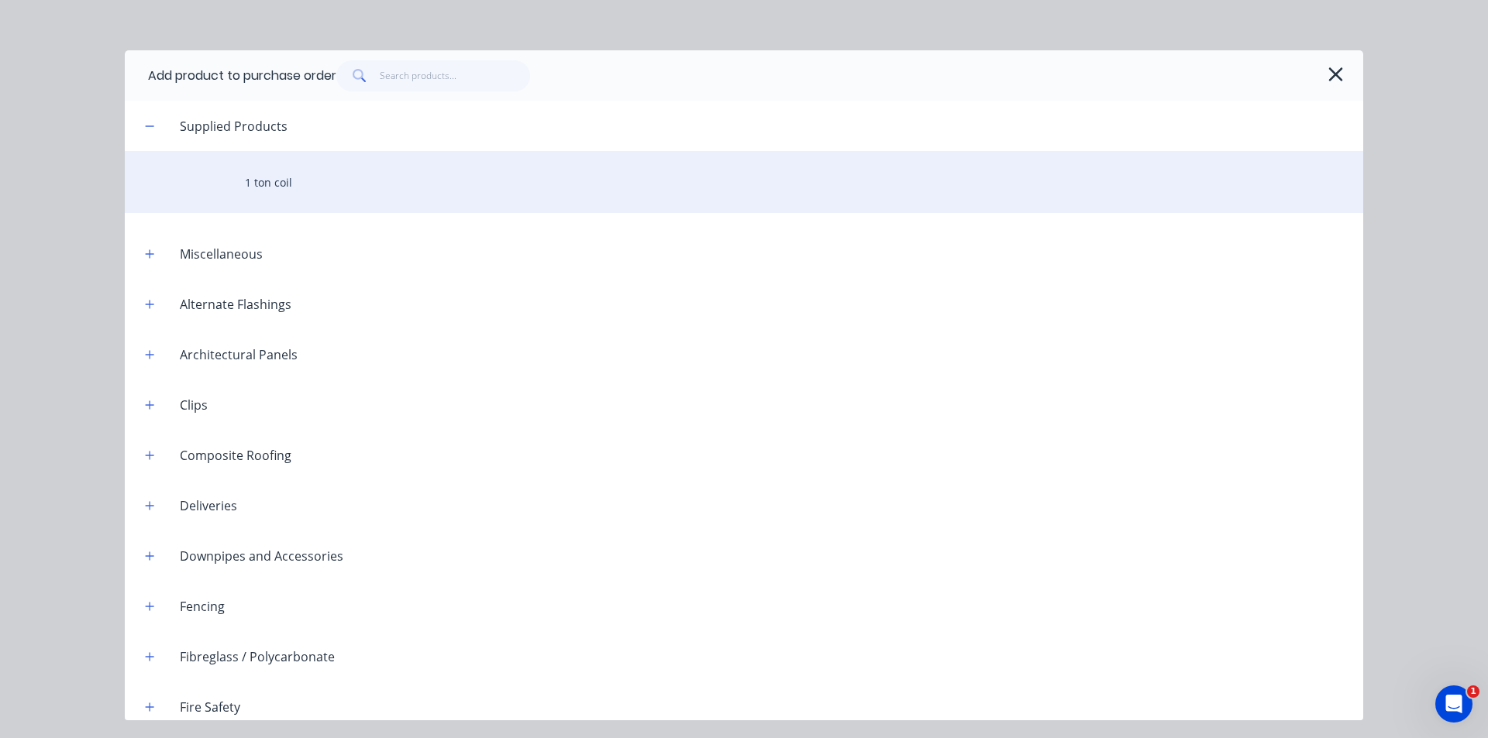
click at [338, 200] on div "1 ton coil" at bounding box center [744, 182] width 1238 height 62
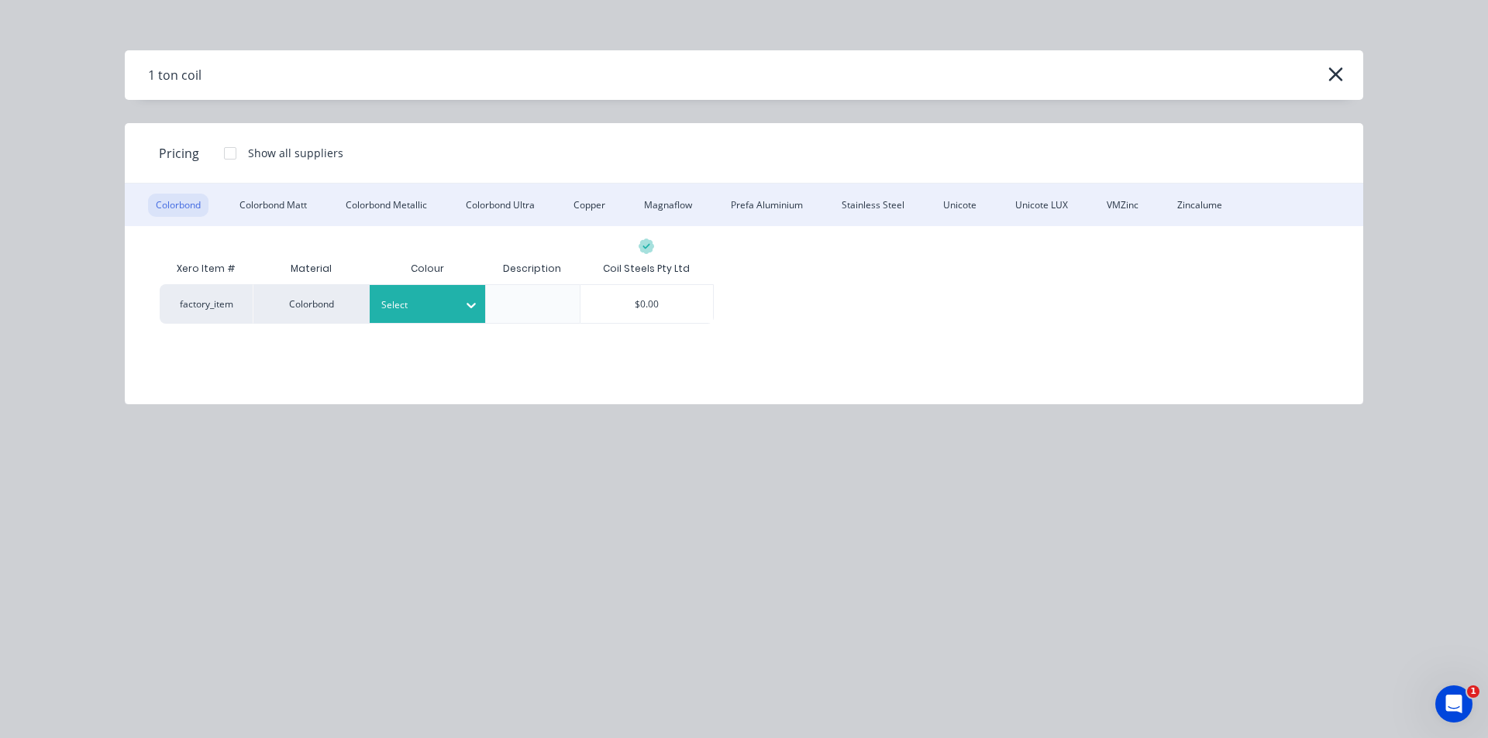
click at [466, 305] on icon at bounding box center [470, 305] width 15 height 15
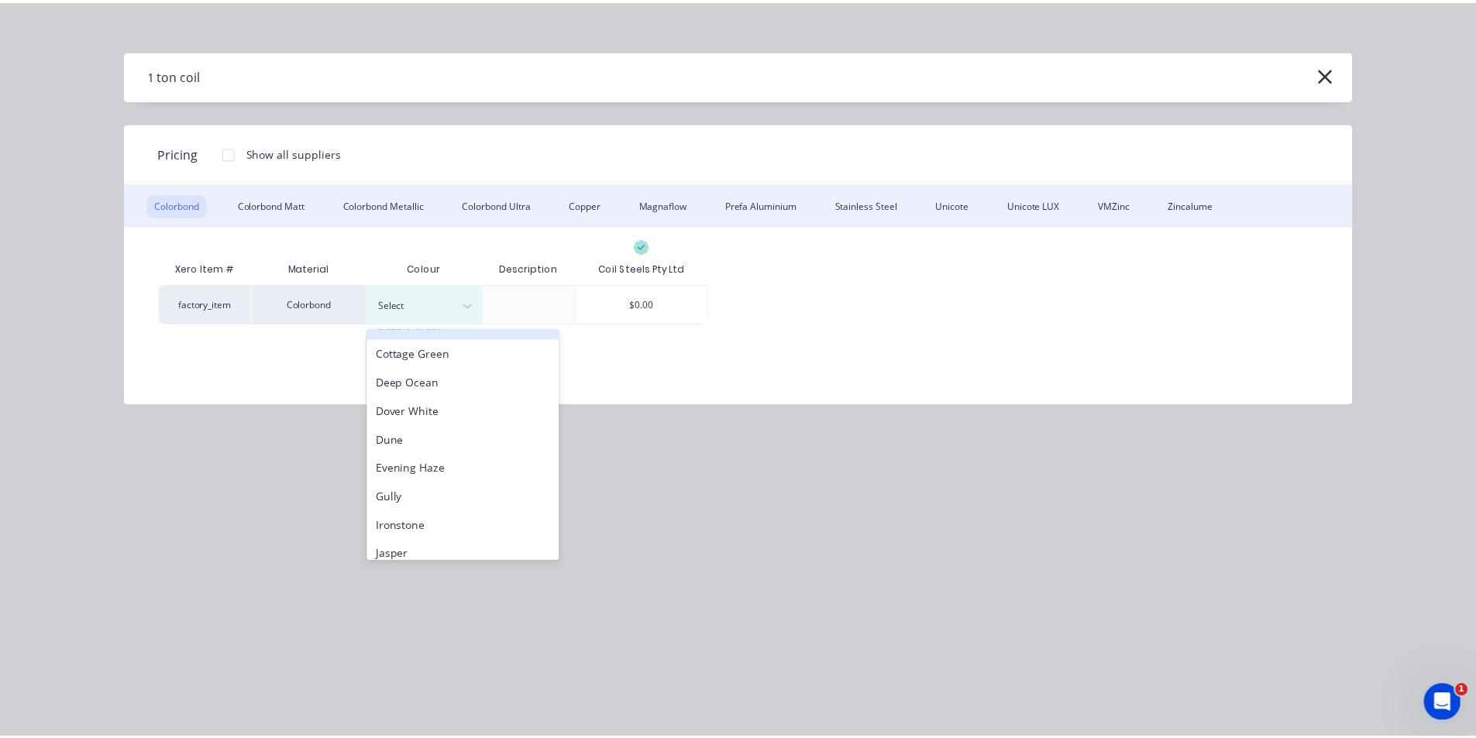
scroll to position [77, 0]
click at [434, 364] on div "Cottage Green" at bounding box center [467, 355] width 194 height 29
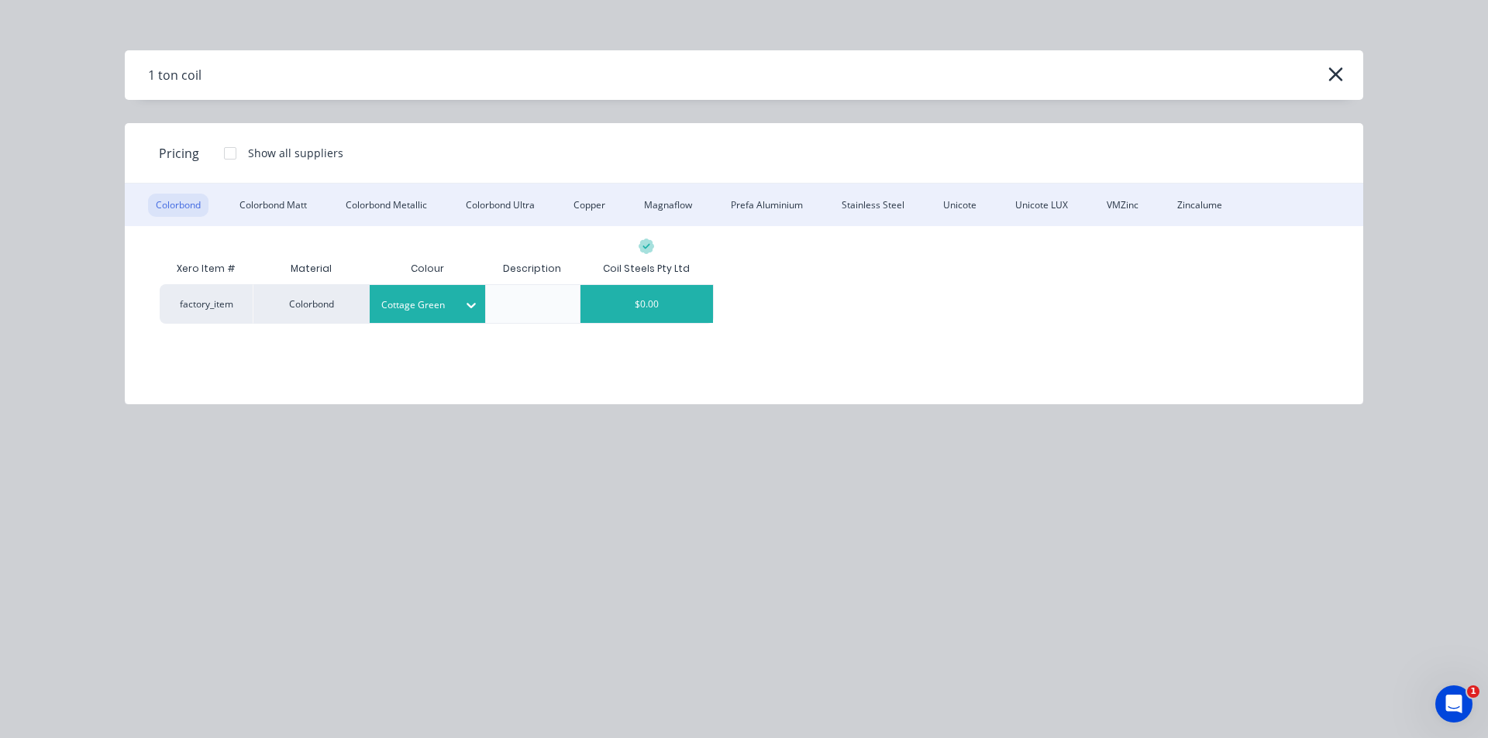
click at [654, 297] on div "$0.00" at bounding box center [646, 304] width 133 height 38
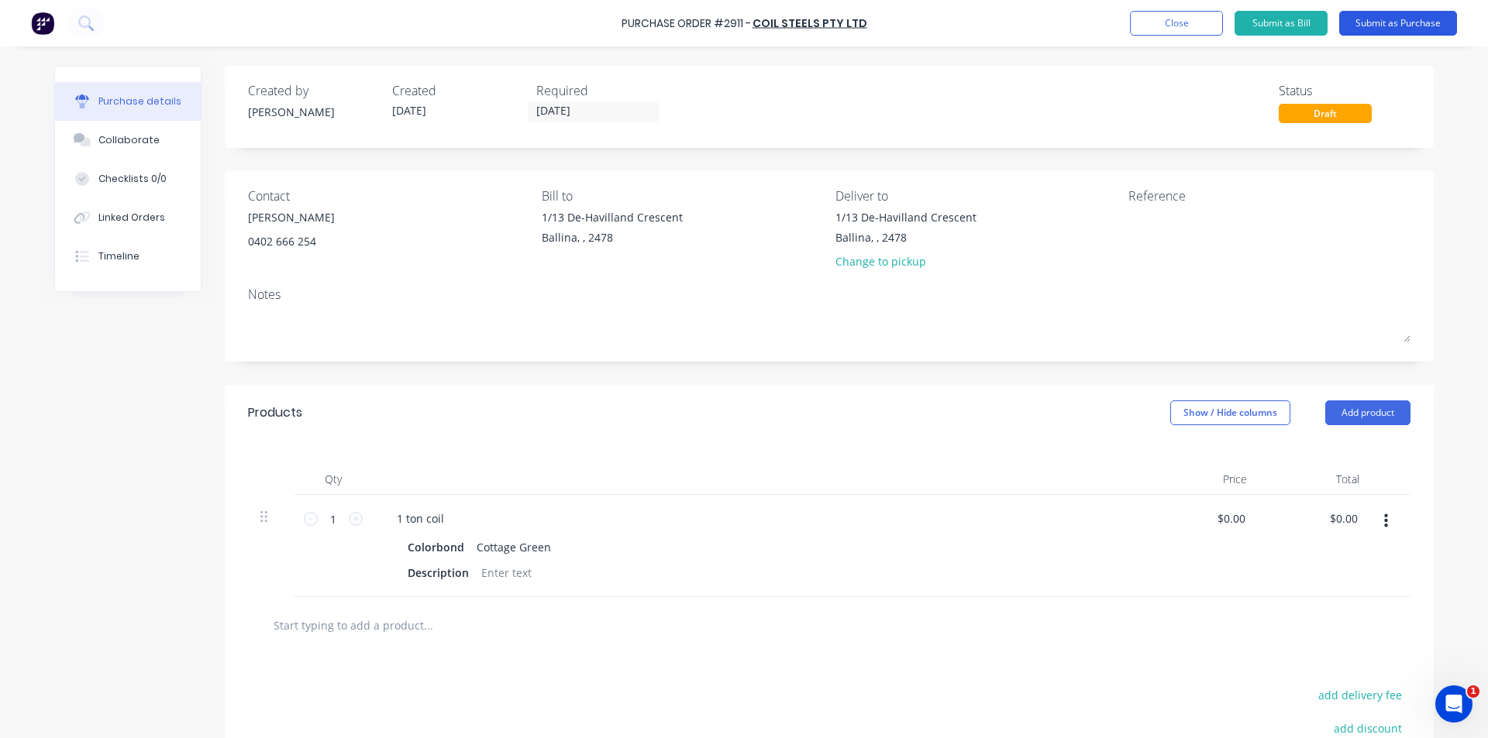
click at [1384, 8] on div "Purchase Order #2911 - Coil Steels Pty Ltd Add product Close Submit as Bill Sub…" at bounding box center [744, 23] width 1488 height 46
click at [1385, 26] on button "Submit as Purchase" at bounding box center [1398, 23] width 118 height 25
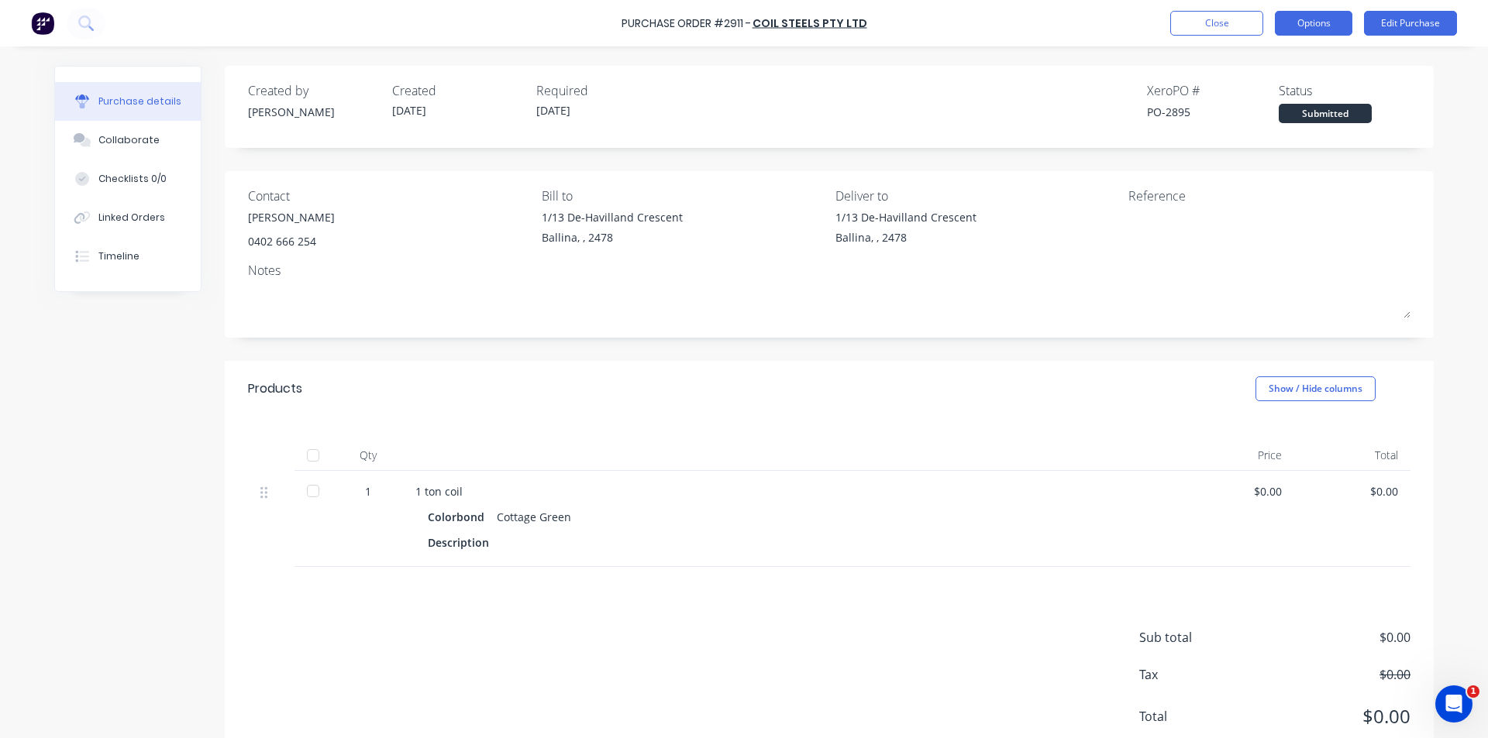
click at [1325, 21] on button "Options" at bounding box center [1313, 23] width 77 height 25
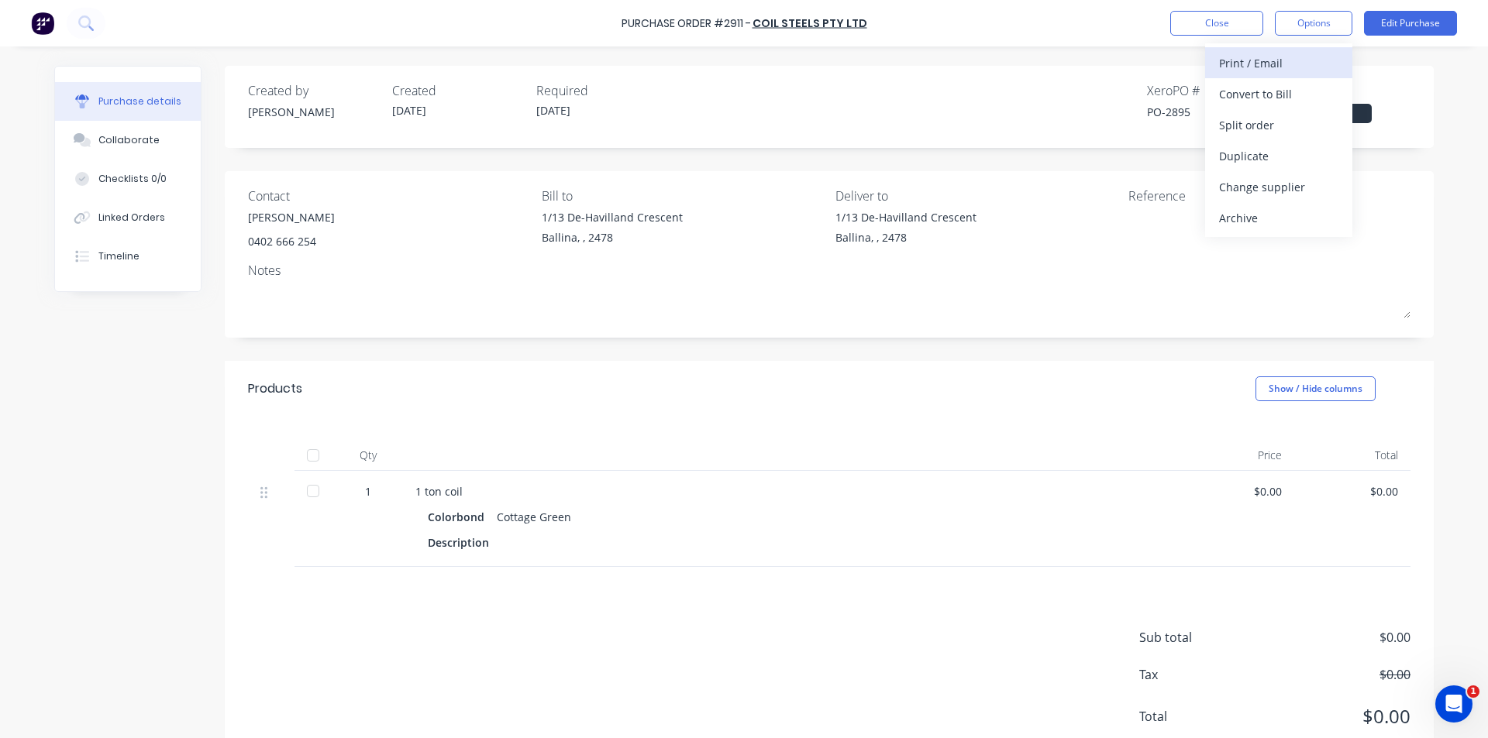
click at [1327, 68] on div "Print / Email" at bounding box center [1278, 63] width 119 height 22
click at [1303, 132] on div "Without pricing" at bounding box center [1278, 125] width 119 height 22
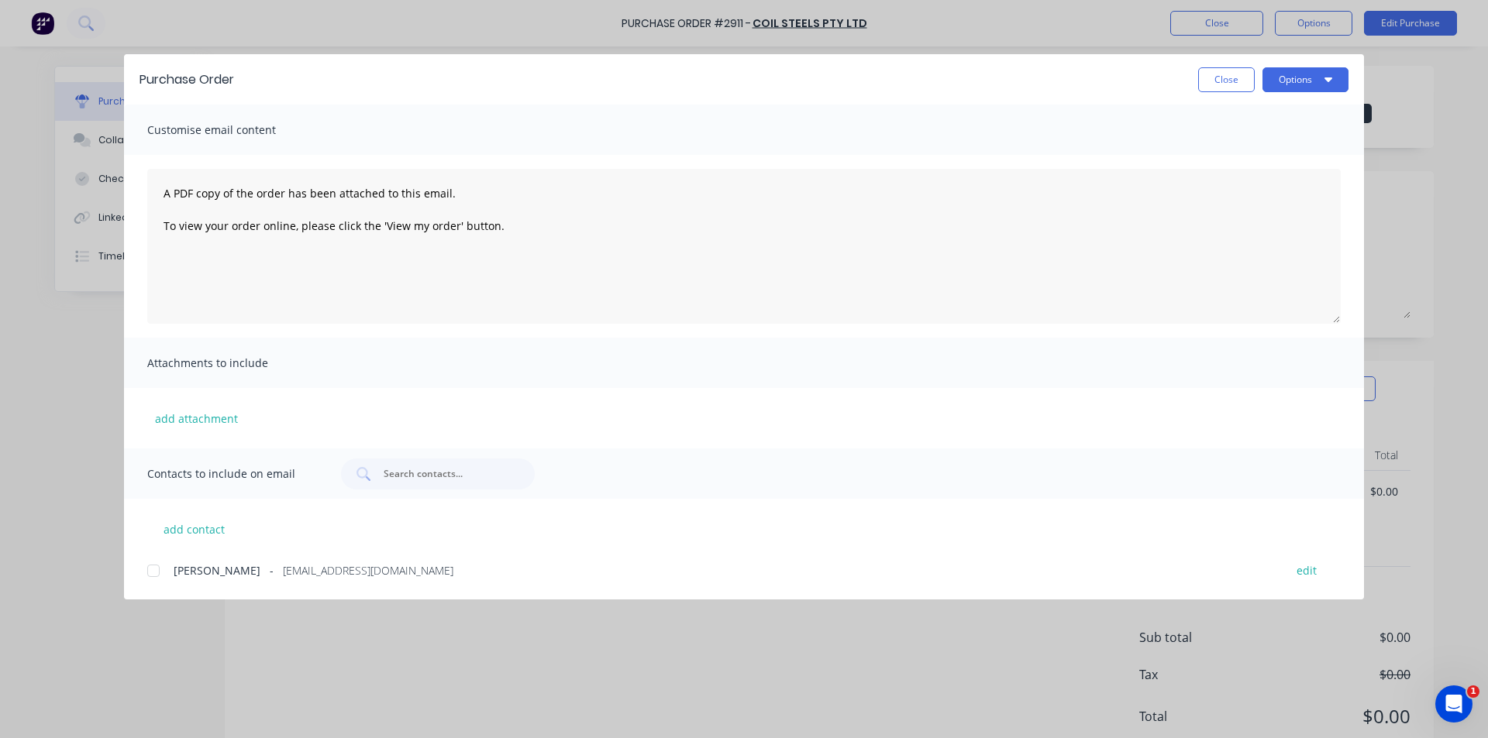
drag, startPoint x: 159, startPoint y: 574, endPoint x: 235, endPoint y: 560, distance: 77.2
click at [159, 575] on div at bounding box center [153, 571] width 31 height 31
click at [1323, 79] on button "Options" at bounding box center [1305, 79] width 86 height 25
click at [1328, 184] on div "Email" at bounding box center [1274, 181] width 119 height 22
drag, startPoint x: 1186, startPoint y: 73, endPoint x: 1199, endPoint y: 74, distance: 13.2
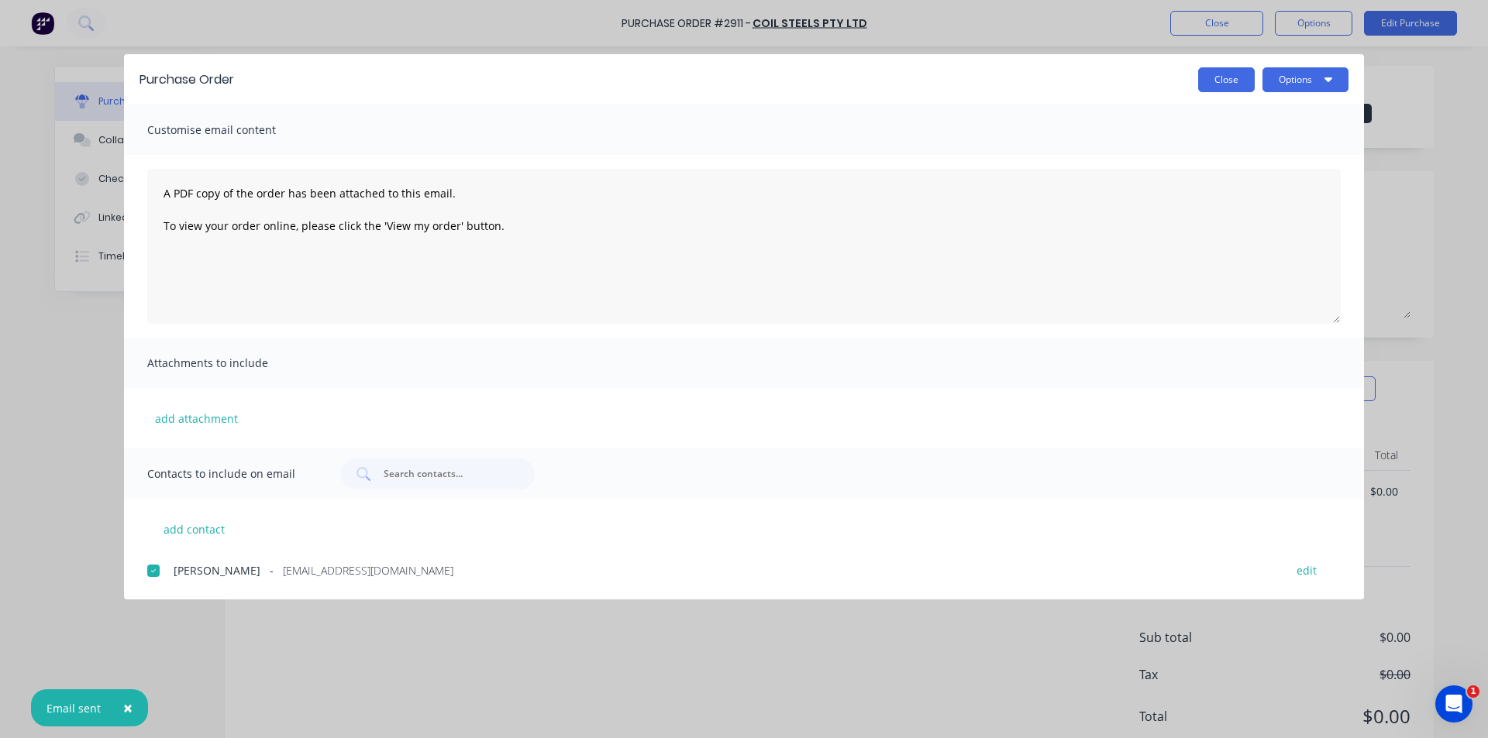
click at [1186, 73] on div "Close Options" at bounding box center [798, 79] width 1099 height 25
click at [1230, 78] on button "Close" at bounding box center [1226, 79] width 57 height 25
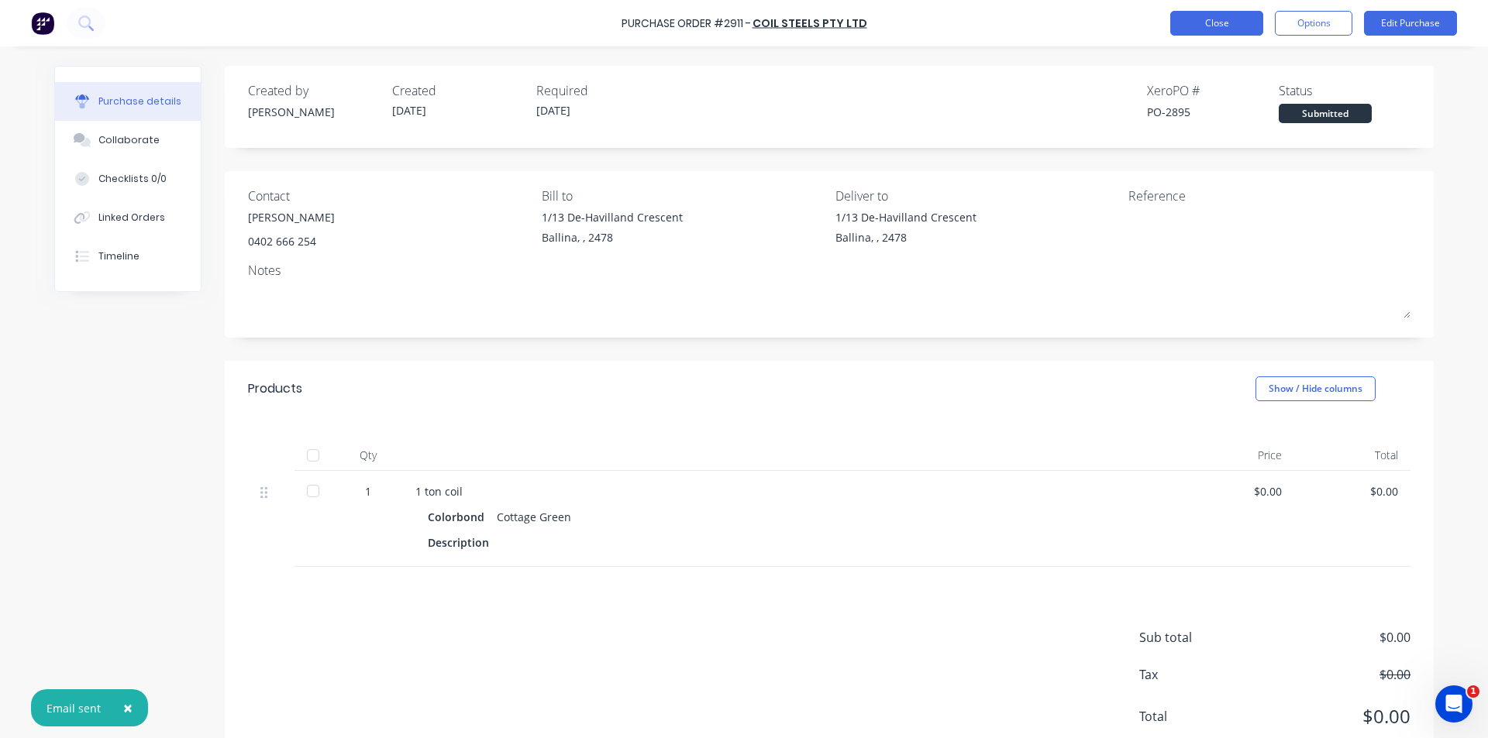
click at [1172, 13] on button "Close" at bounding box center [1216, 23] width 93 height 25
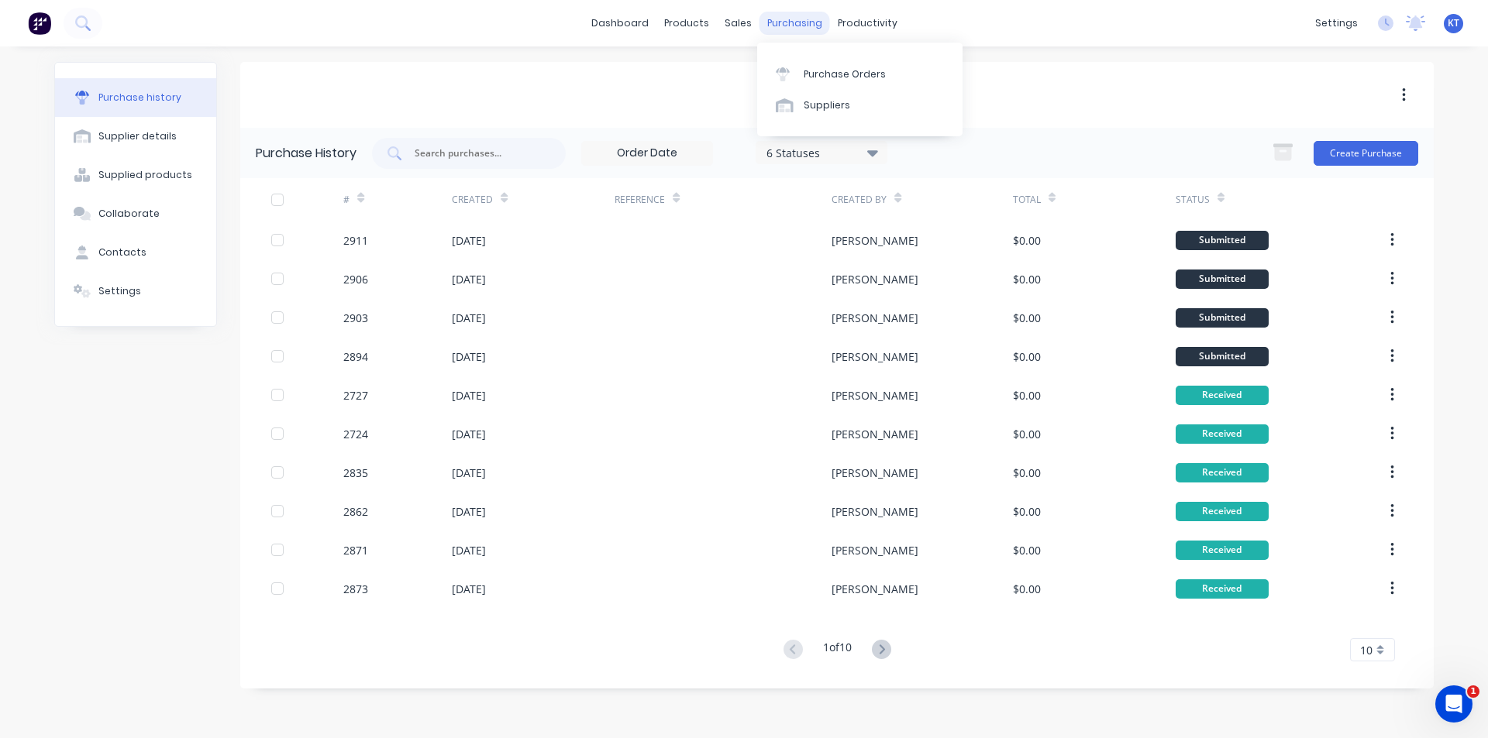
click at [777, 22] on div "purchasing" at bounding box center [794, 23] width 71 height 23
click at [833, 86] on link "Purchase Orders" at bounding box center [859, 73] width 205 height 31
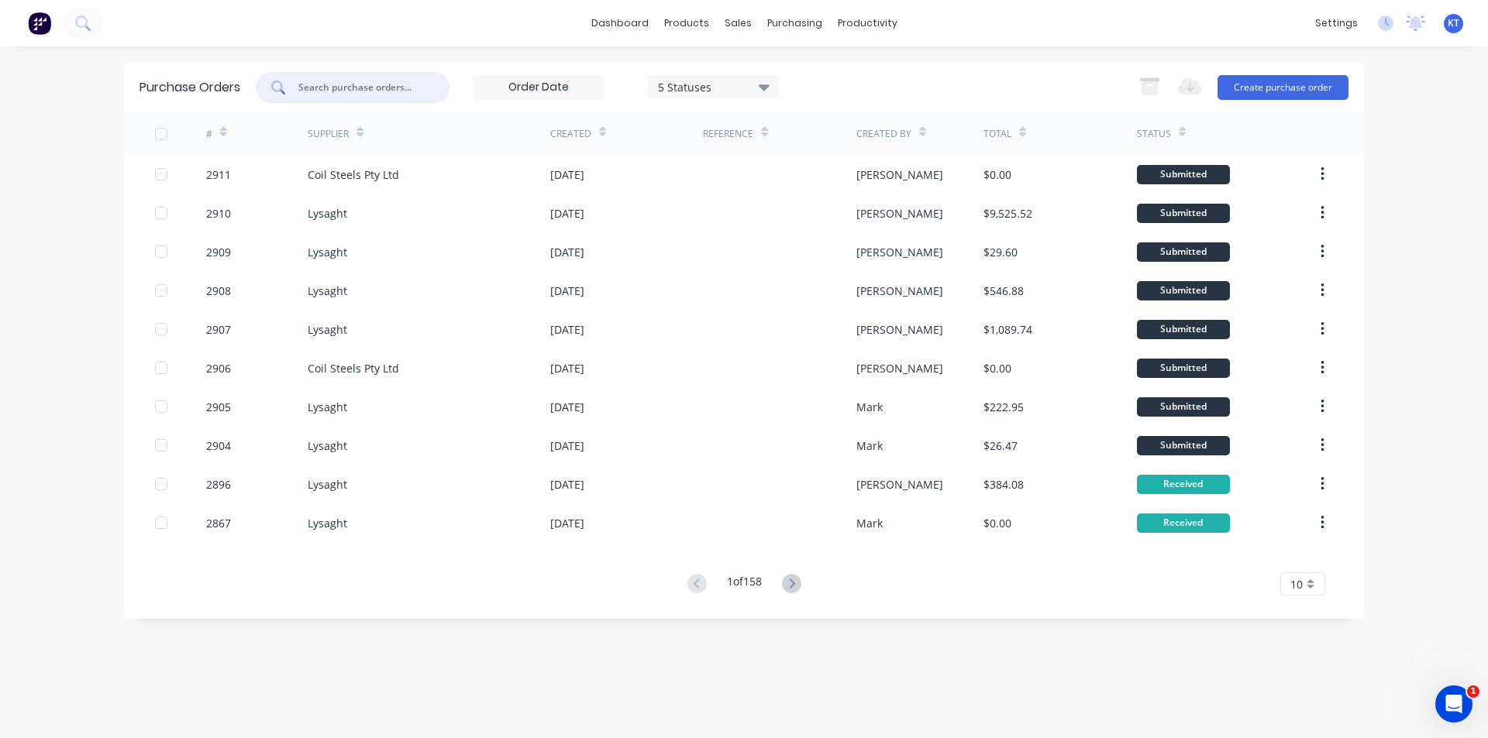
click at [346, 87] on input "text" at bounding box center [361, 87] width 129 height 15
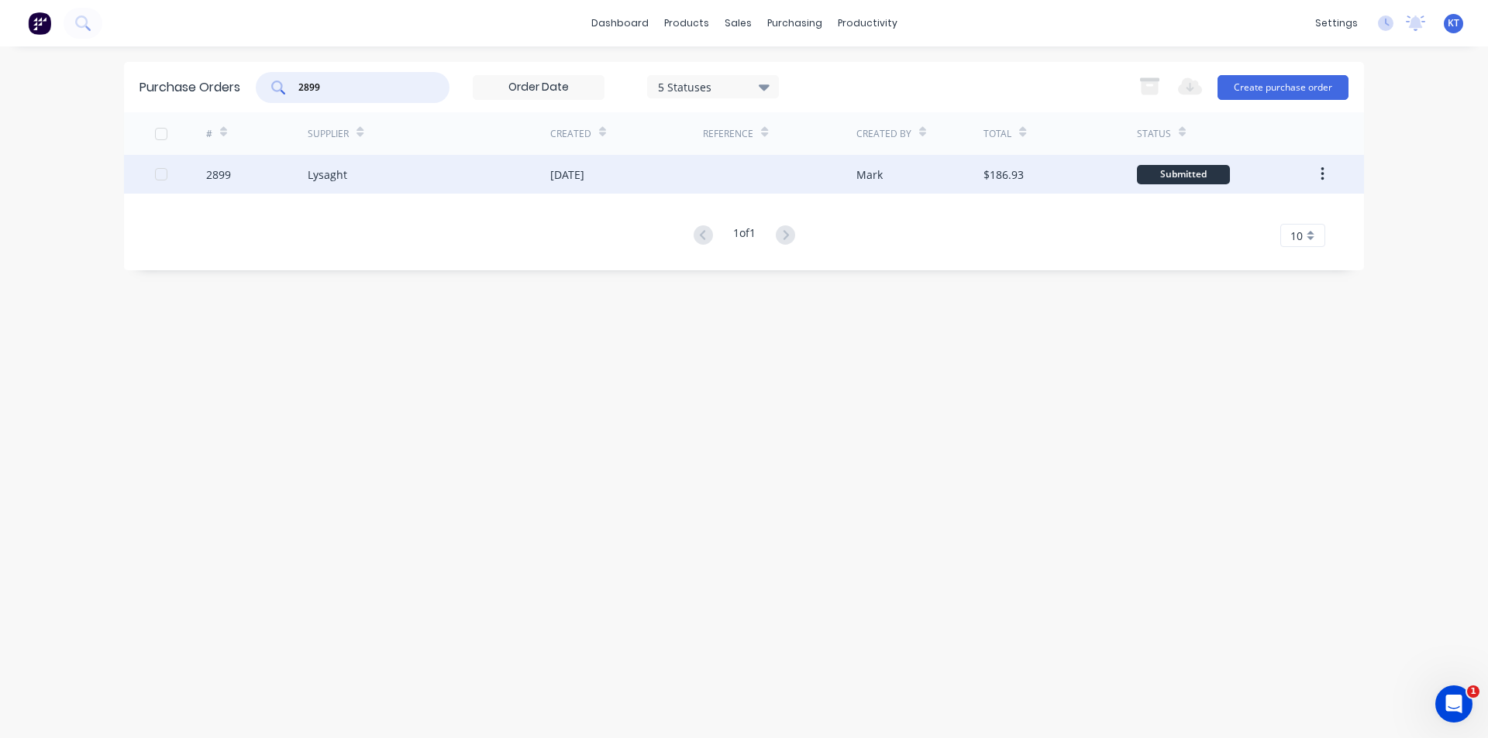
type input "2899"
click at [423, 189] on div "Lysaght" at bounding box center [429, 174] width 243 height 39
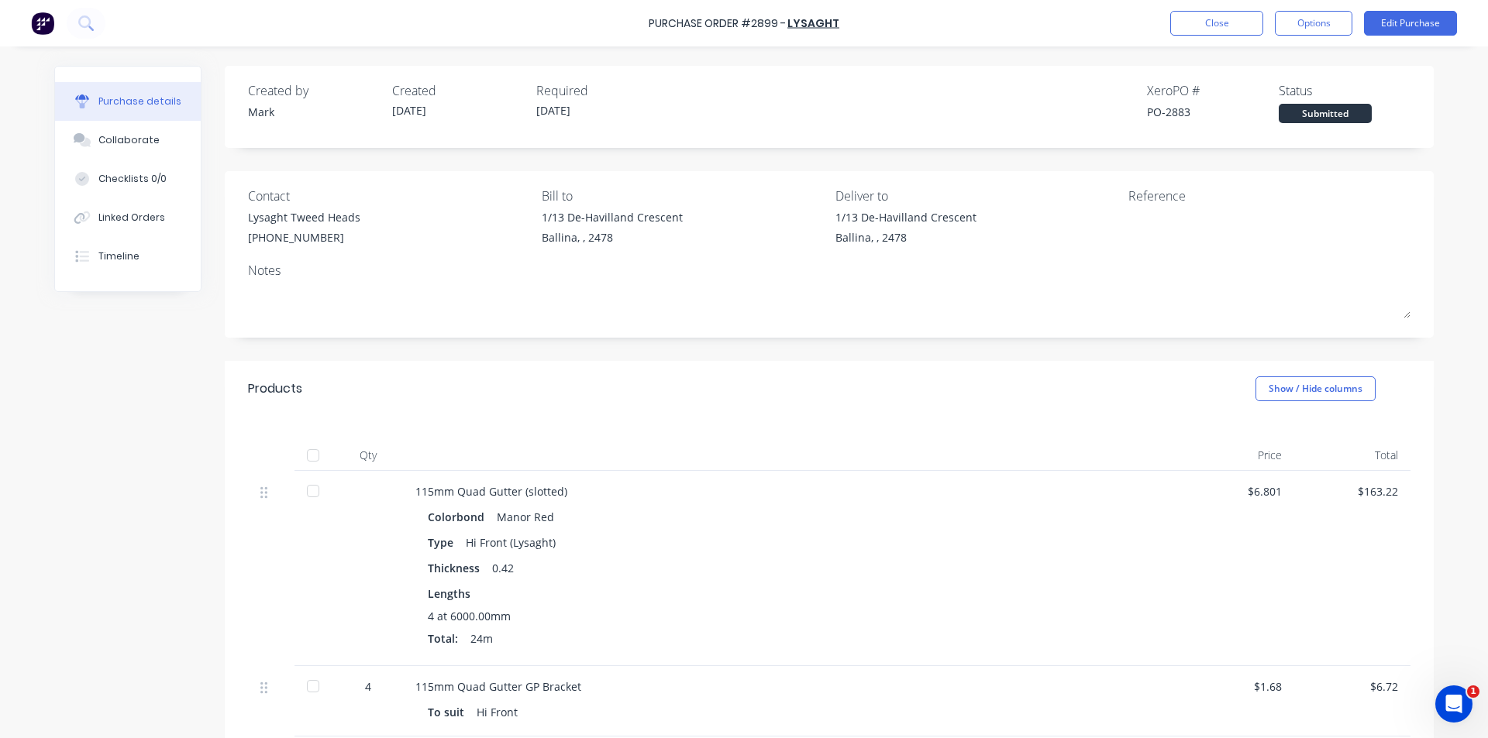
drag, startPoint x: 307, startPoint y: 447, endPoint x: 315, endPoint y: 448, distance: 7.8
click at [308, 448] on div at bounding box center [313, 455] width 31 height 31
click at [153, 150] on button "Collaborate" at bounding box center [128, 140] width 146 height 39
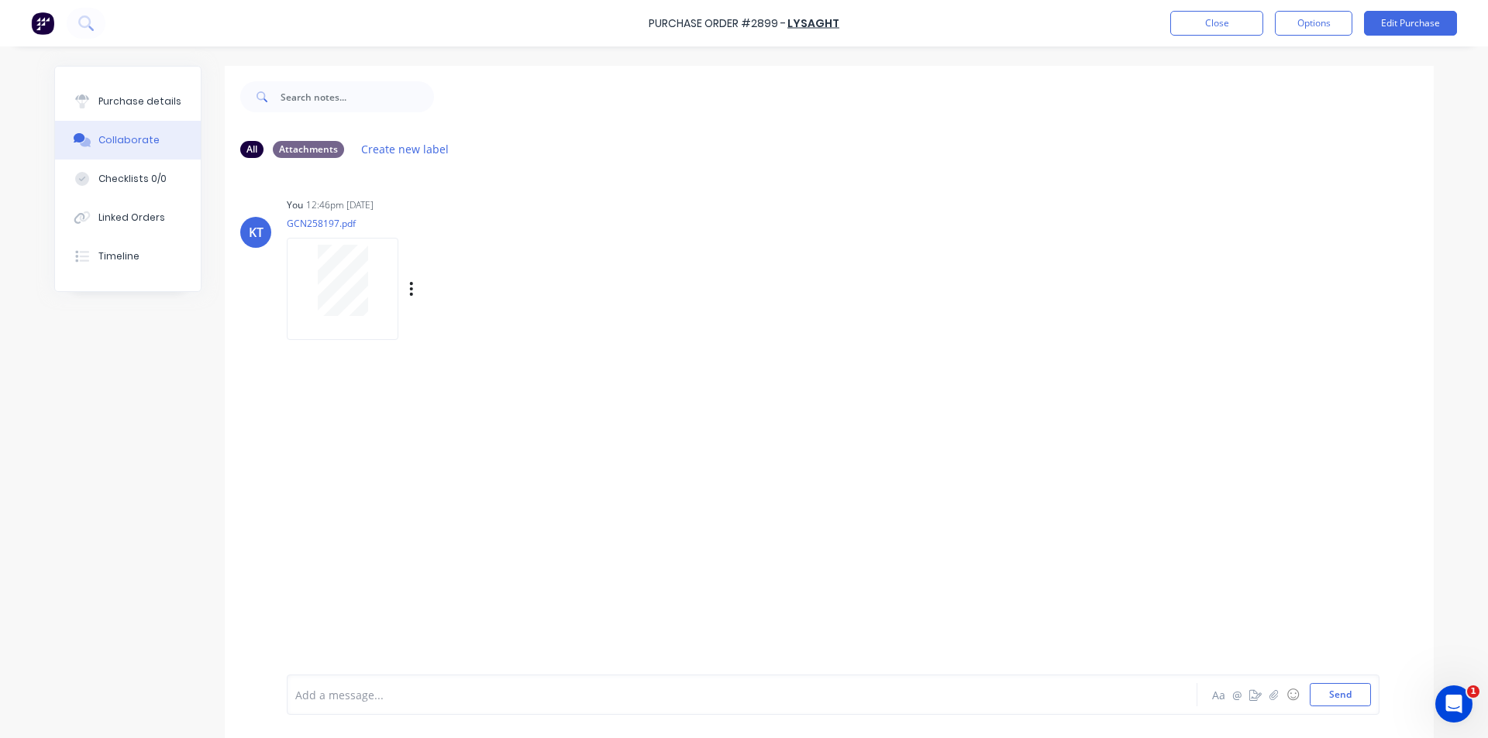
click at [1374, 322] on div "KT You 12:46pm 25/09/25 GCN258197.pdf Labels Download Delete" at bounding box center [829, 263] width 1209 height 139
click at [1273, 698] on button "button" at bounding box center [1274, 695] width 19 height 19
click at [1358, 704] on button "Send" at bounding box center [1339, 694] width 61 height 23
click at [148, 222] on div "Linked Orders" at bounding box center [131, 218] width 67 height 14
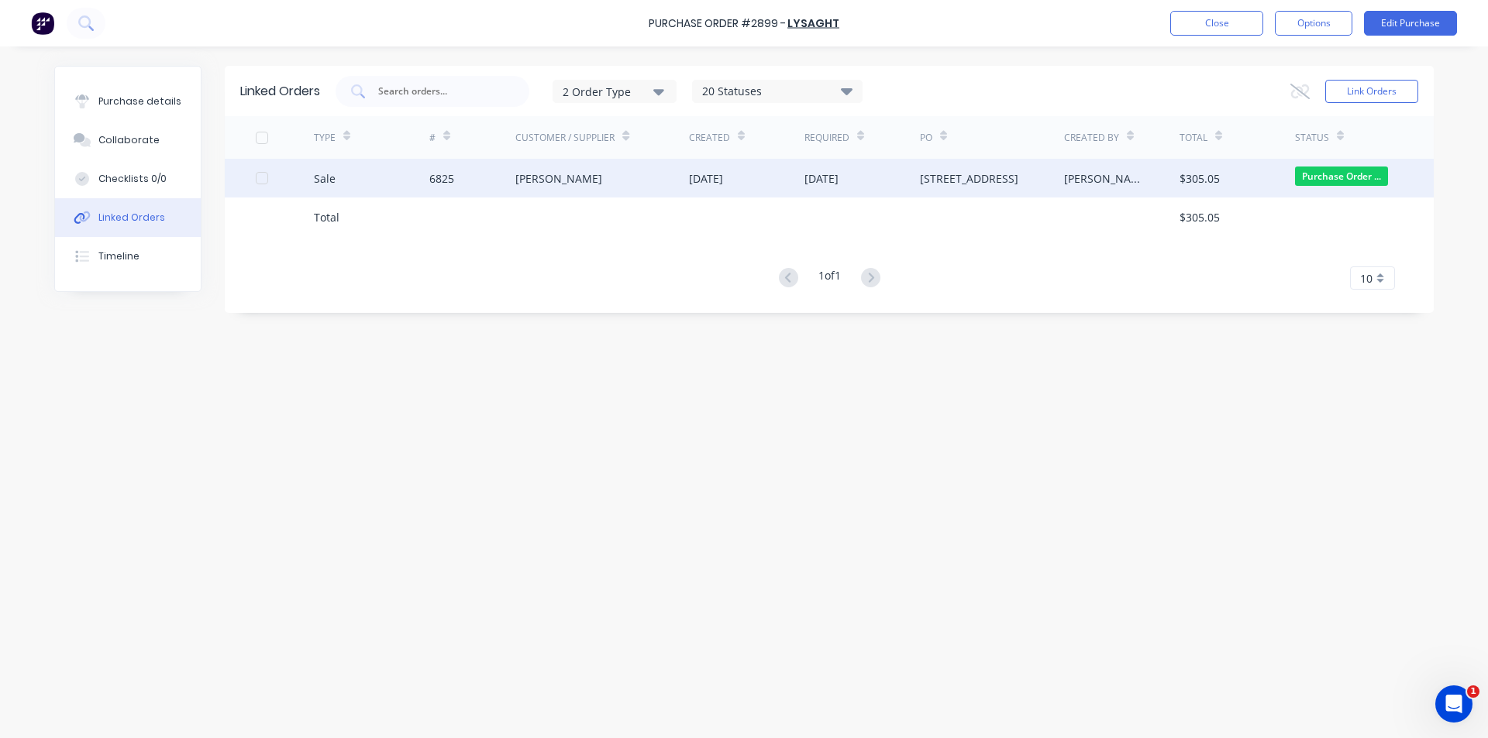
click at [439, 187] on div "6825" at bounding box center [472, 178] width 87 height 39
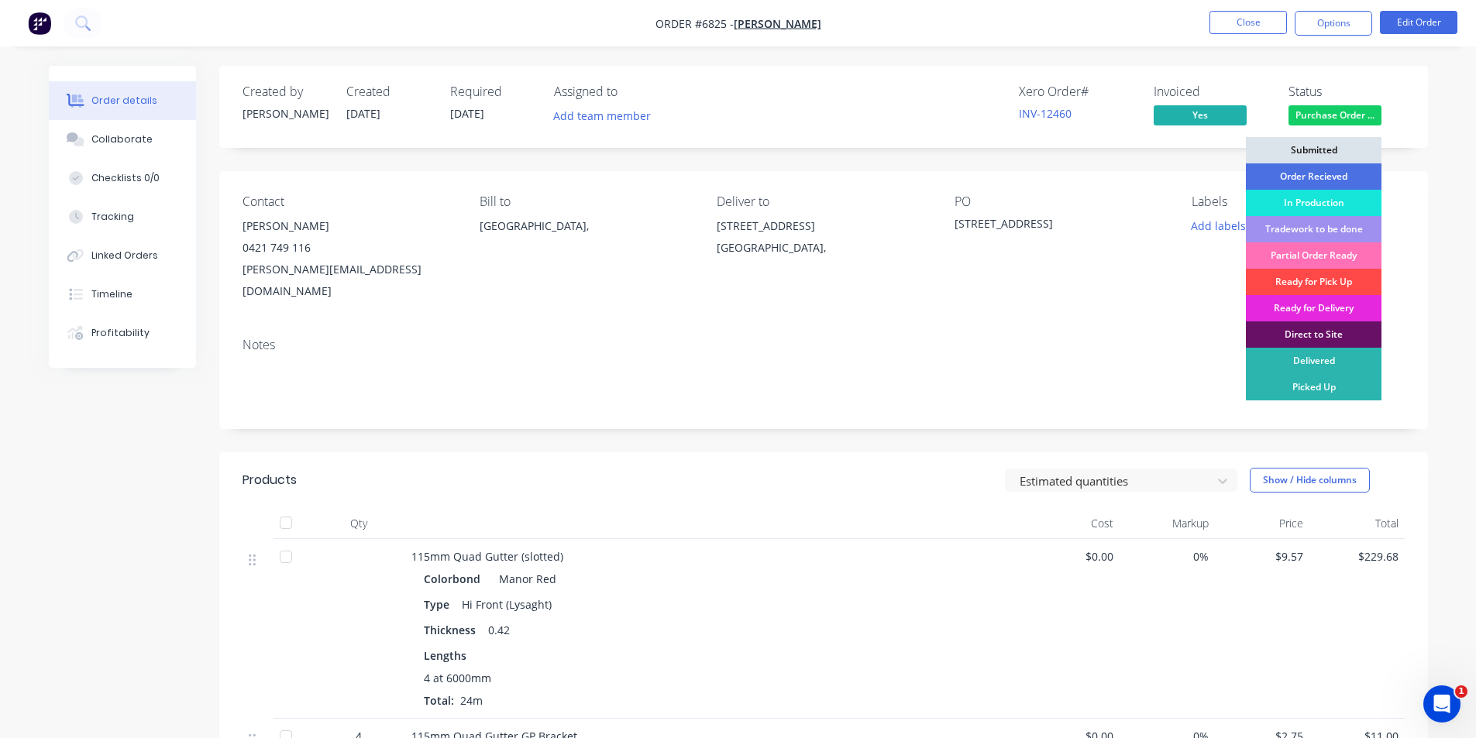
click at [1351, 280] on div "Ready for Pick Up" at bounding box center [1314, 282] width 136 height 26
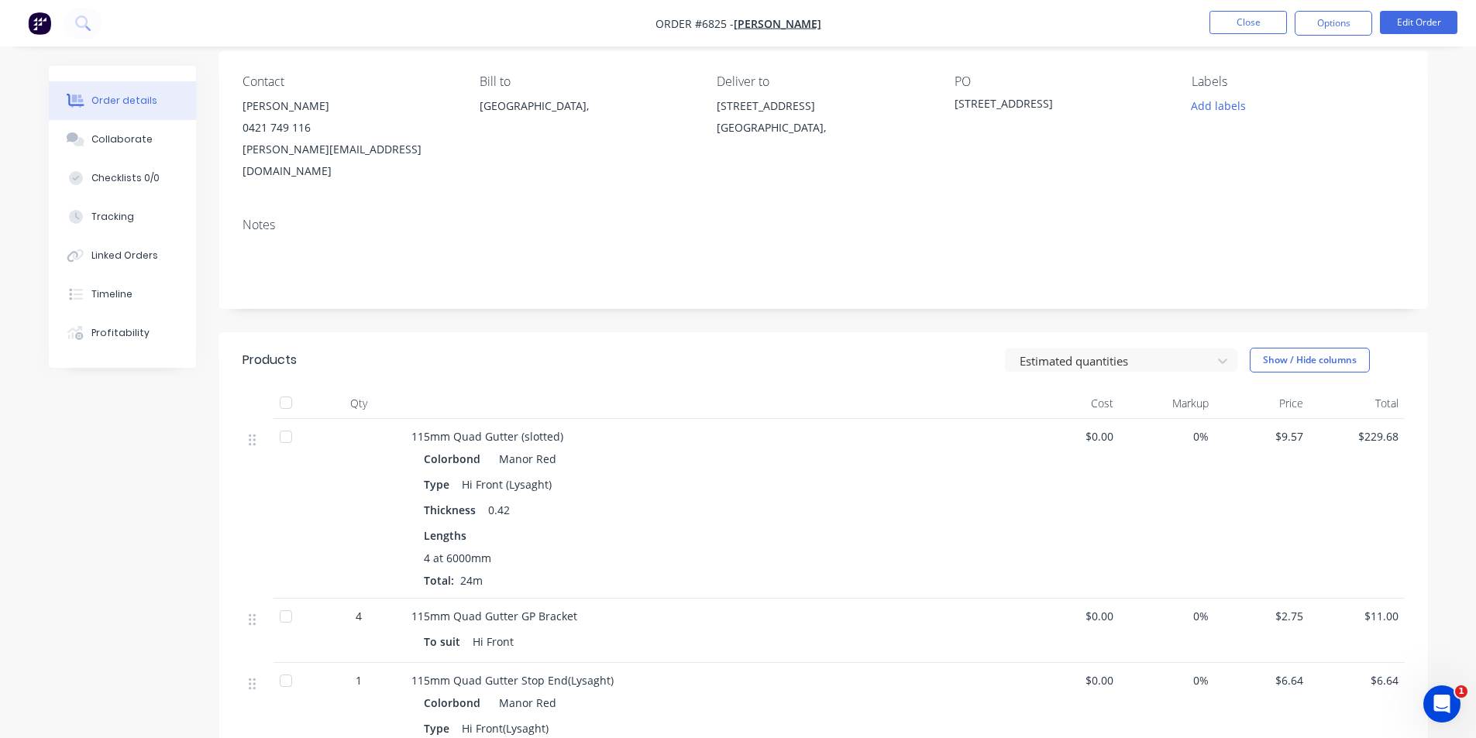
scroll to position [232, 0]
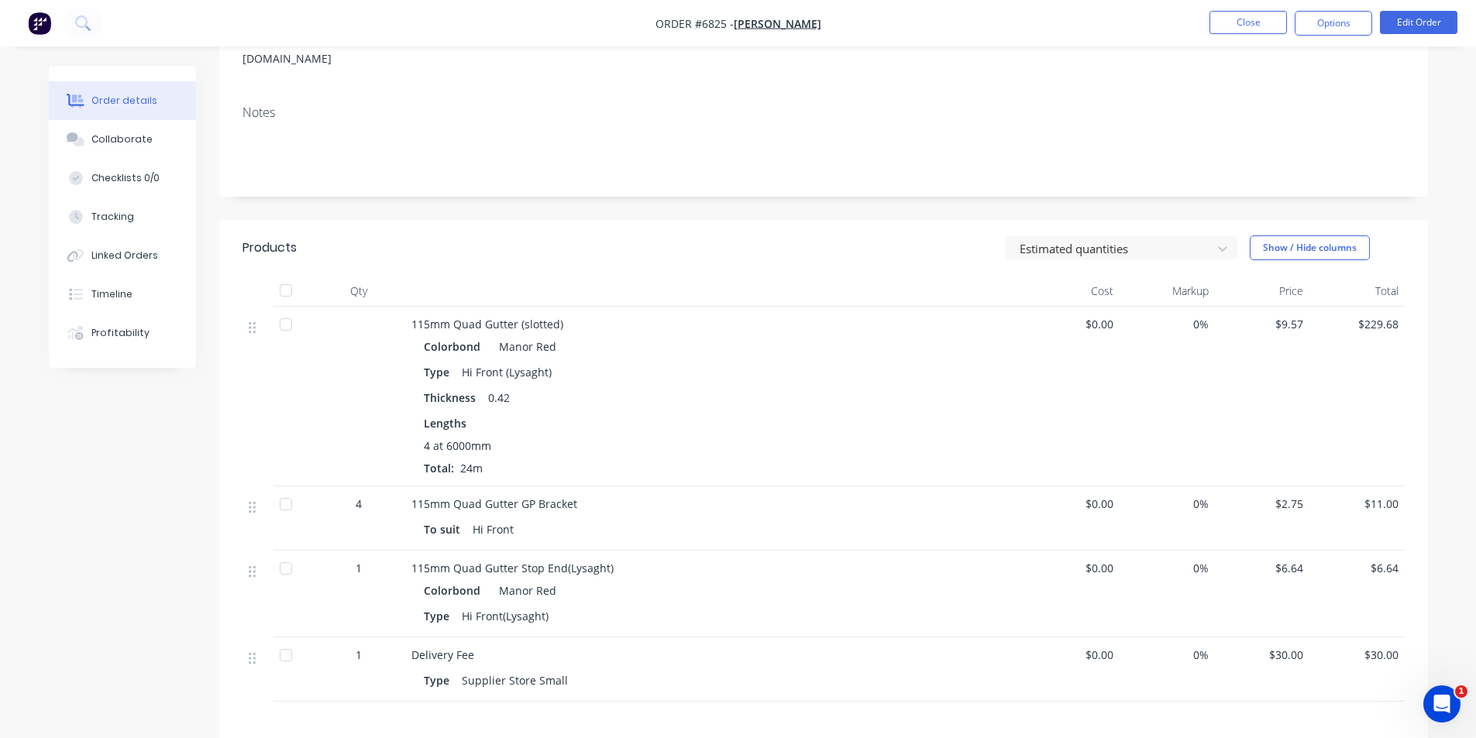
click at [288, 275] on div at bounding box center [285, 290] width 31 height 31
click at [1231, 22] on button "Close" at bounding box center [1248, 22] width 77 height 23
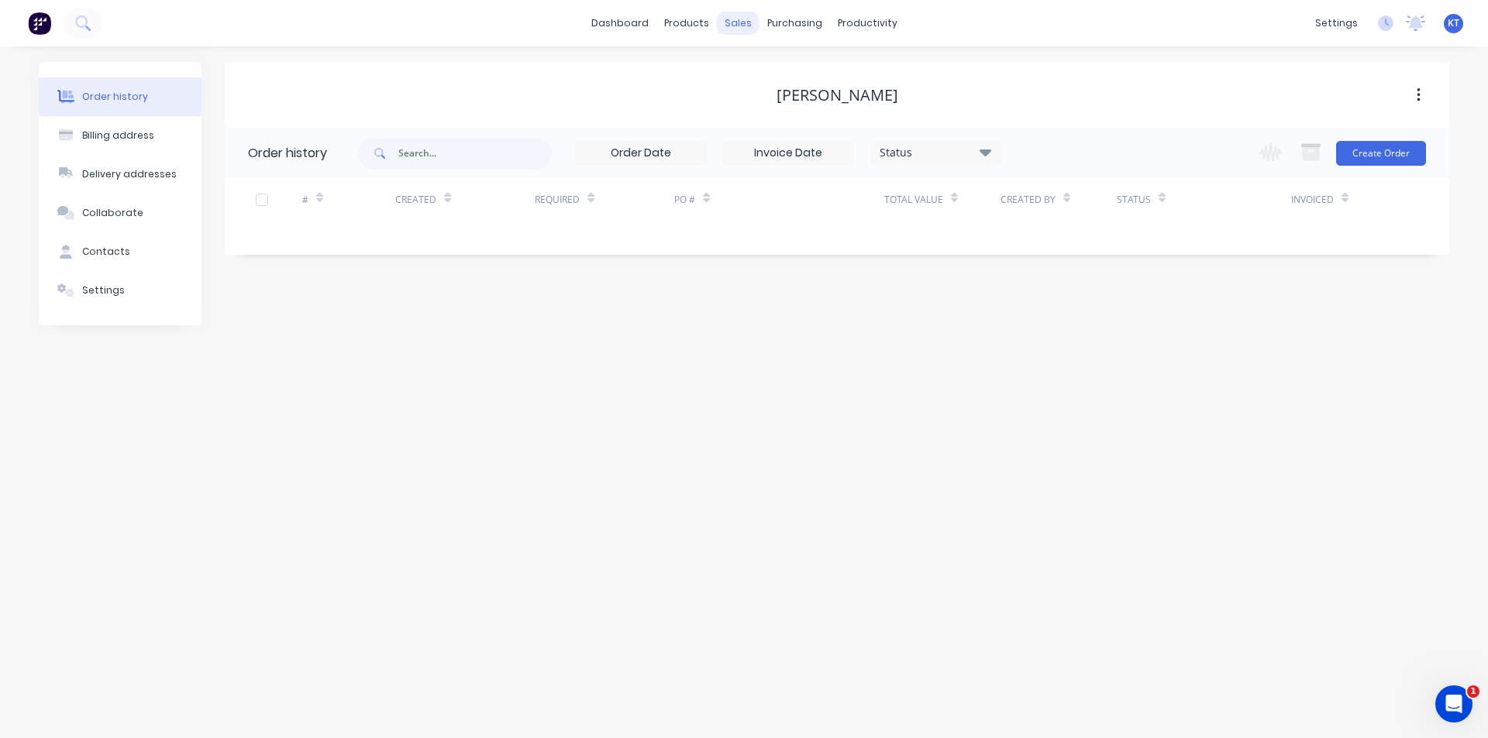
click at [769, 19] on div "purchasing" at bounding box center [794, 23] width 71 height 23
click at [746, 17] on div "sales" at bounding box center [738, 23] width 43 height 23
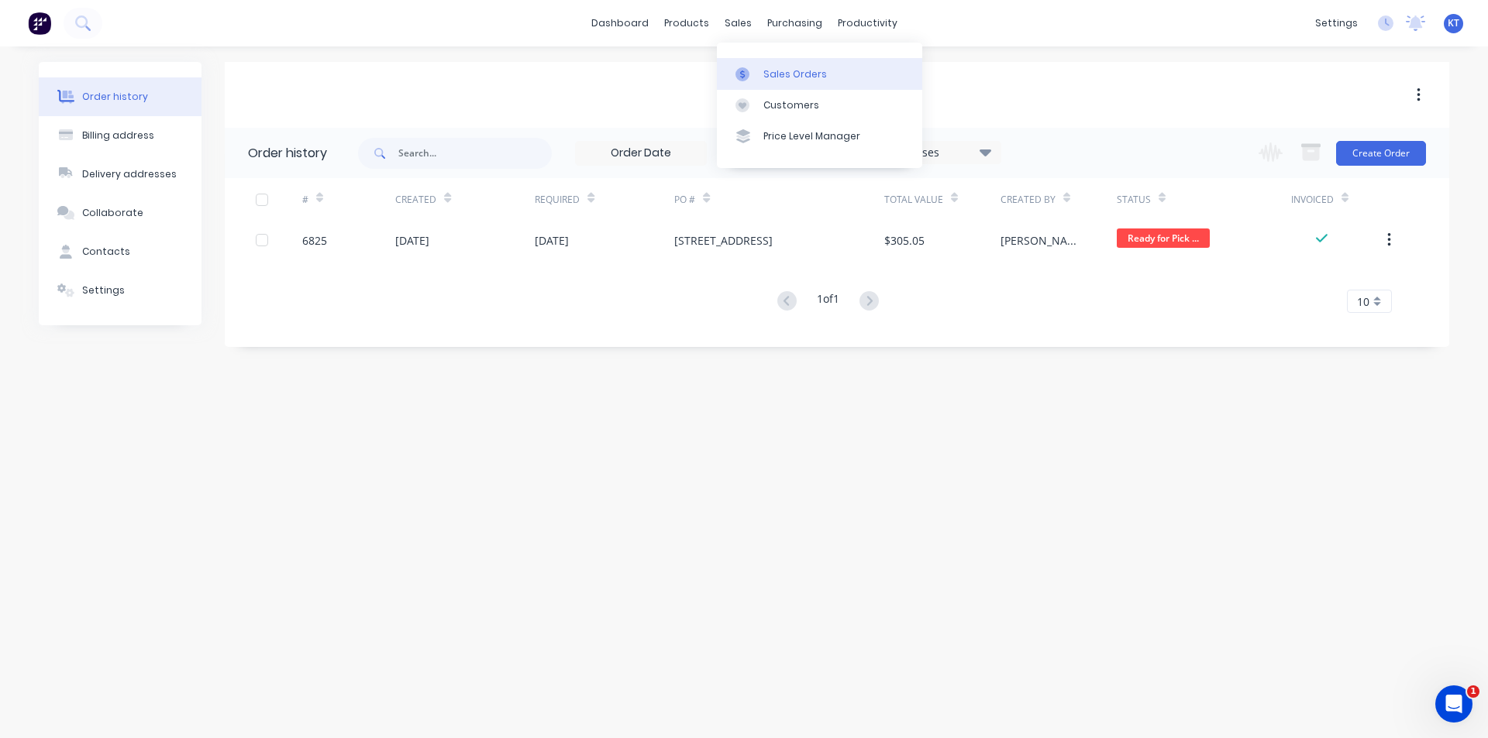
click at [800, 69] on div "Sales Orders" at bounding box center [795, 74] width 64 height 14
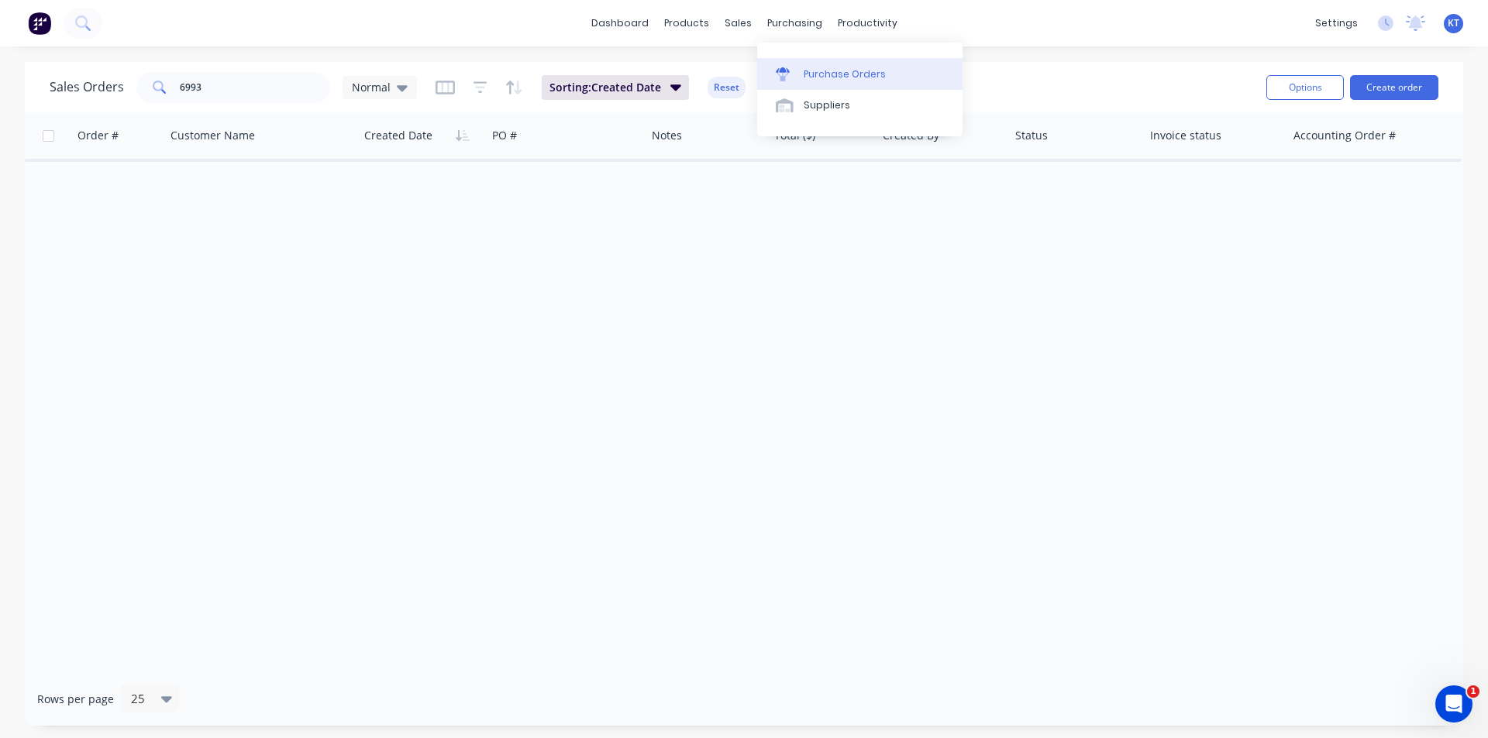
click at [797, 71] on div at bounding box center [787, 74] width 23 height 14
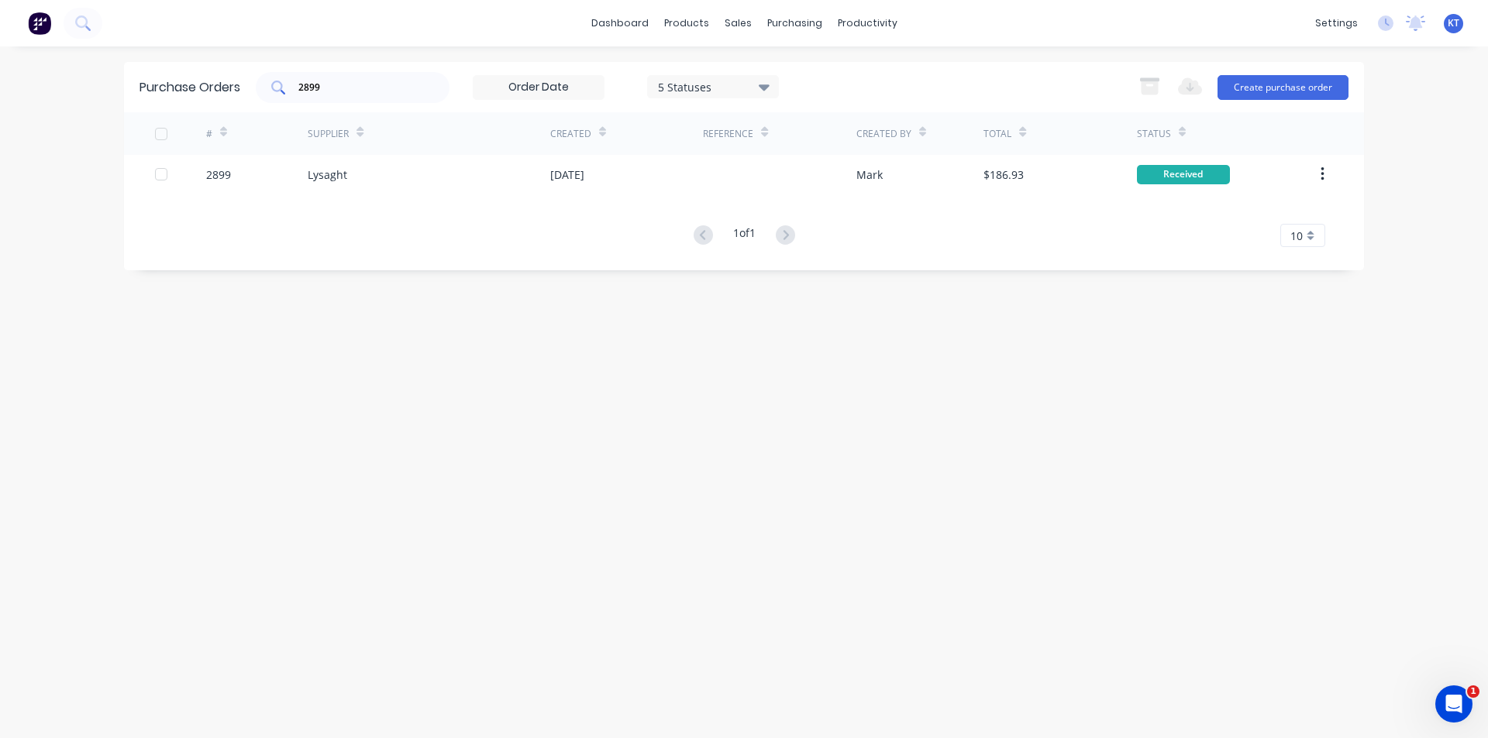
click at [371, 93] on input "2899" at bounding box center [361, 87] width 129 height 15
type input "2897"
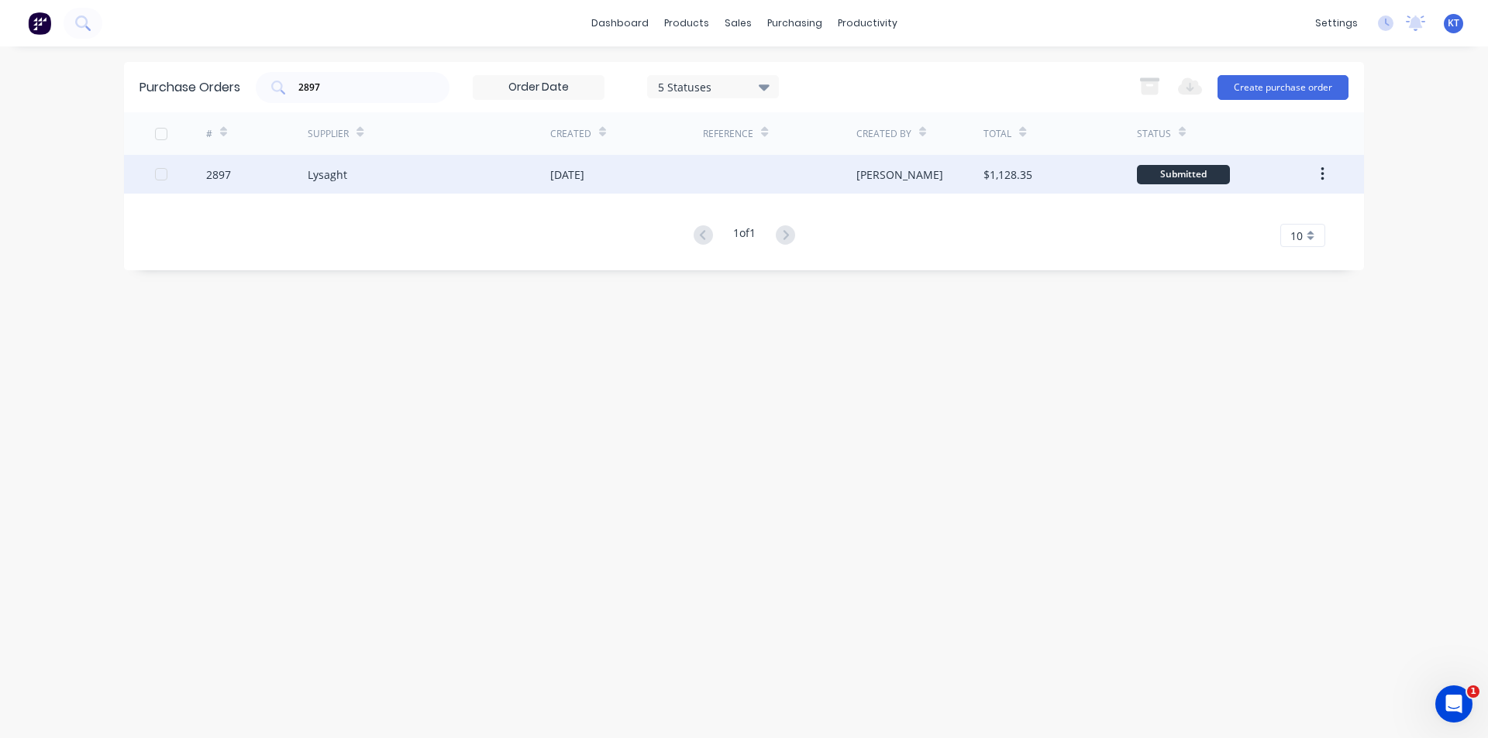
click at [360, 186] on div "Lysaght" at bounding box center [429, 174] width 243 height 39
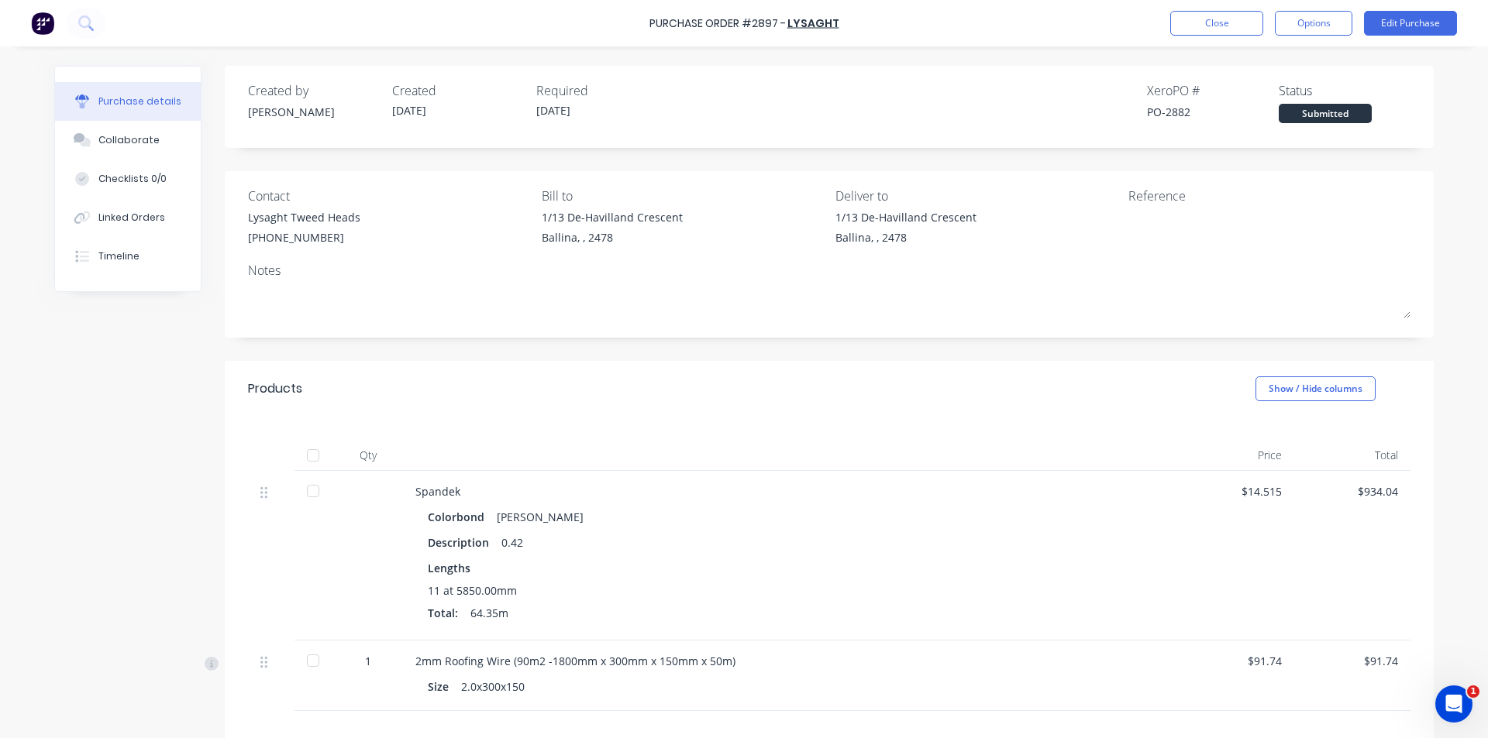
click at [314, 454] on div at bounding box center [313, 455] width 31 height 31
click at [98, 216] on div "Linked Orders" at bounding box center [131, 218] width 67 height 14
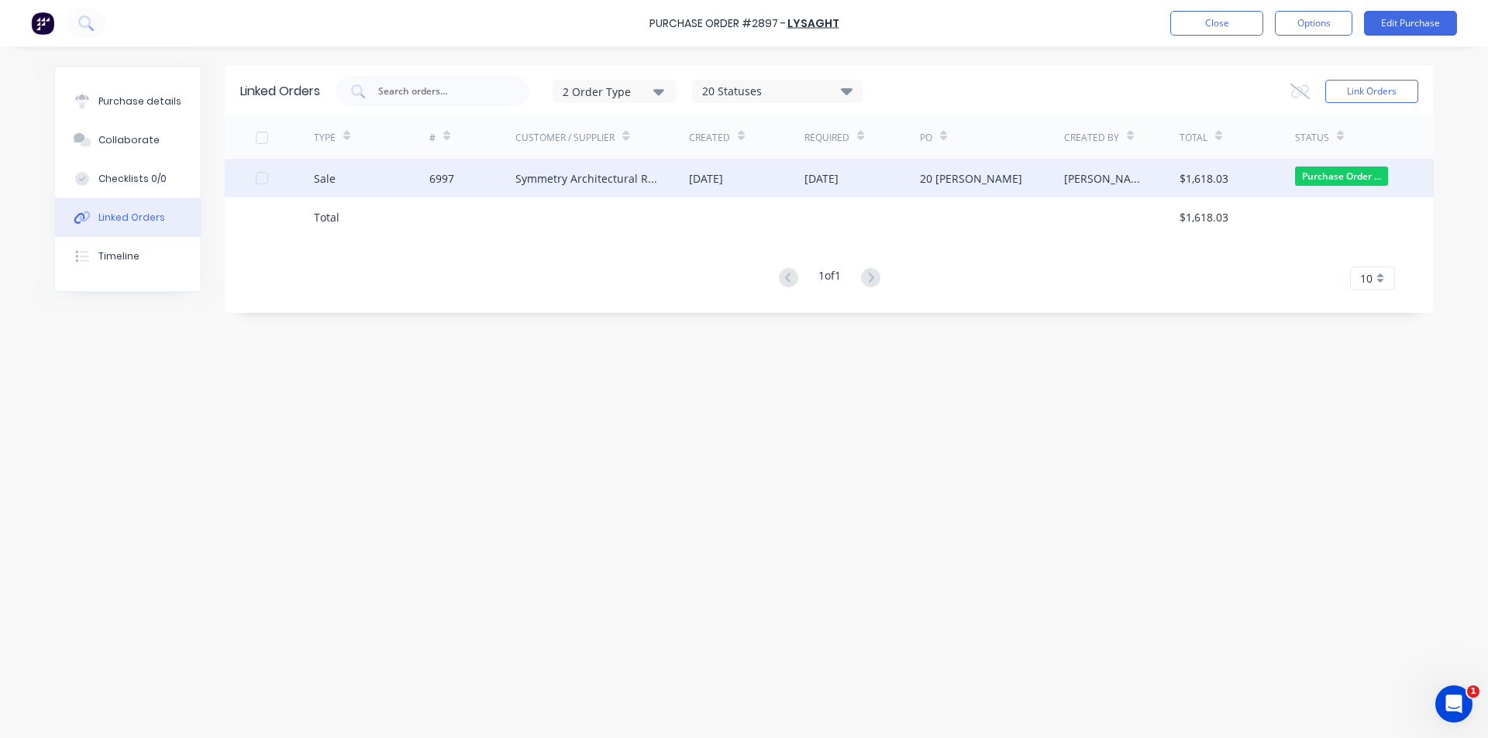
click at [470, 188] on div "6997" at bounding box center [472, 178] width 87 height 39
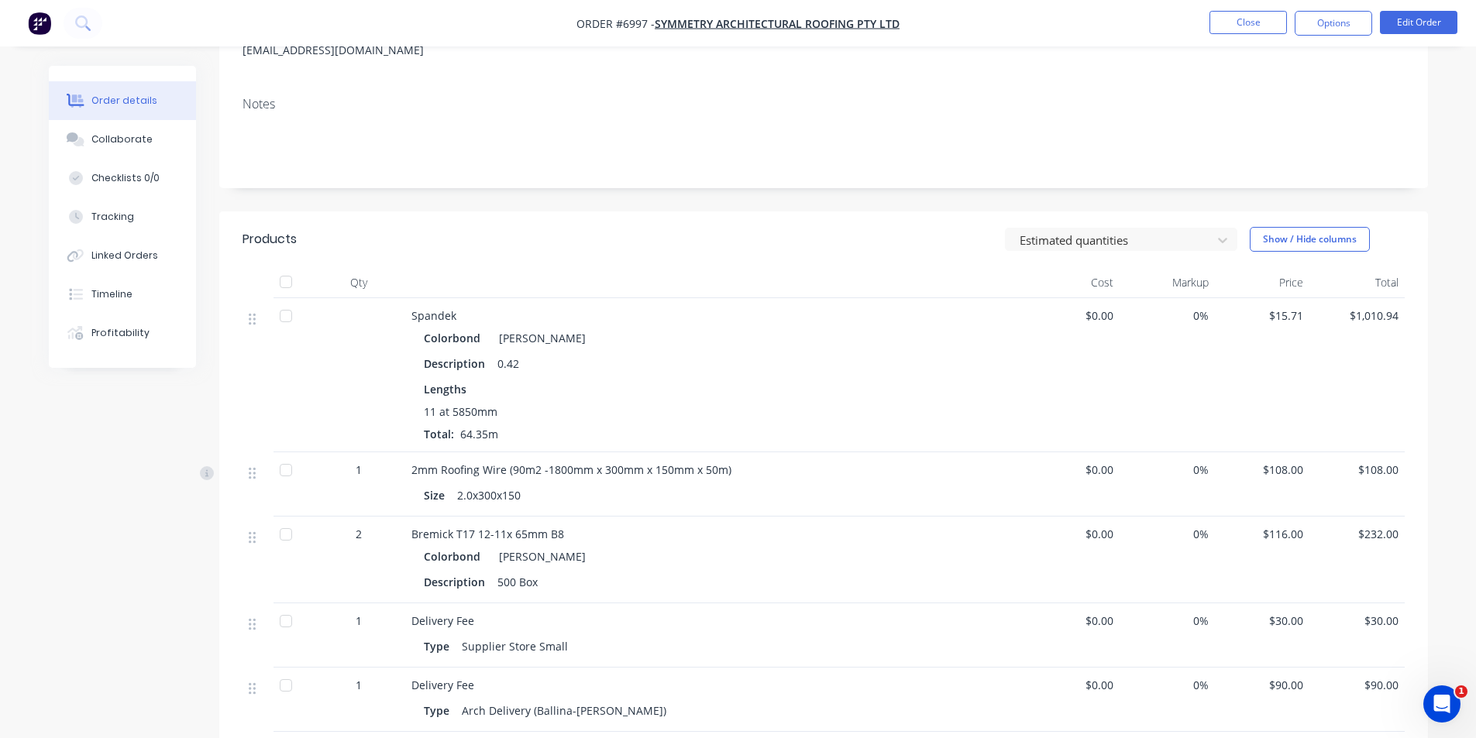
scroll to position [310, 0]
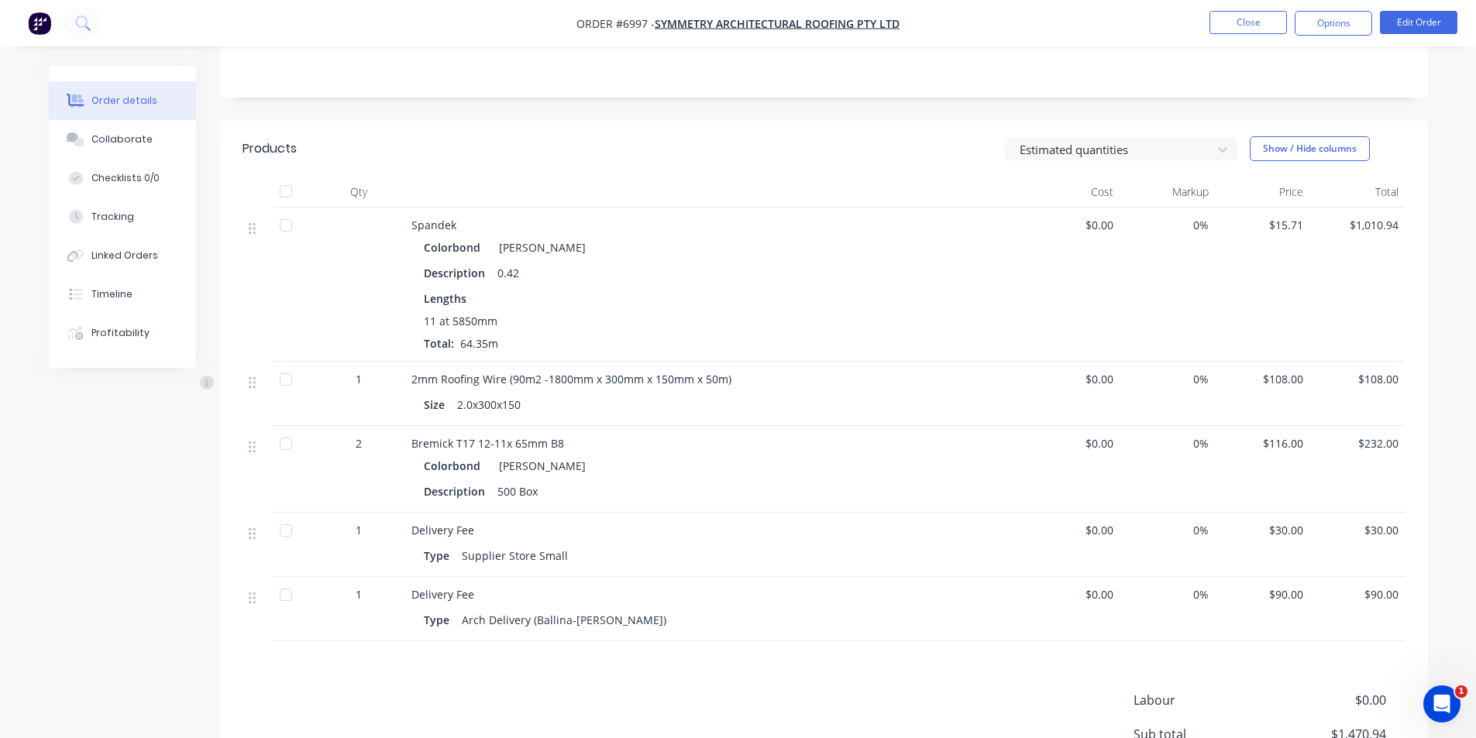
click at [1009, 331] on div "Colorbond Shale Grey Description 0.42 Lengths 11 at 5850mm Total: 64.35m" at bounding box center [714, 293] width 607 height 115
drag, startPoint x: 290, startPoint y: 203, endPoint x: 464, endPoint y: 265, distance: 185.0
click at [290, 202] on div at bounding box center [285, 191] width 31 height 31
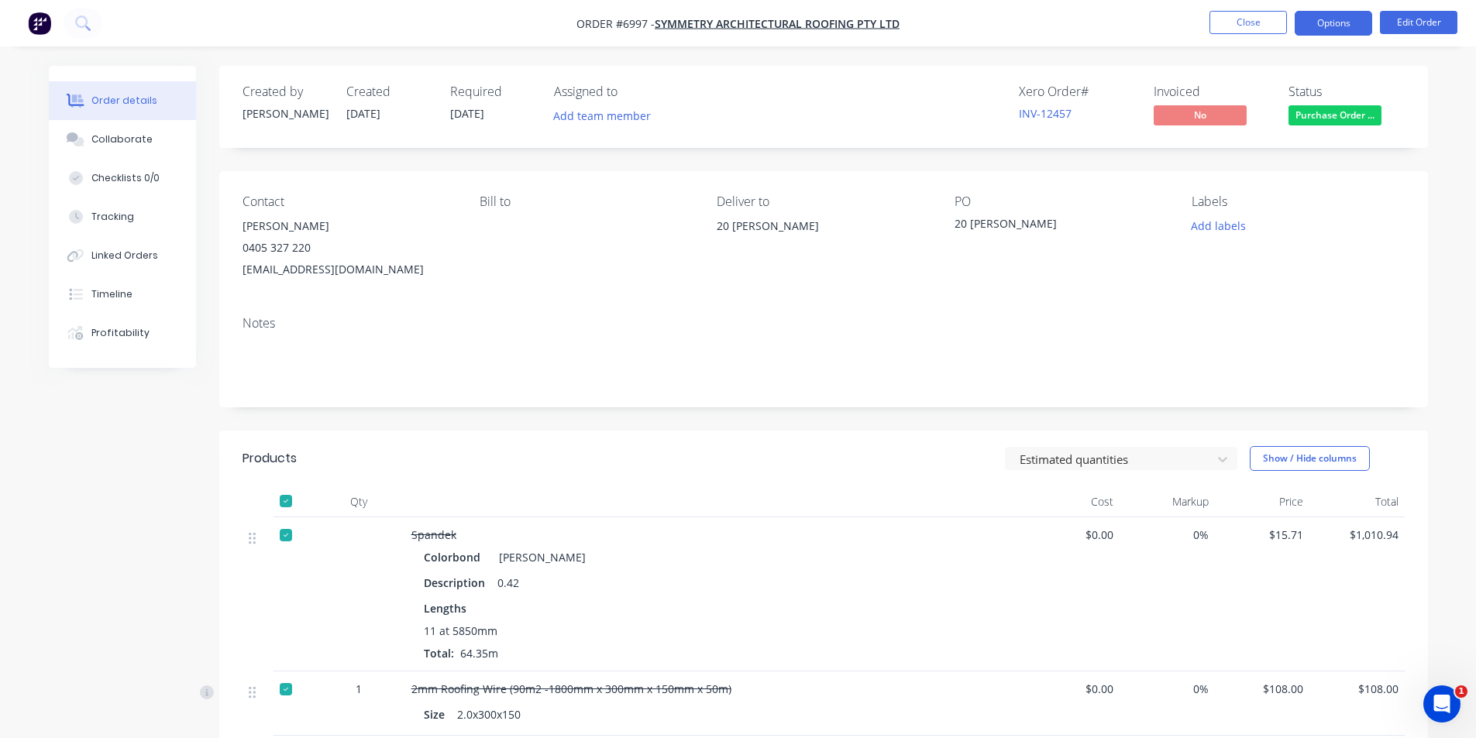
click at [1332, 22] on button "Options" at bounding box center [1333, 23] width 77 height 25
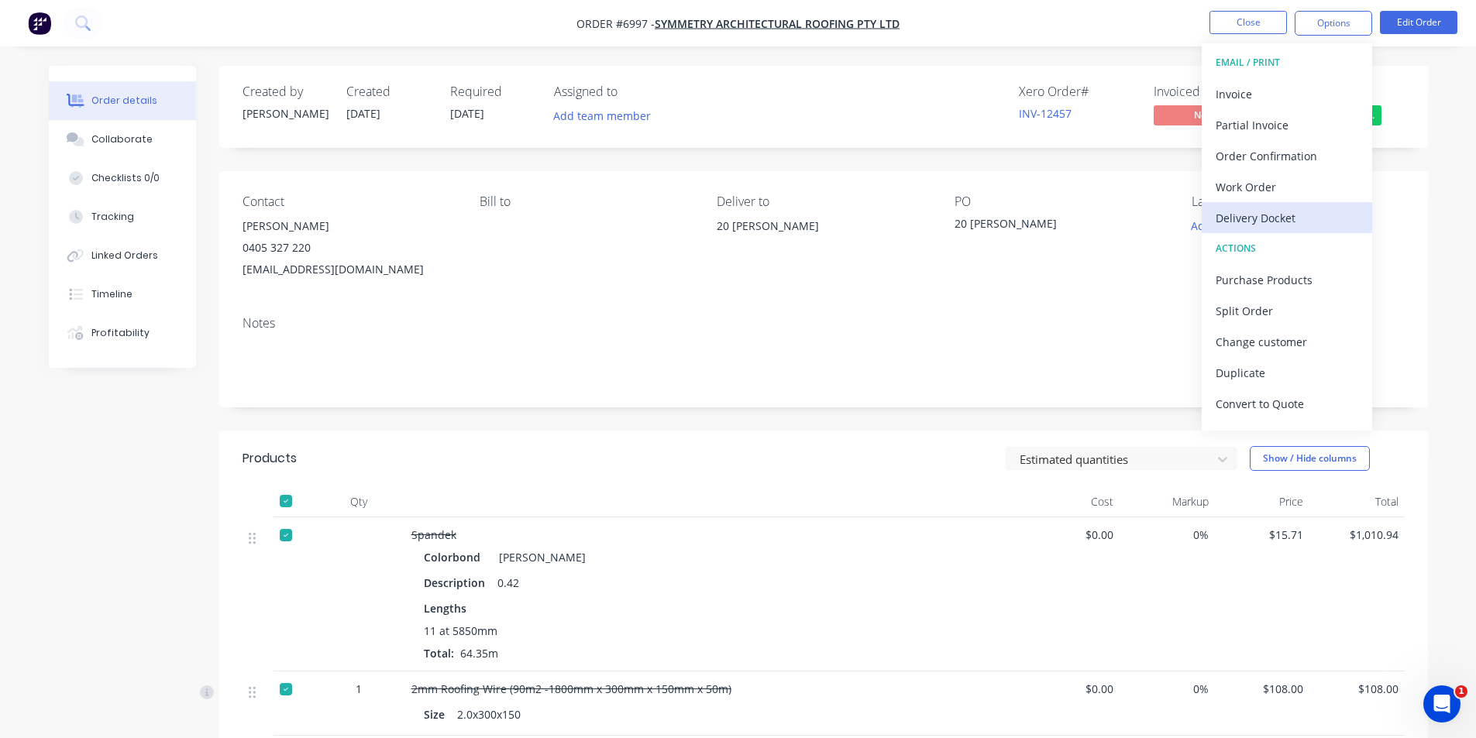
click at [1277, 217] on div "Delivery Docket" at bounding box center [1287, 218] width 143 height 22
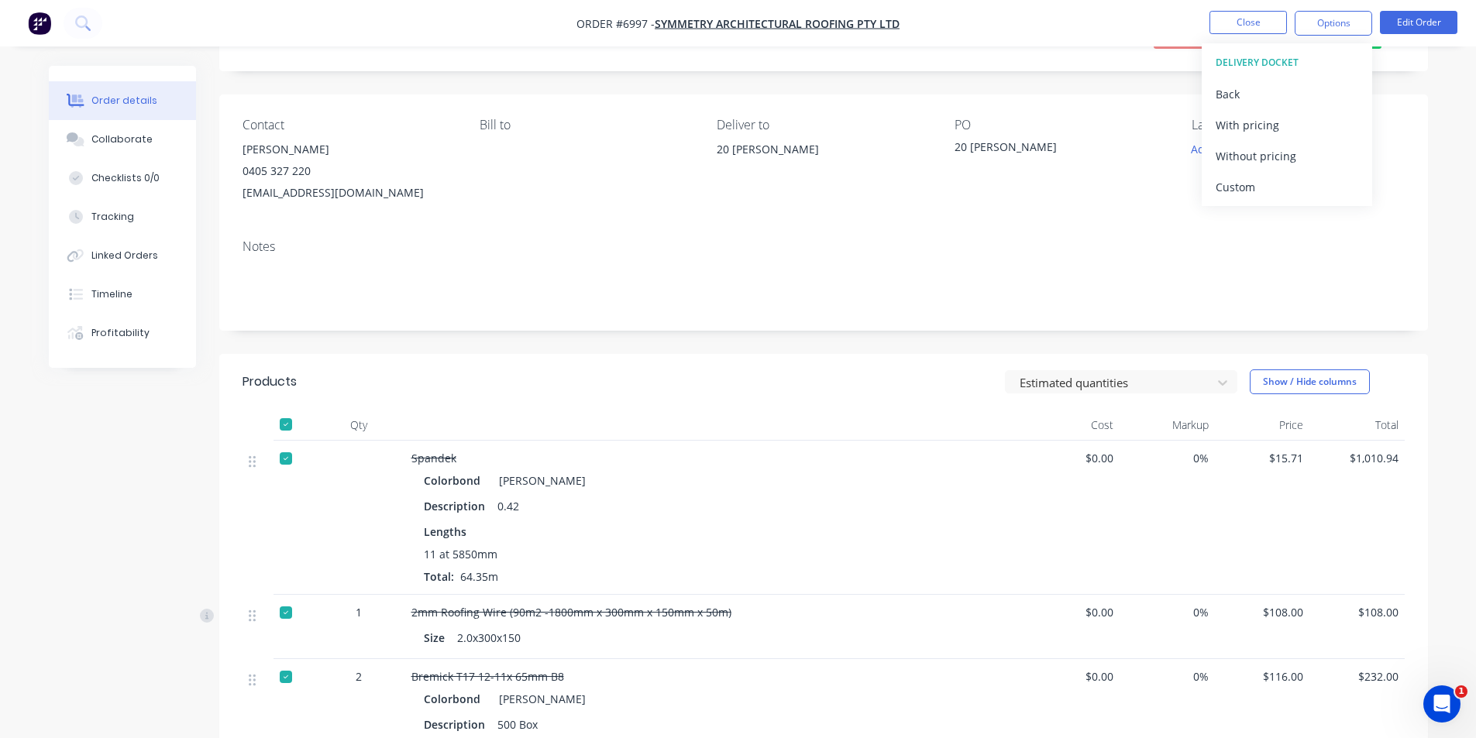
scroll to position [77, 0]
click at [1272, 166] on div "Without pricing" at bounding box center [1287, 156] width 143 height 22
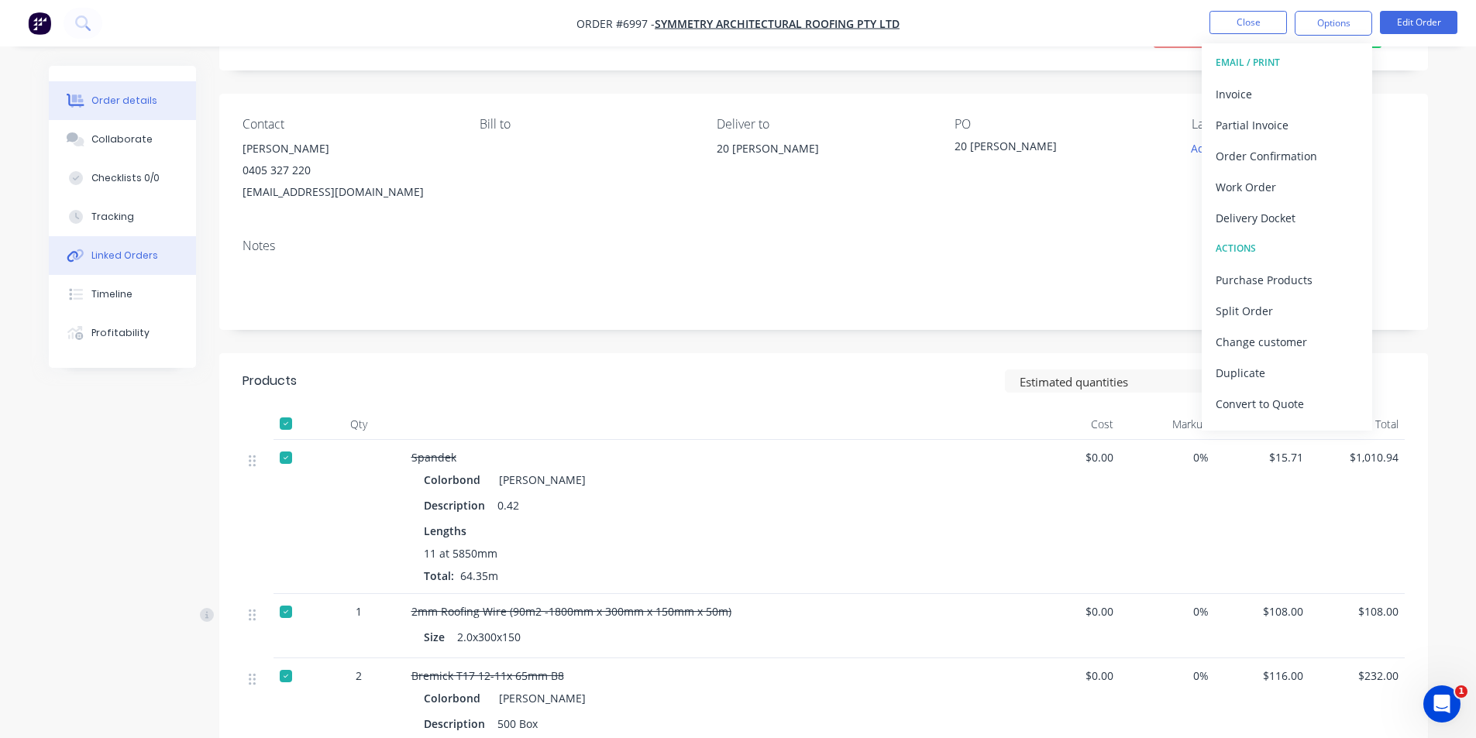
click at [146, 250] on div "Linked Orders" at bounding box center [124, 256] width 67 height 14
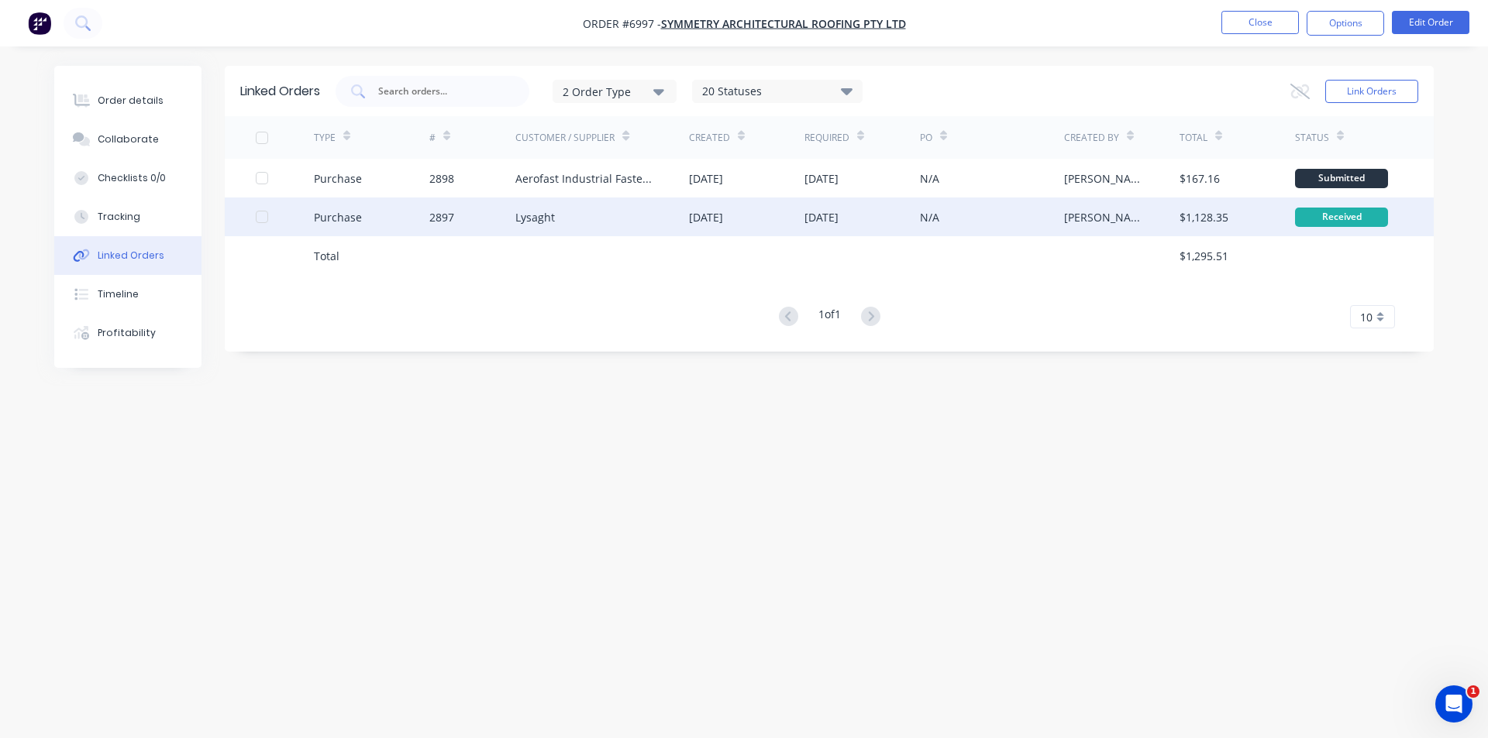
click at [497, 212] on div "2897" at bounding box center [472, 217] width 87 height 39
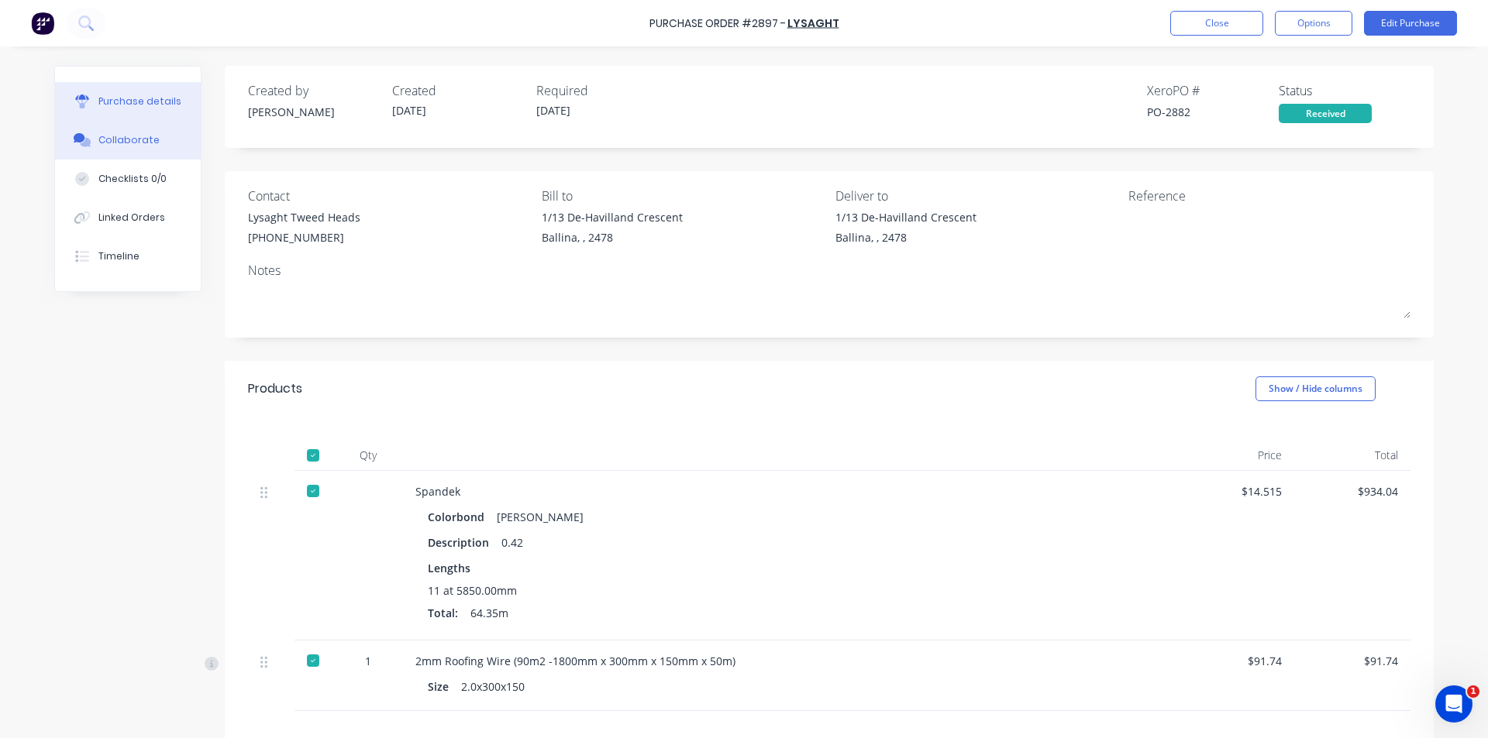
click at [156, 139] on button "Collaborate" at bounding box center [128, 140] width 146 height 39
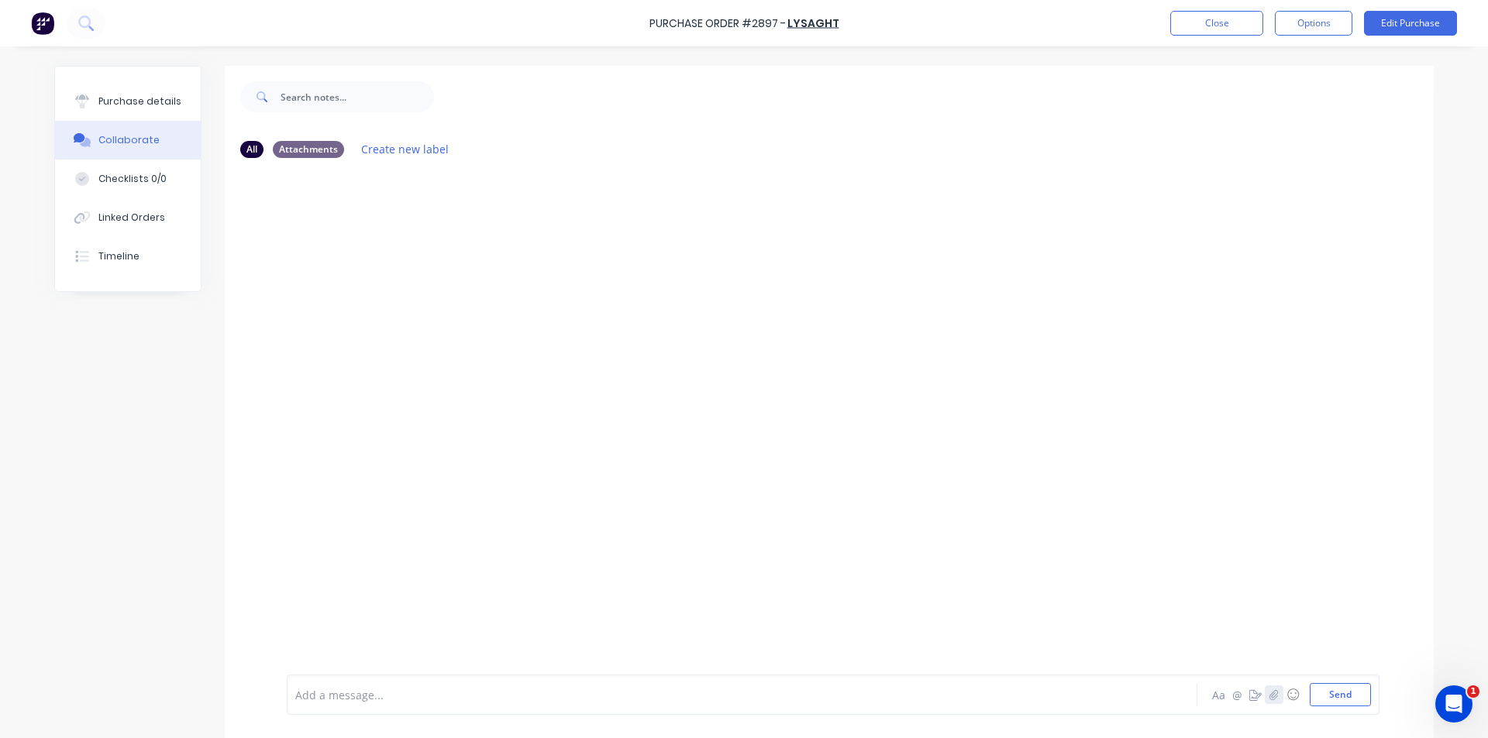
click at [1274, 687] on button "button" at bounding box center [1274, 695] width 19 height 19
click at [1337, 696] on button "Send" at bounding box center [1339, 694] width 61 height 23
click at [98, 274] on button "Timeline" at bounding box center [128, 256] width 146 height 39
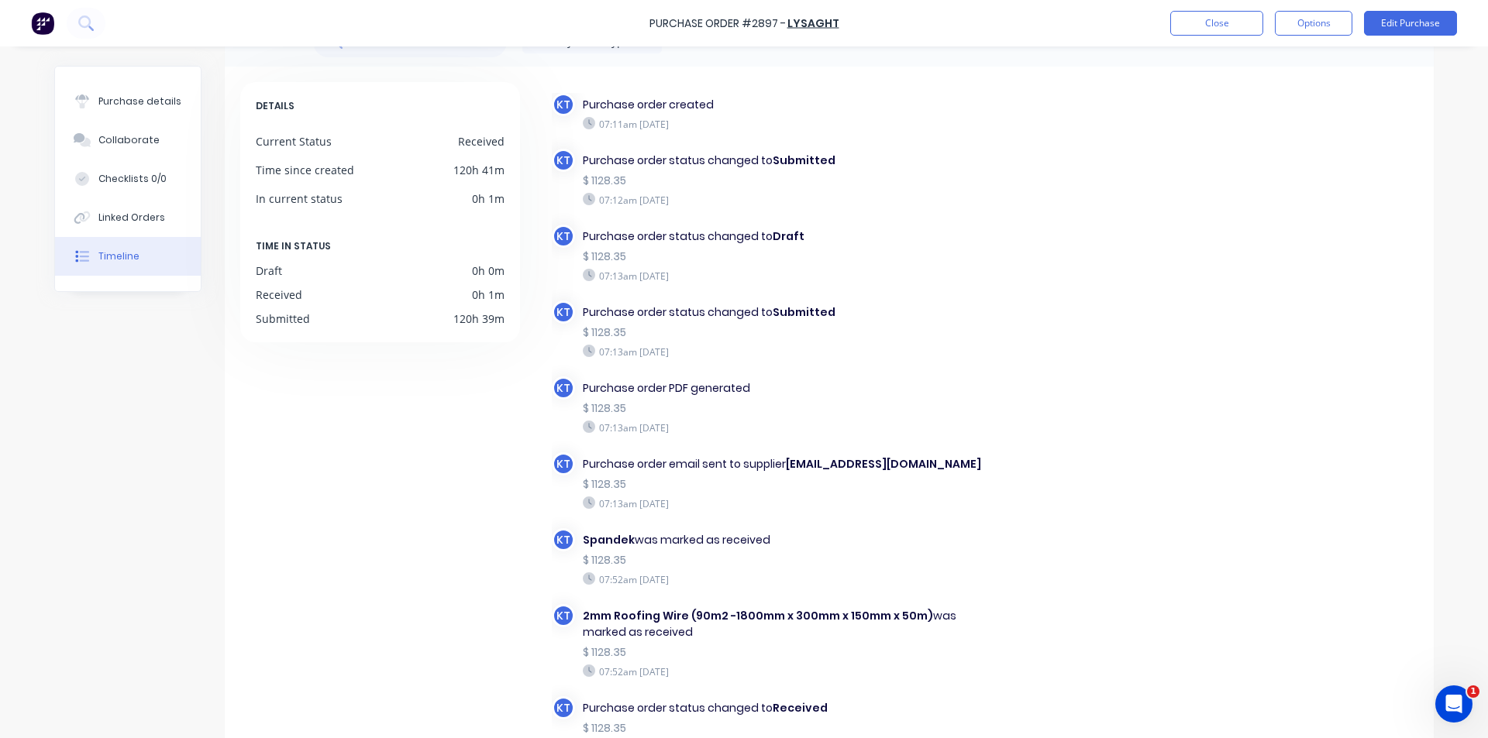
scroll to position [77, 0]
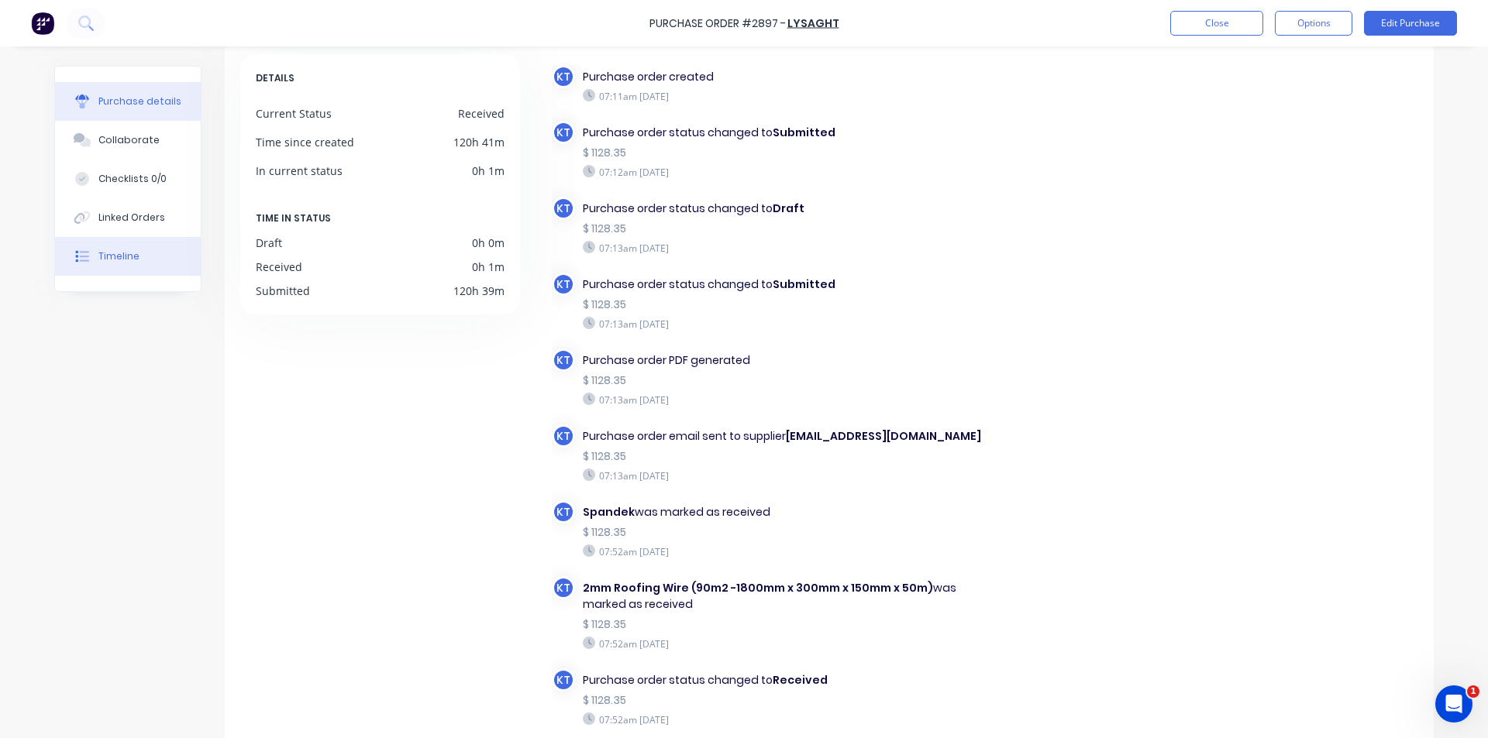
click at [122, 84] on button "Purchase details" at bounding box center [128, 101] width 146 height 39
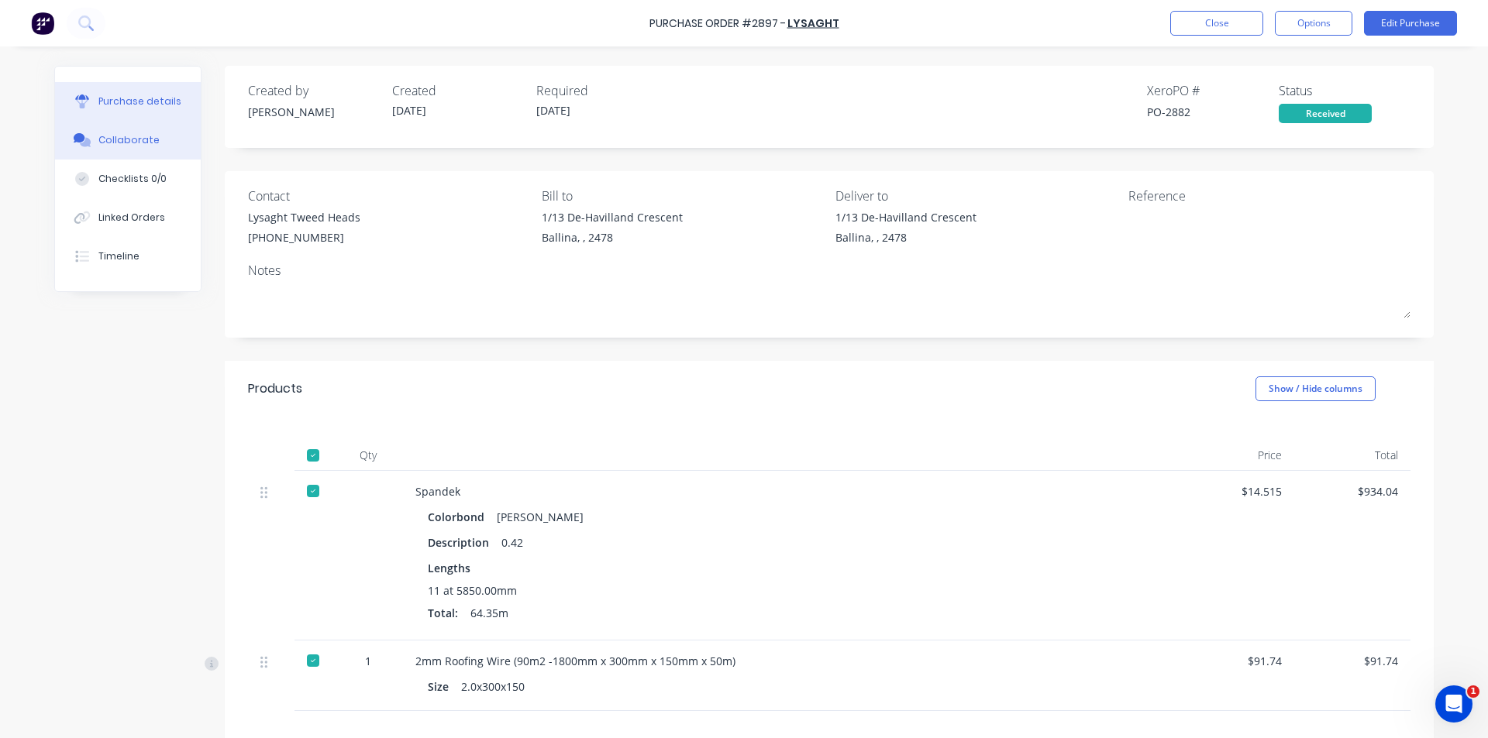
drag, startPoint x: 88, startPoint y: 136, endPoint x: 102, endPoint y: 136, distance: 13.2
click at [88, 136] on button "Collaborate" at bounding box center [128, 140] width 146 height 39
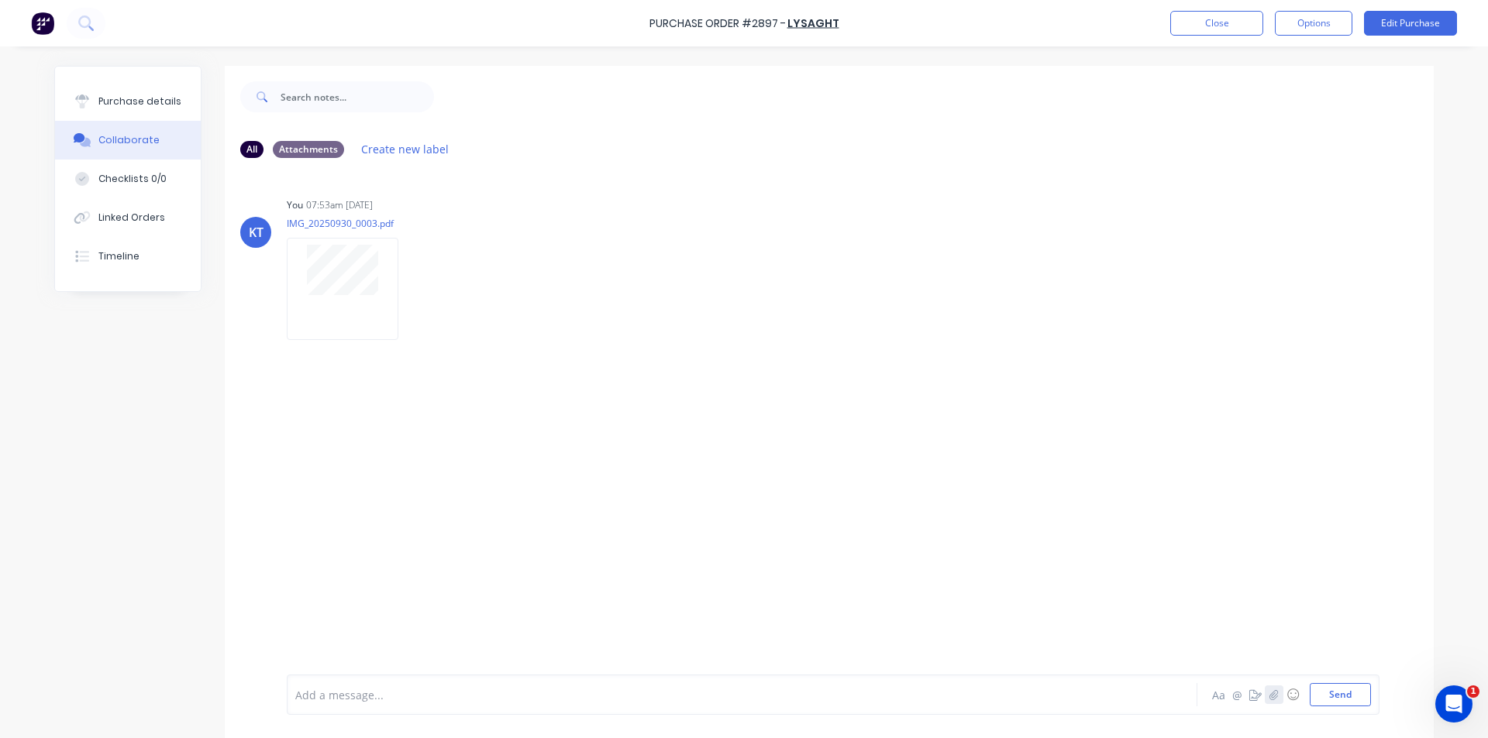
click at [1271, 687] on button "button" at bounding box center [1274, 695] width 19 height 19
click at [1343, 697] on button "Send" at bounding box center [1339, 694] width 61 height 23
click at [146, 109] on button "Purchase details" at bounding box center [128, 101] width 146 height 39
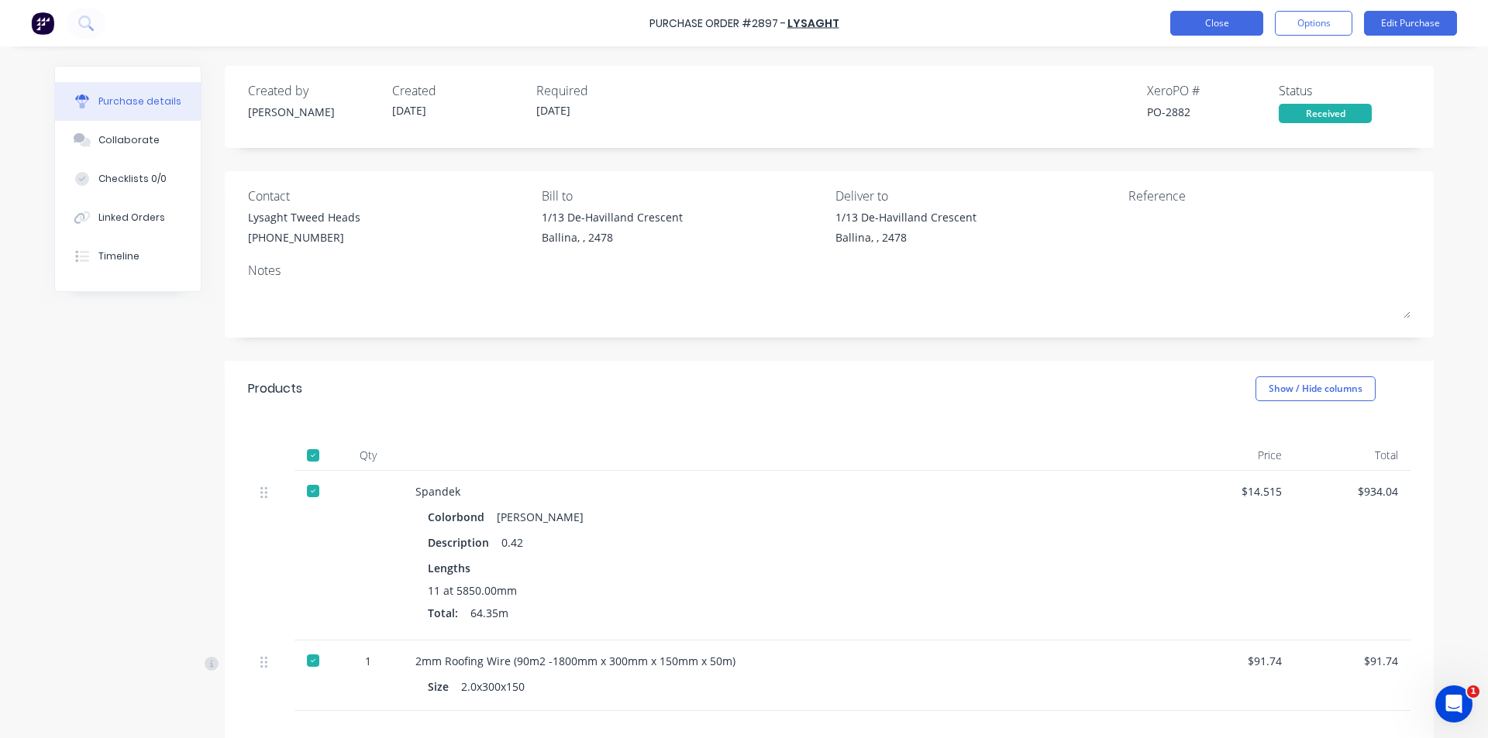
click at [1211, 26] on button "Close" at bounding box center [1216, 23] width 93 height 25
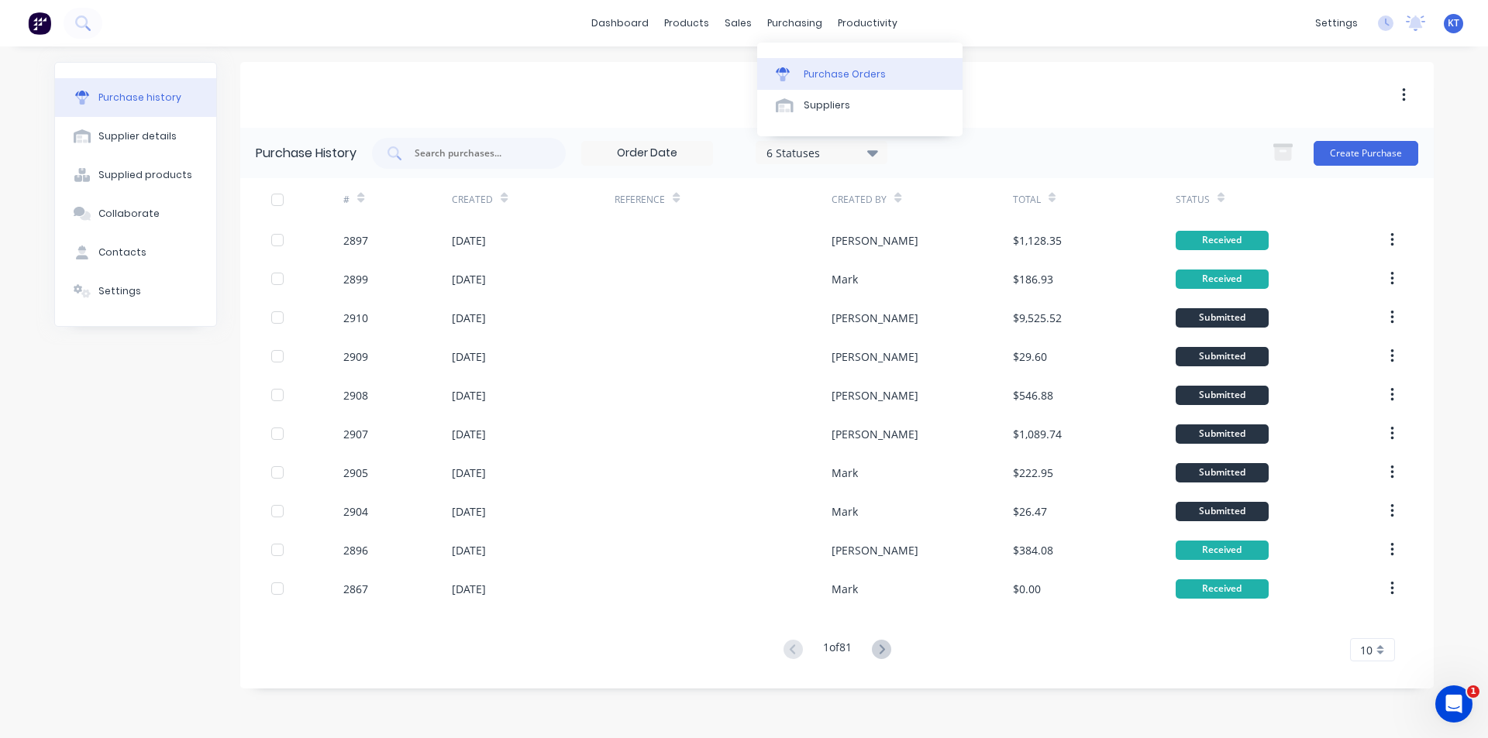
click at [805, 69] on div "Purchase Orders" at bounding box center [845, 74] width 82 height 14
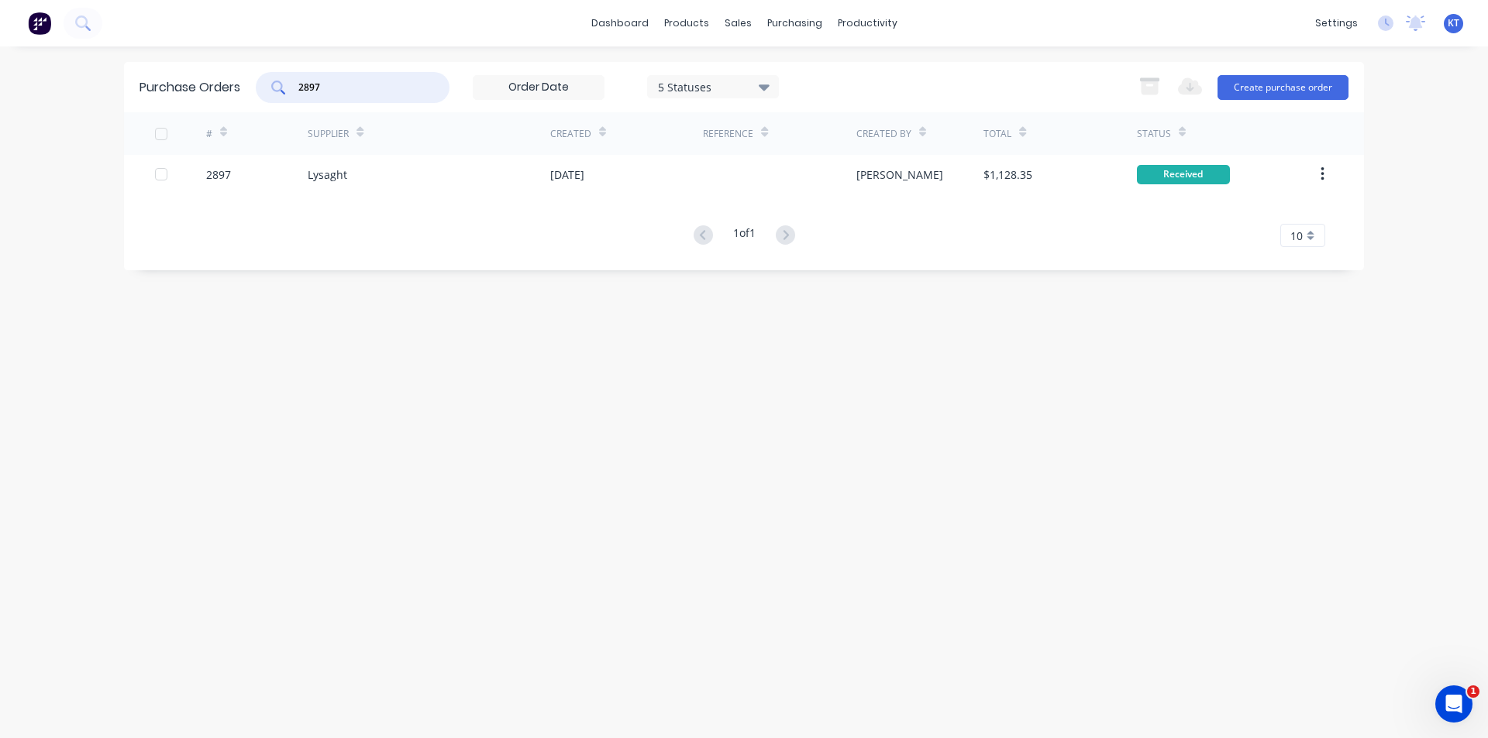
click at [386, 81] on input "2897" at bounding box center [361, 87] width 129 height 15
type input "2900"
click at [814, 77] on div "Purchase Orders" at bounding box center [845, 74] width 82 height 14
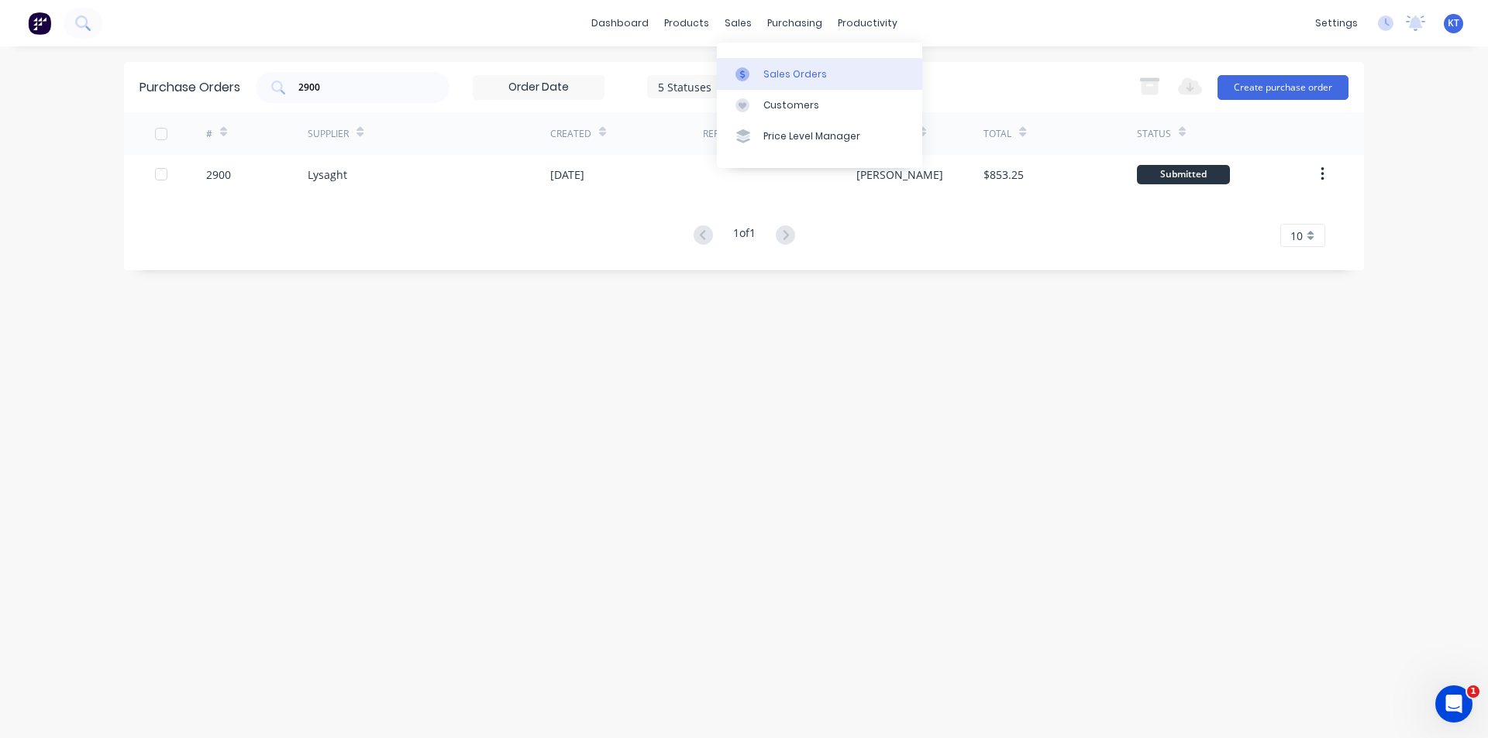
click at [777, 81] on link "Sales Orders" at bounding box center [819, 73] width 205 height 31
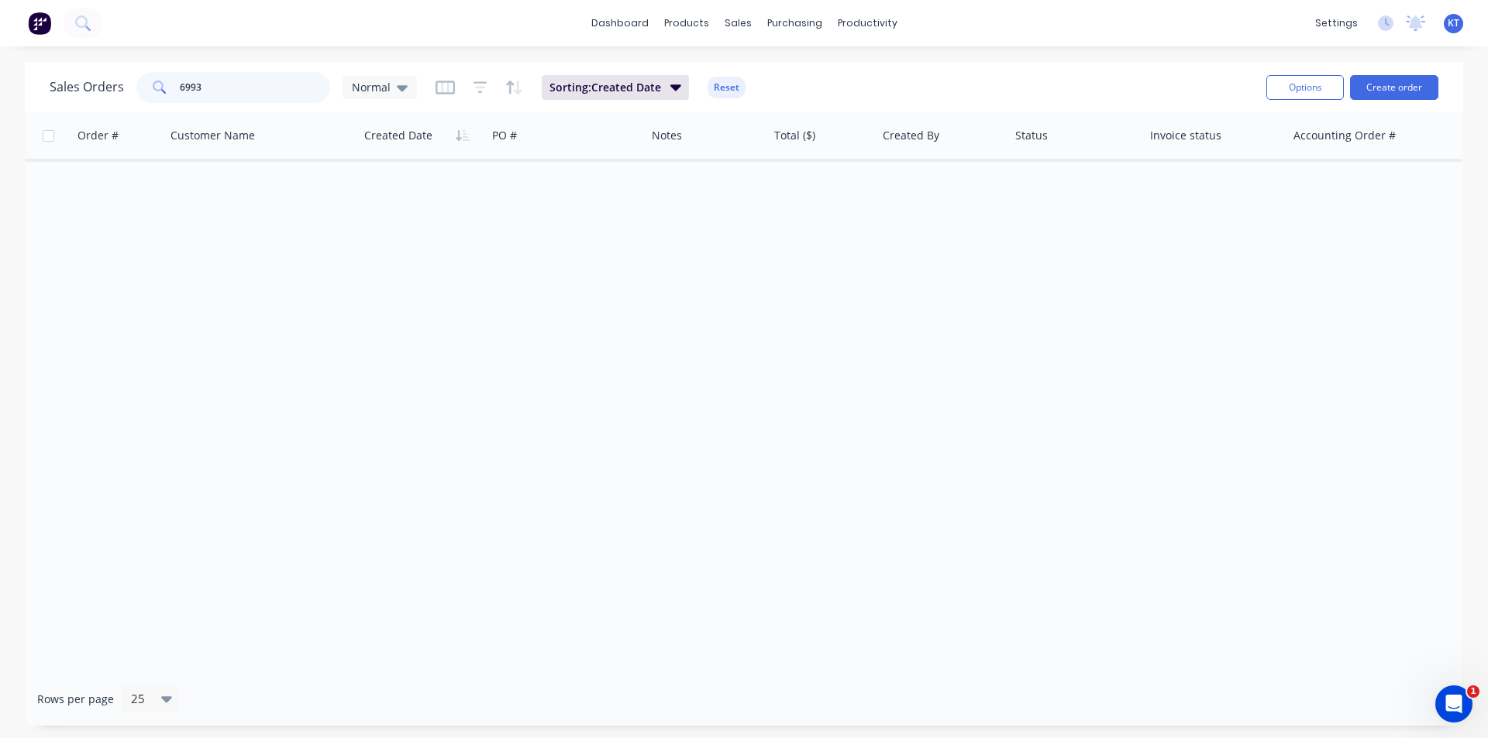
click at [289, 94] on input "6993" at bounding box center [255, 87] width 151 height 31
click at [824, 75] on div "Purchase Orders" at bounding box center [845, 74] width 82 height 14
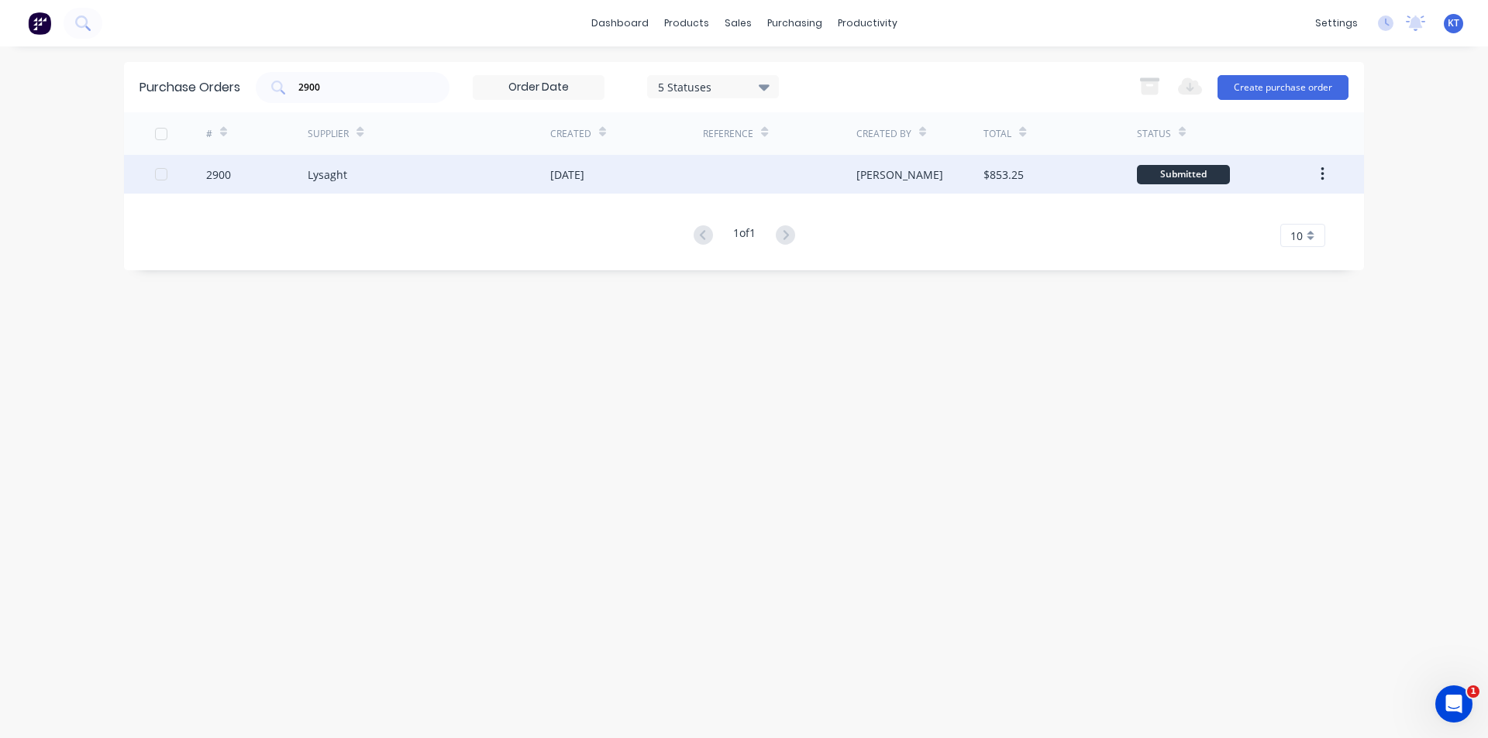
click at [417, 182] on div "Lysaght" at bounding box center [429, 174] width 243 height 39
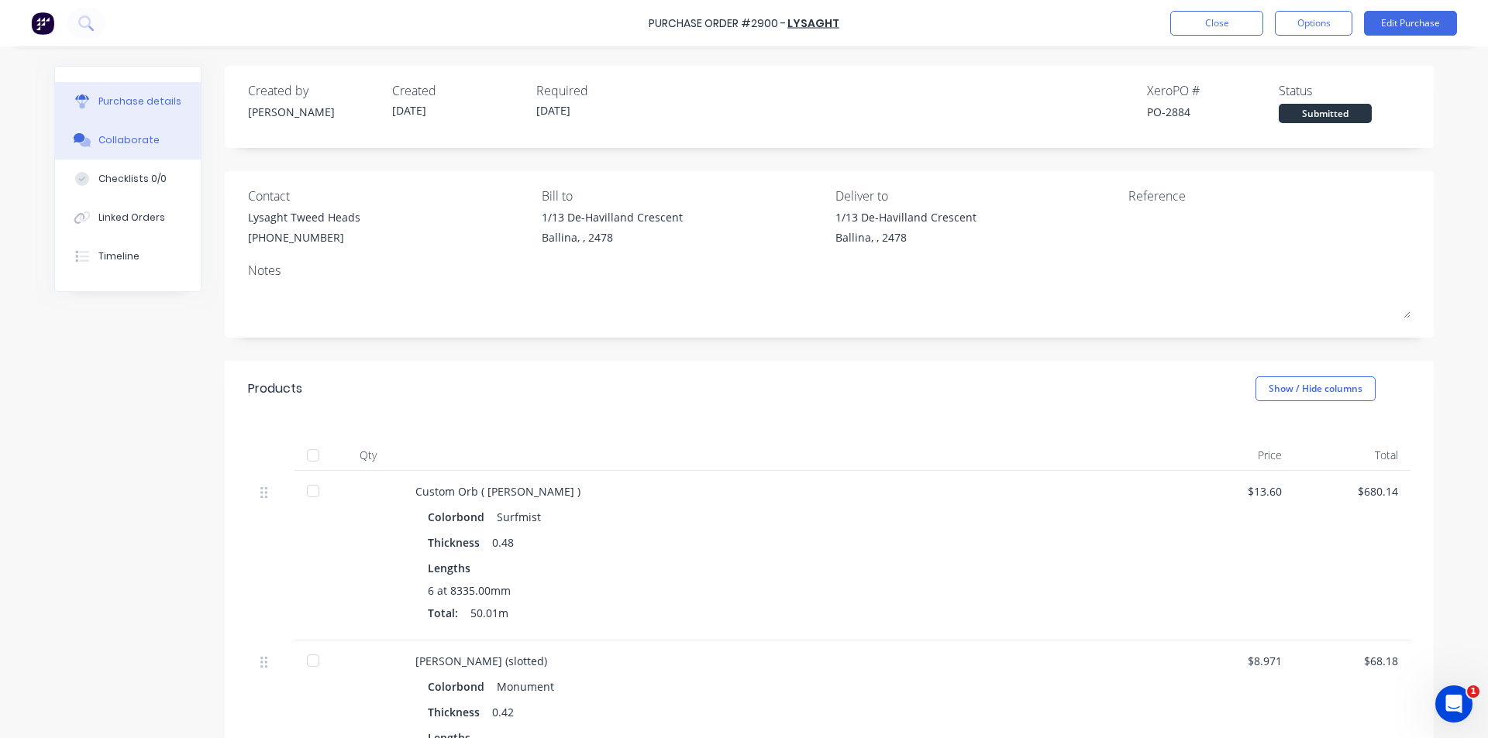
click at [153, 126] on button "Collaborate" at bounding box center [128, 140] width 146 height 39
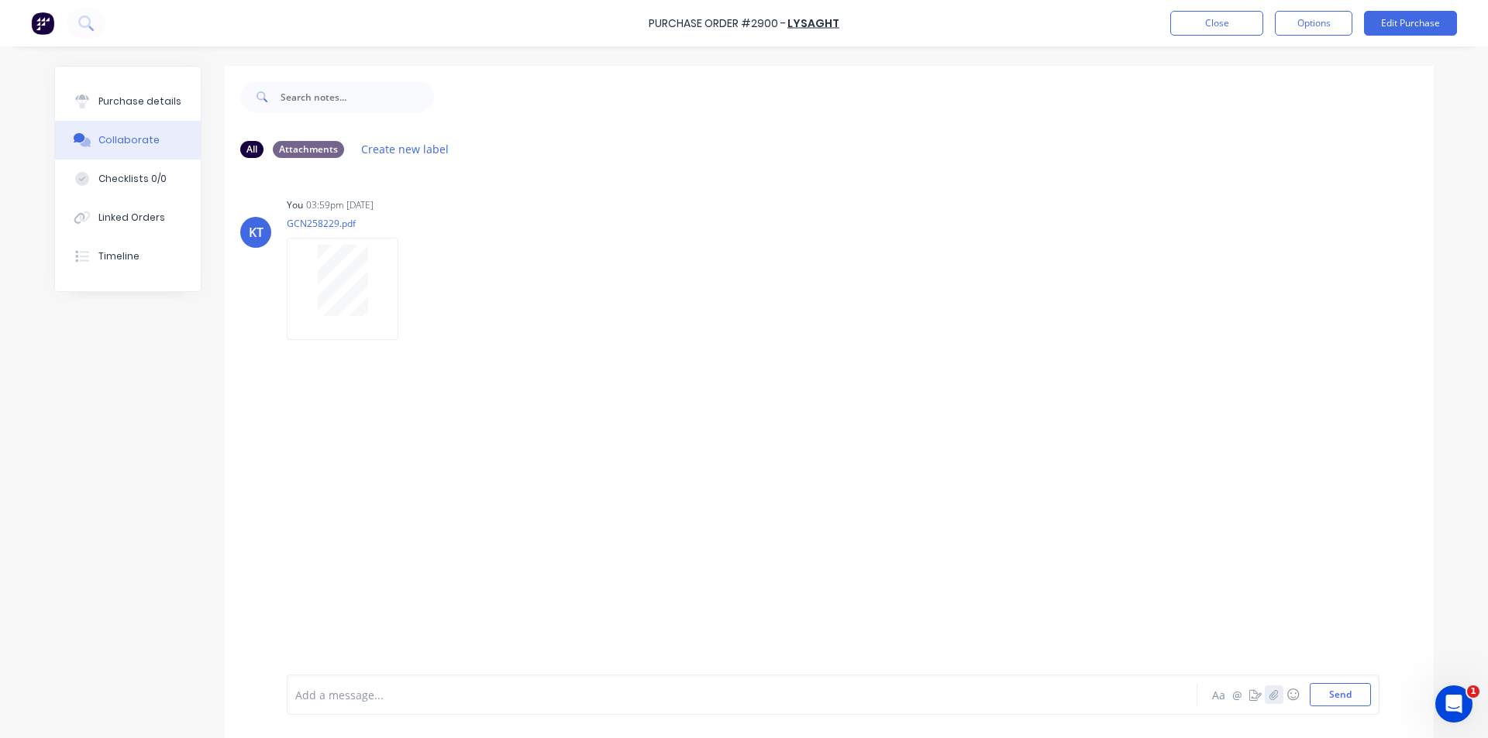
click at [1275, 688] on button "button" at bounding box center [1274, 695] width 19 height 19
click at [1345, 697] on button "Send" at bounding box center [1339, 694] width 61 height 23
click at [154, 108] on div "Purchase details" at bounding box center [139, 102] width 83 height 14
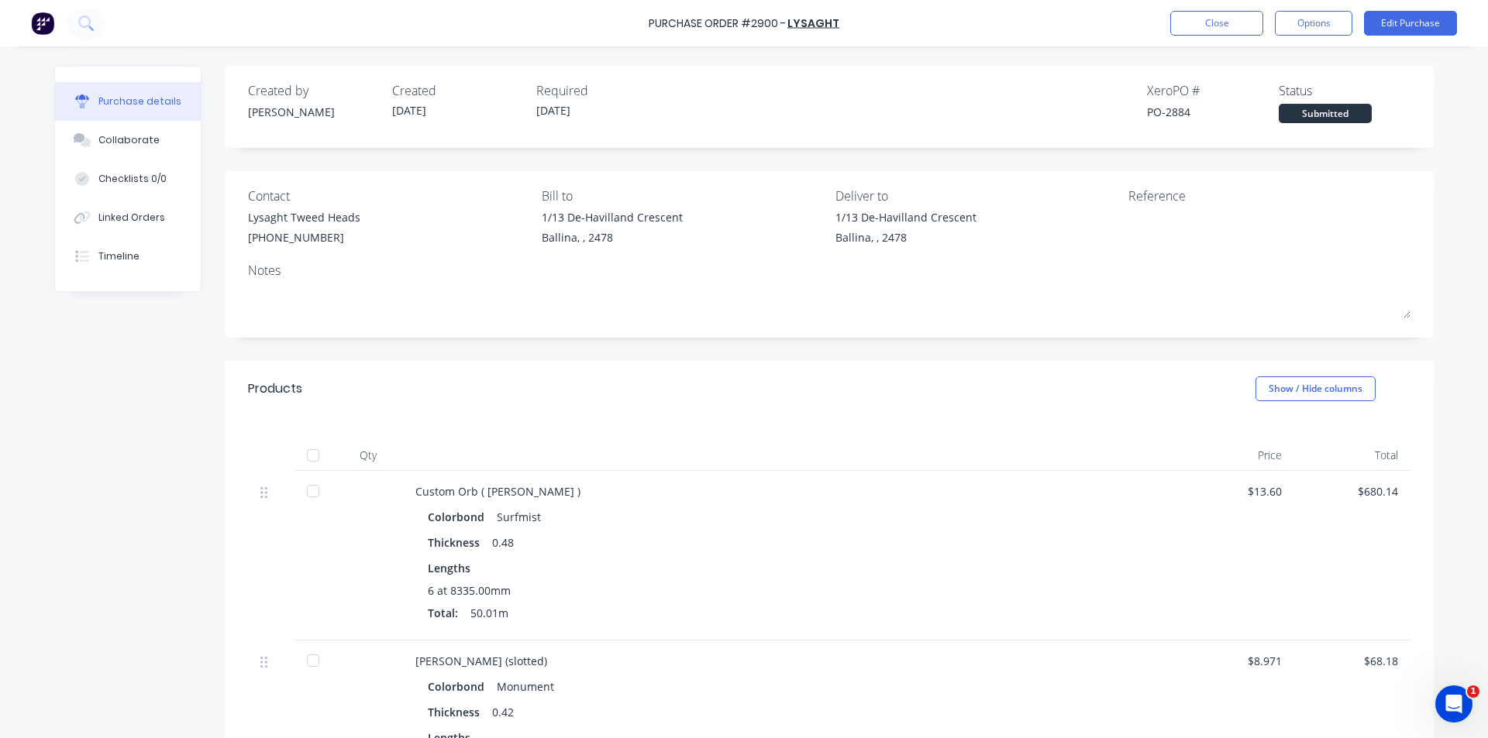
click at [312, 458] on div at bounding box center [313, 455] width 31 height 31
click at [143, 213] on div "Linked Orders" at bounding box center [131, 218] width 67 height 14
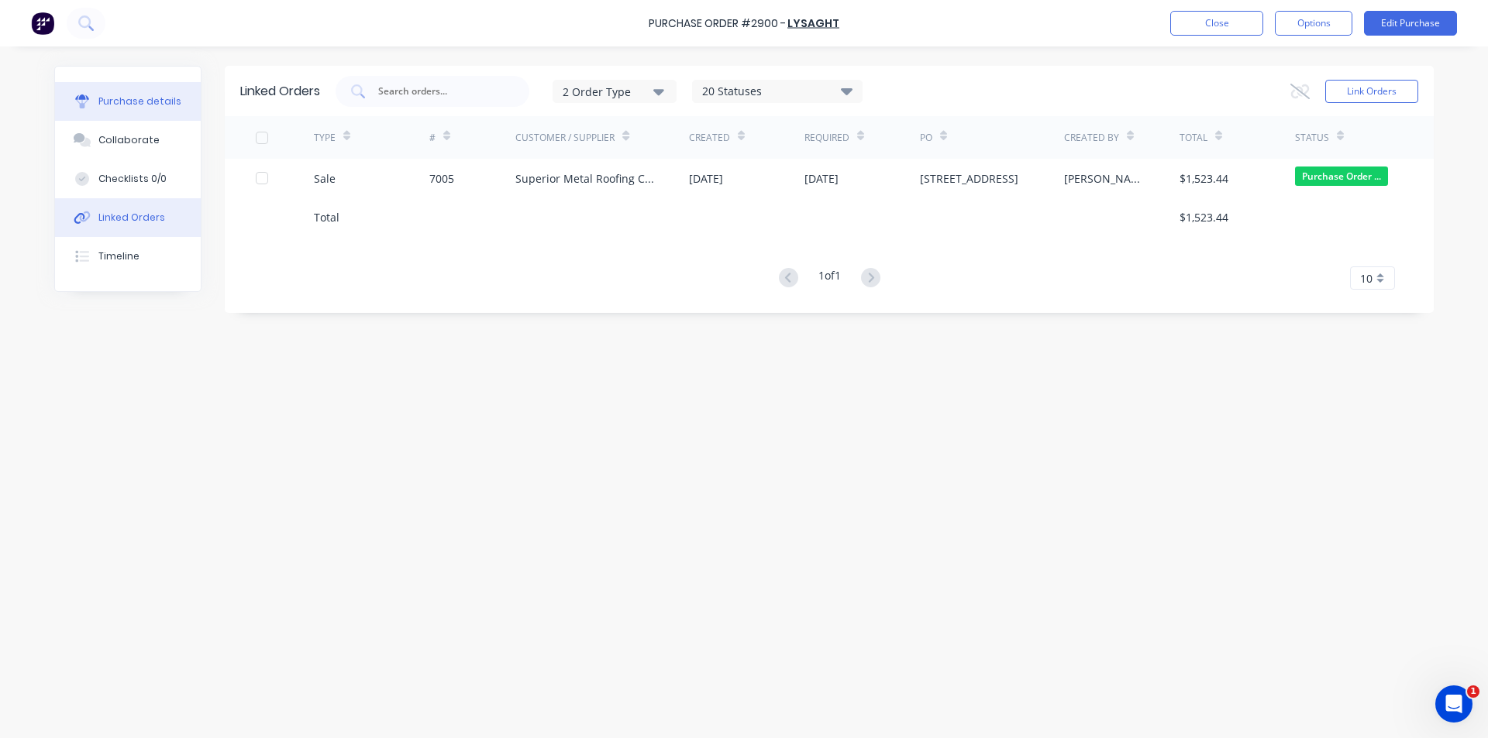
click at [145, 102] on div "Purchase details" at bounding box center [139, 102] width 83 height 14
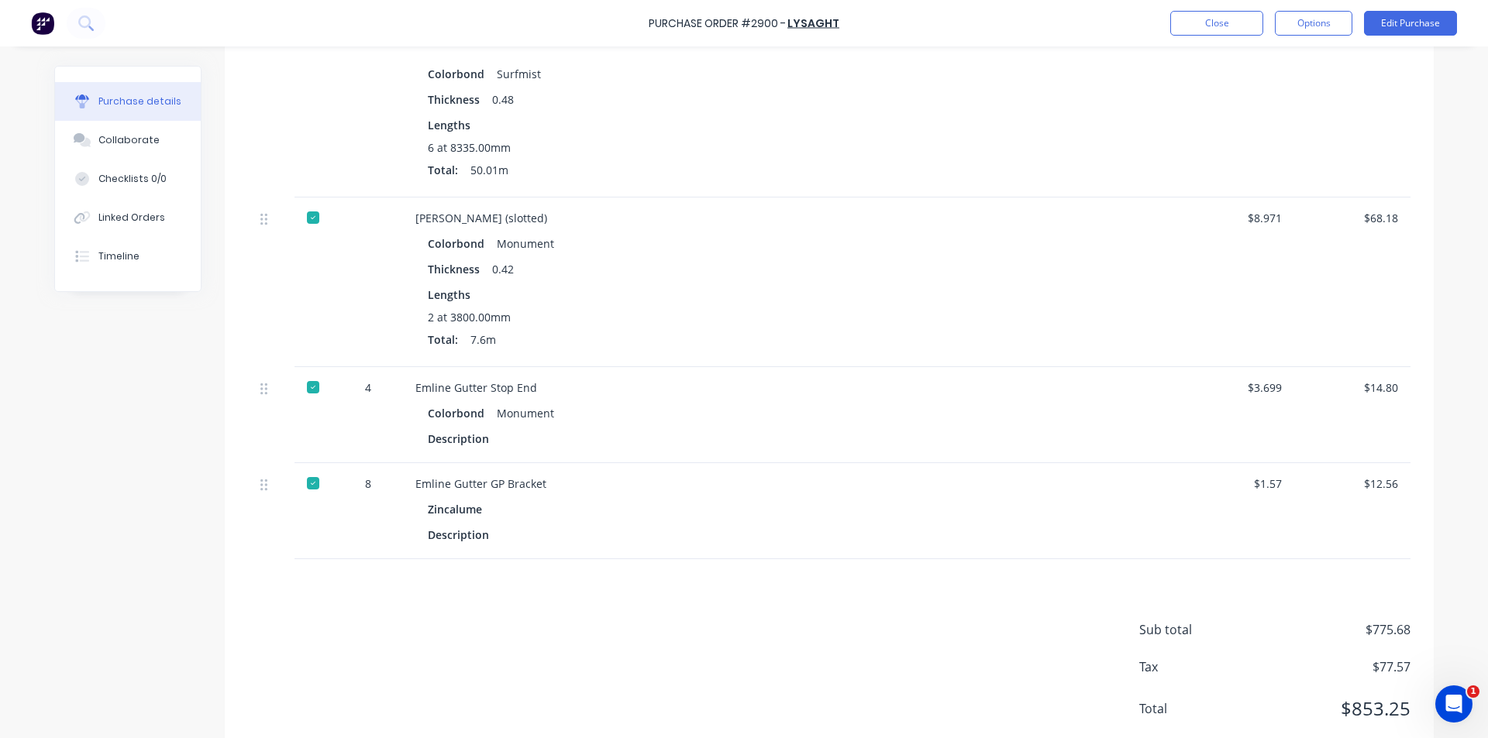
scroll to position [408, 0]
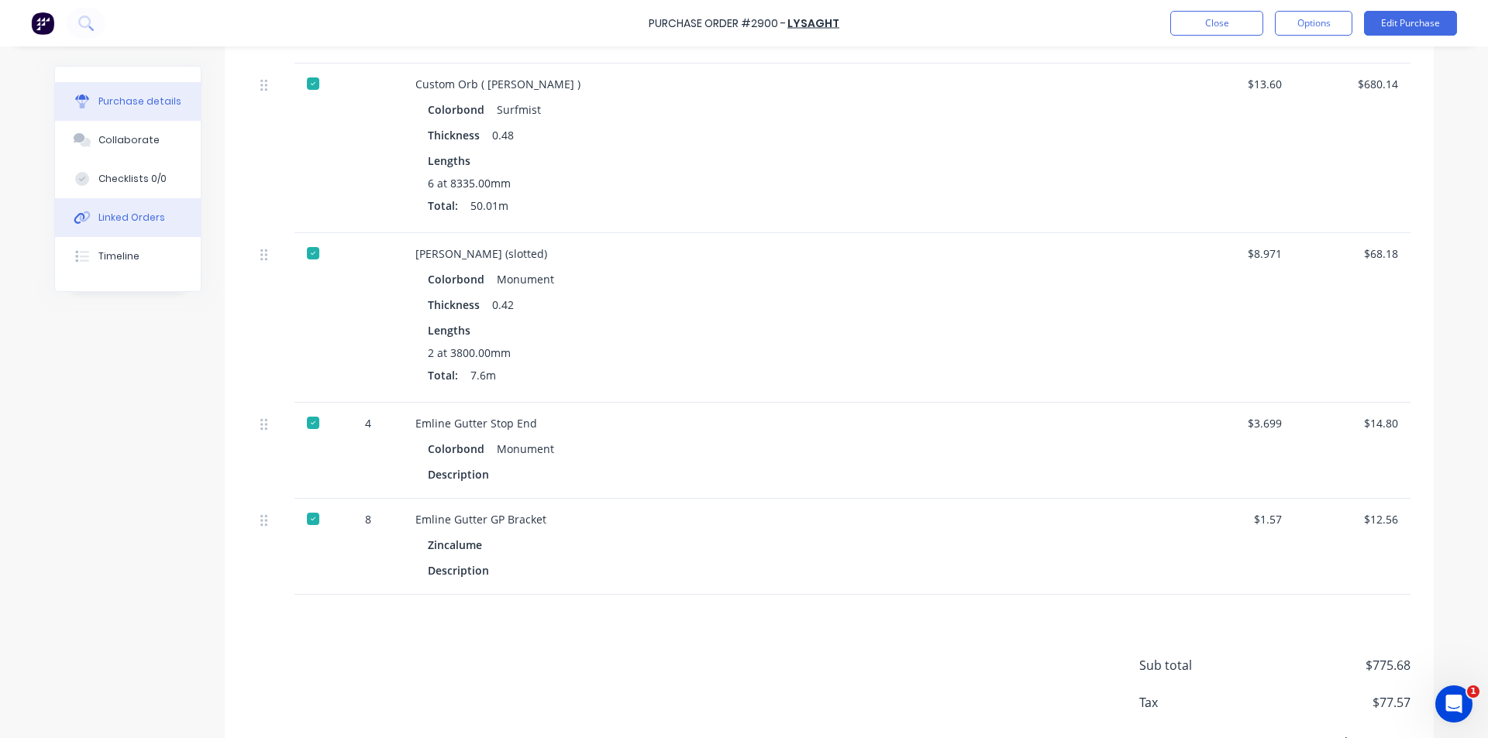
click at [144, 227] on button "Linked Orders" at bounding box center [128, 217] width 146 height 39
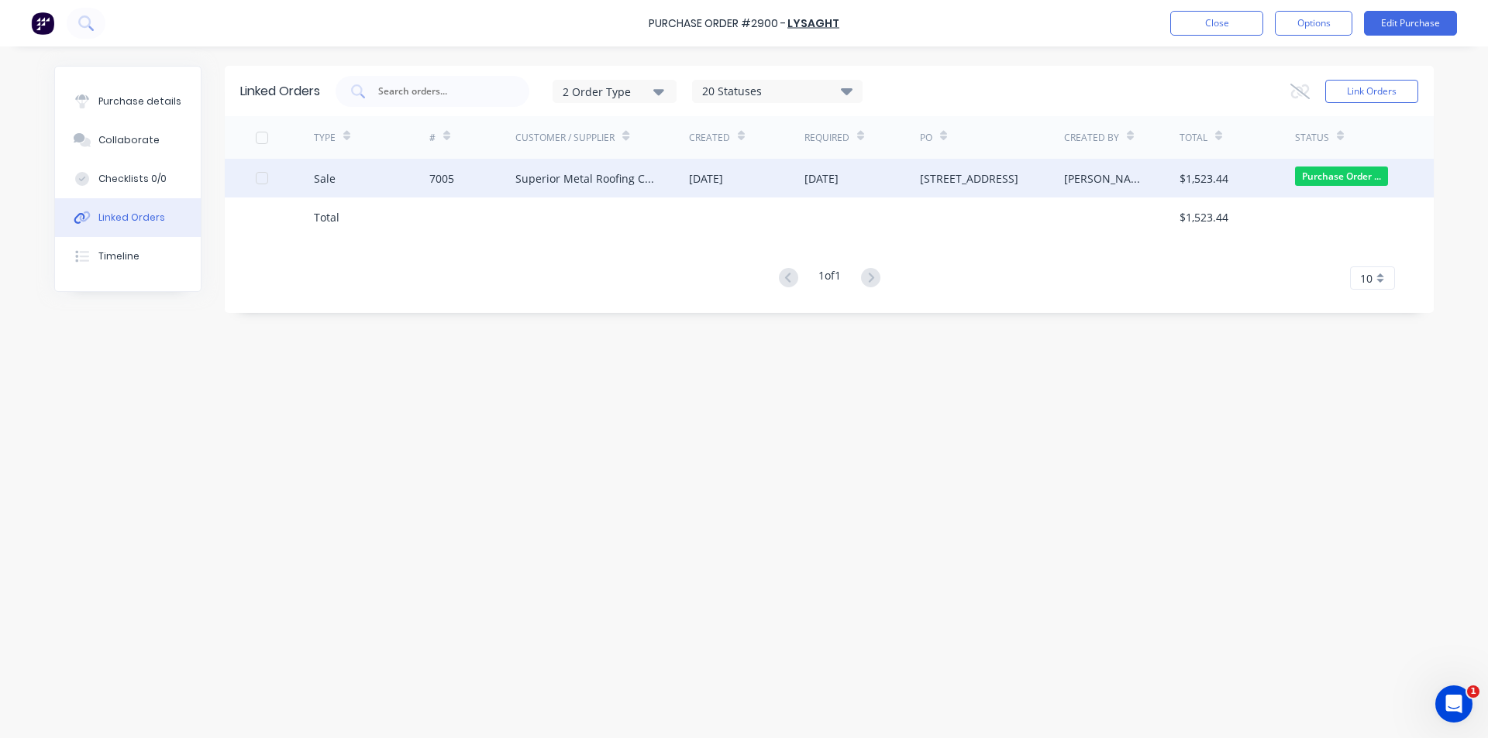
click at [565, 170] on div "Superior Metal Roofing Company Pty Ltd" at bounding box center [586, 178] width 143 height 16
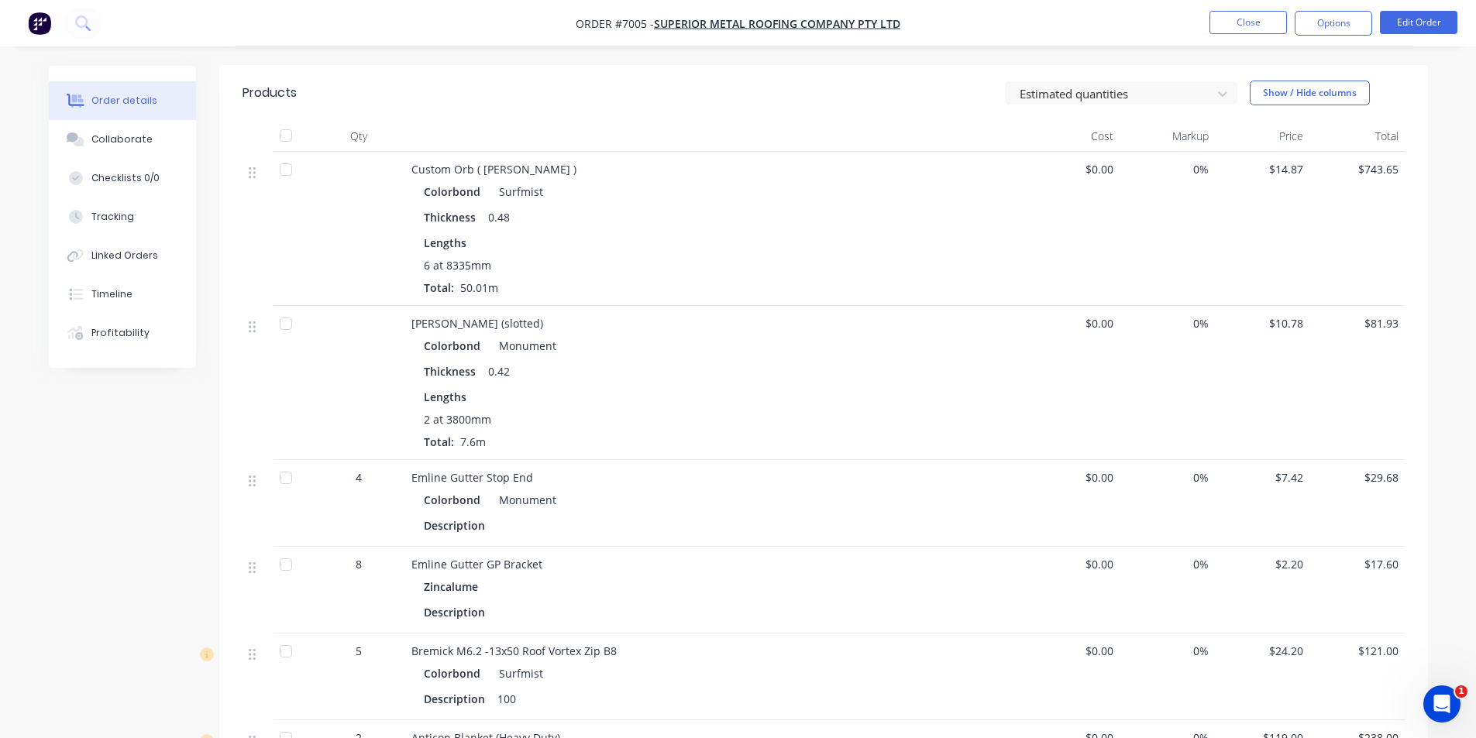
scroll to position [77, 0]
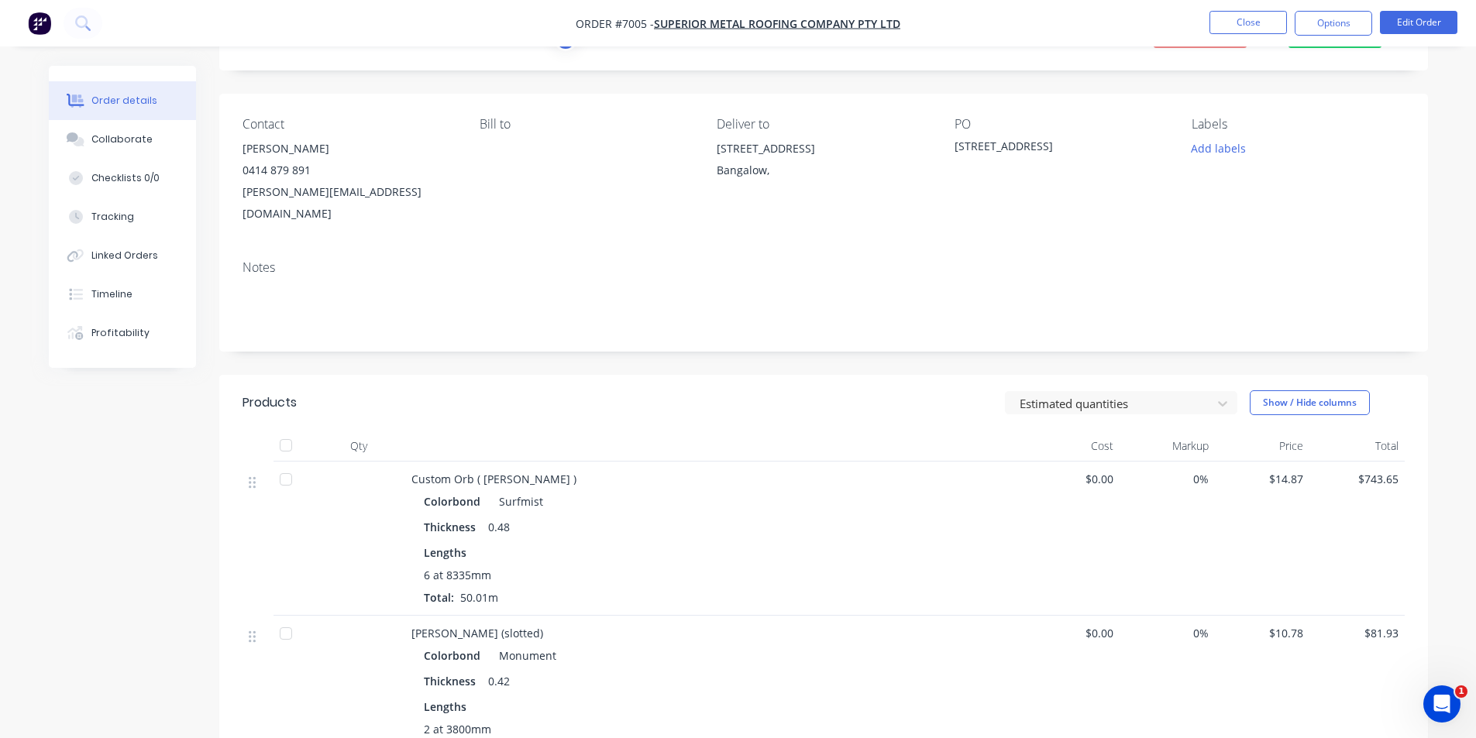
click at [289, 433] on div at bounding box center [285, 445] width 31 height 31
click at [1353, 33] on button "Options" at bounding box center [1333, 23] width 77 height 25
click at [1350, 21] on button "Options" at bounding box center [1333, 23] width 77 height 25
click at [1320, 29] on button "Options" at bounding box center [1333, 23] width 77 height 25
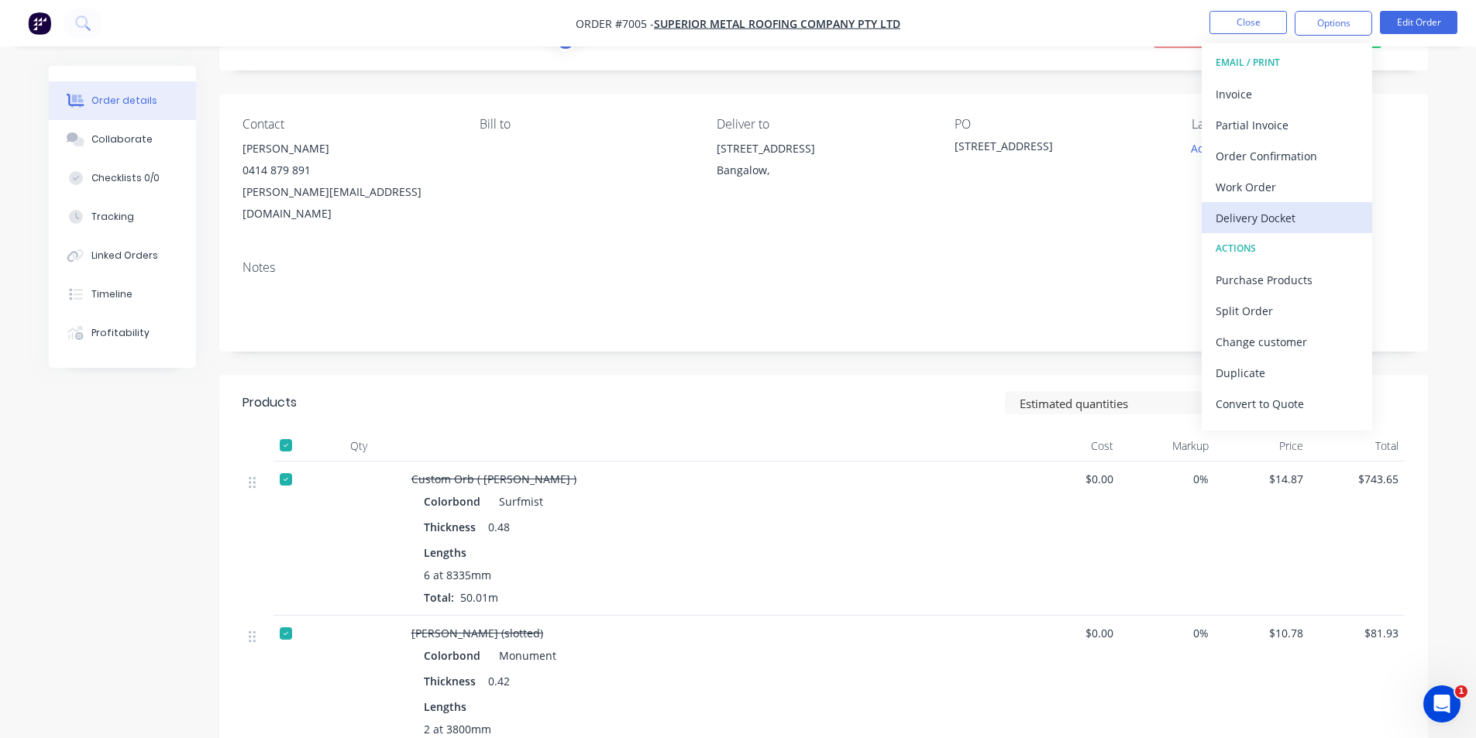
click at [1303, 208] on div "Delivery Docket" at bounding box center [1287, 218] width 143 height 22
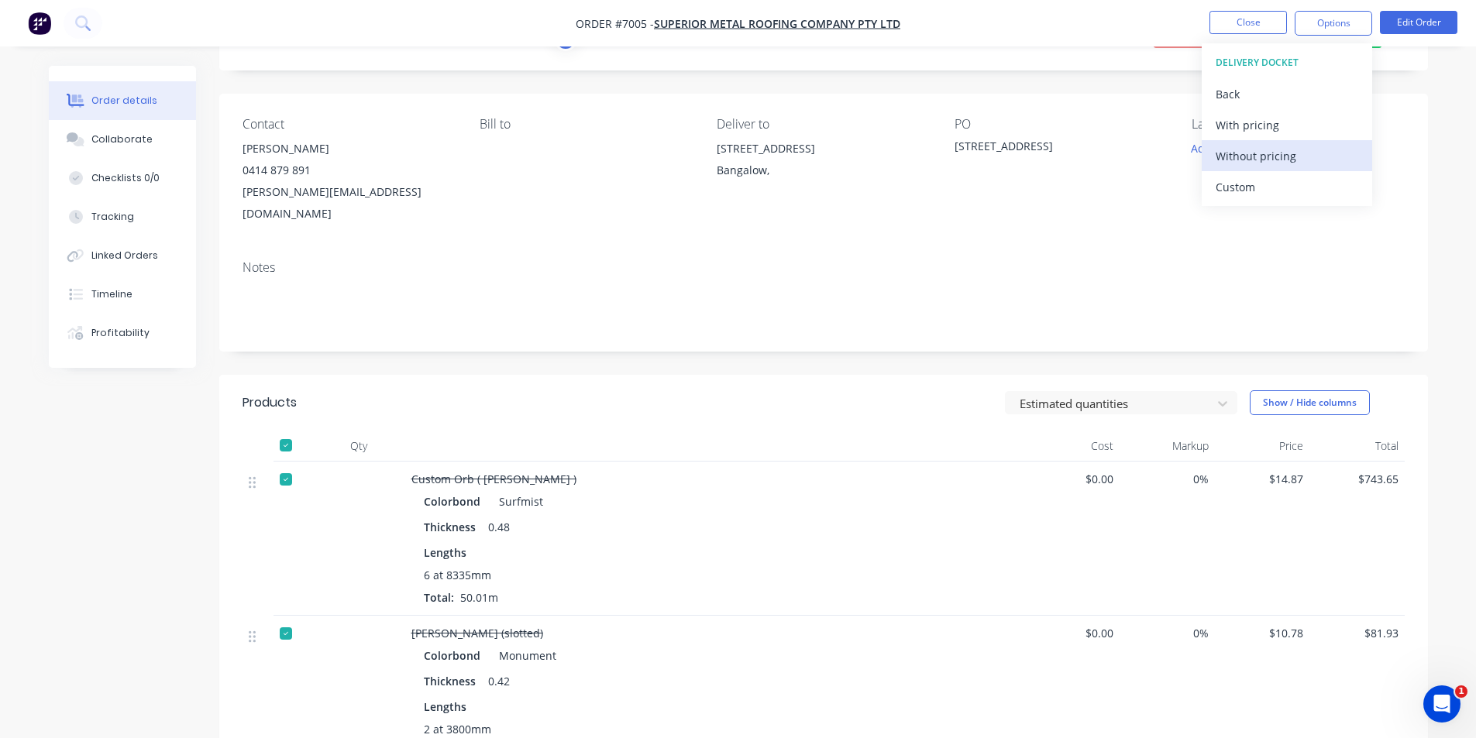
click at [1247, 158] on div "Without pricing" at bounding box center [1287, 156] width 143 height 22
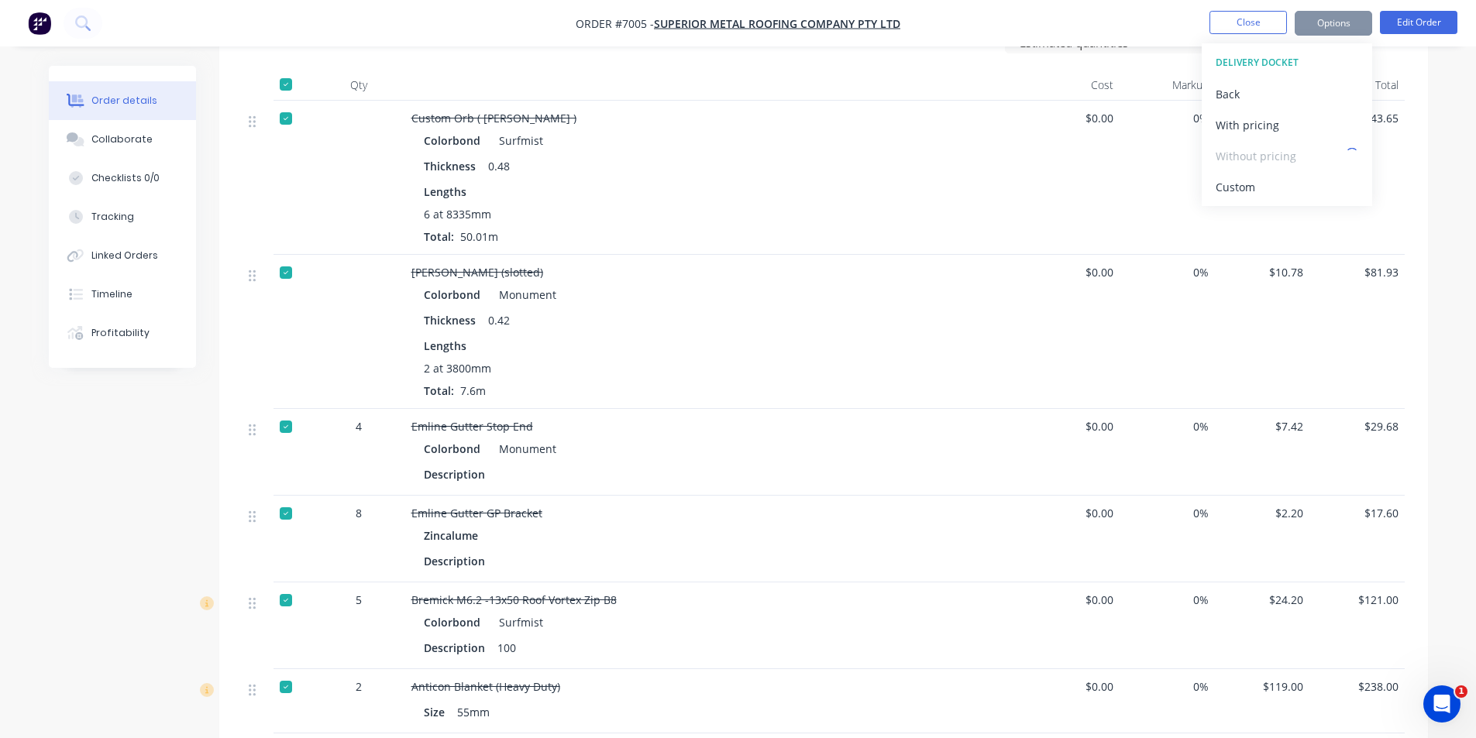
scroll to position [284, 0]
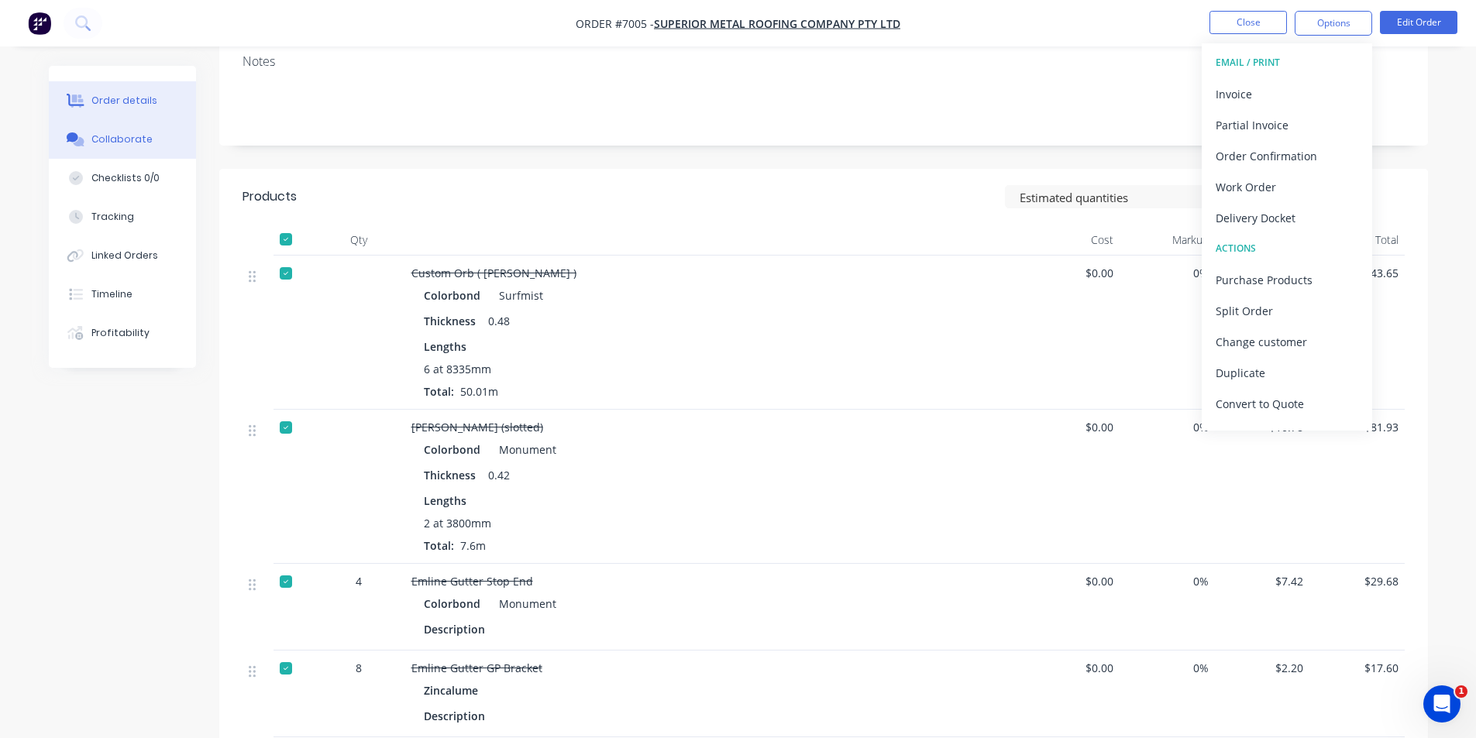
click at [164, 144] on button "Collaborate" at bounding box center [122, 139] width 147 height 39
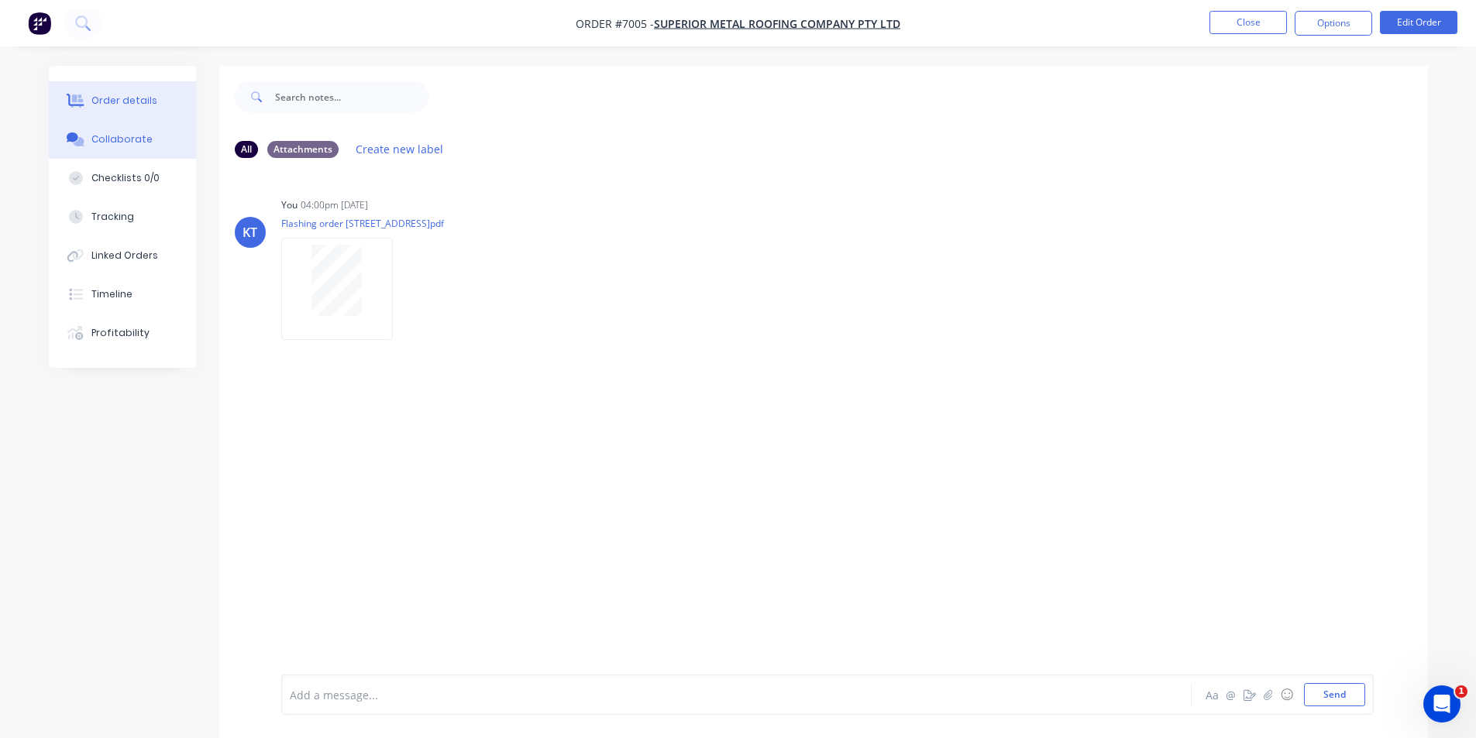
click at [152, 89] on button "Order details" at bounding box center [122, 100] width 147 height 39
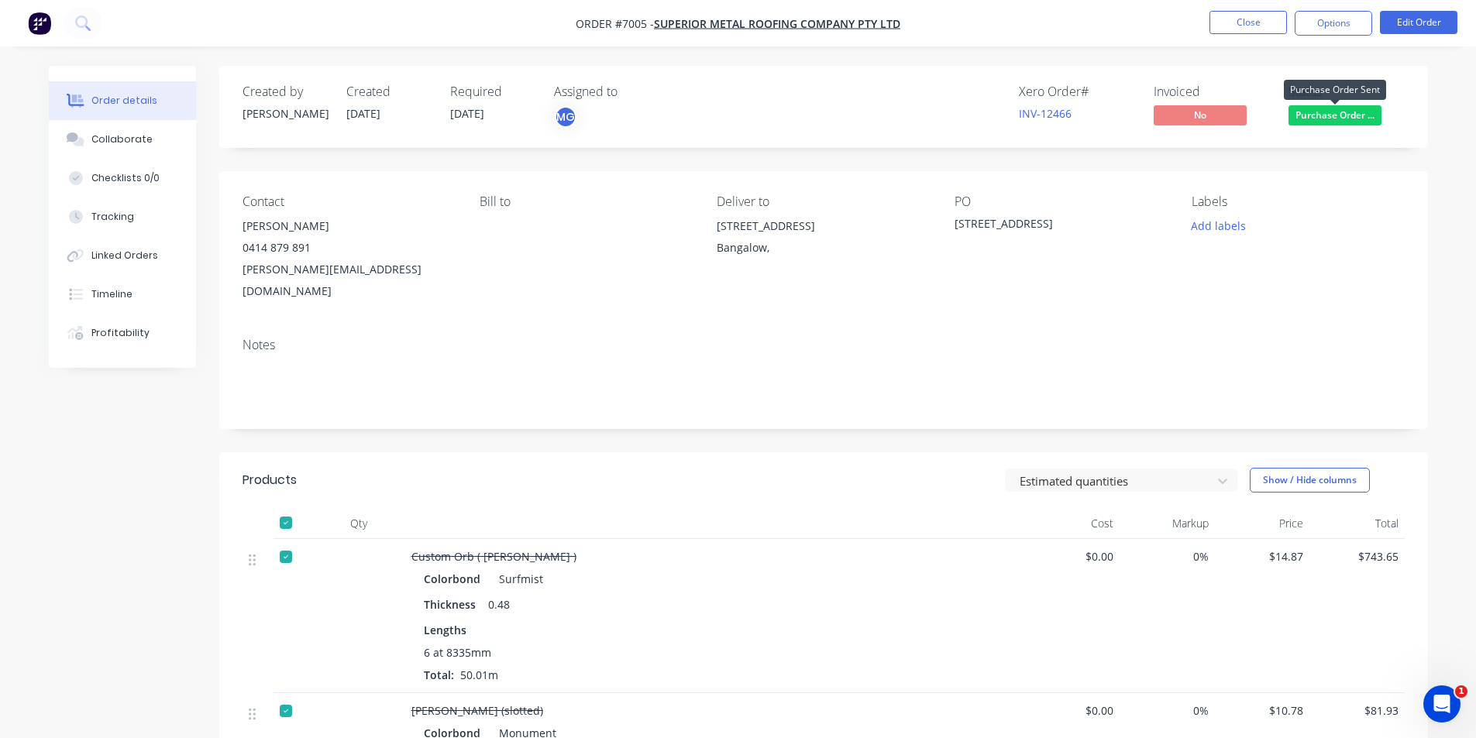
click at [1333, 121] on span "Purchase Order ..." at bounding box center [1335, 114] width 93 height 19
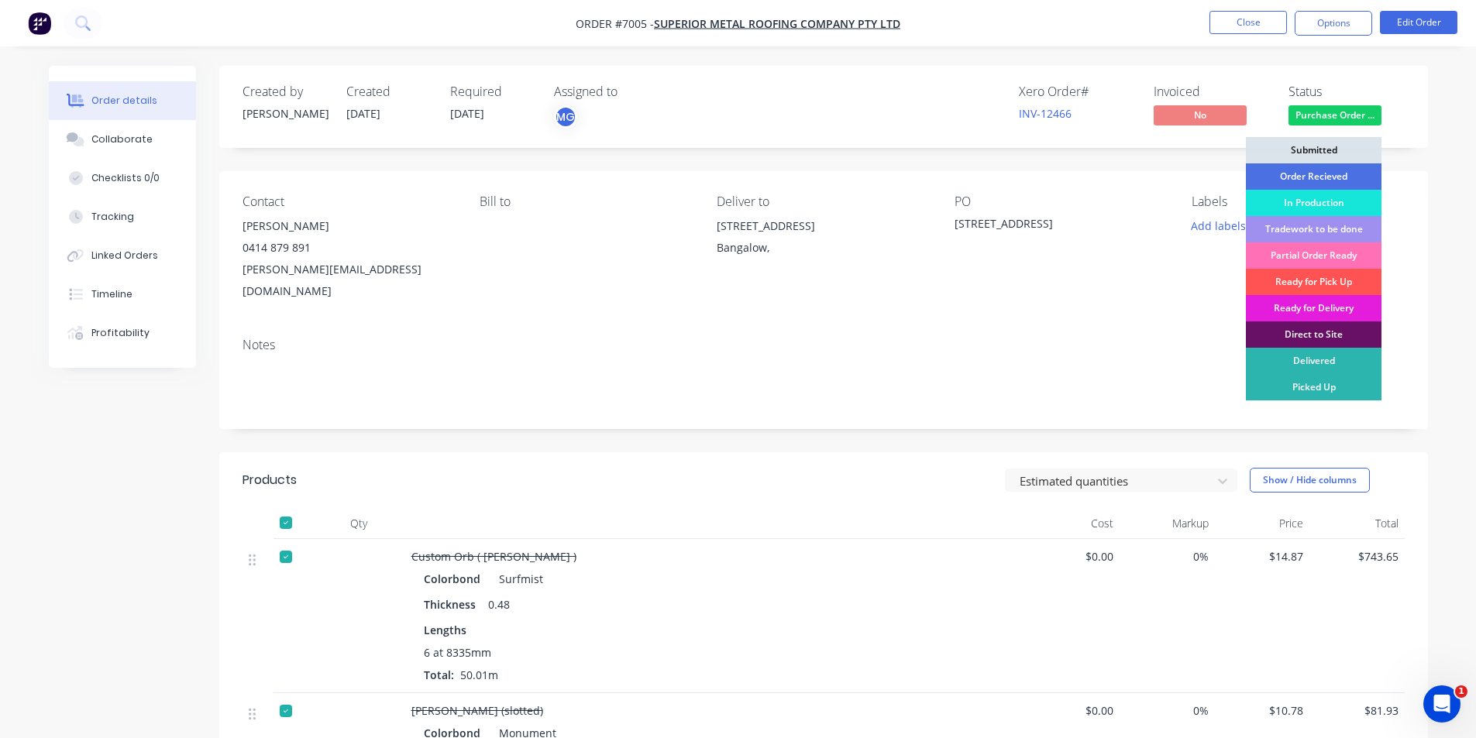
click at [1355, 310] on div "Ready for Delivery" at bounding box center [1314, 308] width 136 height 26
click at [1245, 18] on button "Close" at bounding box center [1248, 22] width 77 height 23
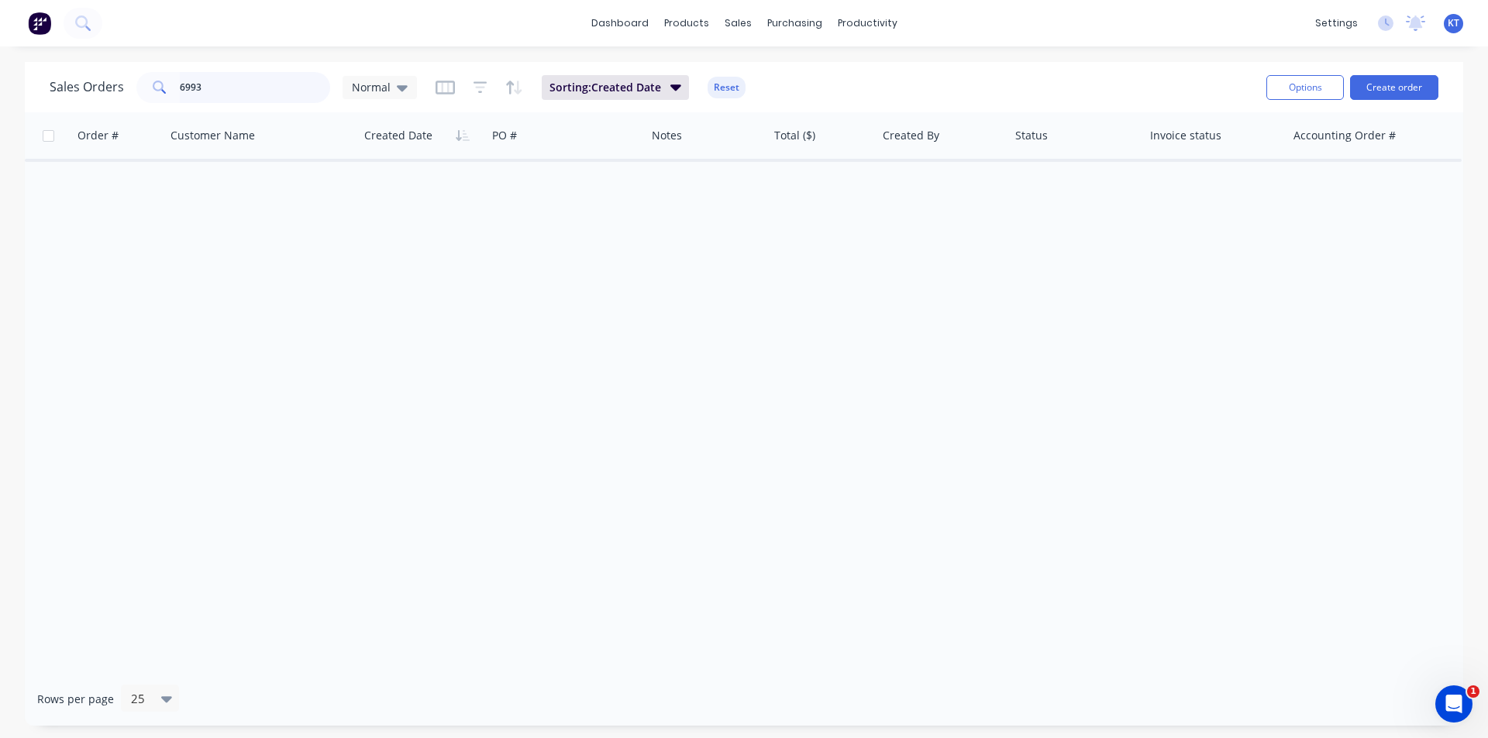
click at [266, 80] on input "6993" at bounding box center [255, 87] width 151 height 31
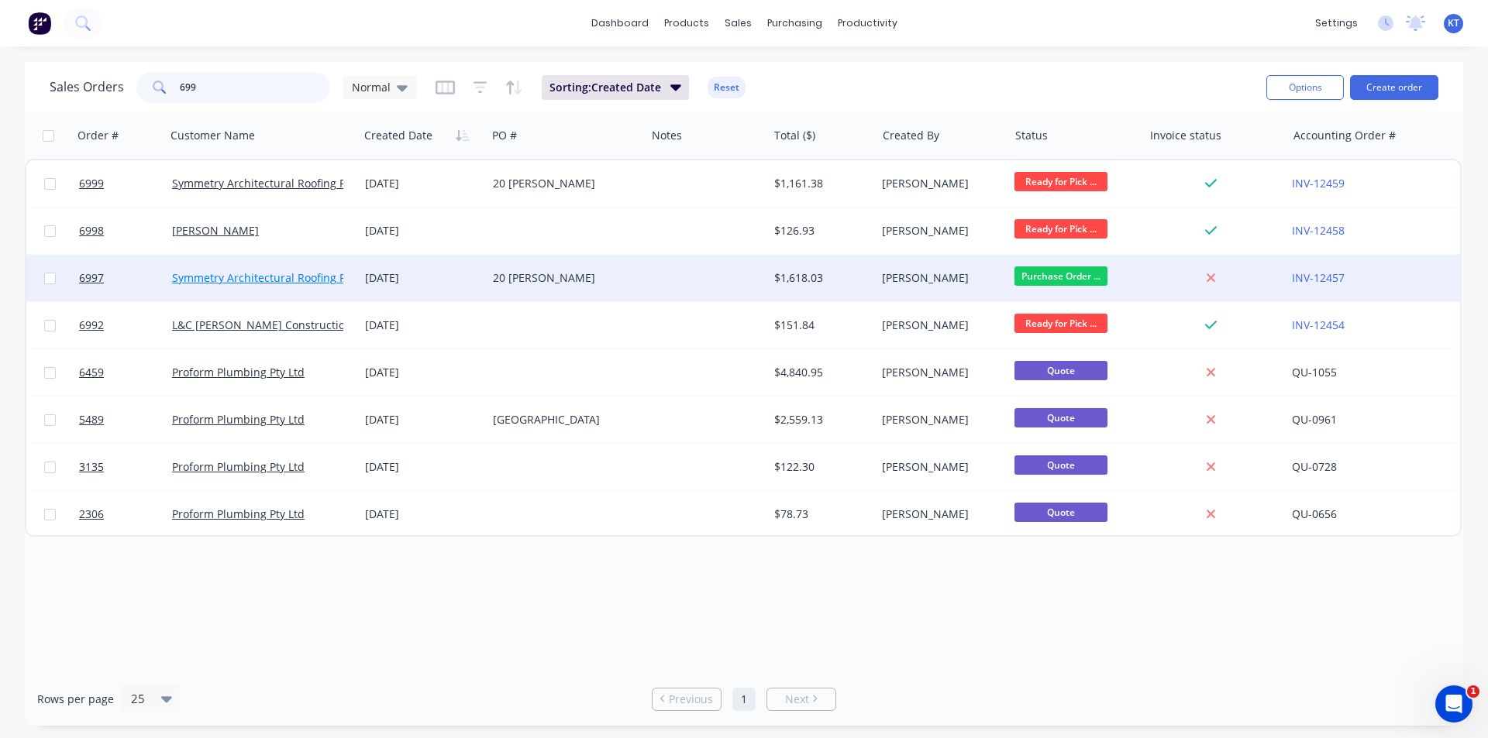
type input "699"
click at [282, 276] on link "Symmetry Architectural Roofing Pty Ltd" at bounding box center [273, 277] width 202 height 15
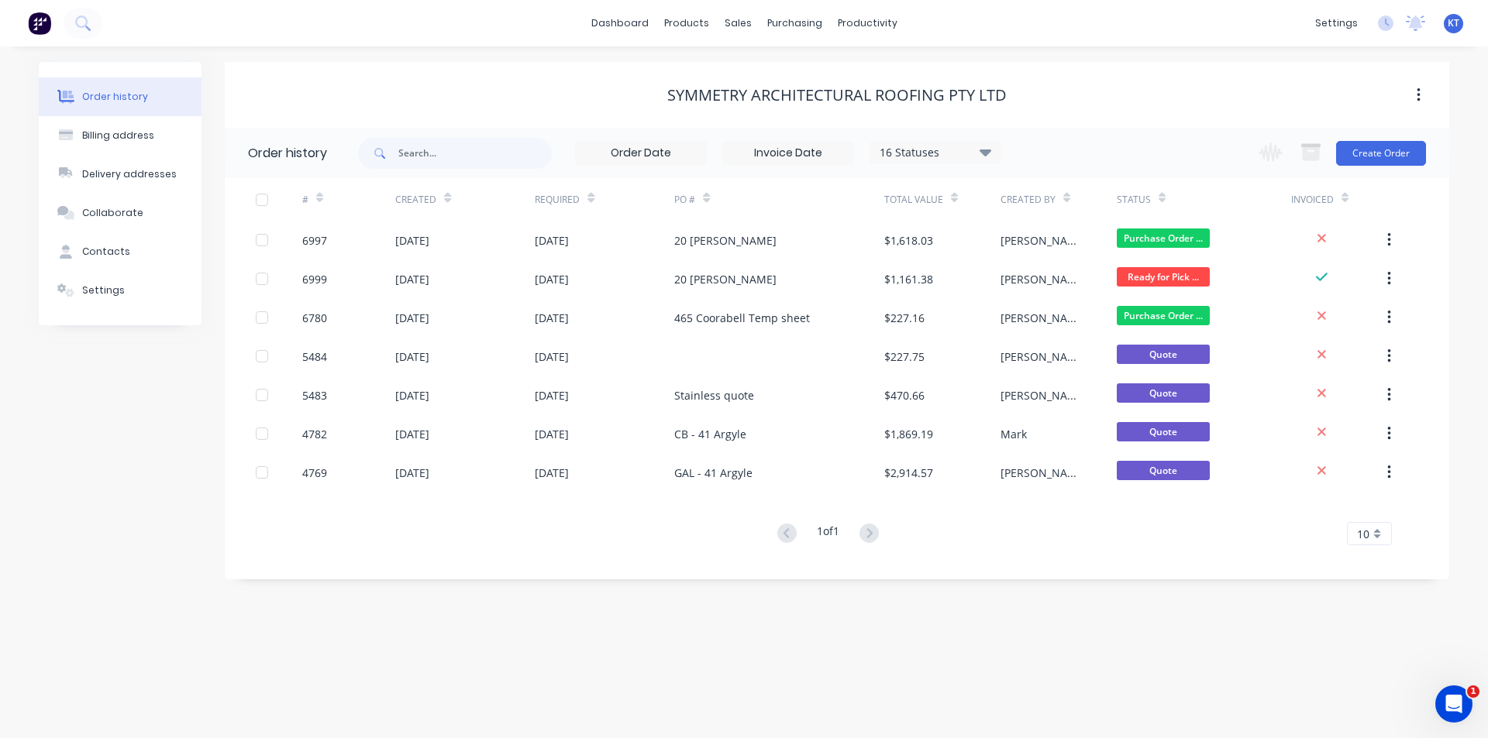
click at [1158, 284] on span "Ready for Pick ..." at bounding box center [1163, 276] width 93 height 19
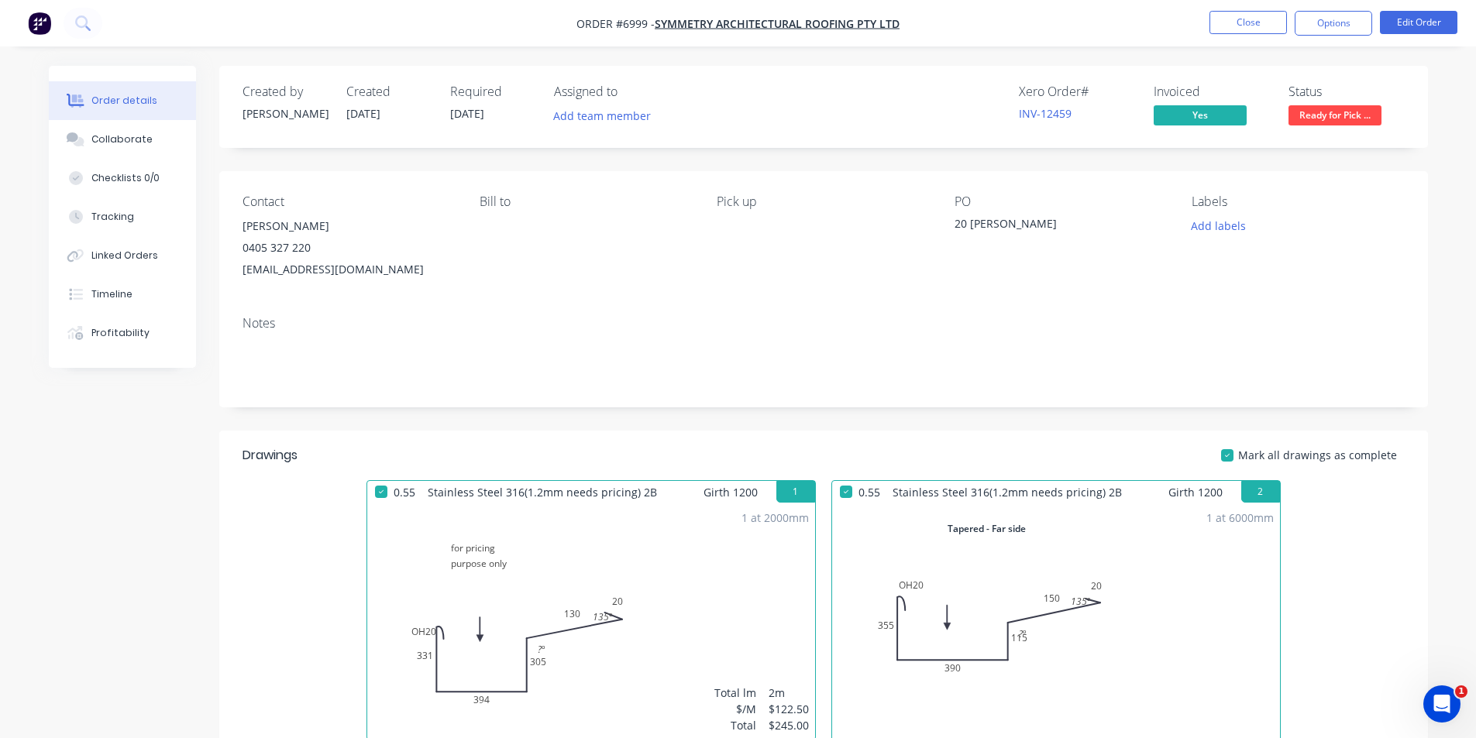
click at [1309, 119] on span "Ready for Pick ..." at bounding box center [1335, 114] width 93 height 19
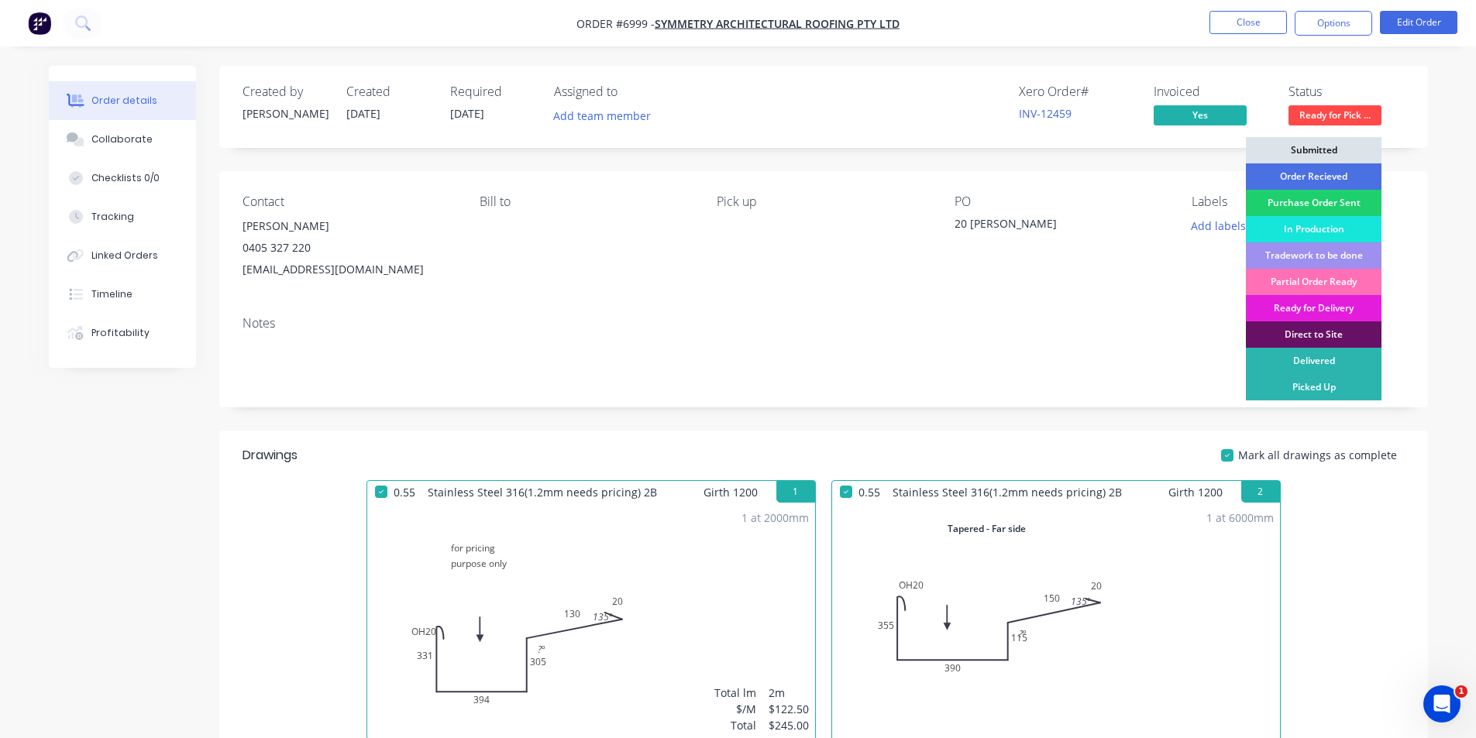
click at [1313, 314] on div "Ready for Delivery" at bounding box center [1314, 308] width 136 height 26
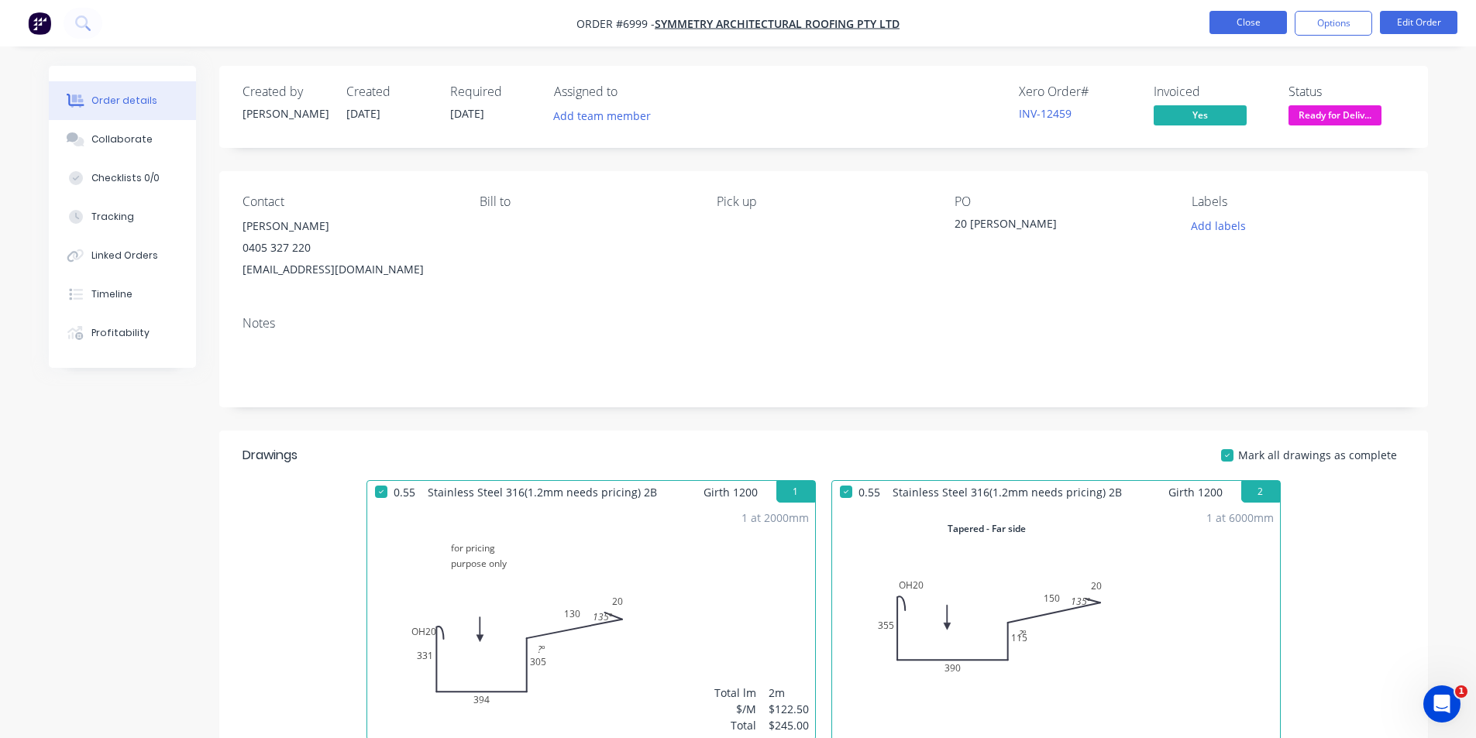
click at [1268, 22] on button "Close" at bounding box center [1248, 22] width 77 height 23
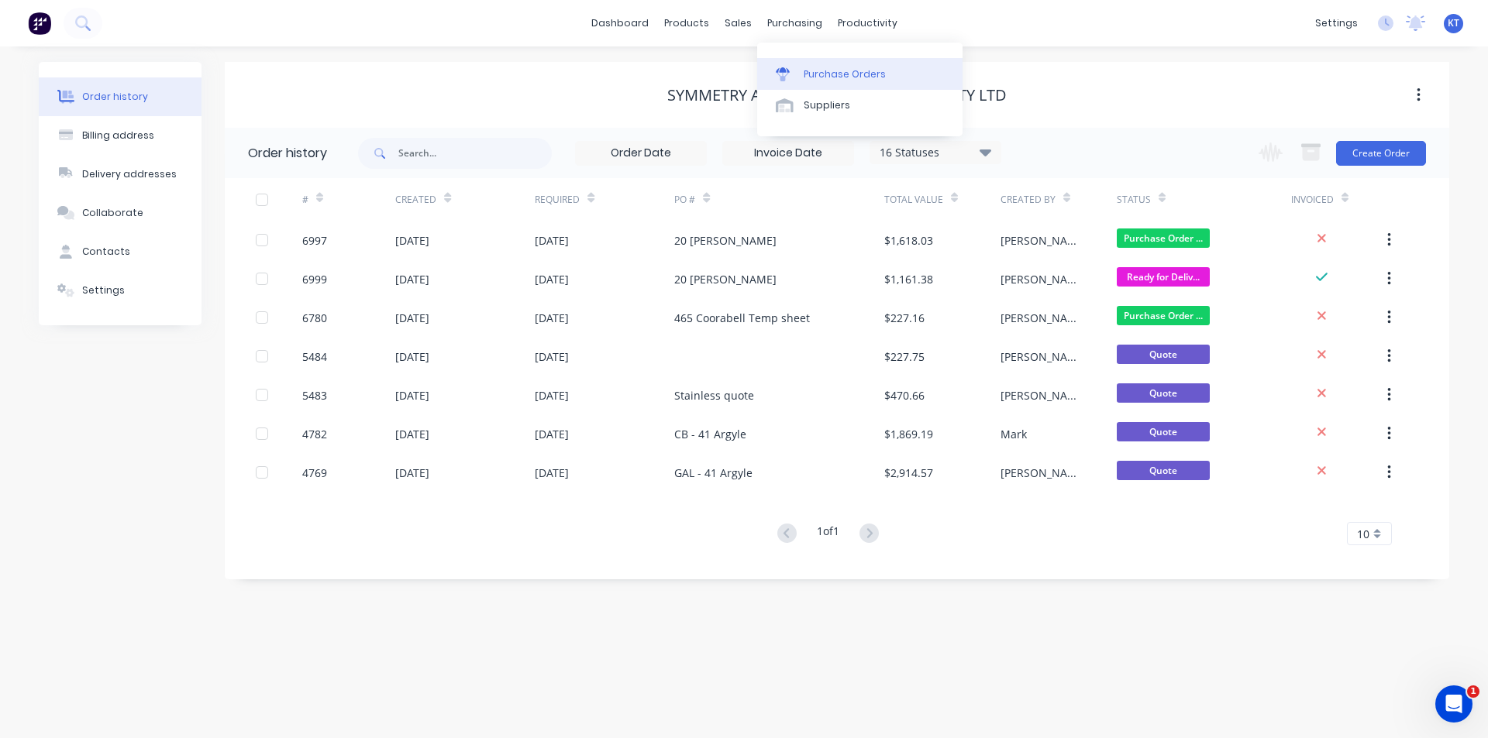
click at [789, 63] on link "Purchase Orders" at bounding box center [859, 73] width 205 height 31
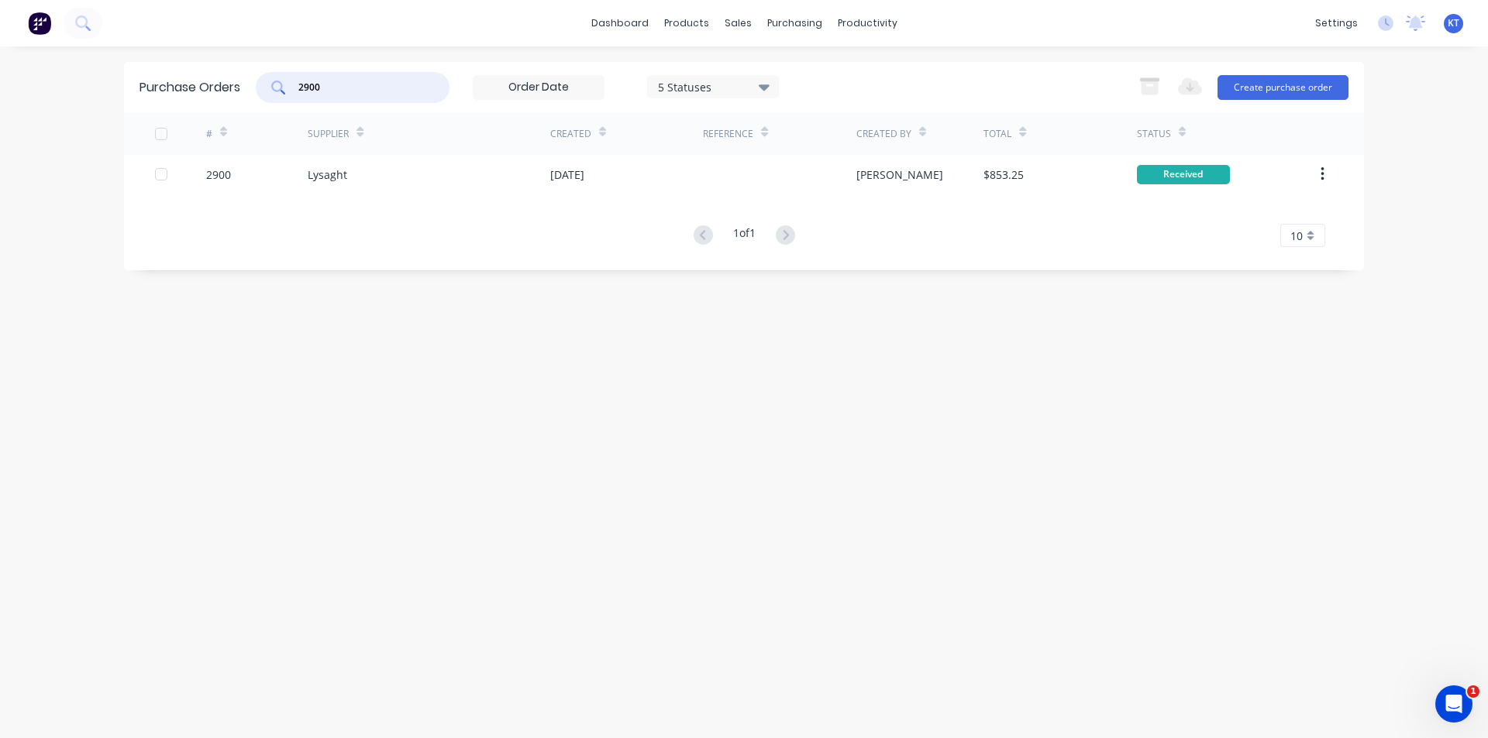
click at [363, 91] on input "2900" at bounding box center [361, 87] width 129 height 15
type input "2901"
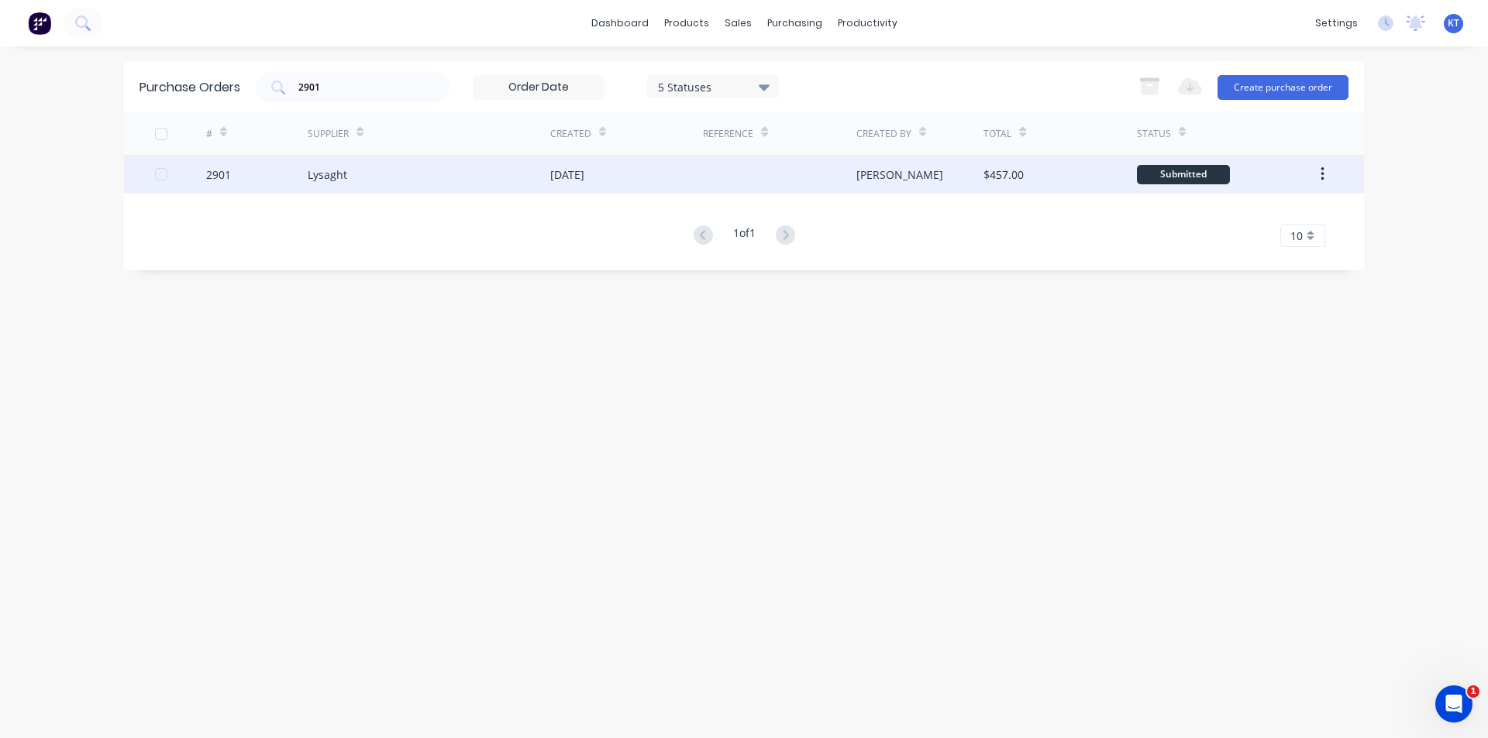
click at [970, 188] on div "[PERSON_NAME]" at bounding box center [920, 174] width 128 height 39
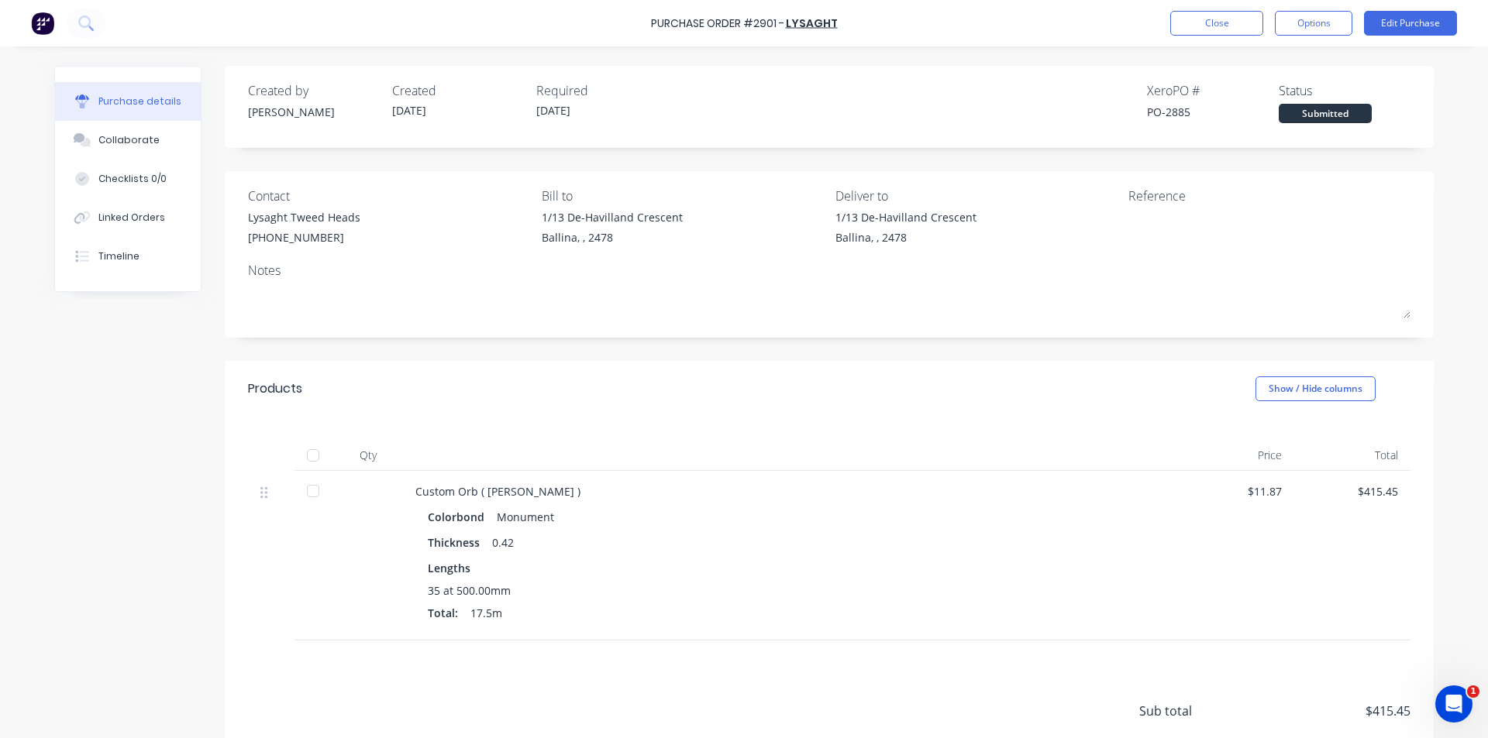
click at [304, 454] on div at bounding box center [313, 455] width 31 height 31
click at [144, 148] on button "Collaborate" at bounding box center [128, 140] width 146 height 39
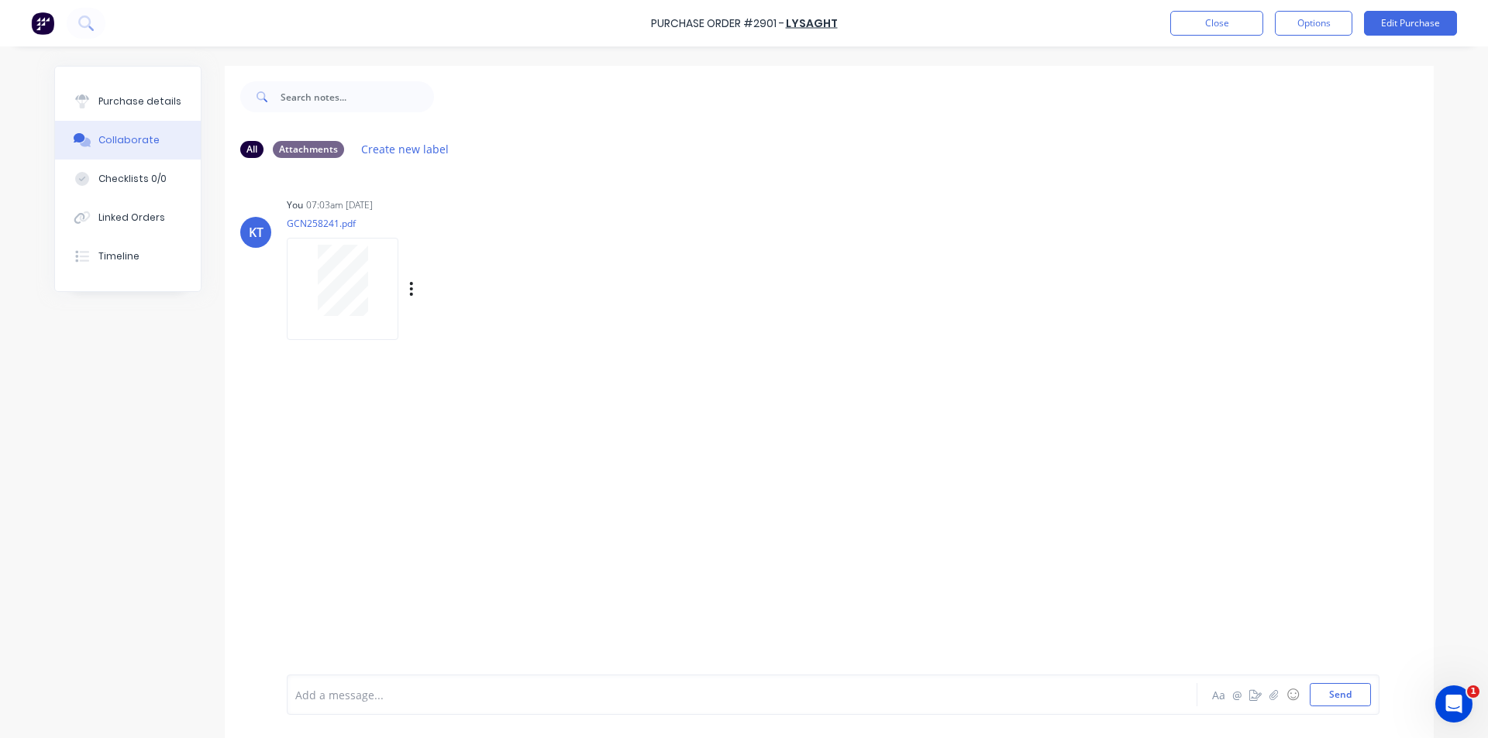
click at [404, 297] on div "Labels Download Delete" at bounding box center [491, 289] width 174 height 22
click at [369, 294] on div at bounding box center [343, 280] width 98 height 71
click at [1270, 696] on icon "button" at bounding box center [1273, 695] width 9 height 11
click at [1326, 695] on button "Send" at bounding box center [1339, 694] width 61 height 23
click at [98, 222] on div "Linked Orders" at bounding box center [131, 218] width 67 height 14
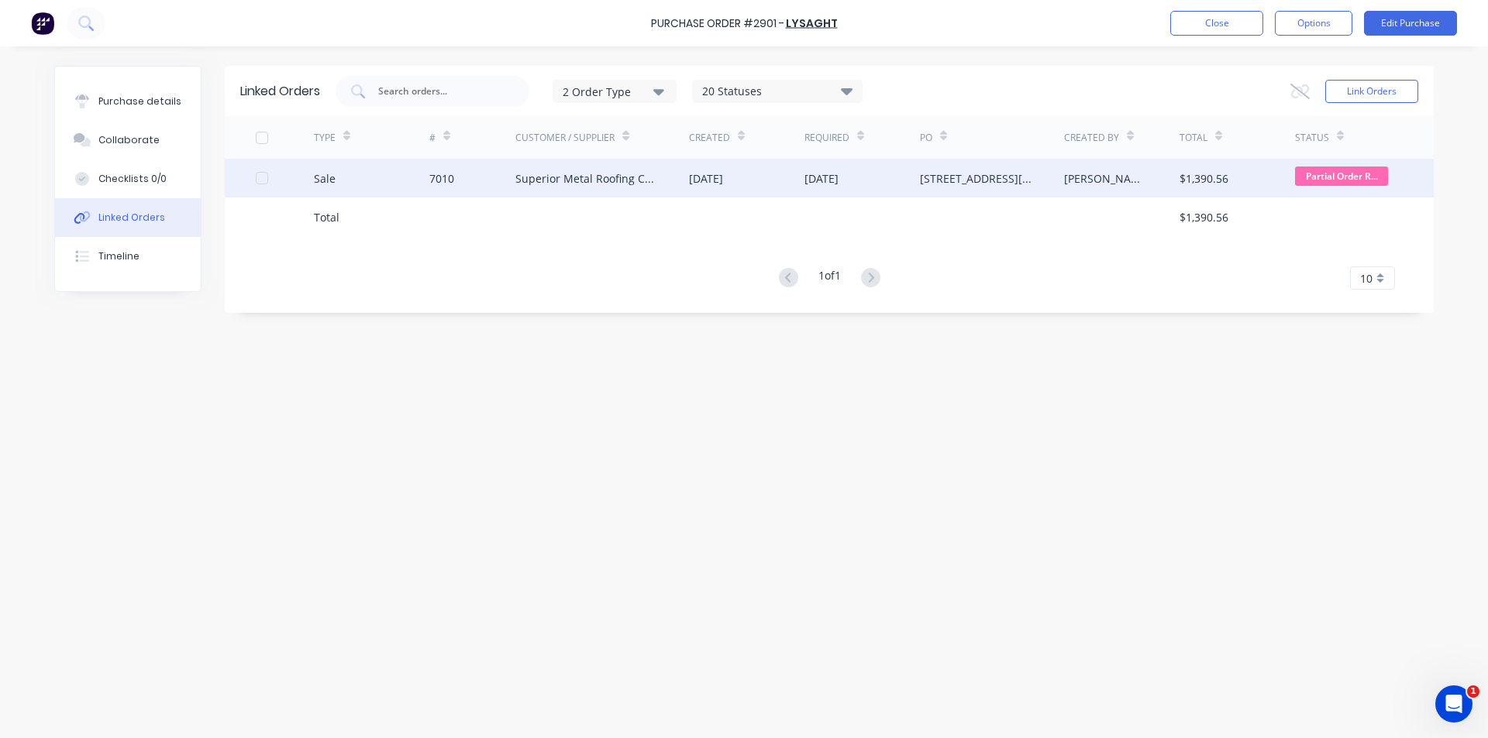
click at [639, 195] on div "Superior Metal Roofing Company Pty Ltd" at bounding box center [602, 178] width 174 height 39
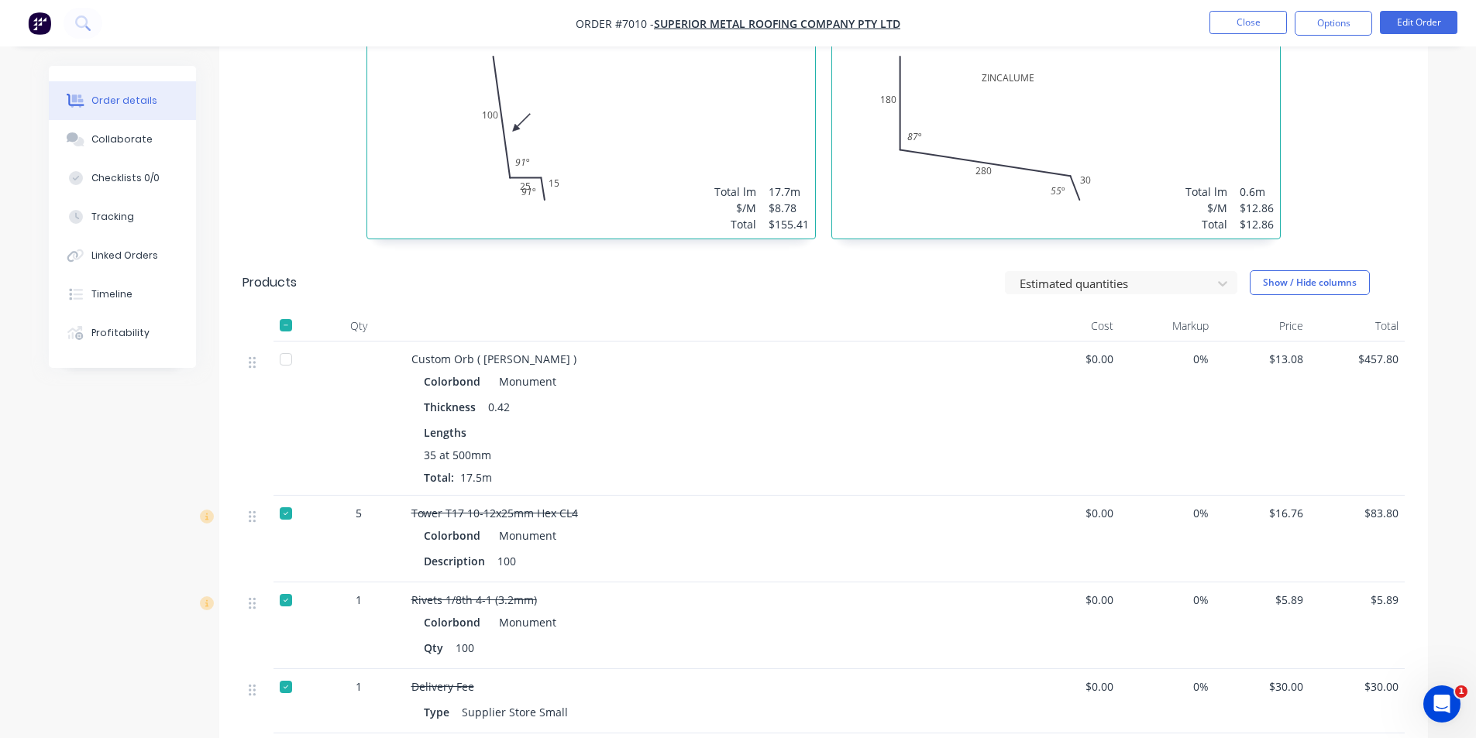
scroll to position [1213, 0]
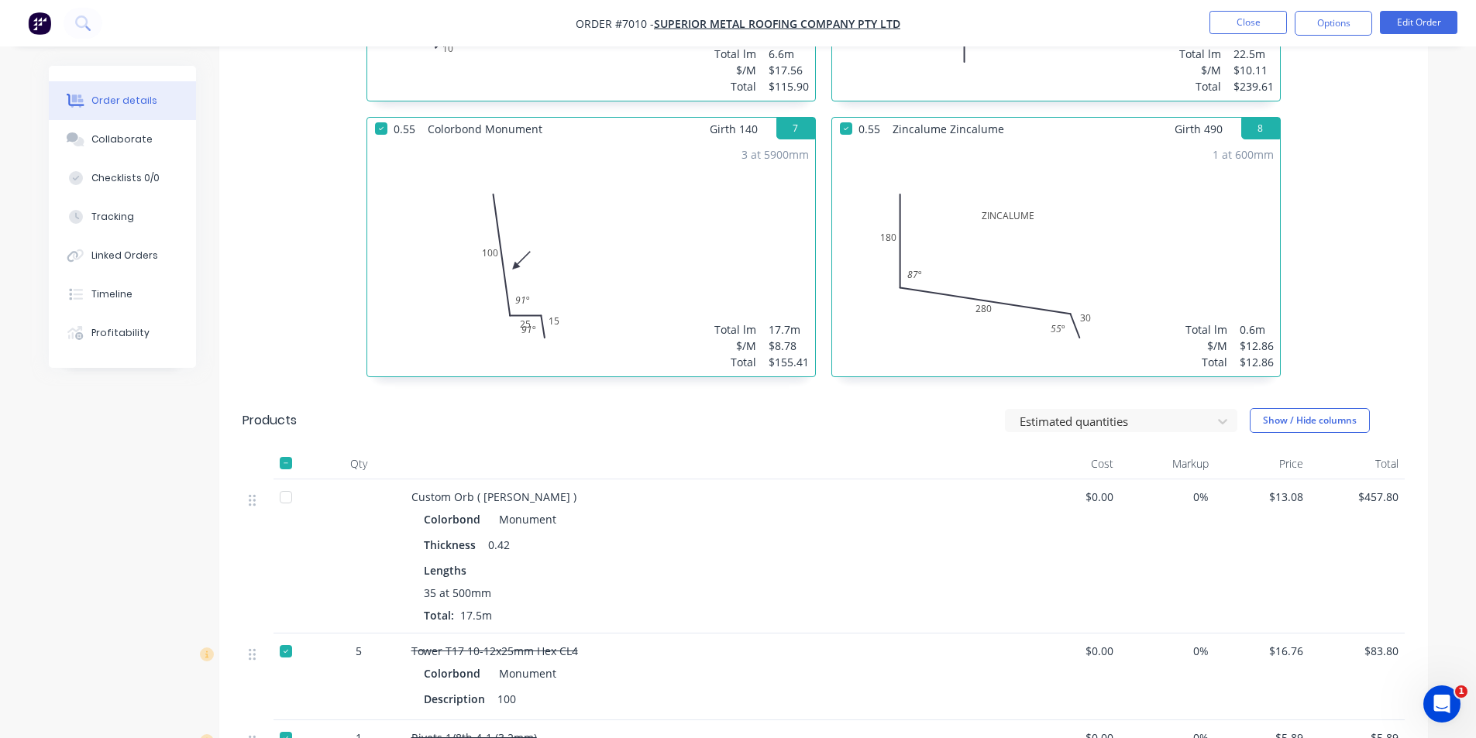
click at [284, 482] on div at bounding box center [285, 497] width 31 height 31
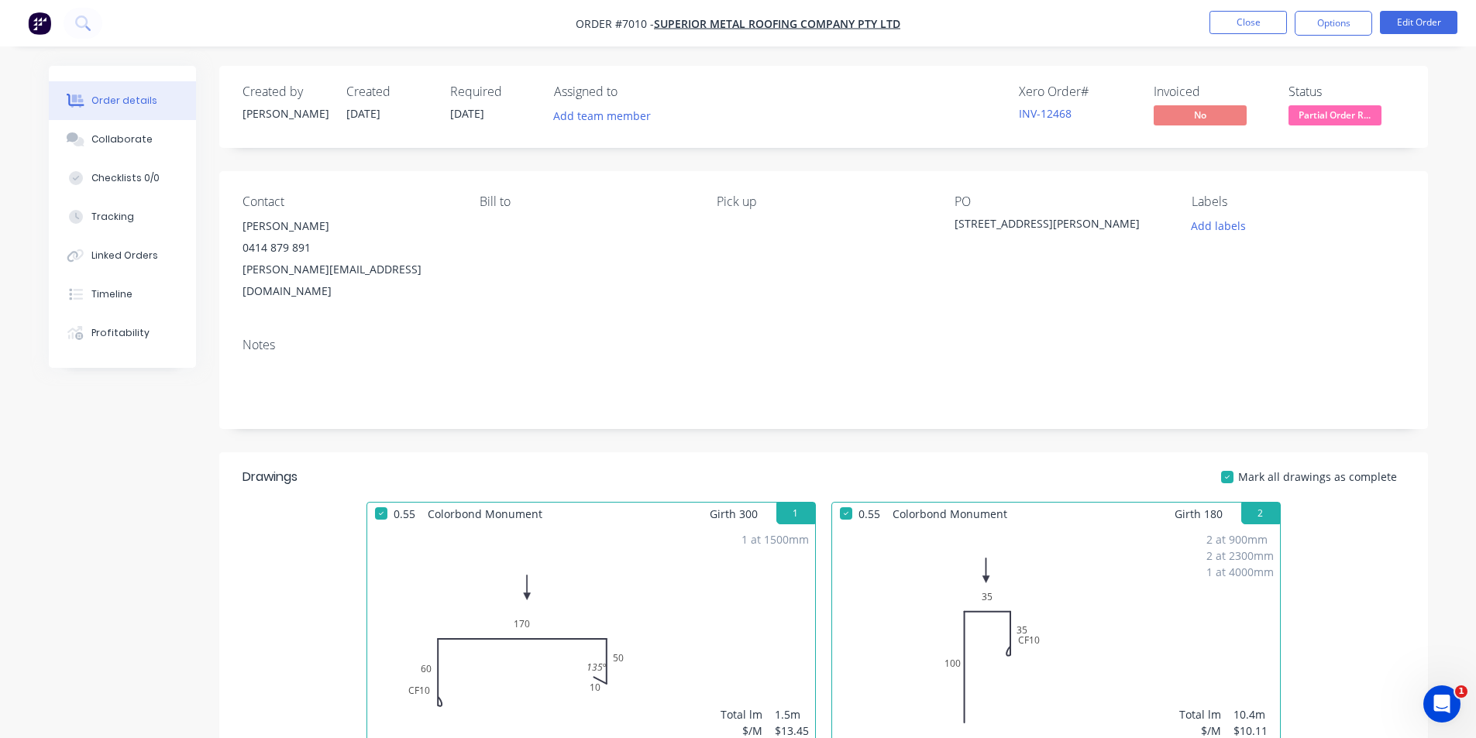
click at [1343, 114] on span "Partial Order R..." at bounding box center [1335, 114] width 93 height 19
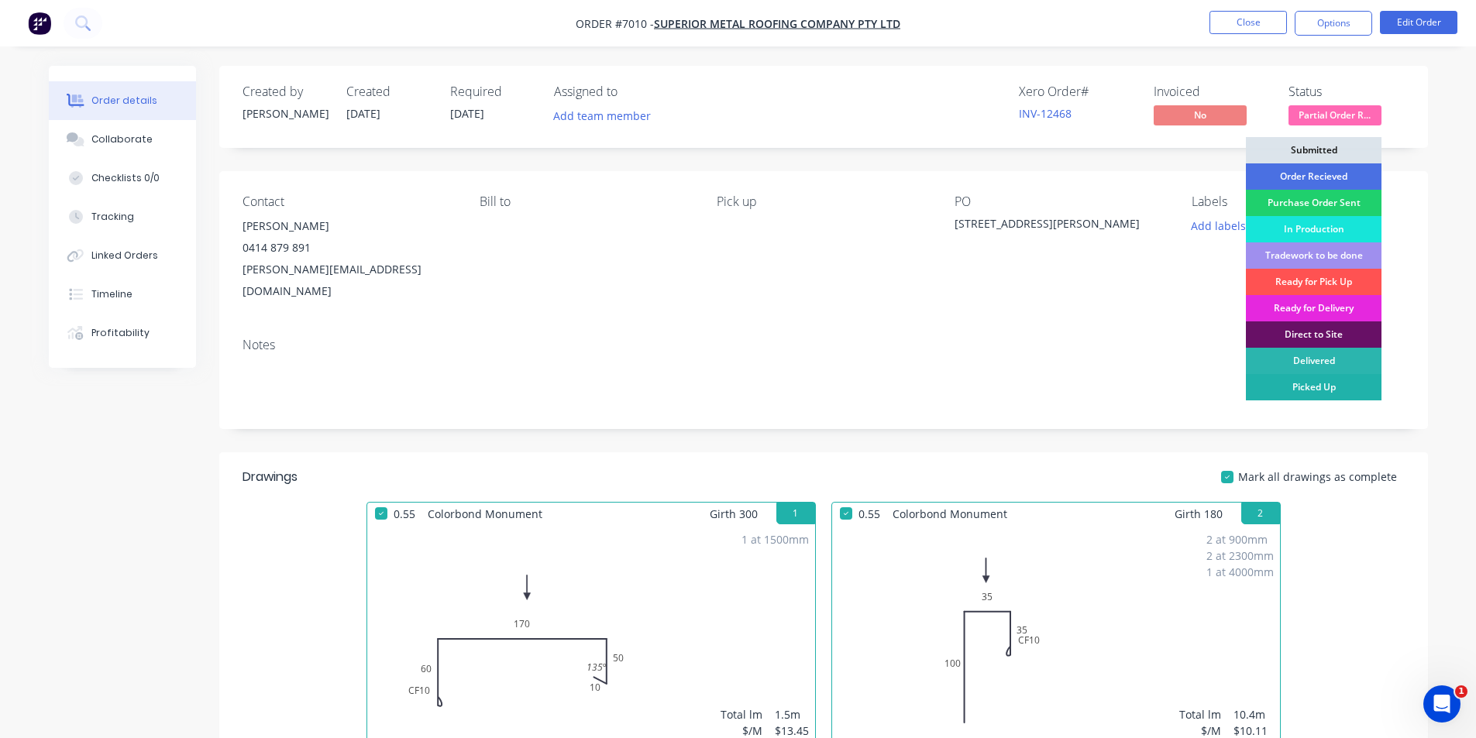
click at [1350, 391] on div "Picked Up" at bounding box center [1314, 387] width 136 height 26
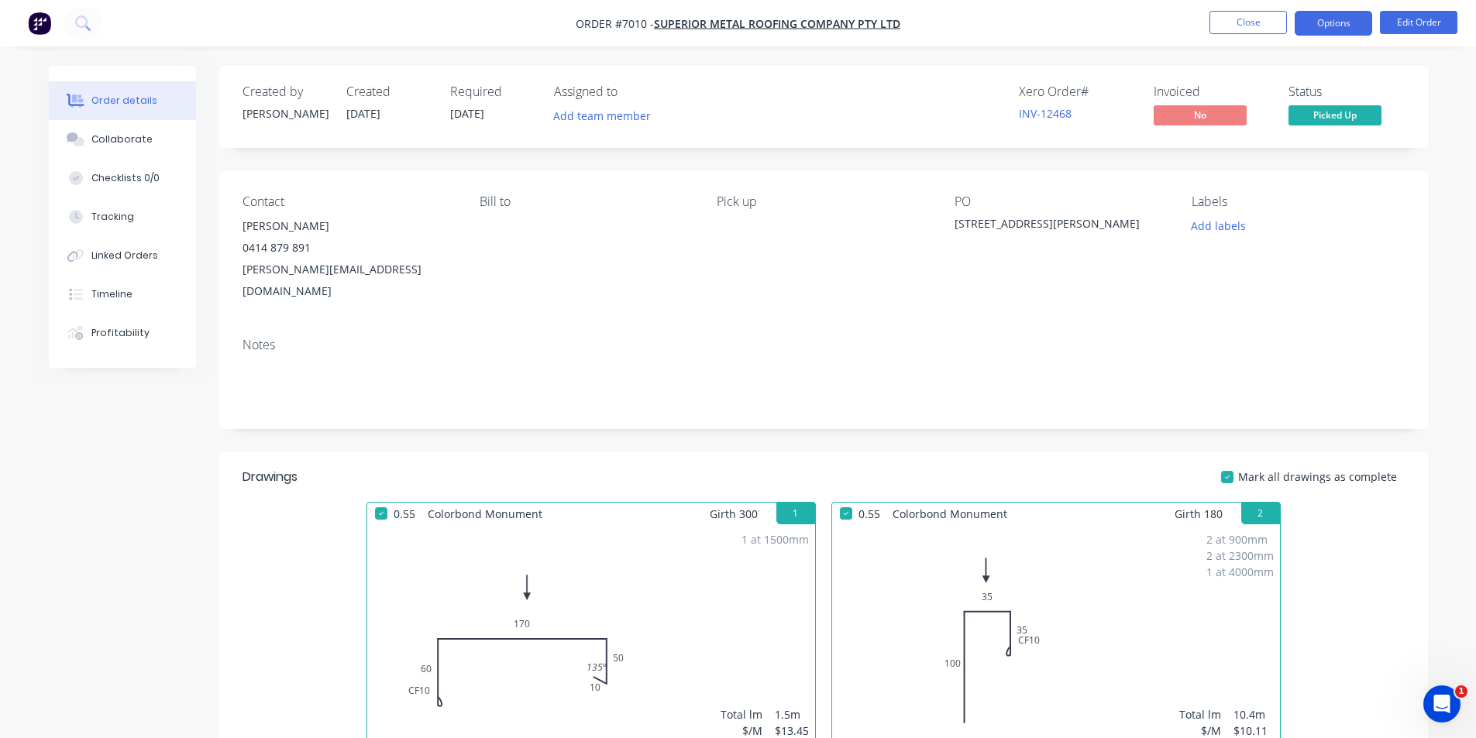
click at [1351, 29] on button "Options" at bounding box center [1333, 23] width 77 height 25
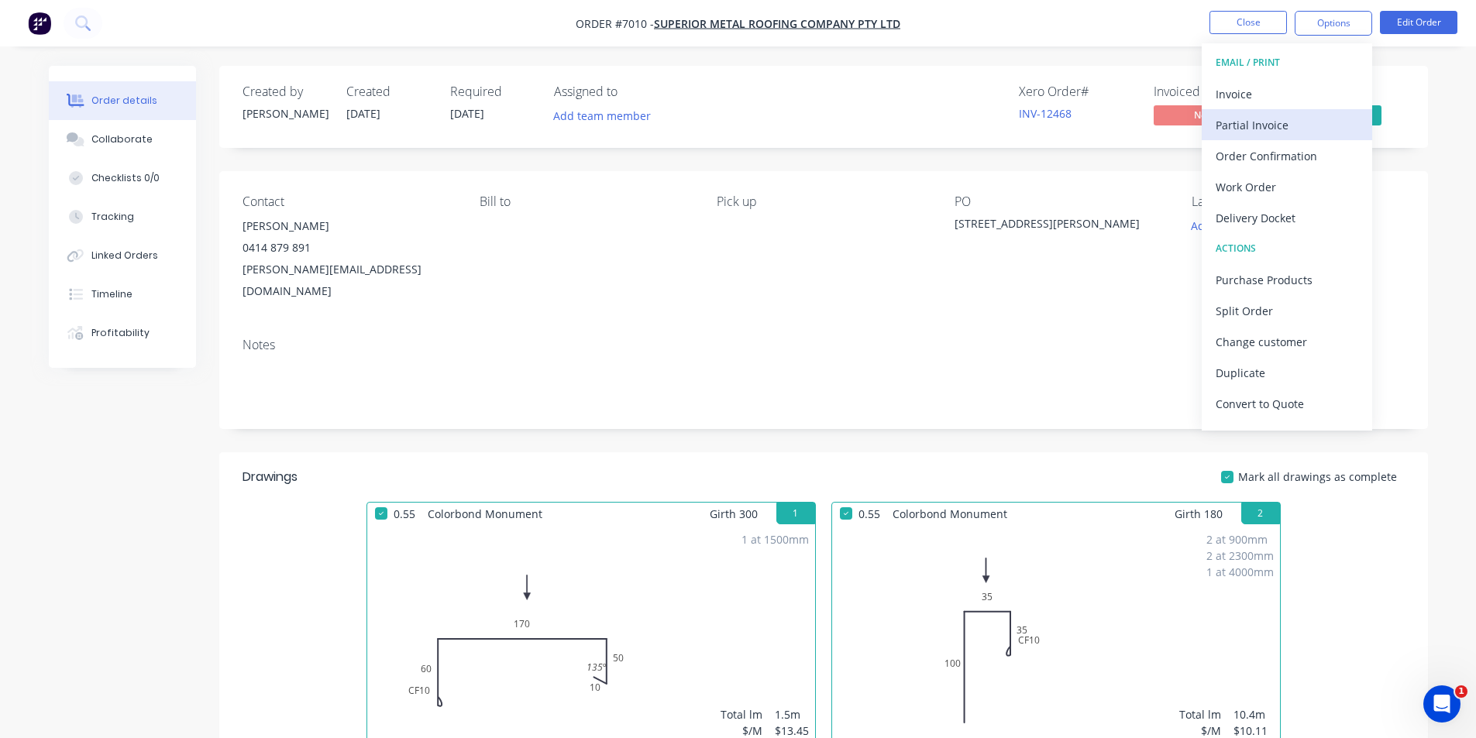
click at [1227, 125] on div "Partial Invoice" at bounding box center [1287, 125] width 143 height 22
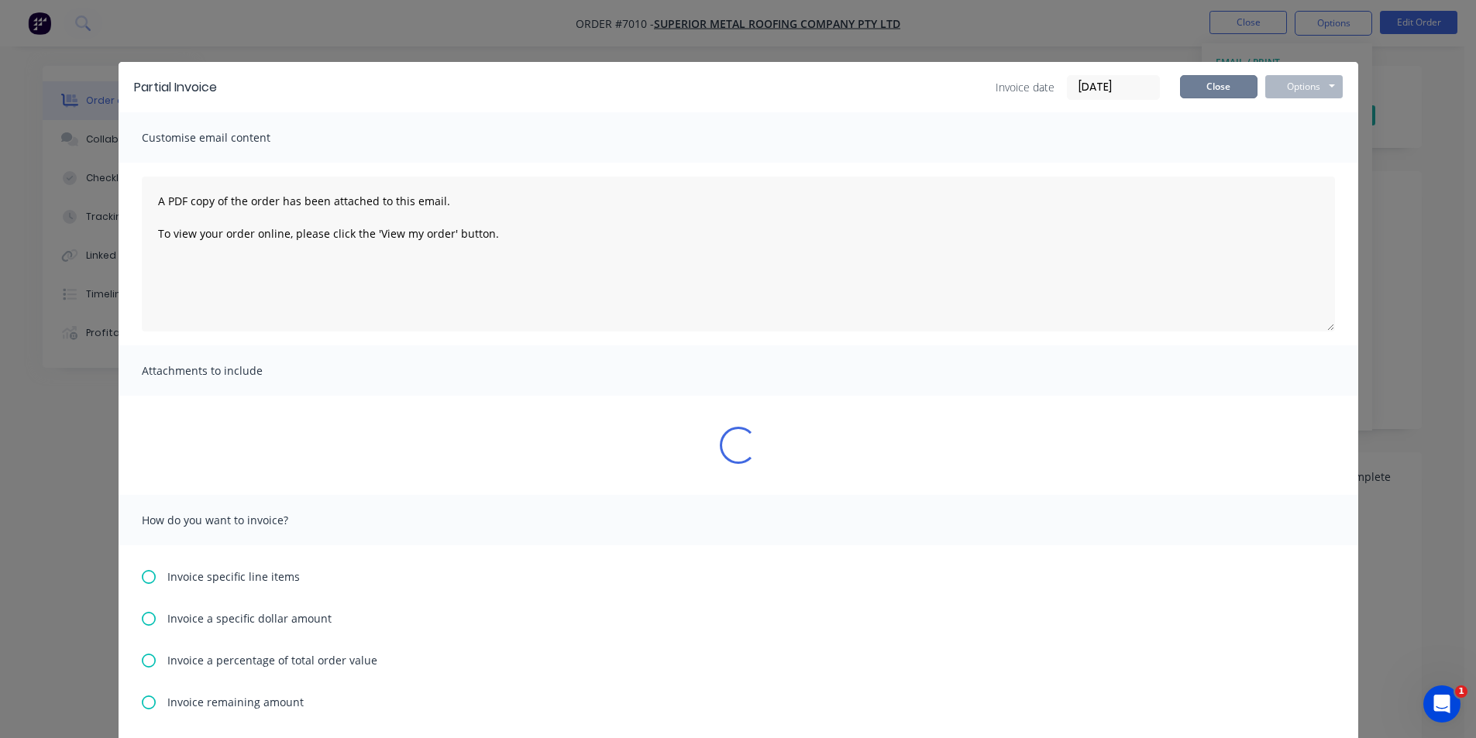
click at [1240, 87] on button "Close" at bounding box center [1218, 86] width 77 height 23
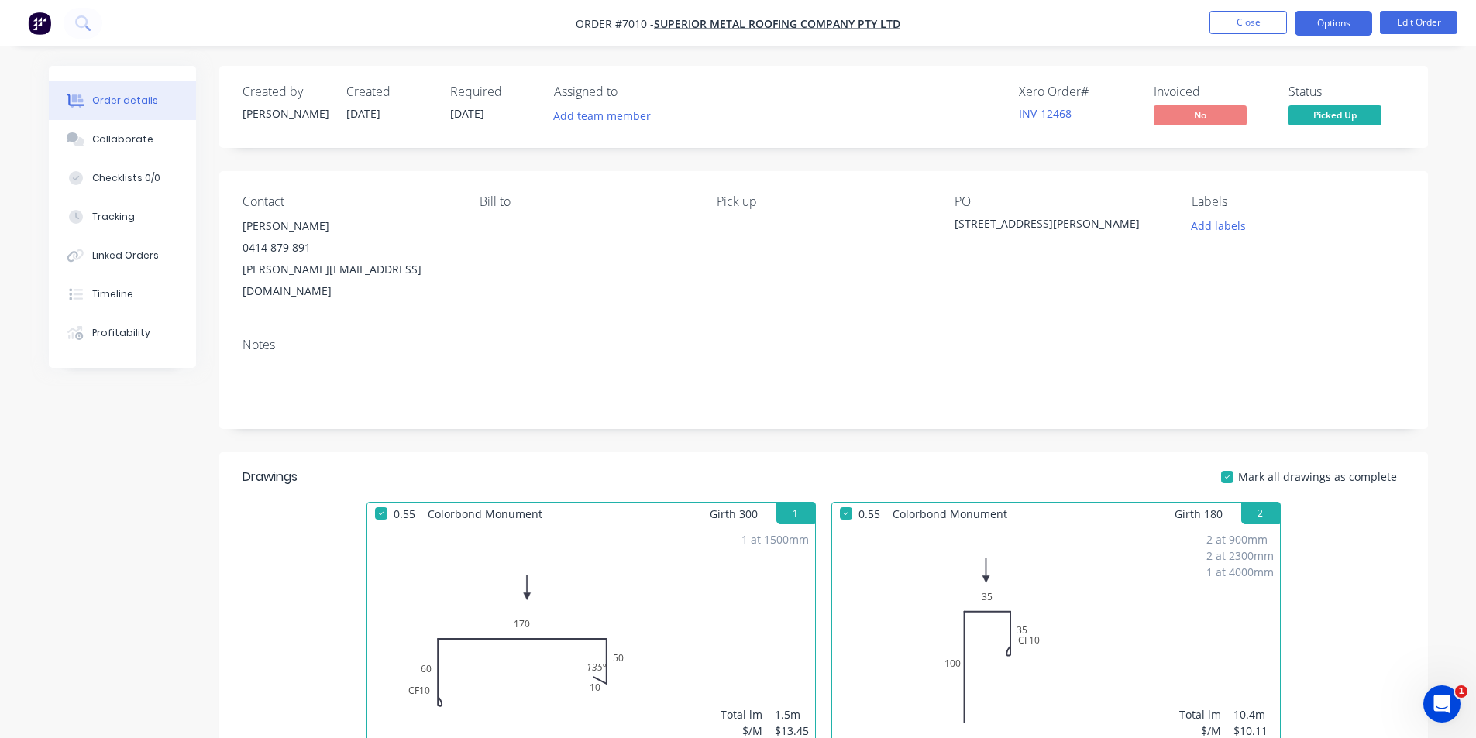
click at [1337, 30] on button "Options" at bounding box center [1333, 23] width 77 height 25
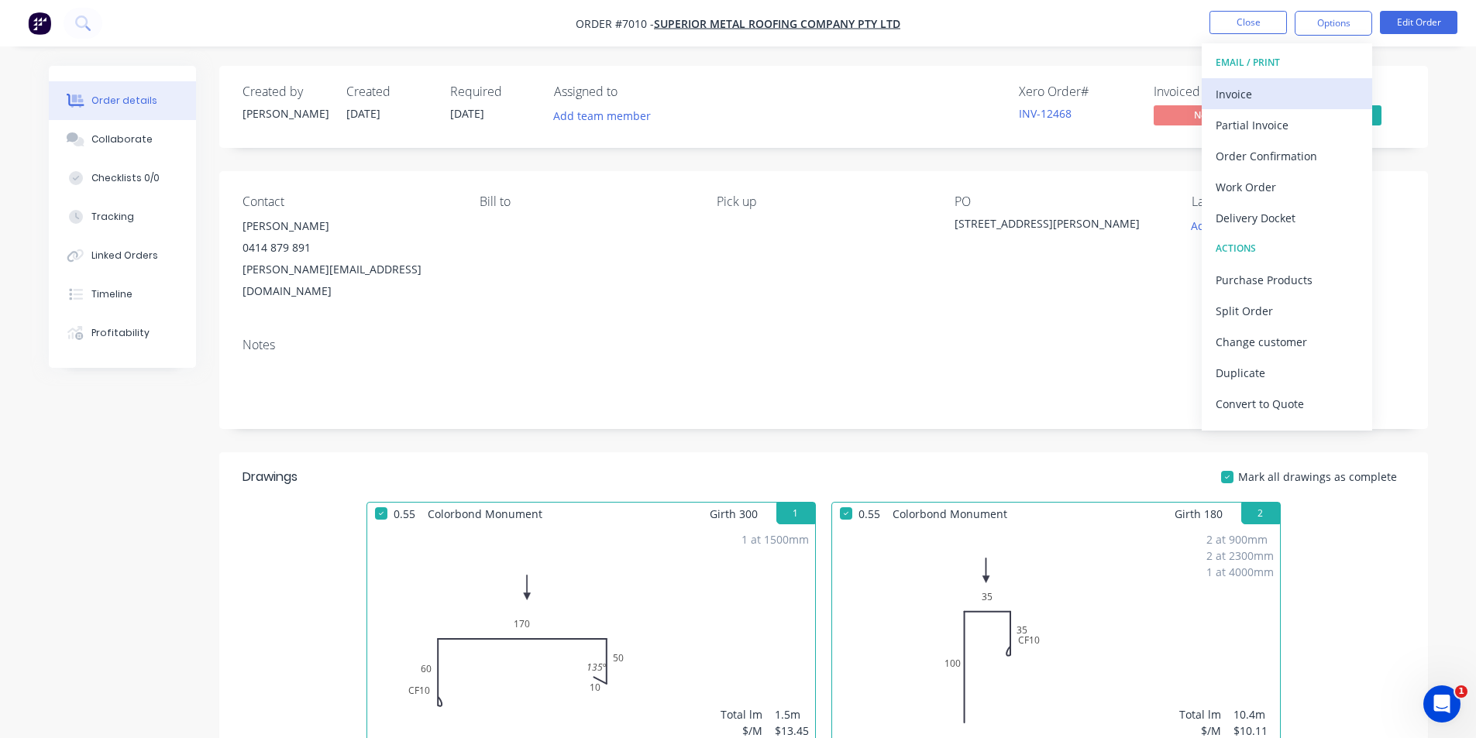
click at [1216, 98] on div "Invoice" at bounding box center [1287, 94] width 143 height 22
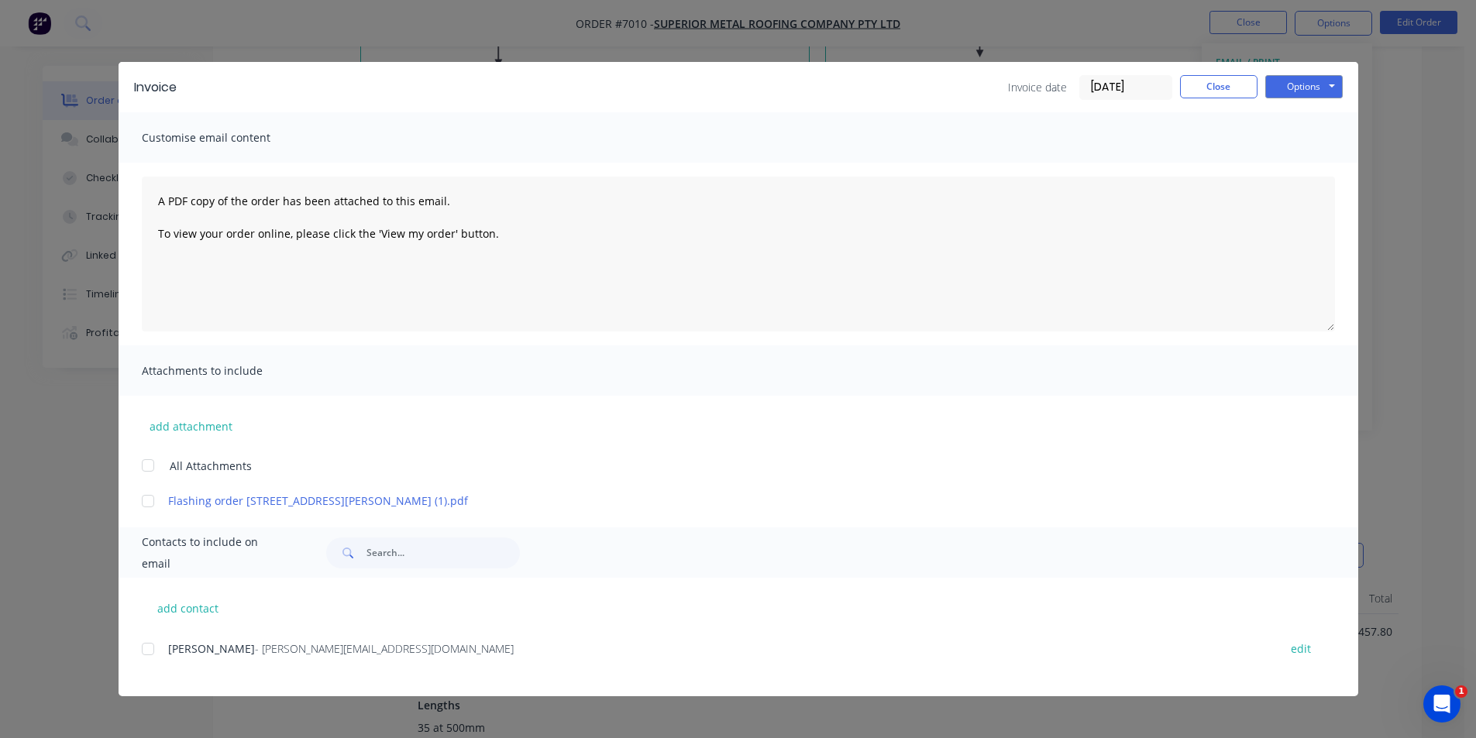
scroll to position [1085, 0]
click at [1187, 97] on button "Close" at bounding box center [1218, 86] width 77 height 23
click at [1210, 86] on div "Invoice Invoice date 30/09/25 Close Options Preview Print Email Customise email…" at bounding box center [738, 369] width 1476 height 738
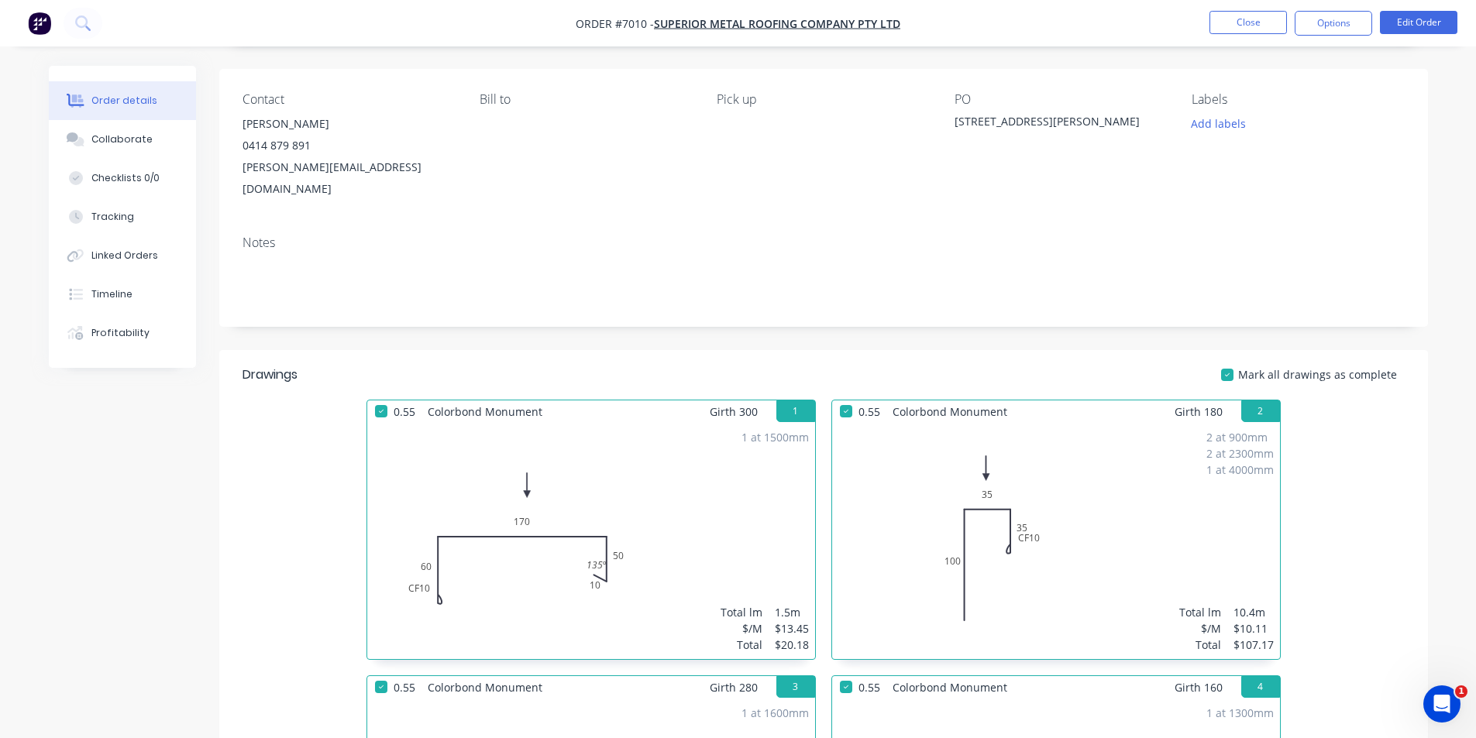
scroll to position [0, 0]
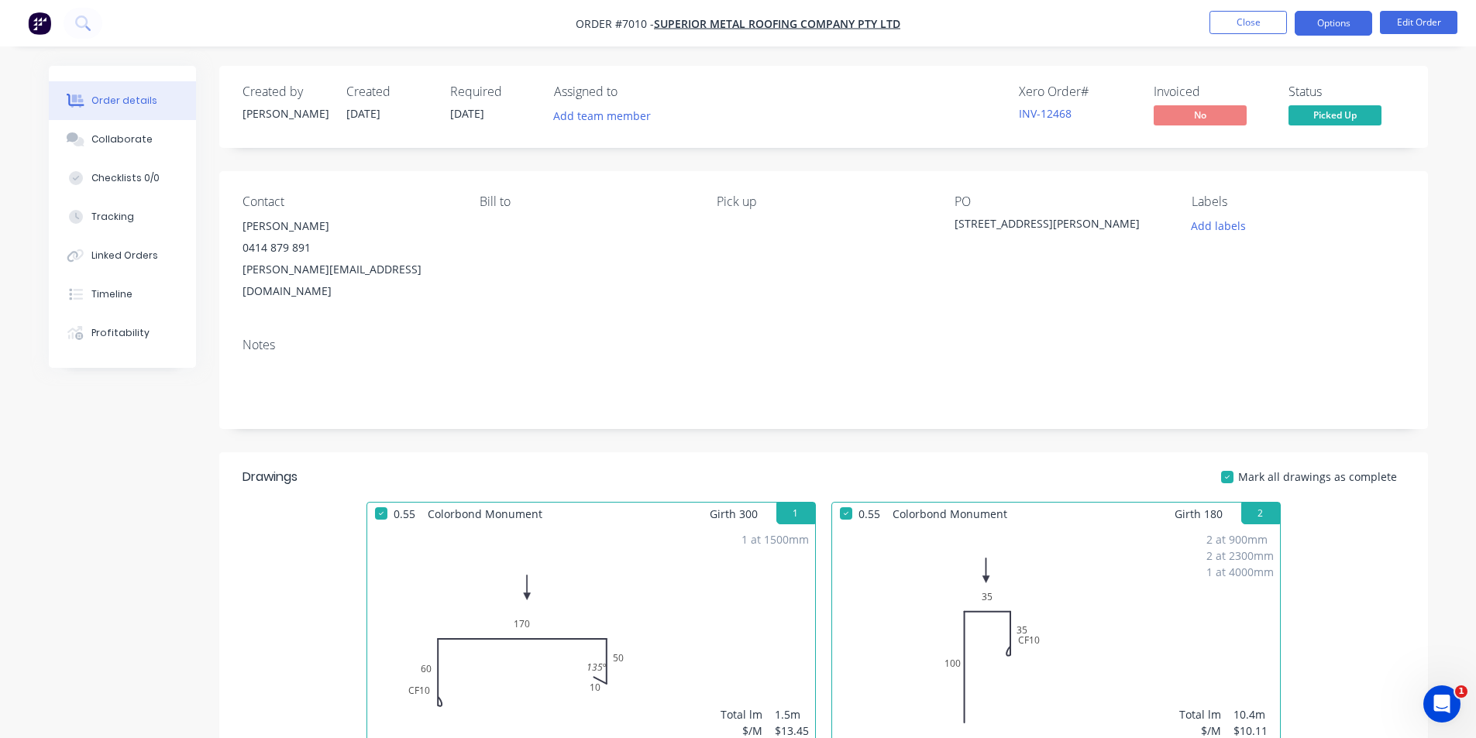
click at [1335, 15] on button "Options" at bounding box center [1333, 23] width 77 height 25
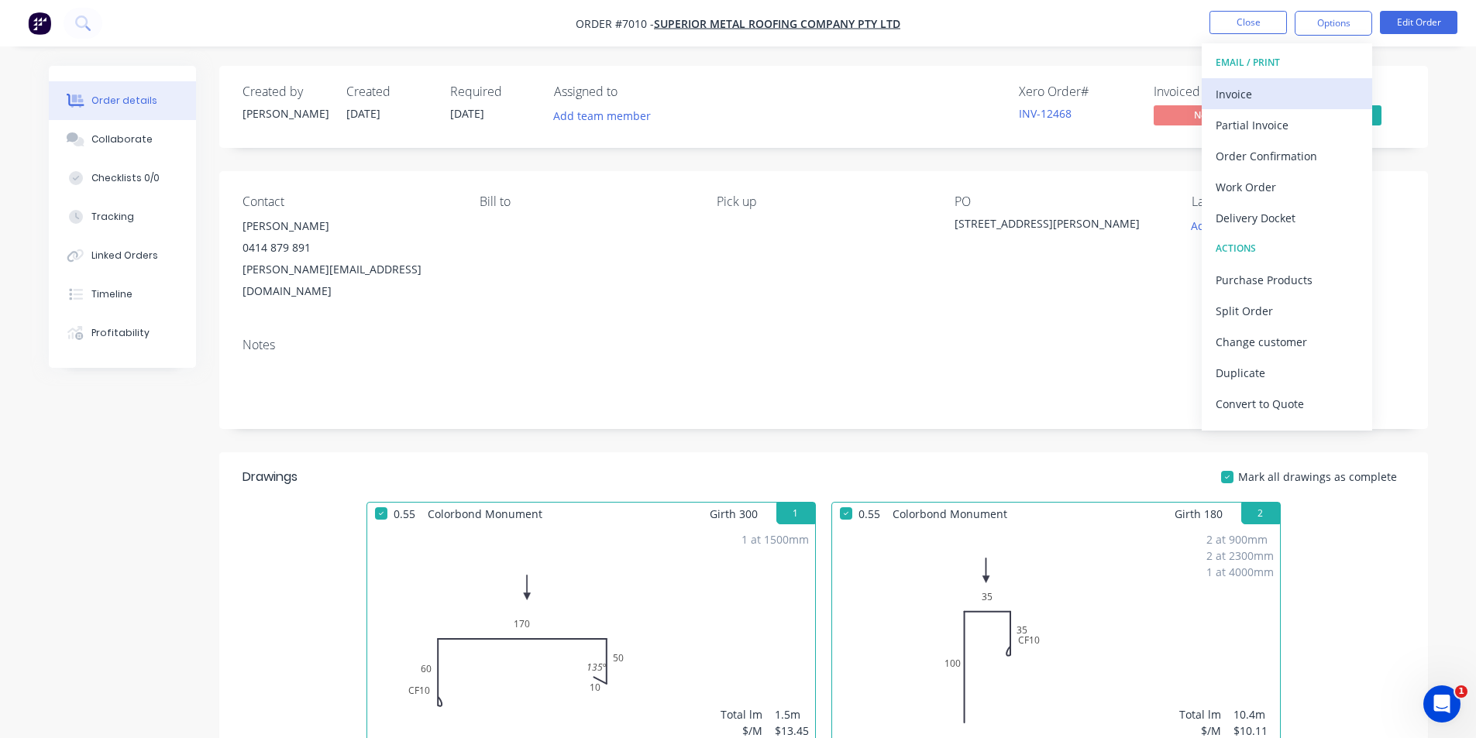
click at [1237, 108] on button "Invoice" at bounding box center [1287, 93] width 170 height 31
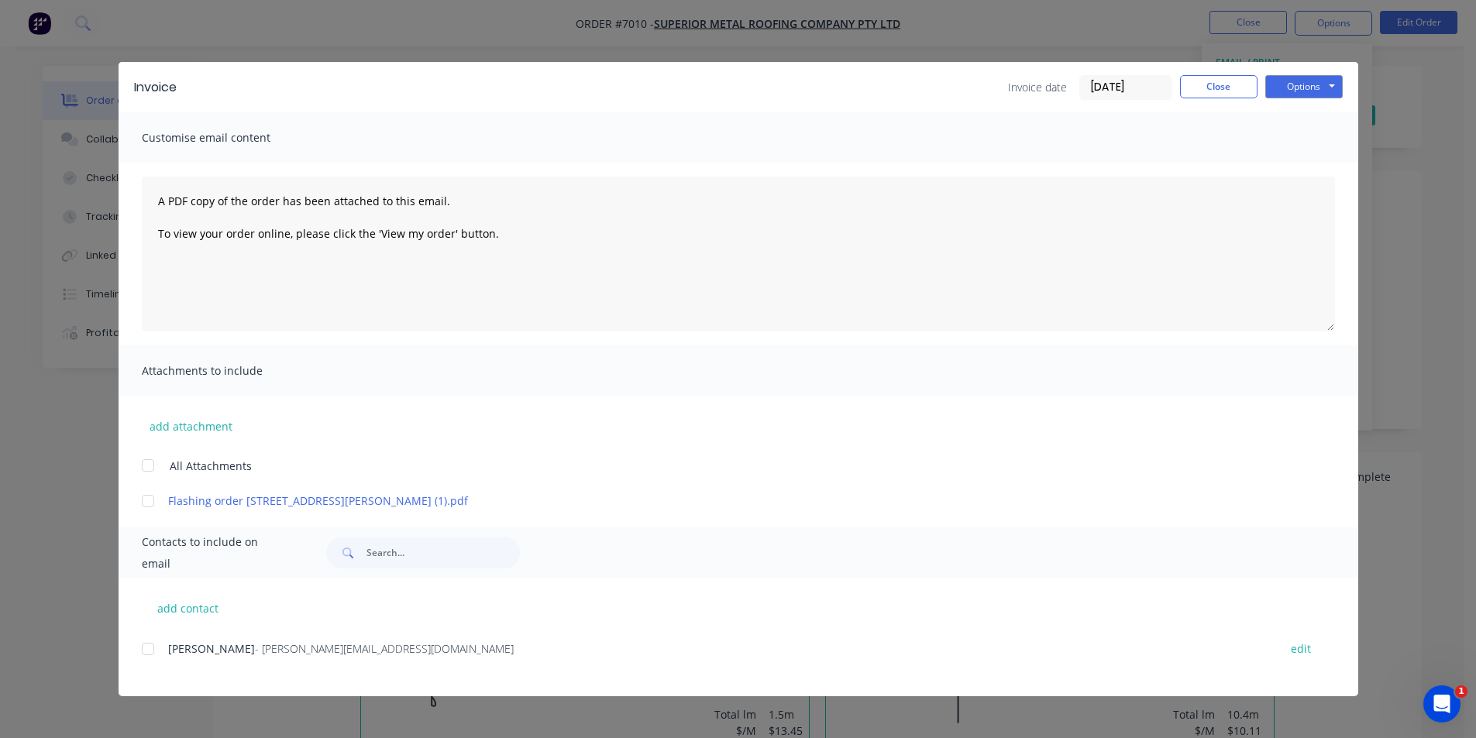
click at [150, 649] on div at bounding box center [147, 649] width 31 height 31
click at [1275, 89] on button "Options" at bounding box center [1303, 86] width 77 height 23
click at [1275, 173] on button "Email" at bounding box center [1314, 166] width 99 height 26
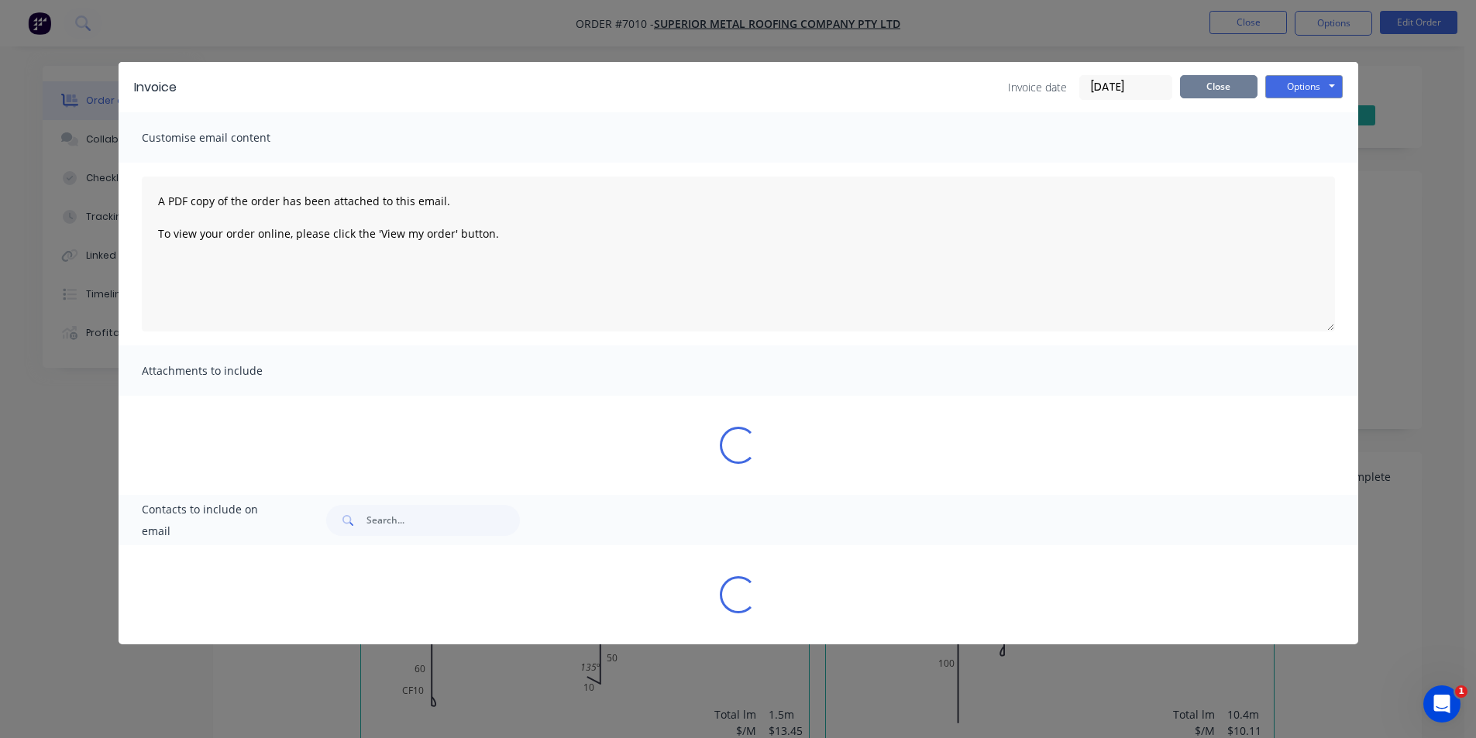
click at [1197, 94] on div "Sending to your accounting package... Loading... This may take a few moments. P…" at bounding box center [738, 369] width 1476 height 738
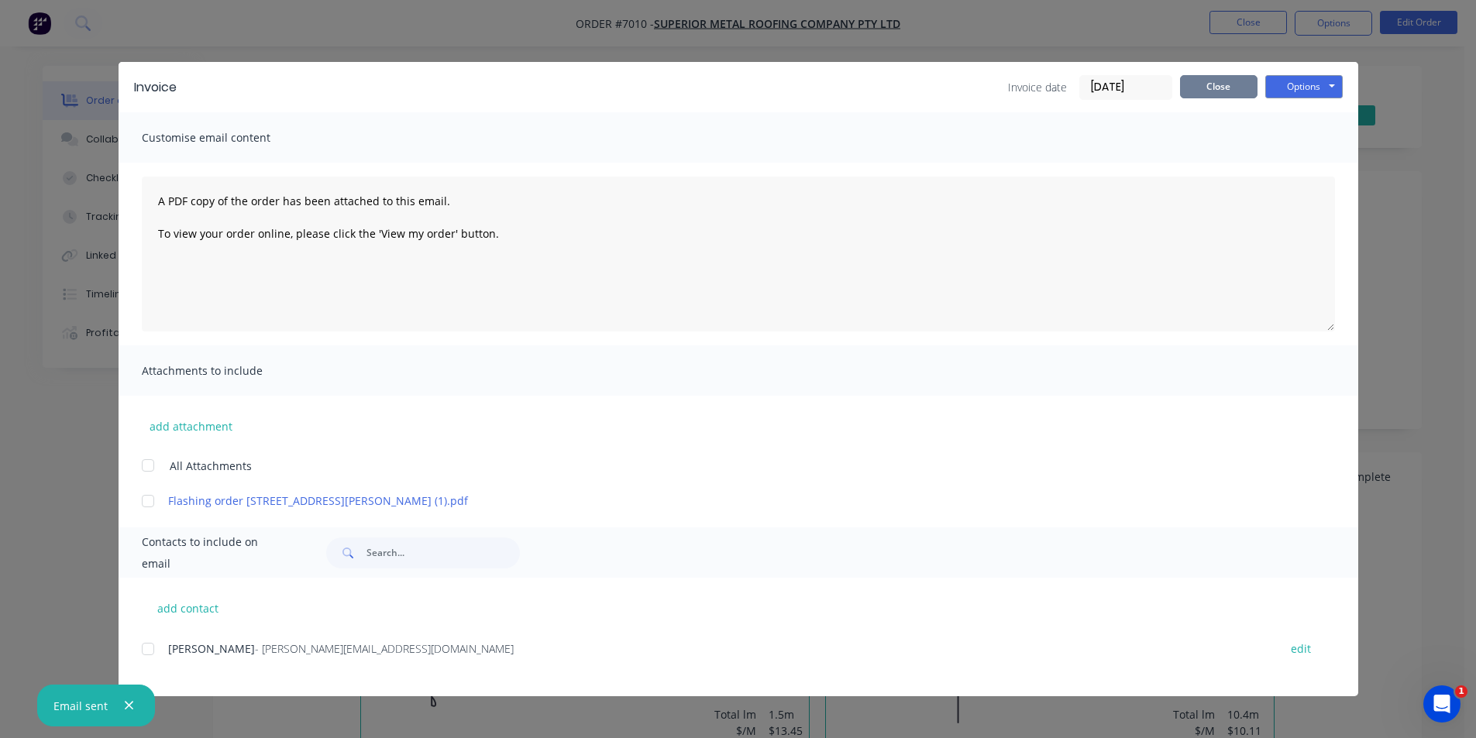
click at [1219, 89] on button "Close" at bounding box center [1218, 86] width 77 height 23
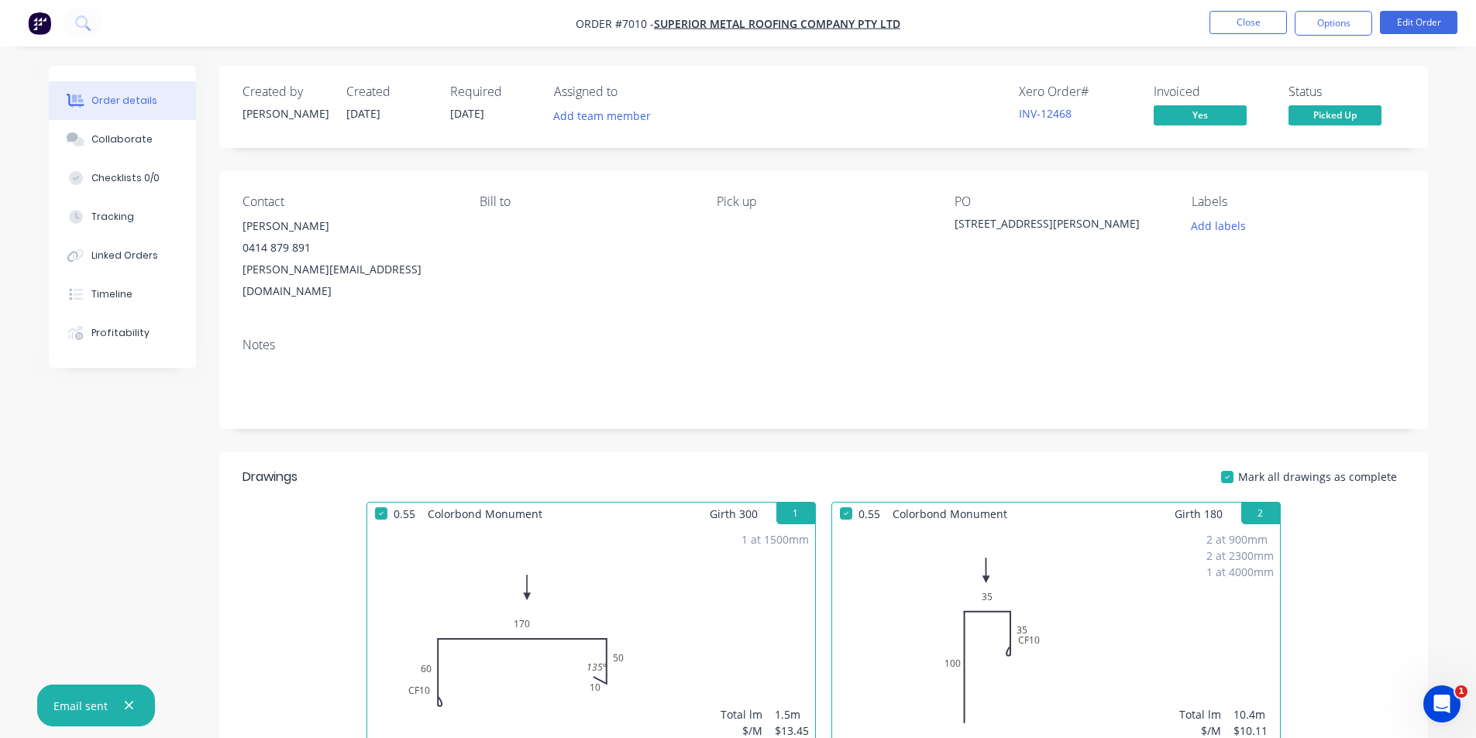
click at [1375, 9] on nav "Order #7010 - Superior Metal Roofing Company Pty Ltd Close Options Edit Order" at bounding box center [738, 23] width 1476 height 46
click at [1370, 13] on button "Options" at bounding box center [1333, 23] width 77 height 25
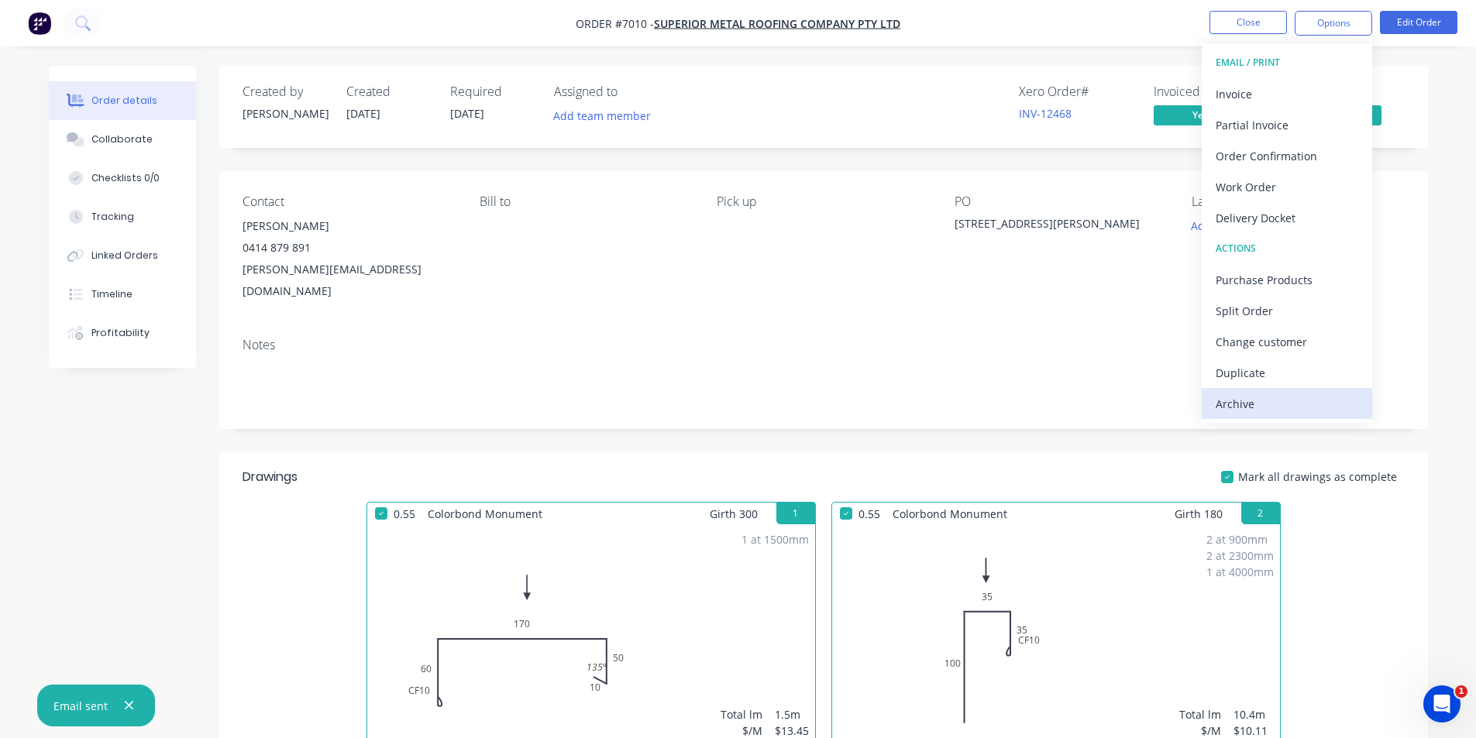
click at [1333, 393] on div "Archive" at bounding box center [1287, 404] width 143 height 22
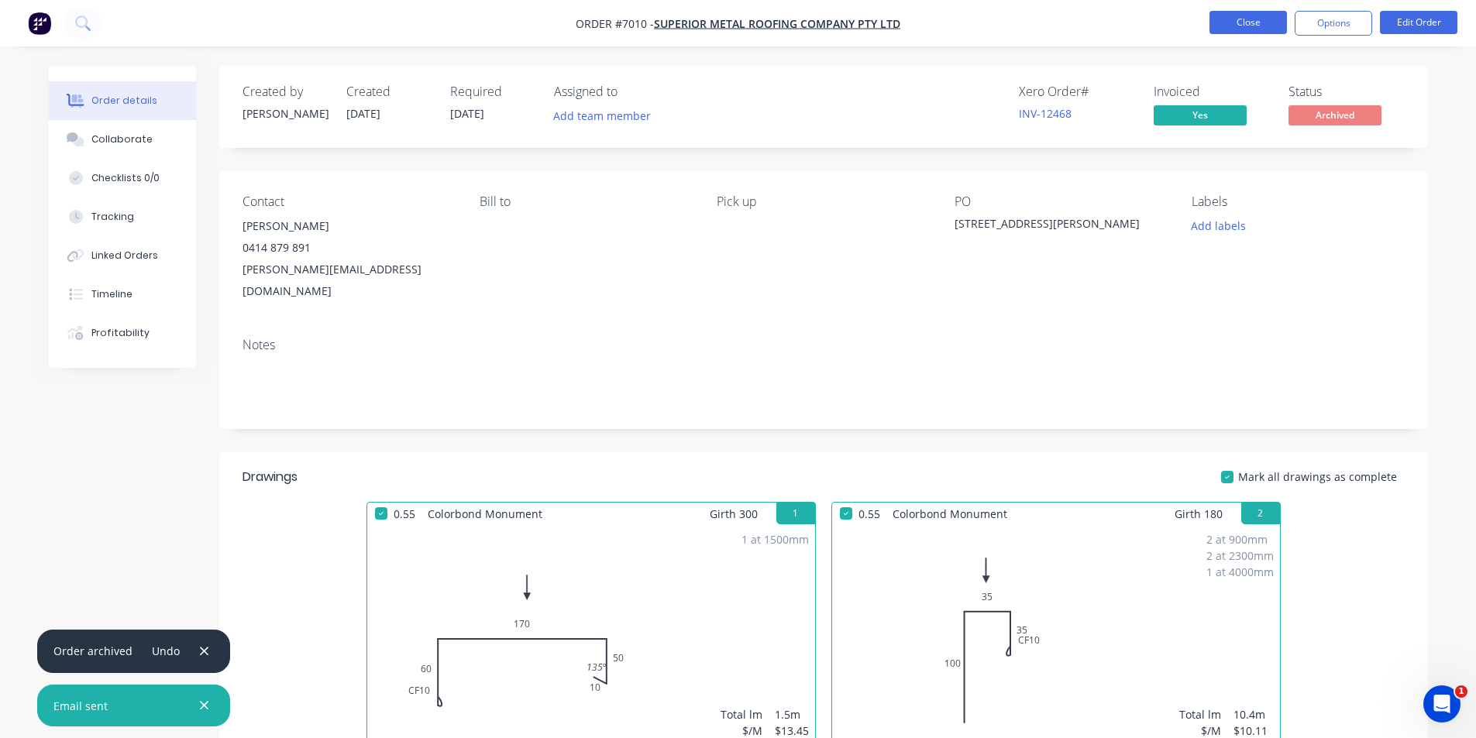
click at [1229, 13] on button "Close" at bounding box center [1248, 22] width 77 height 23
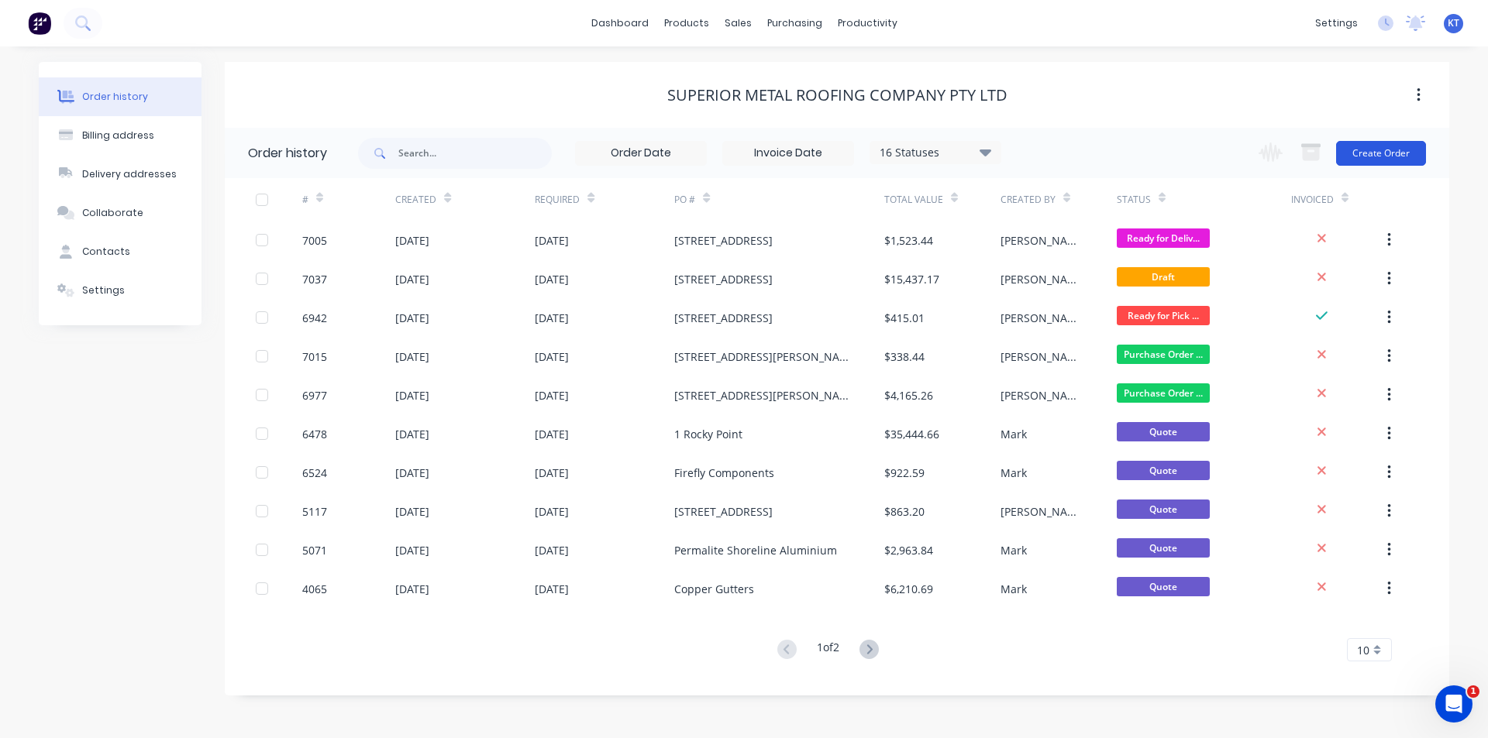
click at [1375, 152] on button "Create Order" at bounding box center [1381, 153] width 90 height 25
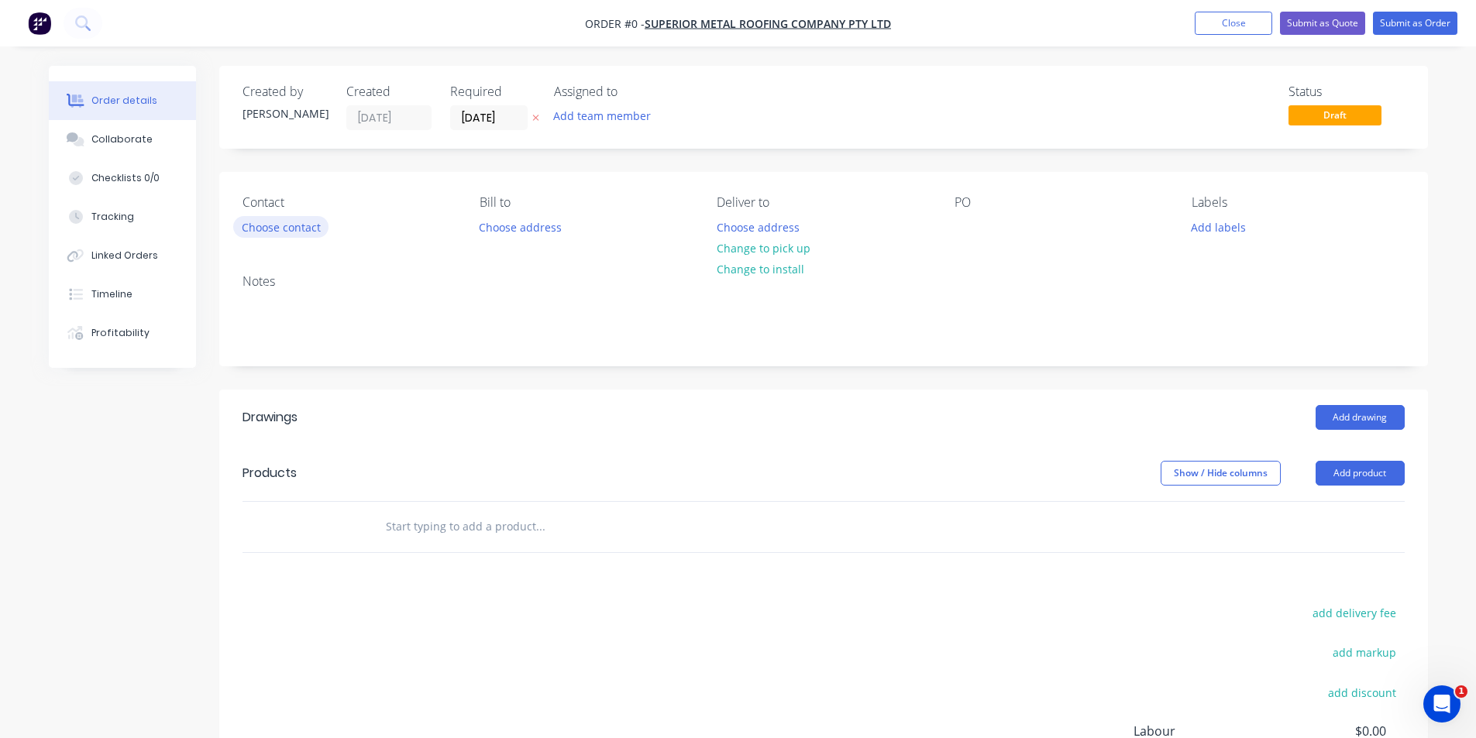
click at [322, 222] on button "Choose contact" at bounding box center [280, 226] width 95 height 21
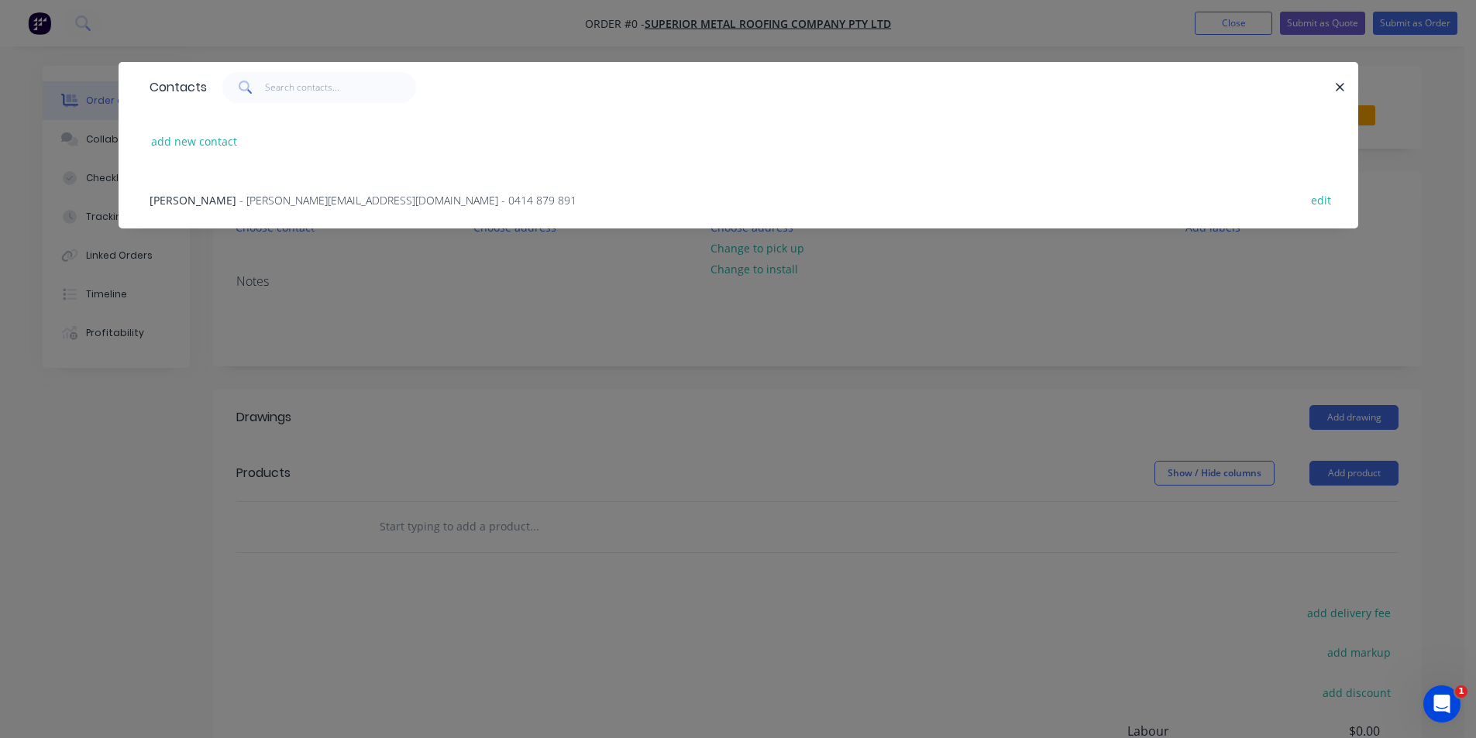
click at [239, 195] on span "- [PERSON_NAME][EMAIL_ADDRESS][DOMAIN_NAME] - 0414 879 891" at bounding box center [407, 200] width 337 height 15
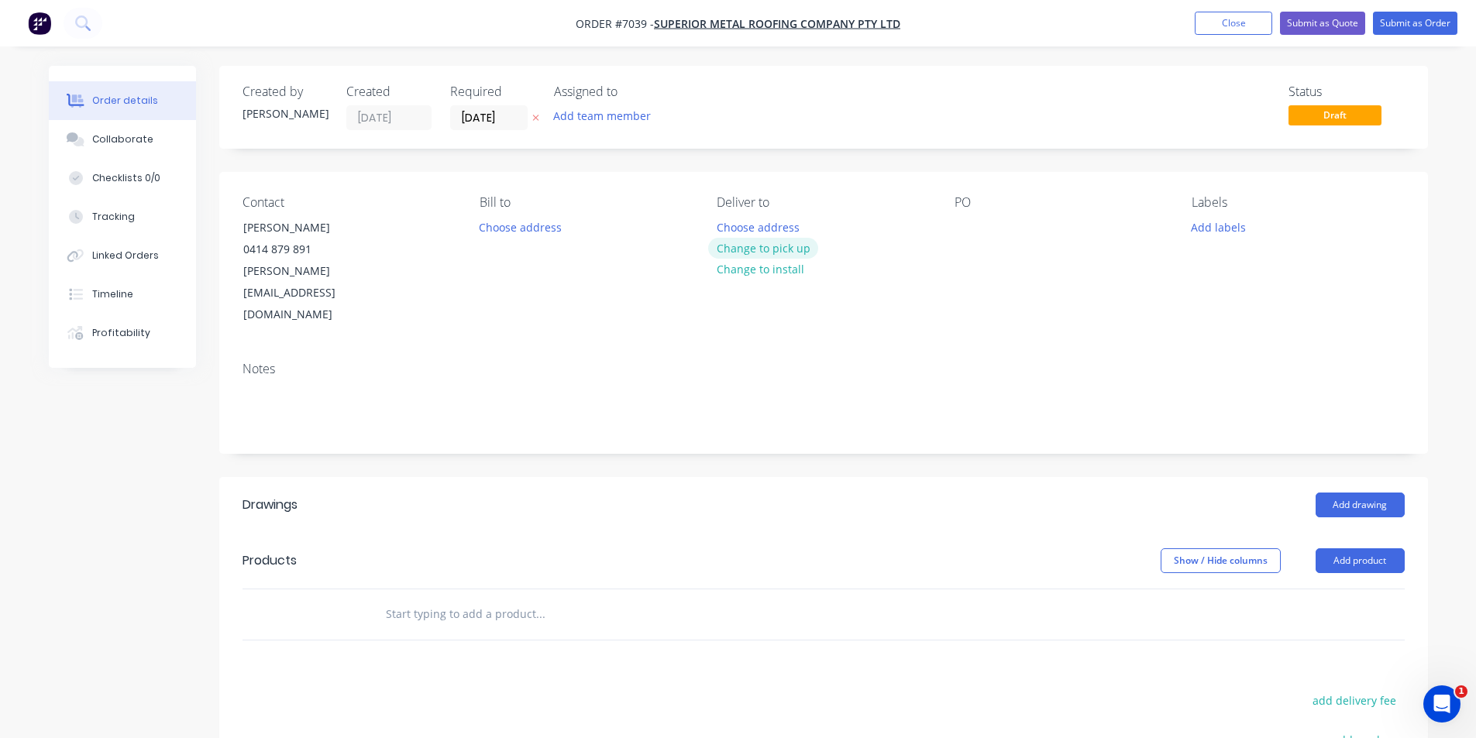
click at [760, 253] on button "Change to pick up" at bounding box center [763, 248] width 110 height 21
click at [955, 217] on div at bounding box center [967, 227] width 25 height 22
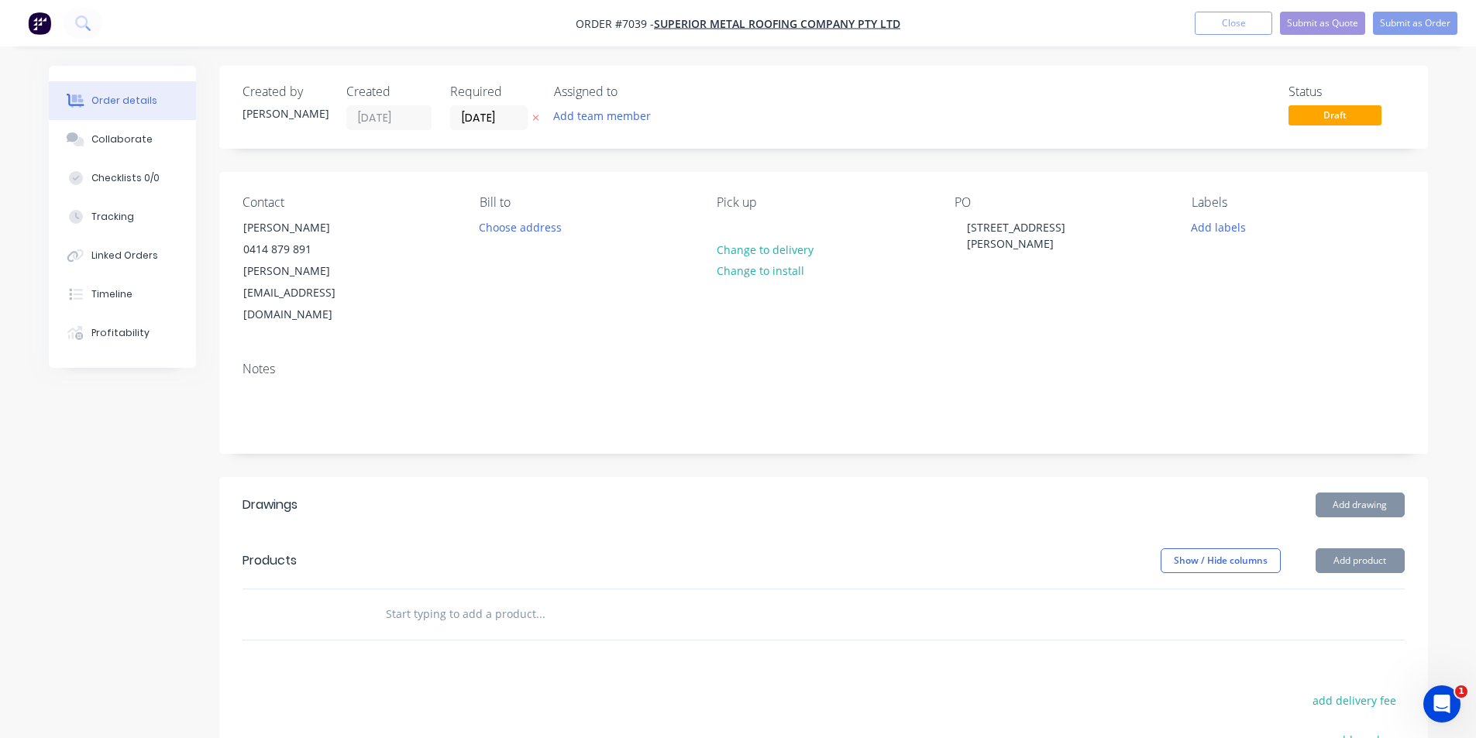
click at [1378, 478] on header "Drawings Add drawing" at bounding box center [823, 505] width 1209 height 56
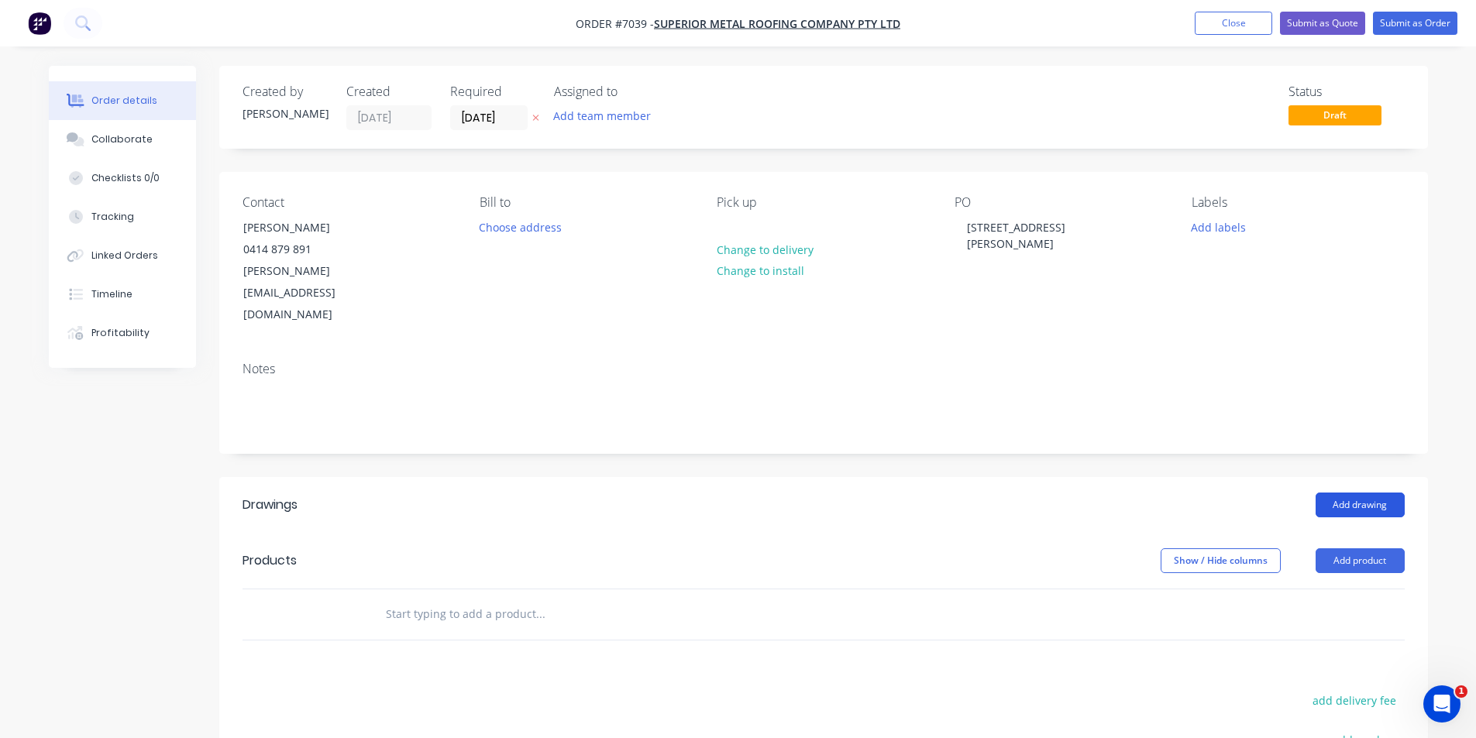
click at [1378, 493] on button "Add drawing" at bounding box center [1360, 505] width 89 height 25
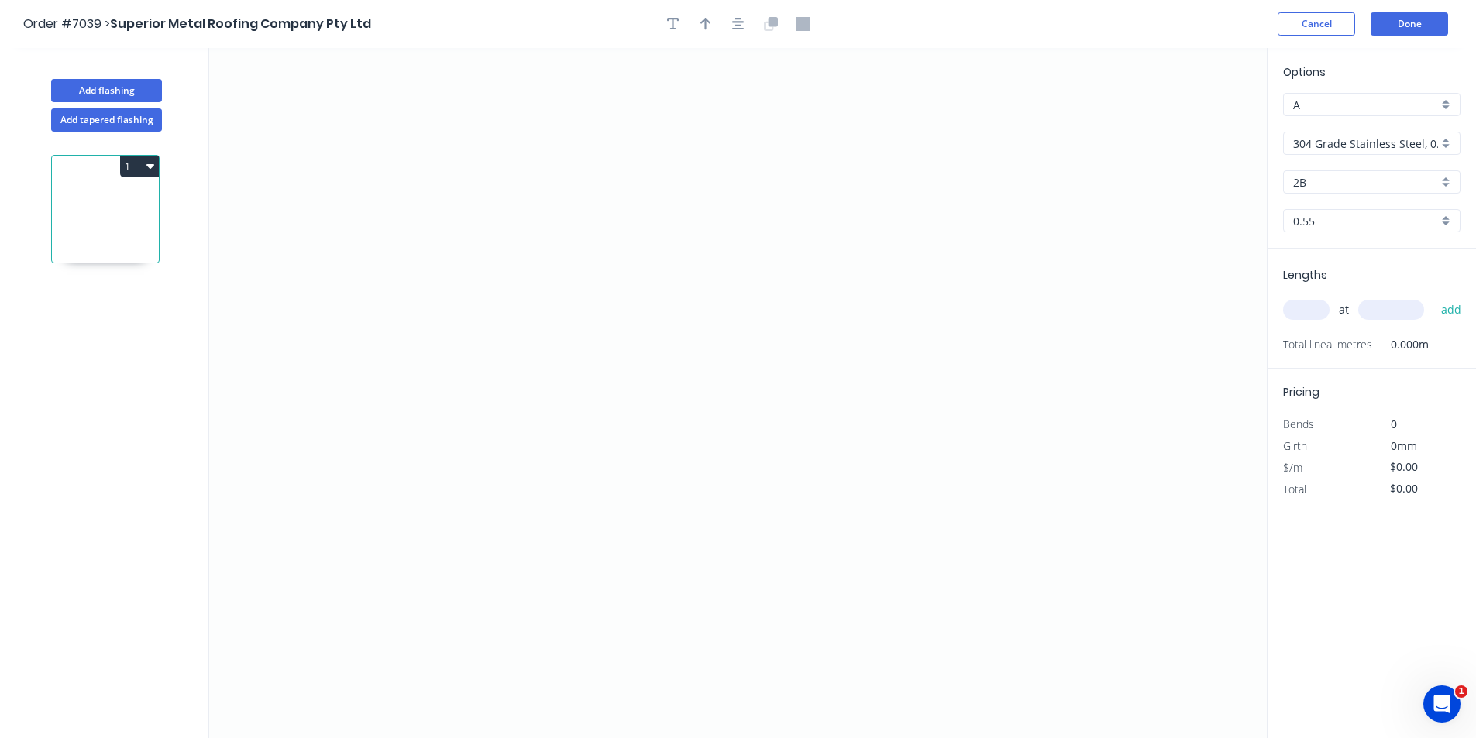
click at [1425, 150] on input "304 Grade Stainless Steel, 0.9mm Perforated Pattern 208 - 2mm hole" at bounding box center [1365, 144] width 145 height 16
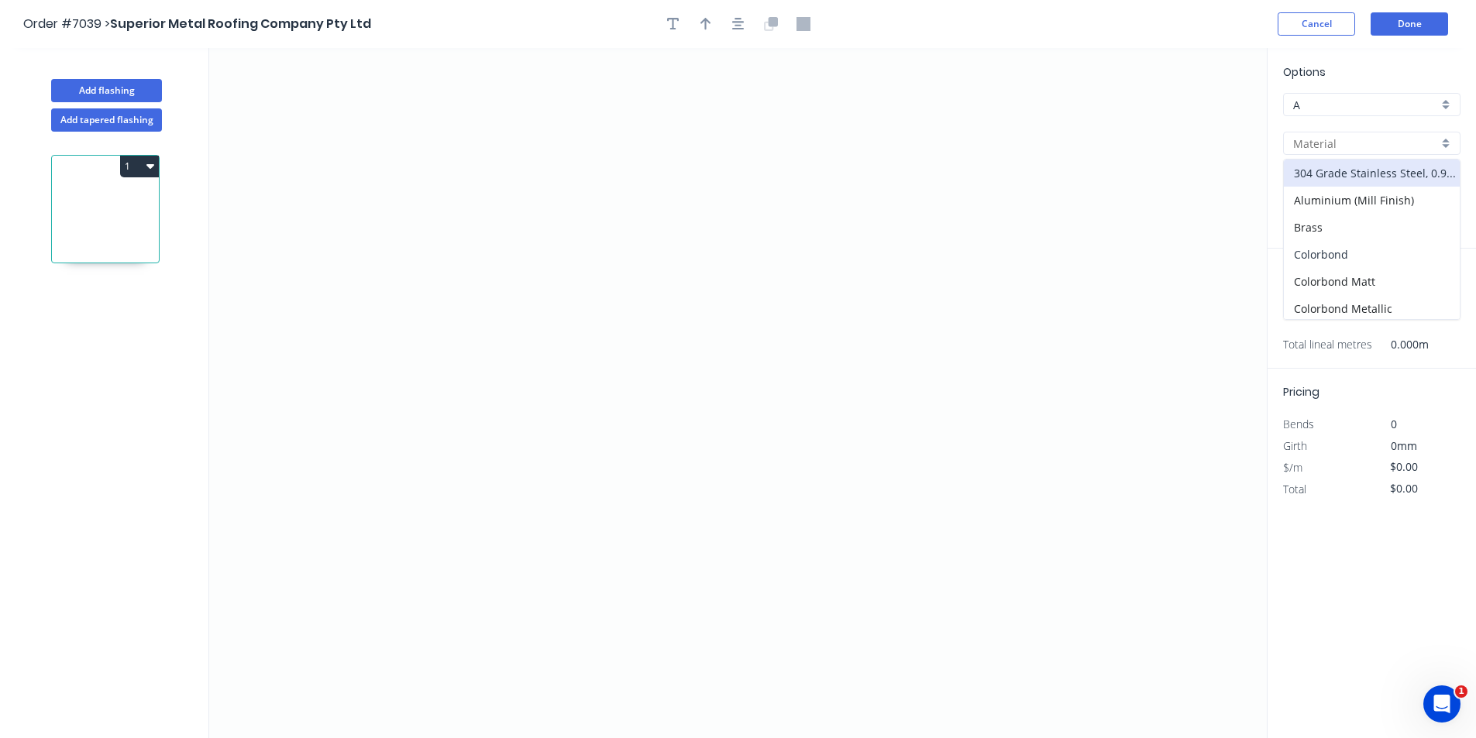
click at [1395, 246] on div "Colorbond" at bounding box center [1372, 254] width 176 height 27
type input "Colorbond"
type input "Basalt"
click at [1393, 184] on input "Basalt" at bounding box center [1365, 182] width 145 height 16
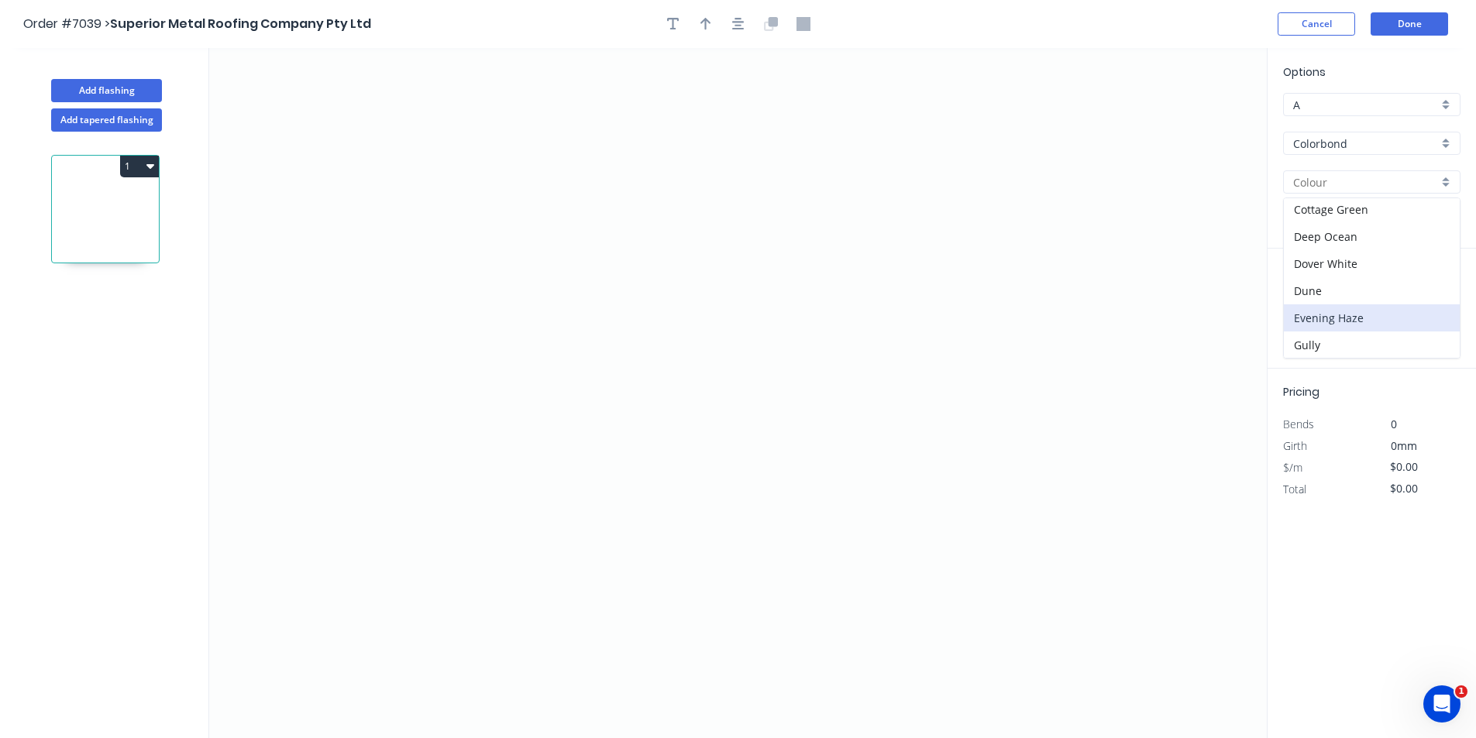
scroll to position [232, 0]
click at [1382, 302] on div "Monument" at bounding box center [1372, 304] width 176 height 27
type input "Monument"
click at [572, 274] on icon "0" at bounding box center [738, 393] width 1058 height 690
click at [570, 405] on icon "0" at bounding box center [738, 393] width 1058 height 690
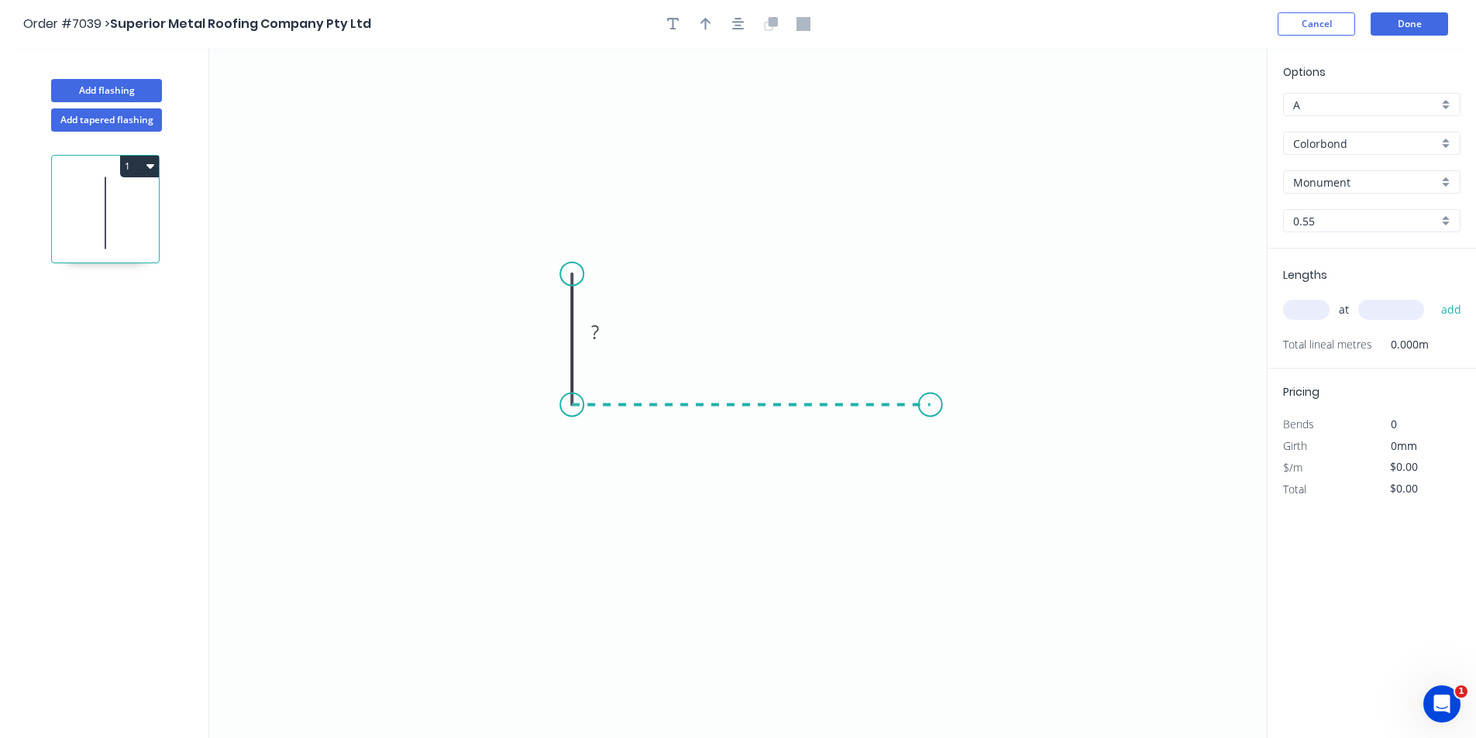
click at [931, 401] on icon "0 ?" at bounding box center [738, 393] width 1058 height 690
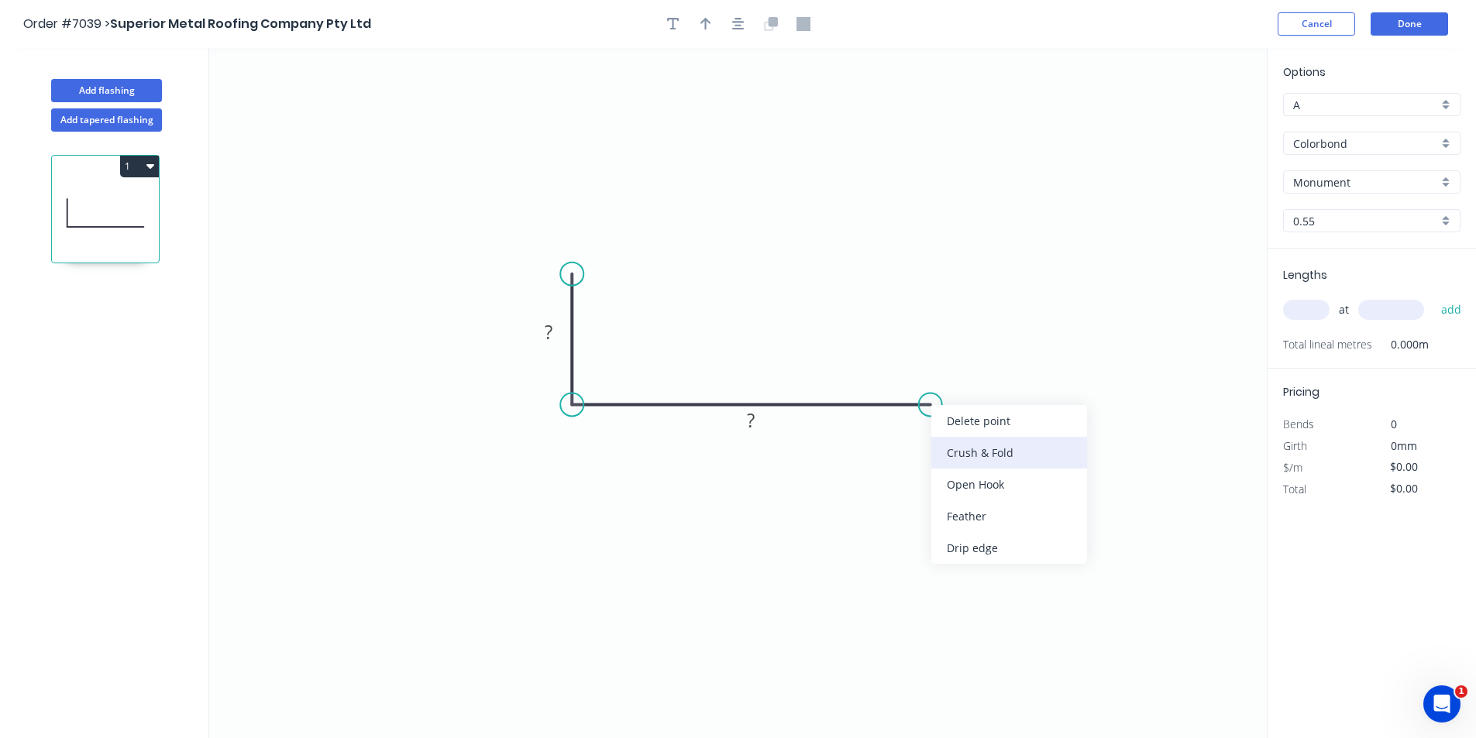
click at [966, 442] on div "Crush & Fold" at bounding box center [1009, 453] width 156 height 32
click at [968, 457] on div "Flip bend" at bounding box center [1016, 450] width 156 height 32
click at [751, 428] on tspan "?" at bounding box center [751, 421] width 8 height 26
type input "$14.85"
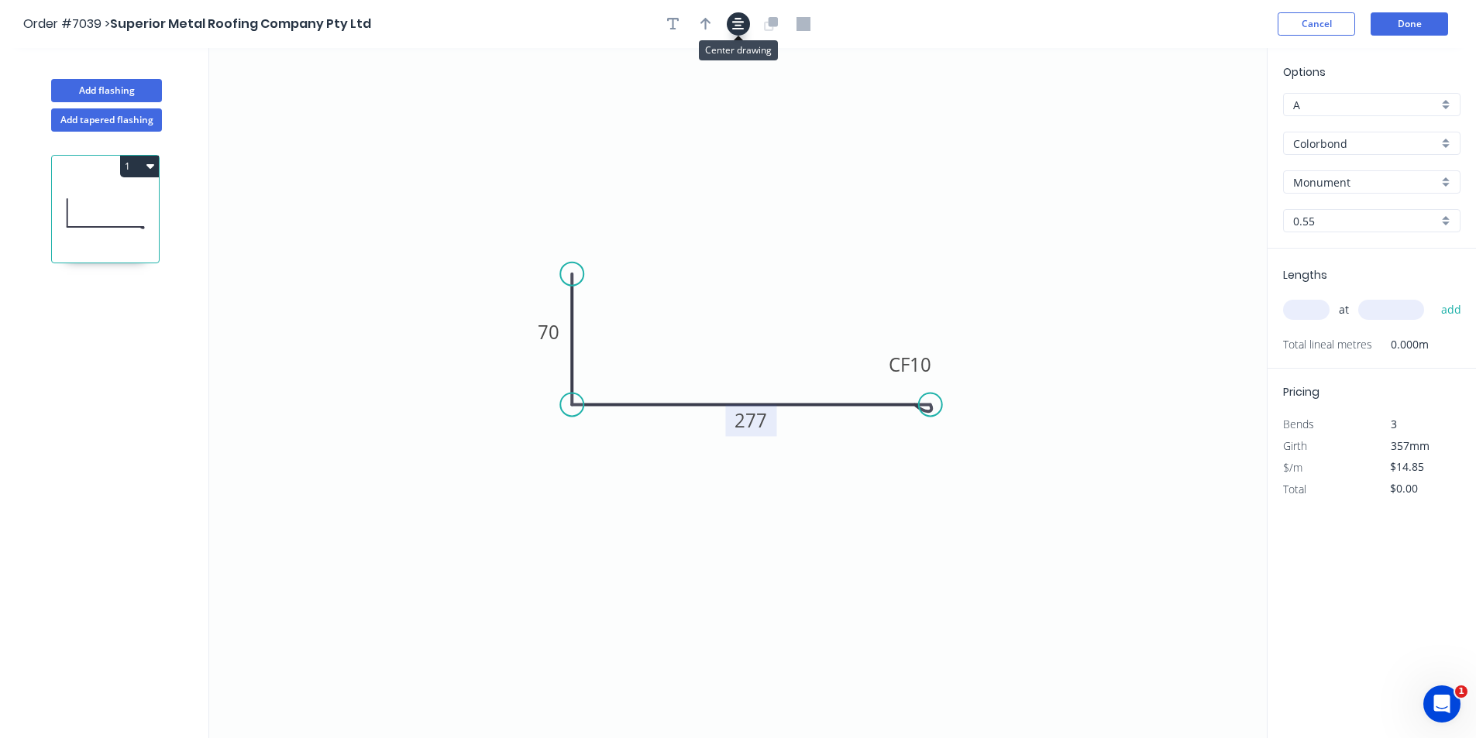
click at [744, 22] on icon "button" at bounding box center [738, 24] width 12 height 12
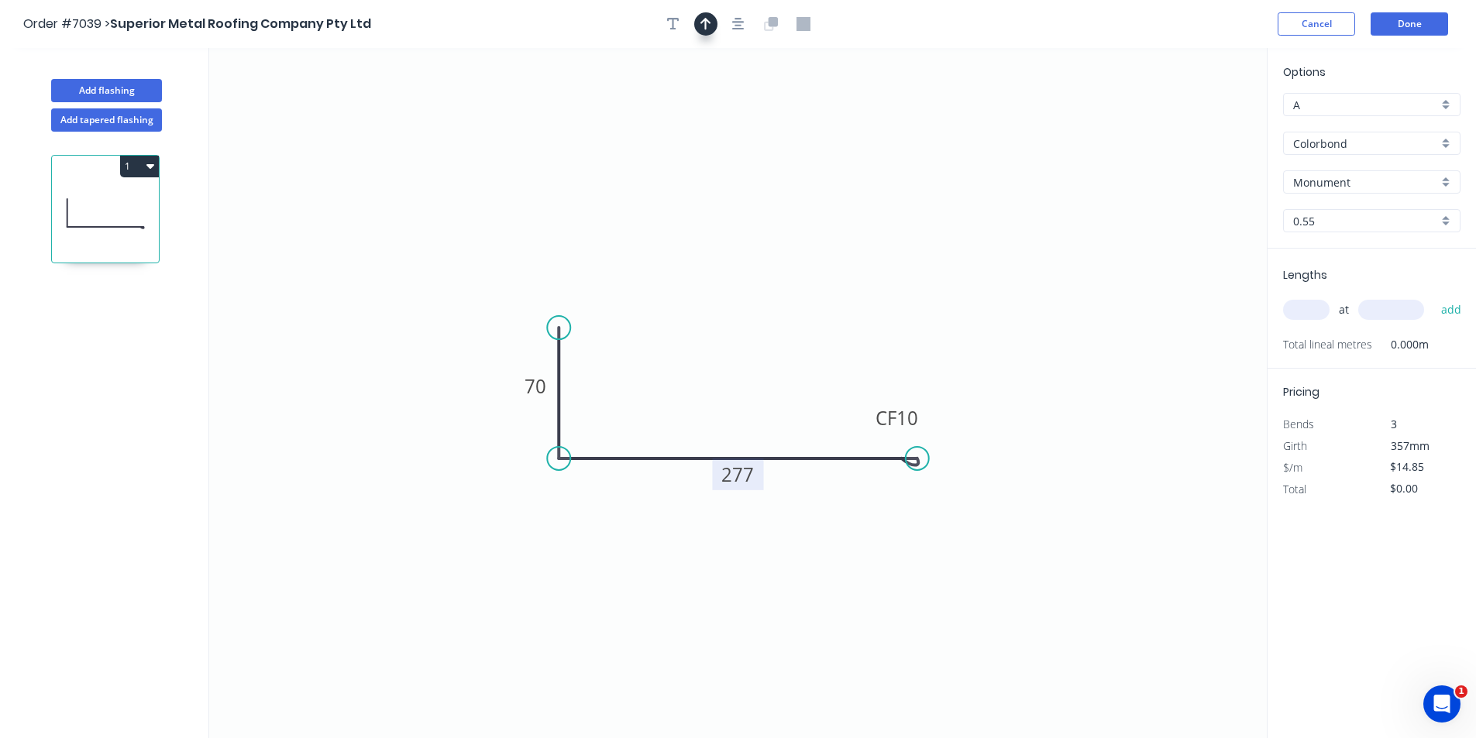
click at [711, 22] on button "button" at bounding box center [705, 23] width 23 height 23
drag, startPoint x: 1192, startPoint y: 122, endPoint x: 724, endPoint y: 394, distance: 542.0
click at [708, 394] on icon at bounding box center [708, 375] width 14 height 50
click at [1330, 315] on div "at add" at bounding box center [1373, 310] width 181 height 26
click at [1327, 312] on input "text" at bounding box center [1306, 310] width 46 height 20
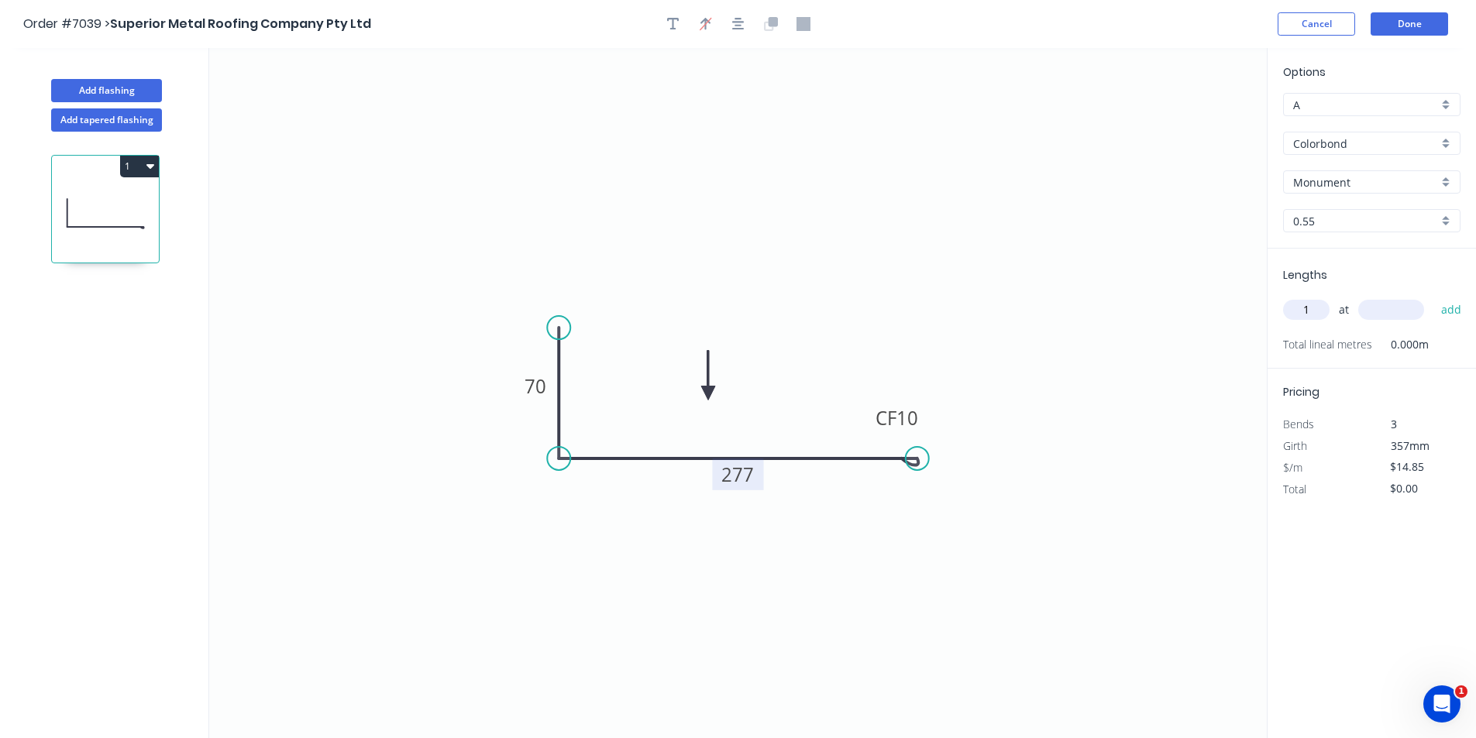
type input "1"
type input "1200"
click at [1433, 297] on button "add" at bounding box center [1451, 310] width 36 height 26
type input "$17.82"
click at [114, 93] on button "Add flashing" at bounding box center [106, 90] width 111 height 23
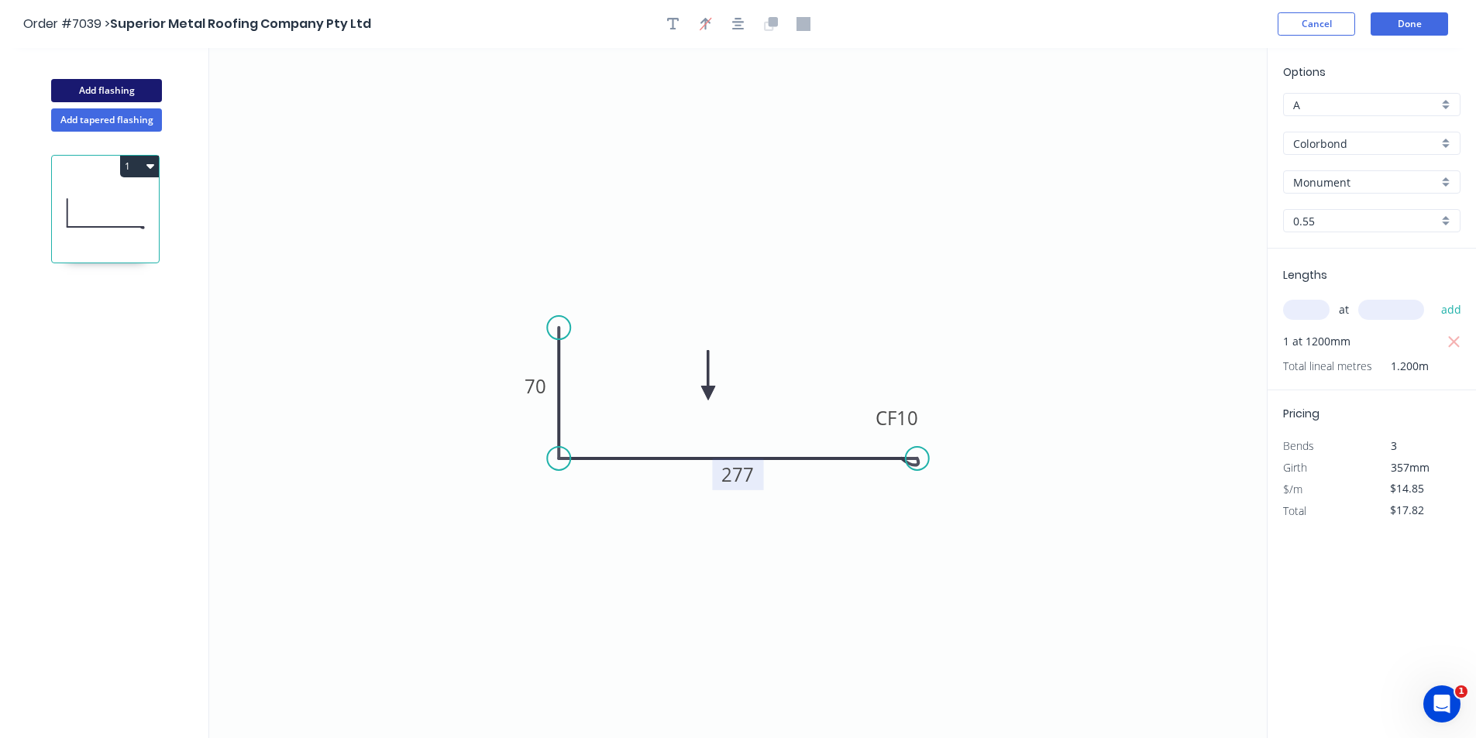
type input "$0.00"
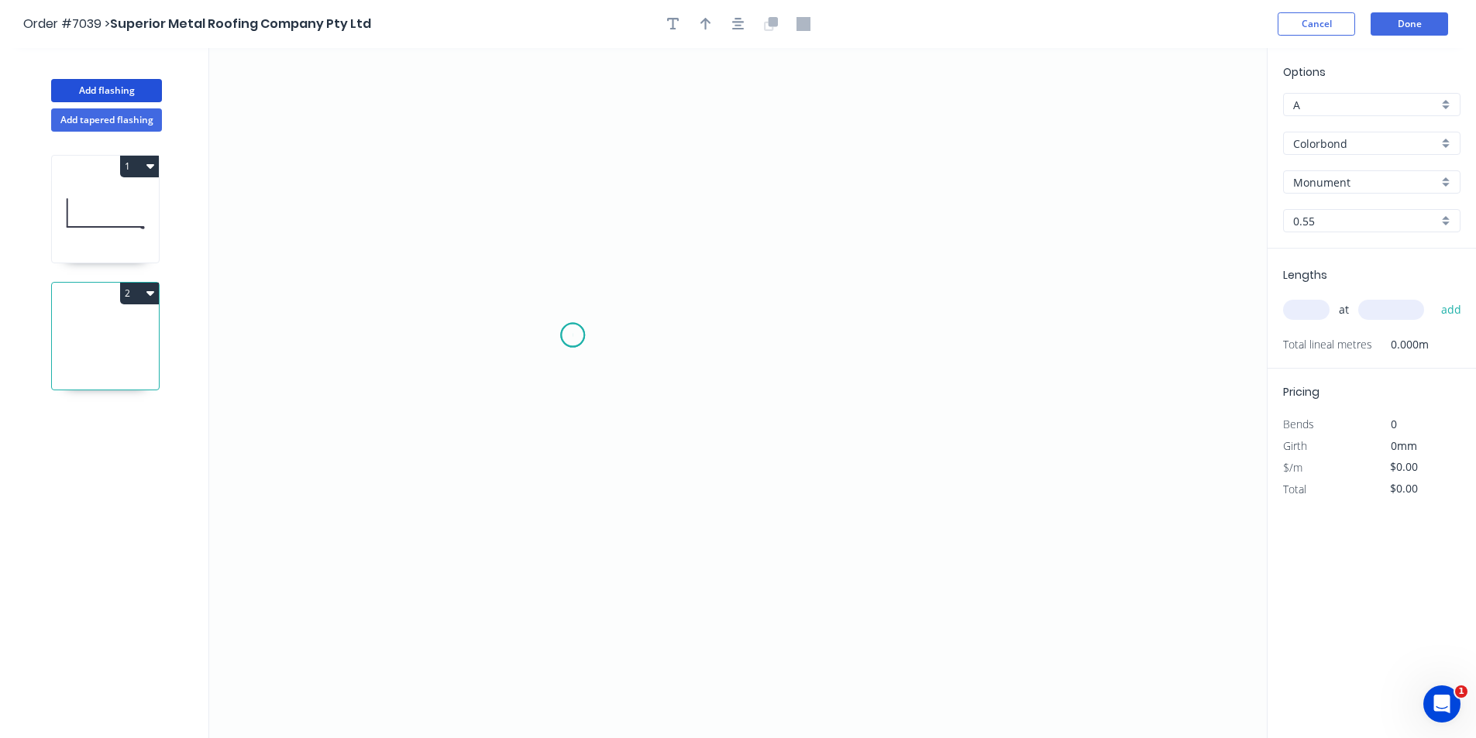
click at [573, 336] on icon "0" at bounding box center [738, 393] width 1058 height 690
click at [735, 345] on icon "0" at bounding box center [738, 393] width 1058 height 690
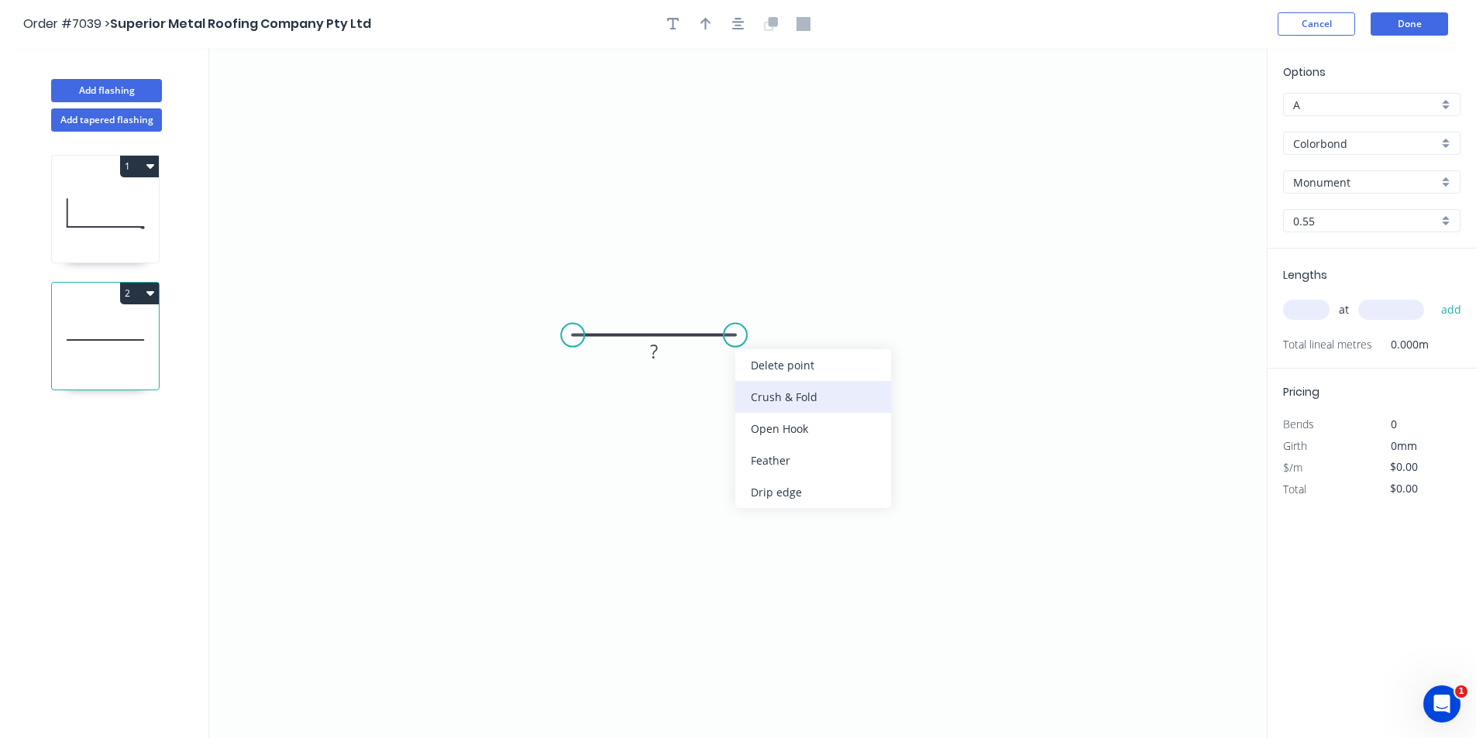
click at [757, 404] on div "Crush & Fold" at bounding box center [813, 397] width 156 height 32
click at [759, 390] on div "Flip bend" at bounding box center [821, 387] width 156 height 32
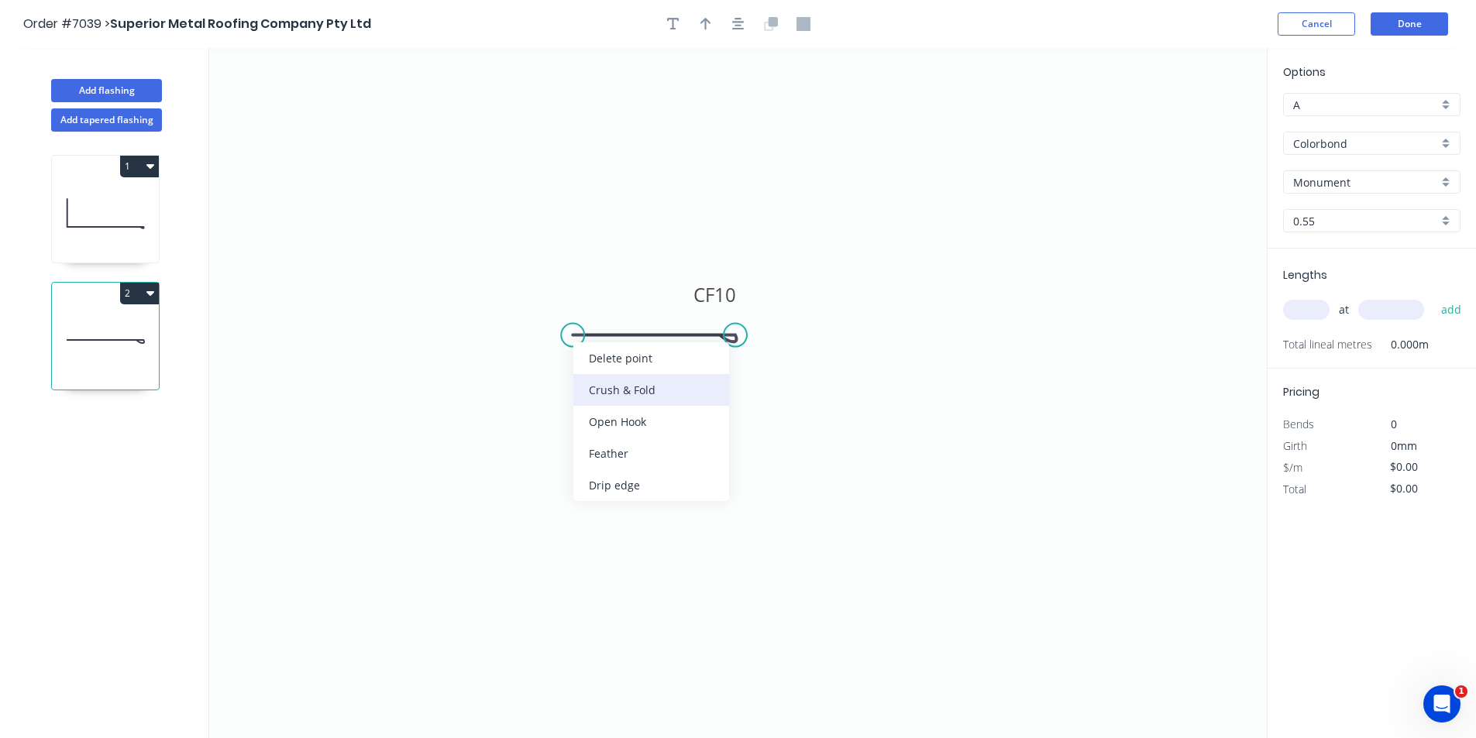
click at [622, 396] on div "Crush & Fold" at bounding box center [651, 390] width 156 height 32
click at [737, 27] on icon "button" at bounding box center [738, 24] width 12 height 14
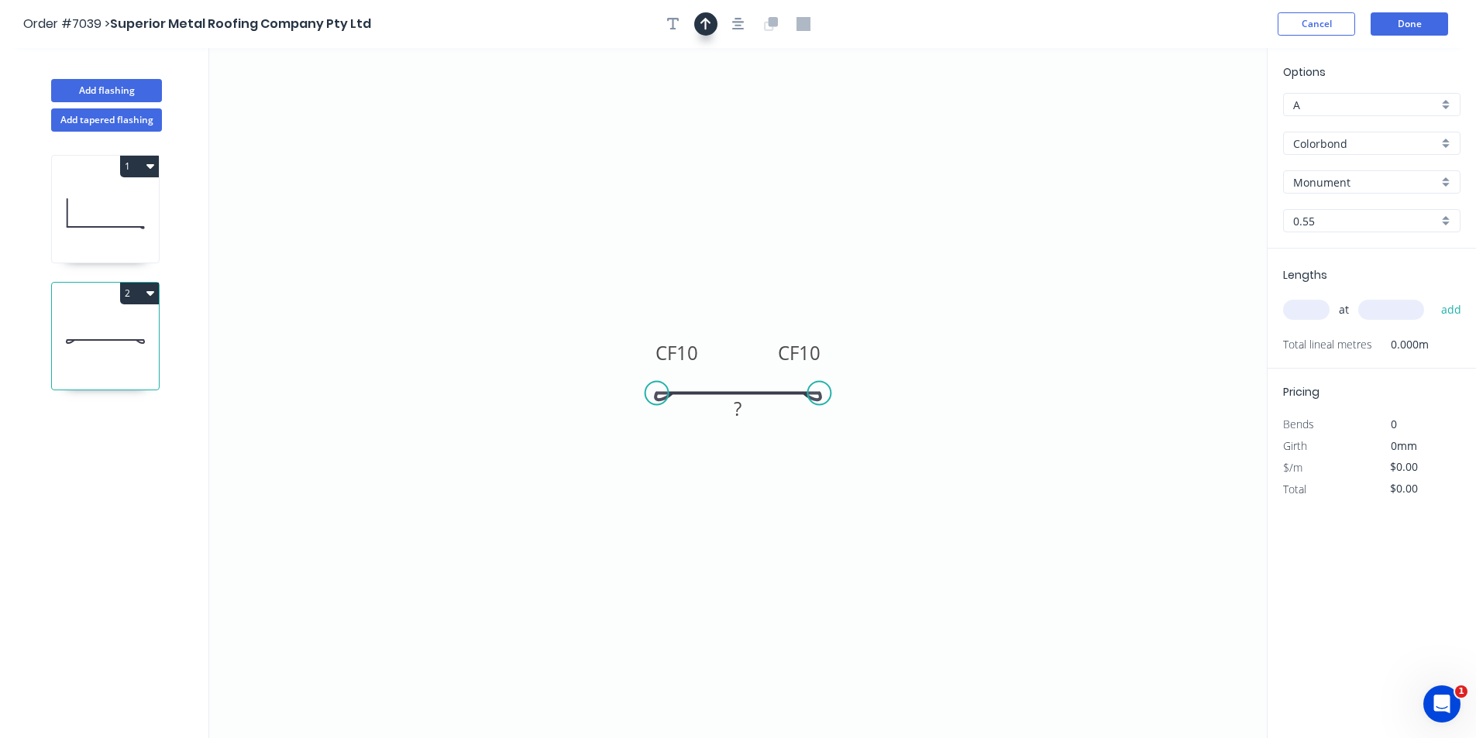
click at [710, 26] on icon "button" at bounding box center [705, 24] width 11 height 14
drag, startPoint x: 838, startPoint y: 259, endPoint x: 731, endPoint y: 366, distance: 152.3
click at [731, 366] on icon at bounding box center [731, 349] width 14 height 50
click at [738, 408] on tspan "?" at bounding box center [739, 409] width 8 height 26
type input "$10.11"
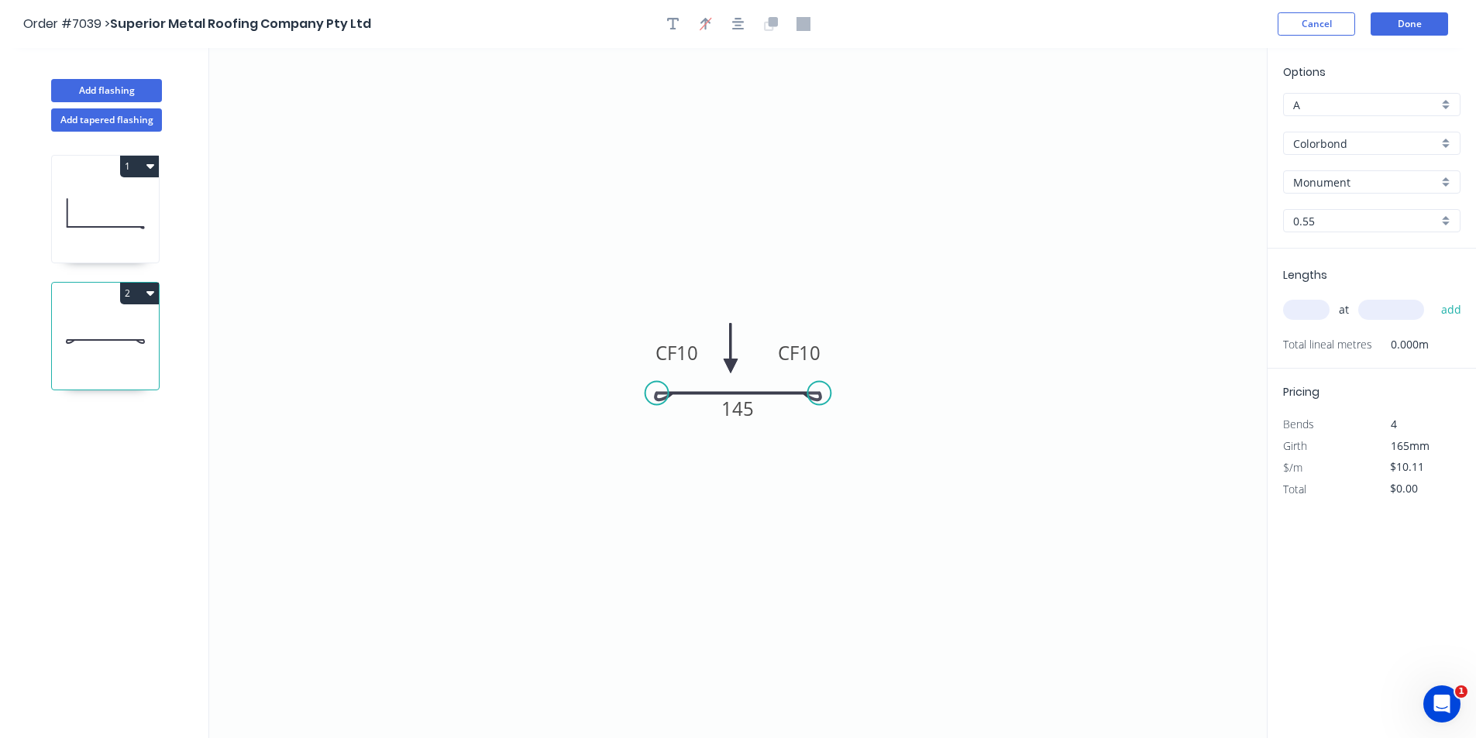
drag, startPoint x: 1289, startPoint y: 305, endPoint x: 1329, endPoint y: 315, distance: 41.5
click at [1293, 305] on input "text" at bounding box center [1306, 310] width 46 height 20
type input "1"
type input "900"
click at [1433, 297] on button "add" at bounding box center [1451, 310] width 36 height 26
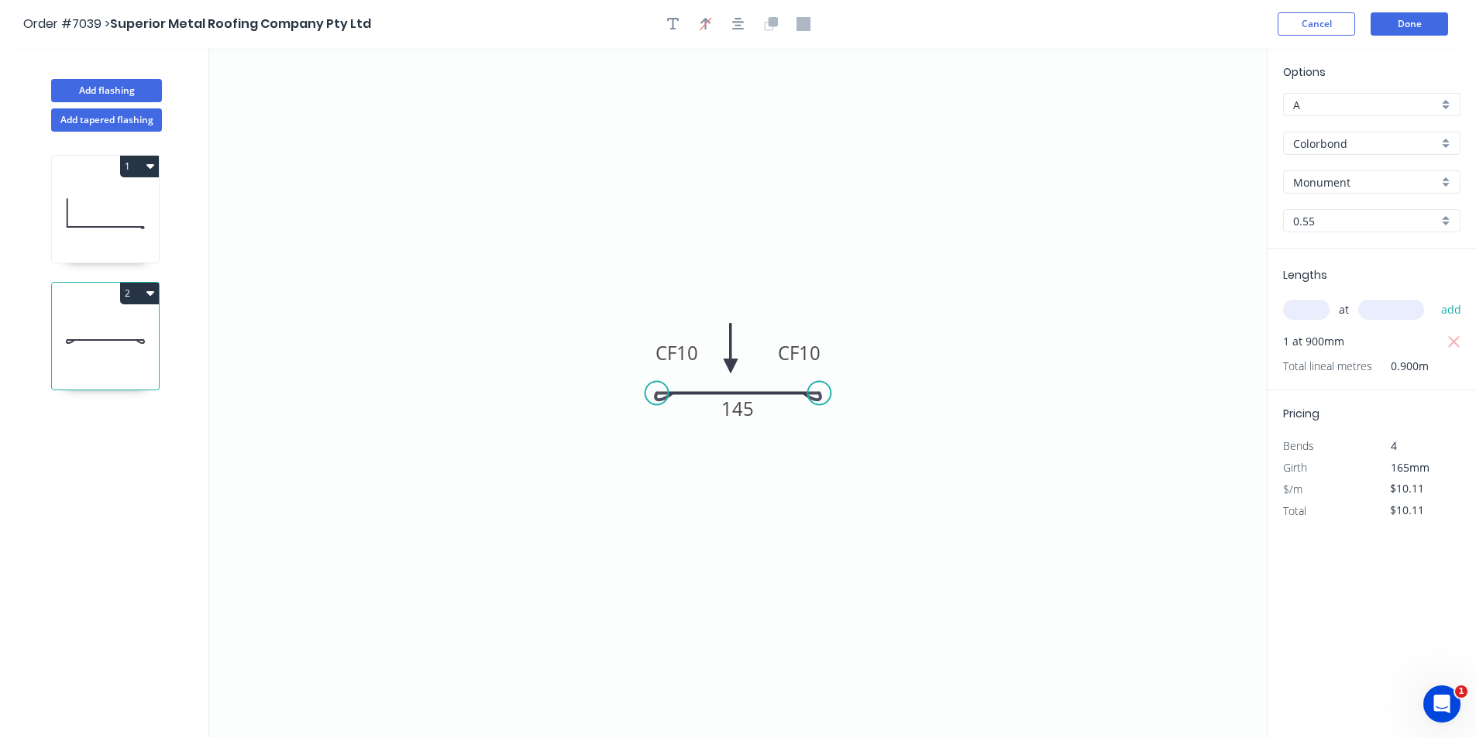
click at [138, 292] on button "2" at bounding box center [139, 294] width 39 height 22
click at [115, 340] on div "Duplicate" at bounding box center [85, 332] width 119 height 22
type input "$0.00"
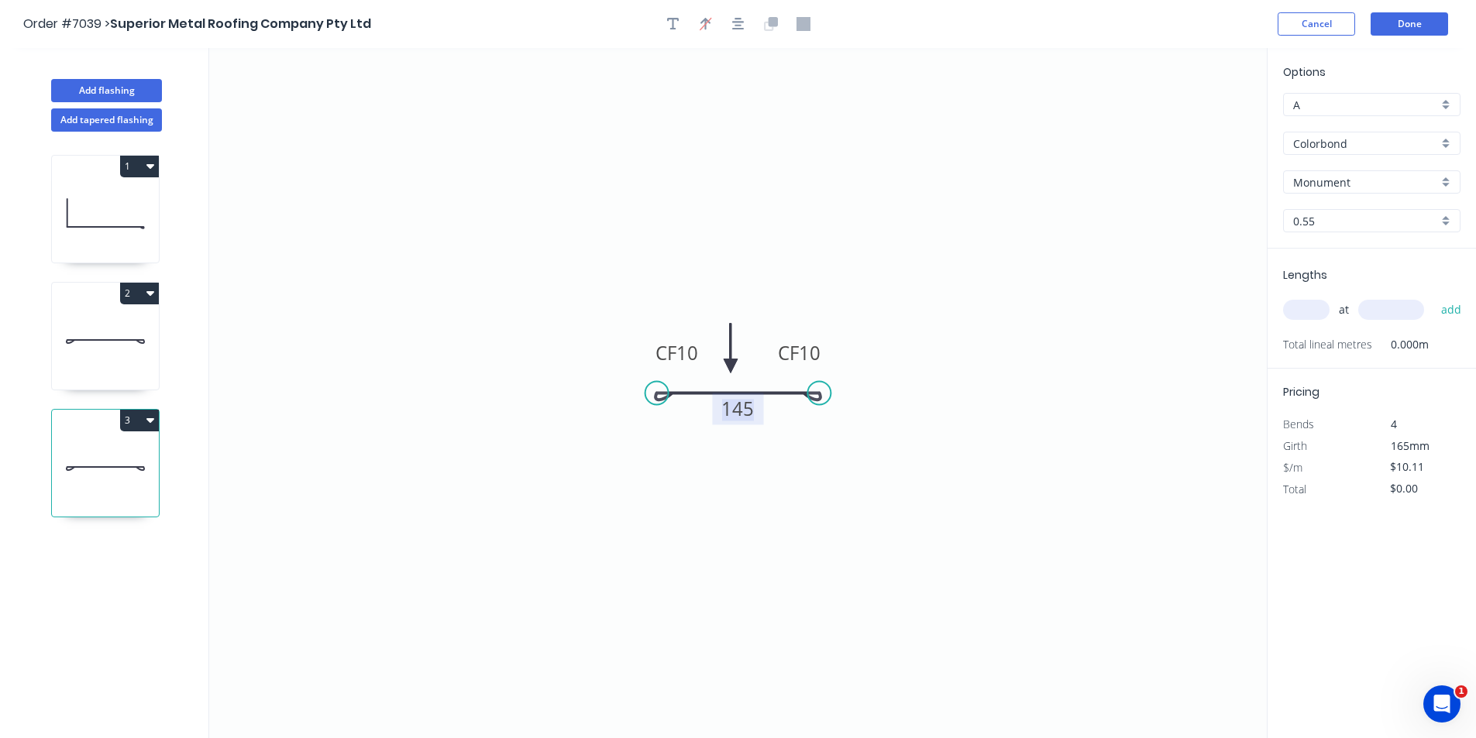
click at [751, 409] on tspan "145" at bounding box center [738, 409] width 33 height 26
type input "$12.79"
click at [1318, 314] on input "text" at bounding box center [1306, 310] width 46 height 20
type input "1"
type input "900"
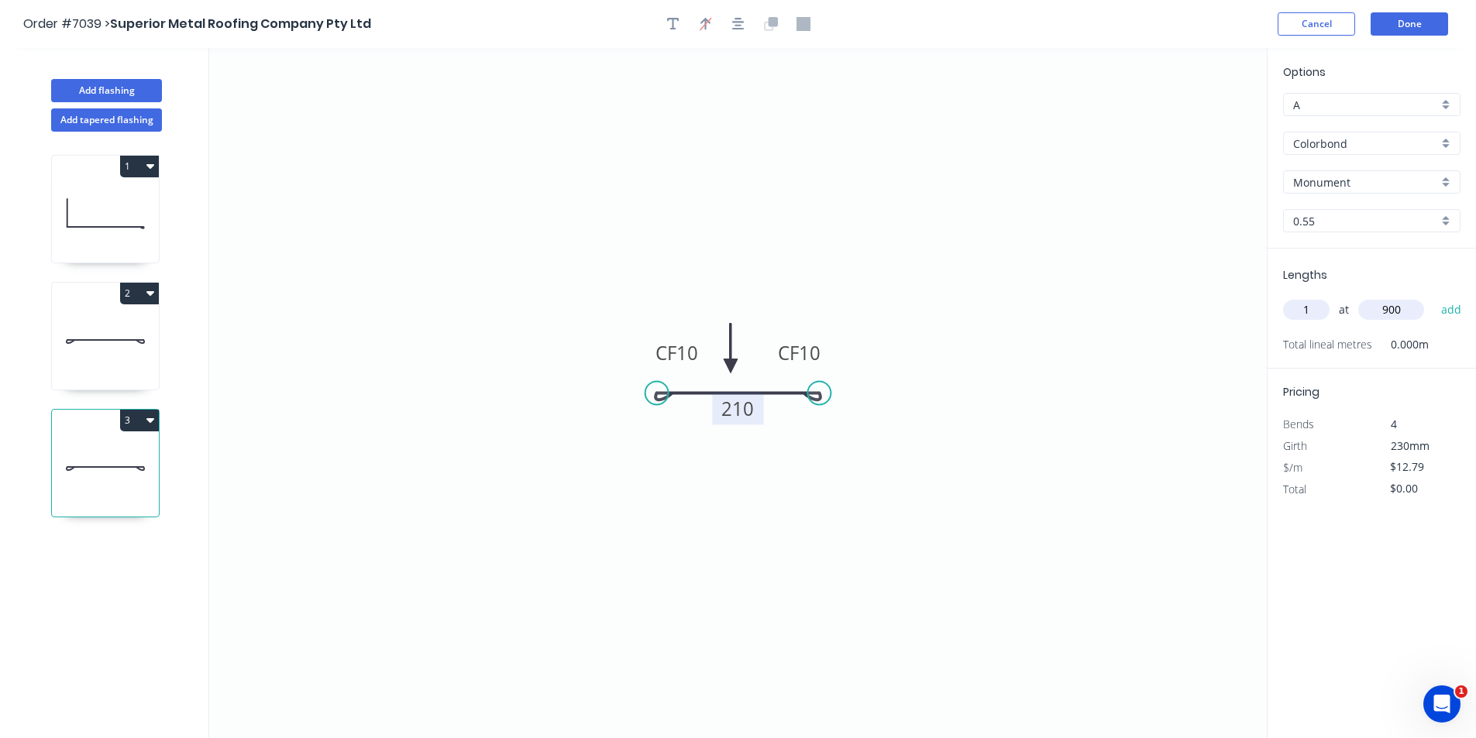
click at [1433, 297] on button "add" at bounding box center [1451, 310] width 36 height 26
type input "$12.79"
click at [1395, 19] on button "Done" at bounding box center [1409, 23] width 77 height 23
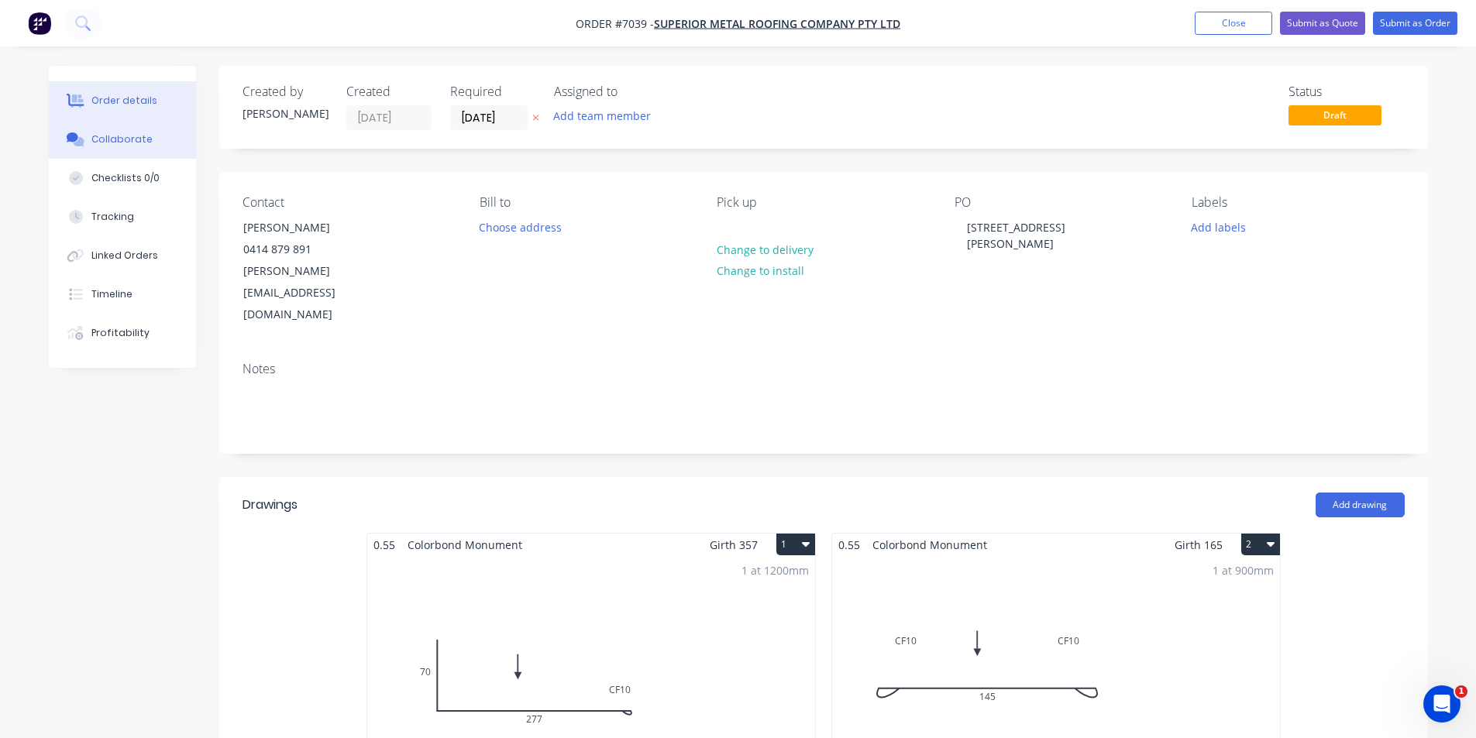
click at [148, 142] on button "Collaborate" at bounding box center [122, 139] width 147 height 39
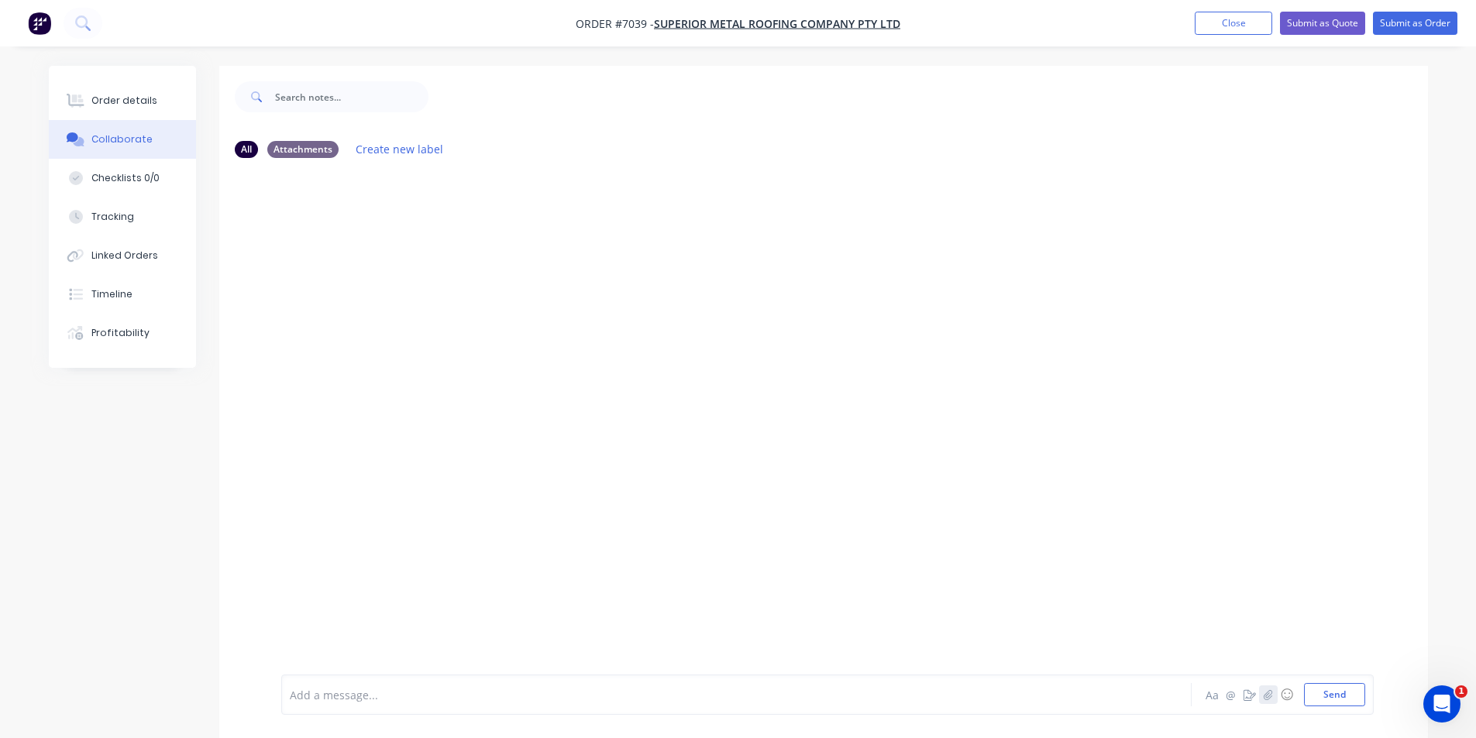
click at [1267, 700] on button "button" at bounding box center [1268, 695] width 19 height 19
click at [1327, 697] on button "Send" at bounding box center [1334, 694] width 61 height 23
click at [117, 95] on div "Order details" at bounding box center [124, 101] width 66 height 14
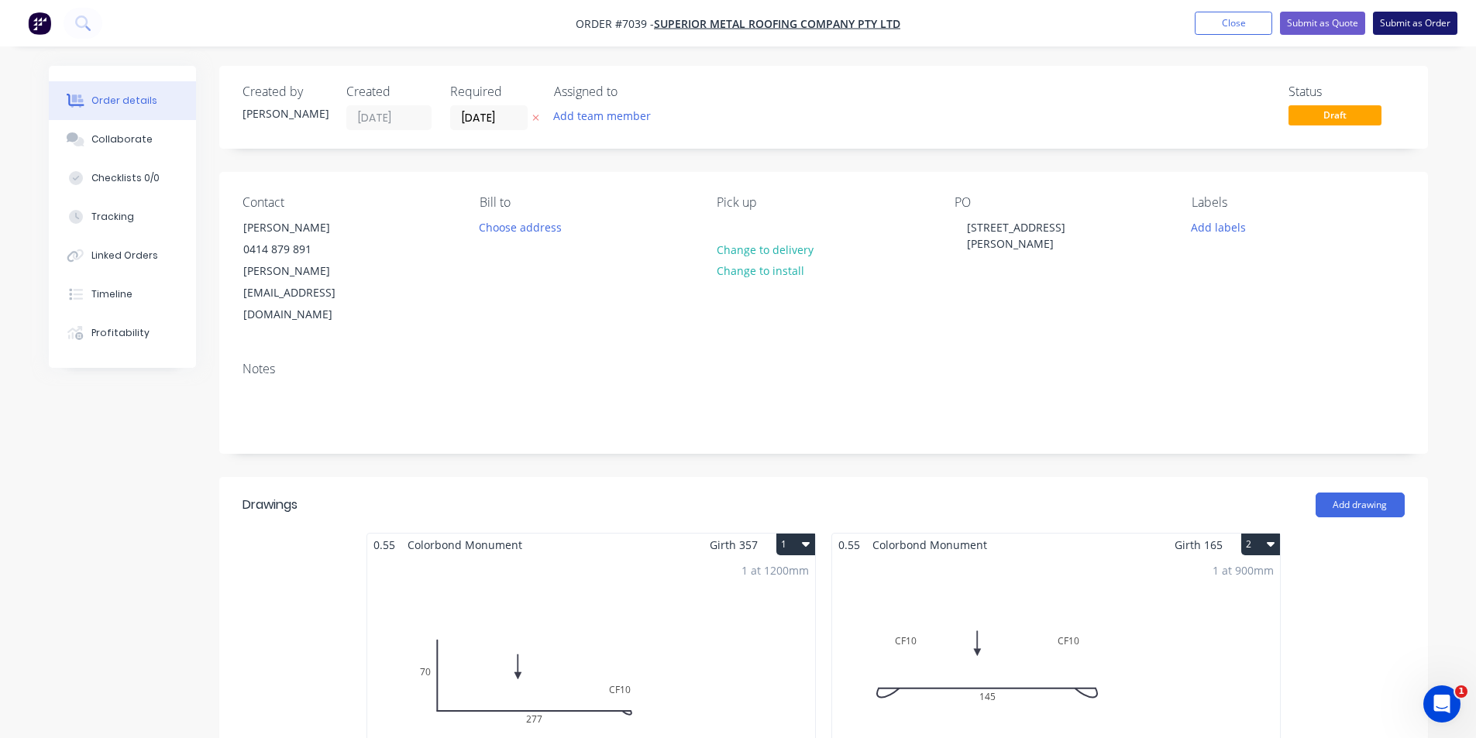
click at [1419, 29] on button "Submit as Order" at bounding box center [1415, 23] width 84 height 23
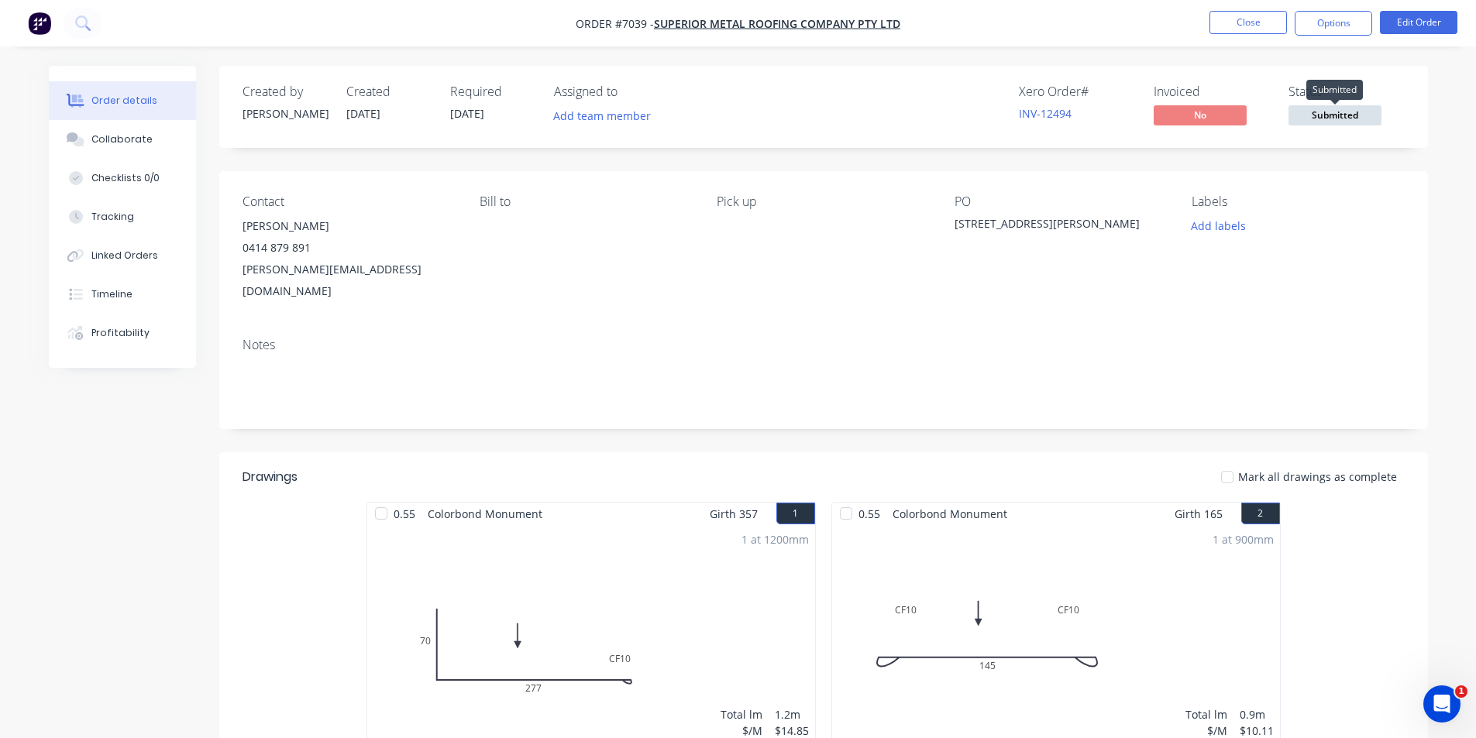
click at [1351, 124] on span "Submitted" at bounding box center [1335, 114] width 93 height 19
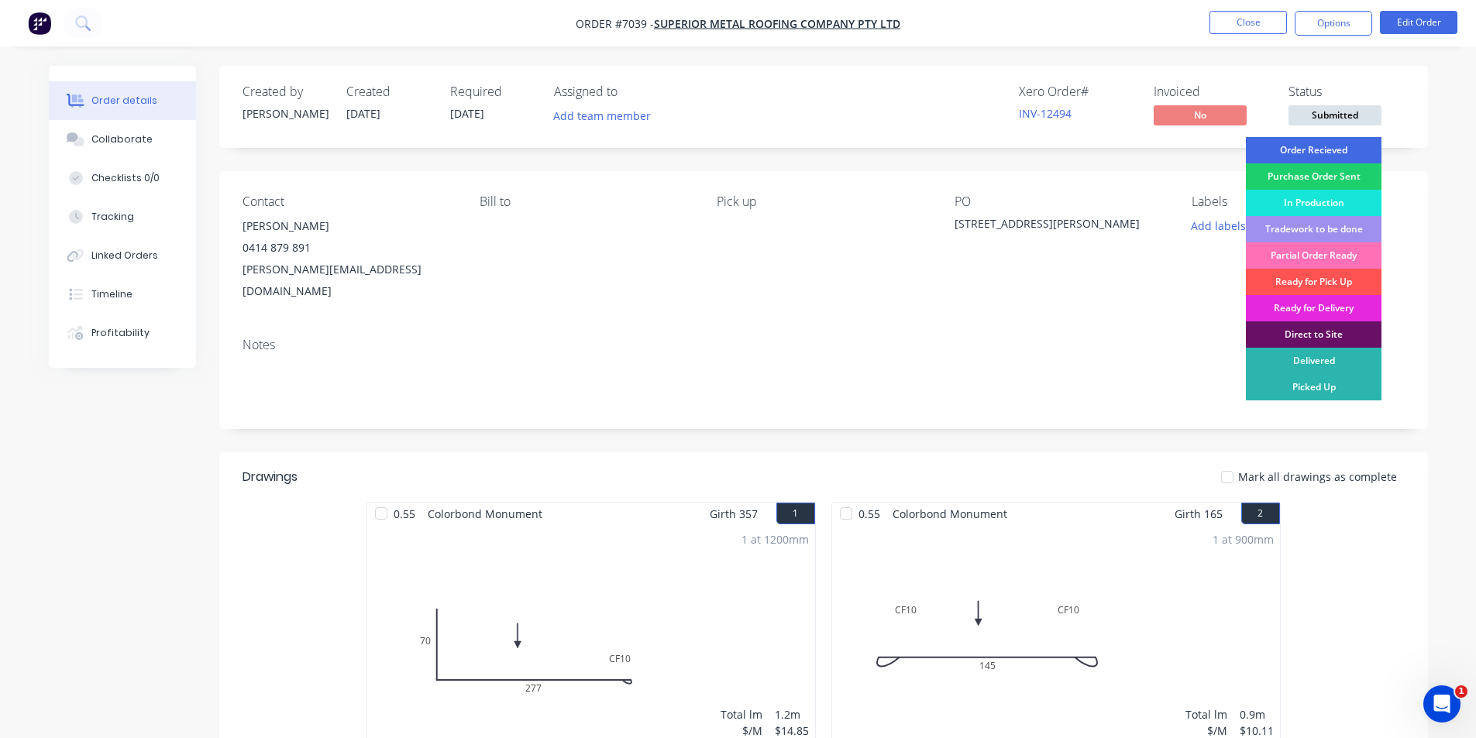
click at [1346, 151] on div "Order Recieved" at bounding box center [1314, 150] width 136 height 26
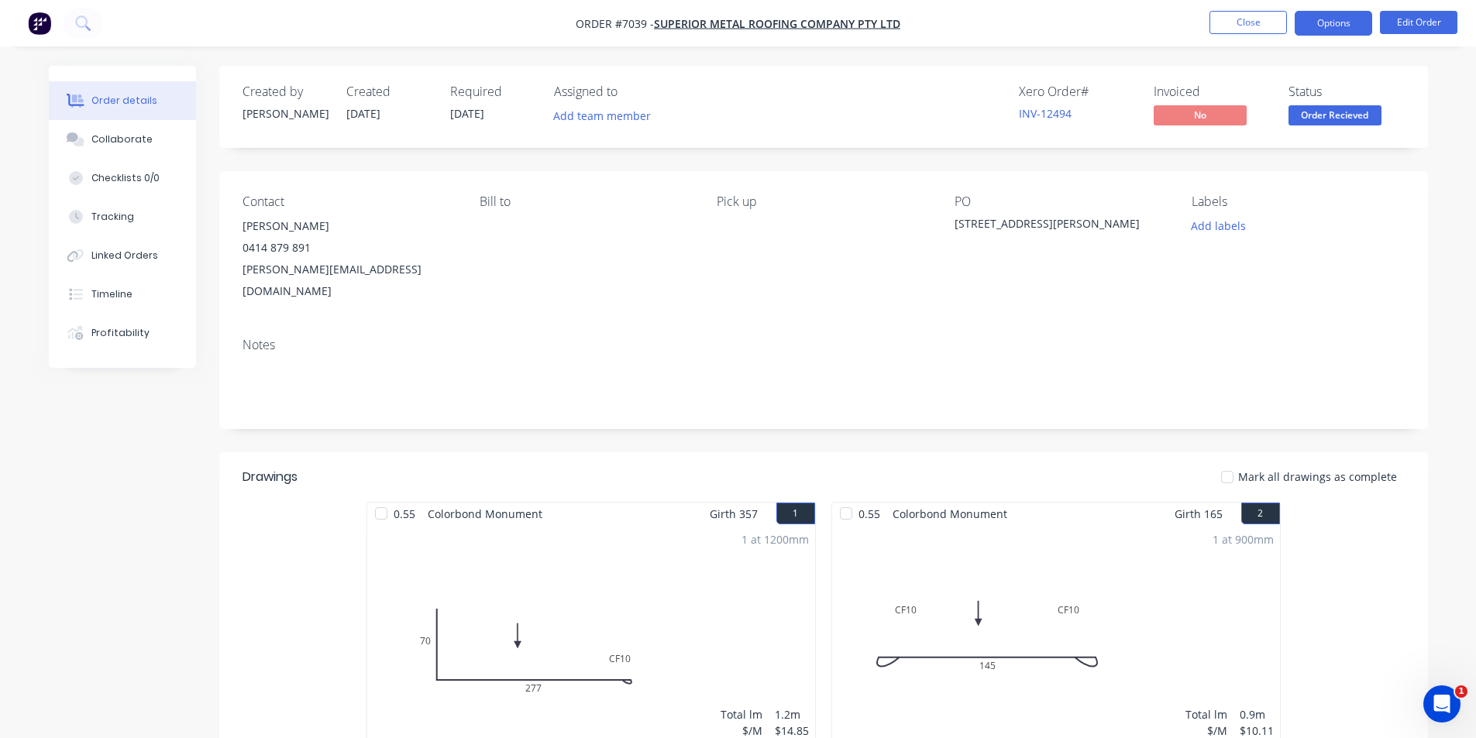
click at [1323, 20] on button "Options" at bounding box center [1333, 23] width 77 height 25
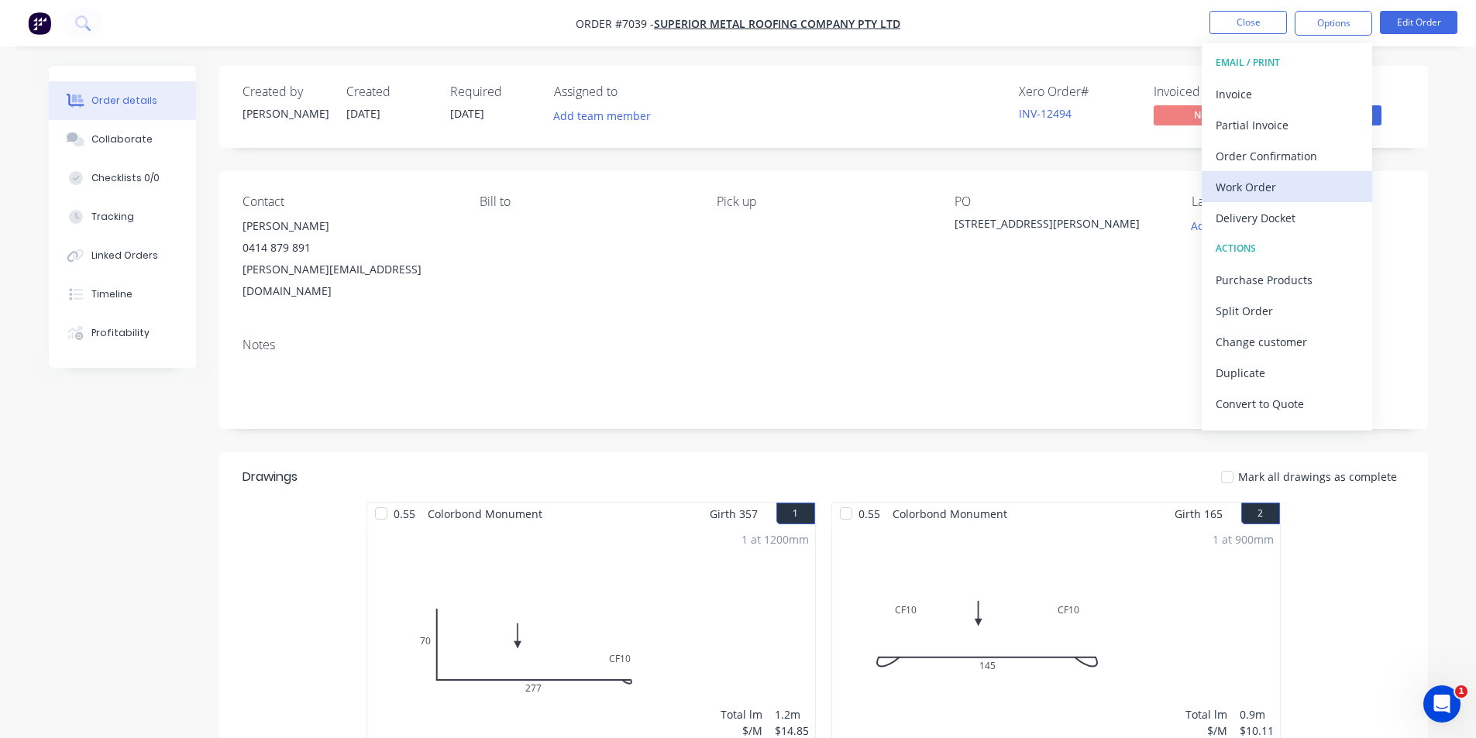
click at [1296, 191] on div "Work Order" at bounding box center [1287, 187] width 143 height 22
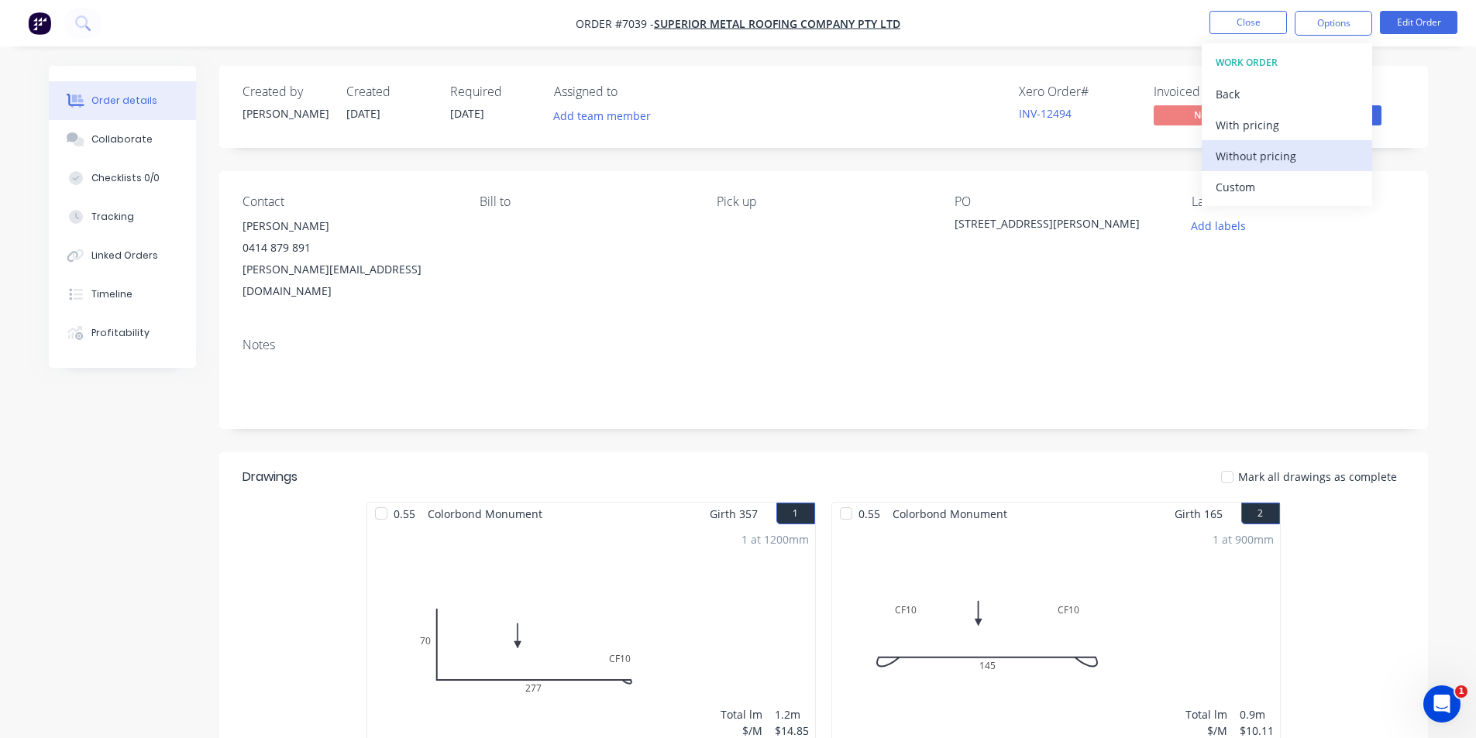
click at [1289, 157] on div "Without pricing" at bounding box center [1287, 156] width 143 height 22
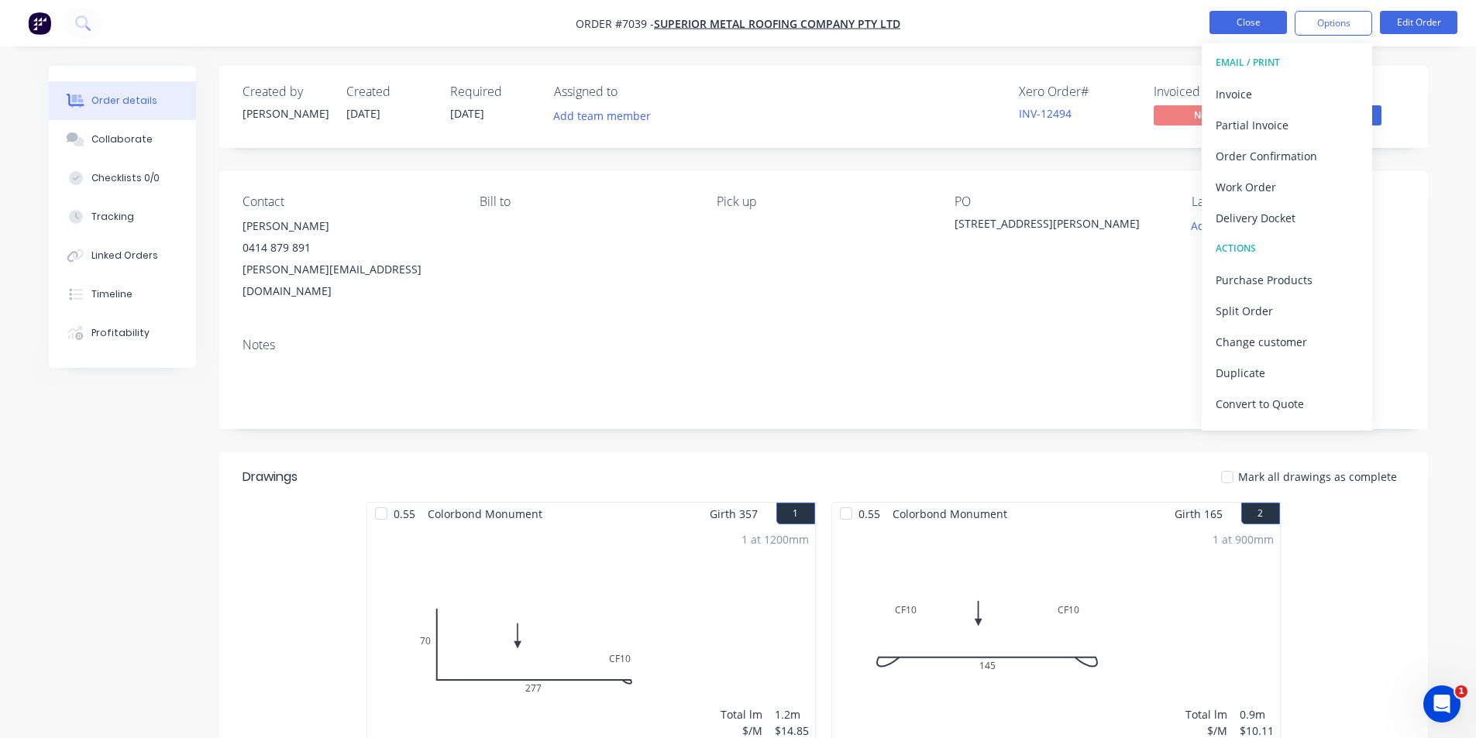
click at [1215, 28] on button "Close" at bounding box center [1248, 22] width 77 height 23
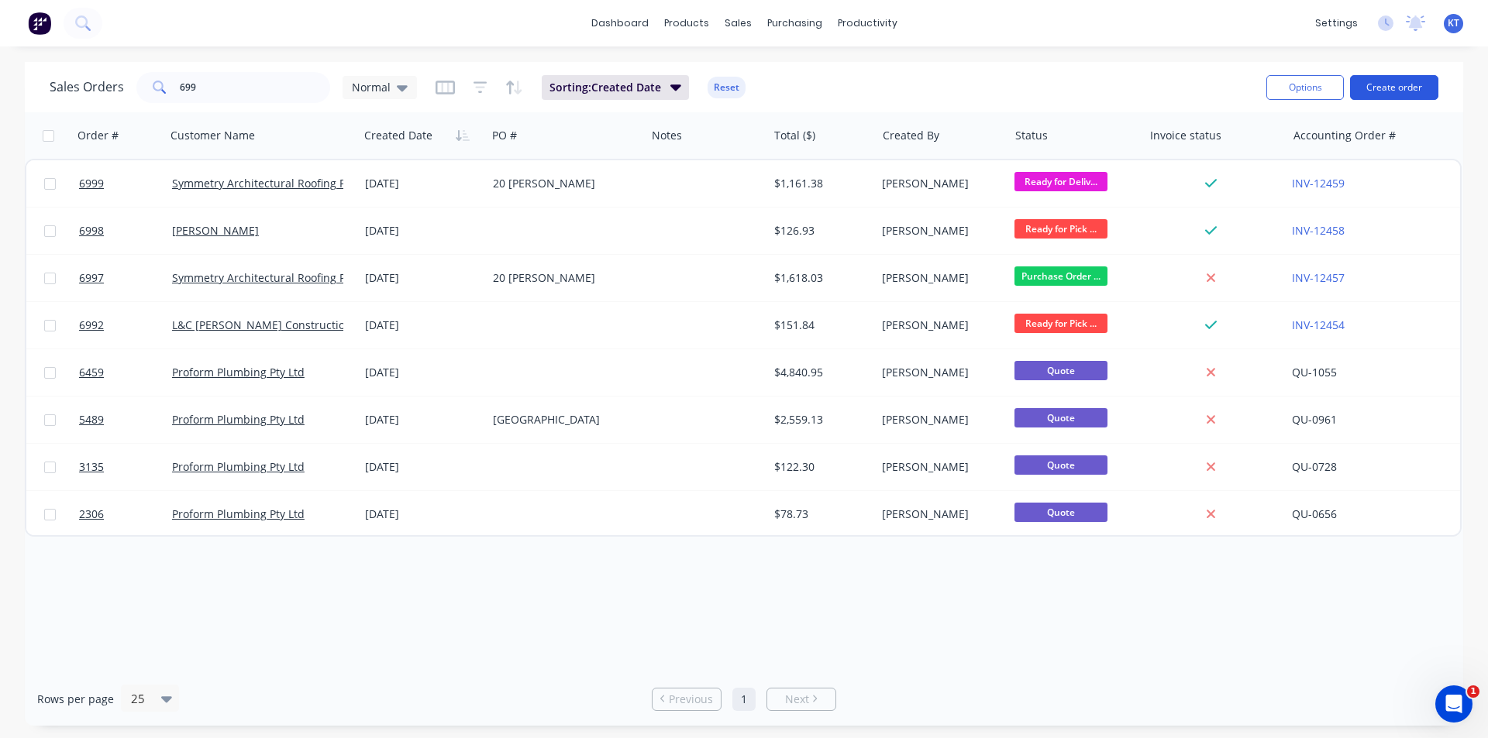
click at [1382, 88] on button "Create order" at bounding box center [1394, 87] width 88 height 25
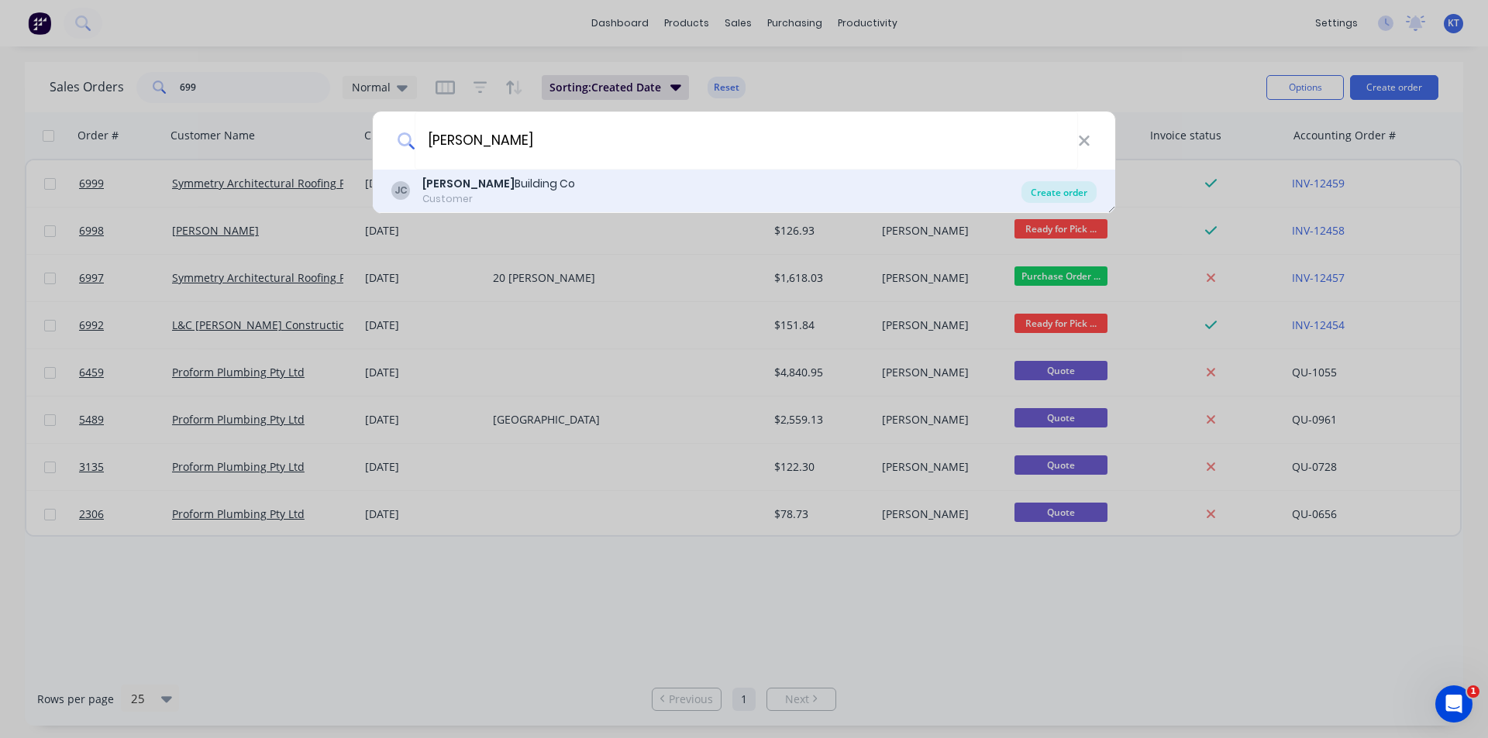
type input "Judd"
click at [1062, 194] on div "Create order" at bounding box center [1058, 192] width 75 height 22
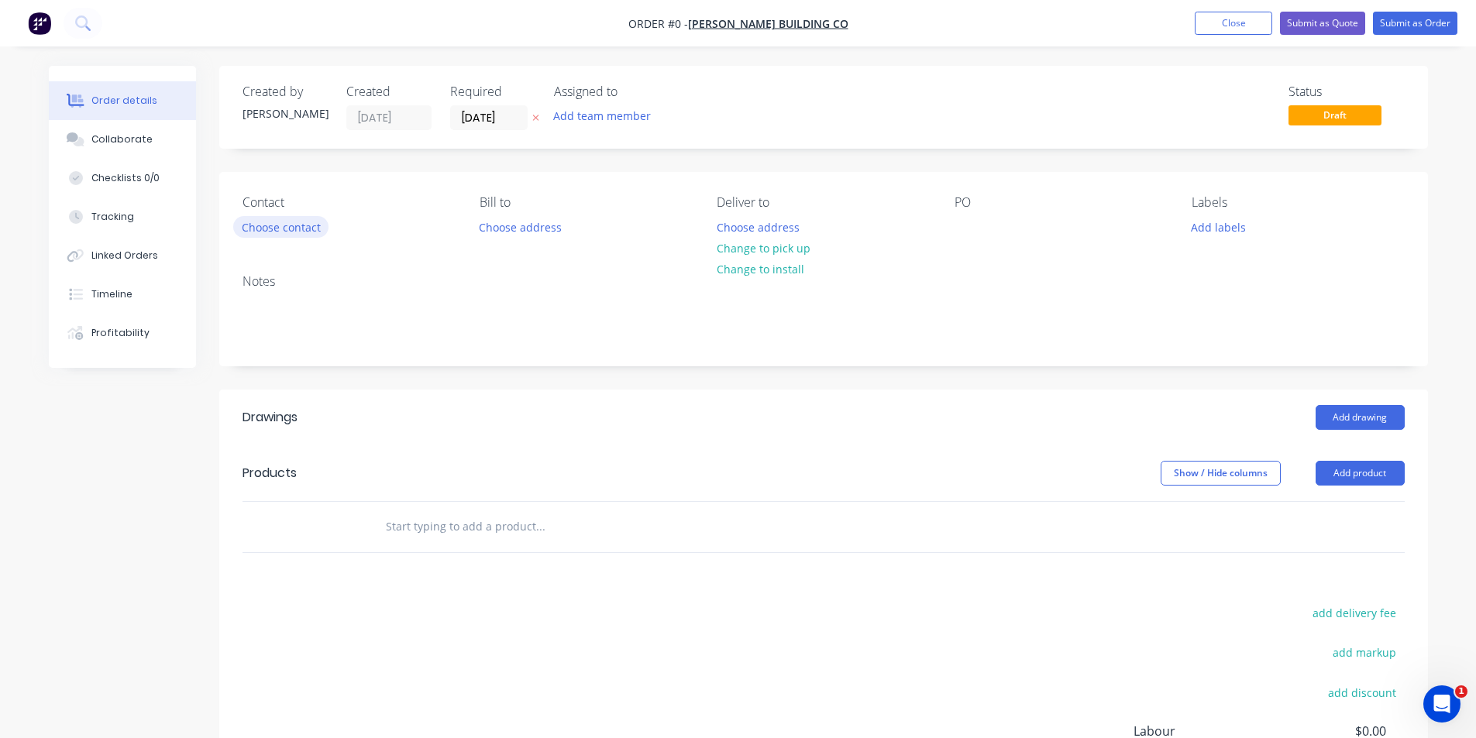
click at [284, 226] on button "Choose contact" at bounding box center [280, 226] width 95 height 21
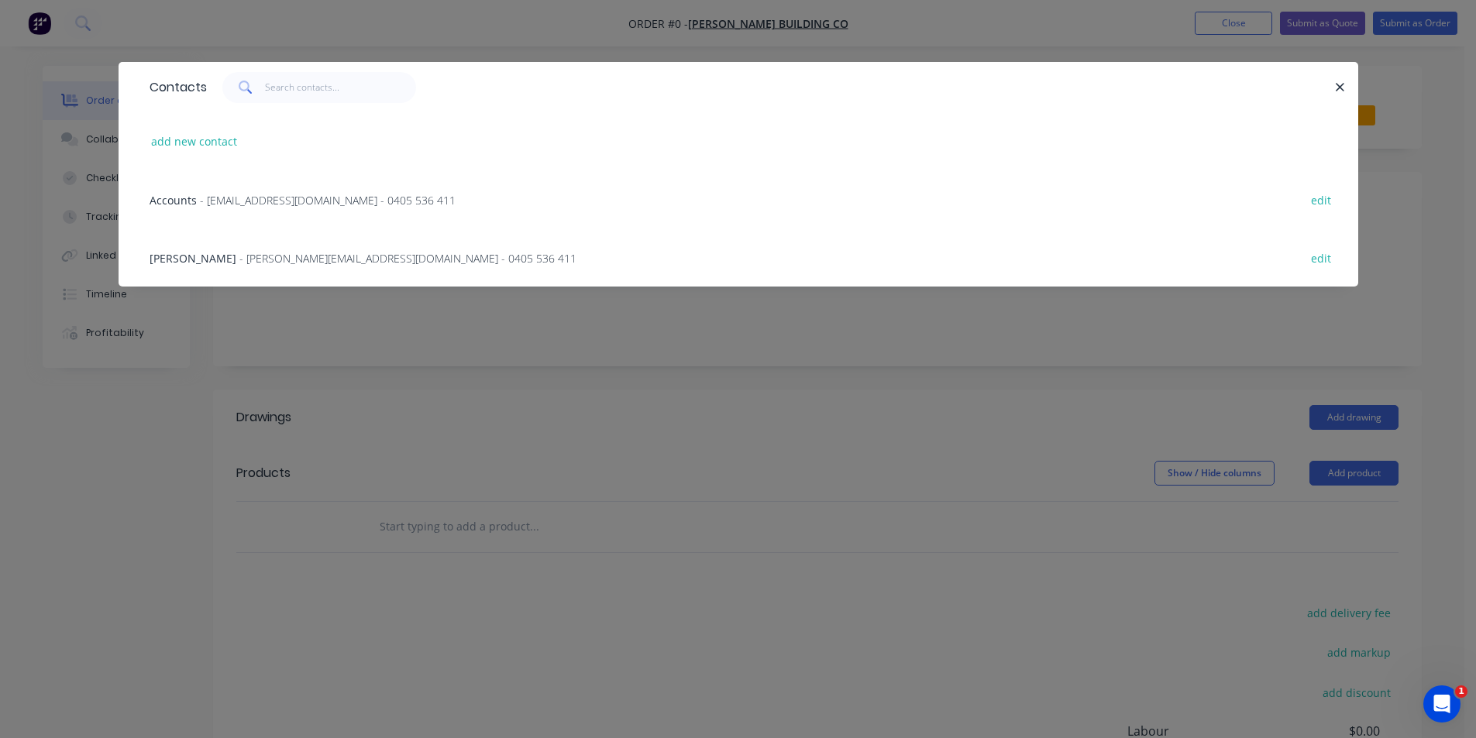
click at [280, 201] on span "- accounts@juddbuilding.co - 0405 536 411" at bounding box center [328, 200] width 256 height 15
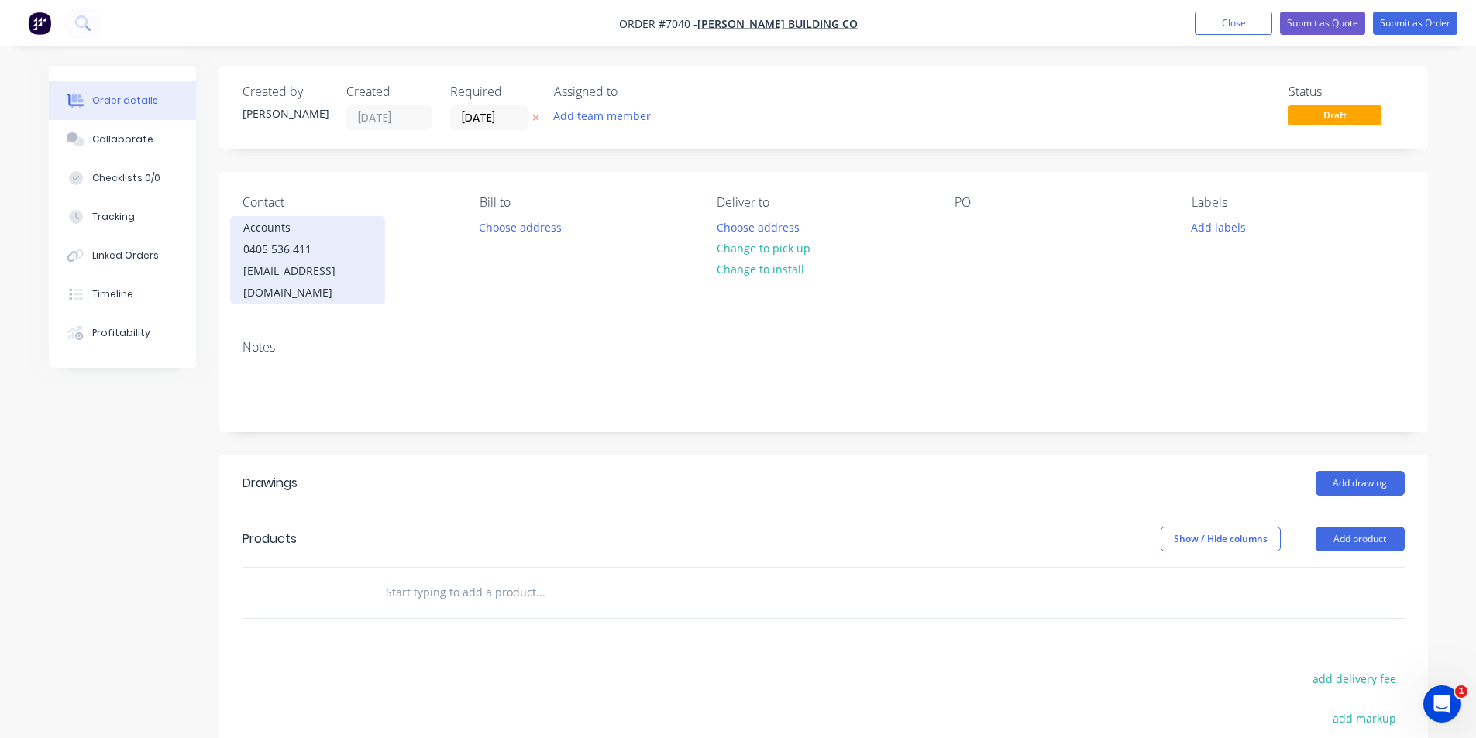
click at [284, 250] on div "0405 536 411" at bounding box center [307, 250] width 129 height 22
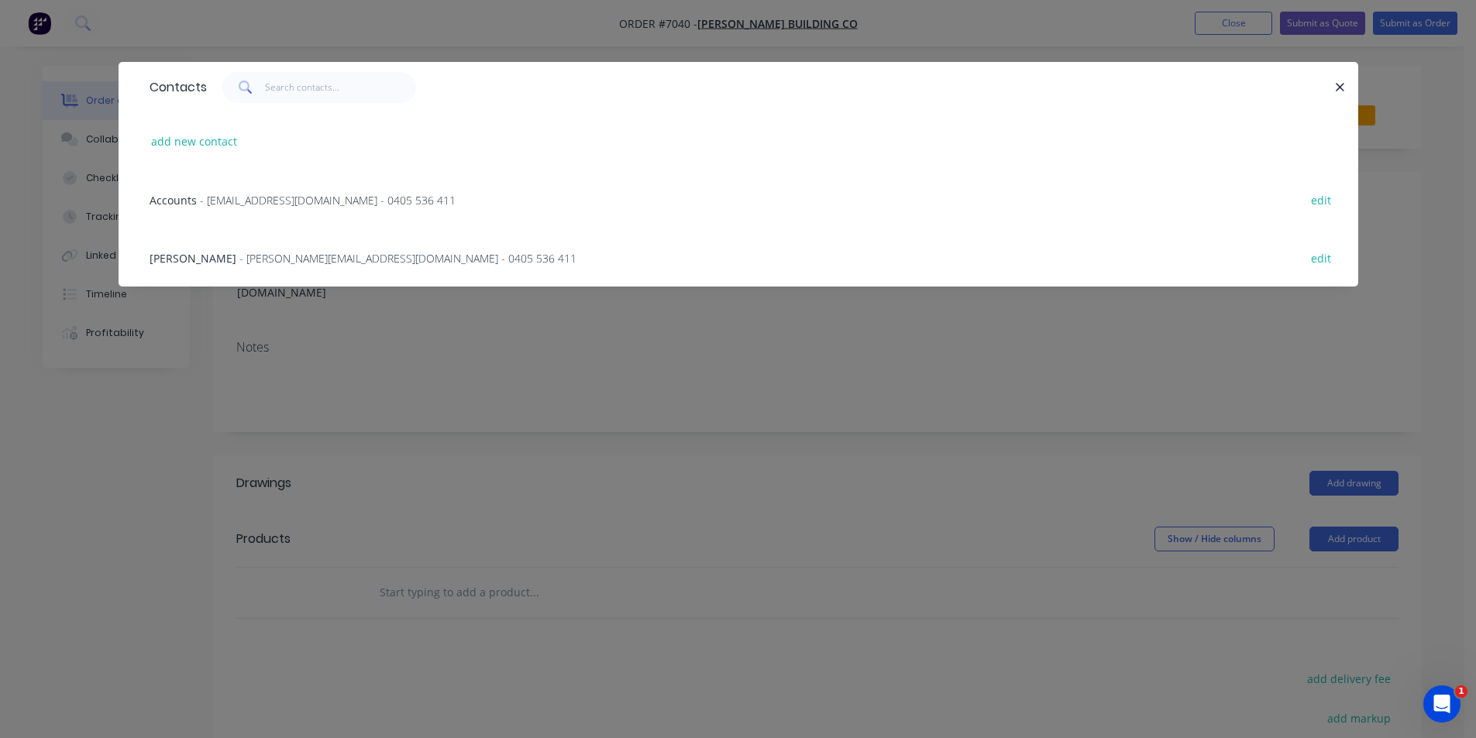
click at [292, 255] on span "- cooper@juddbuilding.co - 0405 536 411" at bounding box center [407, 258] width 337 height 15
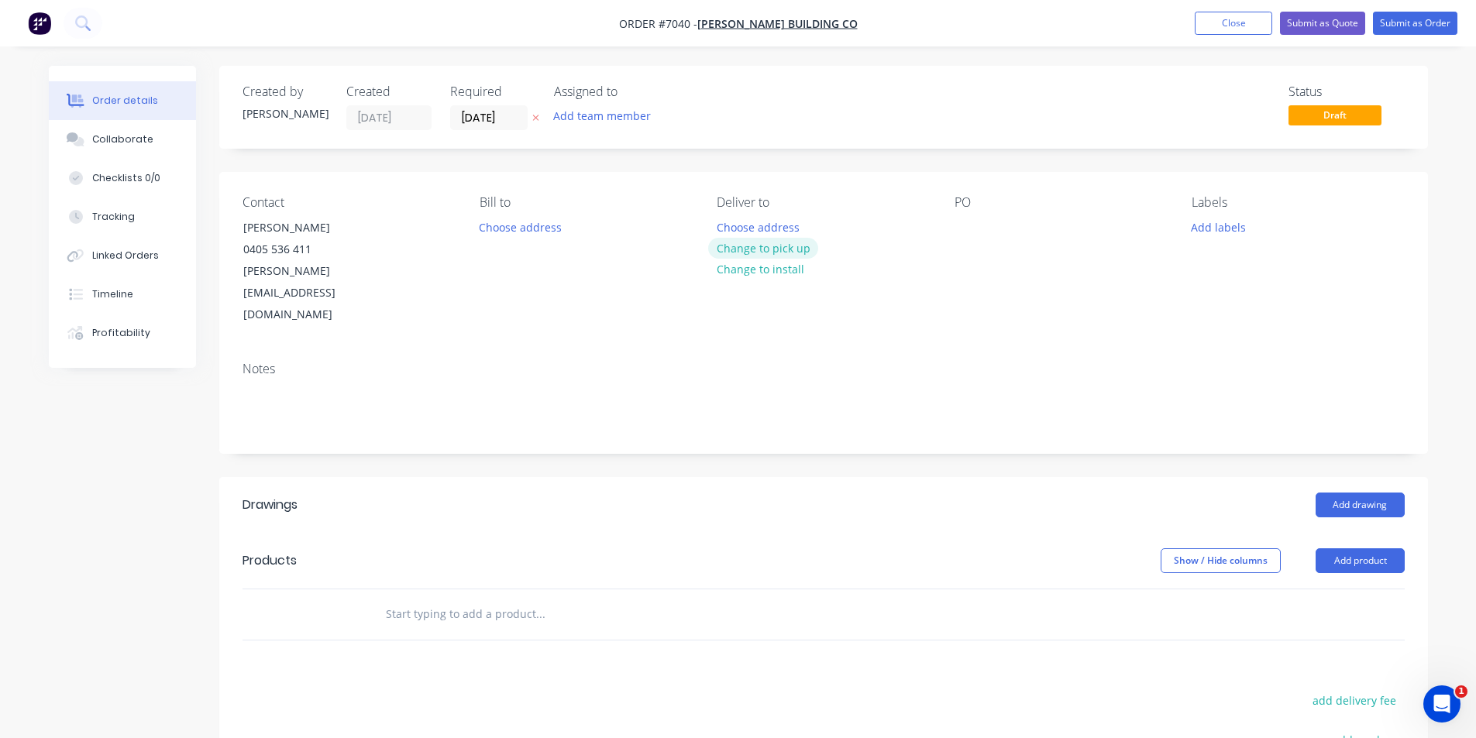
click at [772, 253] on button "Change to pick up" at bounding box center [763, 248] width 110 height 21
click at [969, 237] on div at bounding box center [967, 227] width 25 height 22
click at [1368, 493] on button "Add drawing" at bounding box center [1360, 505] width 89 height 25
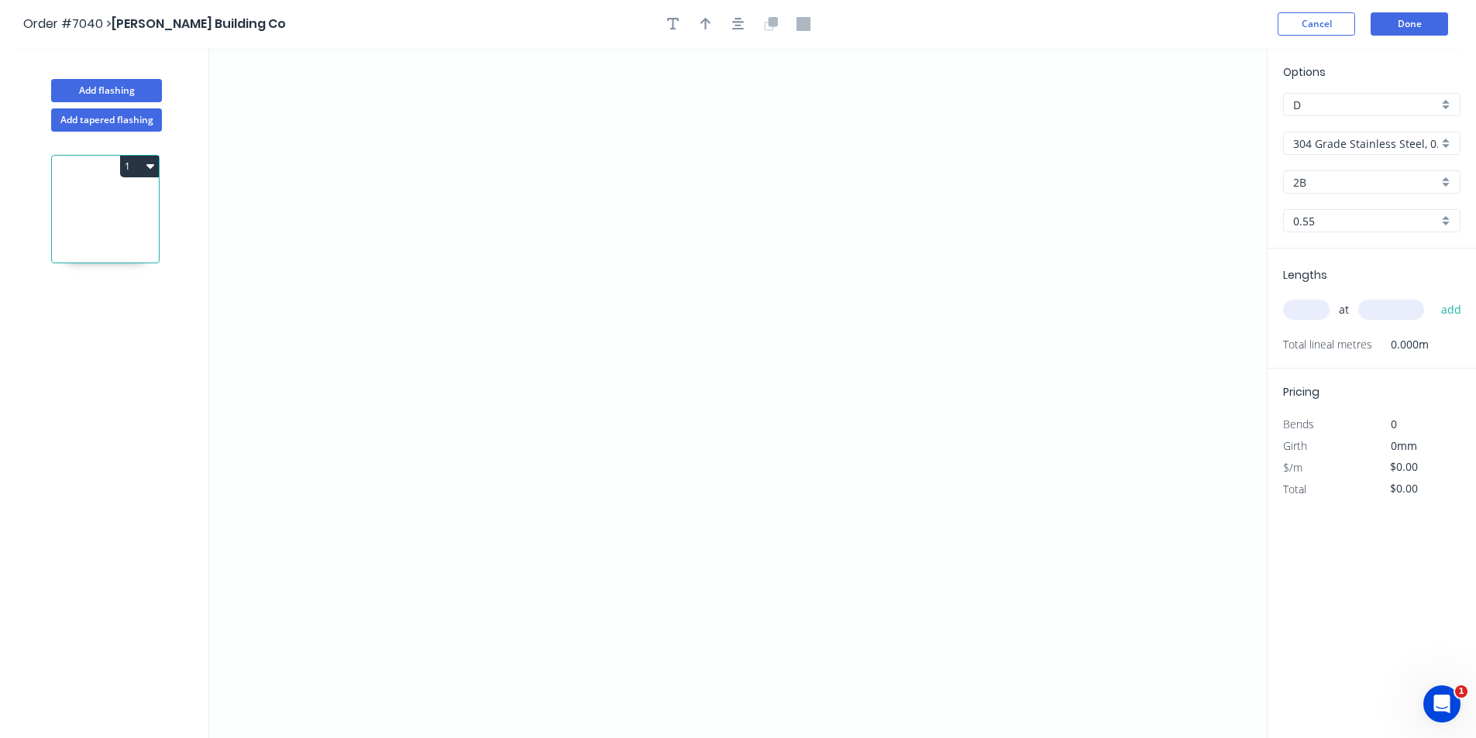
click at [1375, 139] on input "304 Grade Stainless Steel, 0.9mm Perforated Pattern 208 - 2mm hole" at bounding box center [1365, 144] width 145 height 16
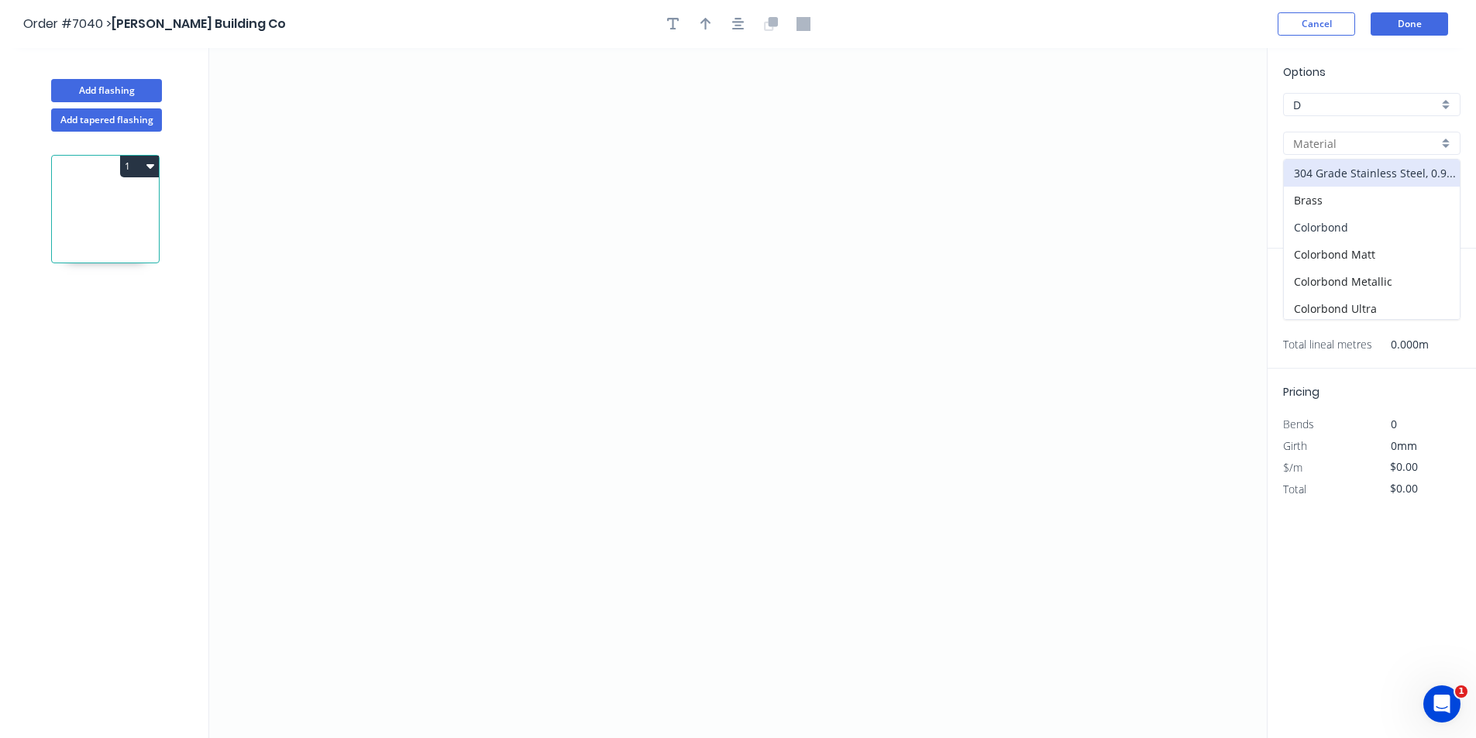
click at [1376, 228] on div "Colorbond" at bounding box center [1372, 227] width 176 height 27
type input "Colorbond"
type input "Basalt"
click at [1375, 193] on div "Basalt" at bounding box center [1371, 181] width 177 height 23
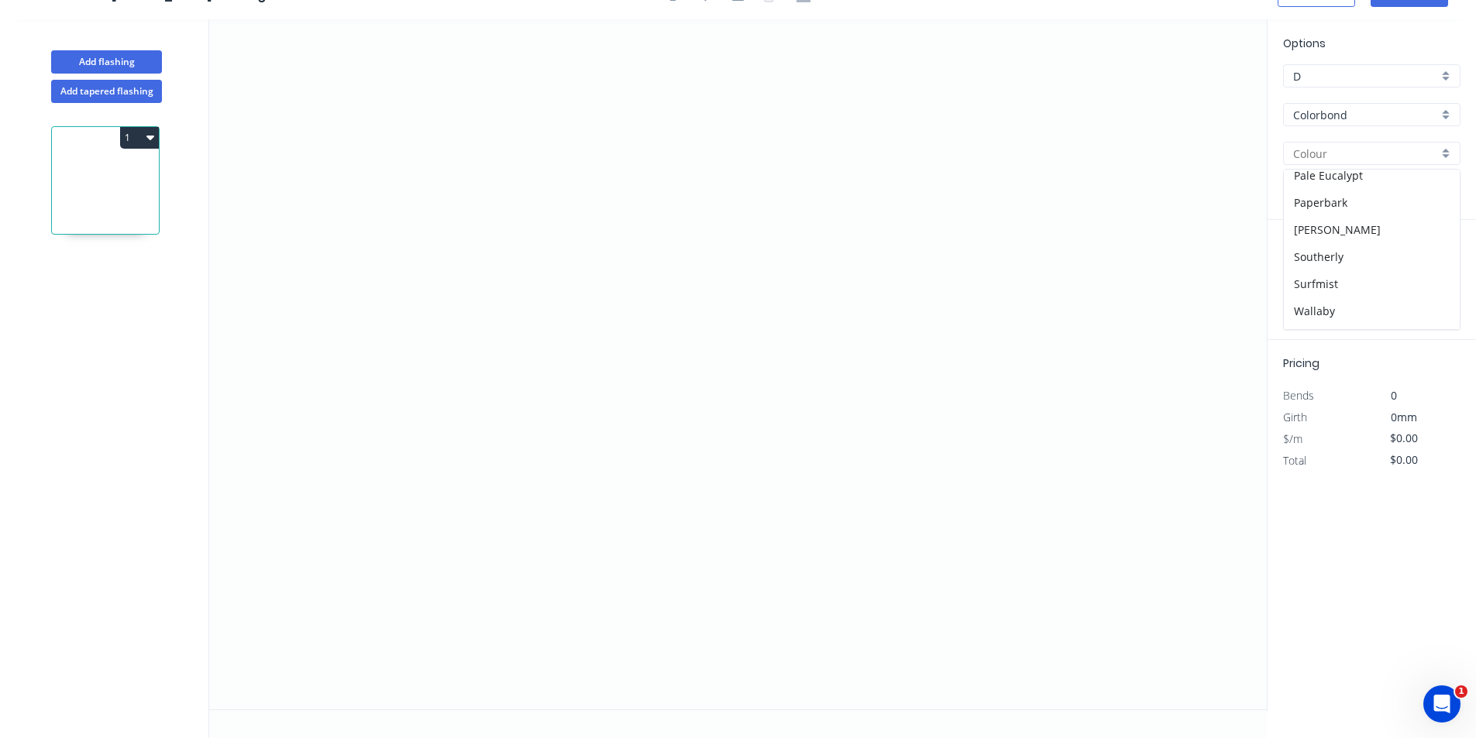
scroll to position [232, 0]
click at [1318, 305] on div "Night Sky" at bounding box center [1372, 303] width 176 height 27
type input "Night Sky"
click at [539, 276] on icon "0" at bounding box center [738, 364] width 1058 height 690
click at [546, 347] on icon "0" at bounding box center [738, 364] width 1058 height 690
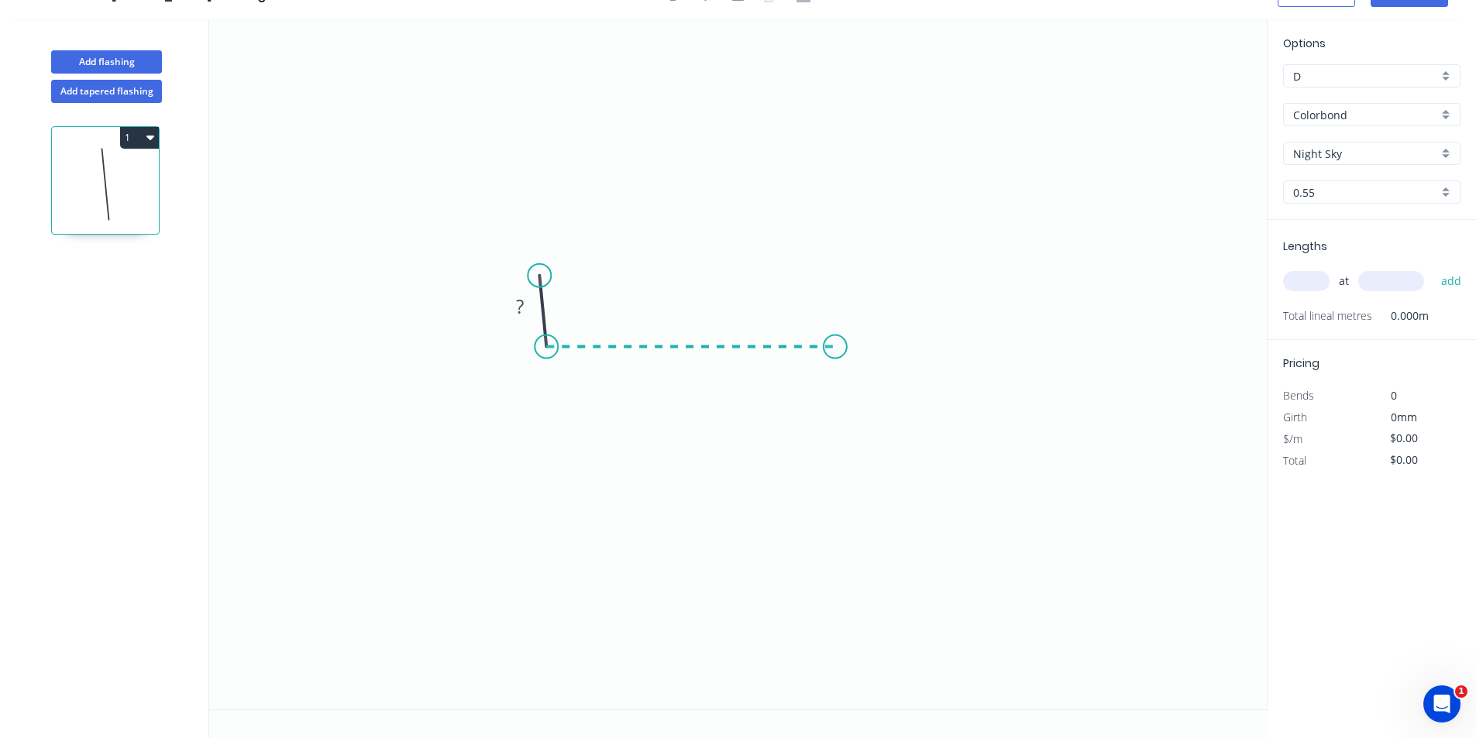
click at [835, 358] on icon "0 ?" at bounding box center [738, 364] width 1058 height 690
click at [835, 447] on icon "0 ? ? ? º" at bounding box center [738, 364] width 1058 height 690
drag, startPoint x: 541, startPoint y: 266, endPoint x: 546, endPoint y: 228, distance: 38.4
click at [546, 228] on circle at bounding box center [546, 227] width 23 height 23
drag, startPoint x: 542, startPoint y: 226, endPoint x: 550, endPoint y: 286, distance: 60.3
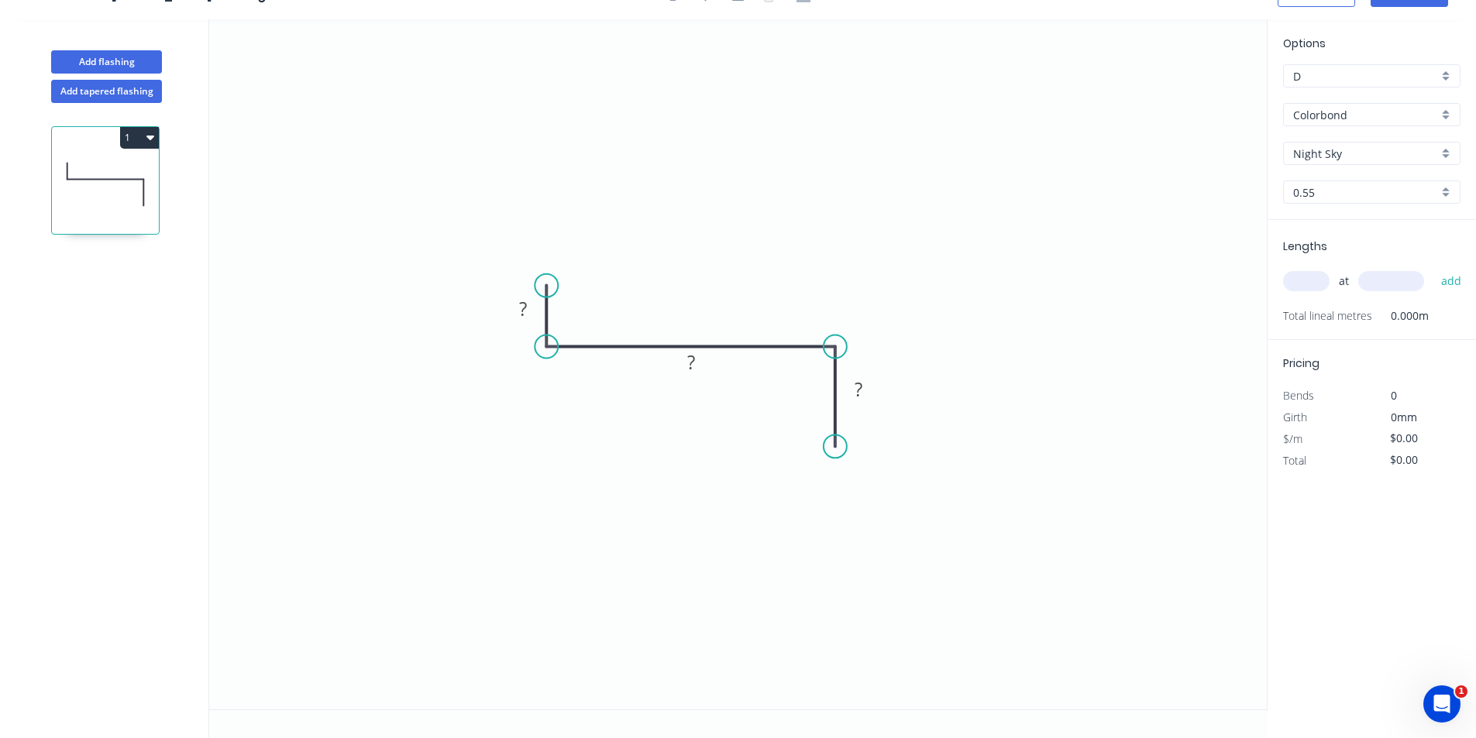
click at [550, 286] on circle at bounding box center [546, 285] width 23 height 23
click at [842, 387] on circle at bounding box center [842, 388] width 23 height 23
click at [842, 387] on circle at bounding box center [842, 386] width 23 height 23
click at [844, 387] on circle at bounding box center [842, 386] width 23 height 23
click at [866, 429] on div "Crush & Fold" at bounding box center [922, 440] width 156 height 32
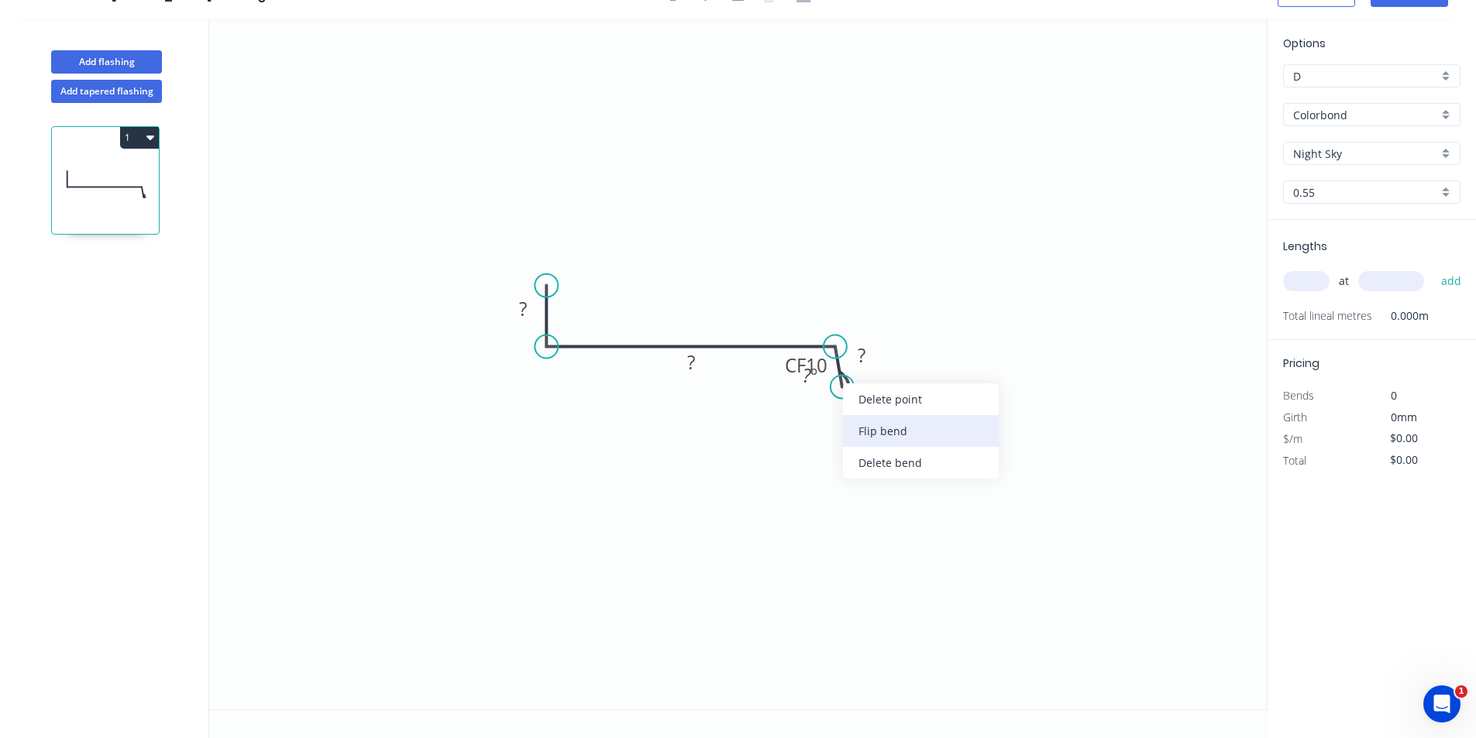
click at [878, 439] on div "Flip bend" at bounding box center [921, 431] width 156 height 32
drag, startPoint x: 845, startPoint y: 387, endPoint x: 837, endPoint y: 391, distance: 9.1
click at [837, 391] on circle at bounding box center [835, 389] width 23 height 23
drag, startPoint x: 890, startPoint y: 365, endPoint x: 826, endPoint y: 434, distance: 93.8
click at [827, 435] on rect at bounding box center [806, 432] width 62 height 32
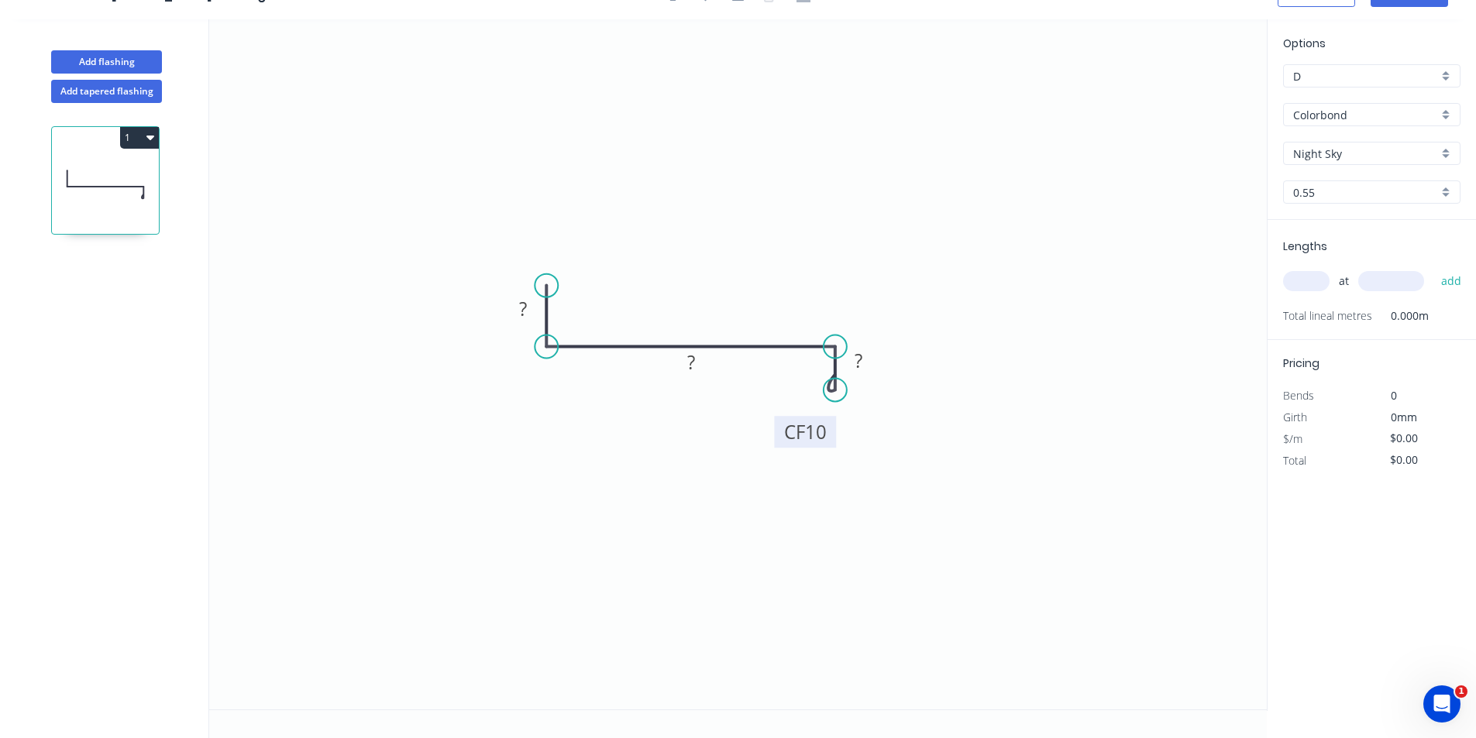
click at [788, 422] on tspan "CF" at bounding box center [794, 432] width 21 height 26
type input "$13.76"
click at [1301, 268] on div "at add" at bounding box center [1373, 281] width 181 height 26
click at [1301, 274] on input "text" at bounding box center [1306, 281] width 46 height 20
type input "1"
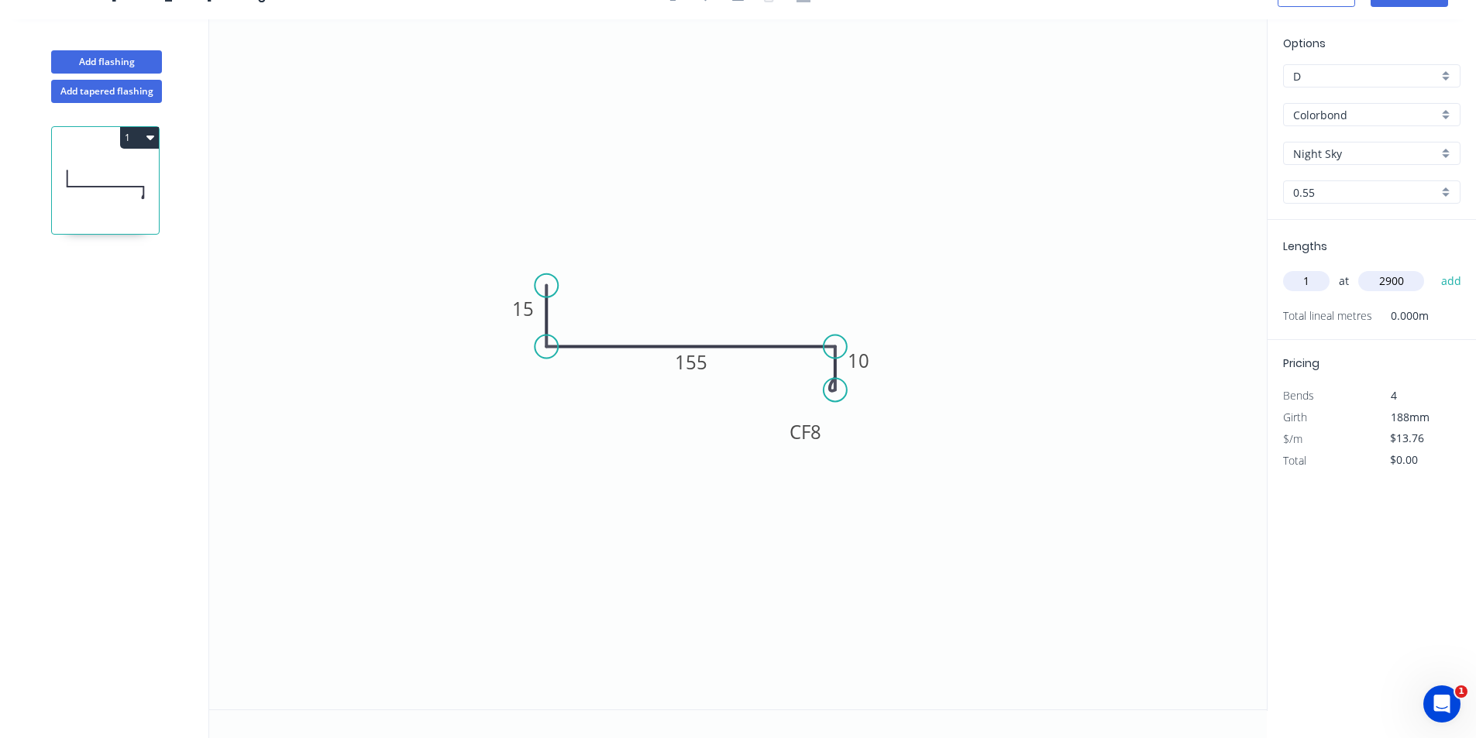
type input "2900"
click at [1433, 268] on button "add" at bounding box center [1451, 281] width 36 height 26
type input "$39.90"
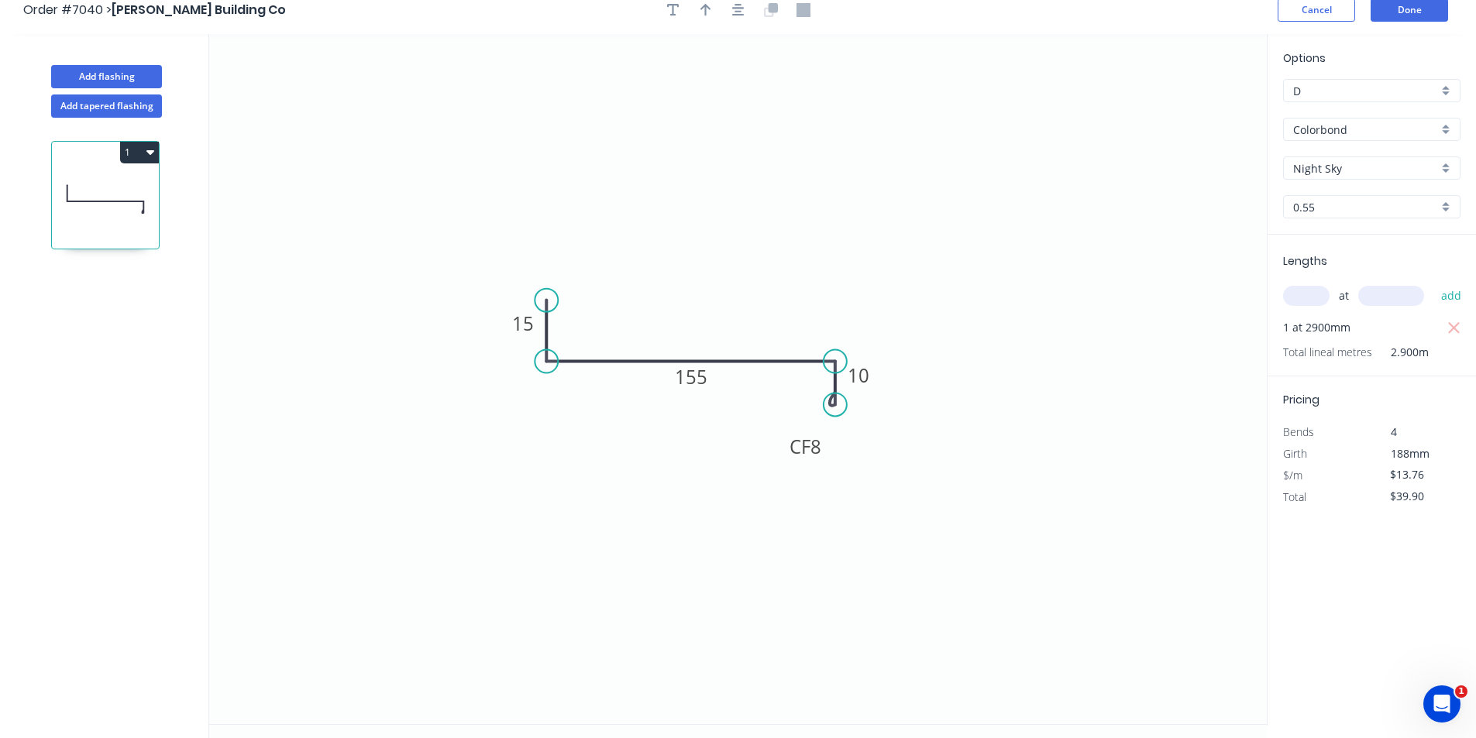
scroll to position [0, 0]
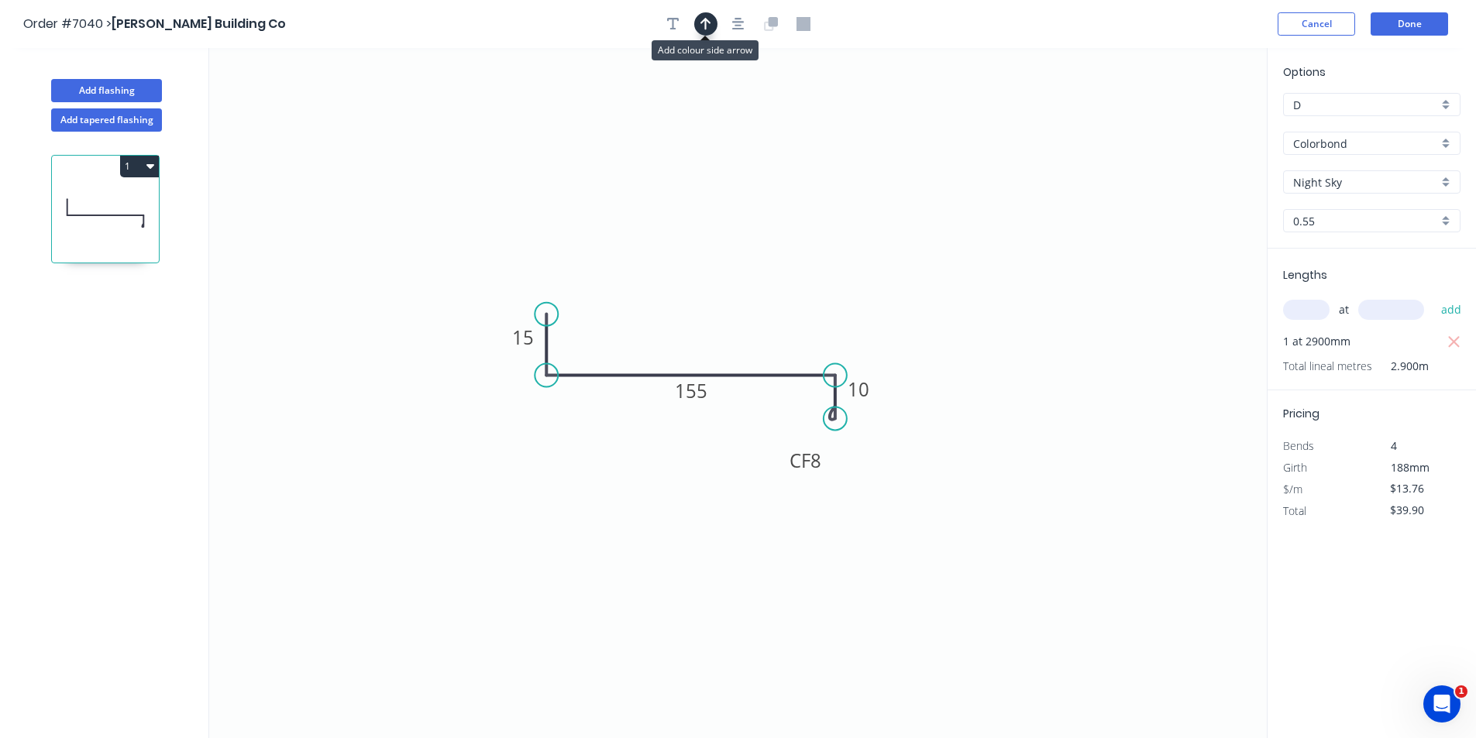
click at [705, 19] on icon "button" at bounding box center [705, 24] width 11 height 12
drag, startPoint x: 1189, startPoint y: 124, endPoint x: 636, endPoint y: 367, distance: 603.7
click at [640, 357] on icon at bounding box center [641, 340] width 14 height 50
click at [145, 95] on button "Add flashing" at bounding box center [106, 90] width 111 height 23
type input "$0.00"
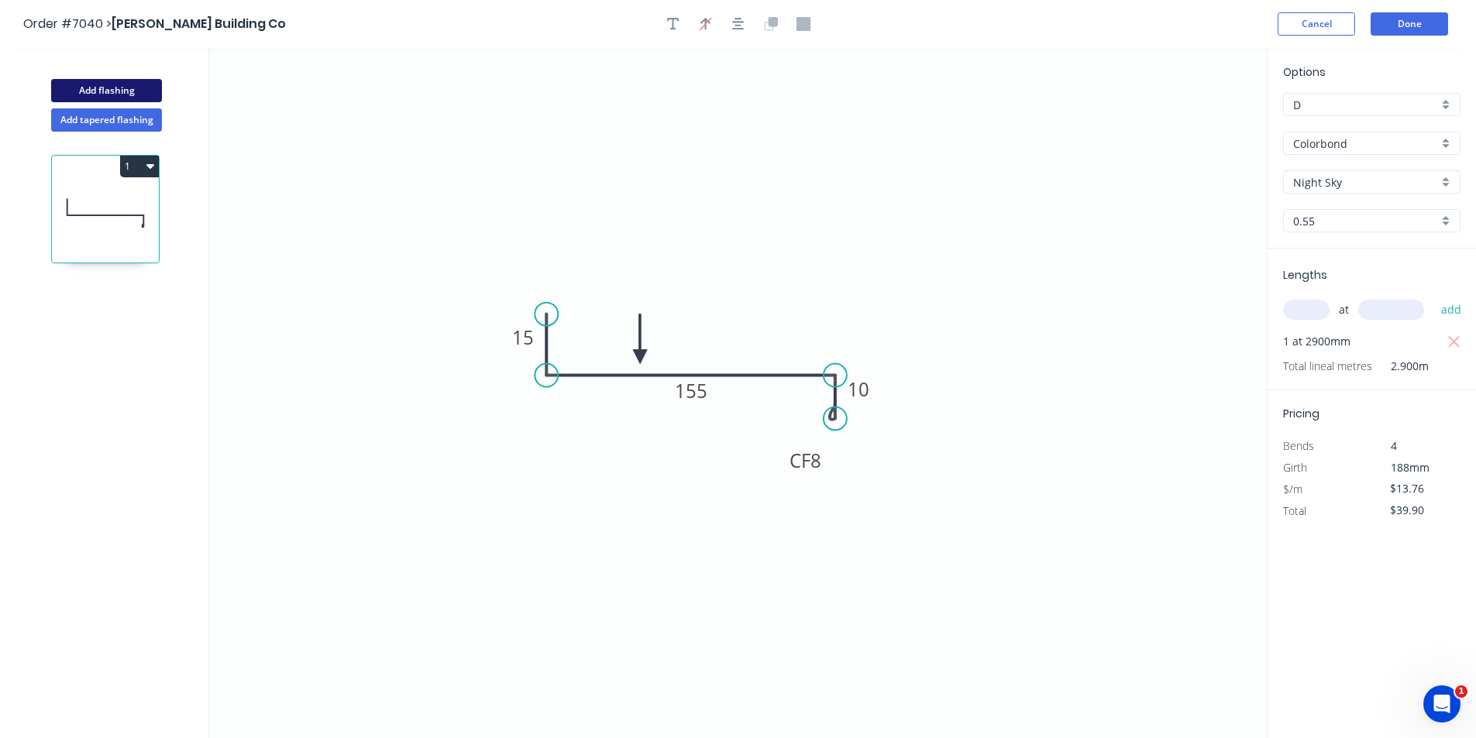
type input "$0.00"
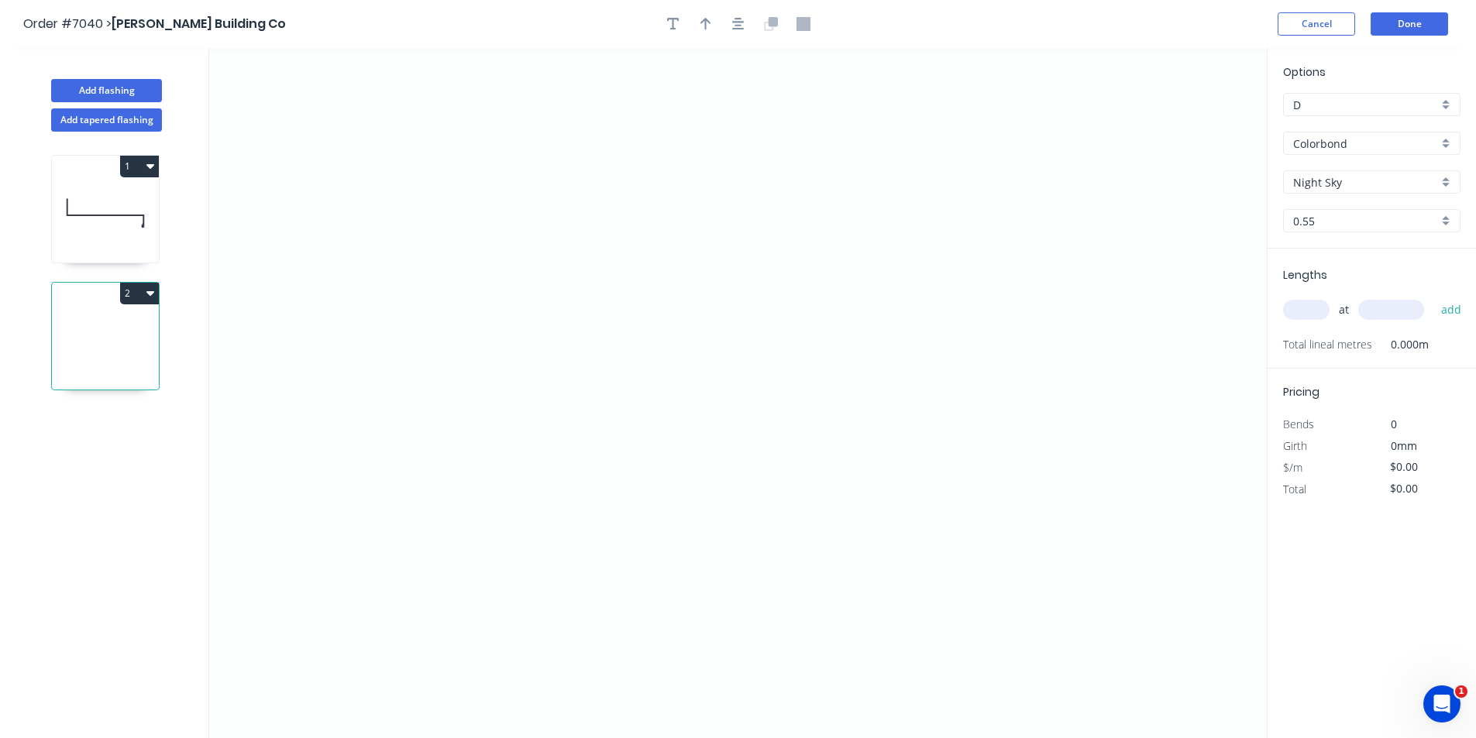
click at [1423, 179] on input "Night Sky" at bounding box center [1365, 182] width 145 height 16
click at [1378, 143] on input "Colorbond" at bounding box center [1365, 144] width 145 height 16
type input "Night Sky"
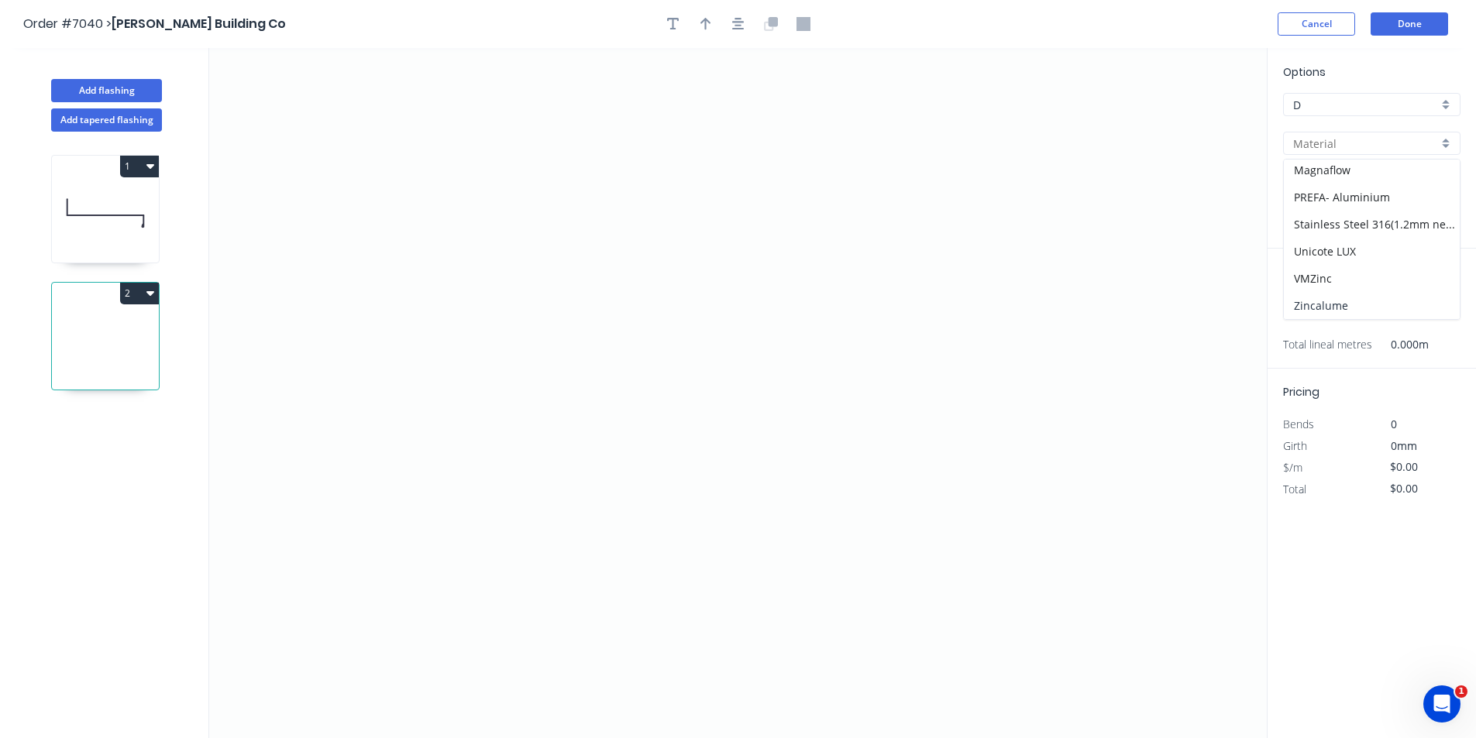
click at [1332, 302] on div "Zincalume" at bounding box center [1372, 305] width 176 height 27
type input "Zincalume"
click at [581, 264] on icon "0" at bounding box center [738, 393] width 1058 height 690
click at [570, 444] on icon "0" at bounding box center [738, 393] width 1058 height 690
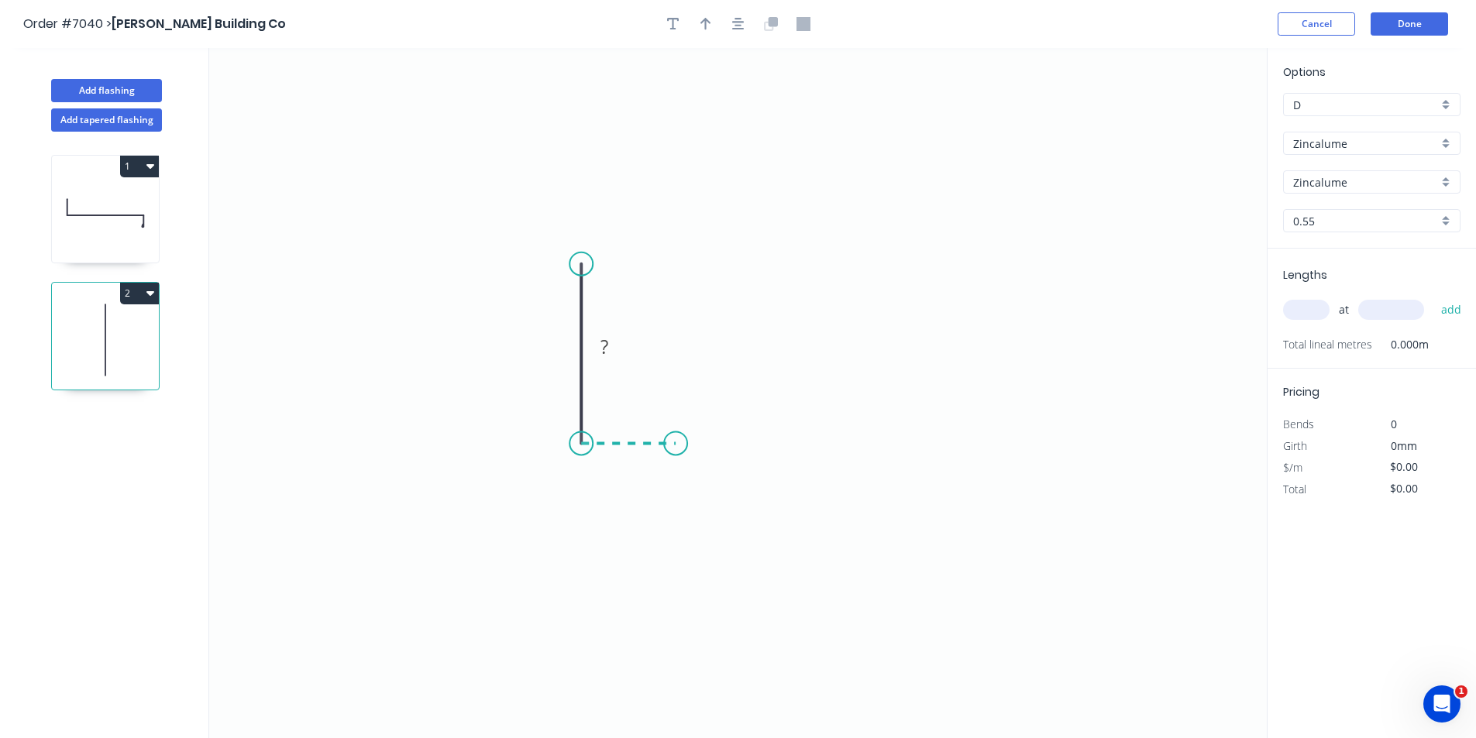
click at [676, 451] on icon "0 ?" at bounding box center [738, 393] width 1058 height 690
click at [724, 22] on div at bounding box center [738, 23] width 163 height 23
click at [708, 22] on icon "button" at bounding box center [705, 24] width 11 height 14
click at [1187, 122] on icon at bounding box center [1189, 108] width 14 height 50
drag, startPoint x: 1186, startPoint y: 122, endPoint x: 635, endPoint y: 370, distance: 604.8
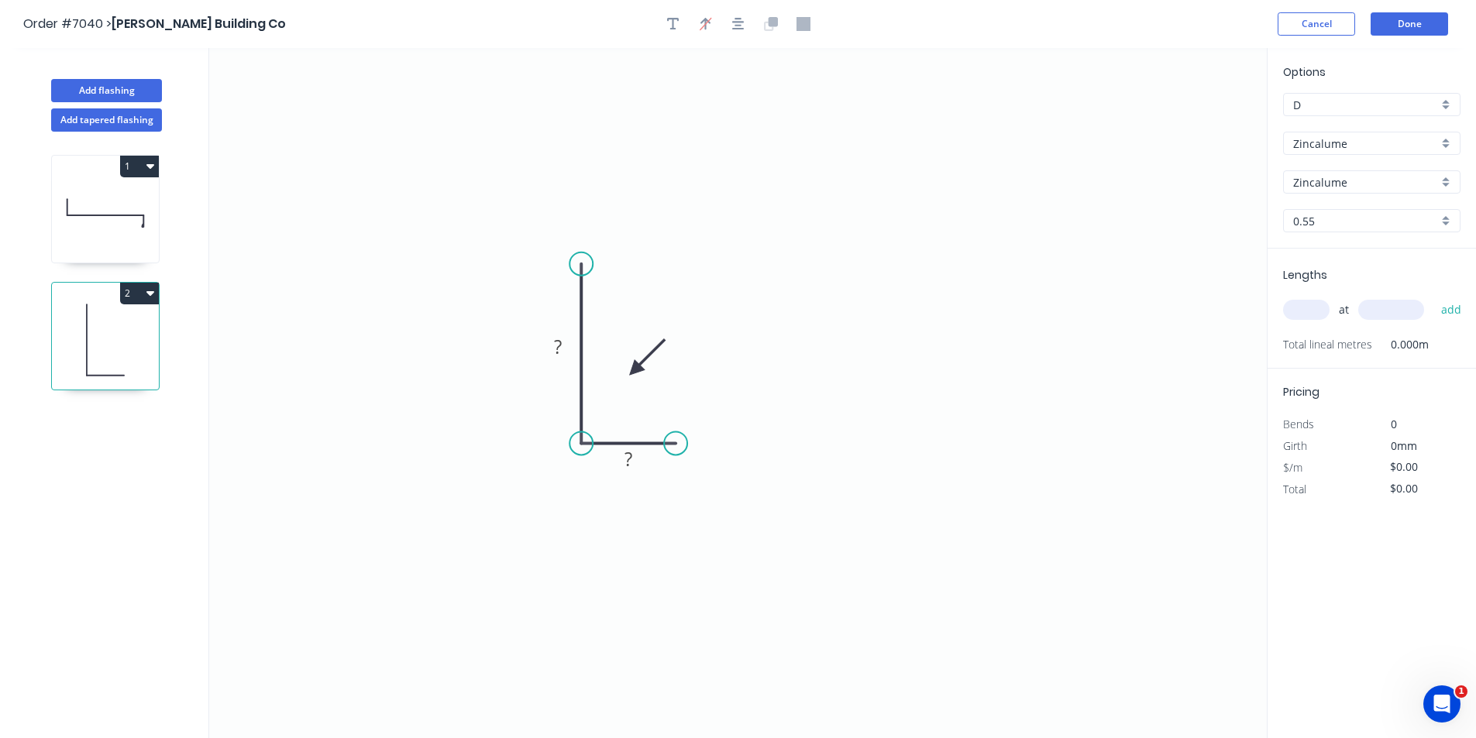
click at [635, 370] on icon at bounding box center [647, 357] width 45 height 45
click at [675, 26] on icon "button" at bounding box center [673, 24] width 12 height 14
drag, startPoint x: 363, startPoint y: 159, endPoint x: 758, endPoint y: 323, distance: 427.2
click at [759, 325] on textarea at bounding box center [732, 313] width 126 height 57
type textarea "z"
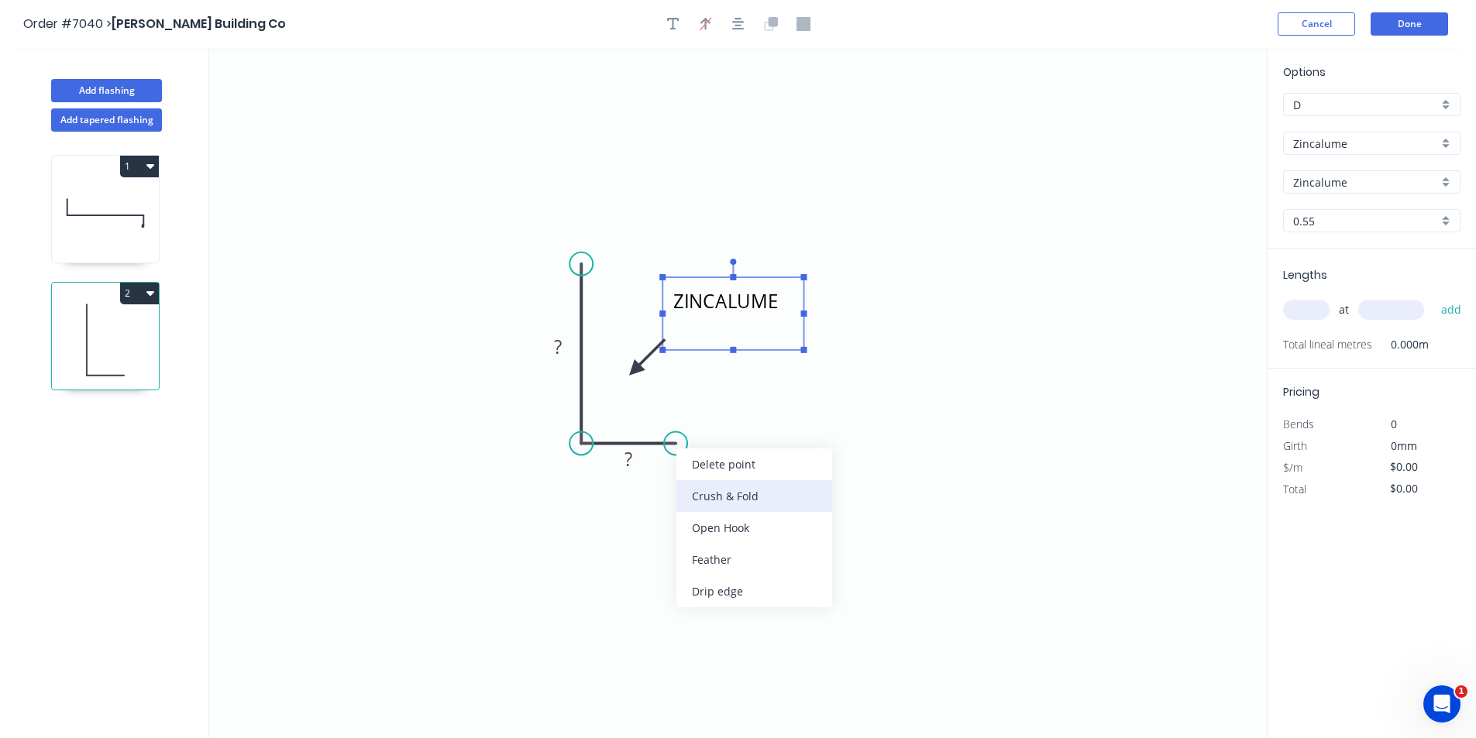
type textarea "ZINCALUME"
click at [745, 503] on div "Crush & Fold" at bounding box center [754, 496] width 156 height 32
click at [731, 498] on div "Flip bend" at bounding box center [754, 497] width 156 height 32
click at [637, 460] on rect at bounding box center [628, 460] width 31 height 22
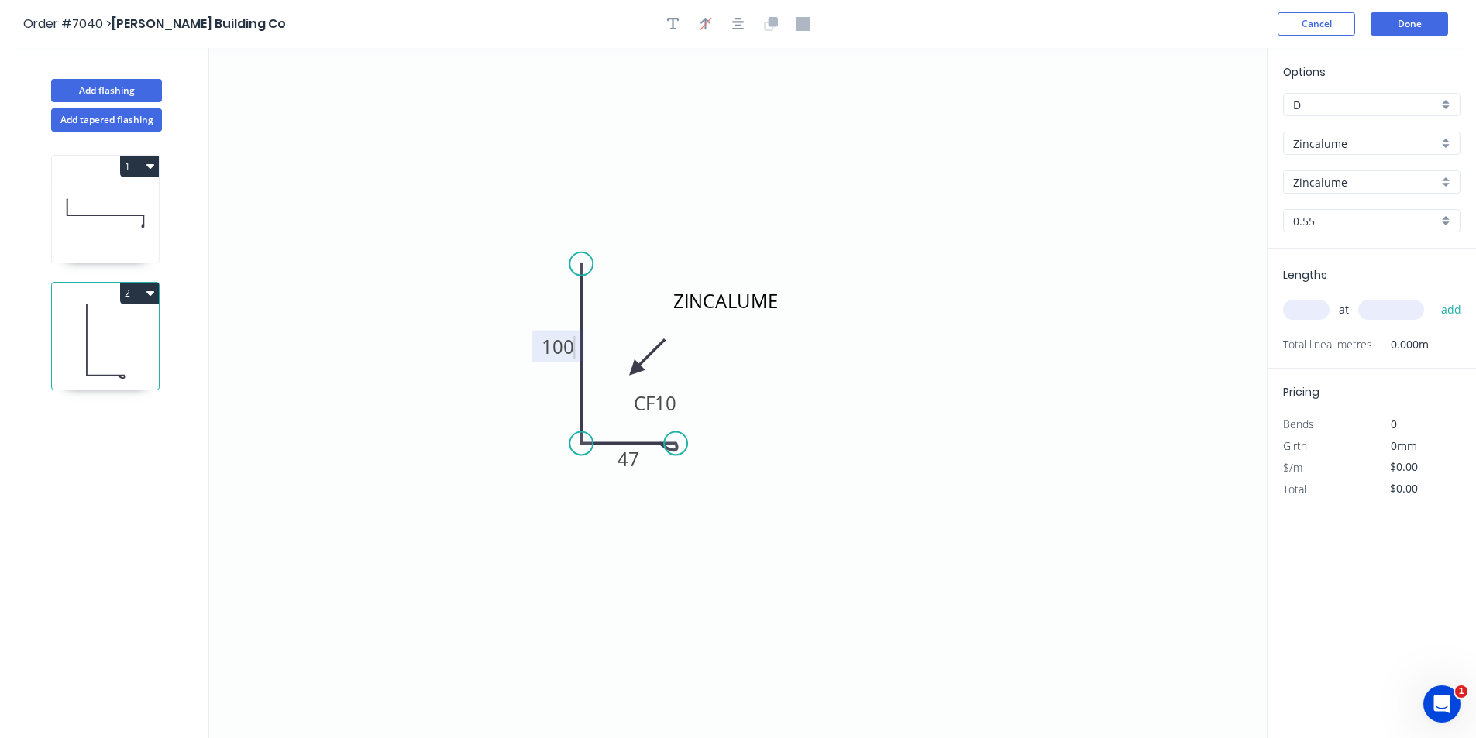
type input "$9.78"
click at [1300, 323] on div "at add" at bounding box center [1373, 310] width 181 height 26
click at [1300, 314] on input "text" at bounding box center [1306, 310] width 46 height 20
type input "1"
type input "6000"
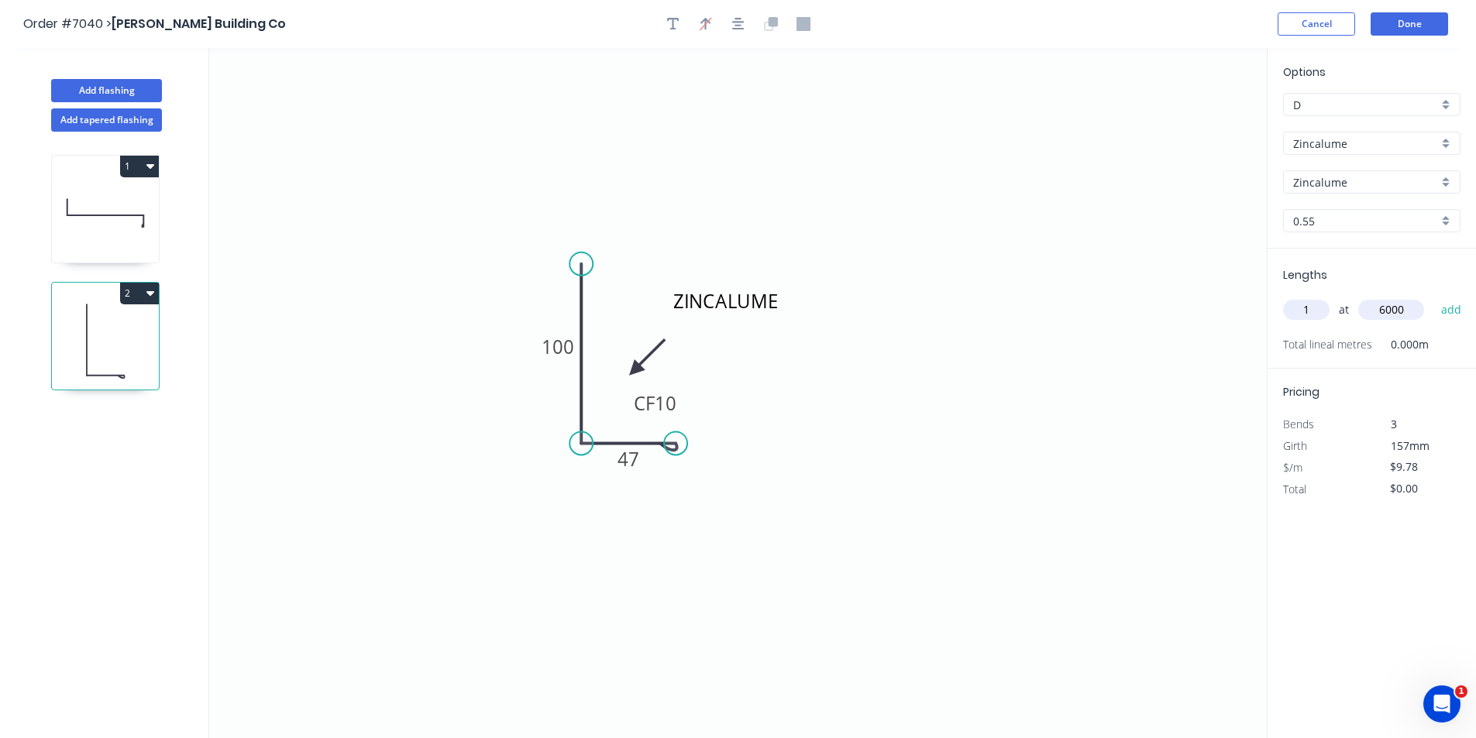
click at [1433, 297] on button "add" at bounding box center [1451, 310] width 36 height 26
type input "$58.68"
click at [1385, 15] on button "Done" at bounding box center [1409, 23] width 77 height 23
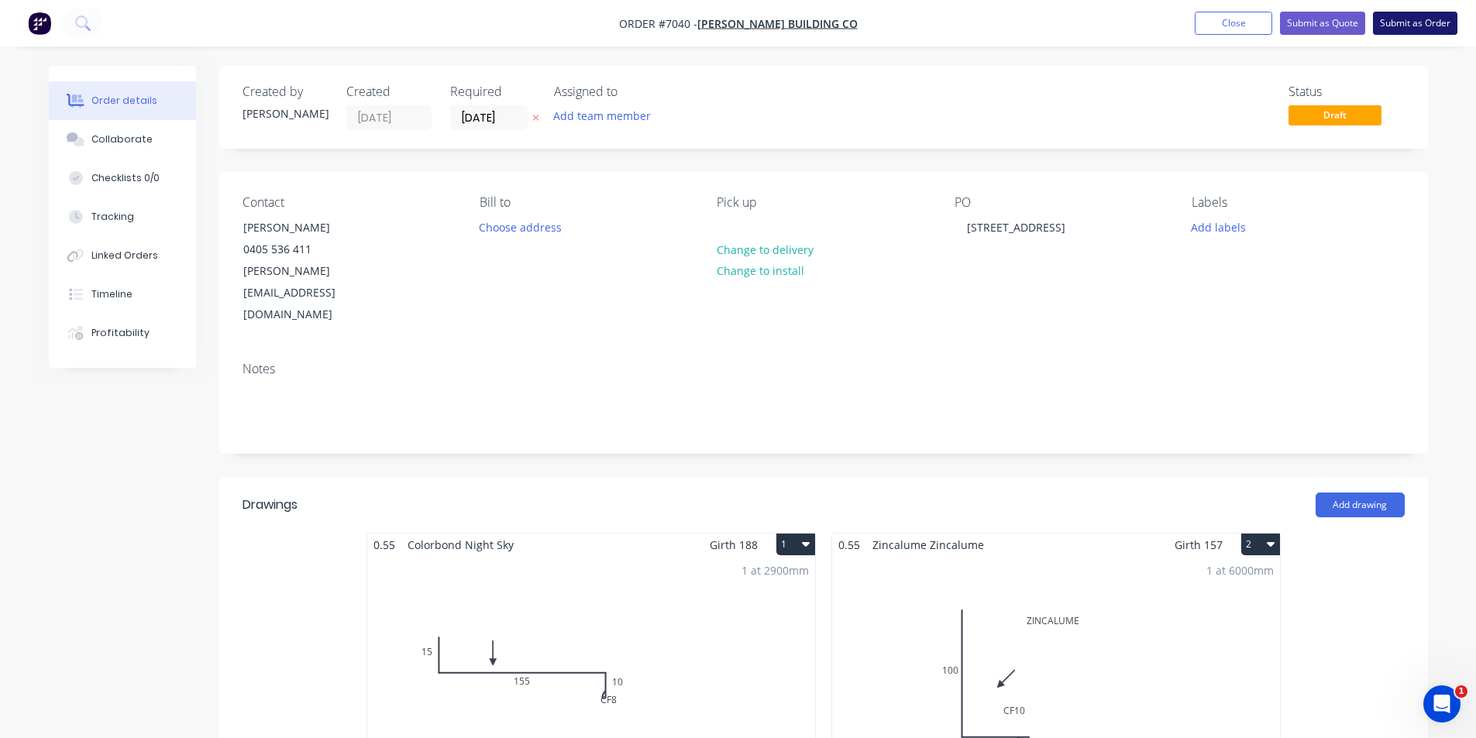
click at [1399, 17] on button "Submit as Order" at bounding box center [1415, 23] width 84 height 23
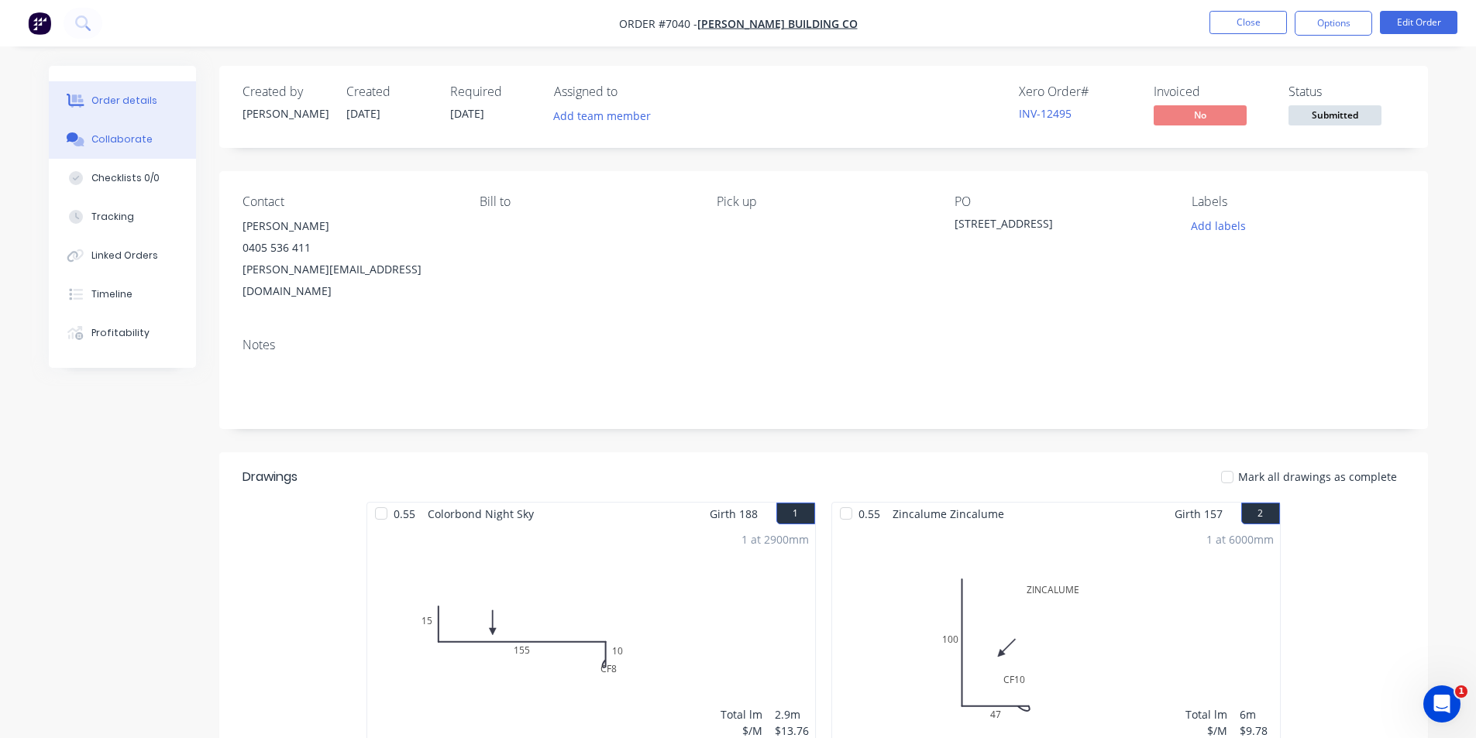
drag, startPoint x: 131, startPoint y: 138, endPoint x: 166, endPoint y: 129, distance: 36.1
click at [131, 138] on div "Collaborate" at bounding box center [121, 139] width 61 height 14
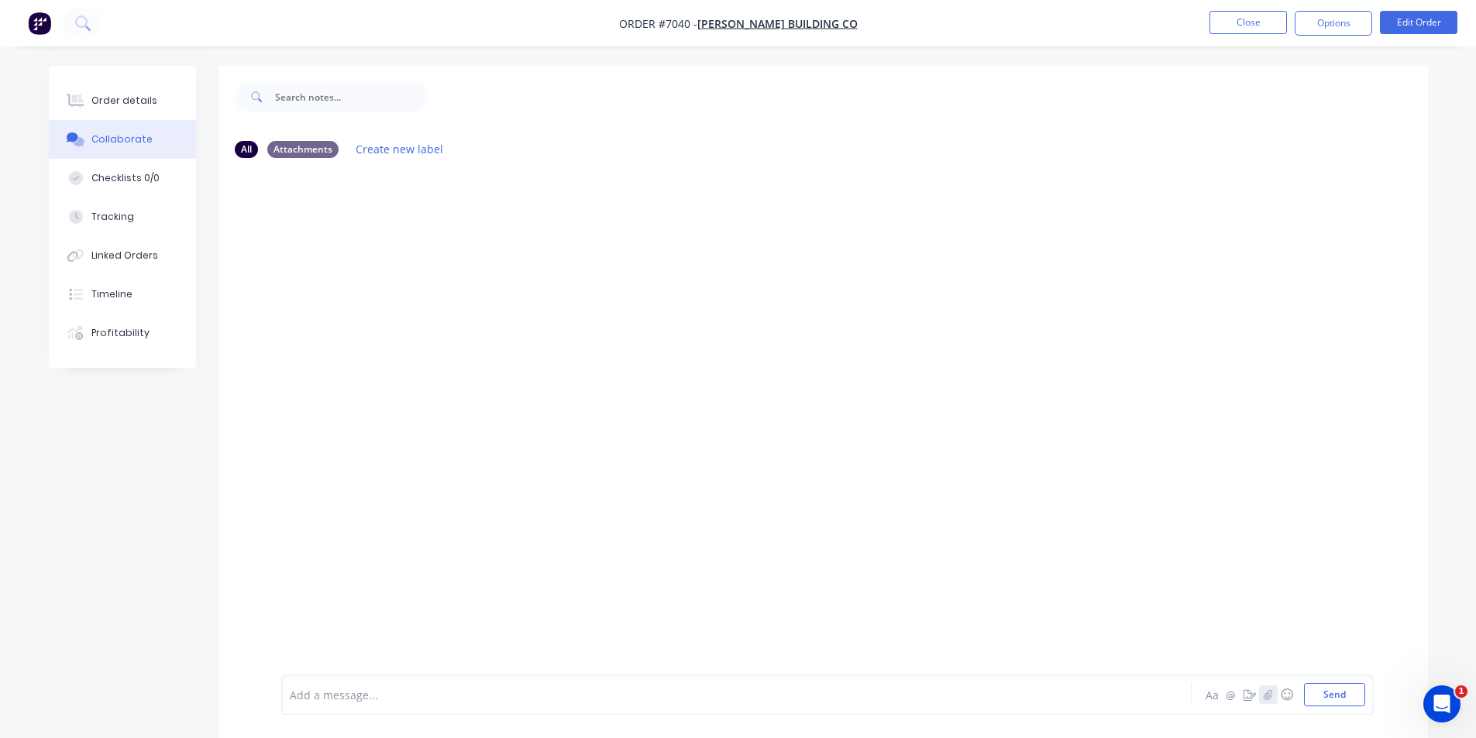
click at [1261, 690] on button "button" at bounding box center [1268, 695] width 19 height 19
click at [1347, 695] on button "Send" at bounding box center [1334, 694] width 61 height 23
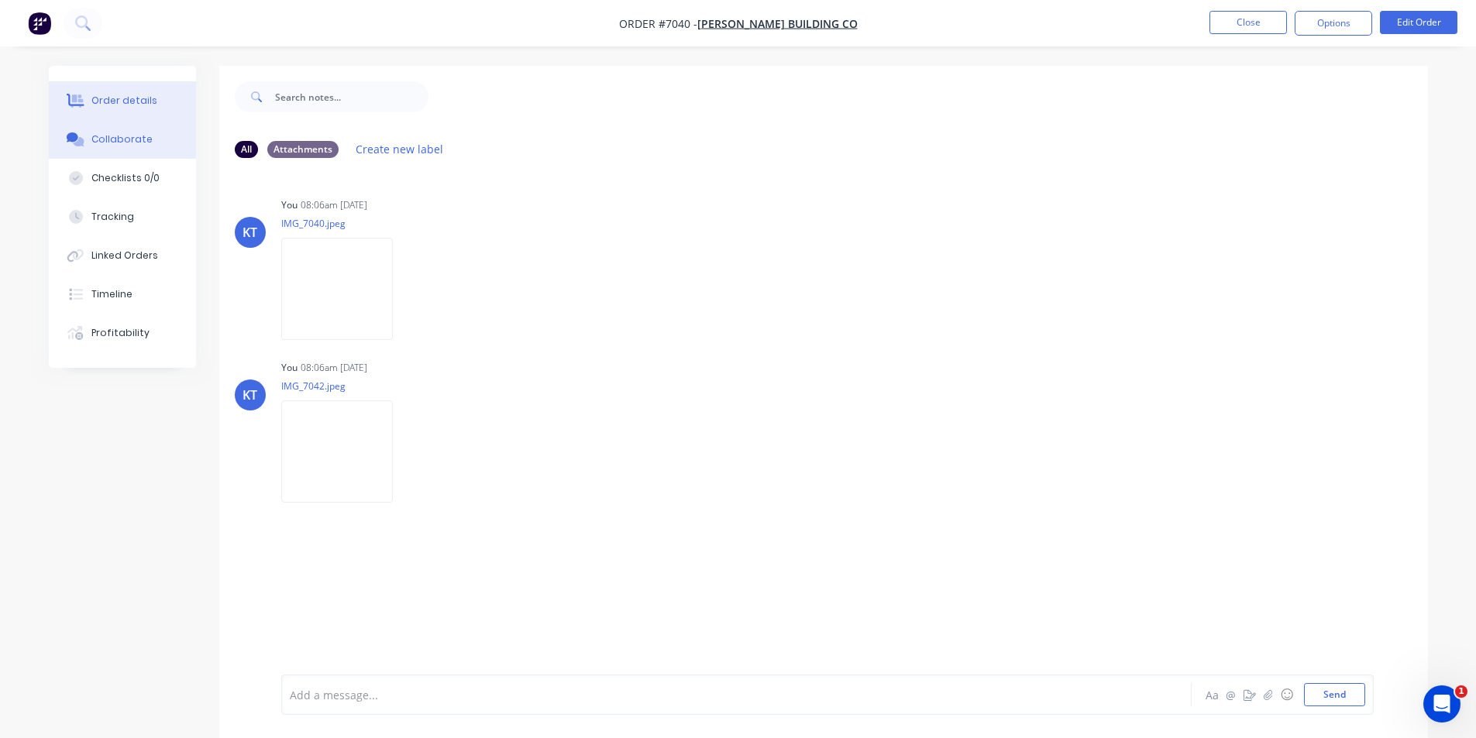
click at [144, 104] on div "Order details" at bounding box center [124, 101] width 66 height 14
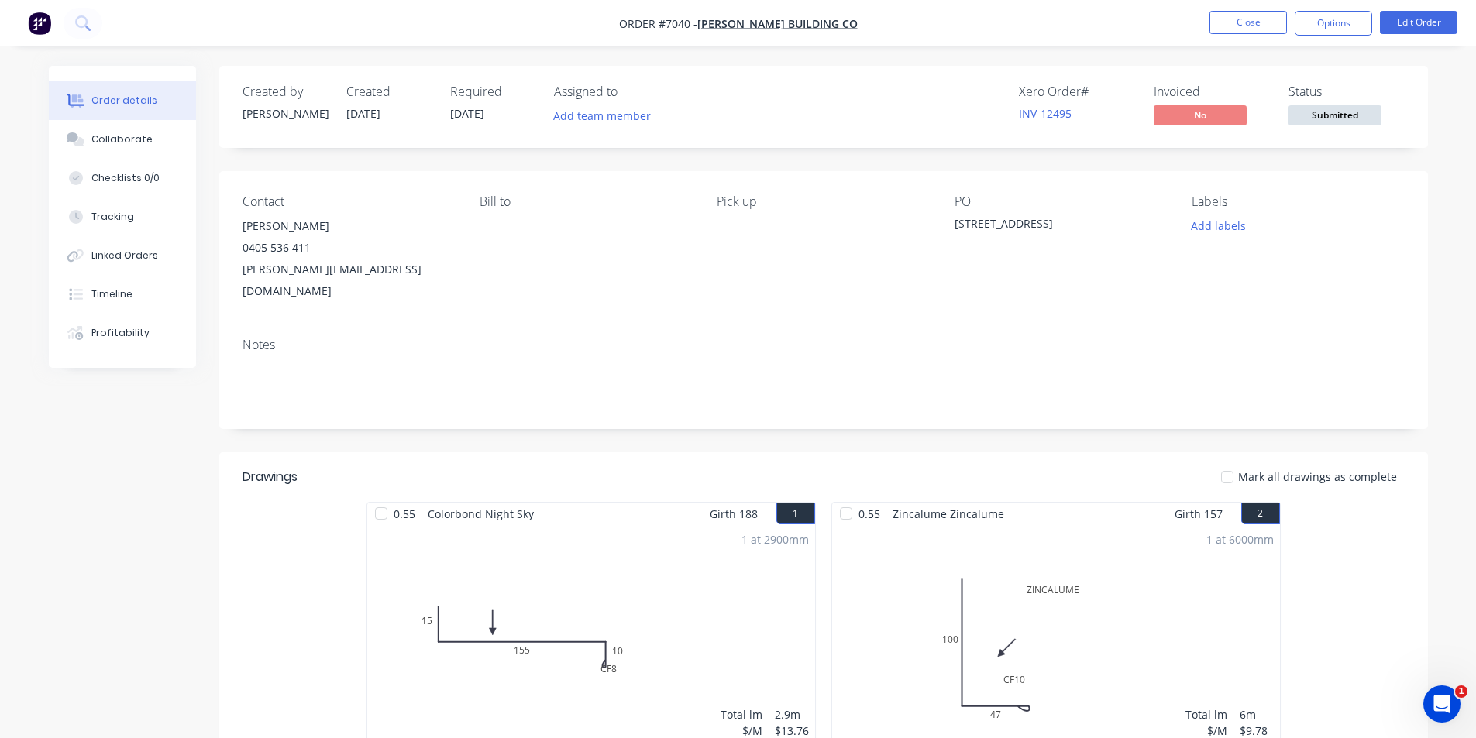
click at [1299, 119] on span "Submitted" at bounding box center [1335, 114] width 93 height 19
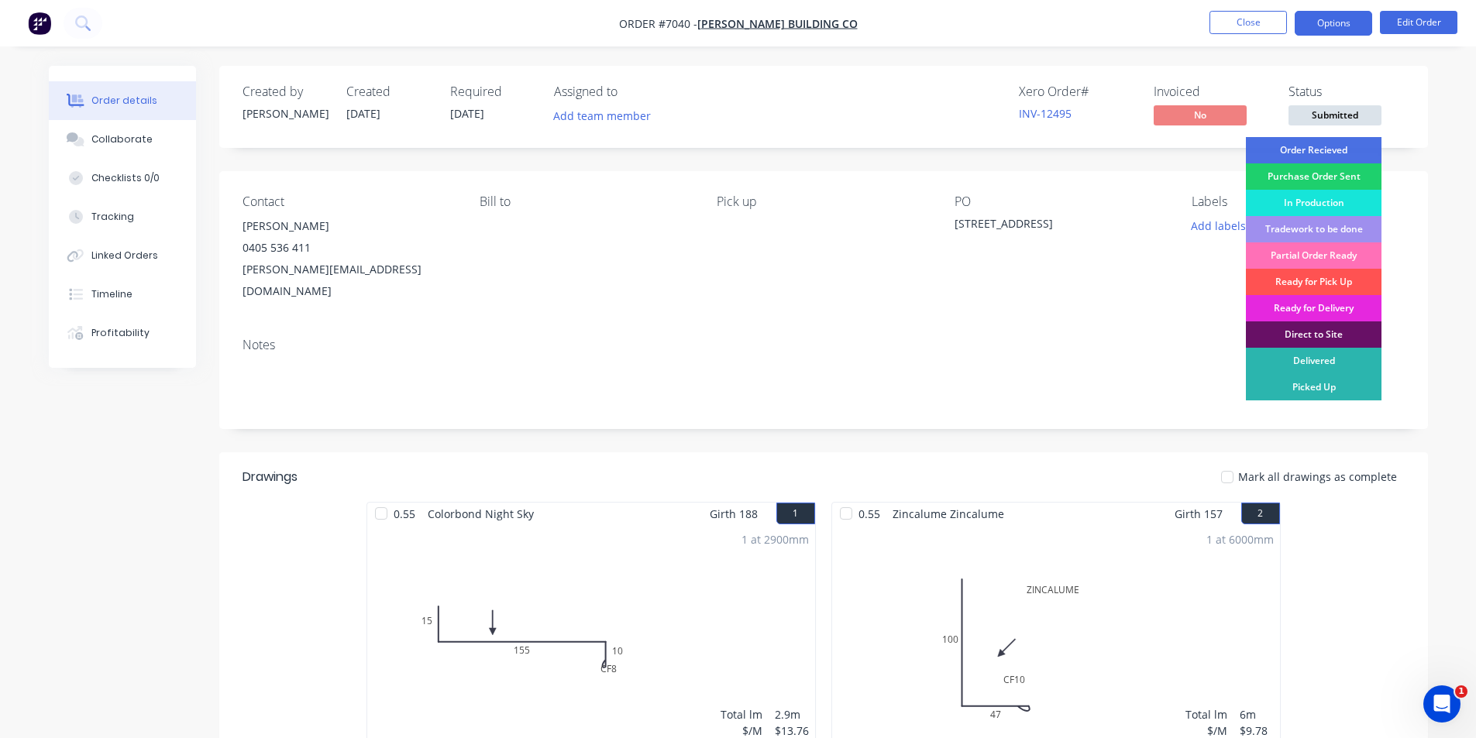
drag, startPoint x: 1319, startPoint y: 149, endPoint x: 1319, endPoint y: 29, distance: 120.1
click at [1318, 146] on div "Order Recieved" at bounding box center [1314, 150] width 136 height 26
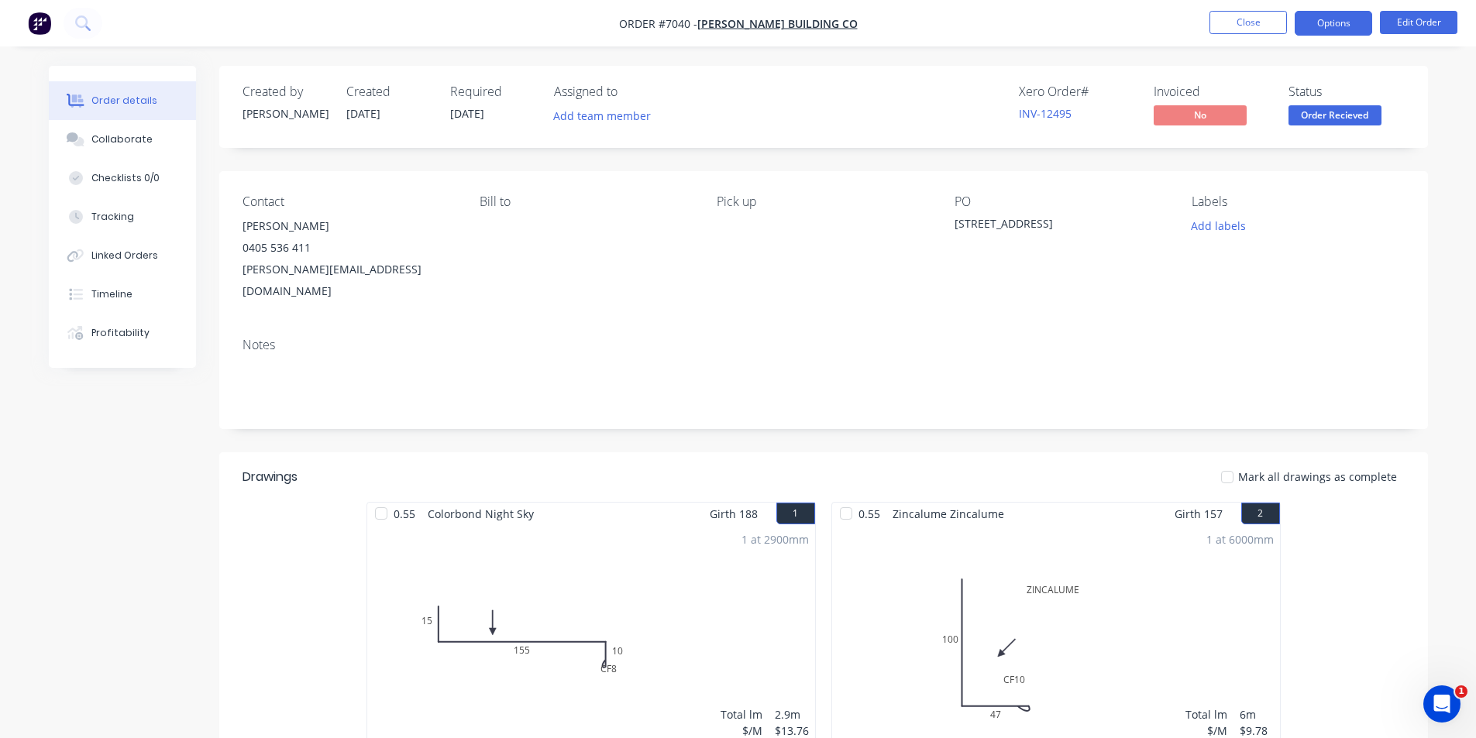
click at [1321, 24] on button "Options" at bounding box center [1333, 23] width 77 height 25
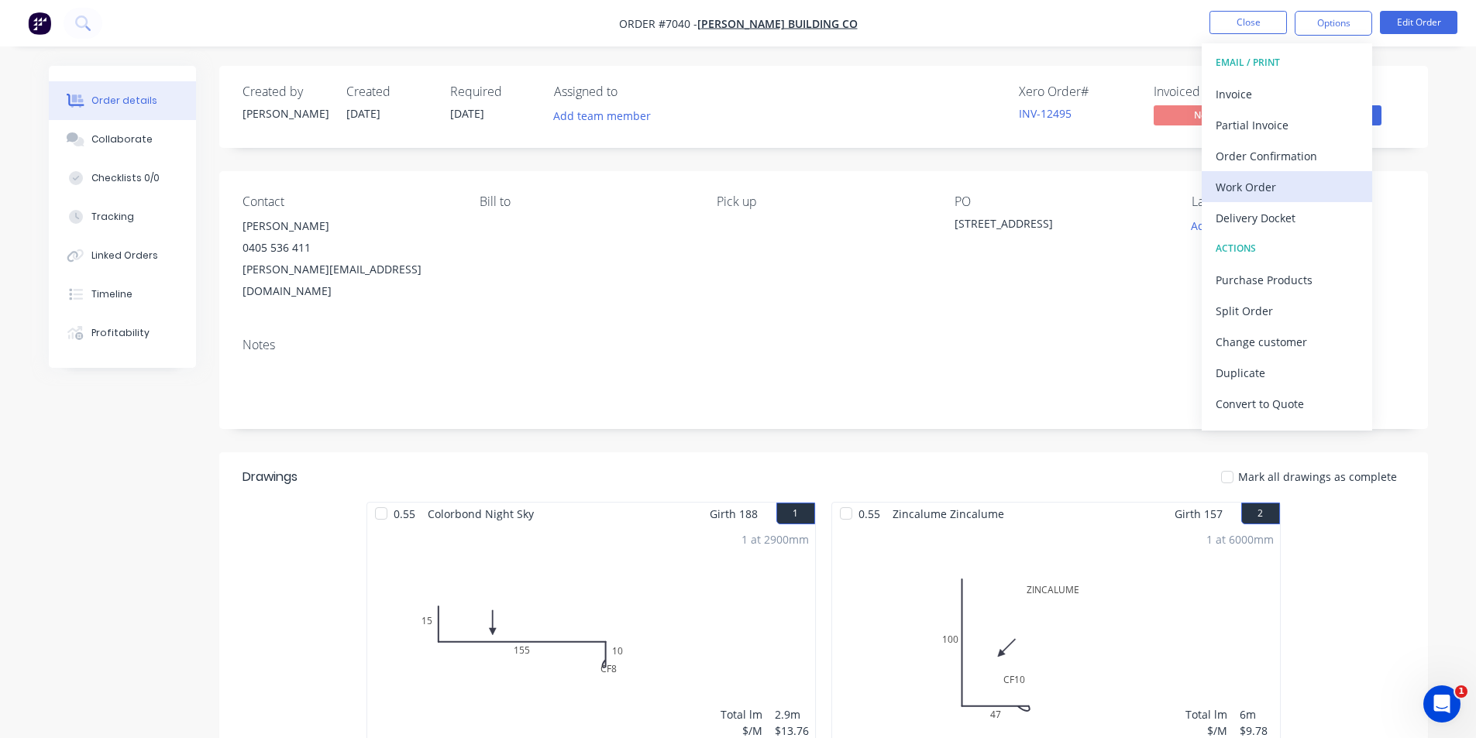
click at [1317, 194] on div "Work Order" at bounding box center [1287, 187] width 143 height 22
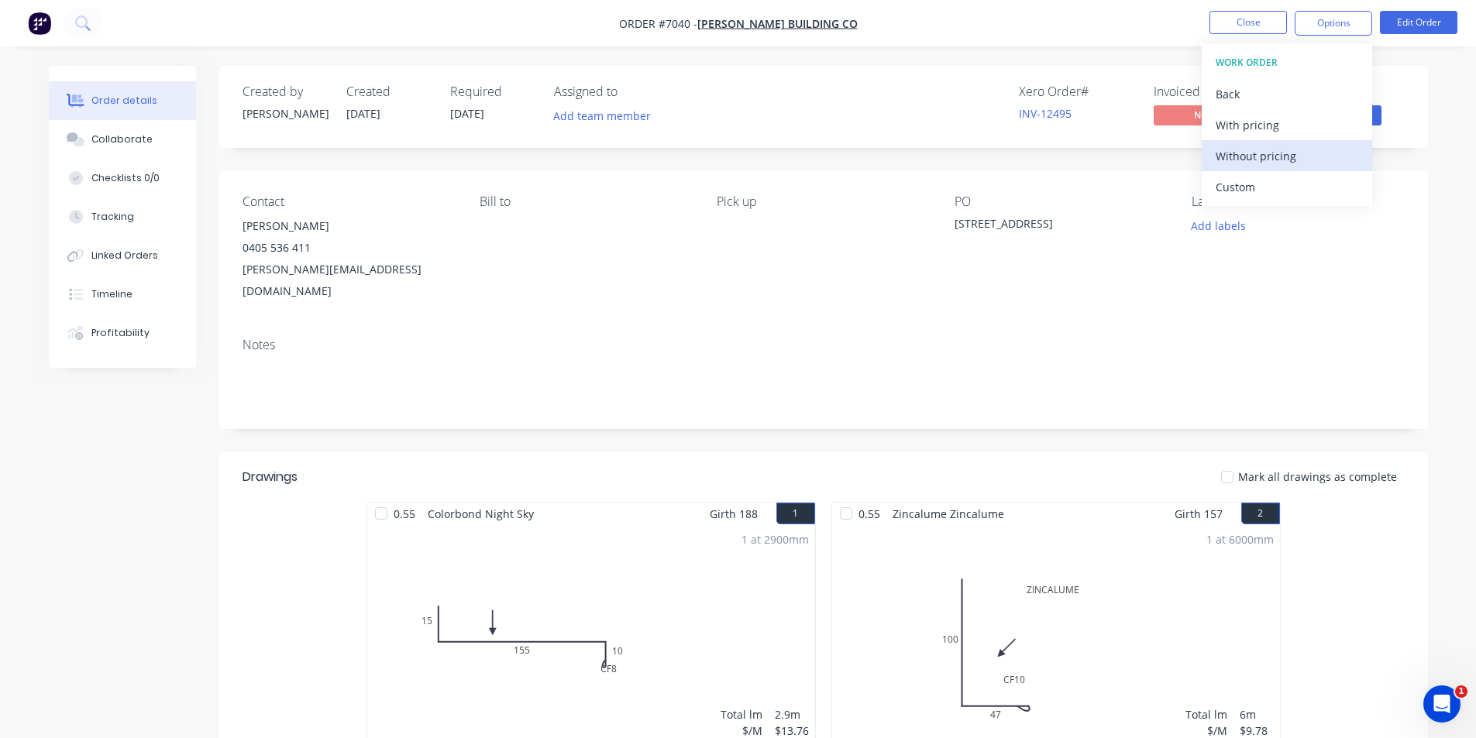
click at [1307, 157] on div "Without pricing" at bounding box center [1287, 156] width 143 height 22
click at [1407, 261] on div "Contact Cooper 0405 536 411 cooper@juddbuilding.co Bill to Pick up PO 5 Swift S…" at bounding box center [823, 248] width 1209 height 154
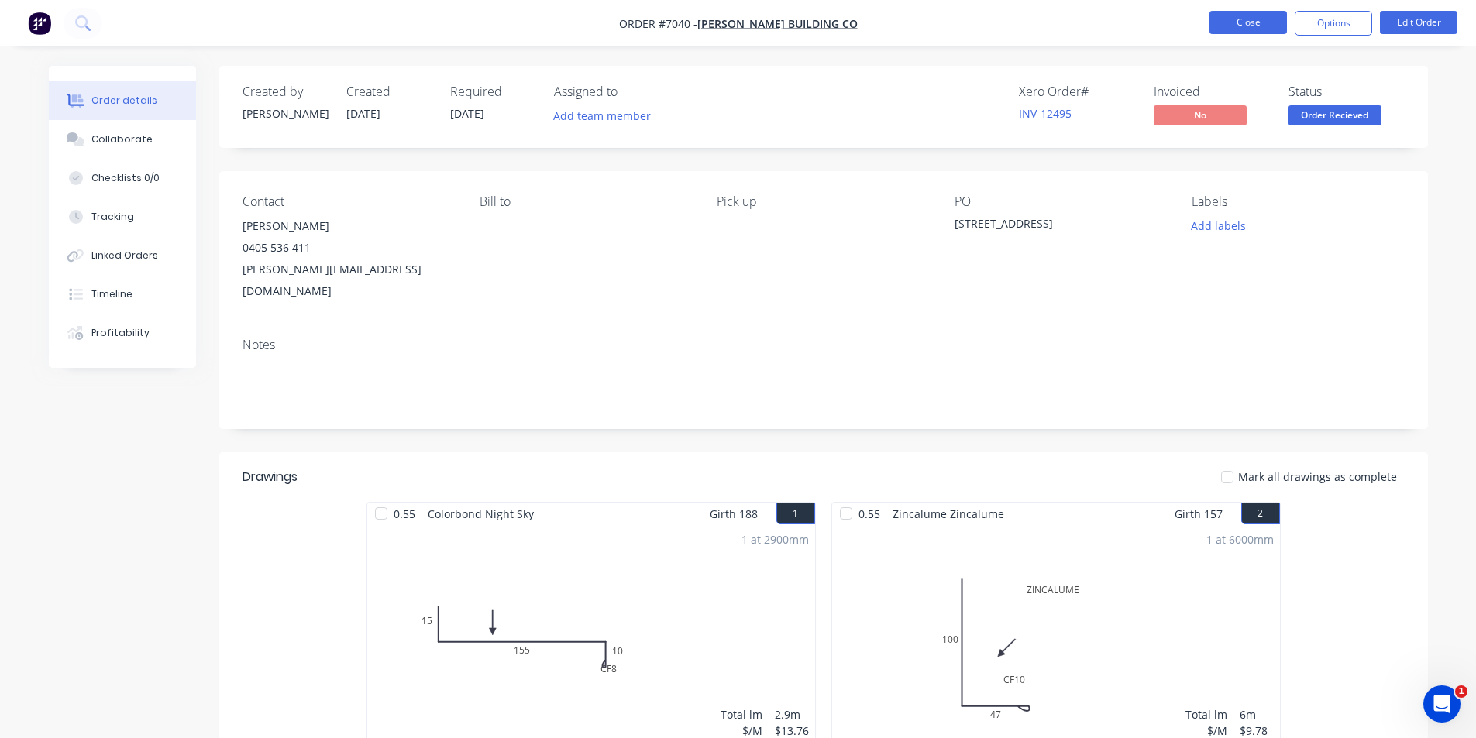
click at [1238, 22] on button "Close" at bounding box center [1248, 22] width 77 height 23
